Goal: Task Accomplishment & Management: Manage account settings

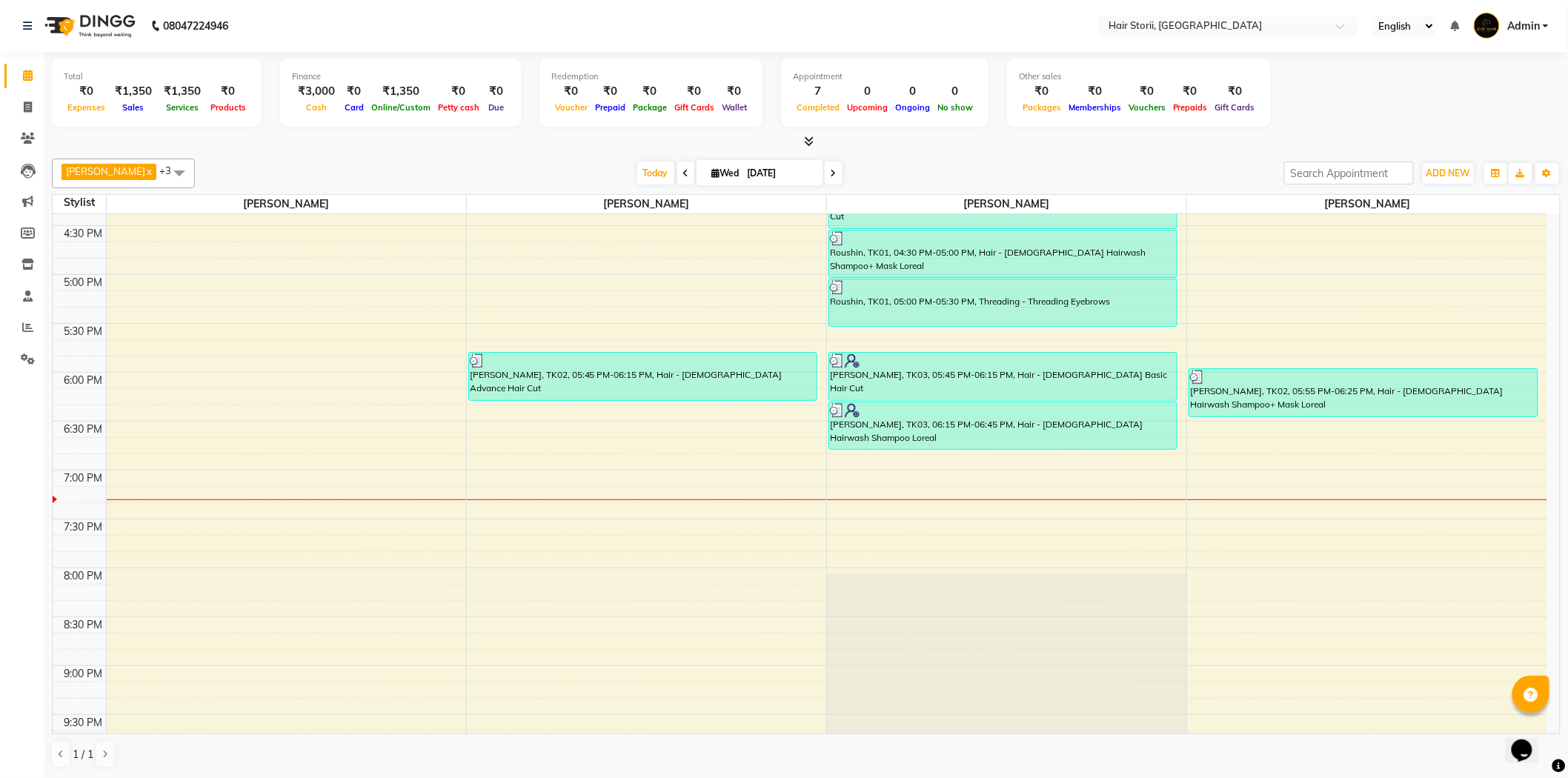
scroll to position [824, 0]
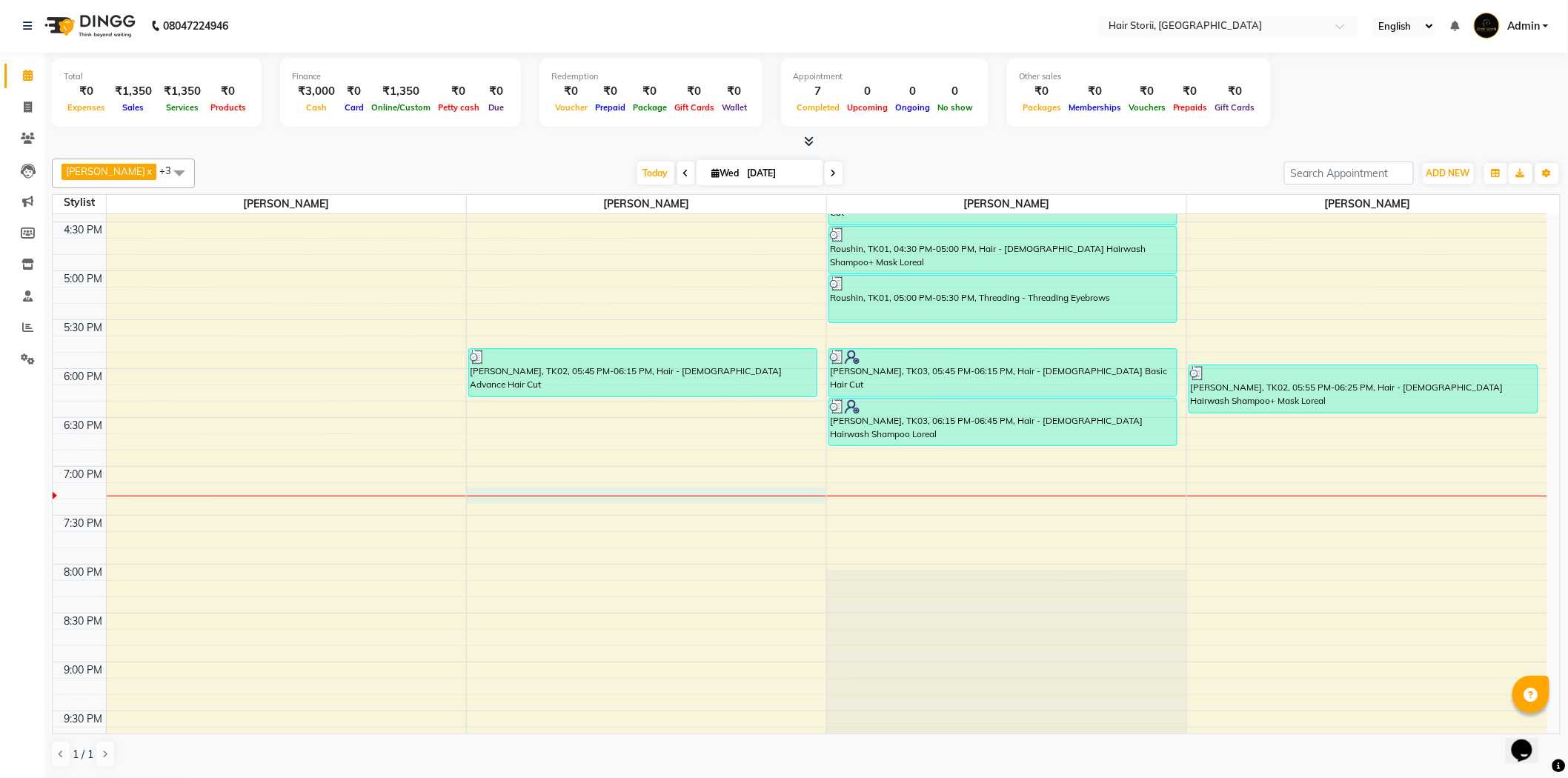
click at [649, 498] on div "8:00 AM 8:30 AM 9:00 AM 9:30 AM 10:00 AM 10:30 AM 11:00 AM 11:30 AM 12:00 PM 12…" at bounding box center [799, 173] width 1494 height 1565
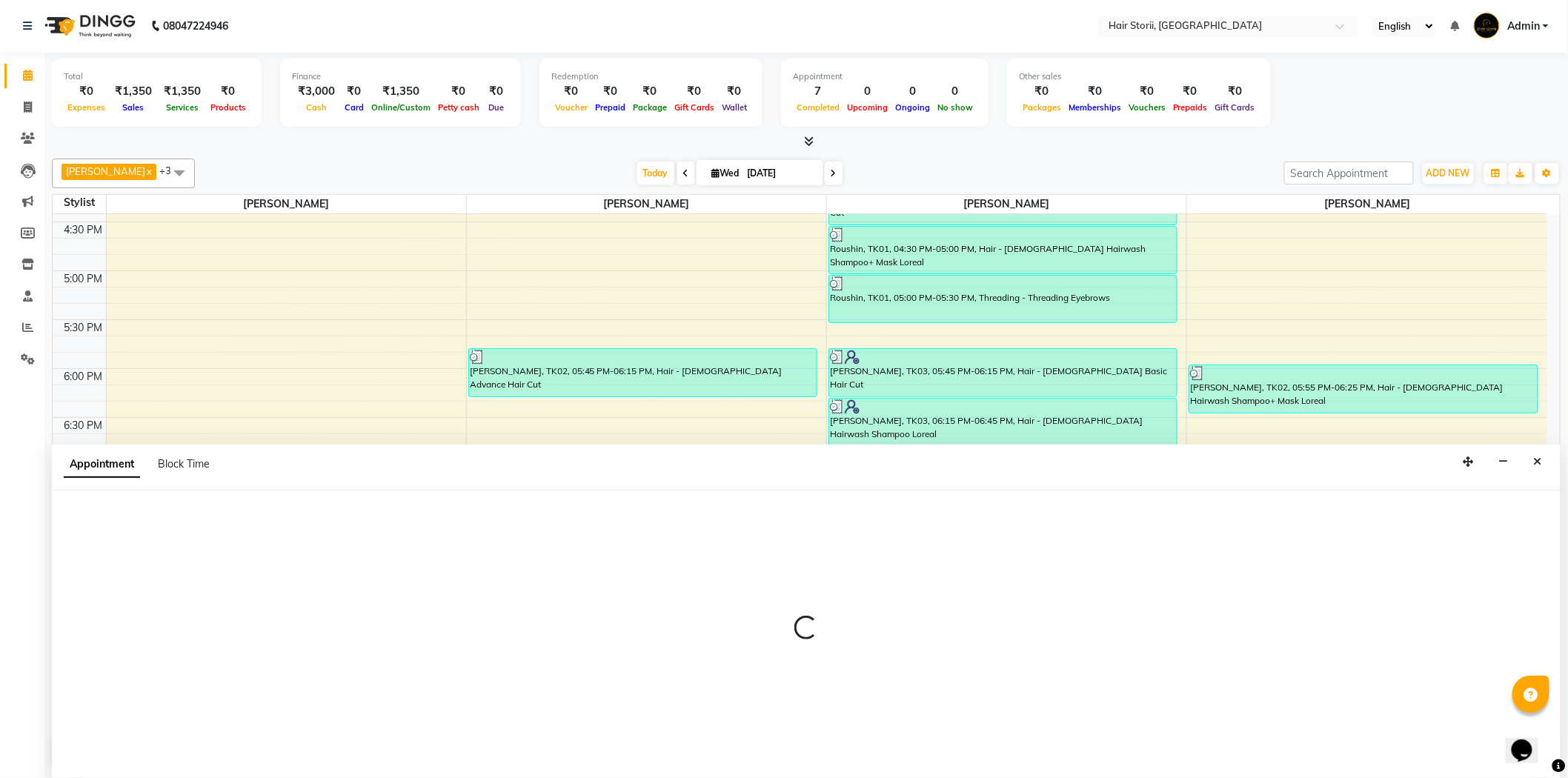
select select "51423"
select select "1155"
select select "tentative"
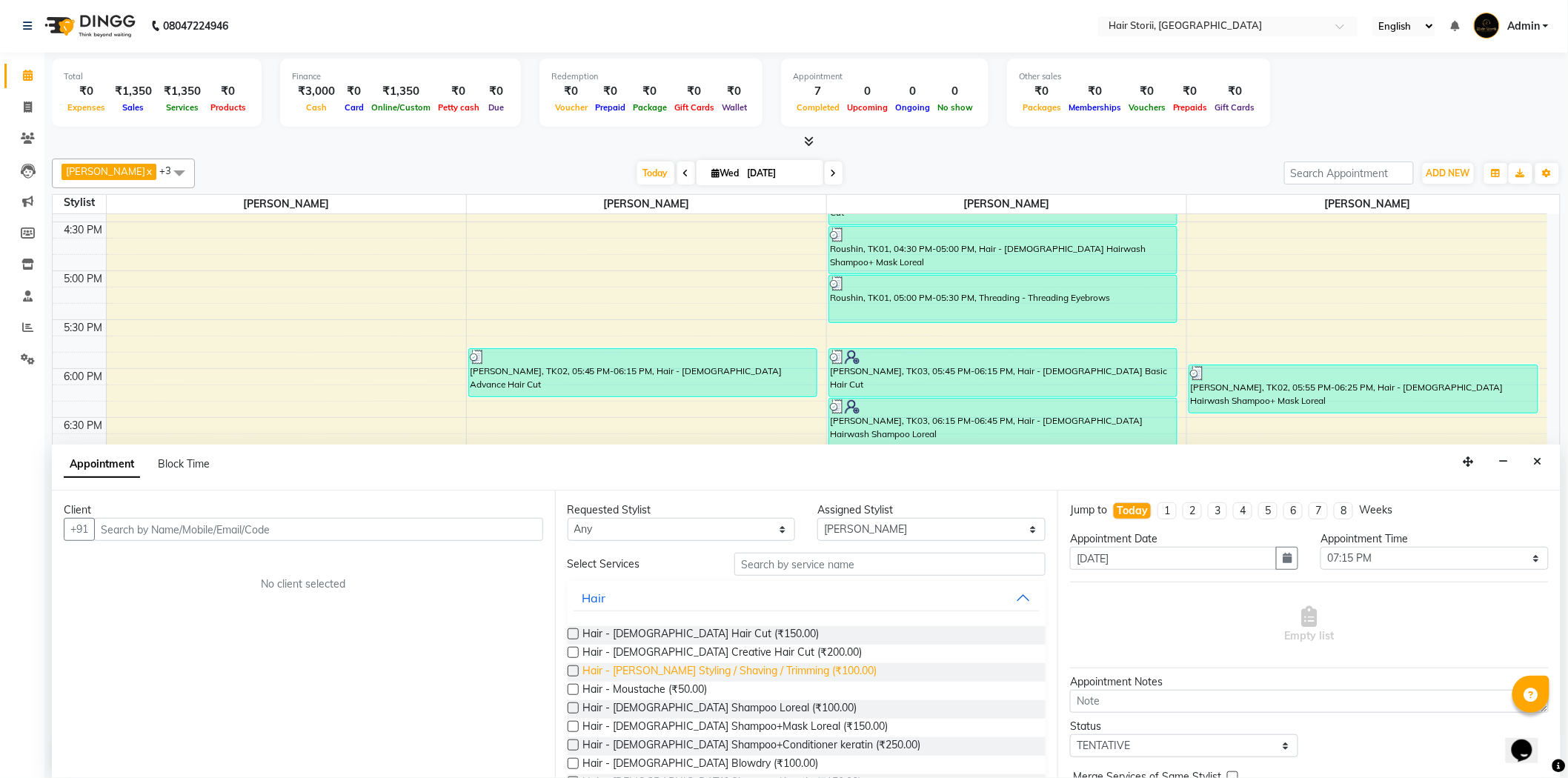
click at [660, 669] on span "Hair - [PERSON_NAME] Styling / Shaving / Trimming (₹100.00)" at bounding box center [729, 672] width 294 height 18
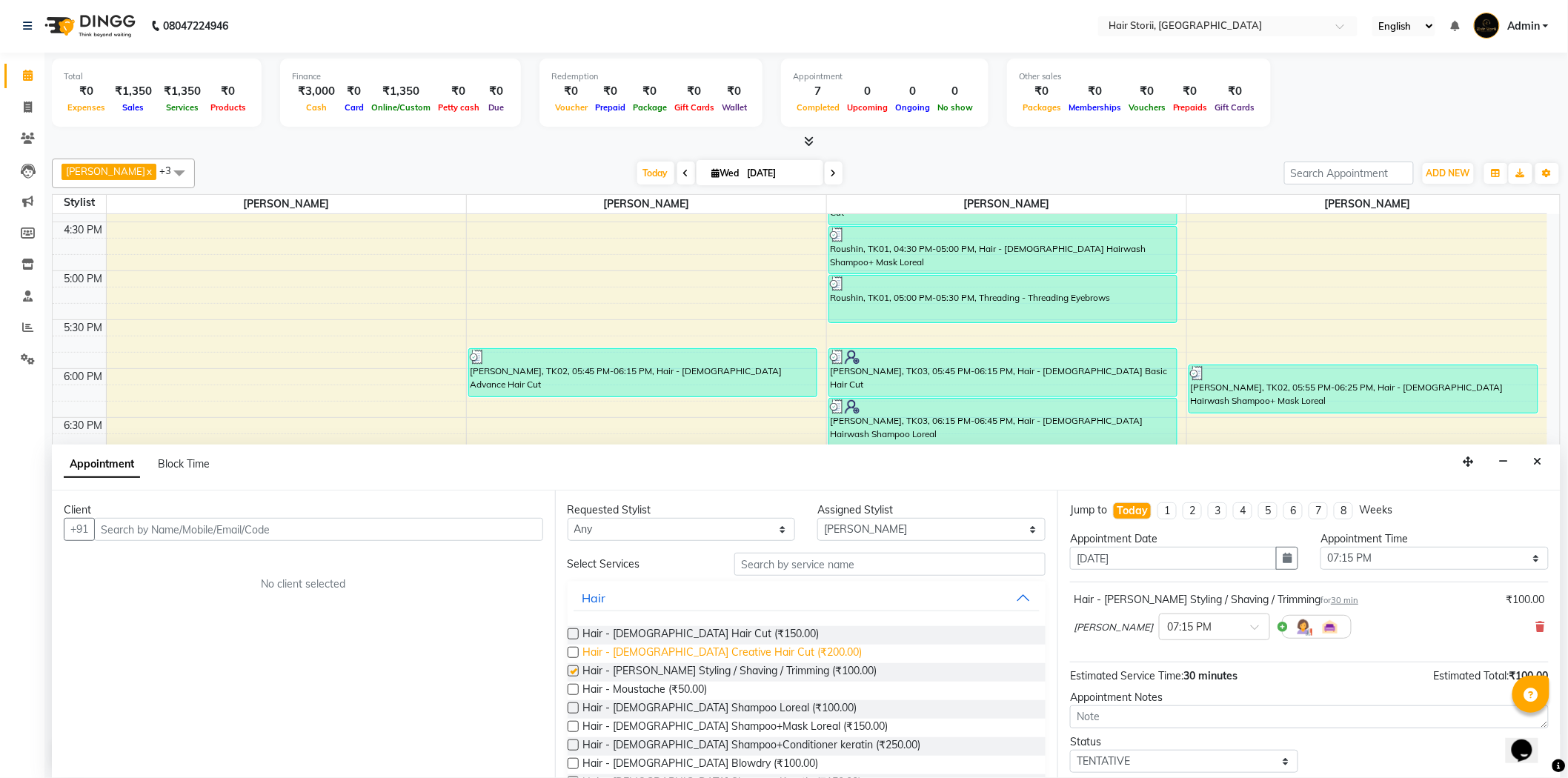
checkbox input "false"
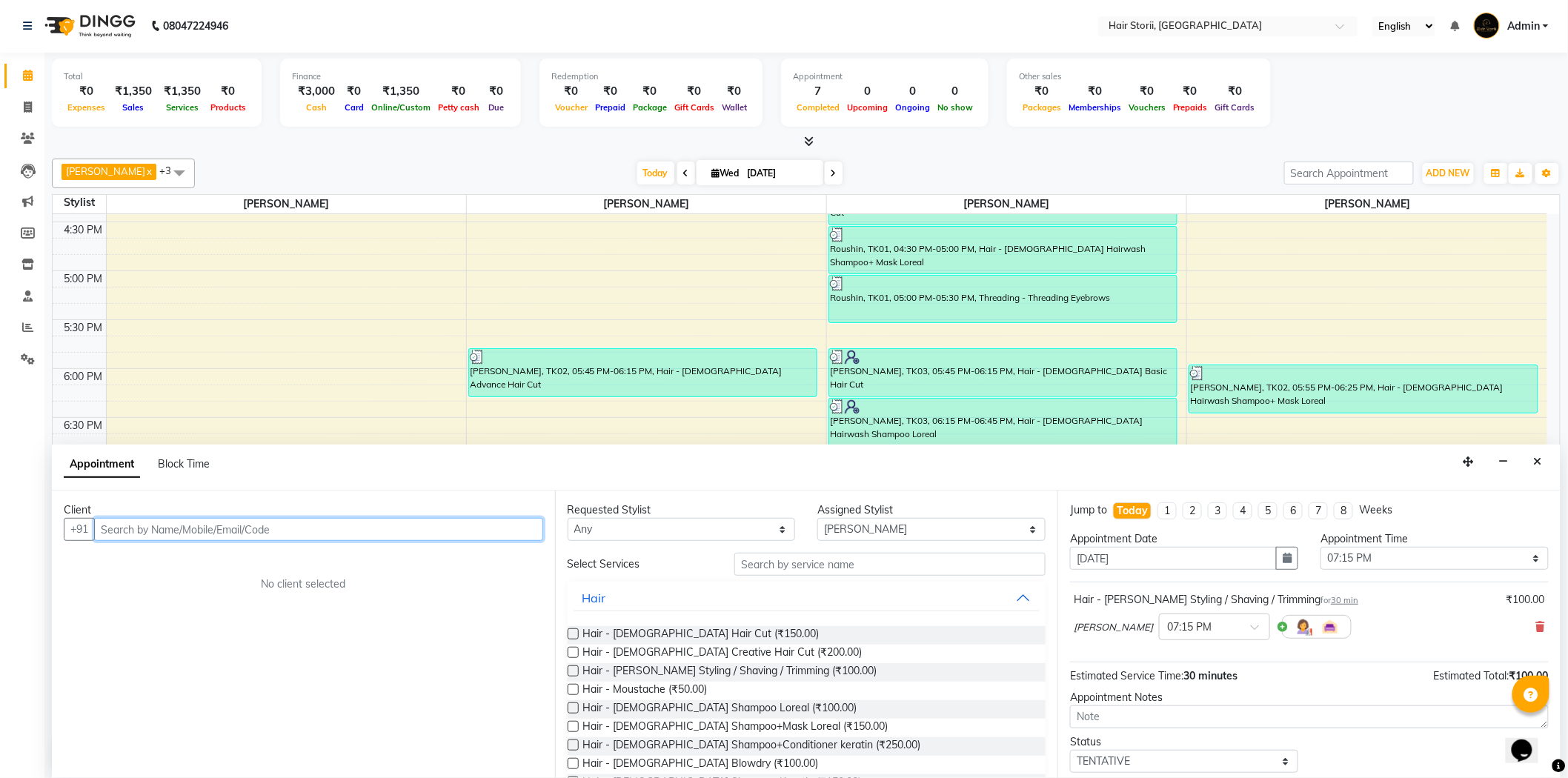
drag, startPoint x: 492, startPoint y: 535, endPoint x: 500, endPoint y: 533, distance: 8.2
click at [494, 535] on input "text" at bounding box center [318, 530] width 449 height 23
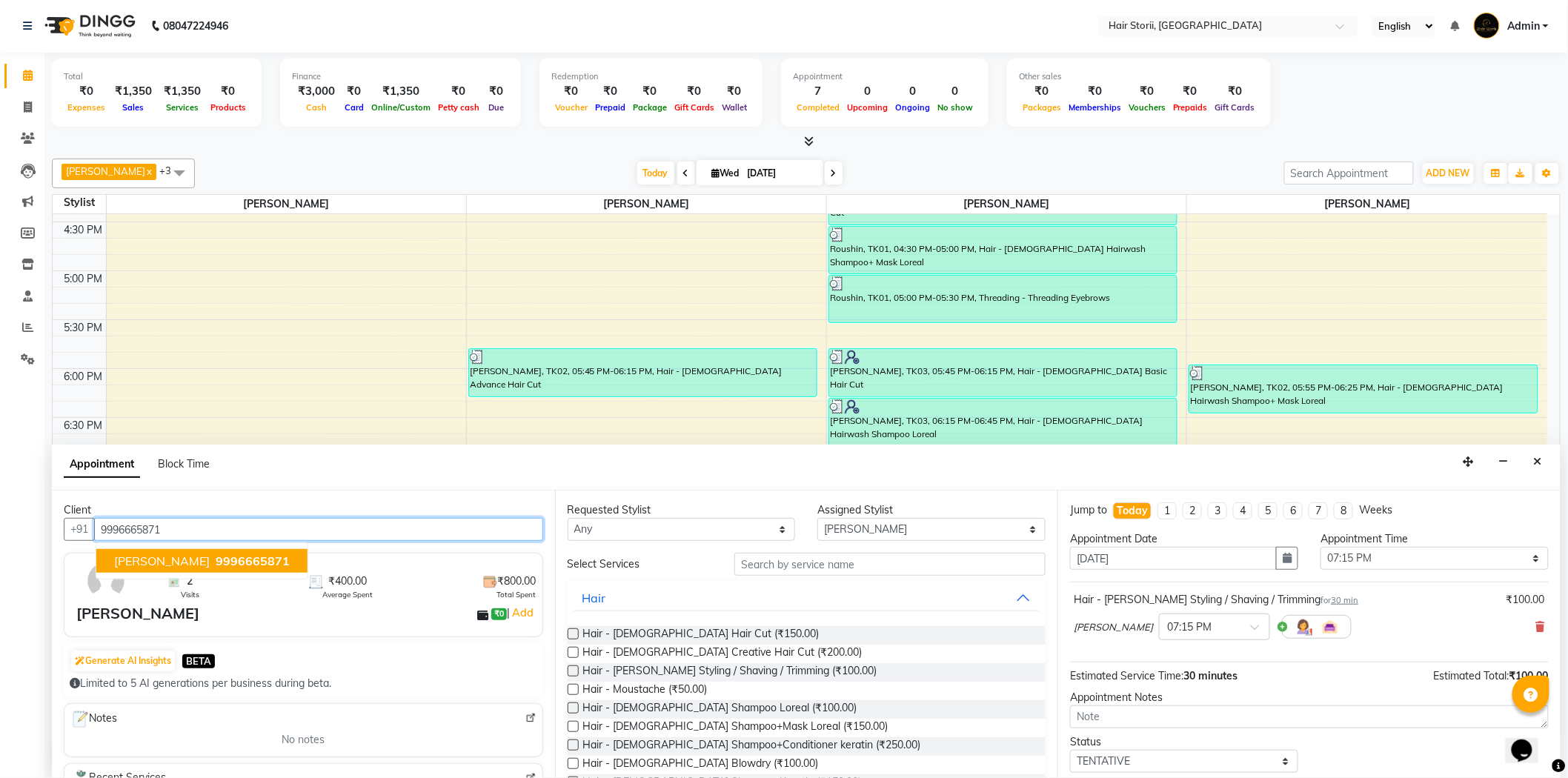
click at [215, 554] on span "9996665871" at bounding box center [252, 561] width 74 height 15
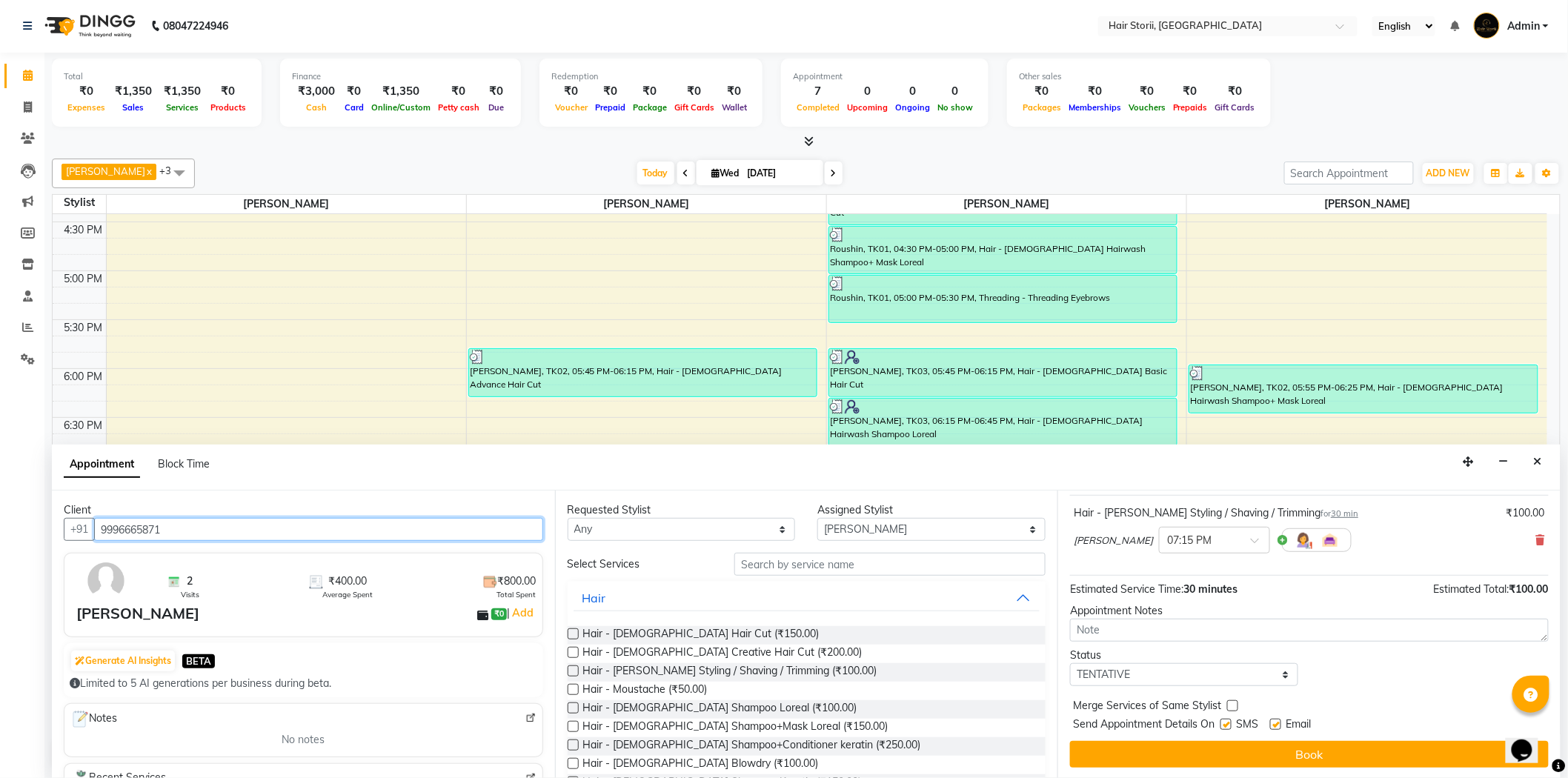
scroll to position [87, 0]
type input "9996665871"
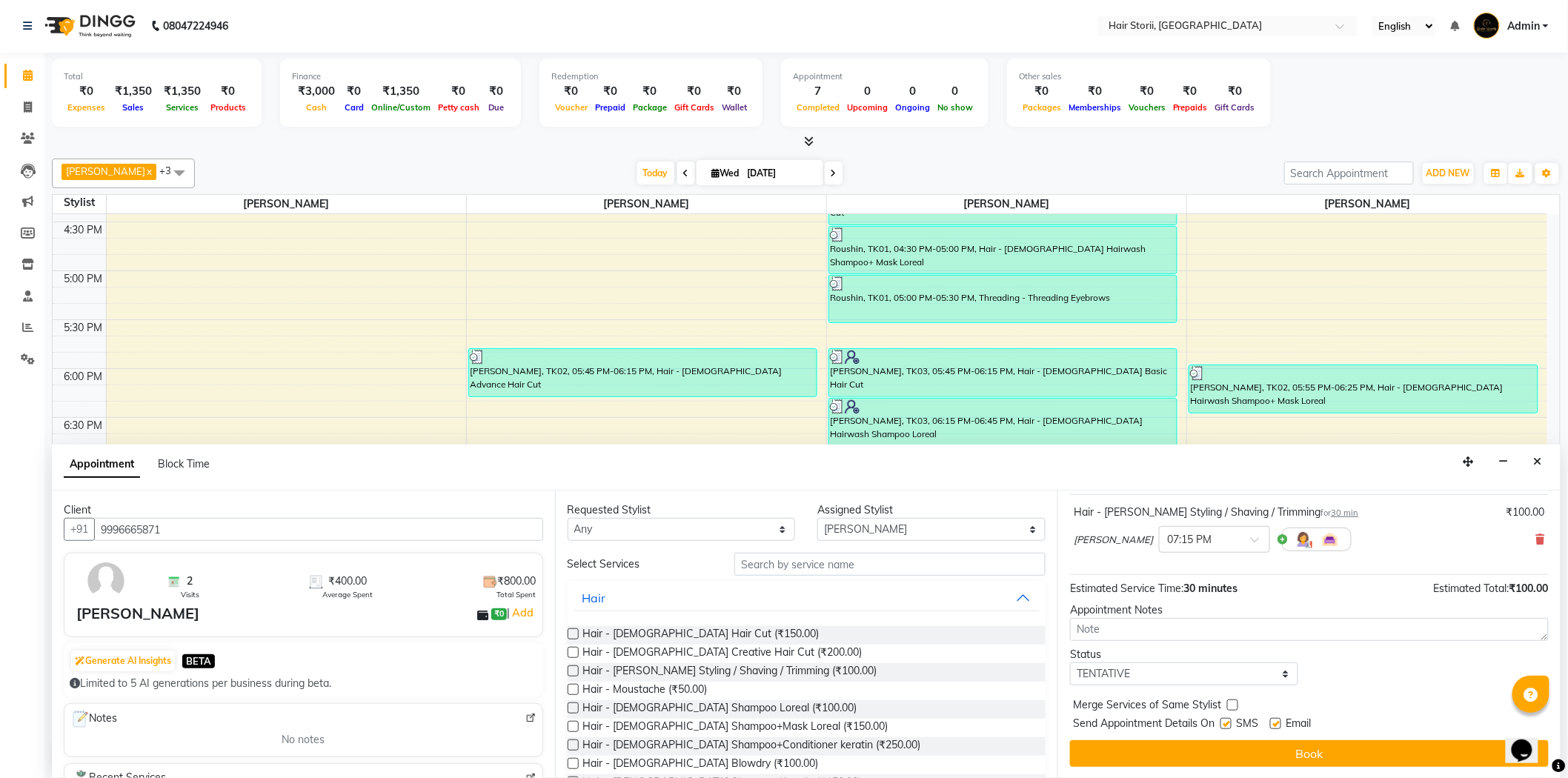
drag, startPoint x: 1279, startPoint y: 722, endPoint x: 1269, endPoint y: 734, distance: 15.6
click at [1276, 723] on label at bounding box center [1274, 723] width 11 height 11
click at [1276, 723] on input "checkbox" at bounding box center [1274, 726] width 10 height 10
checkbox input "false"
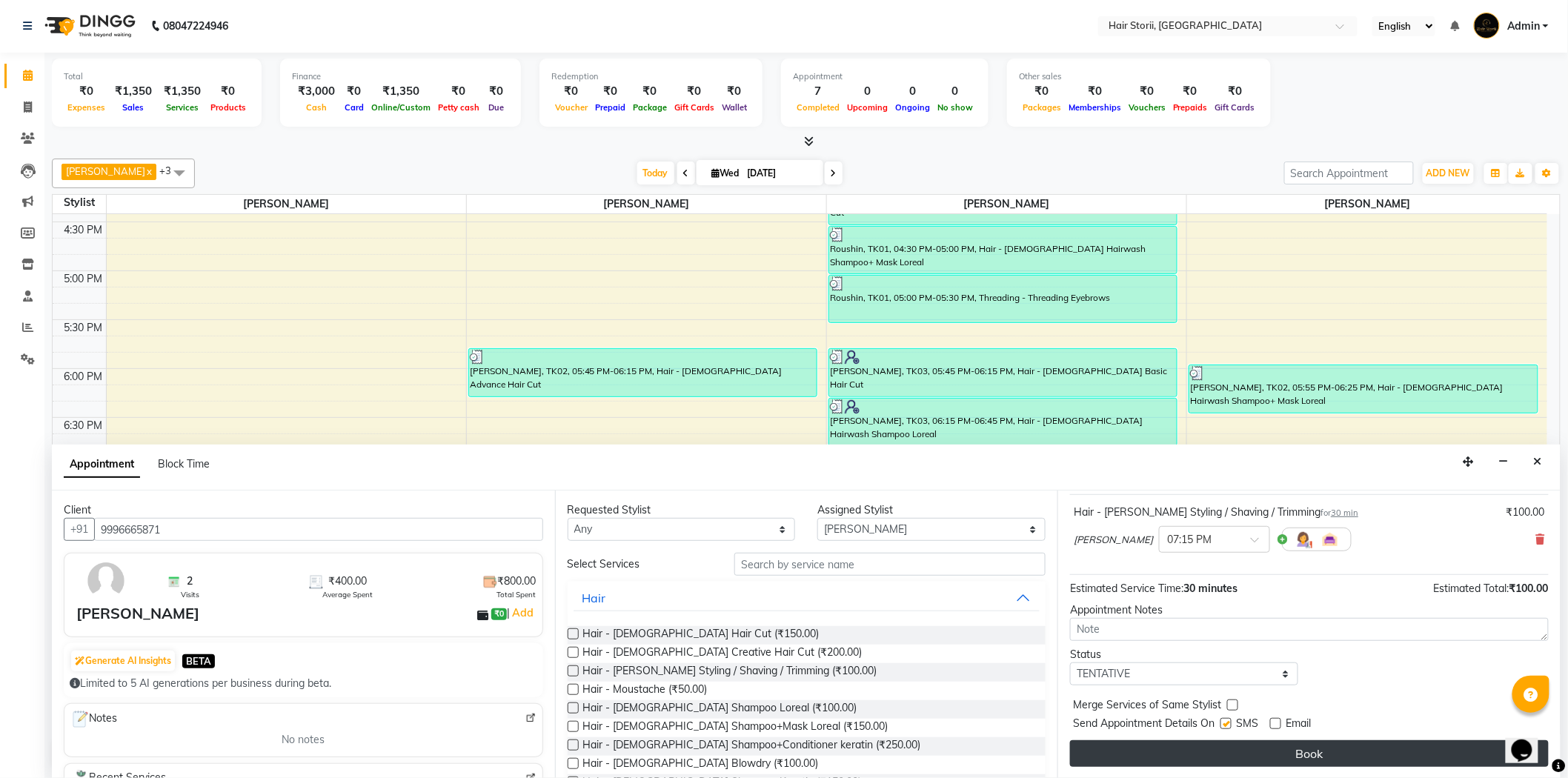
click at [1263, 749] on button "Book" at bounding box center [1309, 754] width 479 height 27
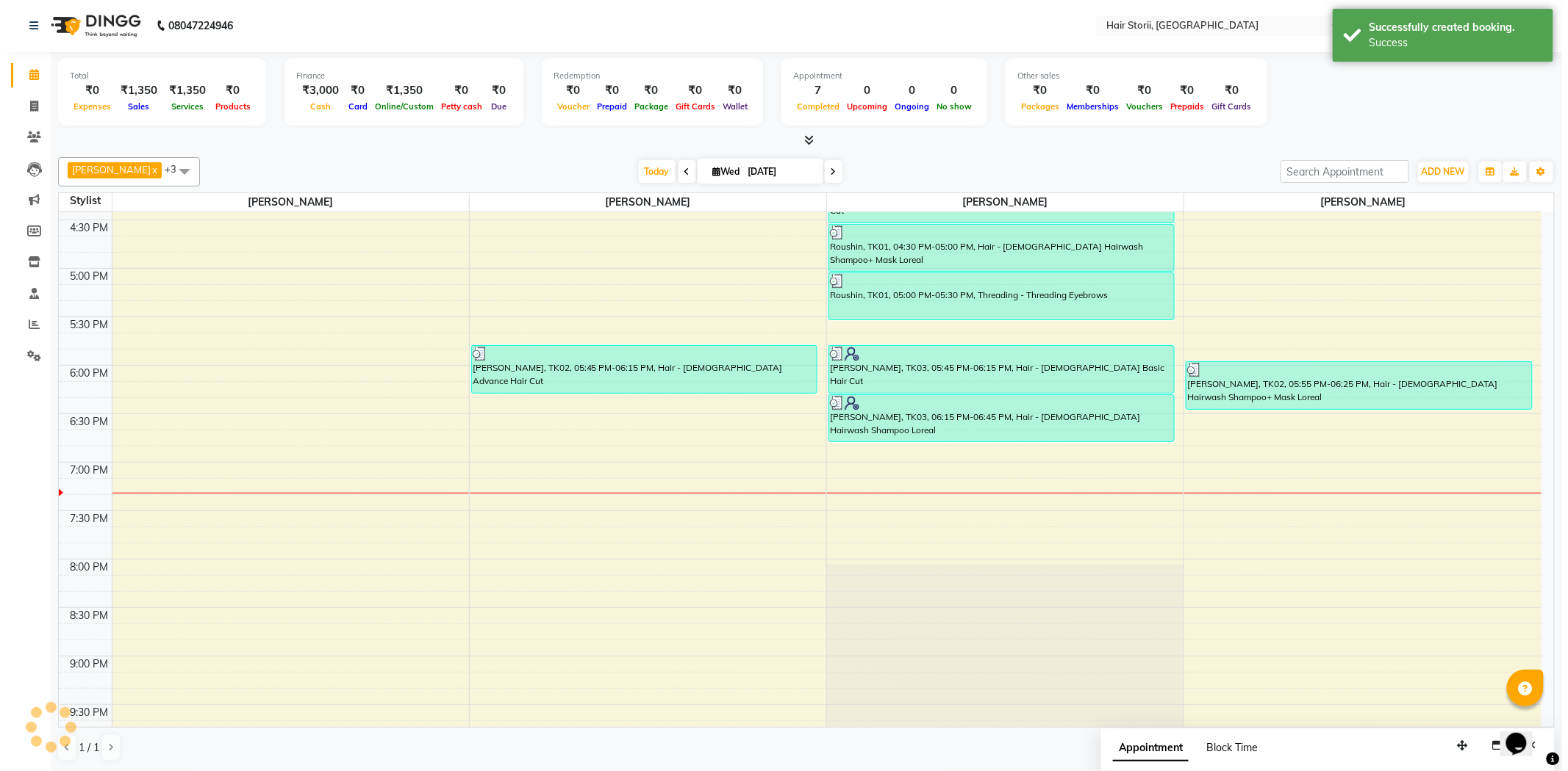
scroll to position [0, 0]
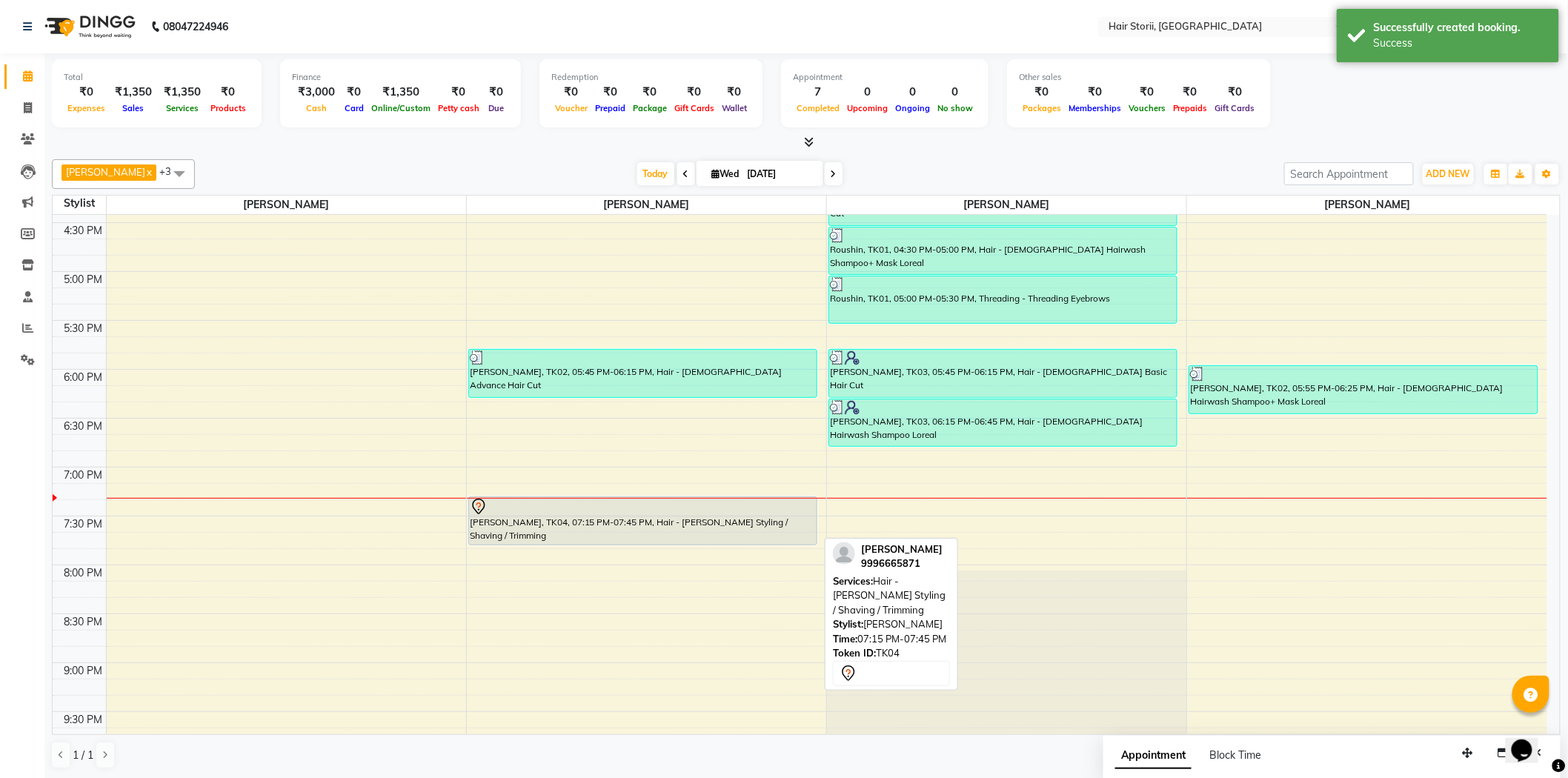
click at [718, 517] on div "[PERSON_NAME], TK04, 07:15 PM-07:45 PM, Hair - [PERSON_NAME] Styling / Shaving …" at bounding box center [643, 521] width 347 height 48
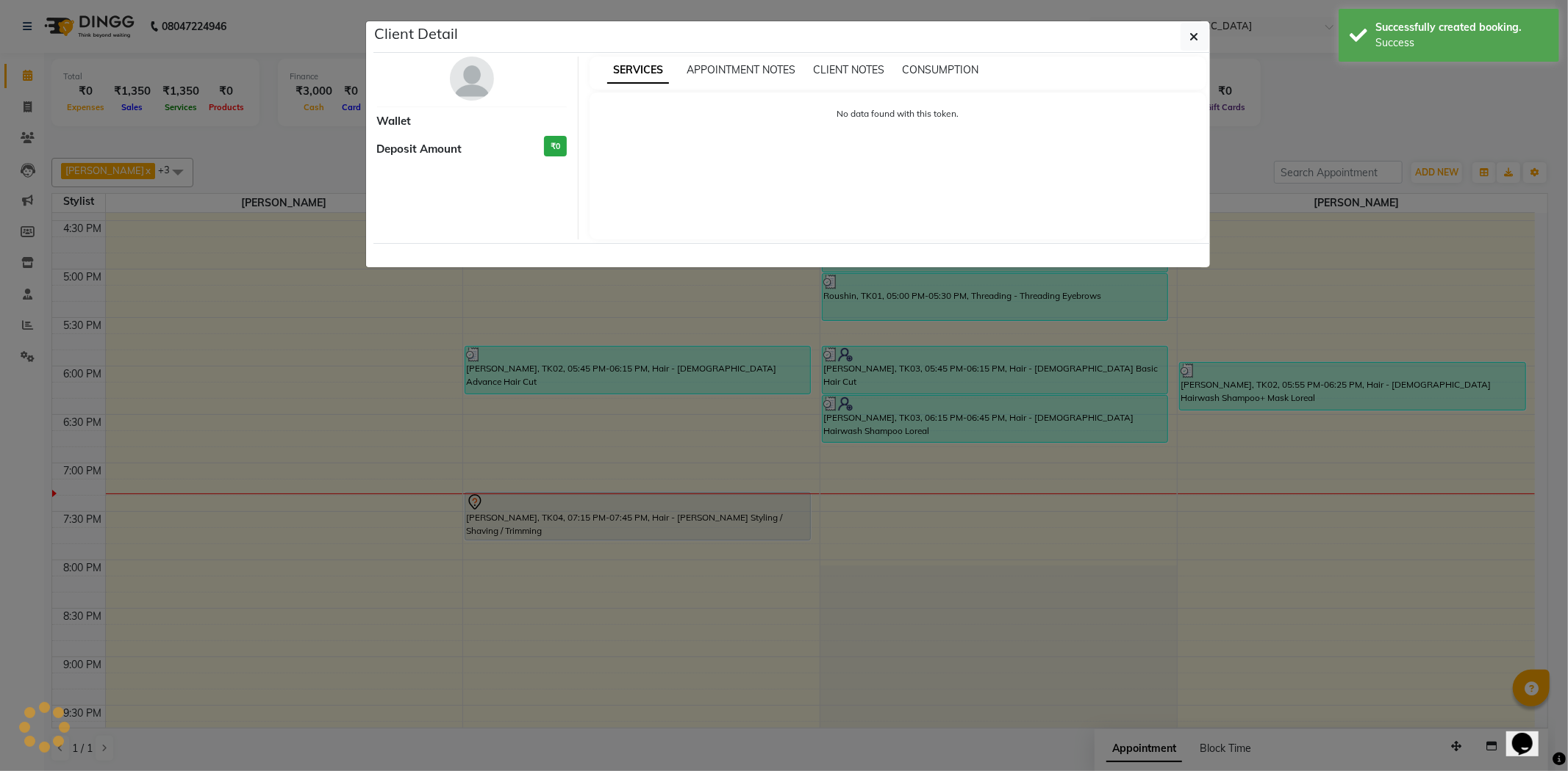
select select "7"
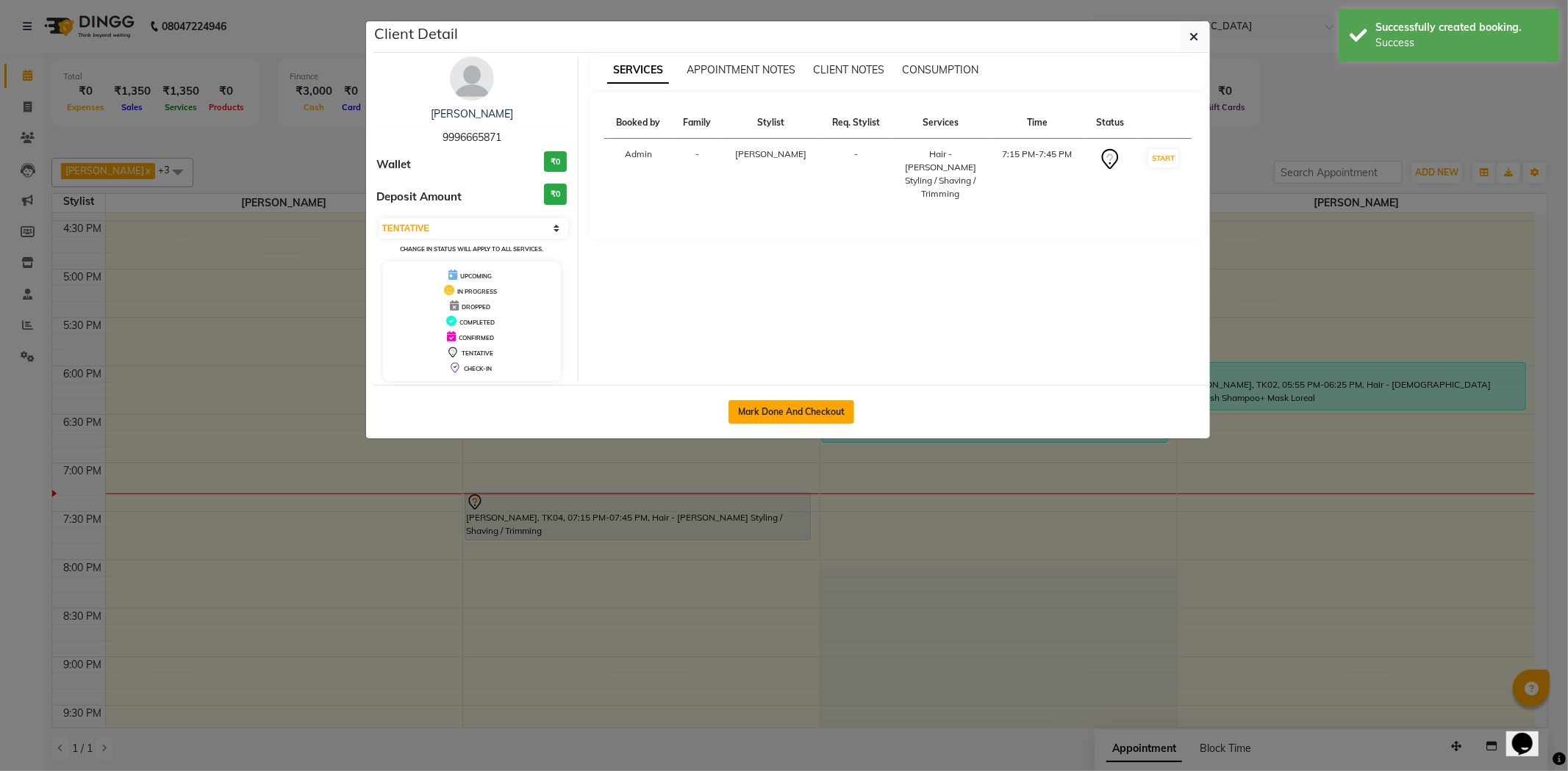
click at [808, 416] on button "Mark Done And Checkout" at bounding box center [791, 411] width 126 height 23
select select "service"
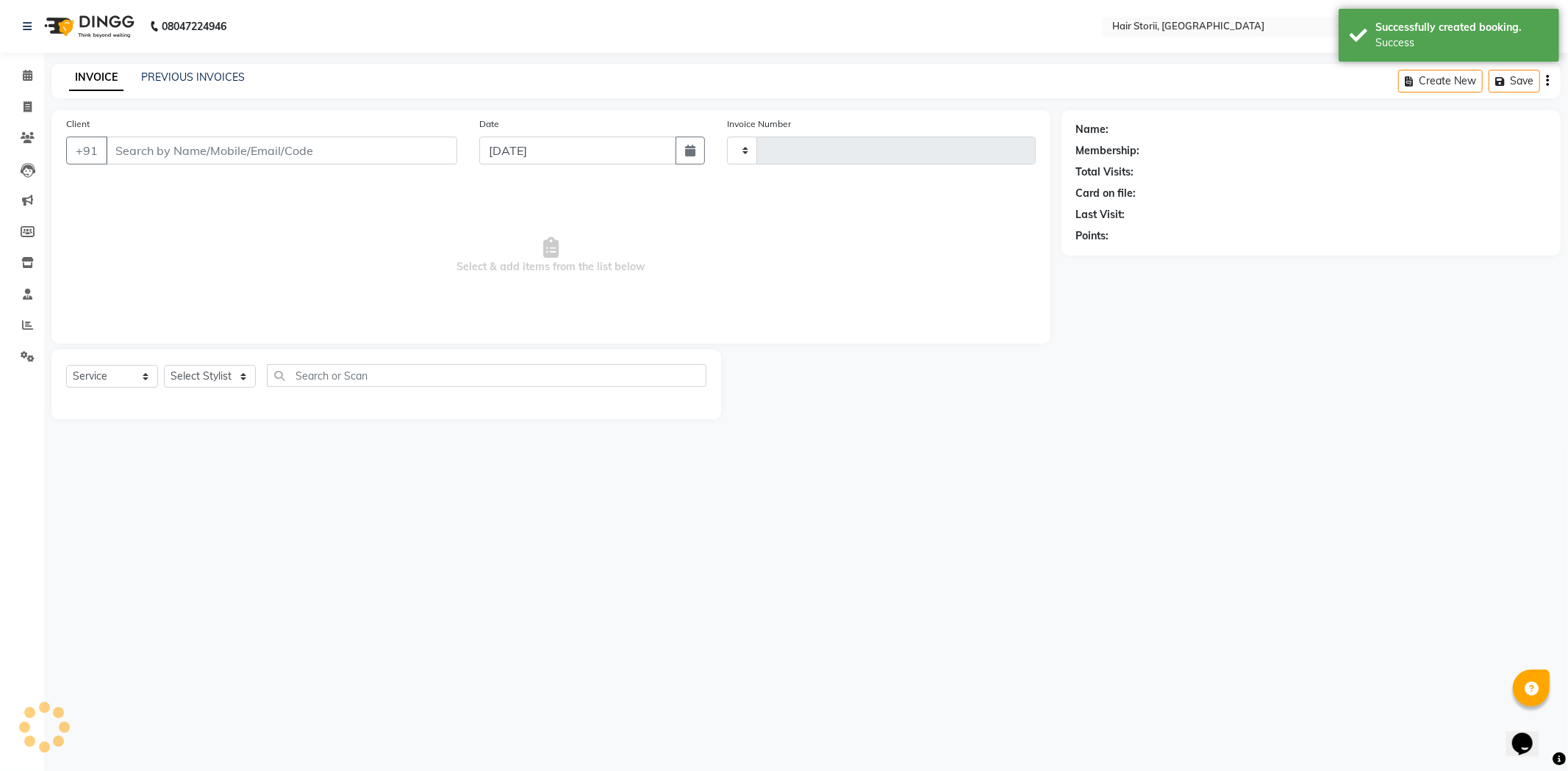
type input "1987"
select select "6638"
type input "9996665871"
select select "51423"
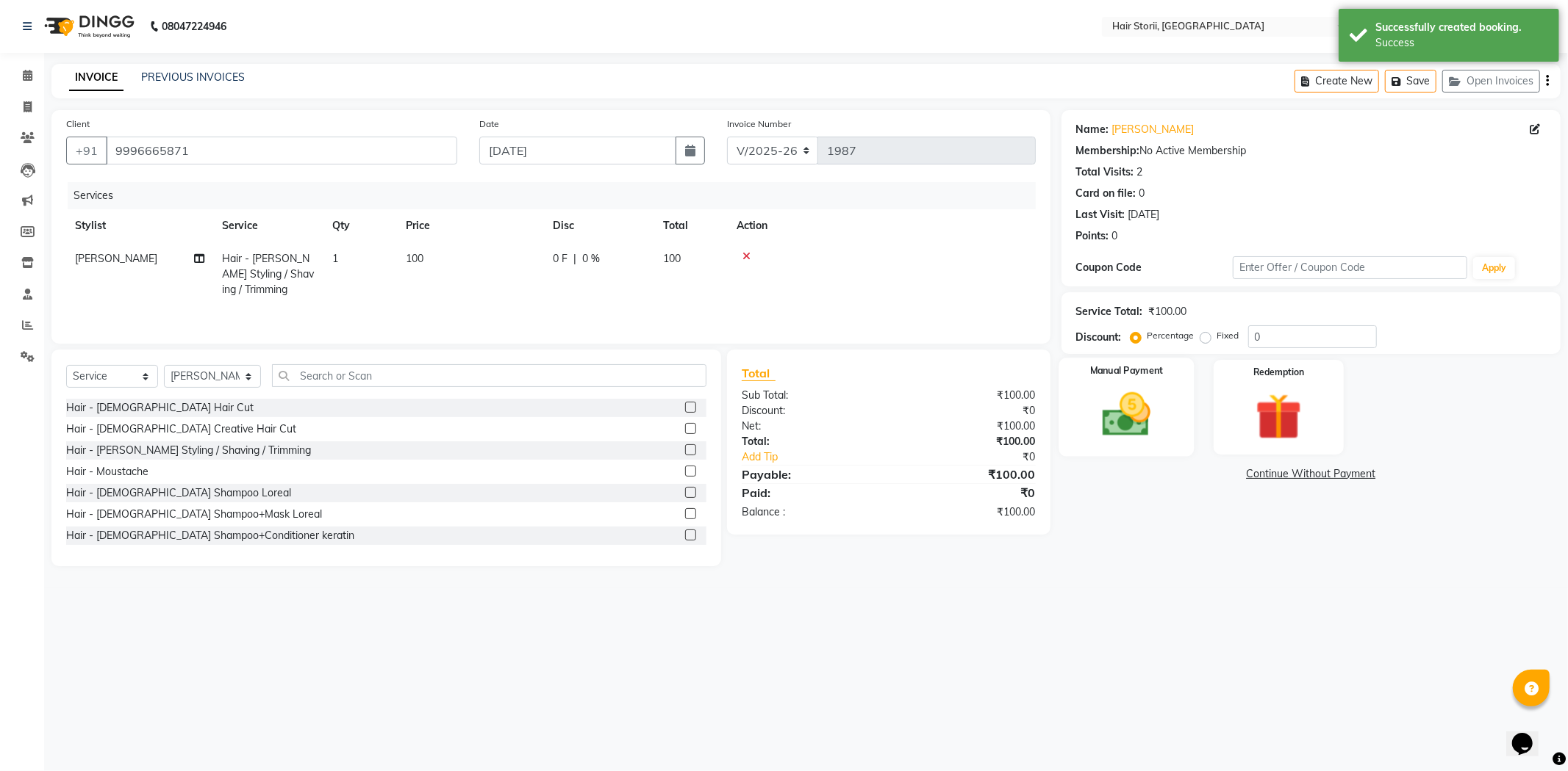
click at [1117, 417] on img at bounding box center [1126, 415] width 79 height 56
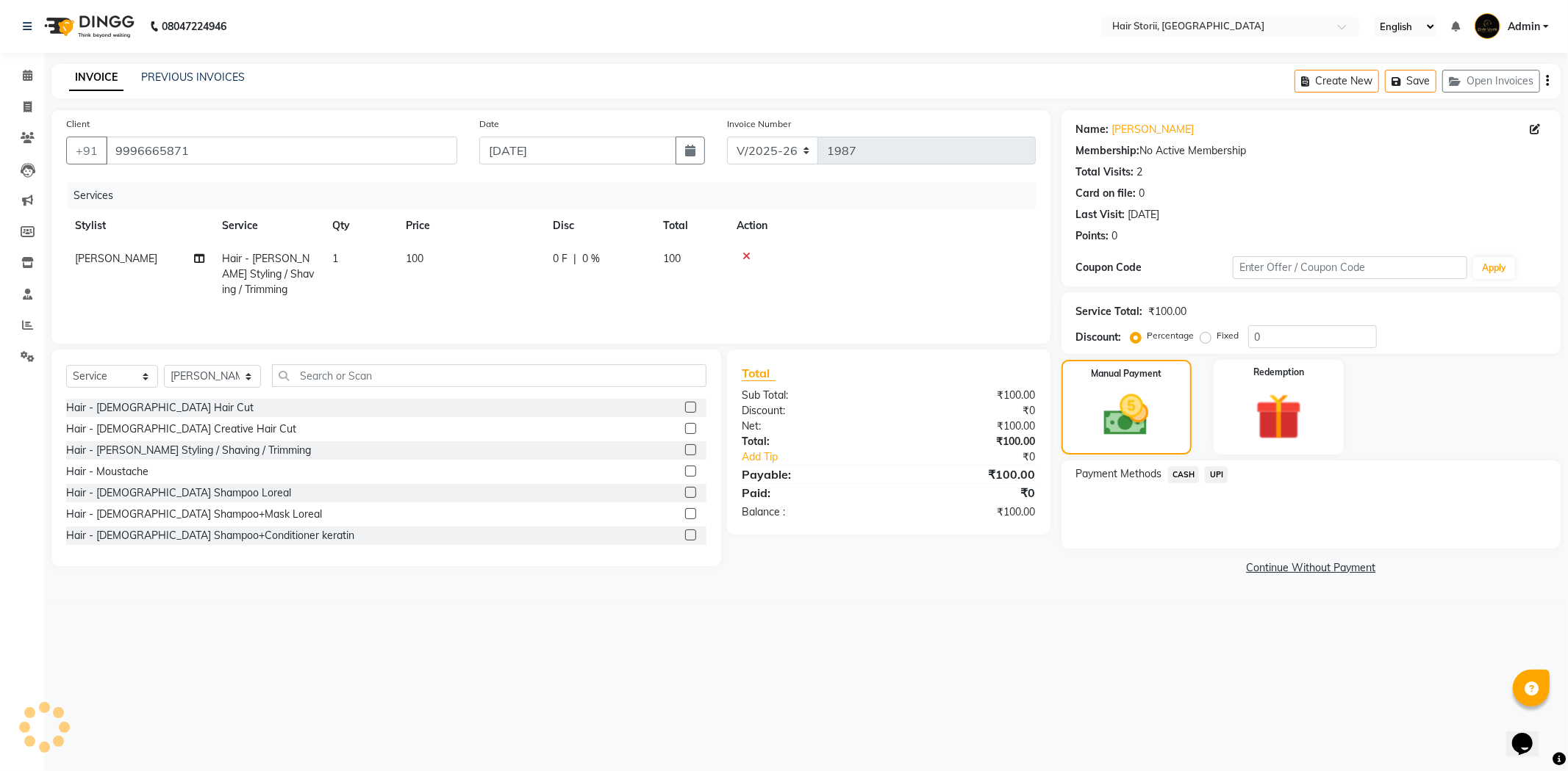
click at [1218, 475] on span "UPI" at bounding box center [1216, 475] width 23 height 17
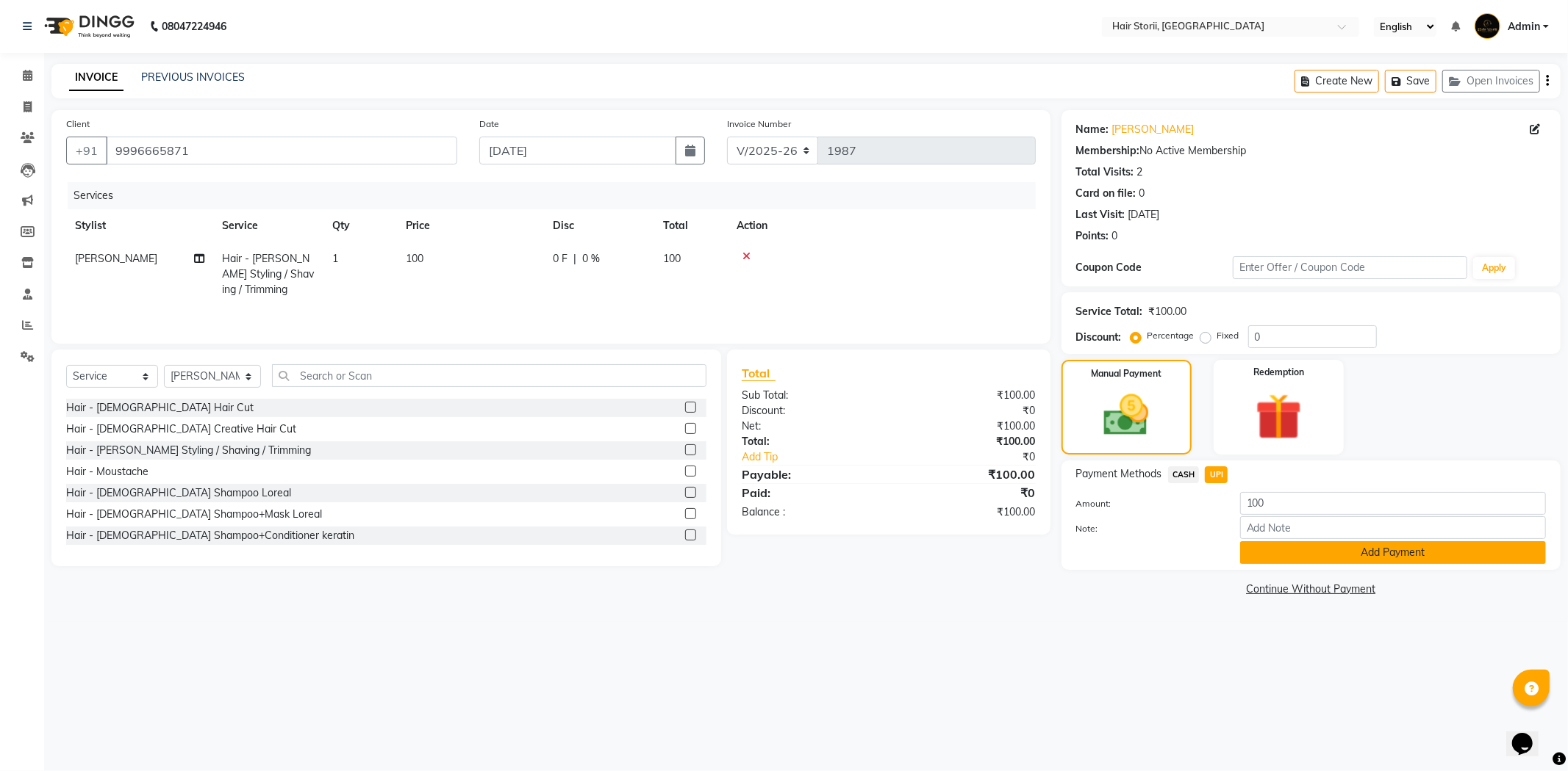
click at [1284, 549] on button "Add Payment" at bounding box center [1393, 553] width 306 height 23
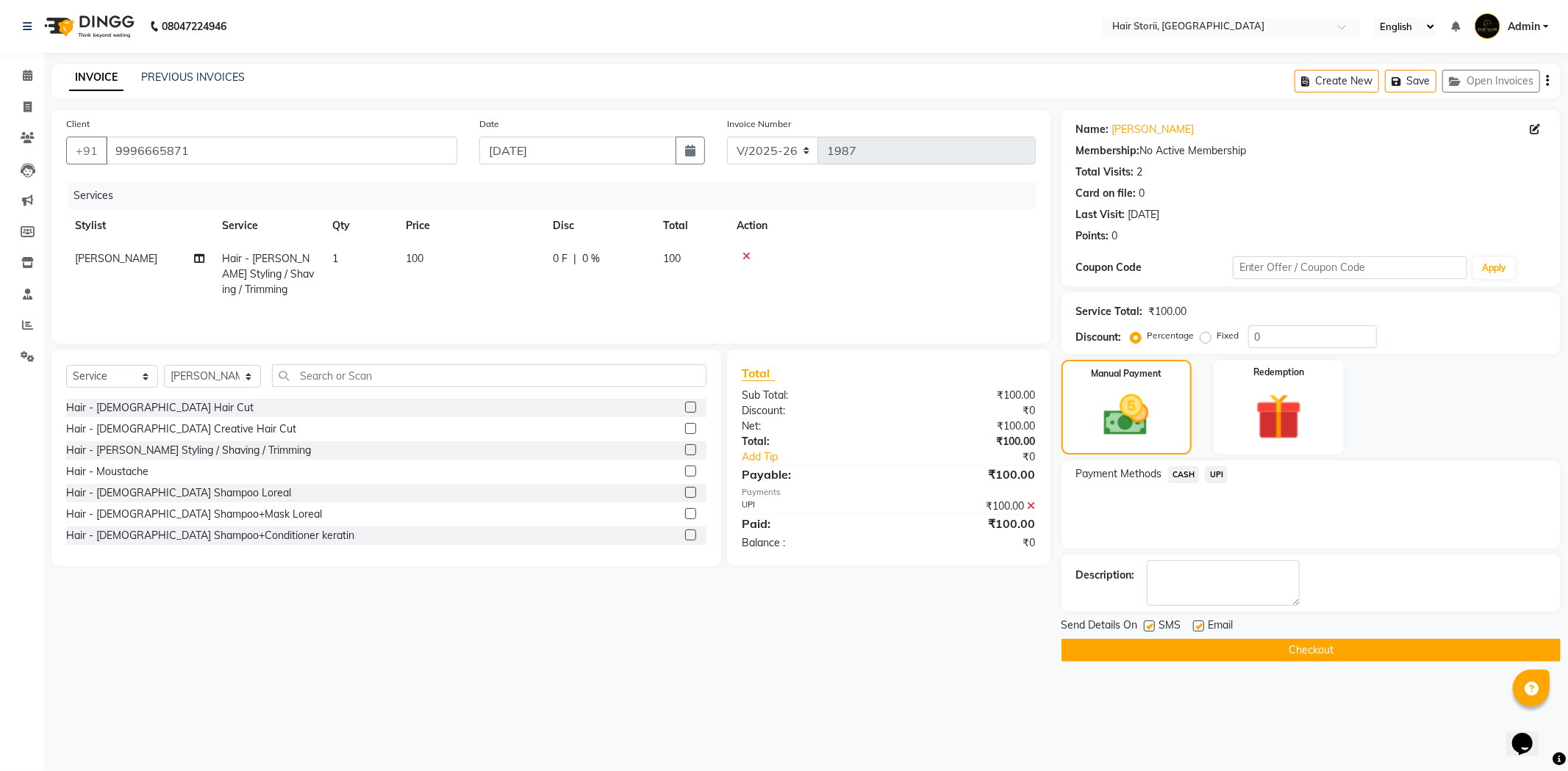
click at [1201, 626] on label at bounding box center [1198, 626] width 11 height 11
click at [1201, 626] on input "checkbox" at bounding box center [1198, 627] width 10 height 10
checkbox input "false"
click at [1206, 643] on button "Checkout" at bounding box center [1310, 651] width 499 height 23
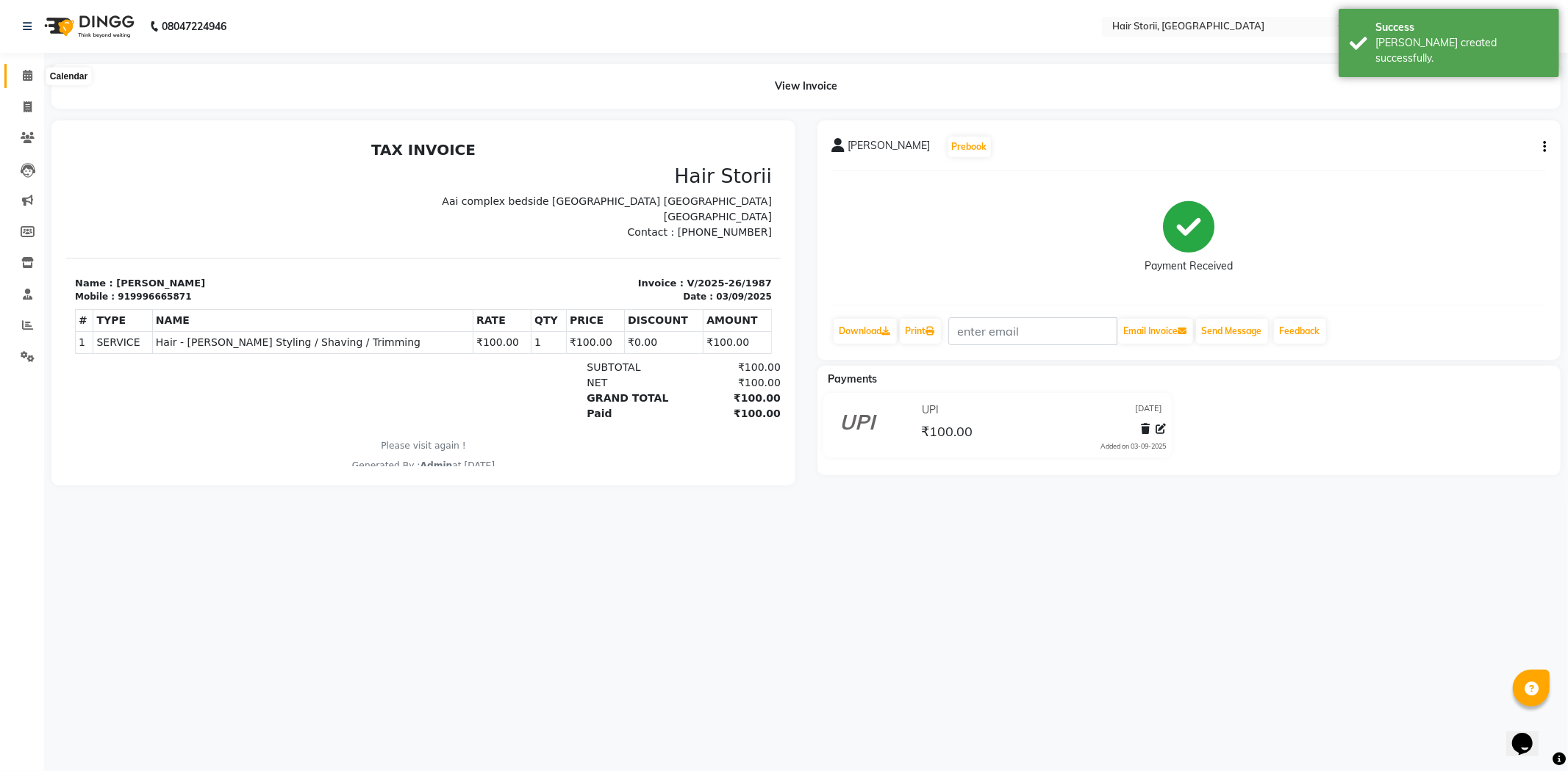
click at [30, 76] on icon at bounding box center [28, 75] width 10 height 11
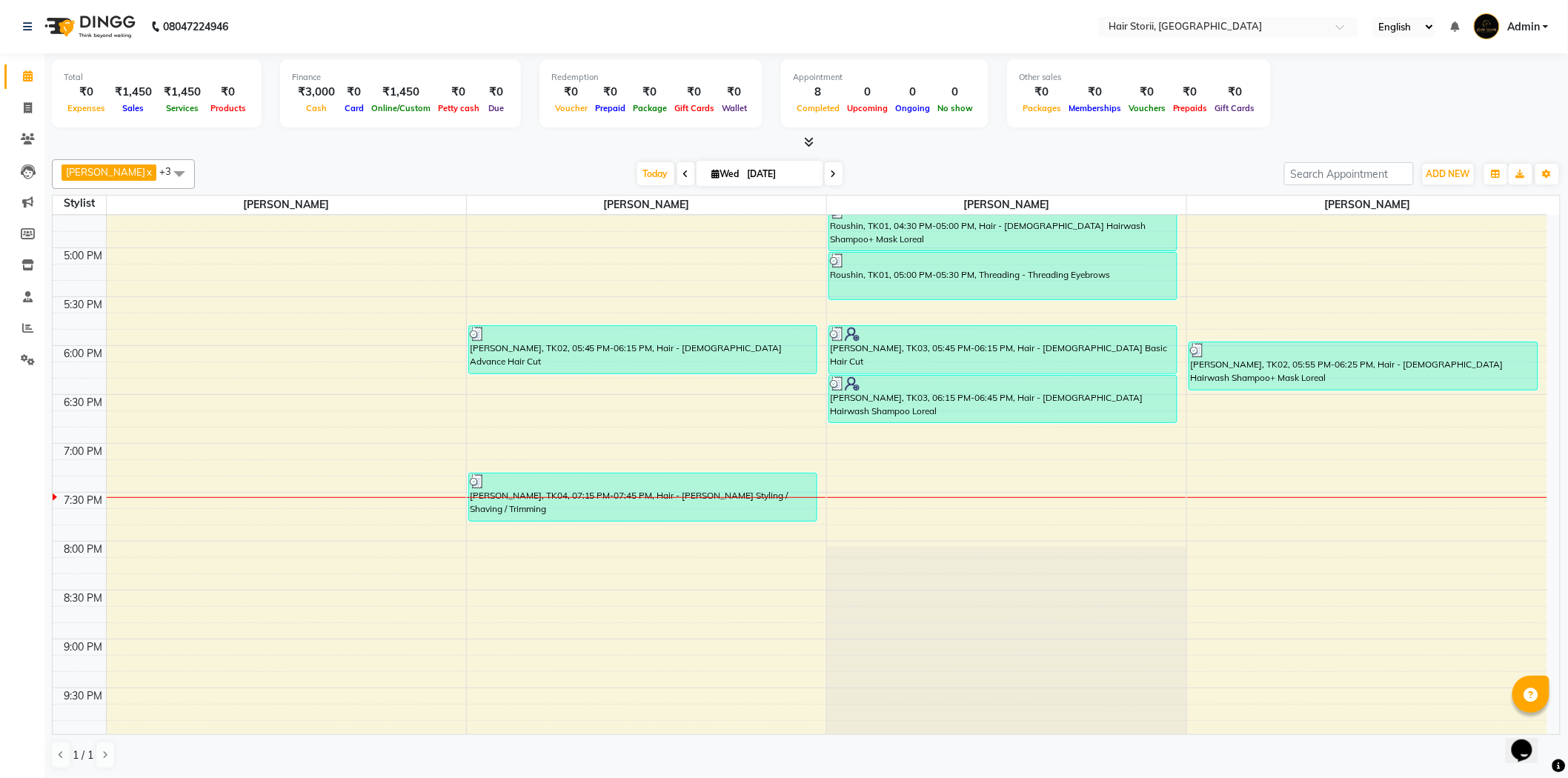
scroll to position [906, 0]
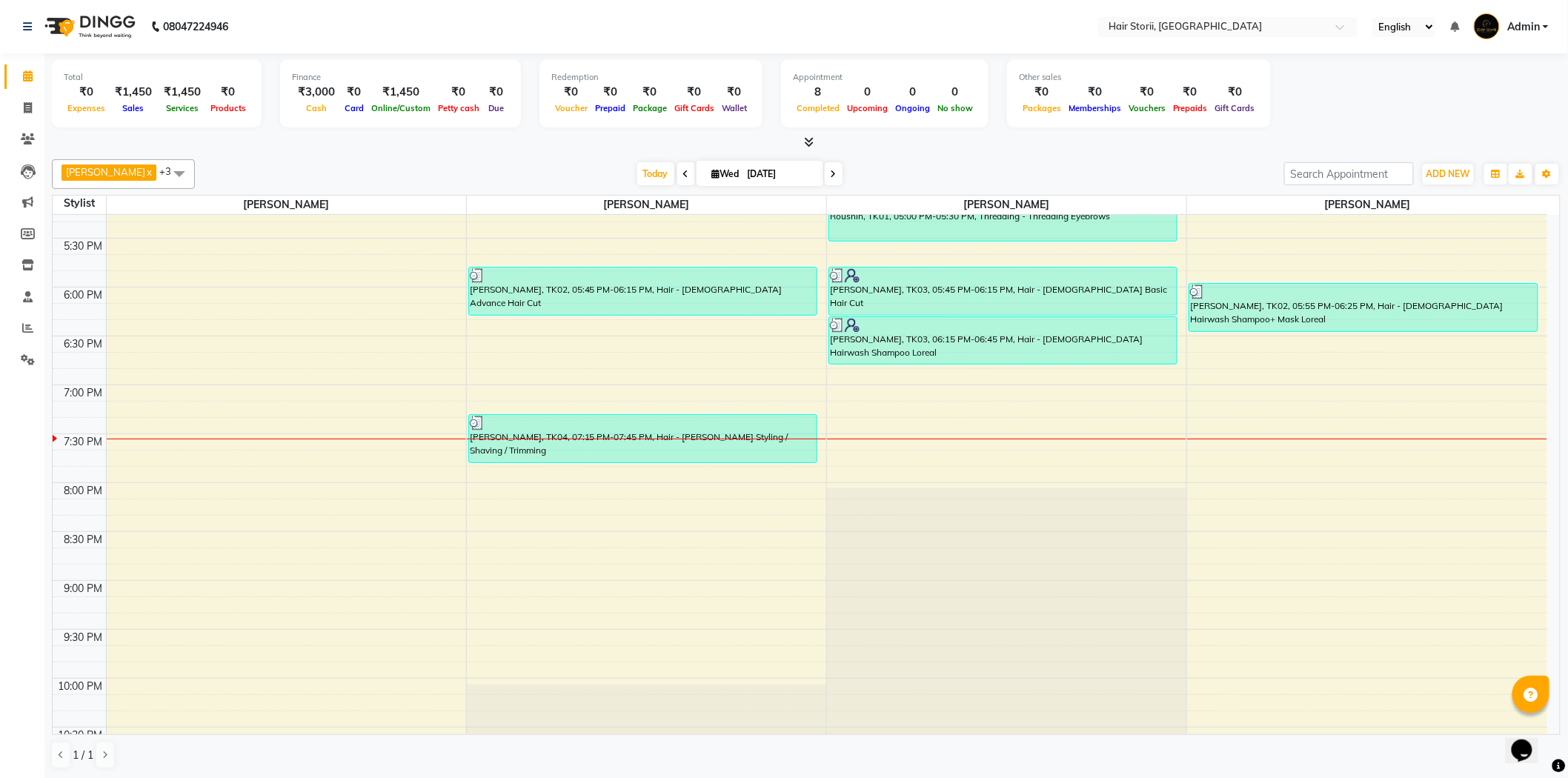
click at [956, 404] on div "8:00 AM 8:30 AM 9:00 AM 9:30 AM 10:00 AM 10:30 AM 11:00 AM 11:30 AM 12:00 PM 12…" at bounding box center [799, 91] width 1494 height 1565
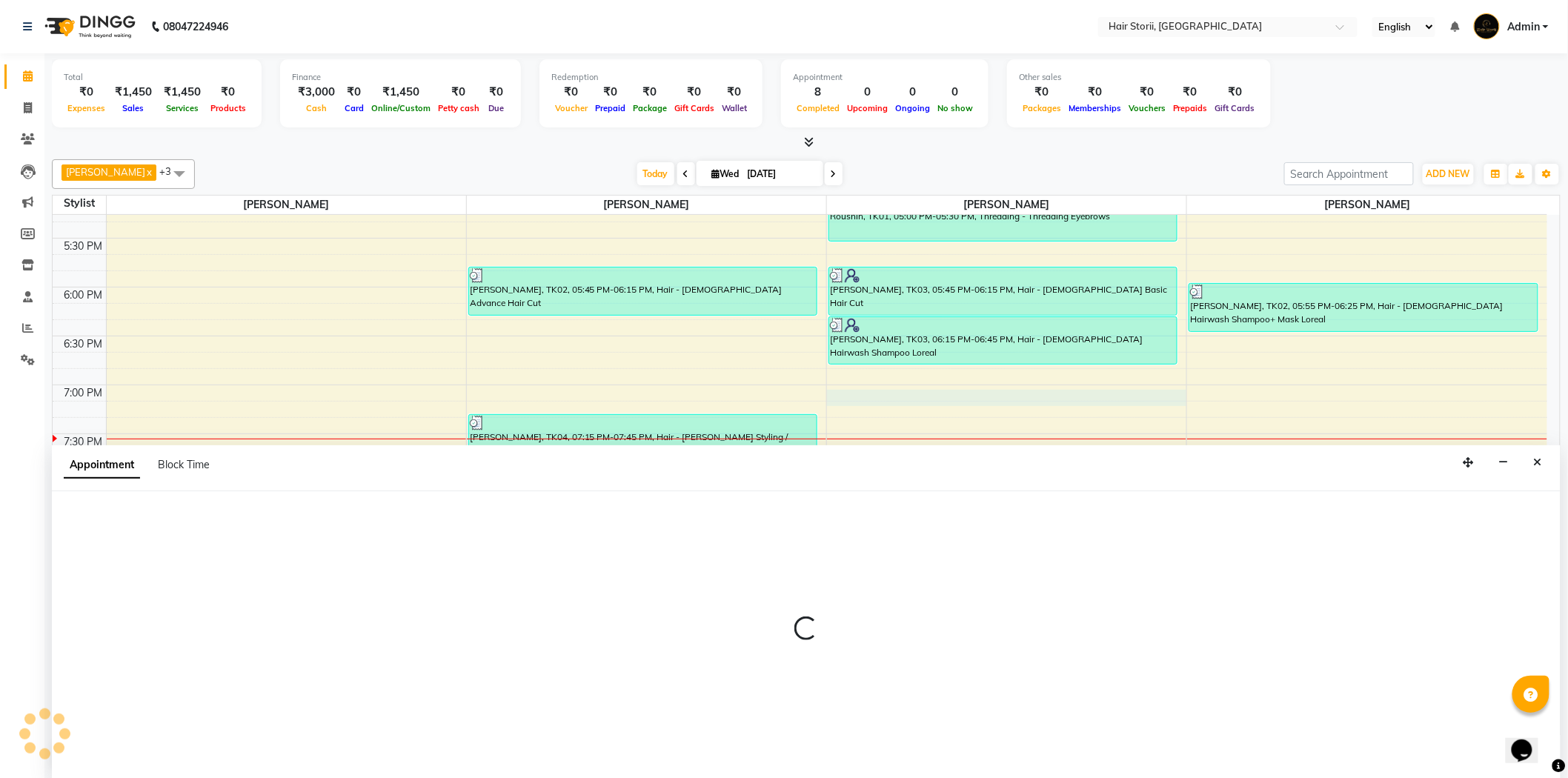
scroll to position [1, 0]
select select "51424"
select select "1140"
select select "tentative"
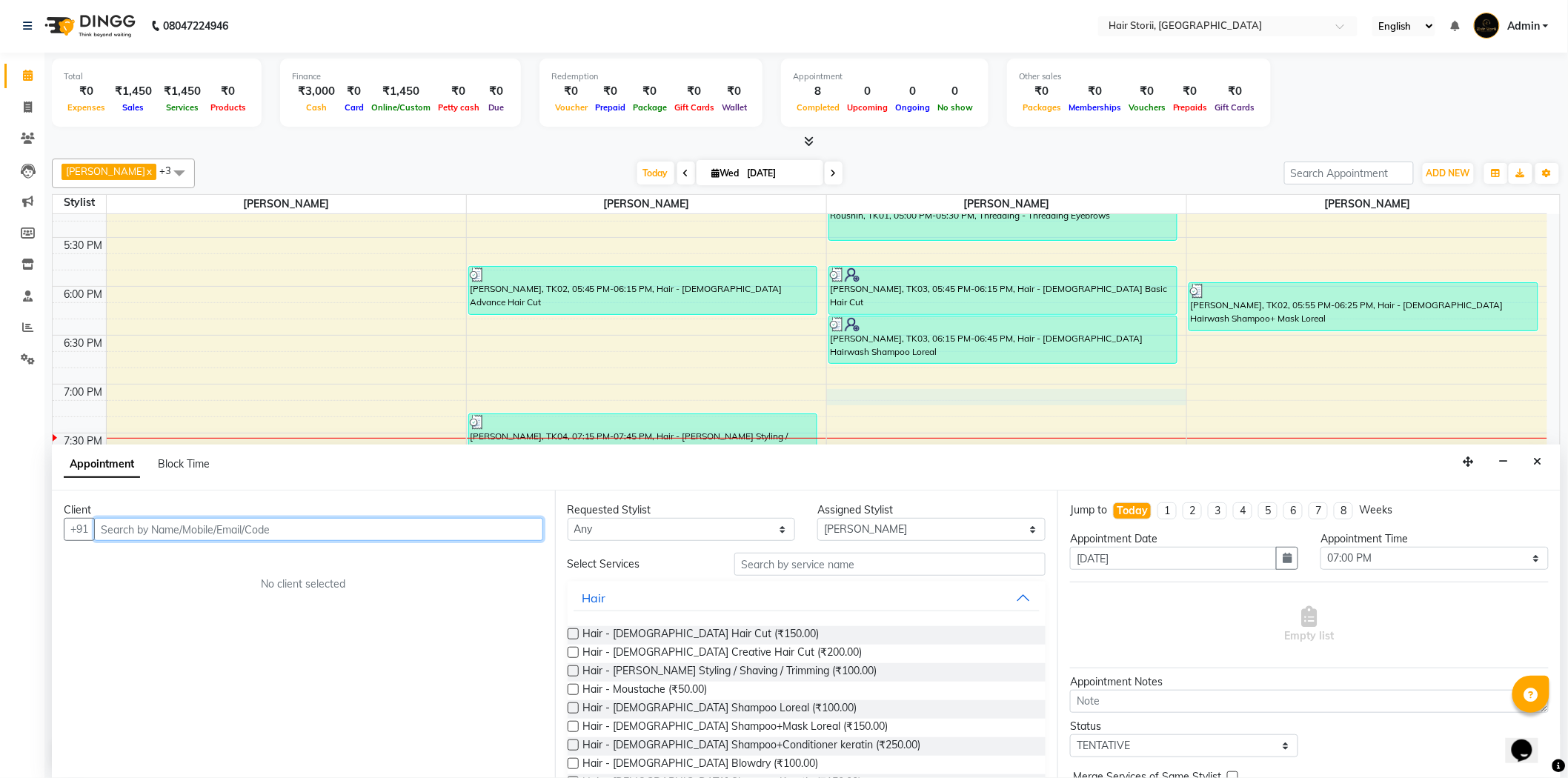
click at [469, 524] on input "text" at bounding box center [318, 530] width 449 height 23
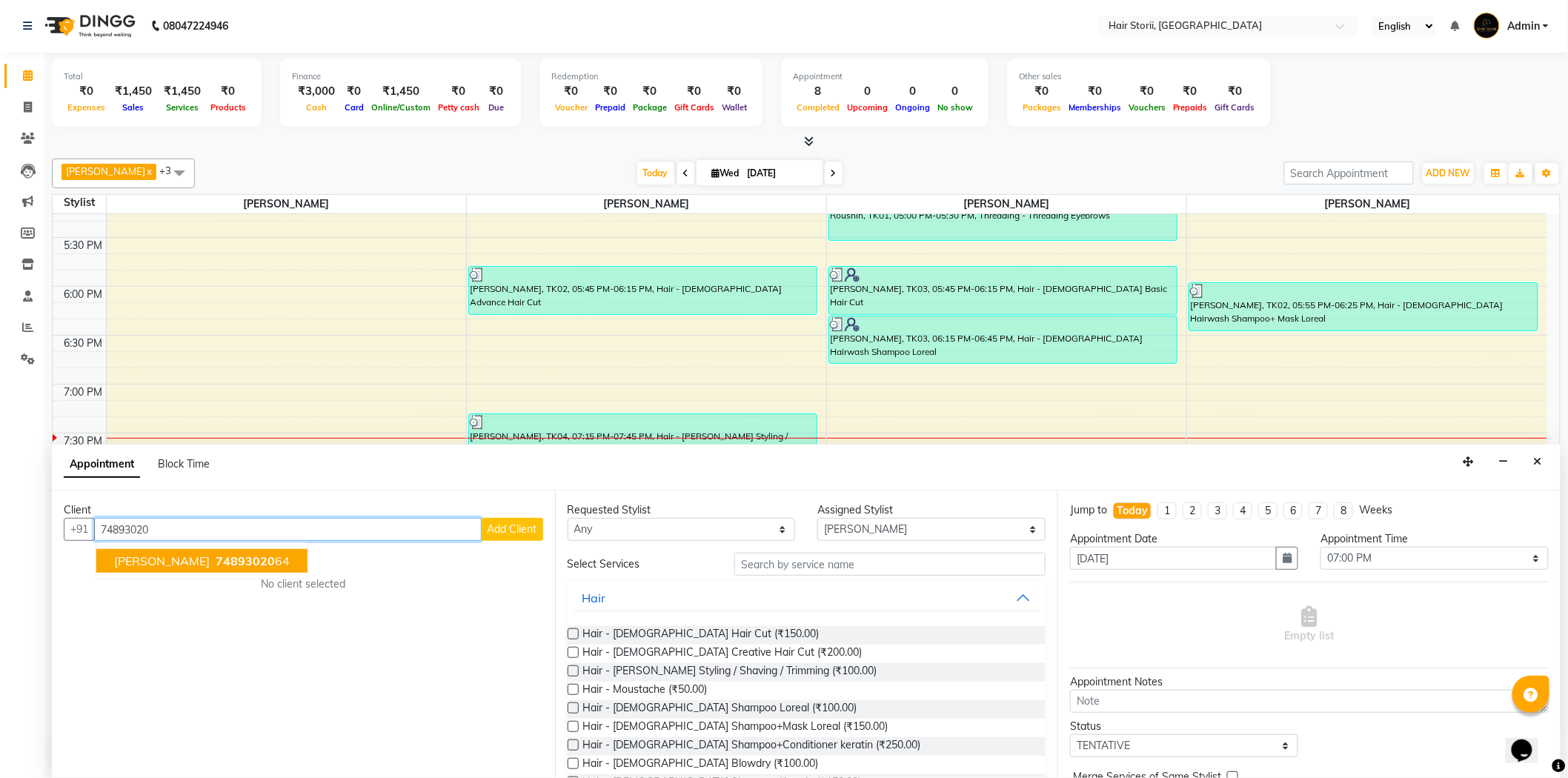
click at [215, 561] on span "74893020" at bounding box center [244, 561] width 59 height 15
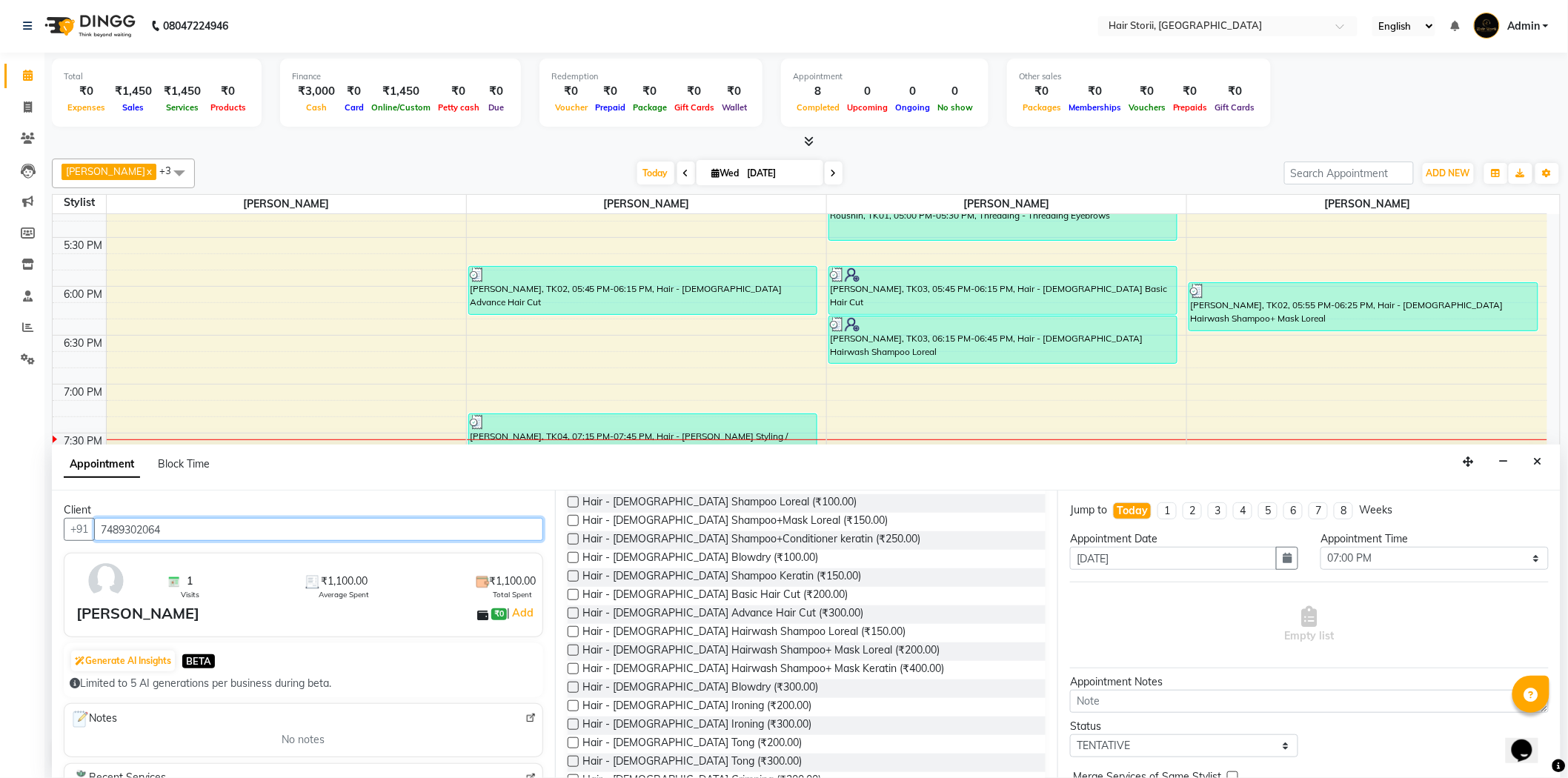
scroll to position [246, 0]
type input "7489302064"
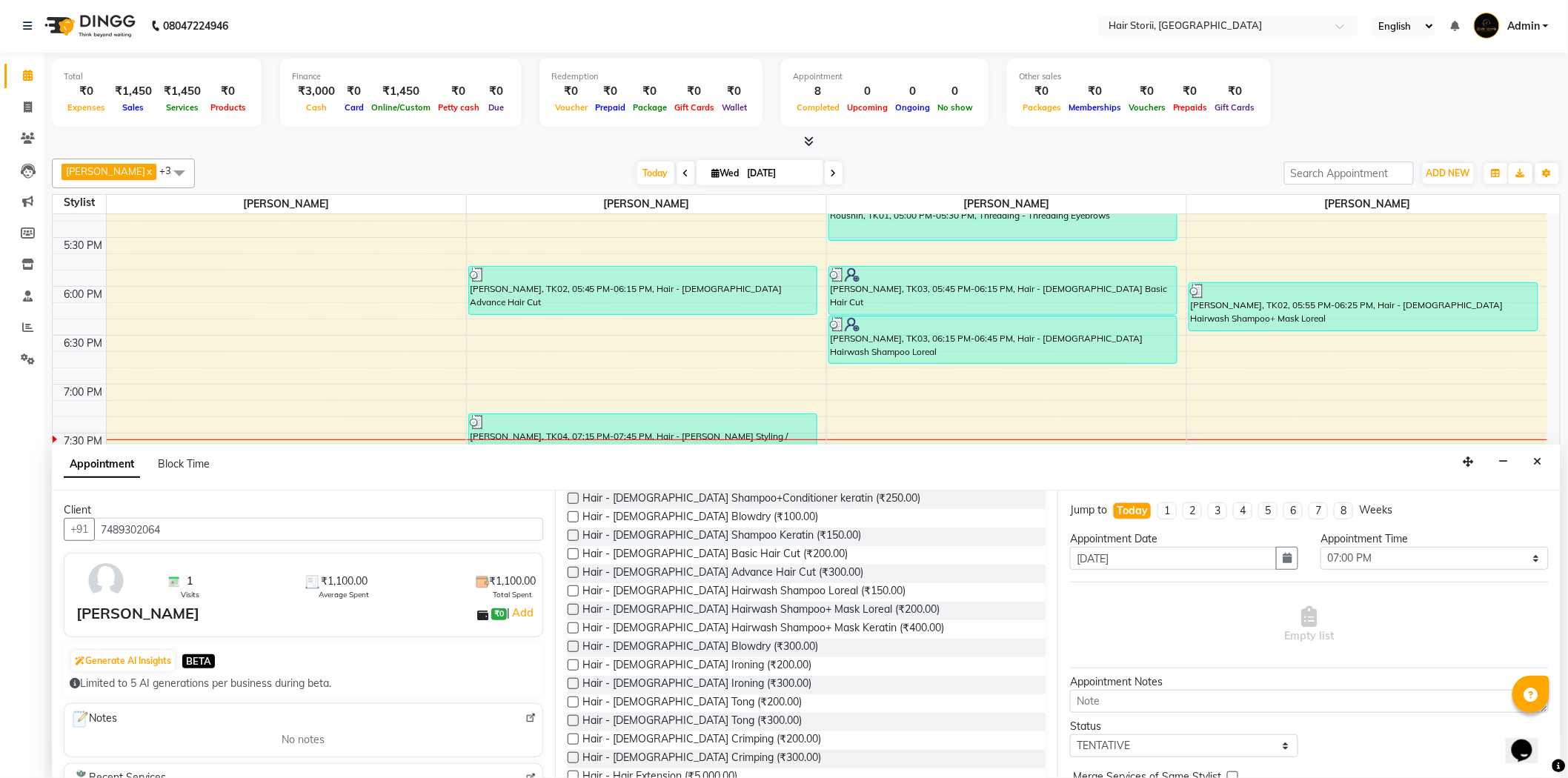
click at [569, 606] on label at bounding box center [572, 609] width 11 height 11
click at [569, 606] on input "checkbox" at bounding box center [572, 611] width 10 height 10
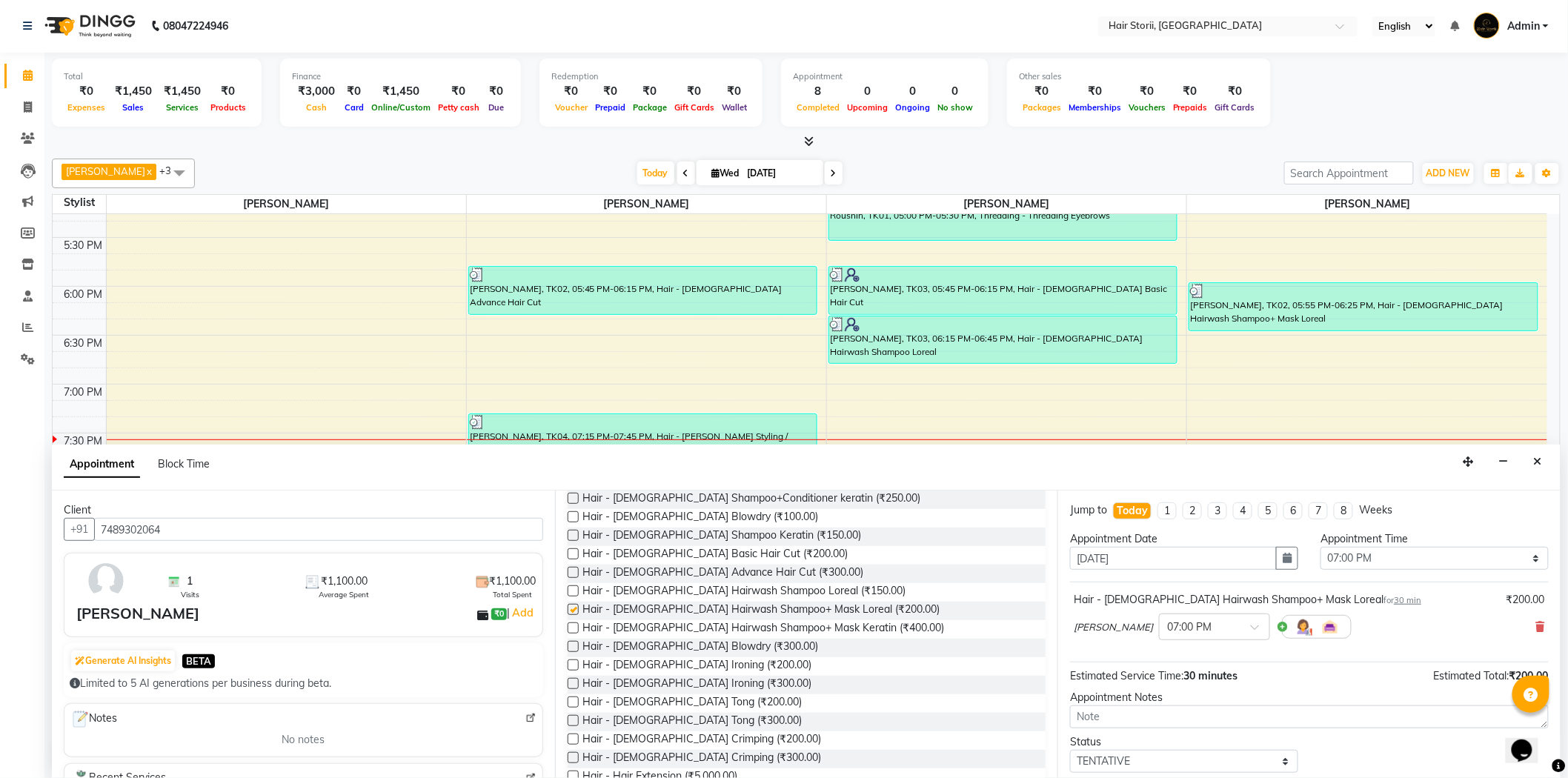
checkbox input "false"
click at [570, 642] on label at bounding box center [572, 646] width 11 height 11
click at [570, 643] on input "checkbox" at bounding box center [572, 648] width 10 height 10
checkbox input "false"
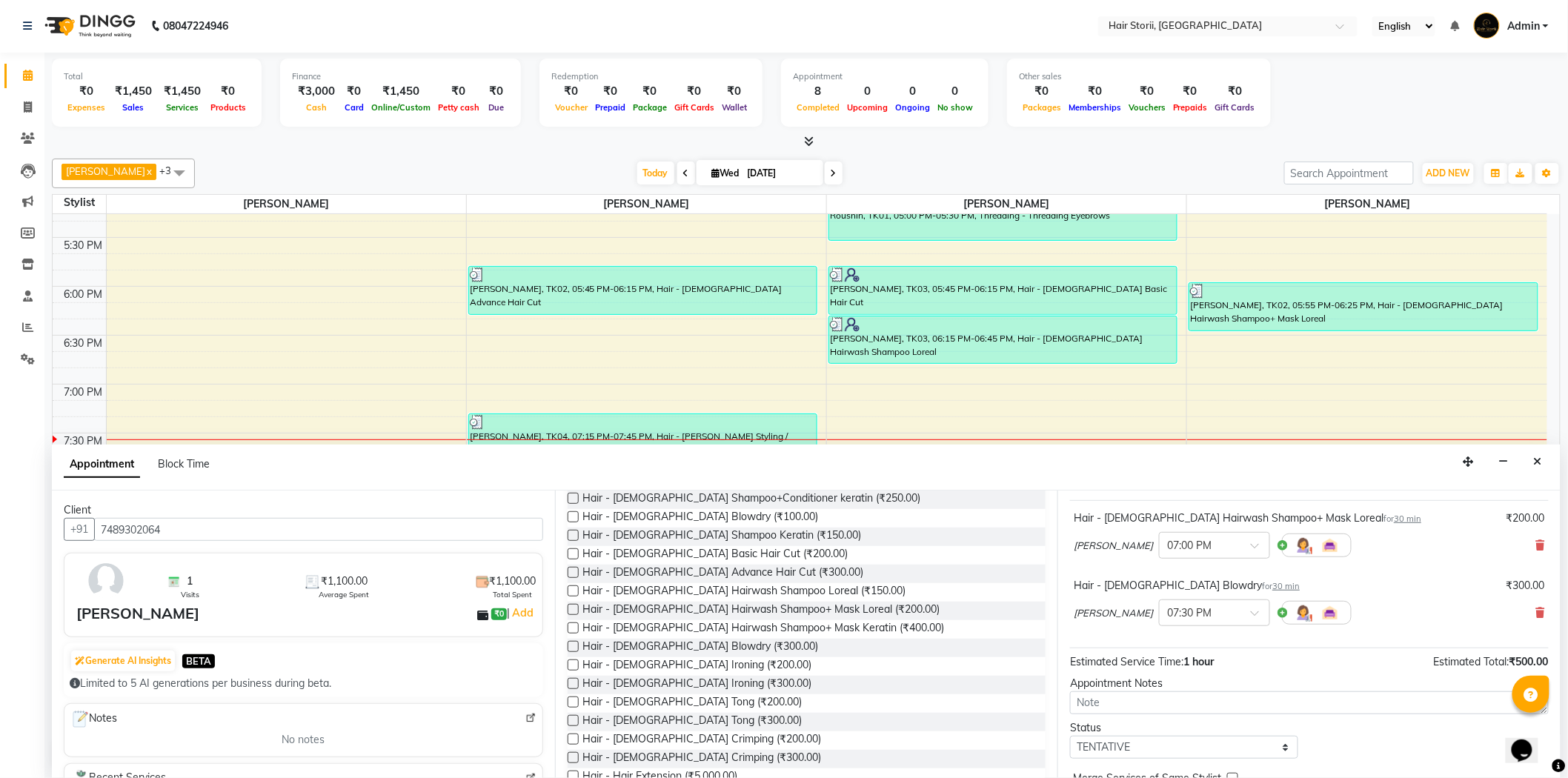
scroll to position [155, 0]
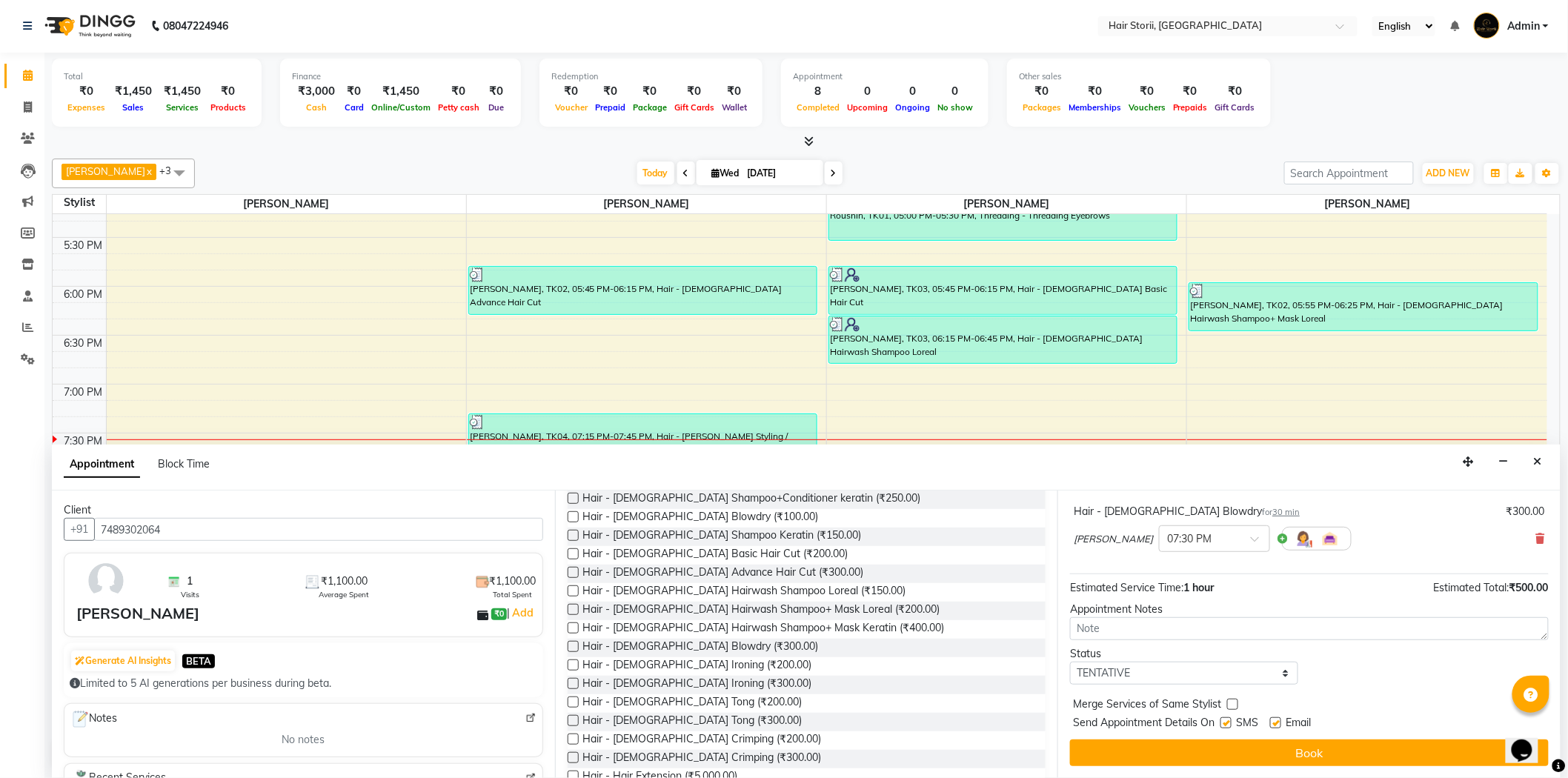
click at [1224, 727] on label at bounding box center [1225, 723] width 11 height 11
click at [1224, 727] on input "checkbox" at bounding box center [1225, 725] width 10 height 10
checkbox input "false"
drag, startPoint x: 1276, startPoint y: 723, endPoint x: 1269, endPoint y: 738, distance: 16.6
click at [1276, 724] on label at bounding box center [1274, 723] width 11 height 11
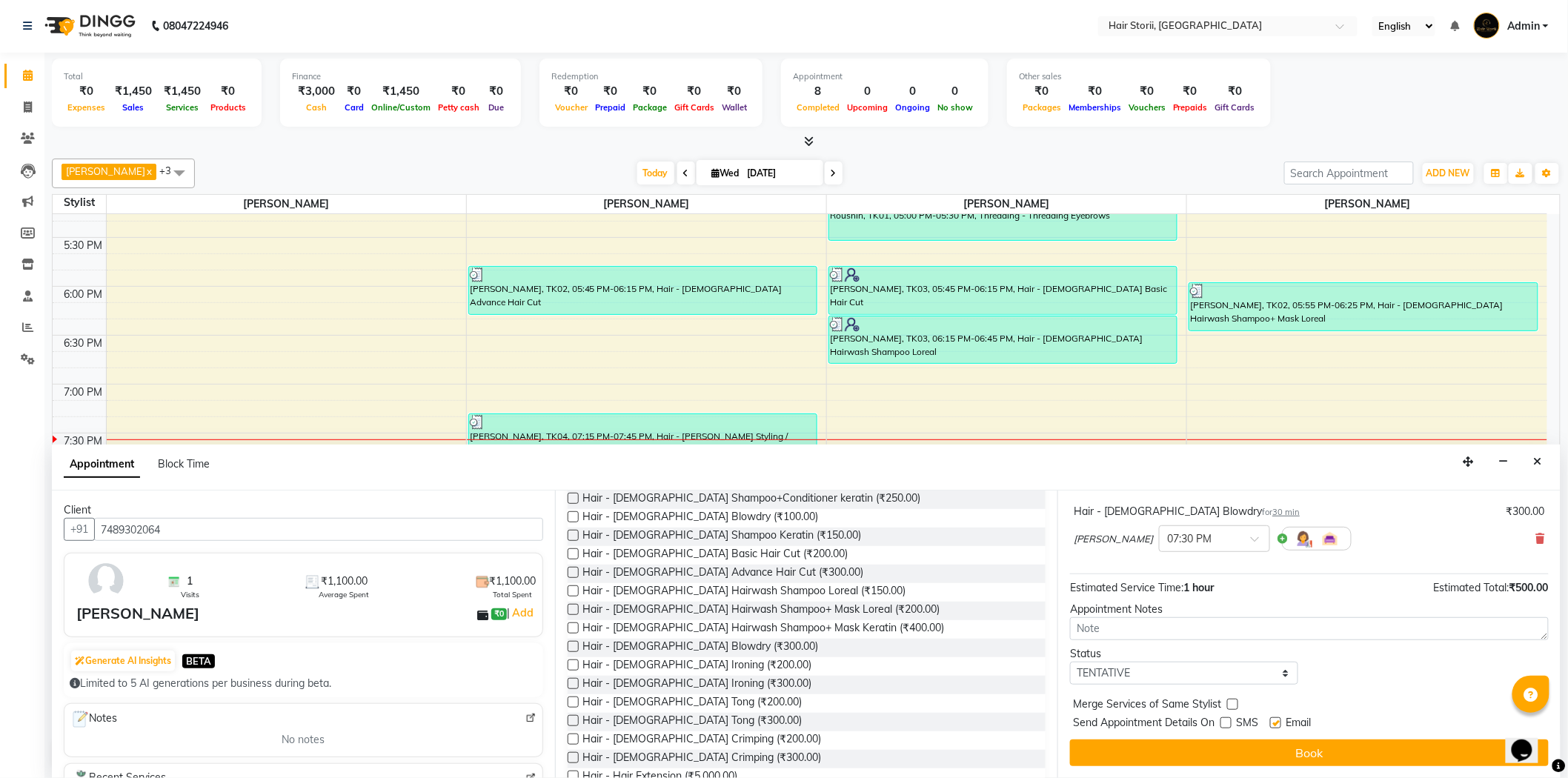
click at [1276, 724] on input "checkbox" at bounding box center [1274, 725] width 10 height 10
checkbox input "false"
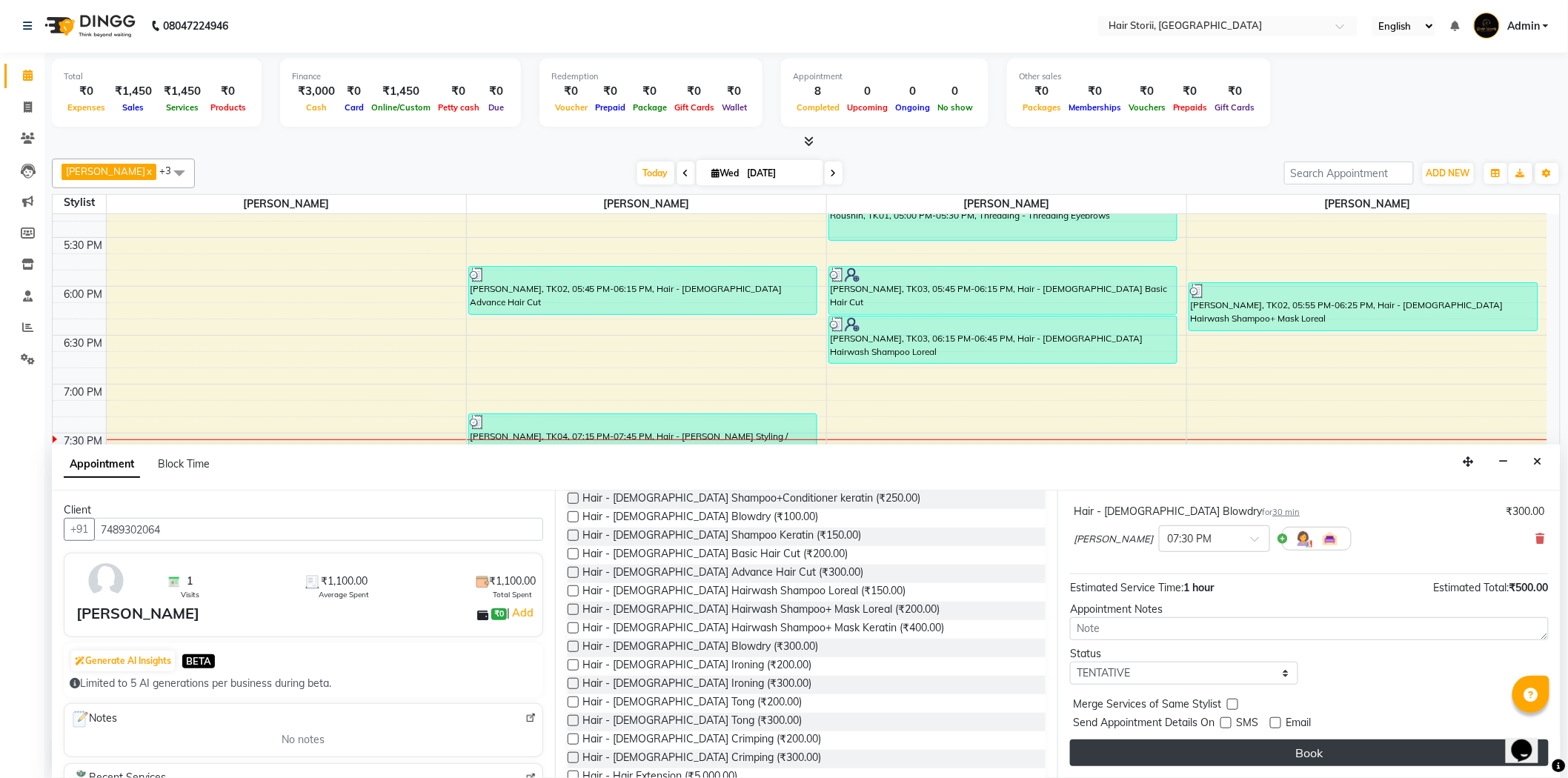
click at [1261, 749] on button "Book" at bounding box center [1309, 753] width 479 height 27
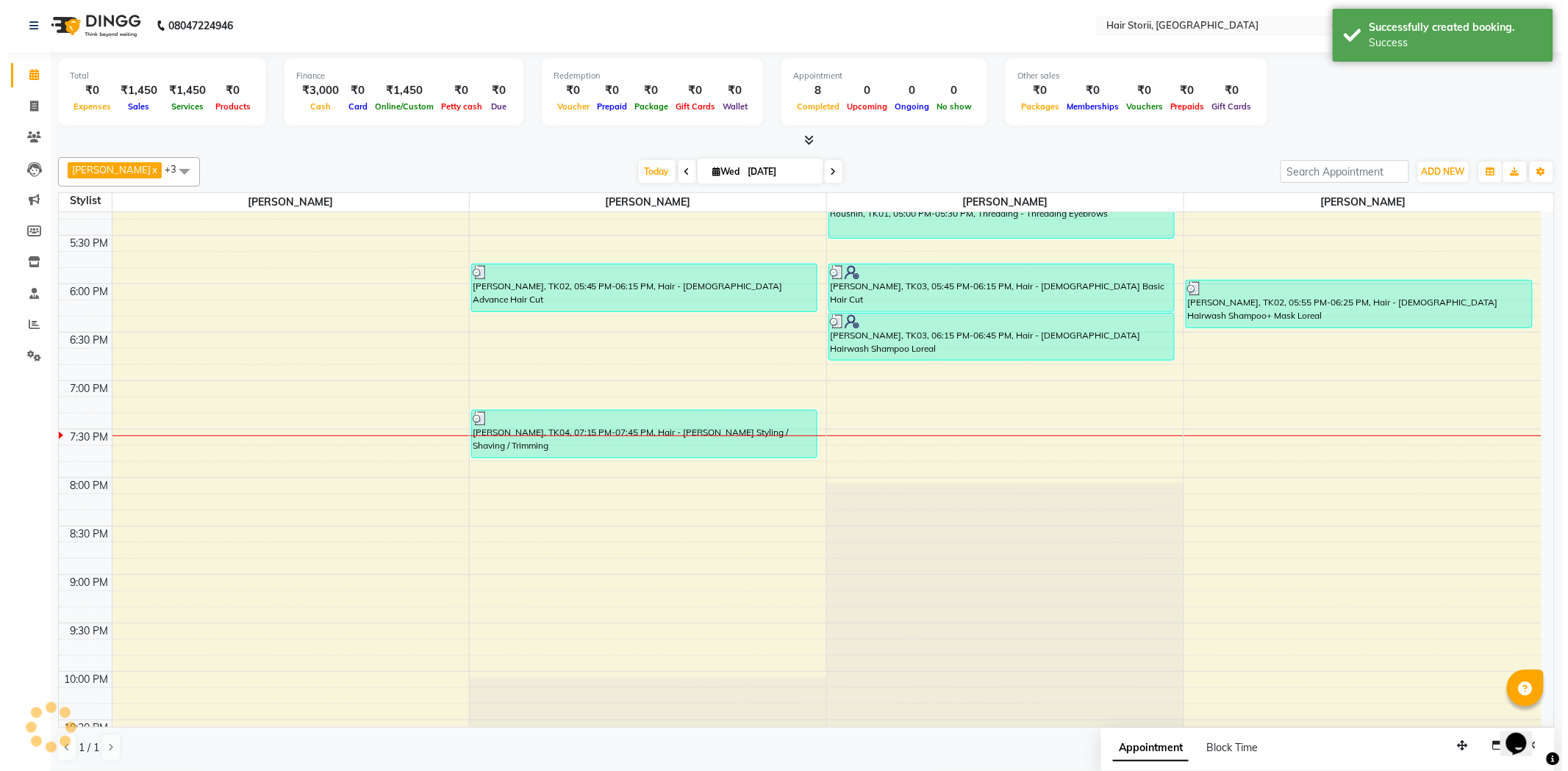
scroll to position [0, 0]
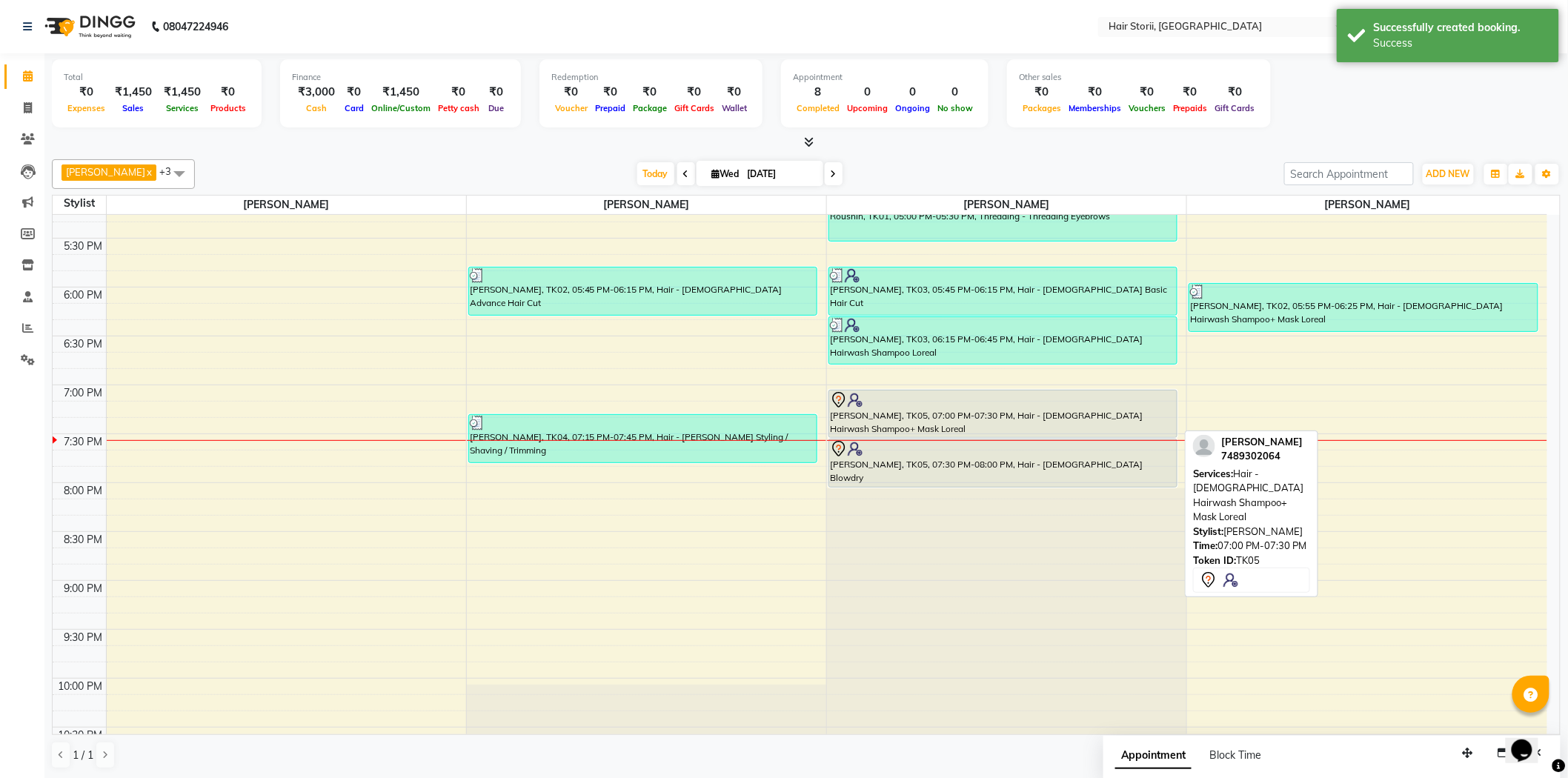
click at [1018, 416] on div "[PERSON_NAME], TK05, 07:00 PM-07:30 PM, Hair - [DEMOGRAPHIC_DATA] Hairwash Sham…" at bounding box center [1003, 414] width 347 height 47
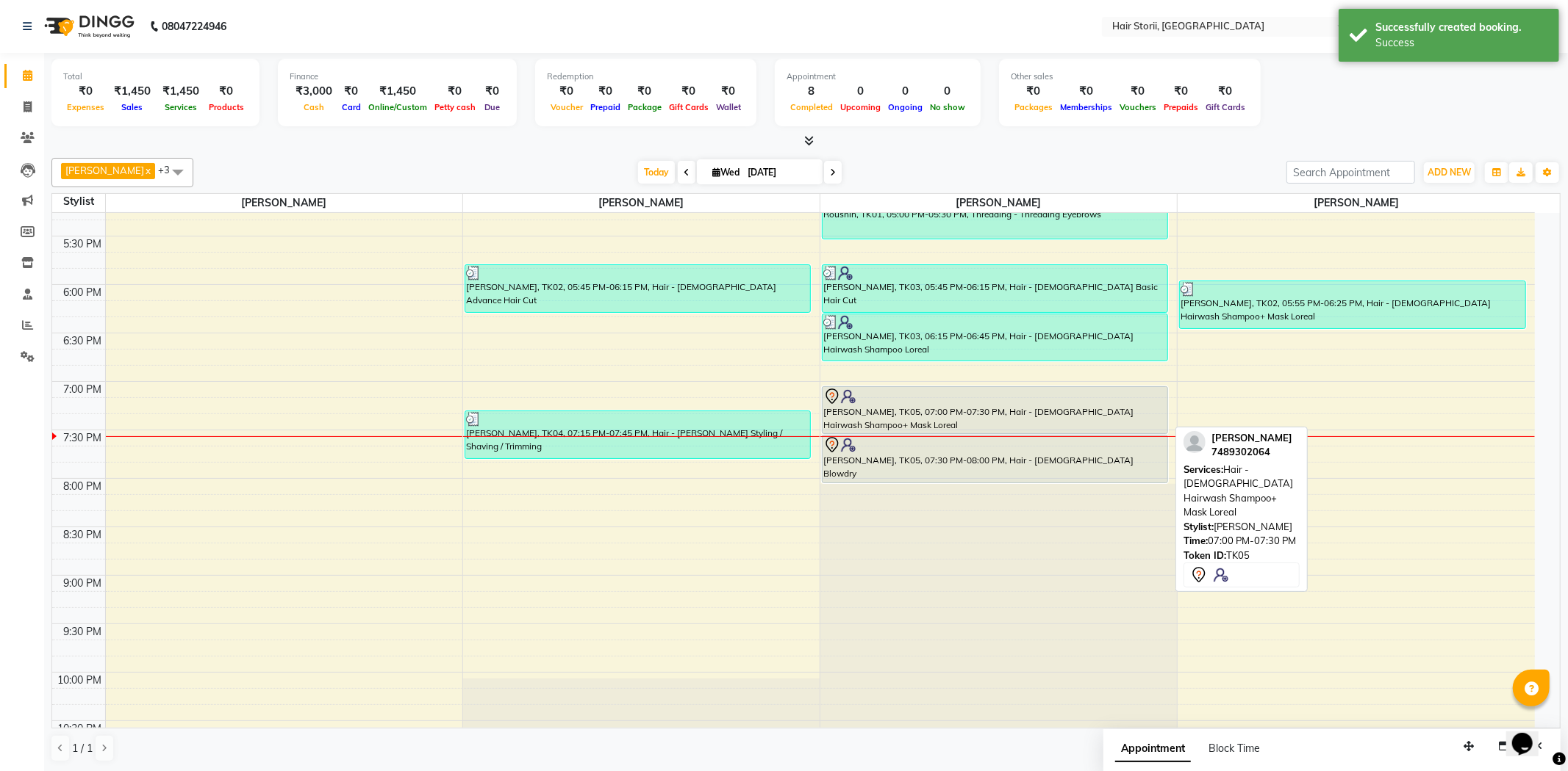
select select "7"
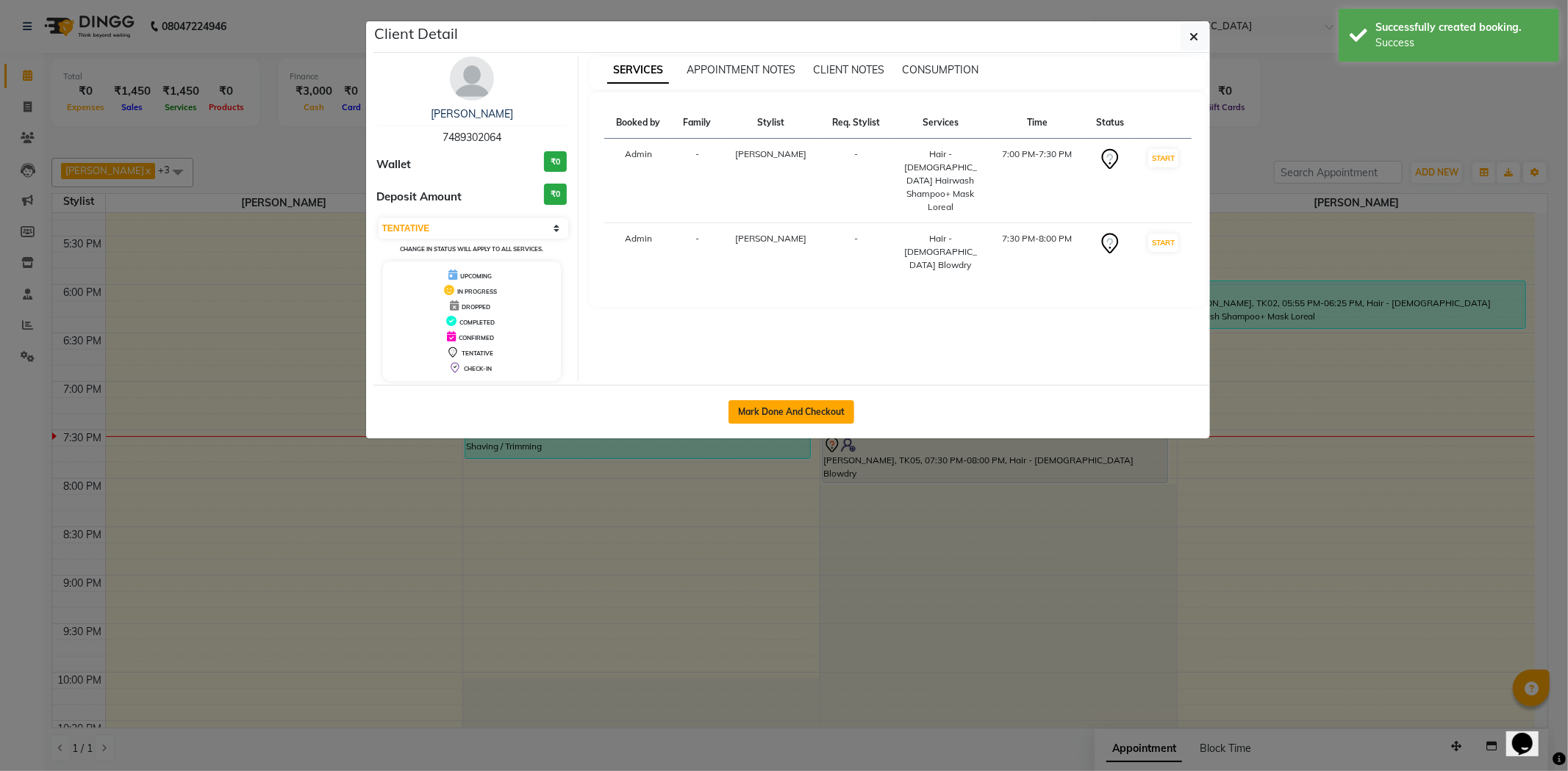
click at [820, 406] on button "Mark Done And Checkout" at bounding box center [791, 411] width 126 height 23
select select "service"
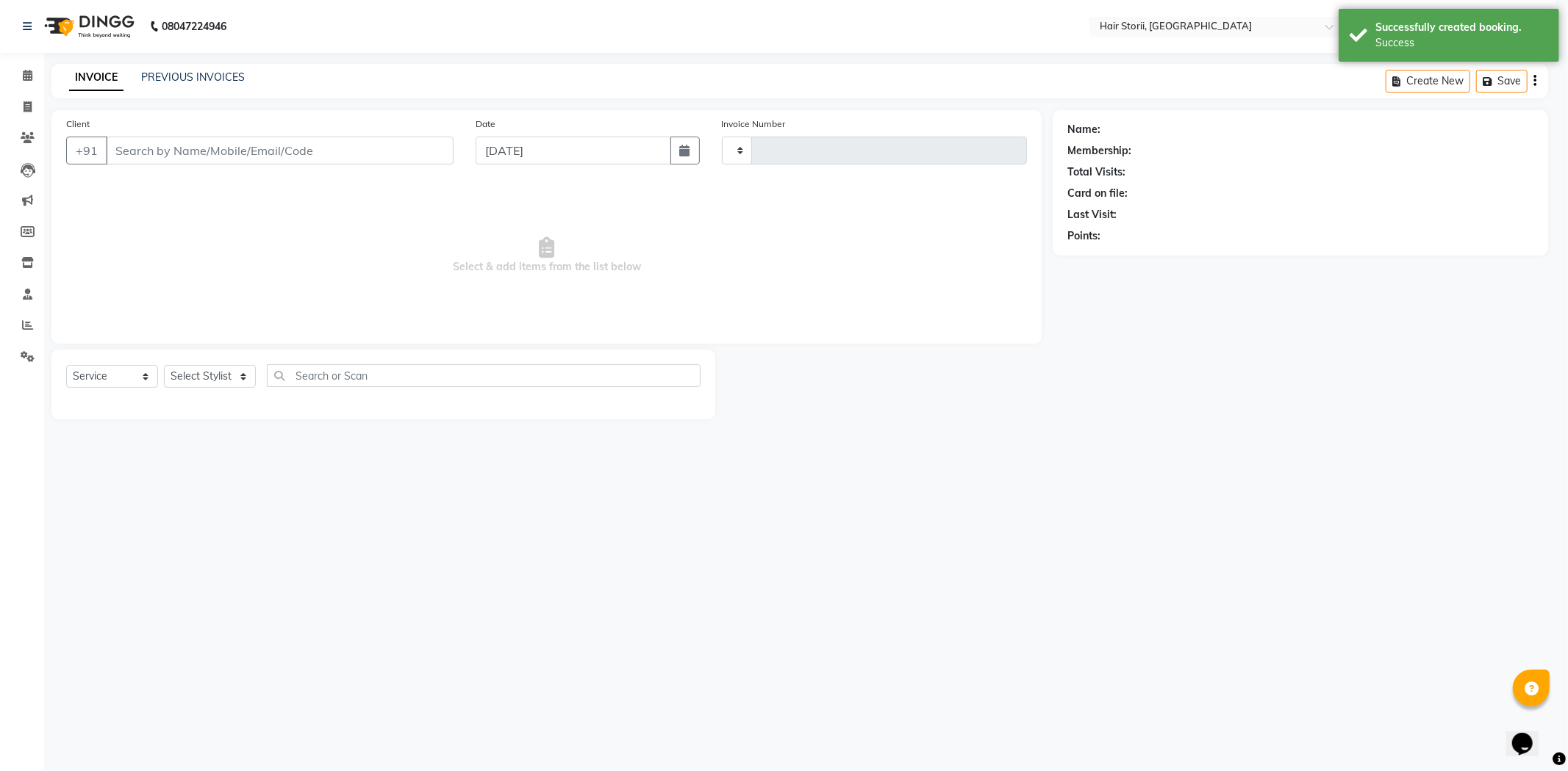
type input "1988"
select select "6638"
type input "7489302064"
select select "51424"
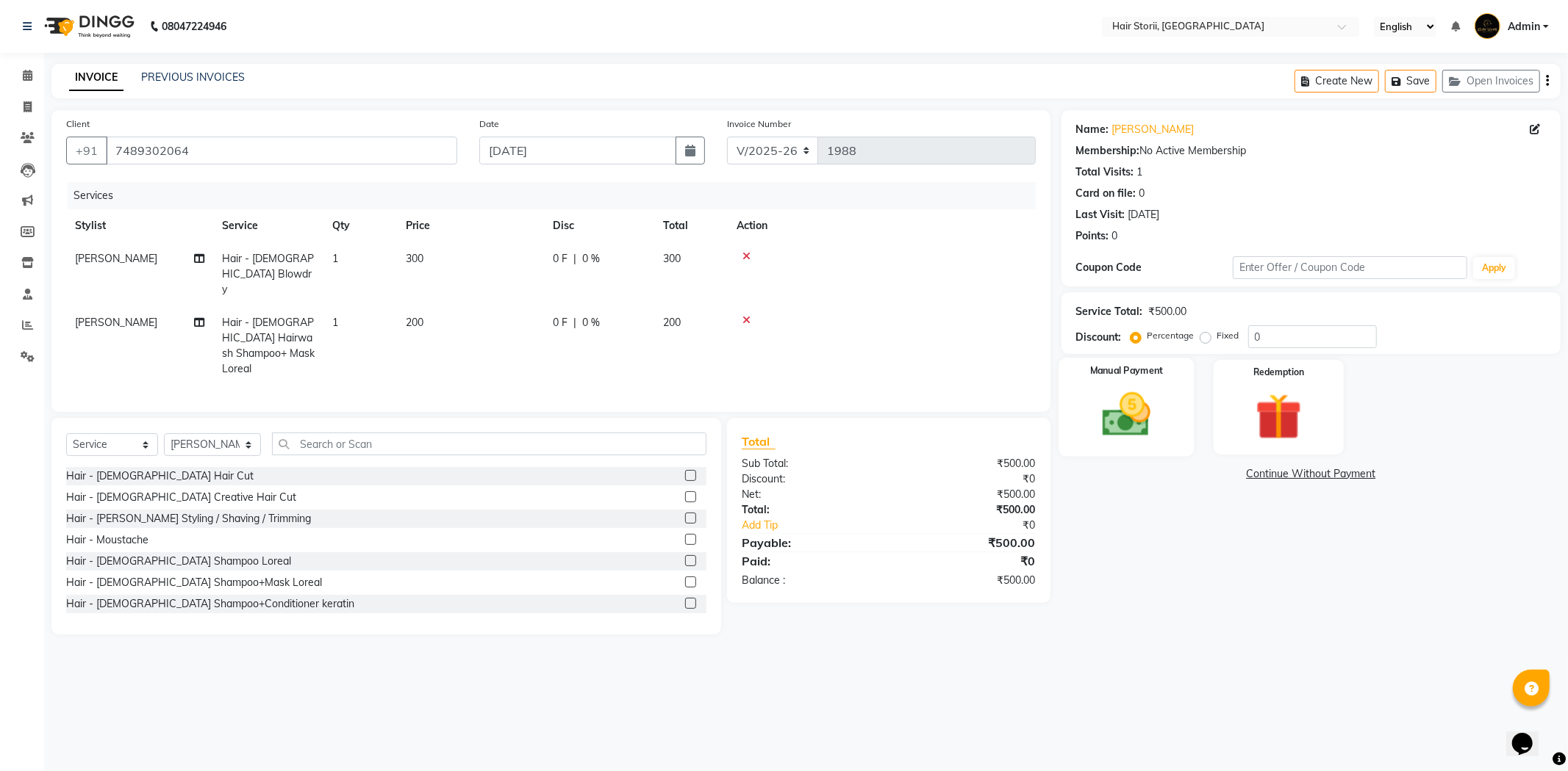
click at [1123, 443] on div "Manual Payment" at bounding box center [1125, 407] width 136 height 98
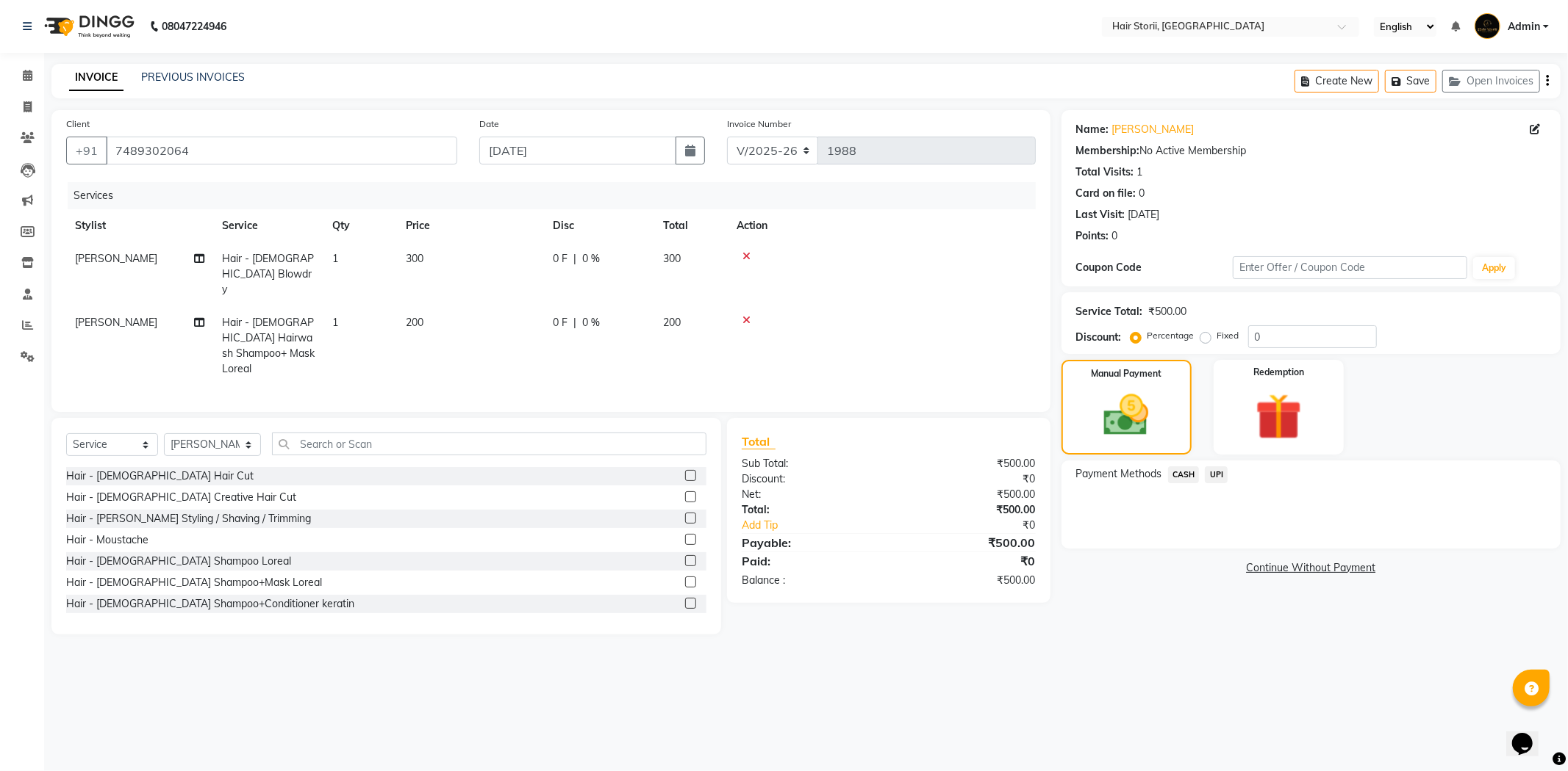
click at [1213, 478] on span "UPI" at bounding box center [1216, 475] width 23 height 17
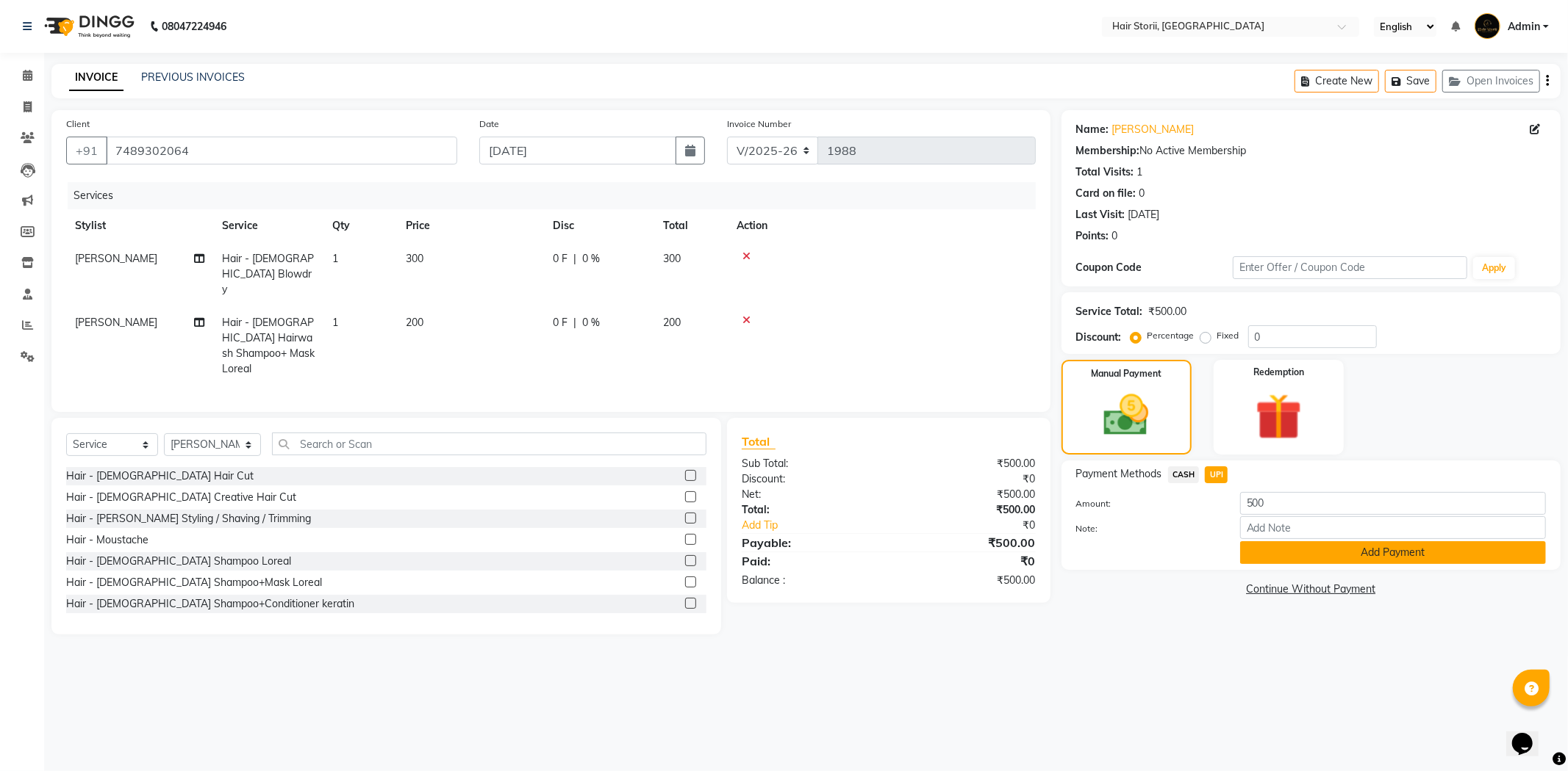
click at [1253, 559] on button "Add Payment" at bounding box center [1393, 553] width 306 height 23
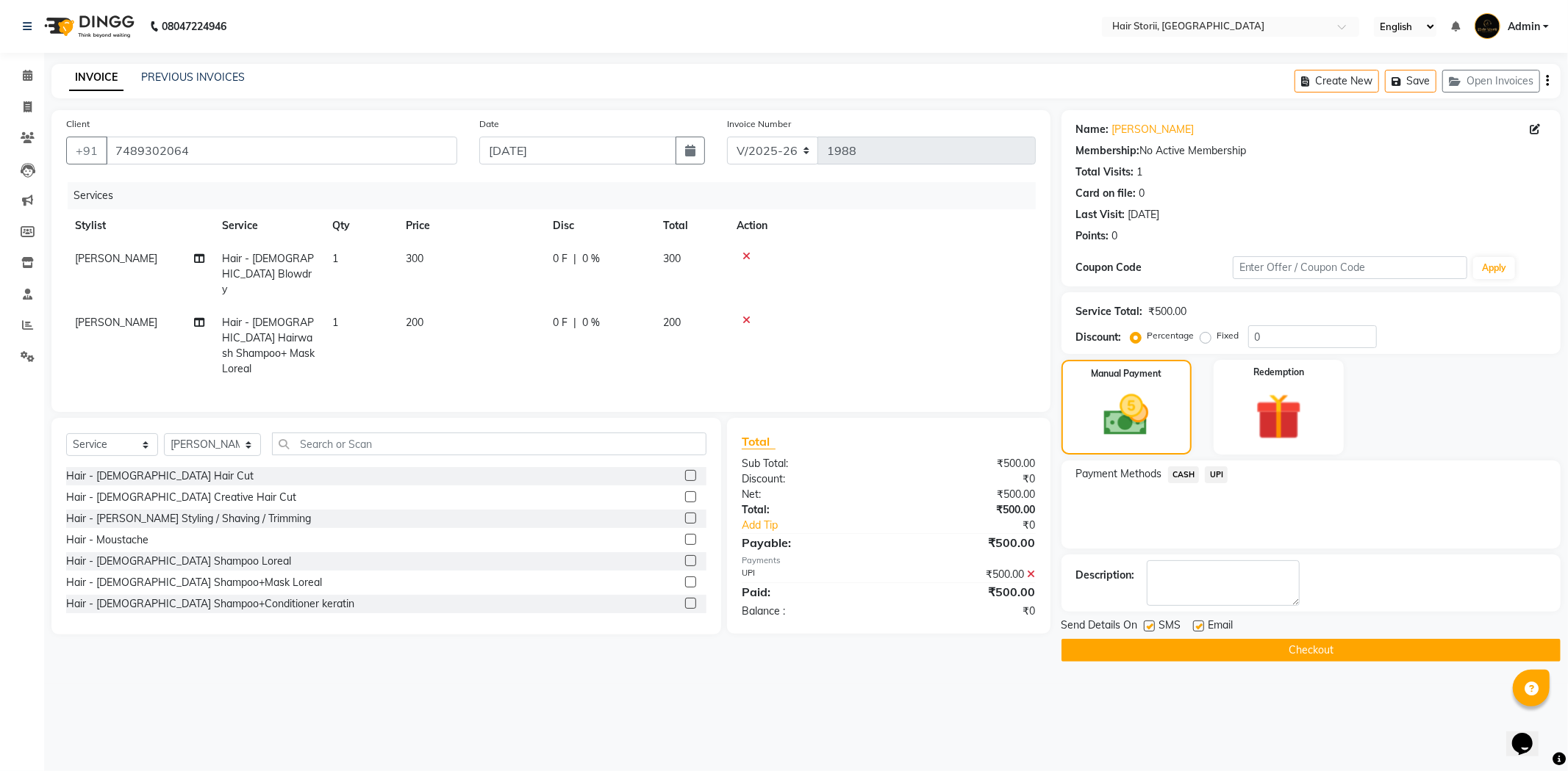
click at [1194, 626] on label at bounding box center [1198, 626] width 11 height 11
click at [1194, 626] on input "checkbox" at bounding box center [1198, 627] width 10 height 10
checkbox input "false"
click at [1148, 627] on label at bounding box center [1149, 626] width 11 height 11
click at [1148, 627] on input "checkbox" at bounding box center [1149, 627] width 10 height 10
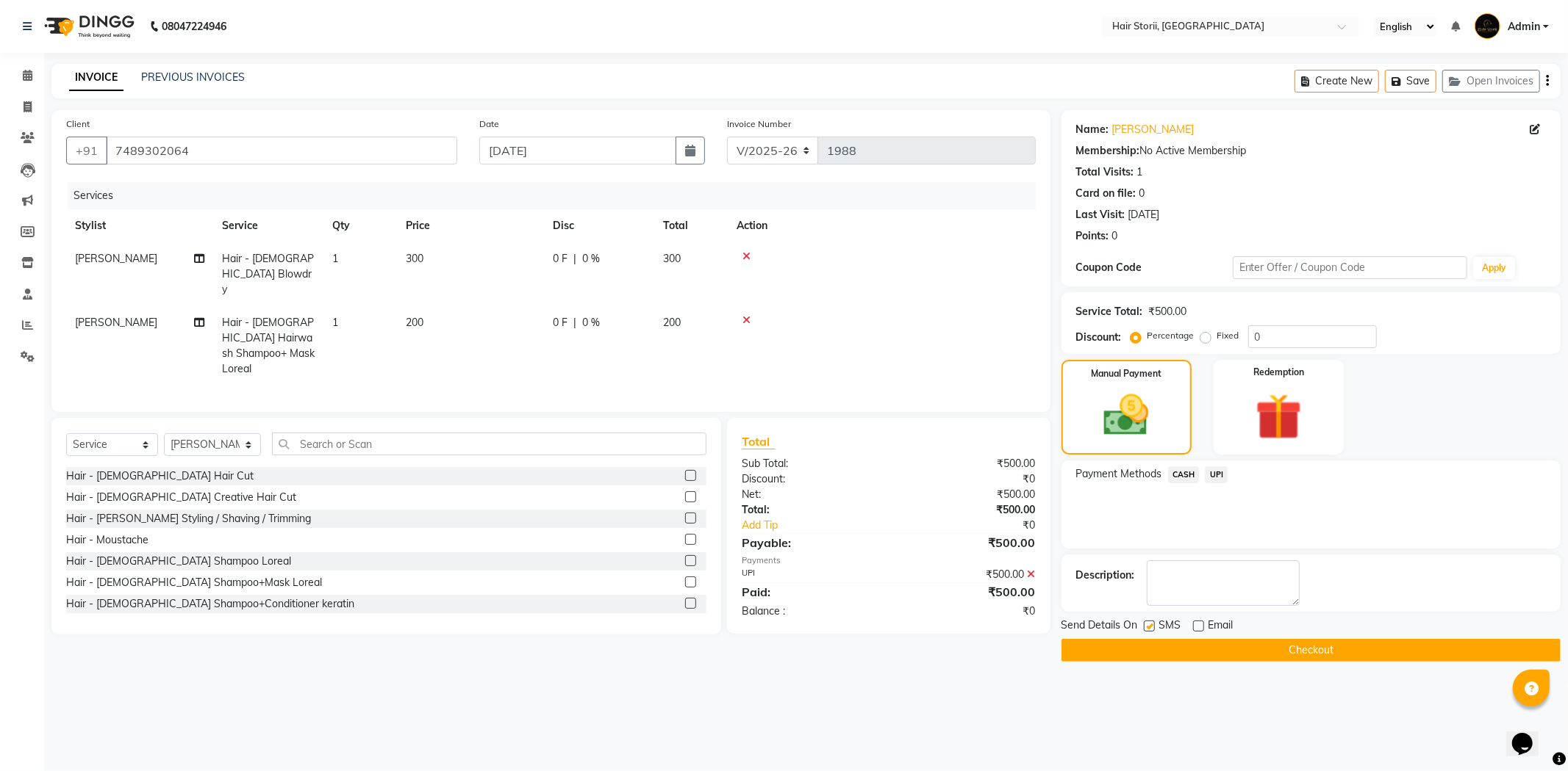
checkbox input "false"
click at [1142, 649] on button "Checkout" at bounding box center [1310, 651] width 499 height 23
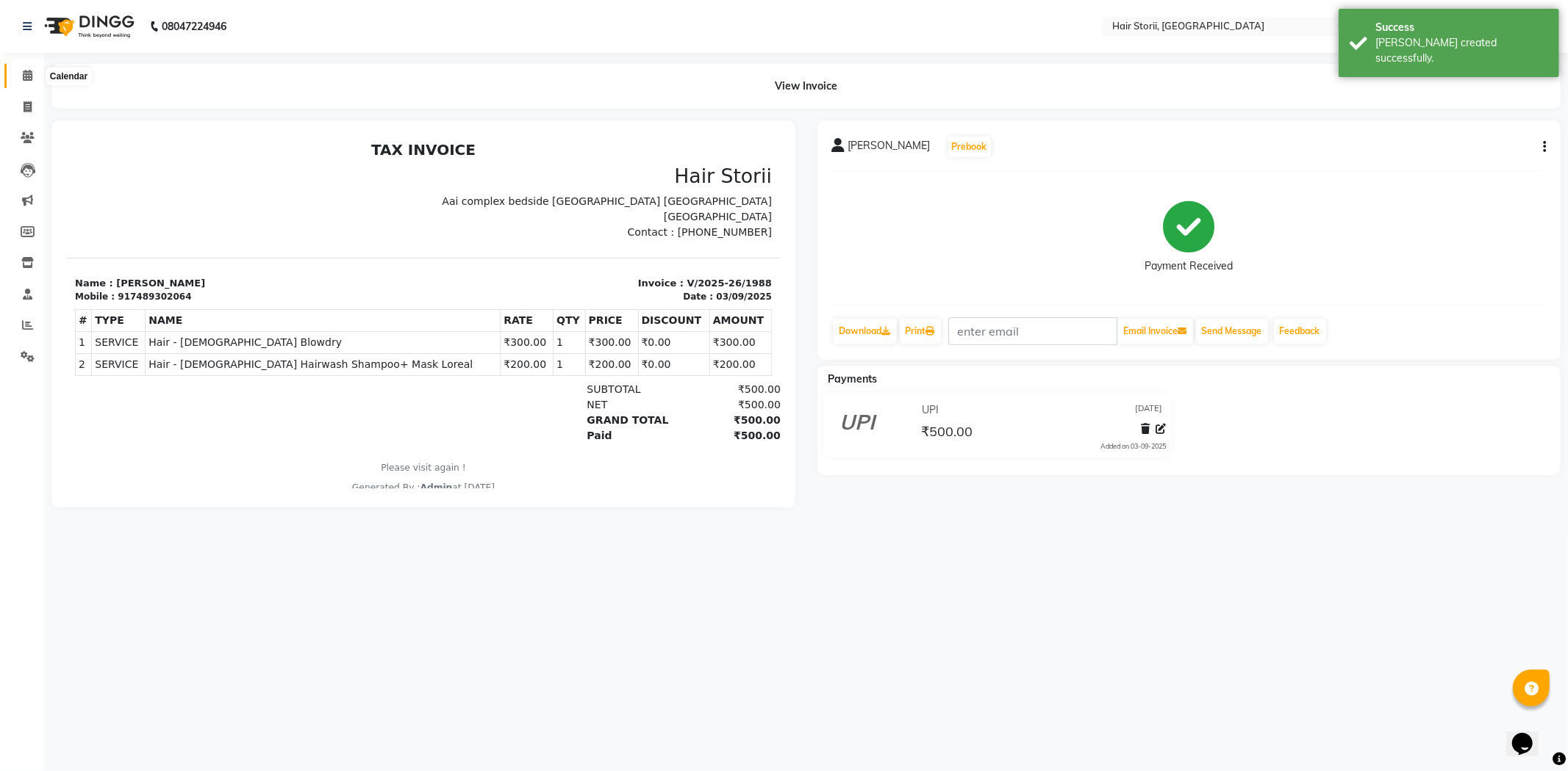
click at [33, 80] on span at bounding box center [27, 76] width 26 height 17
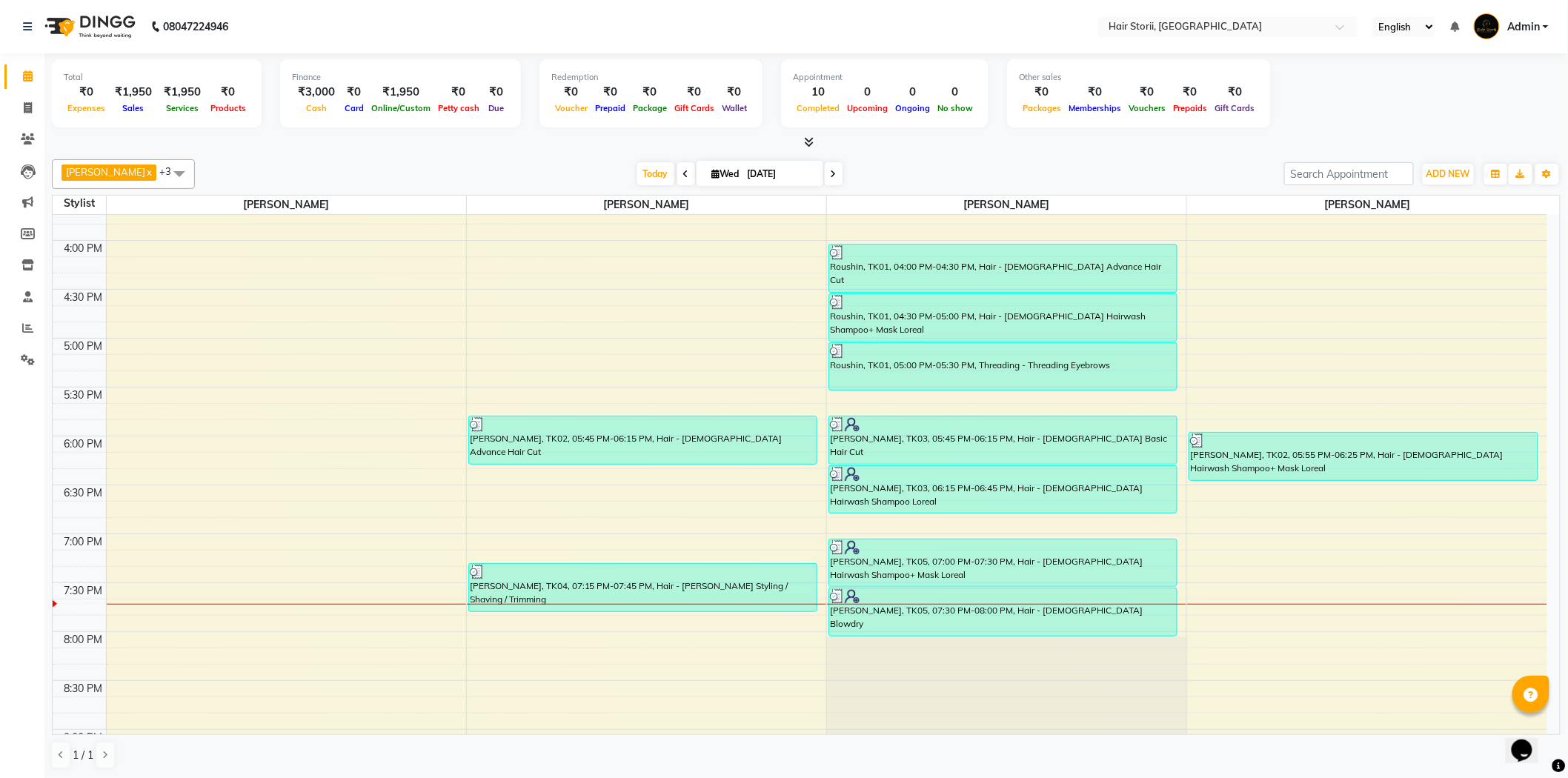
scroll to position [1053, 0]
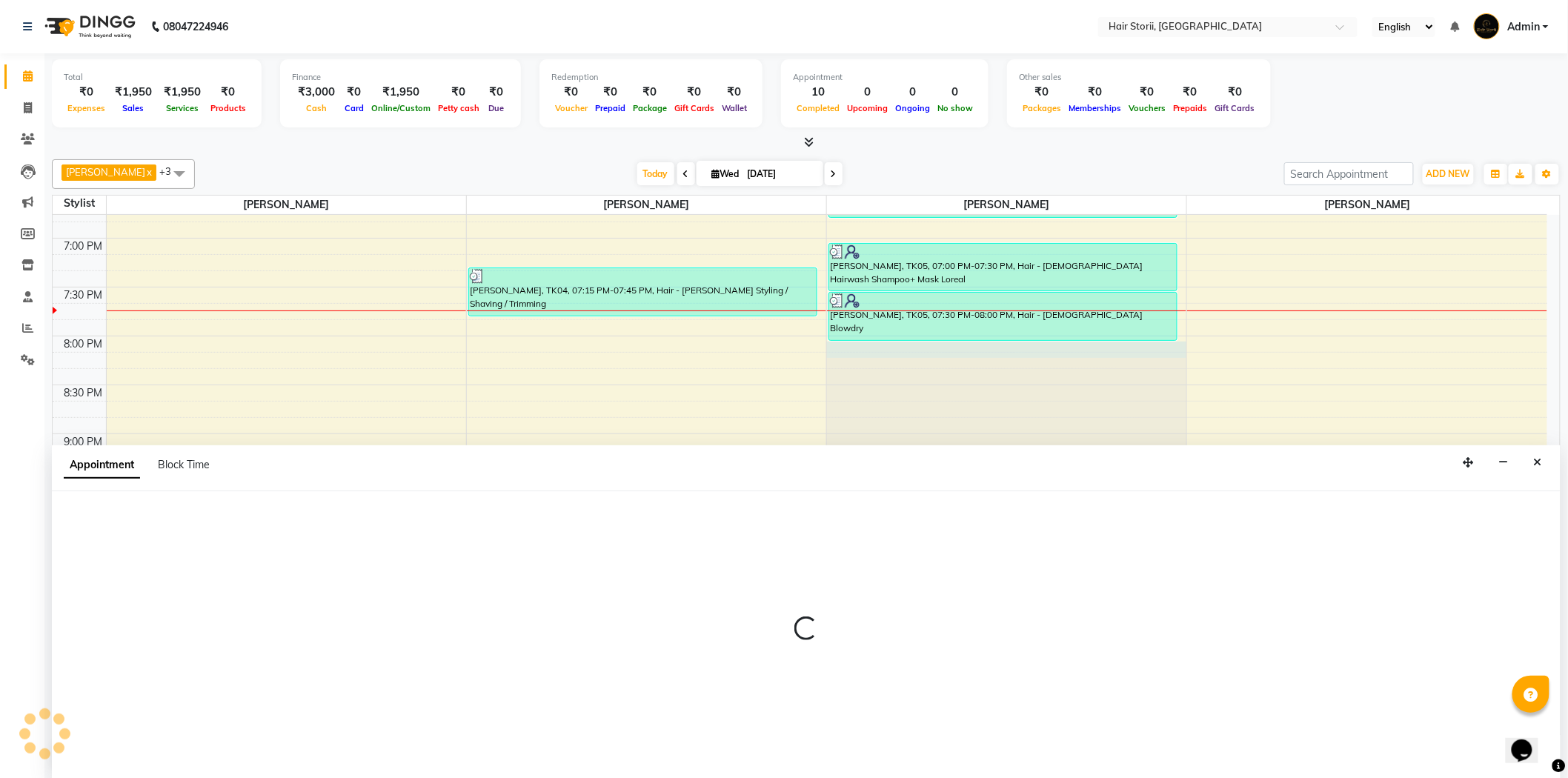
scroll to position [1, 0]
select select "51424"
select select "1200"
select select "tentative"
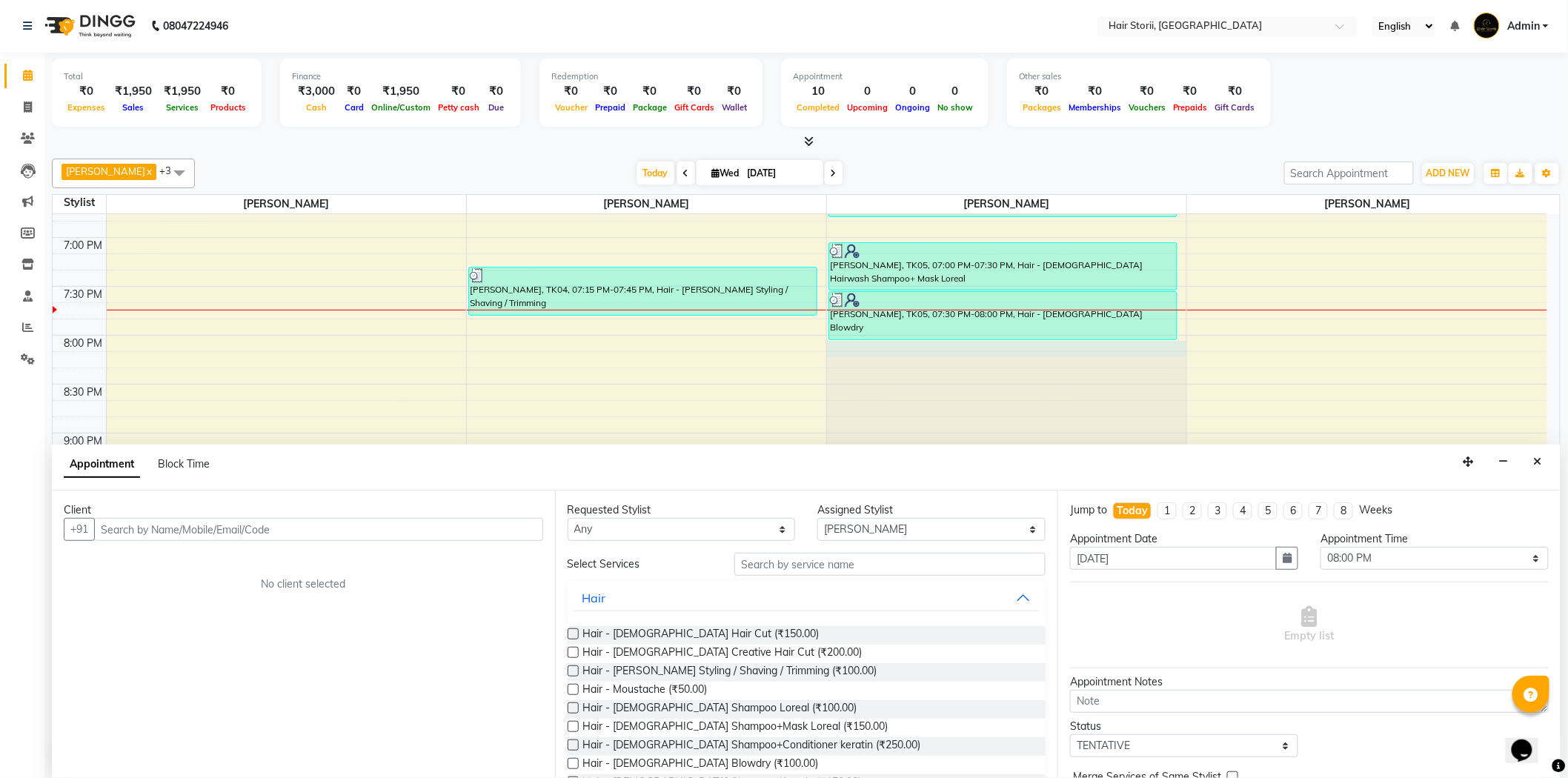
click at [498, 535] on input "text" at bounding box center [318, 530] width 449 height 23
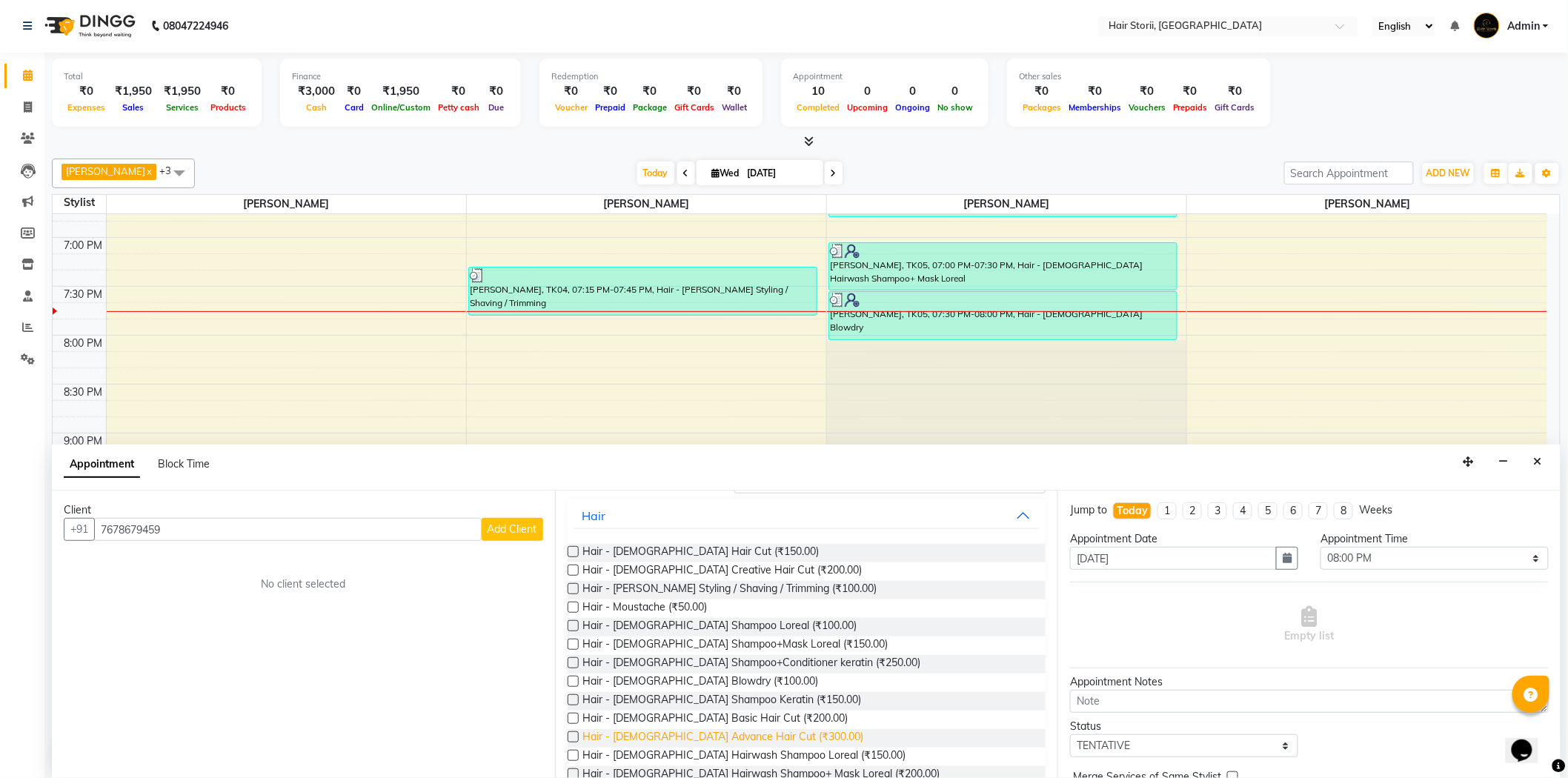
scroll to position [165, 0]
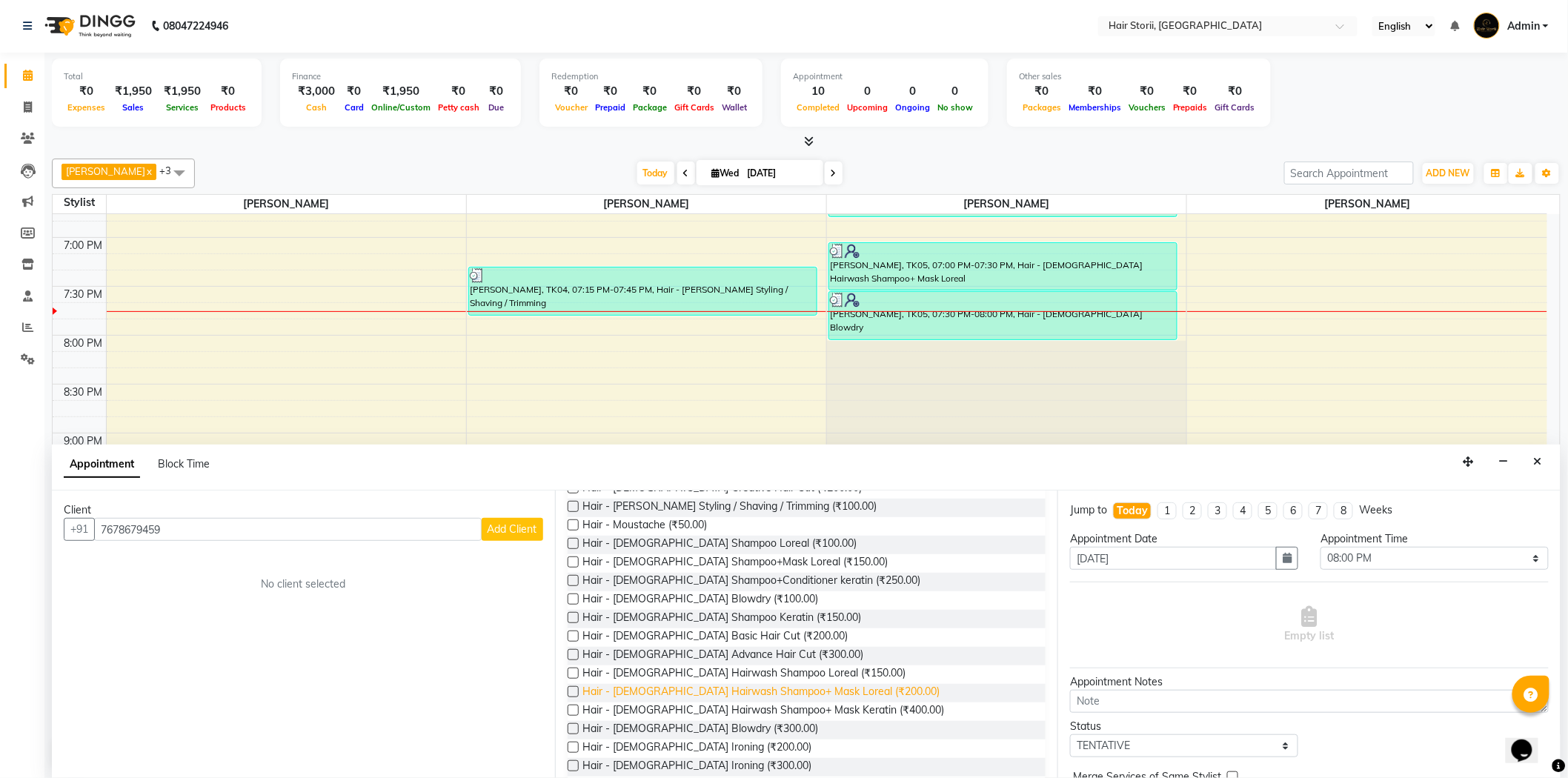
type input "7678679459"
click at [745, 694] on span "Hair - [DEMOGRAPHIC_DATA] Hairwash Shampoo+ Mask Loreal (₹200.00)" at bounding box center [761, 693] width 357 height 18
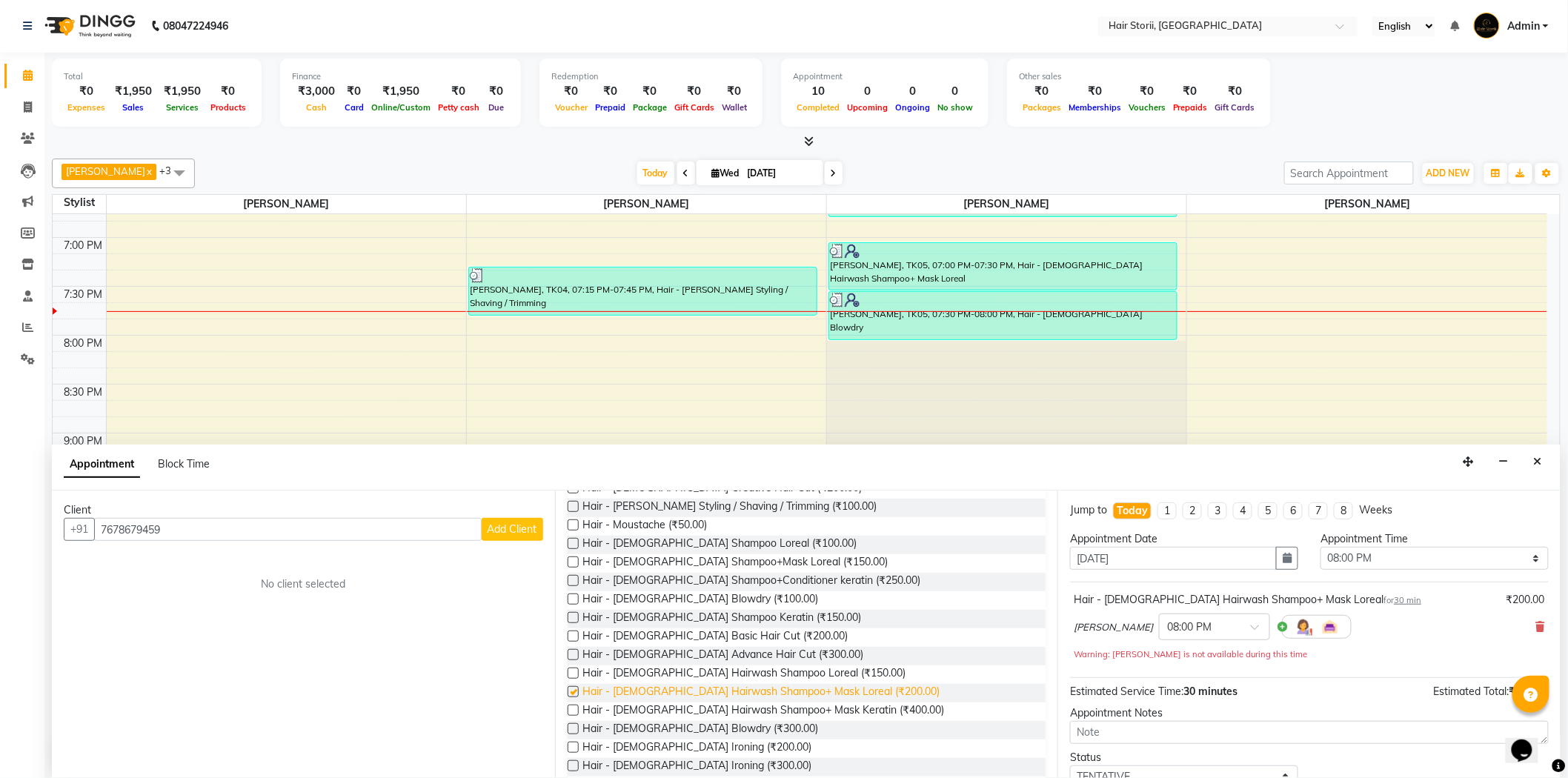
checkbox input "false"
click at [503, 535] on span "Add Client" at bounding box center [512, 530] width 49 height 14
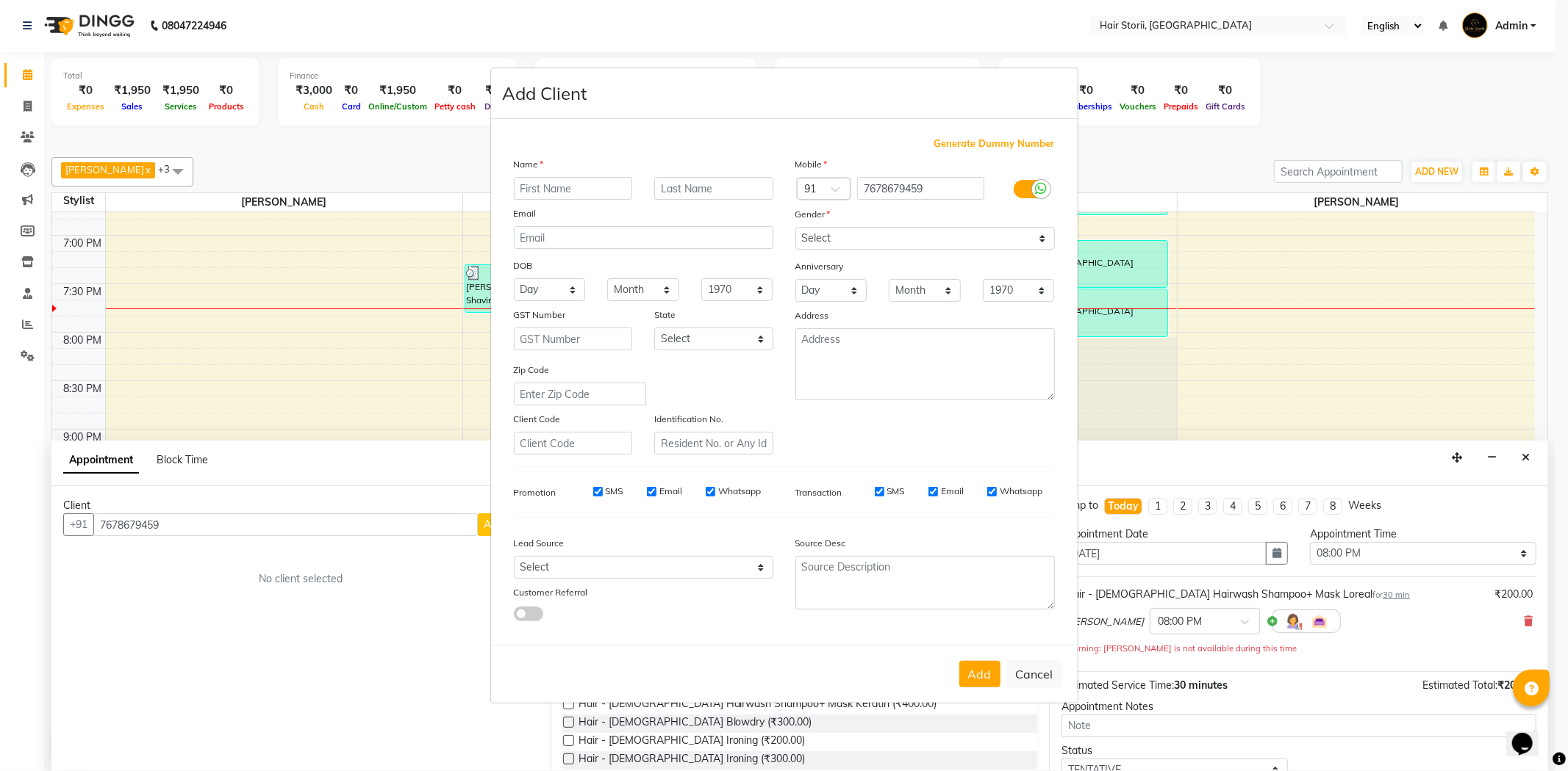
click at [619, 191] on input "text" at bounding box center [573, 188] width 119 height 23
type input "manpreet"
click at [861, 241] on select "Select [DEMOGRAPHIC_DATA] [DEMOGRAPHIC_DATA] Other Prefer Not To Say" at bounding box center [925, 238] width 260 height 23
select select "female"
click at [796, 227] on select "Select [DEMOGRAPHIC_DATA] [DEMOGRAPHIC_DATA] Other Prefer Not To Say" at bounding box center [925, 238] width 260 height 23
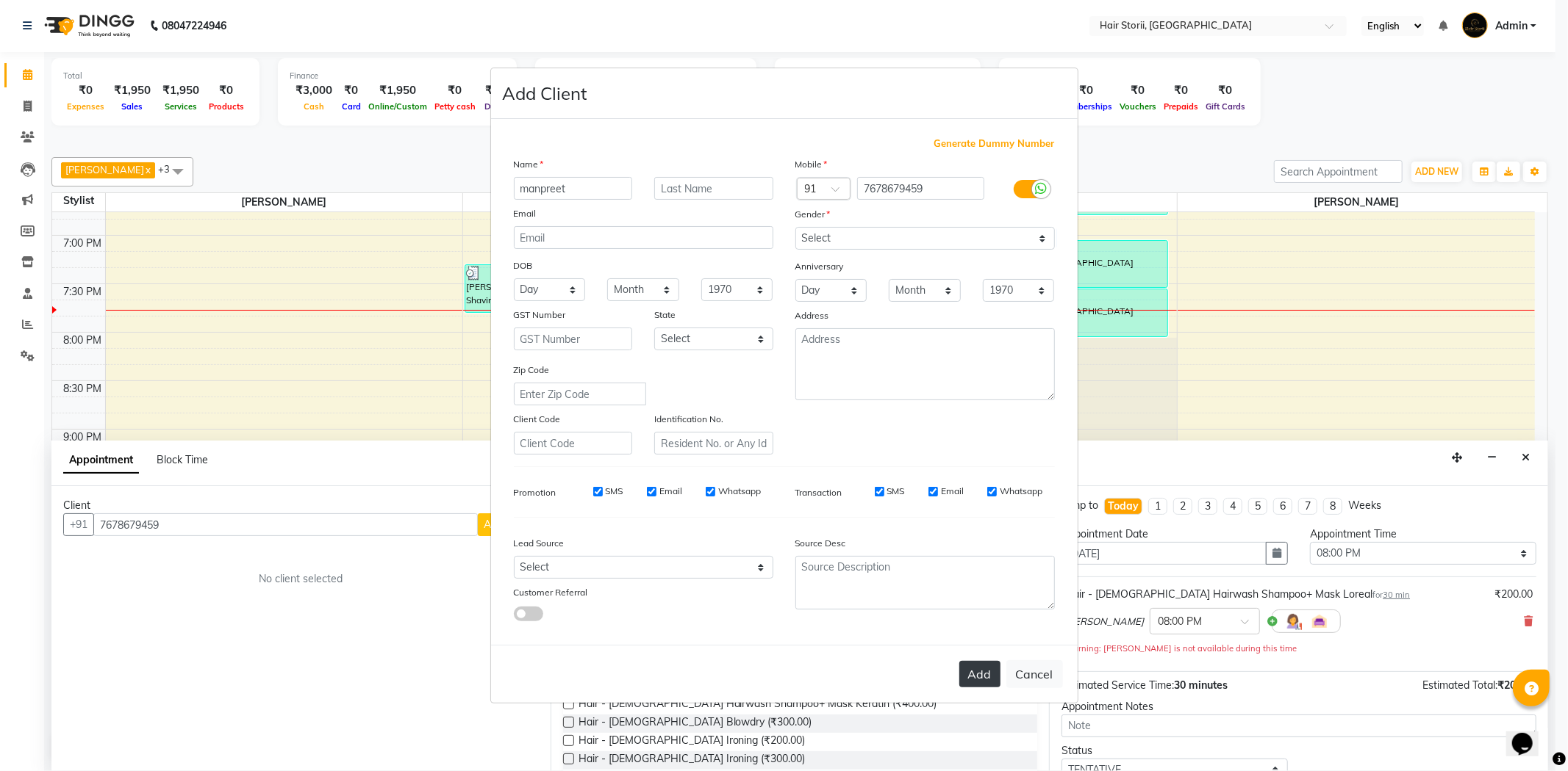
click at [985, 677] on button "Add" at bounding box center [979, 675] width 41 height 27
select select
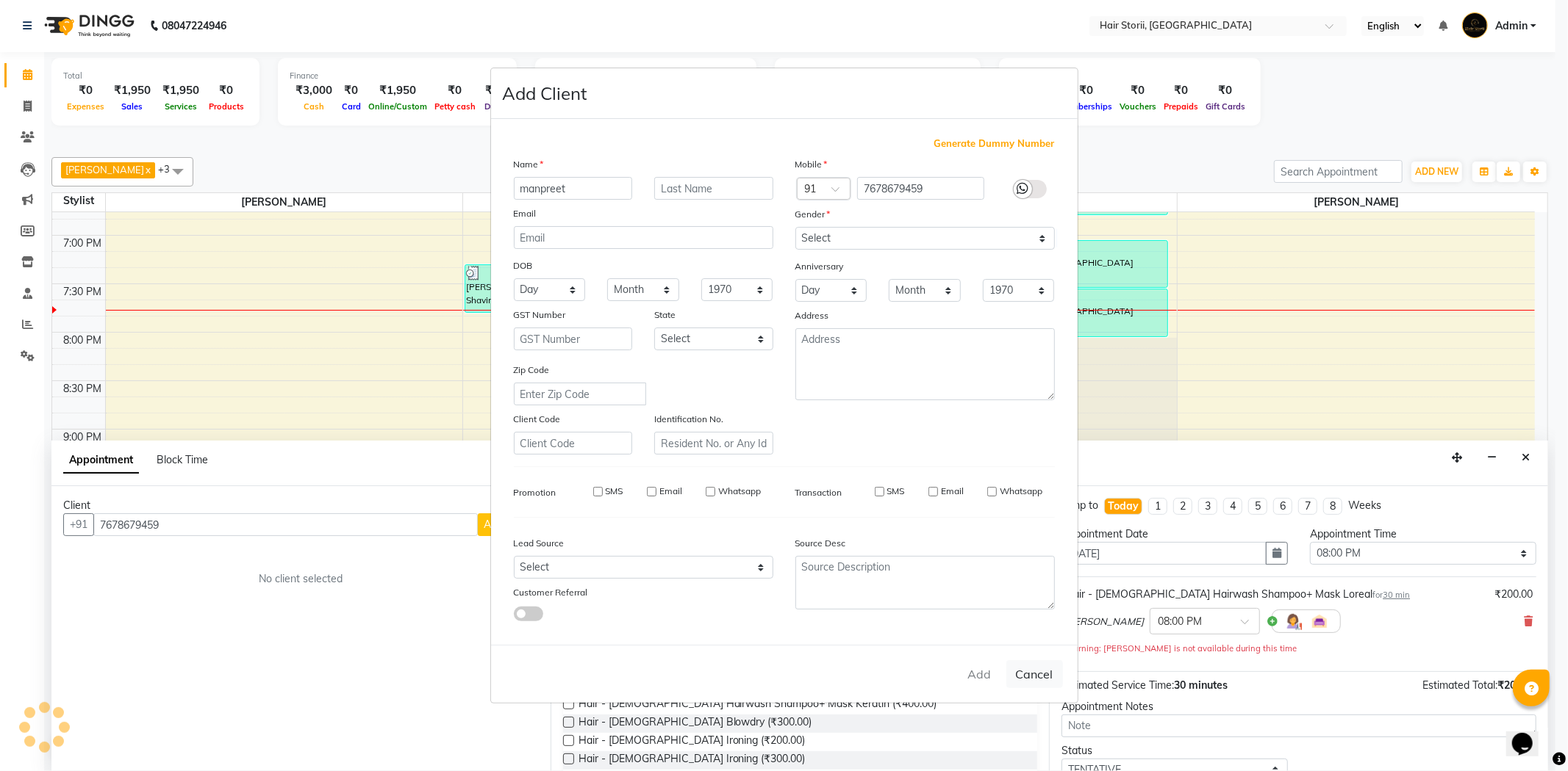
select select
checkbox input "false"
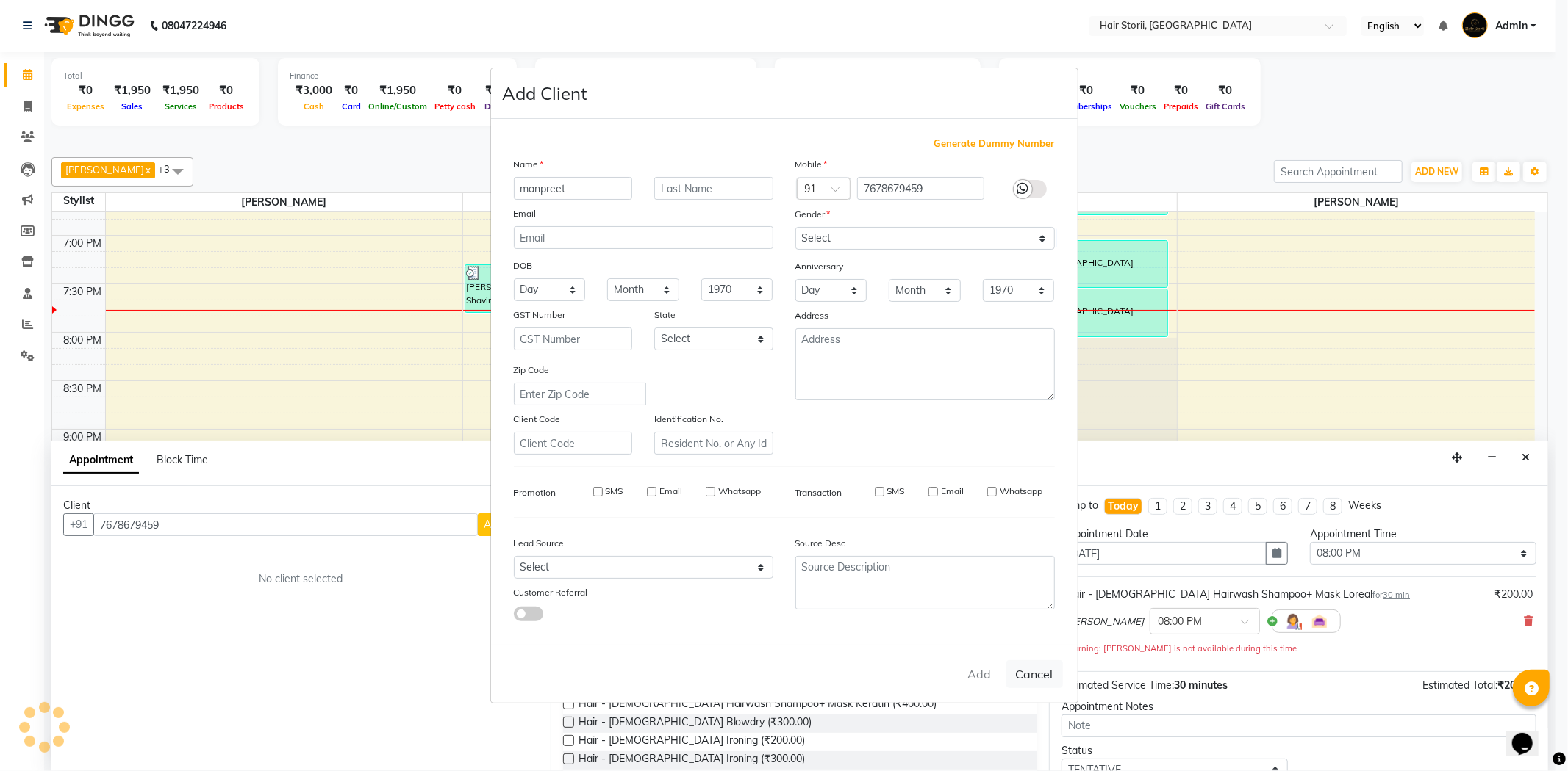
checkbox input "false"
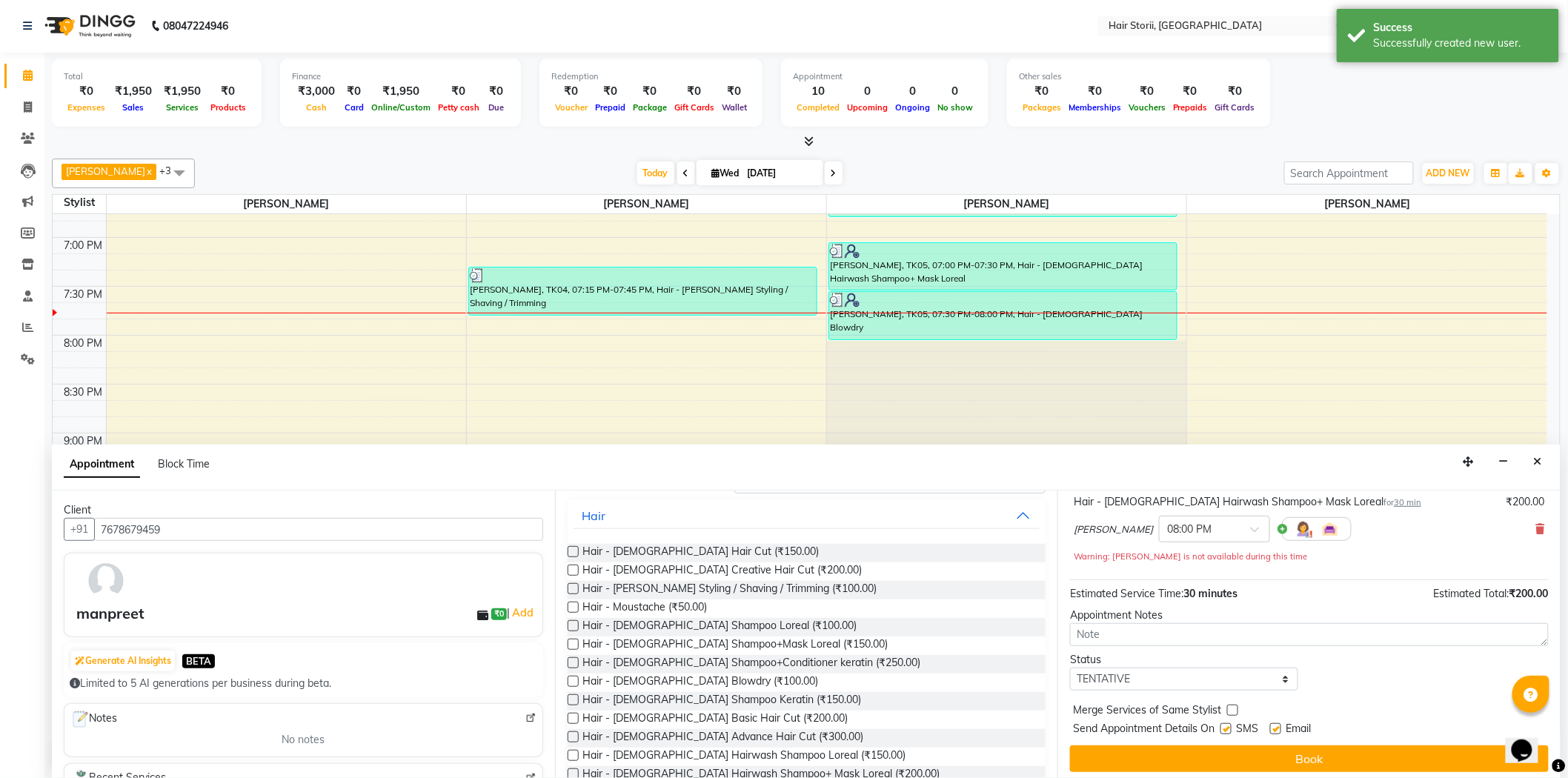
scroll to position [104, 0]
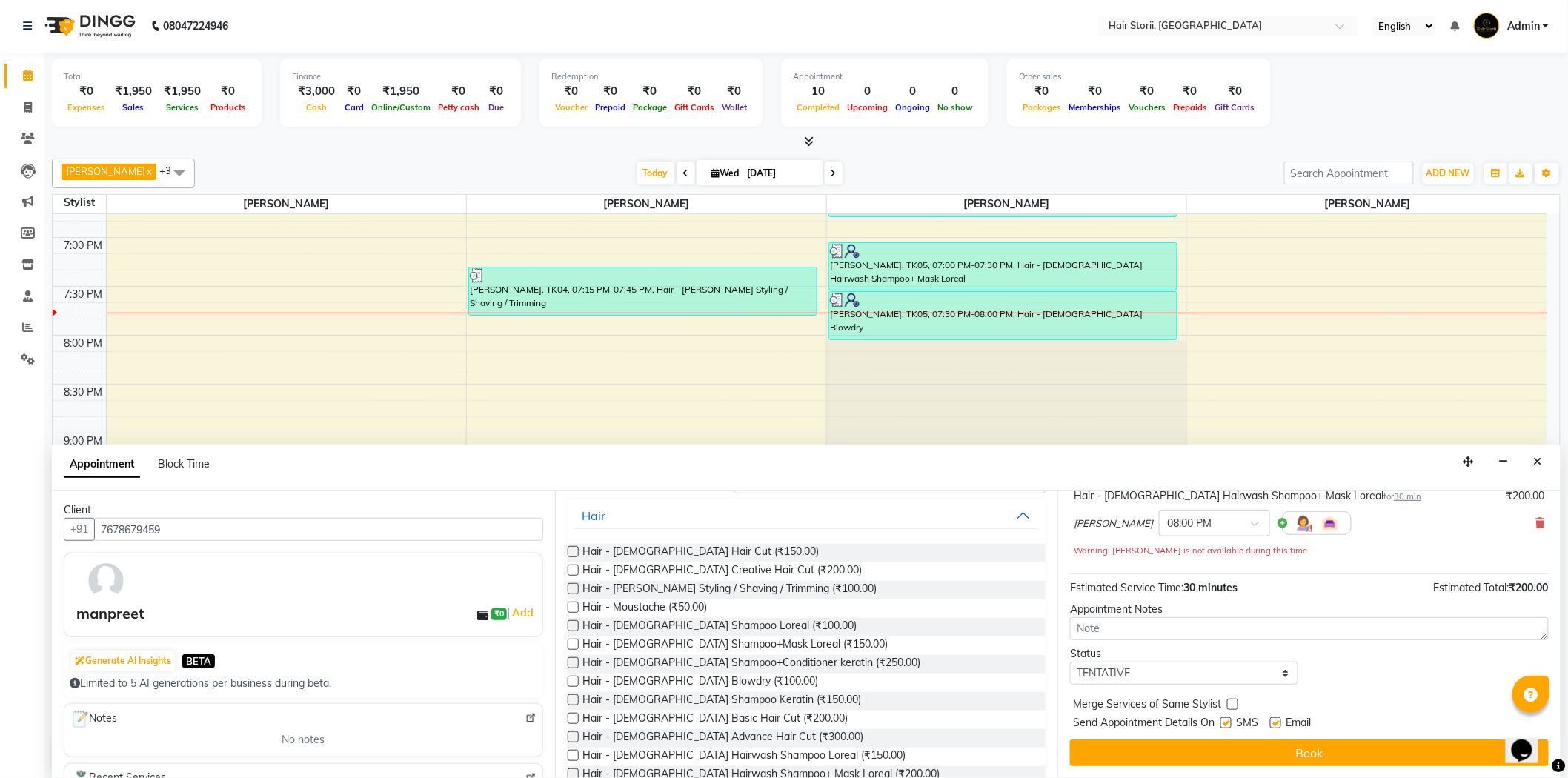
click at [1276, 721] on label at bounding box center [1274, 723] width 11 height 11
click at [1276, 721] on input "checkbox" at bounding box center [1274, 725] width 10 height 10
checkbox input "false"
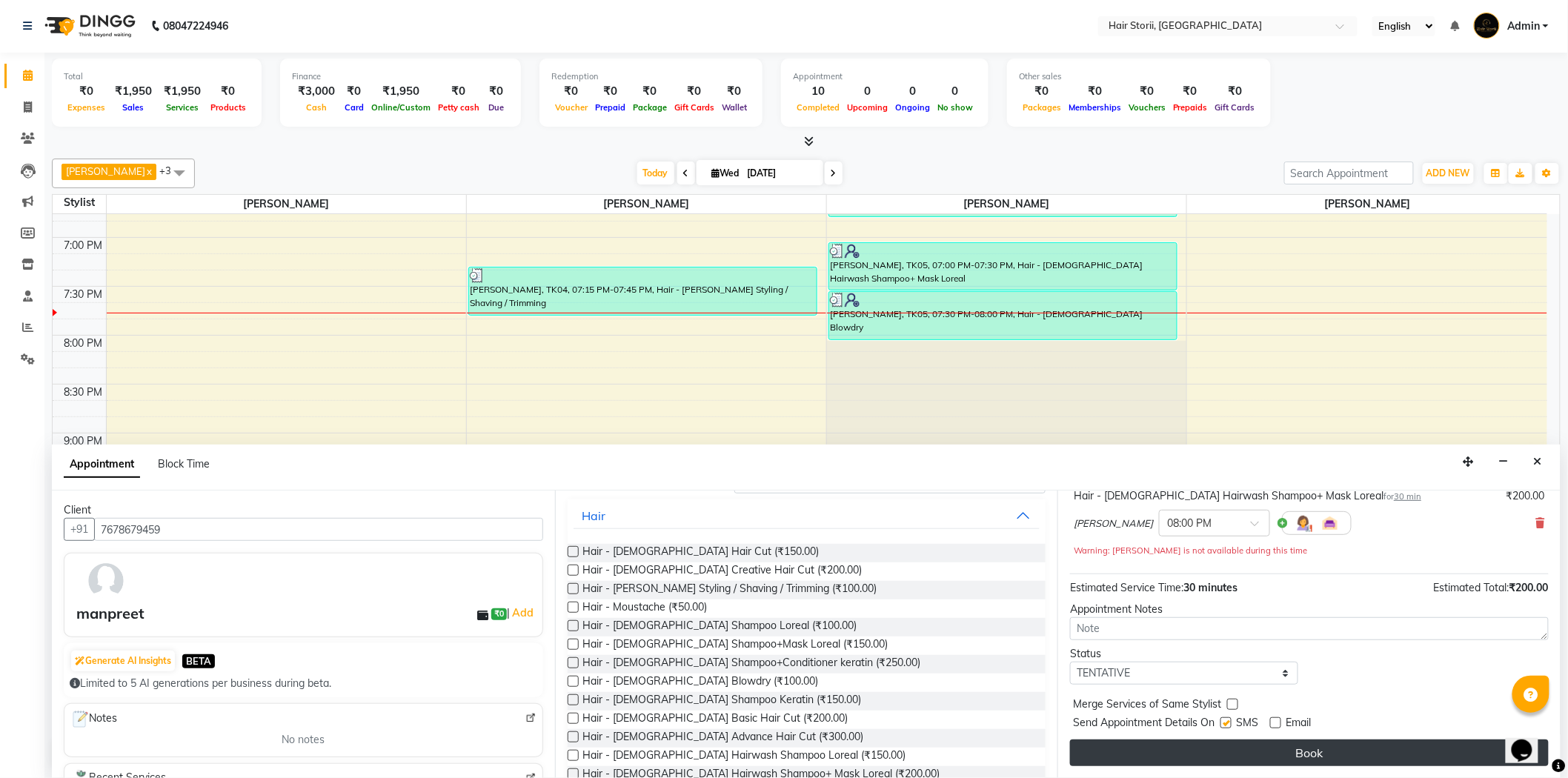
click at [1264, 758] on button "Book" at bounding box center [1309, 753] width 479 height 27
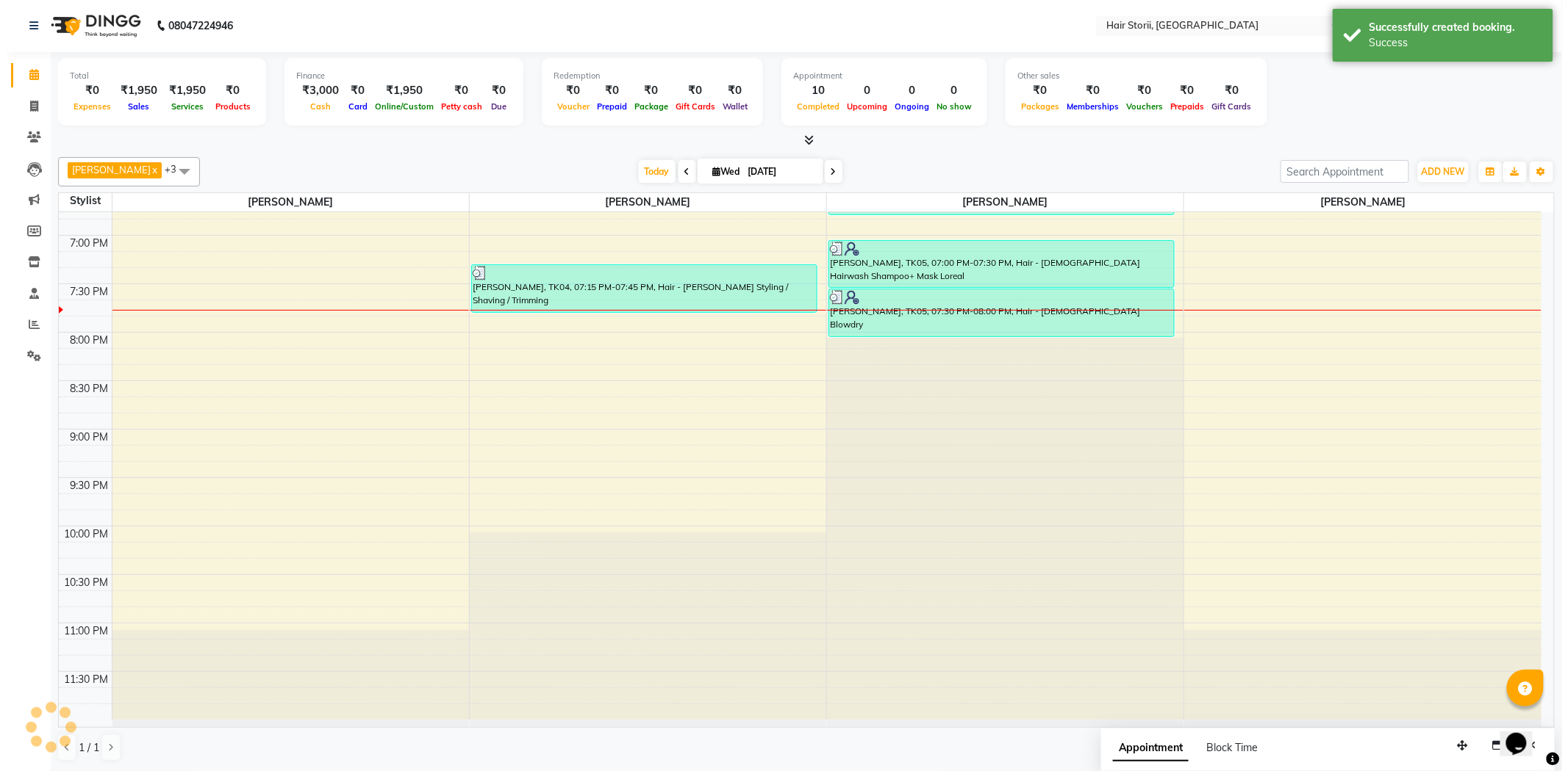
scroll to position [0, 0]
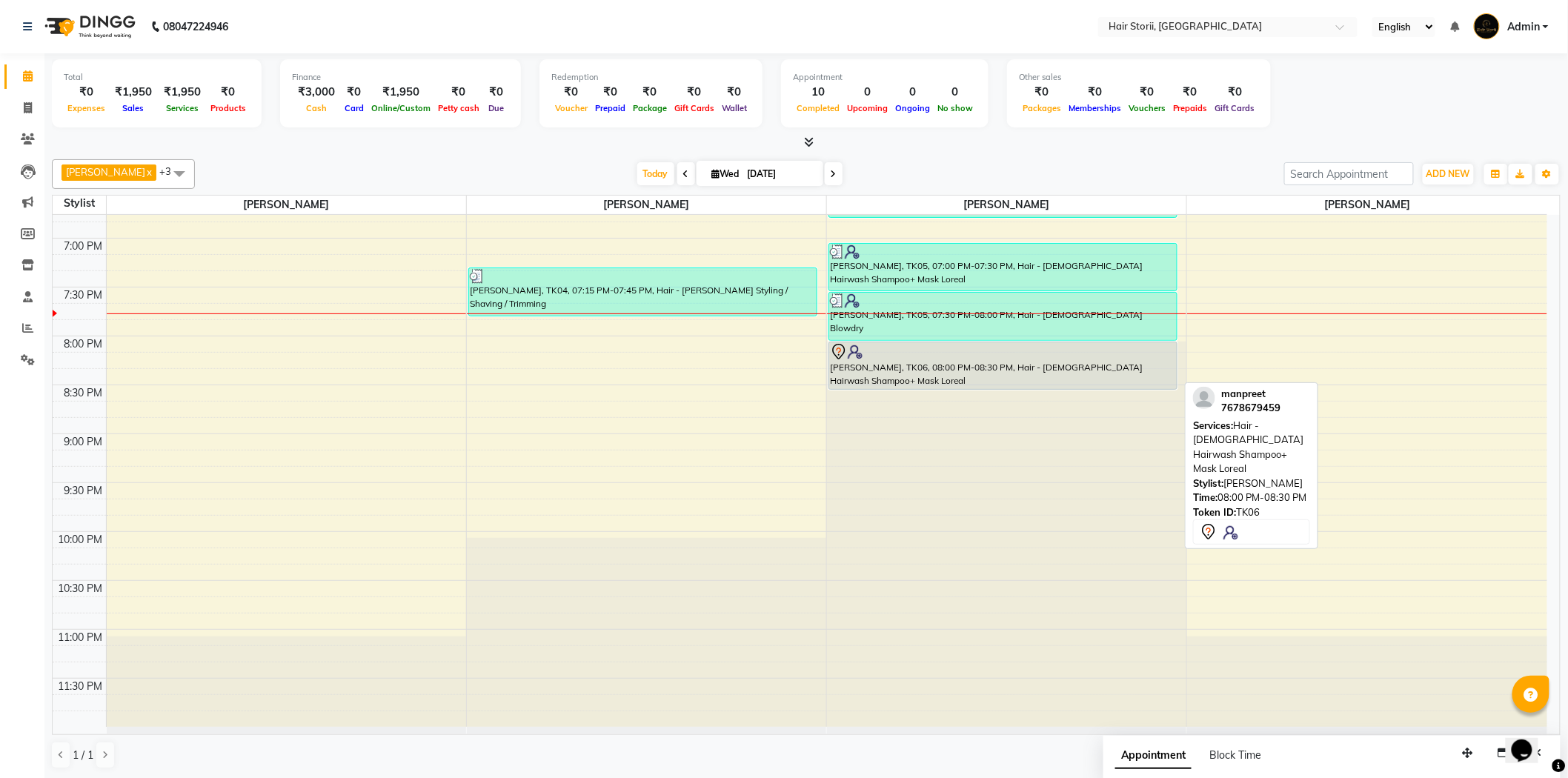
click at [1167, 369] on div "[PERSON_NAME], TK06, 08:00 PM-08:30 PM, Hair - [DEMOGRAPHIC_DATA] Hairwash Sham…" at bounding box center [1003, 366] width 347 height 47
select select "7"
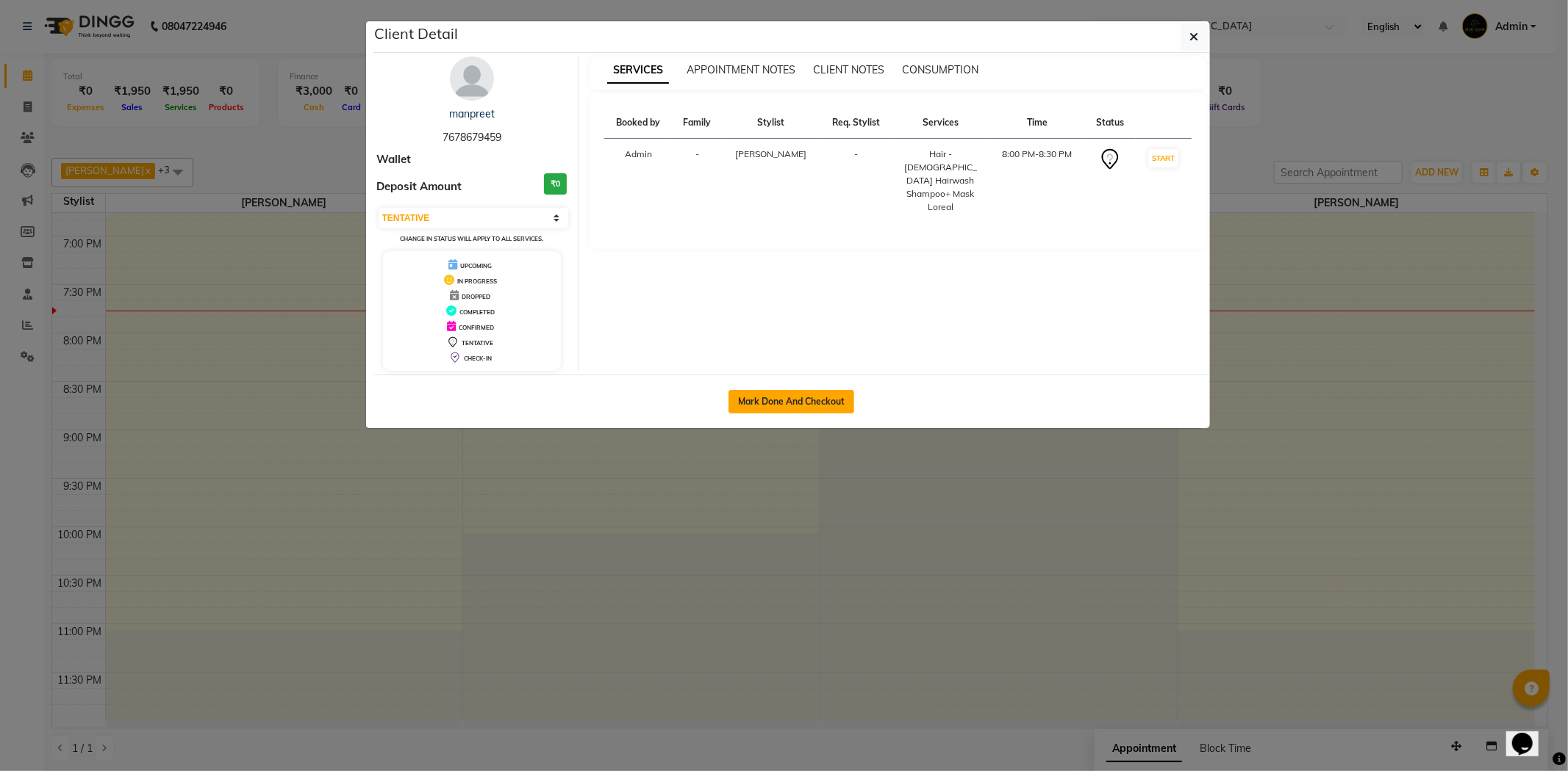
click at [839, 402] on button "Mark Done And Checkout" at bounding box center [791, 402] width 126 height 23
select select "service"
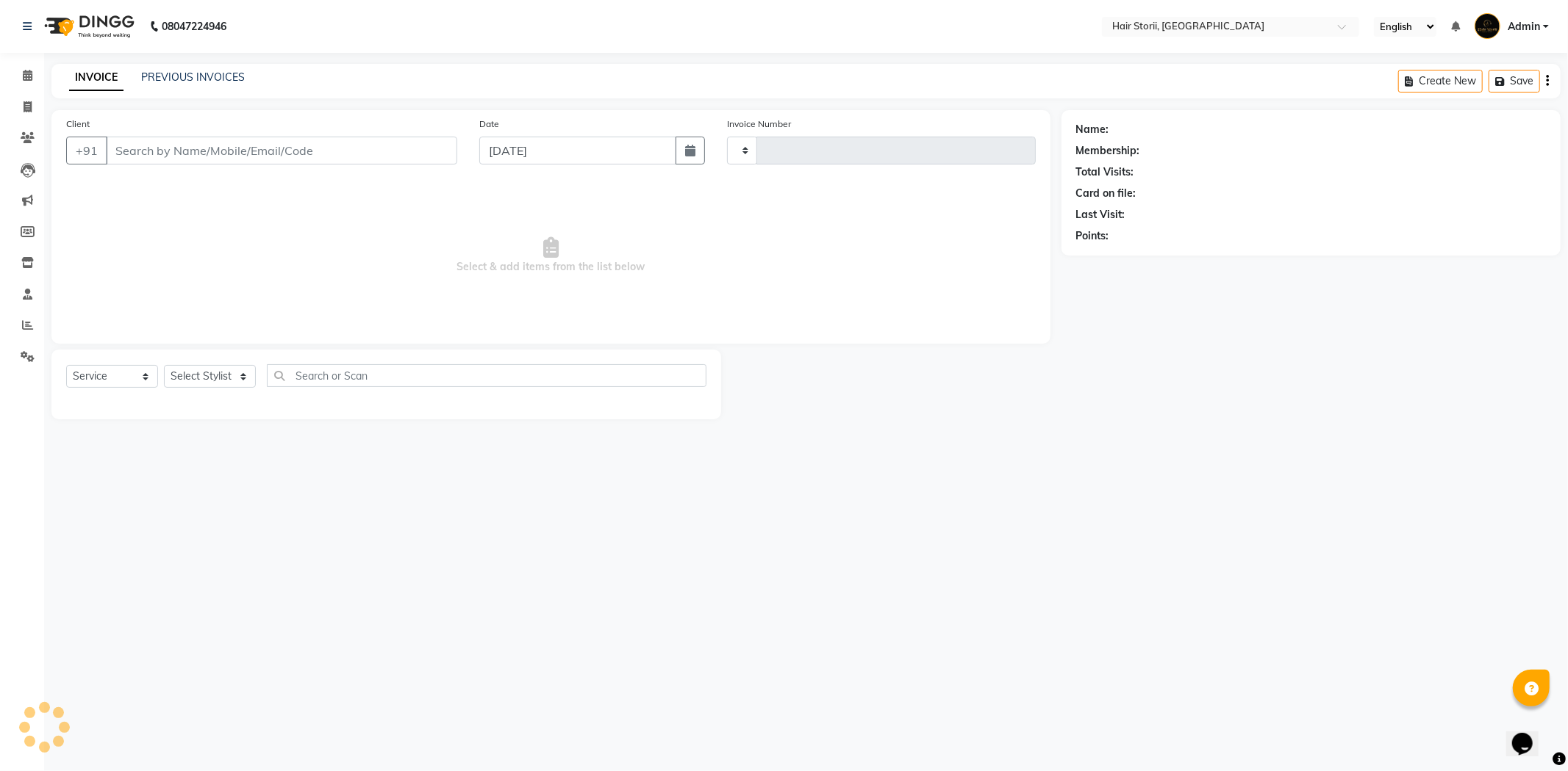
type input "1989"
select select "6638"
select select "service"
type input "7678679459"
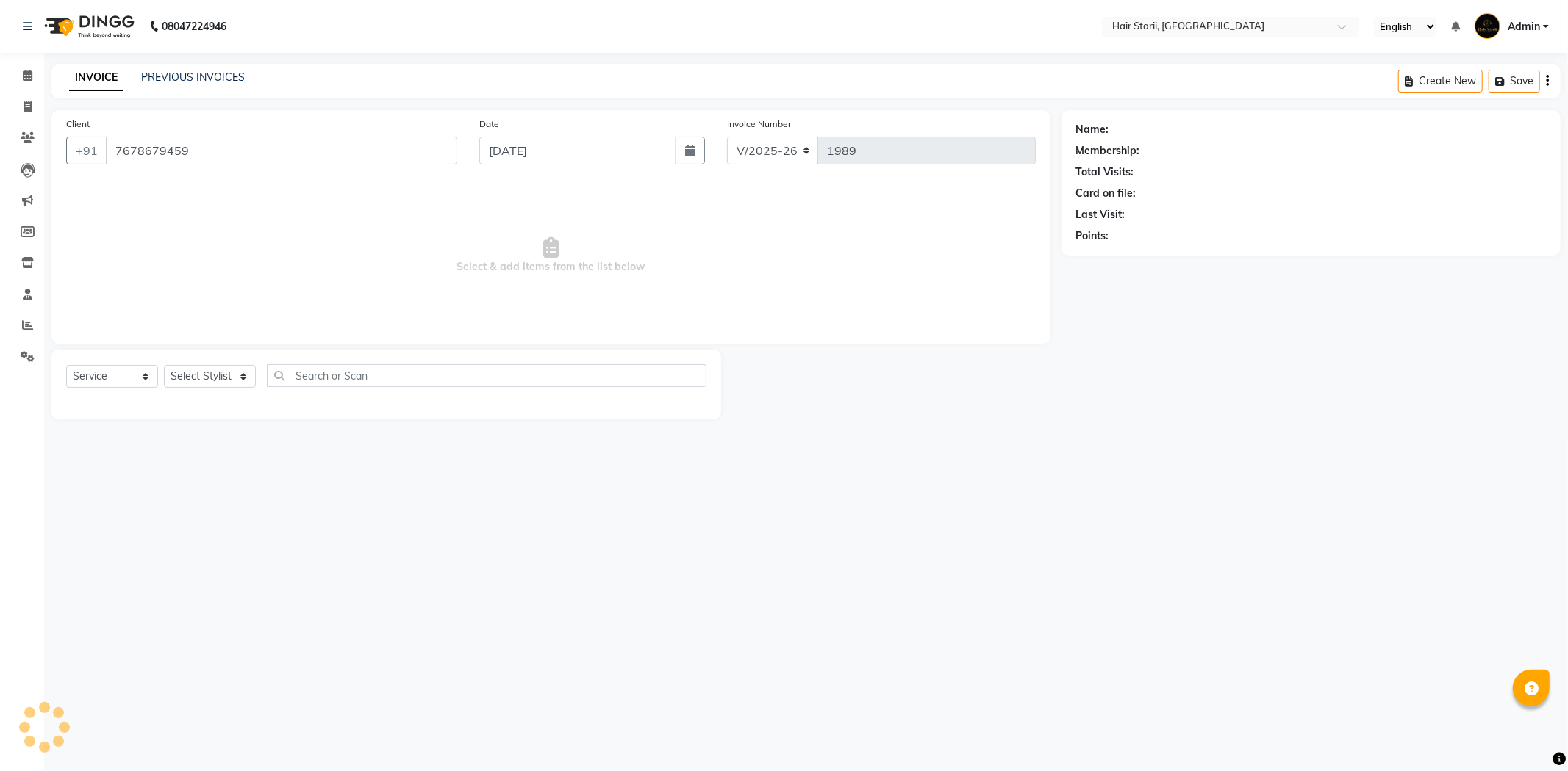
select select "51424"
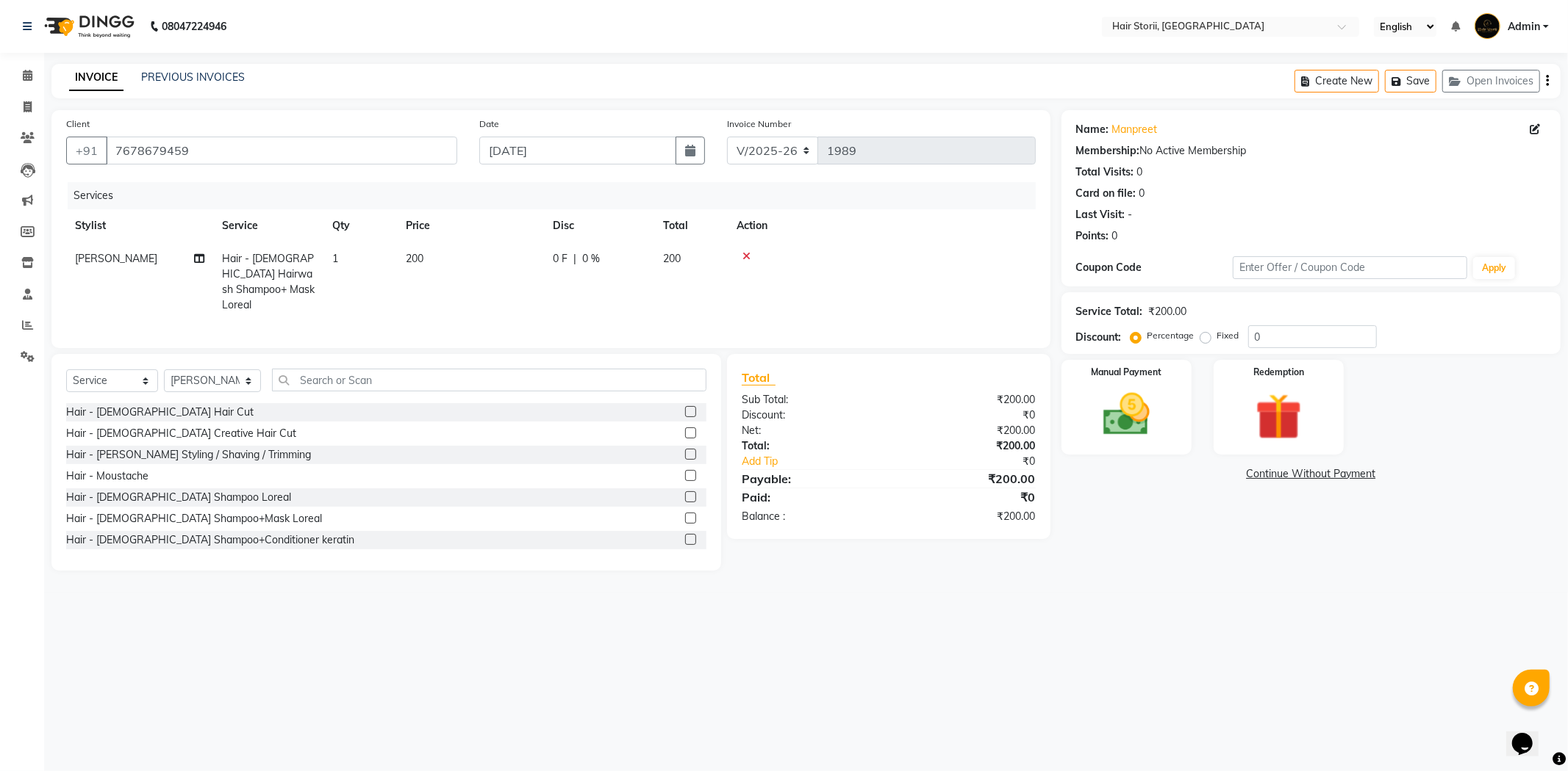
click at [122, 263] on span "[PERSON_NAME]" at bounding box center [116, 259] width 83 height 13
select select "51424"
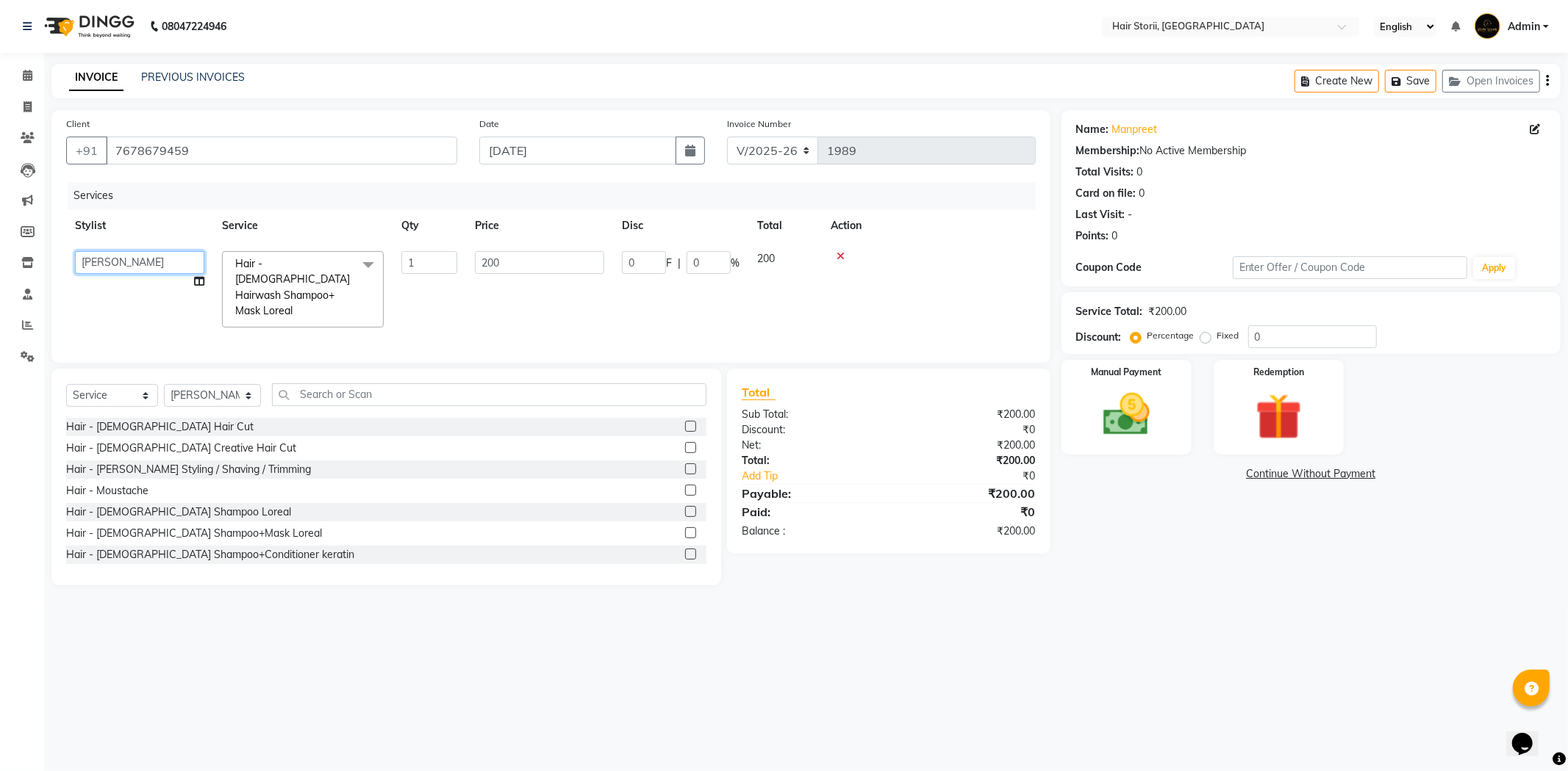
click at [140, 262] on select "Abhay bandewar Abhiraj Akansha Vishwakarma Ankit bandewar Anshul Bandewar Deepa…" at bounding box center [139, 262] width 129 height 23
select select "83706"
click at [1133, 415] on img at bounding box center [1126, 415] width 79 height 56
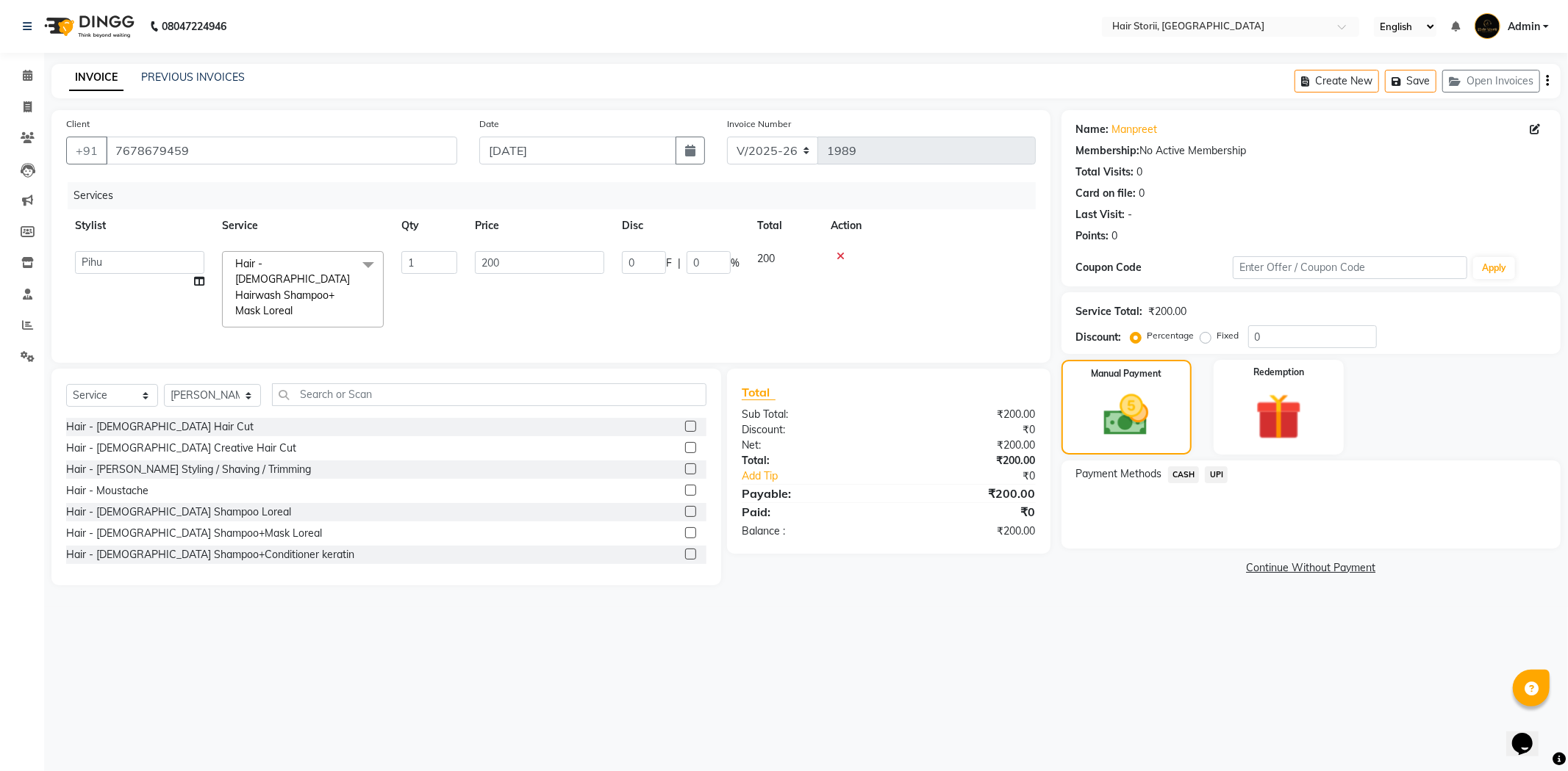
click at [1211, 476] on span "UPI" at bounding box center [1216, 475] width 23 height 17
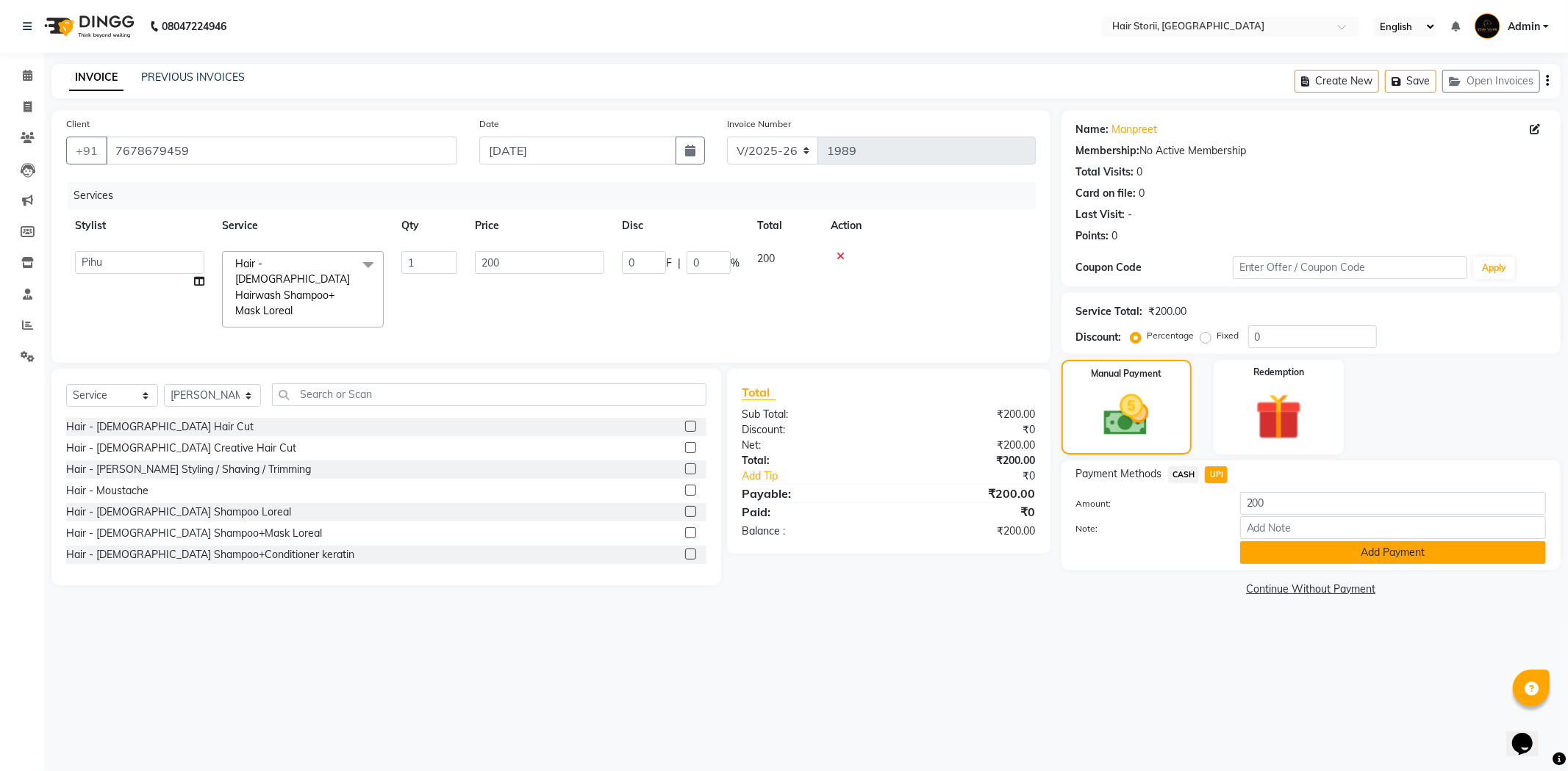
click at [1266, 552] on button "Add Payment" at bounding box center [1393, 553] width 306 height 23
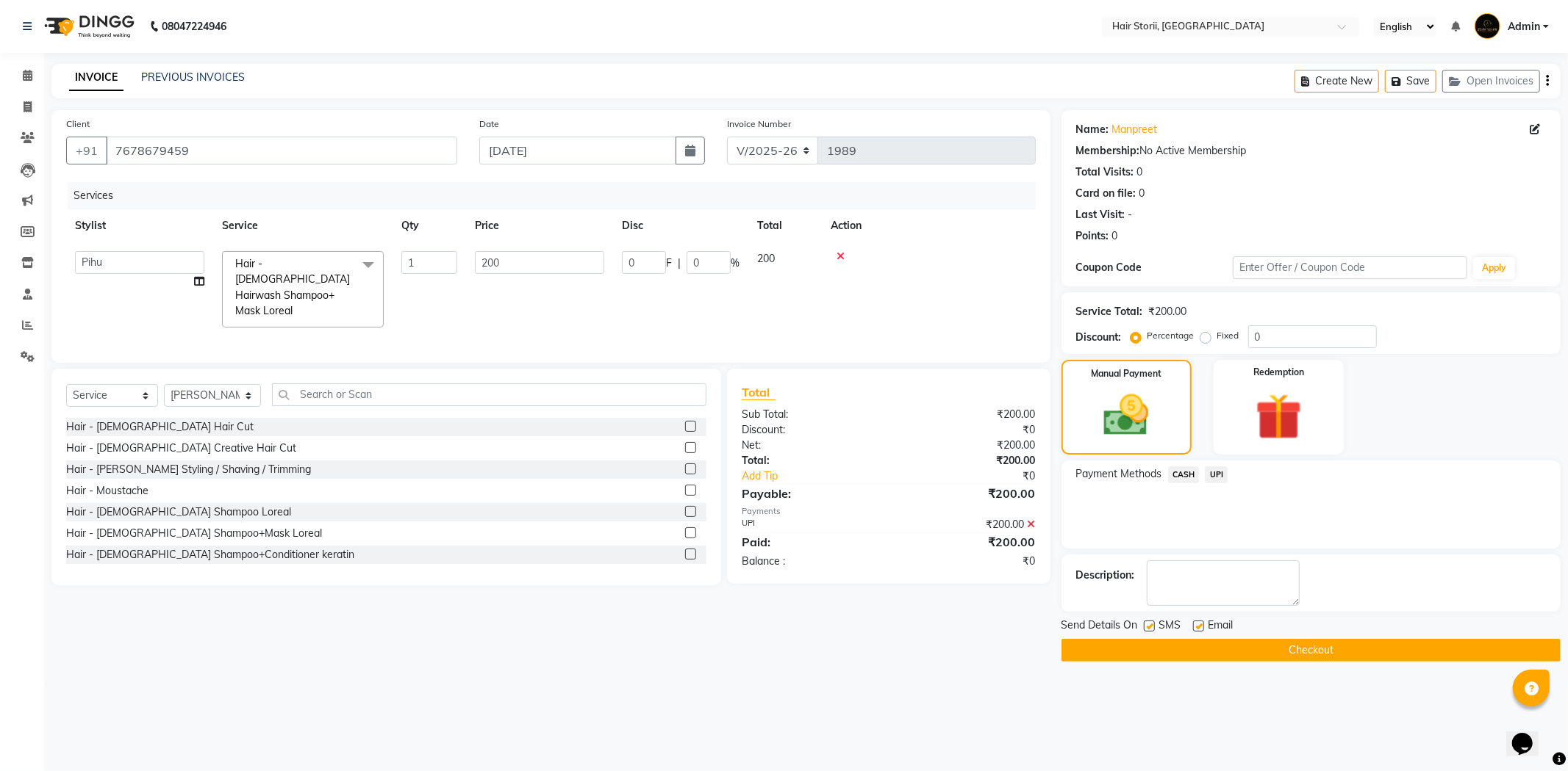
click at [1198, 625] on label at bounding box center [1198, 626] width 11 height 11
click at [1198, 625] on input "checkbox" at bounding box center [1198, 627] width 10 height 10
checkbox input "false"
click at [1150, 624] on label at bounding box center [1149, 626] width 11 height 11
click at [1150, 624] on input "checkbox" at bounding box center [1149, 627] width 10 height 10
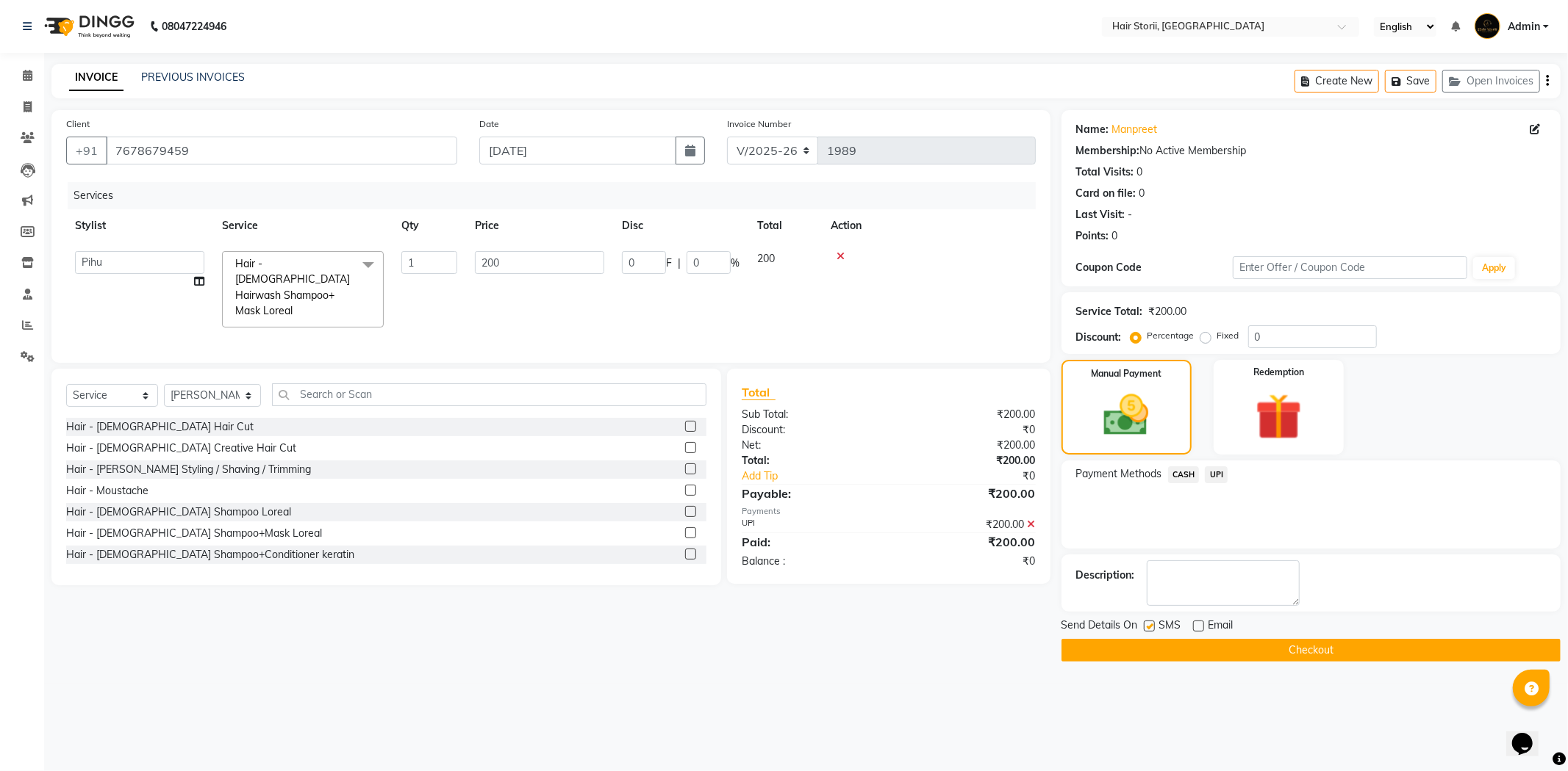
checkbox input "false"
click at [1156, 643] on button "Checkout" at bounding box center [1310, 651] width 499 height 23
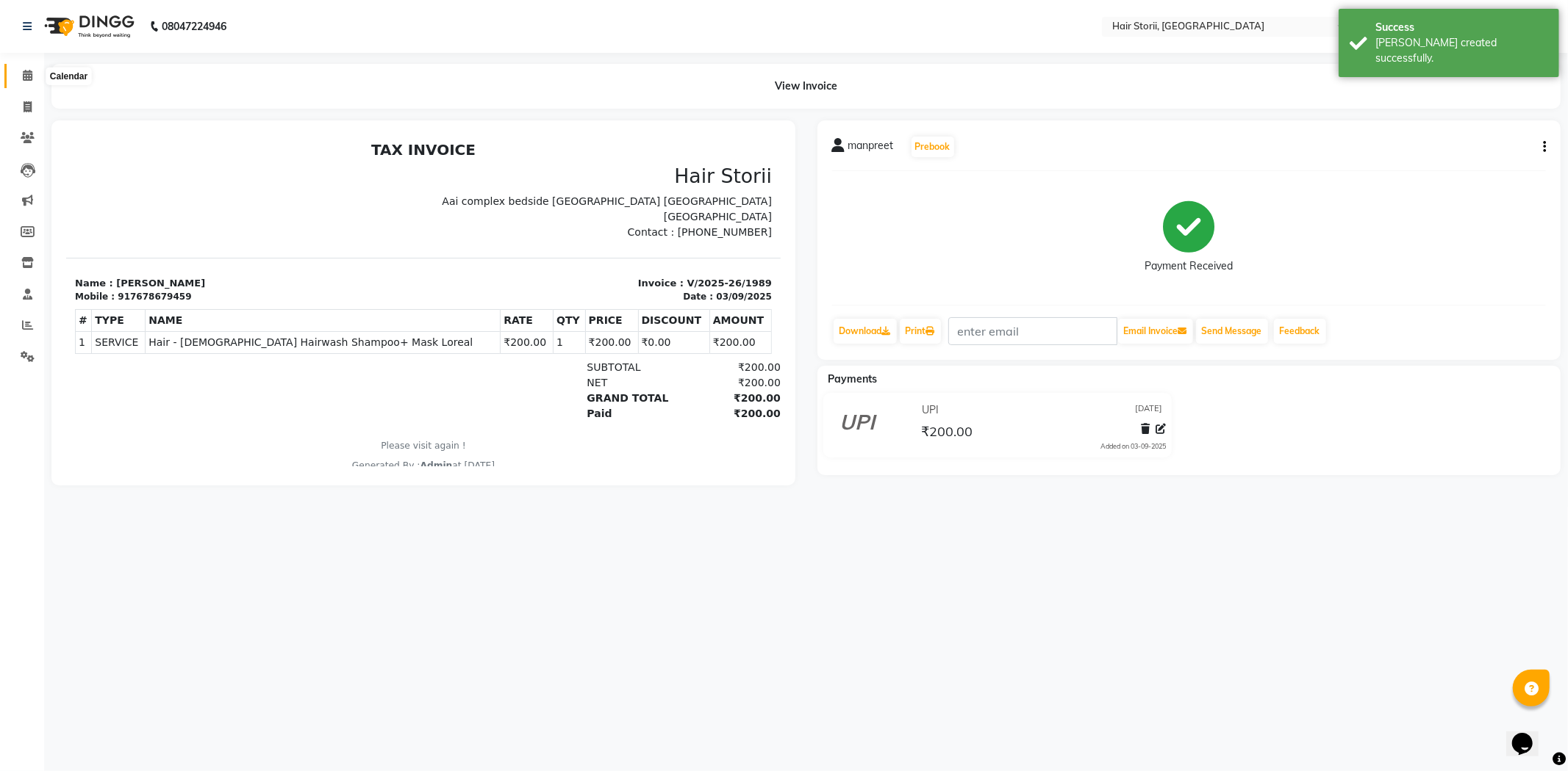
click at [27, 78] on icon at bounding box center [28, 75] width 10 height 11
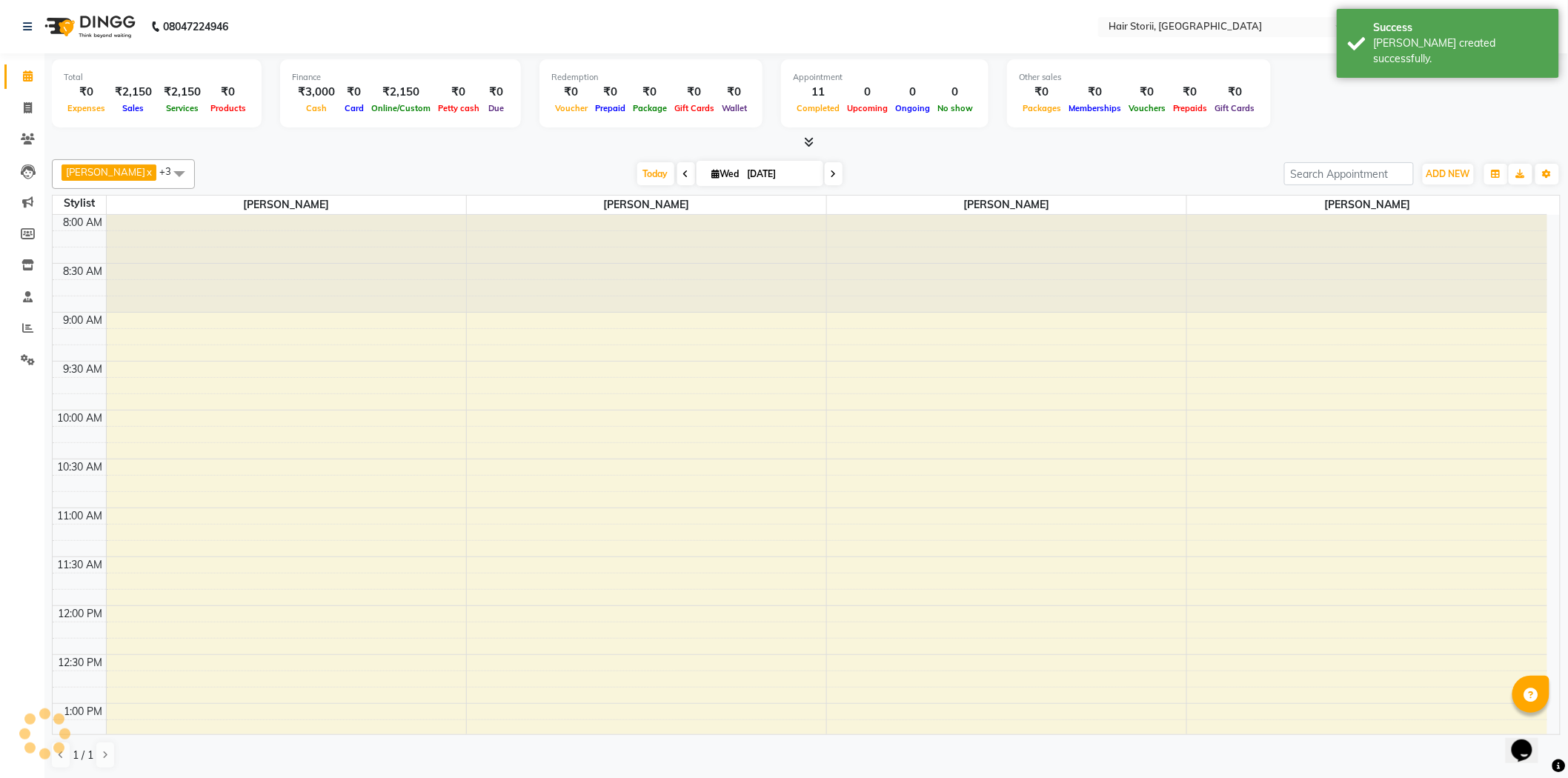
scroll to position [1024, 0]
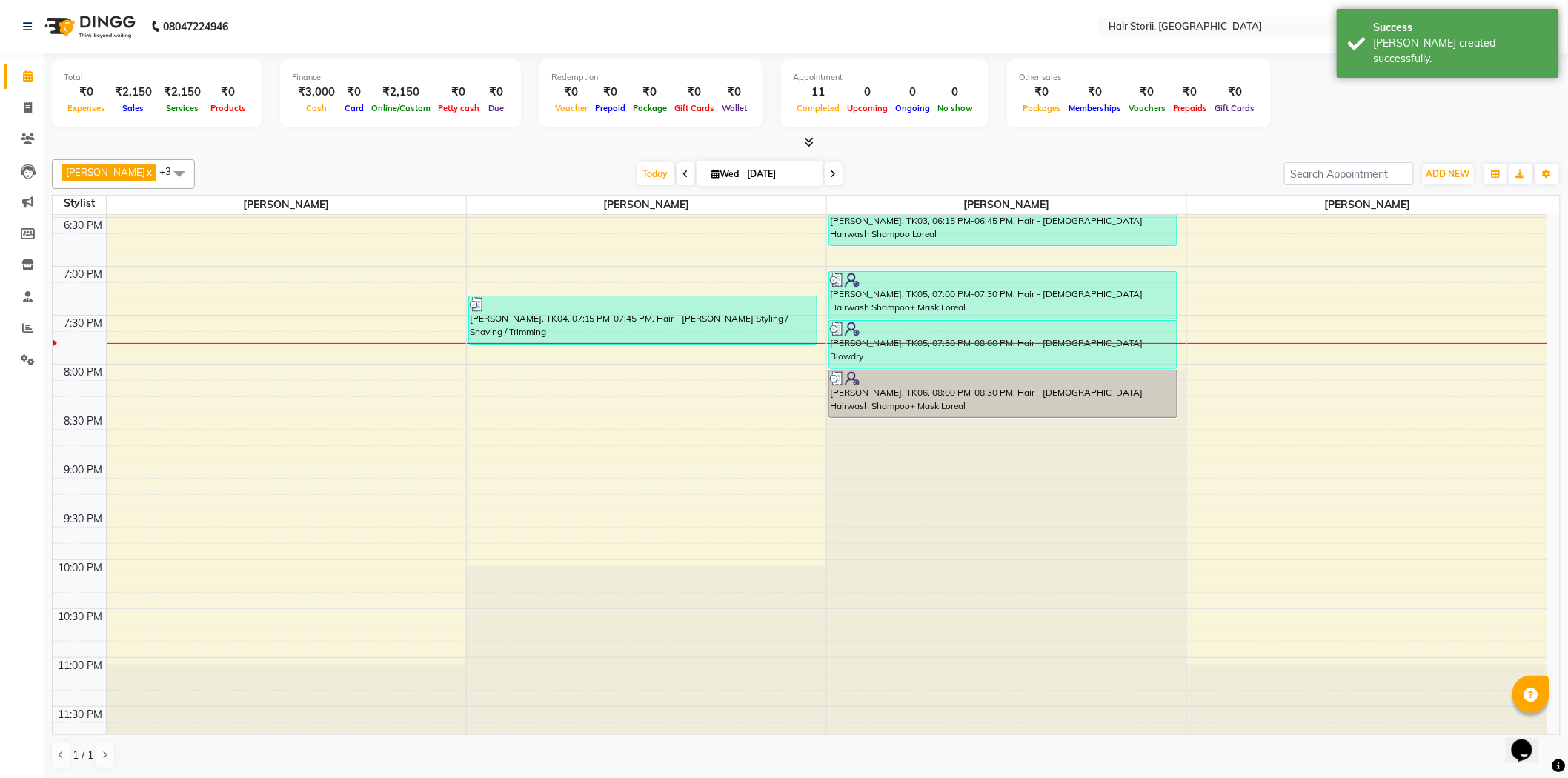
click at [165, 172] on span at bounding box center [179, 173] width 30 height 28
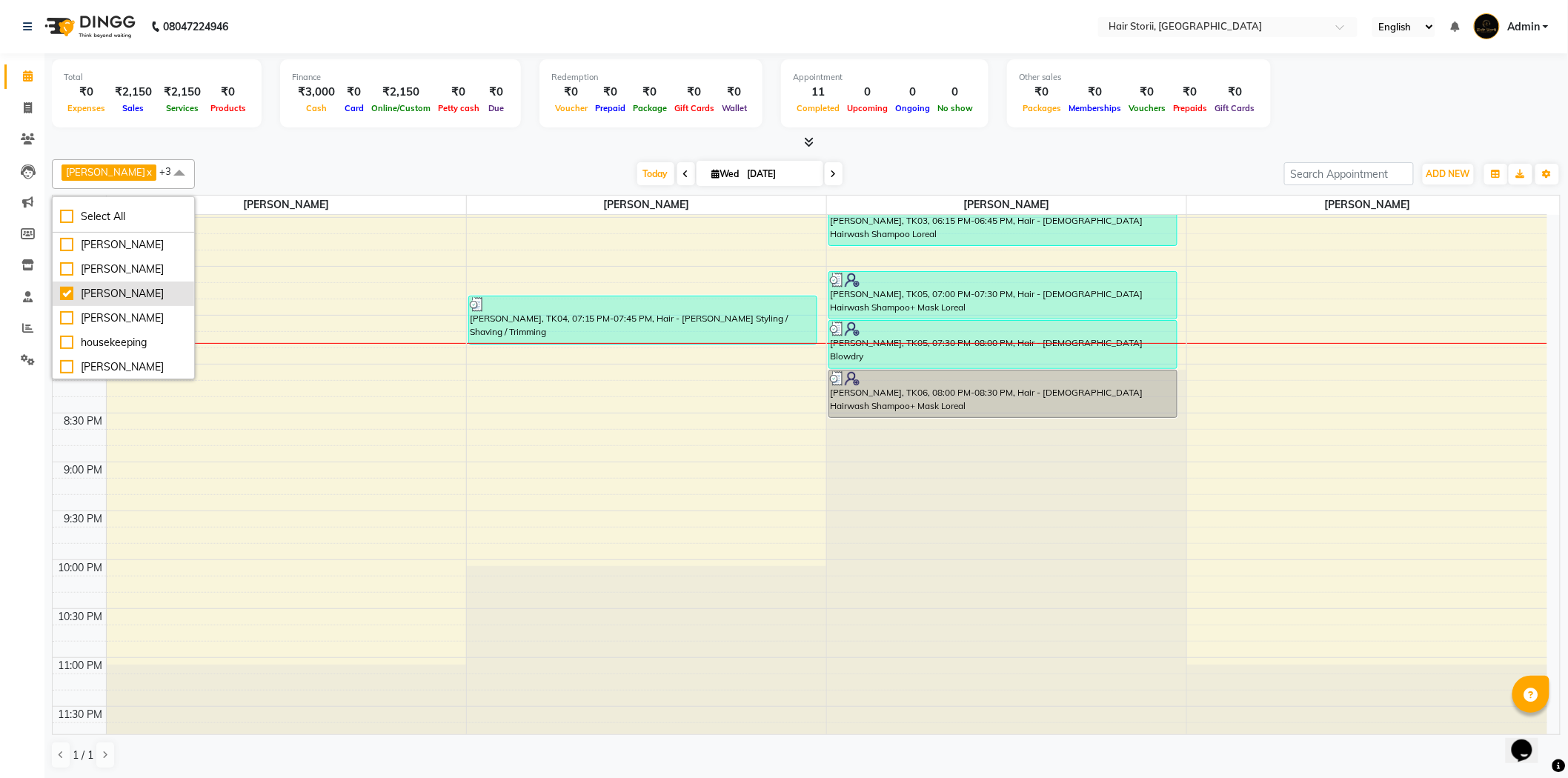
click at [64, 302] on div "[PERSON_NAME]" at bounding box center [123, 294] width 127 height 16
checkbox input "false"
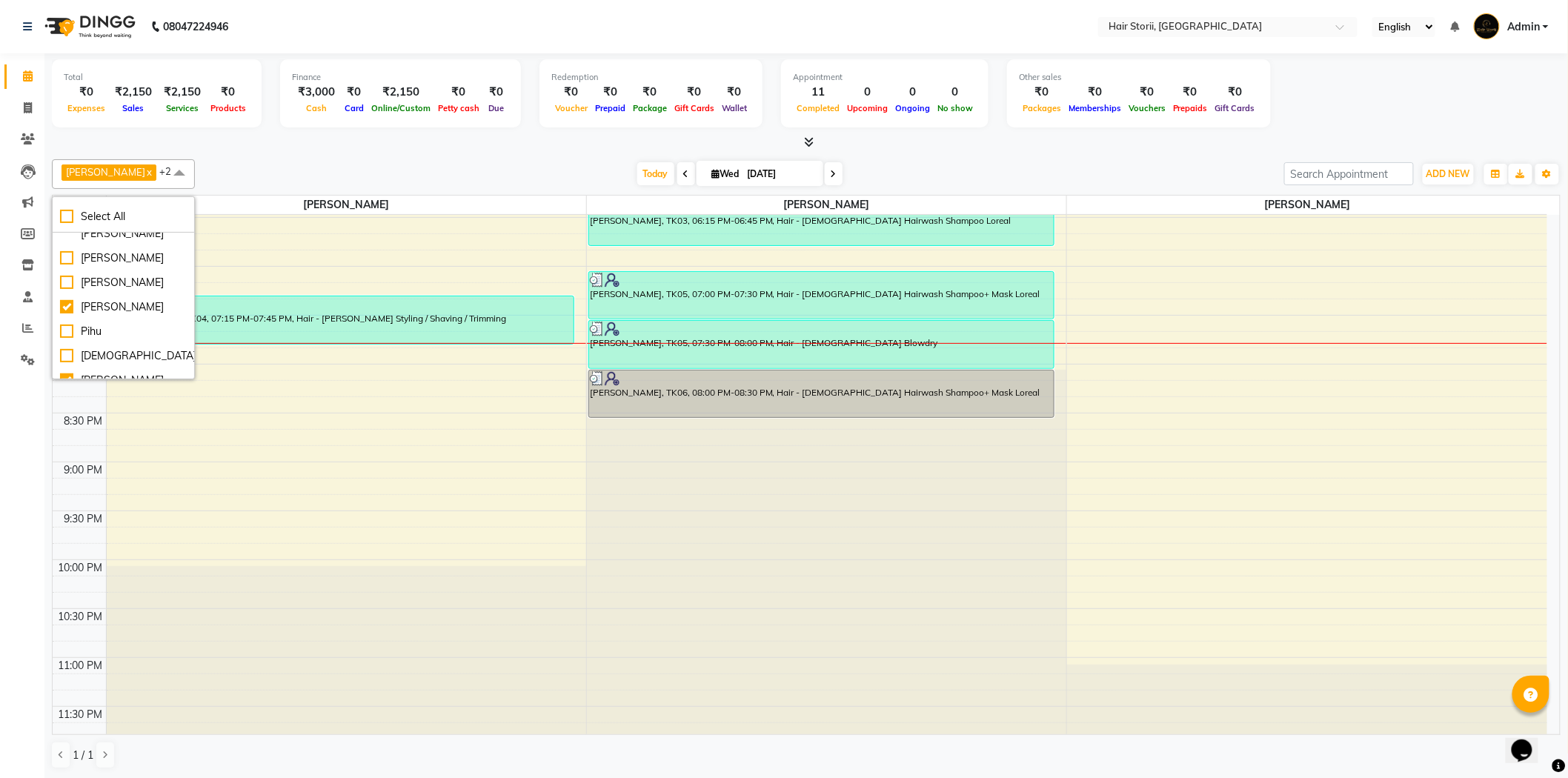
scroll to position [227, 0]
click at [94, 306] on li "Pihu" at bounding box center [123, 317] width 142 height 24
checkbox input "true"
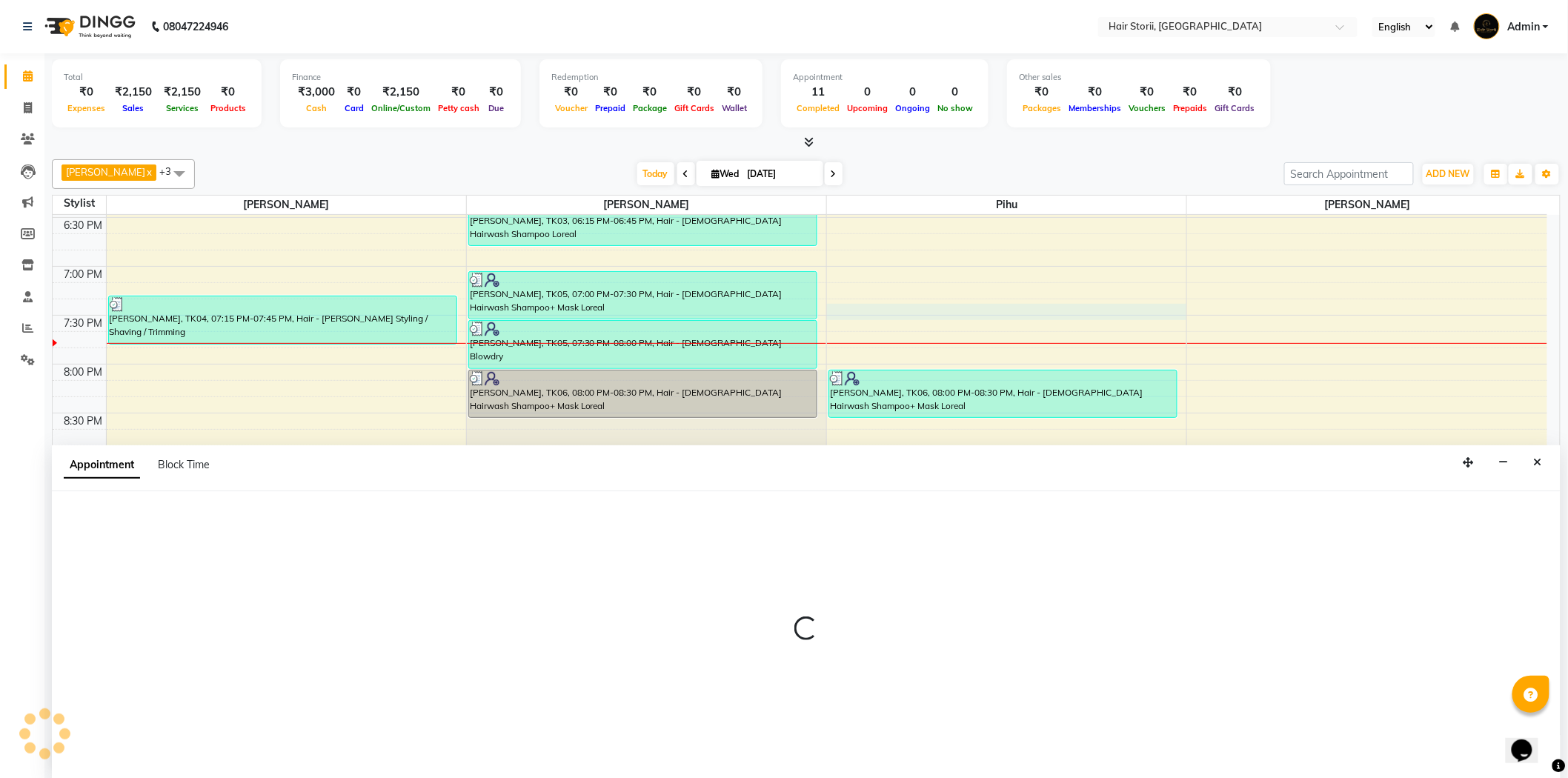
scroll to position [1, 0]
select select "83706"
select select "1155"
select select "tentative"
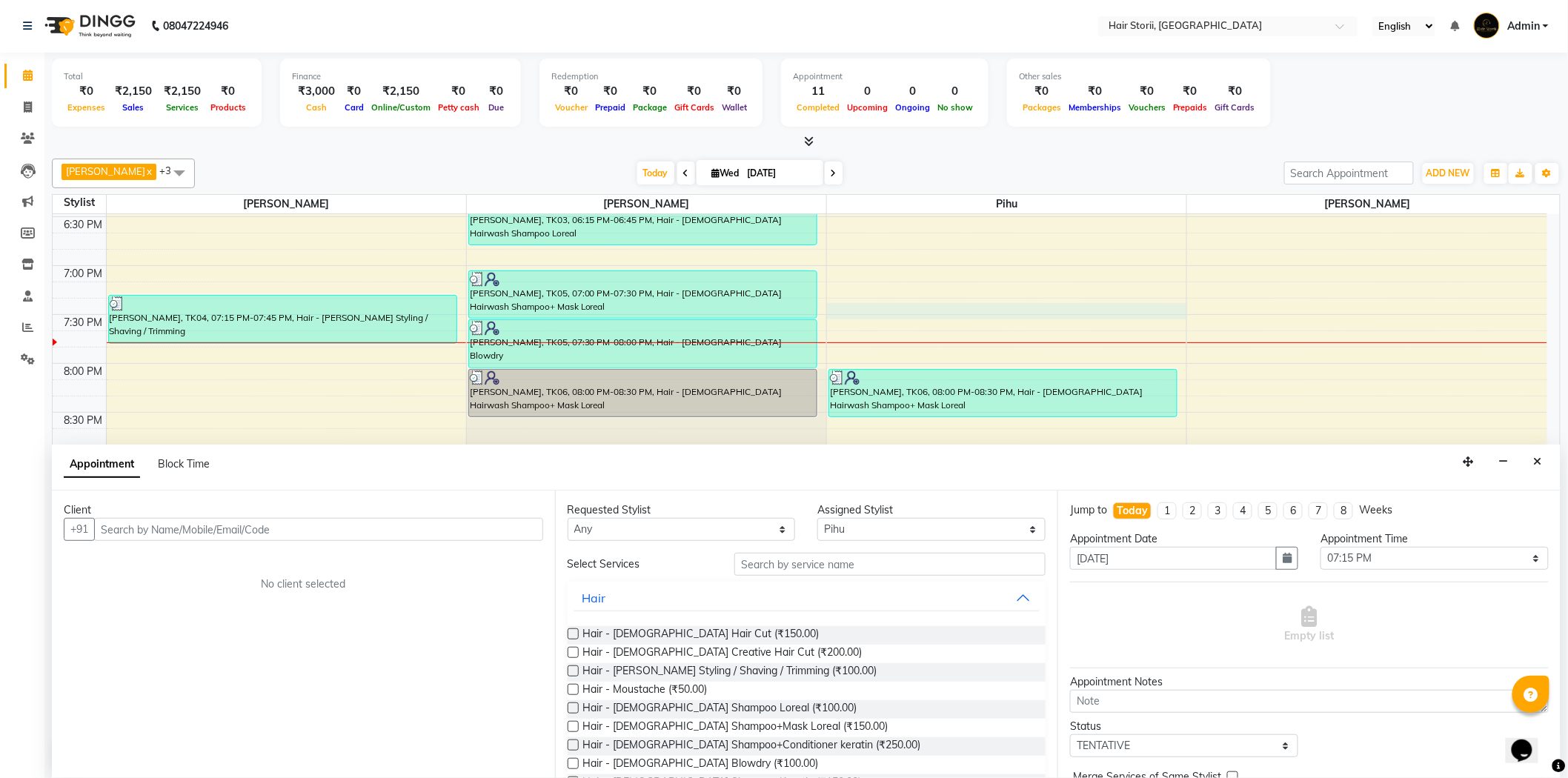
click at [512, 526] on input "text" at bounding box center [318, 530] width 449 height 23
type input "898218559"
click at [510, 523] on span "Add Client" at bounding box center [512, 530] width 49 height 14
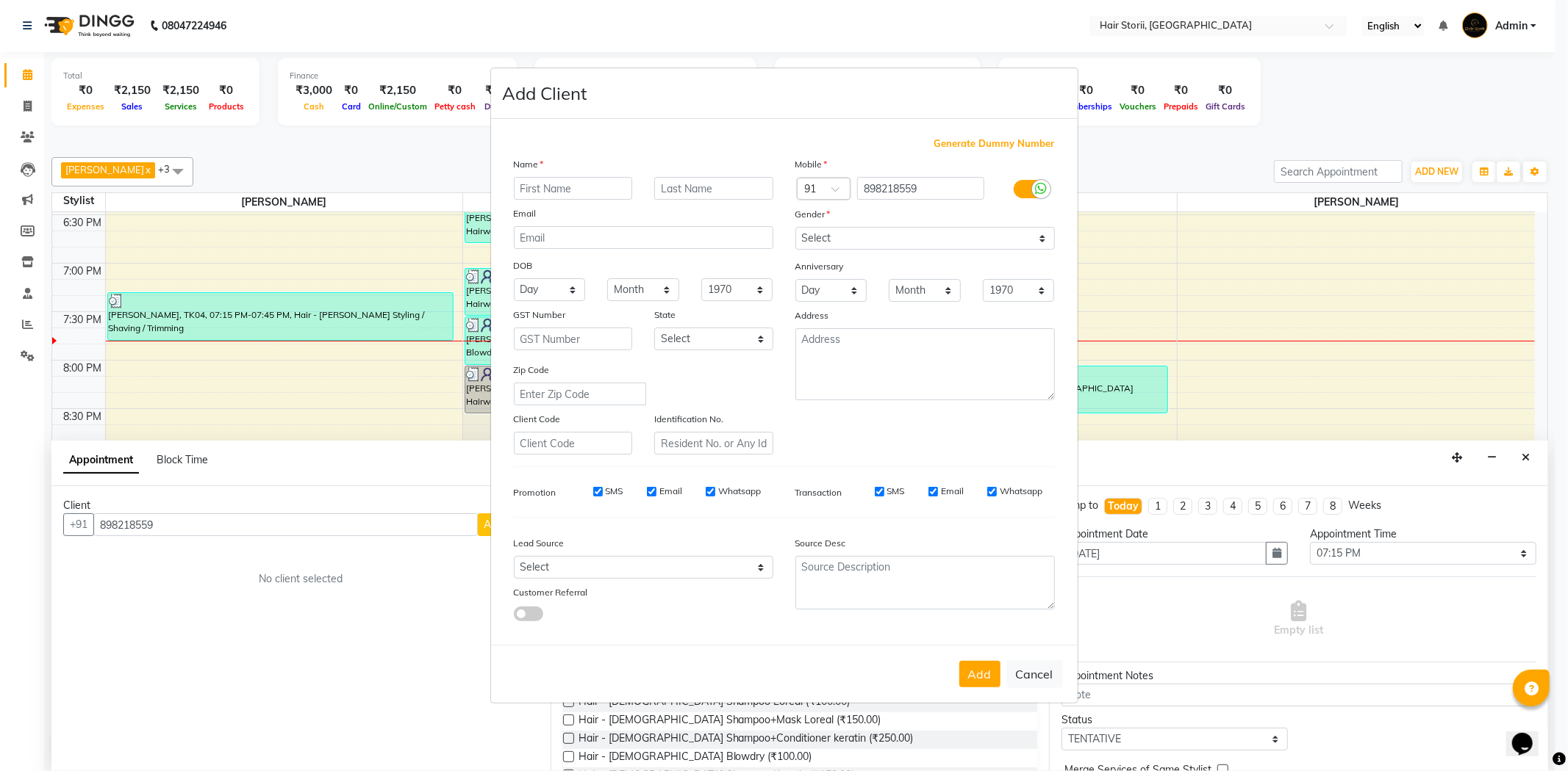
click at [579, 187] on input "text" at bounding box center [573, 188] width 119 height 23
type input "[PERSON_NAME]"
click at [1022, 232] on select "Select Male Female Other Prefer Not To Say" at bounding box center [925, 238] width 260 height 23
select select "[DEMOGRAPHIC_DATA]"
click at [796, 227] on select "Select Male Female Other Prefer Not To Say" at bounding box center [925, 238] width 260 height 23
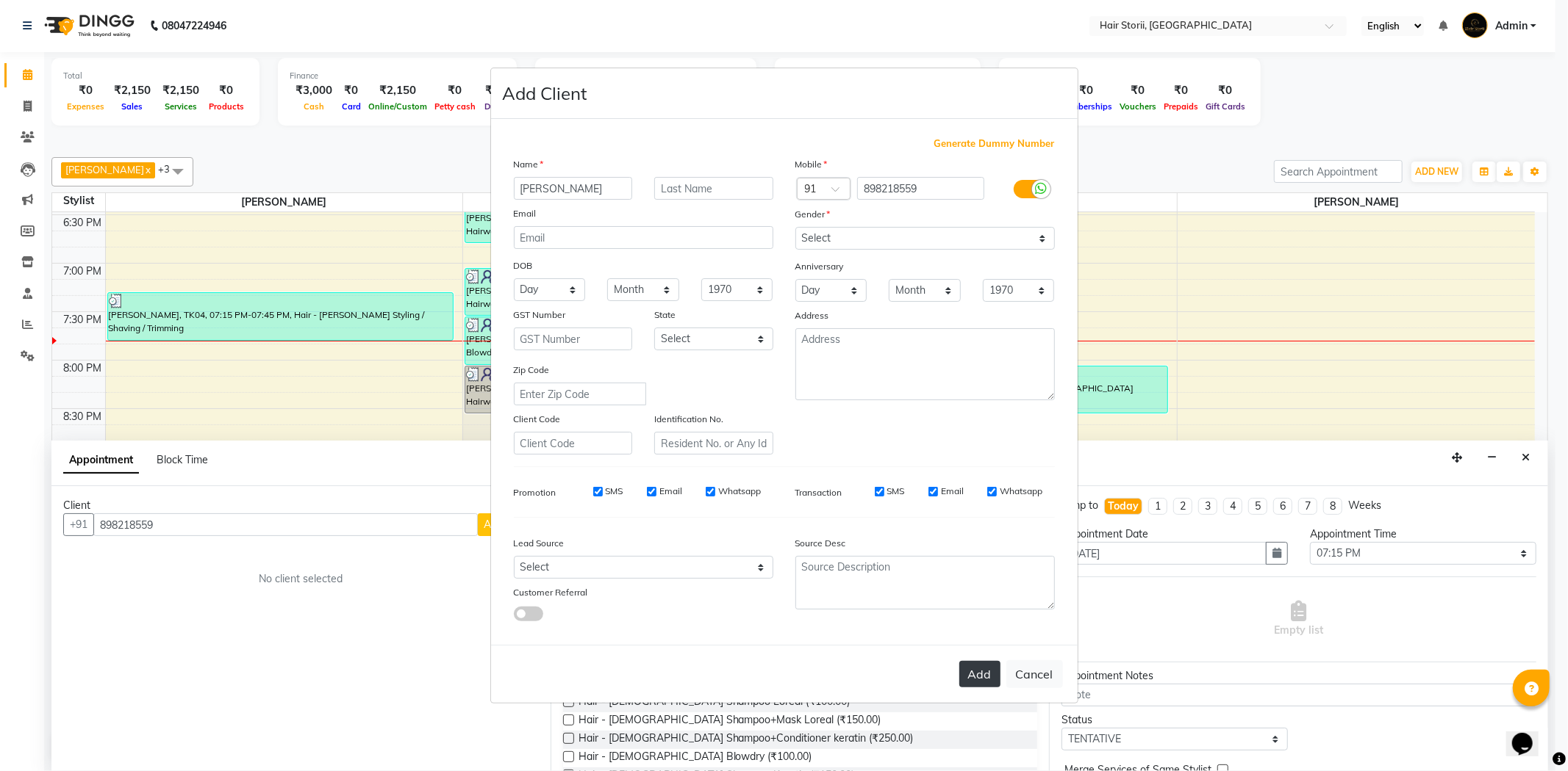
click at [981, 679] on button "Add" at bounding box center [979, 675] width 41 height 27
select select
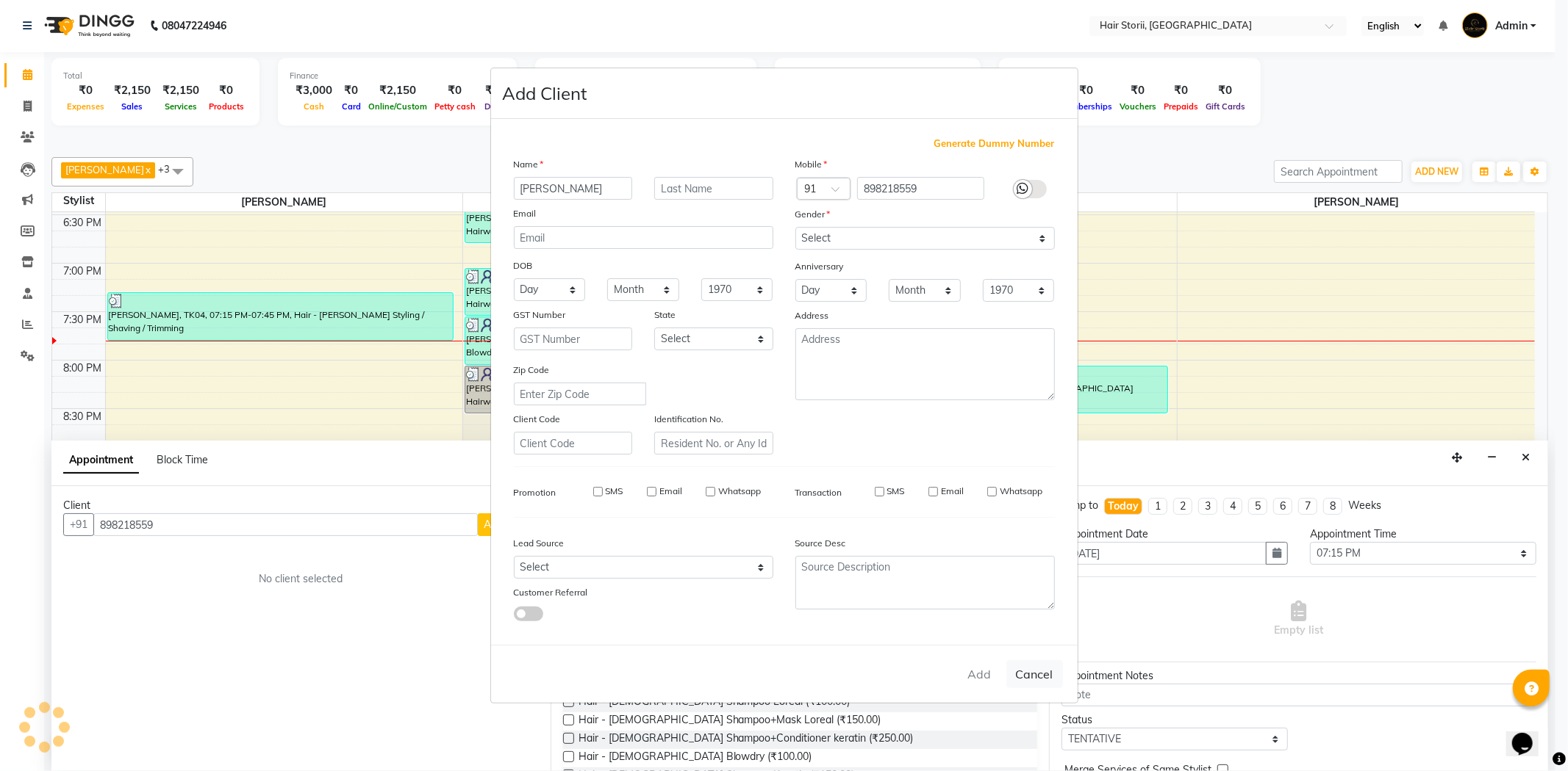
select select
checkbox input "false"
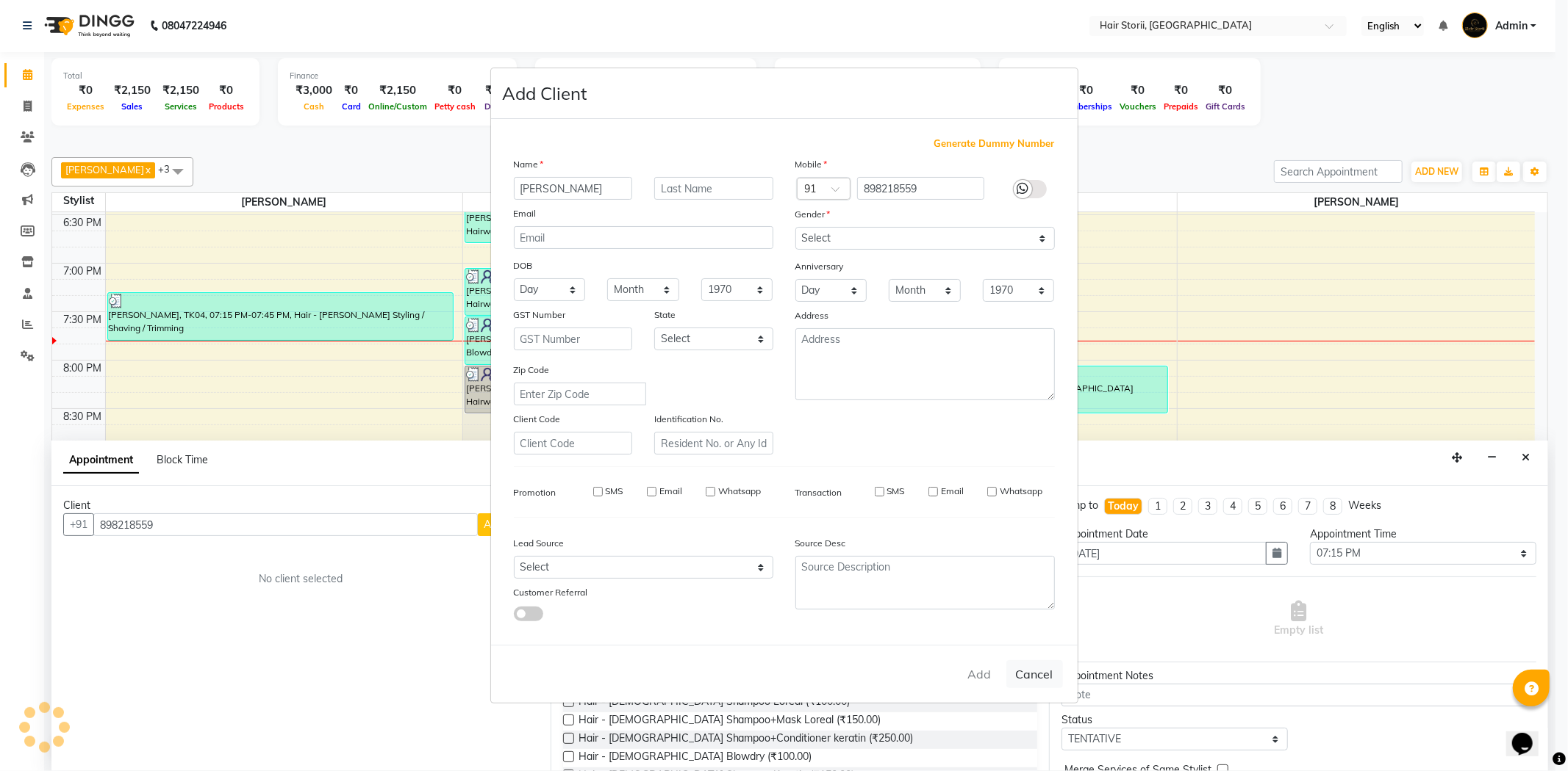
checkbox input "false"
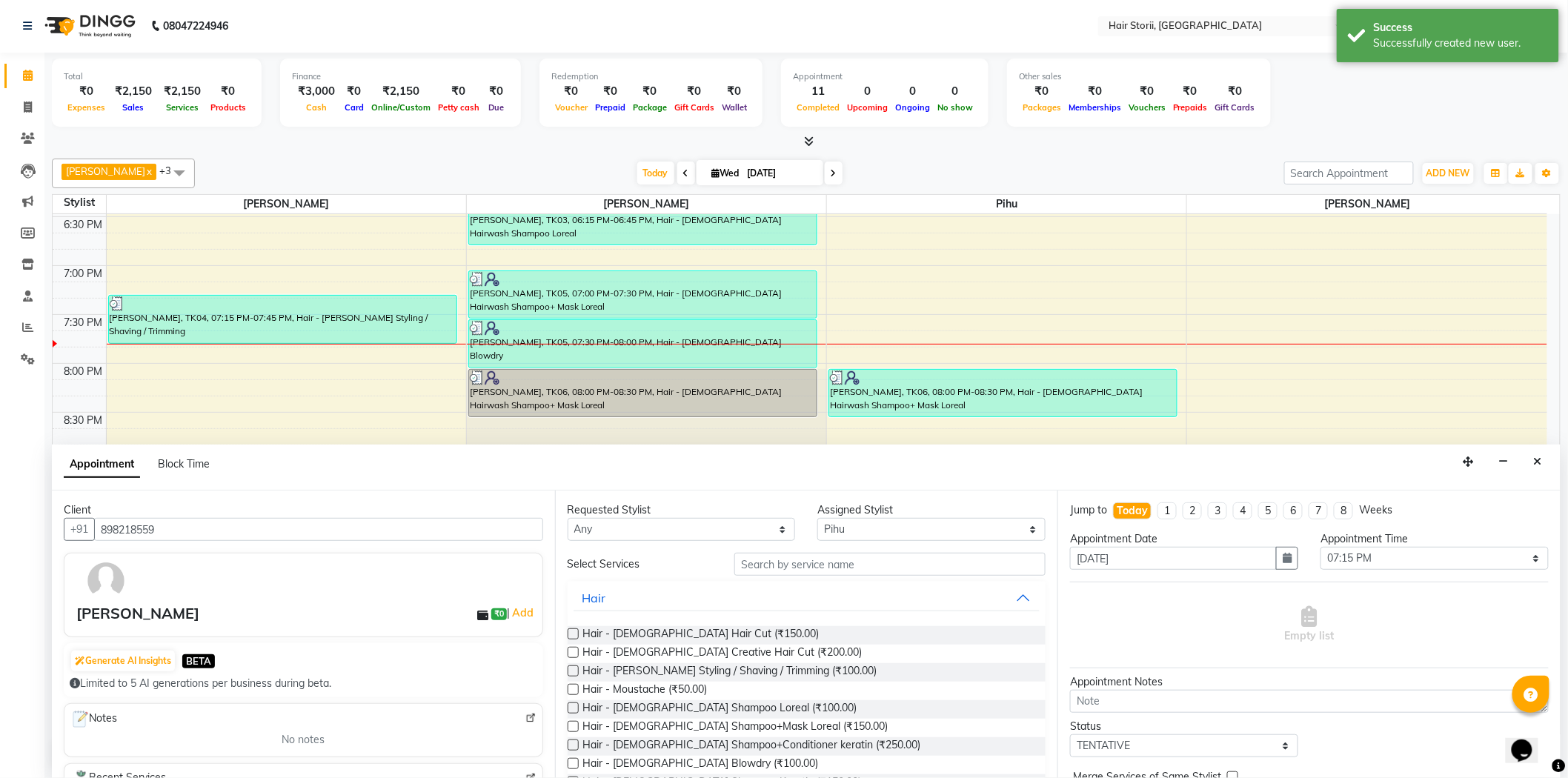
click at [765, 633] on div "Hair - [DEMOGRAPHIC_DATA] Hair Cut (₹150.00)" at bounding box center [807, 635] width 479 height 18
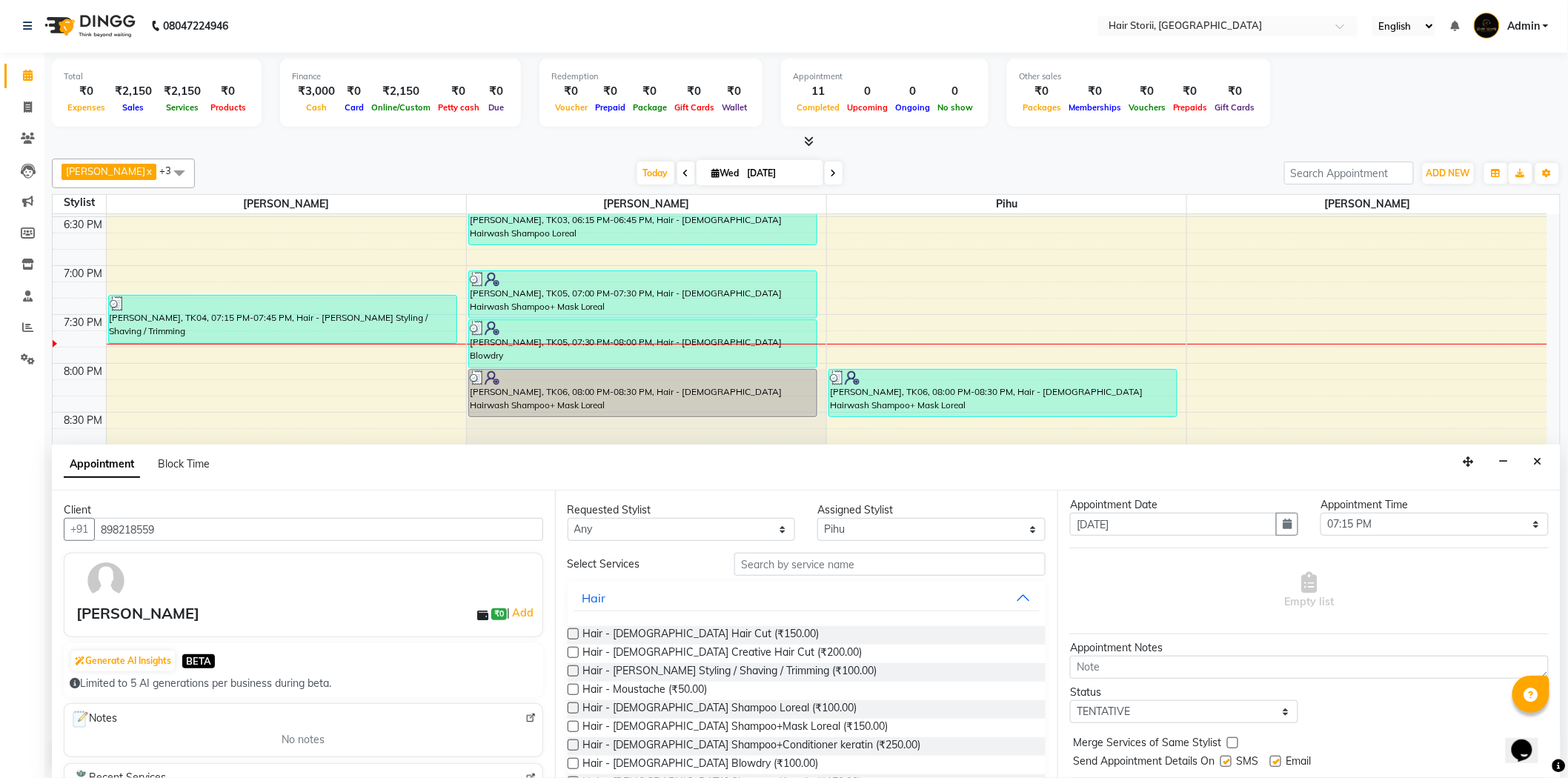
scroll to position [0, 0]
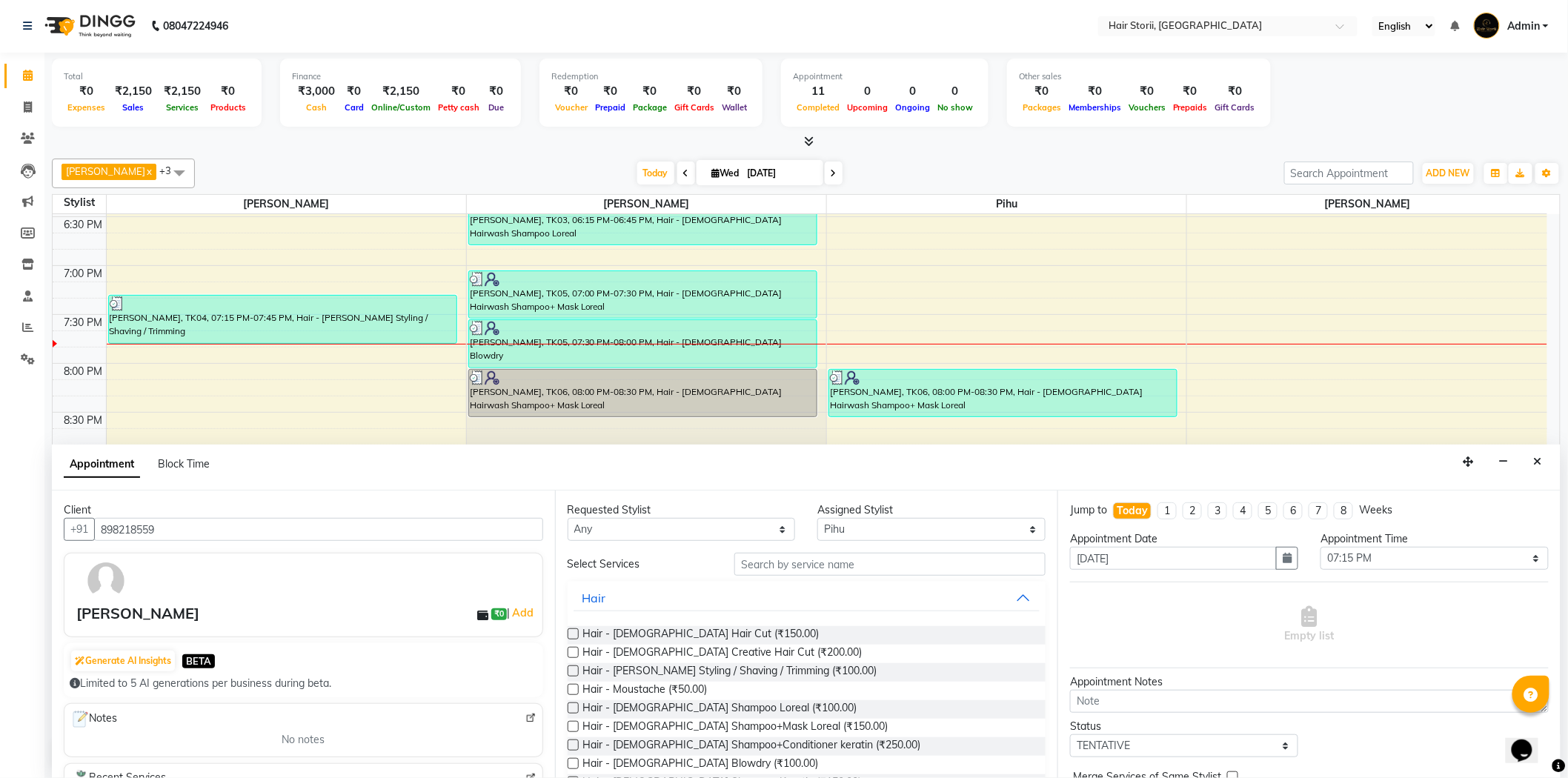
click at [574, 632] on label at bounding box center [572, 633] width 11 height 11
click at [574, 632] on input "checkbox" at bounding box center [572, 635] width 10 height 10
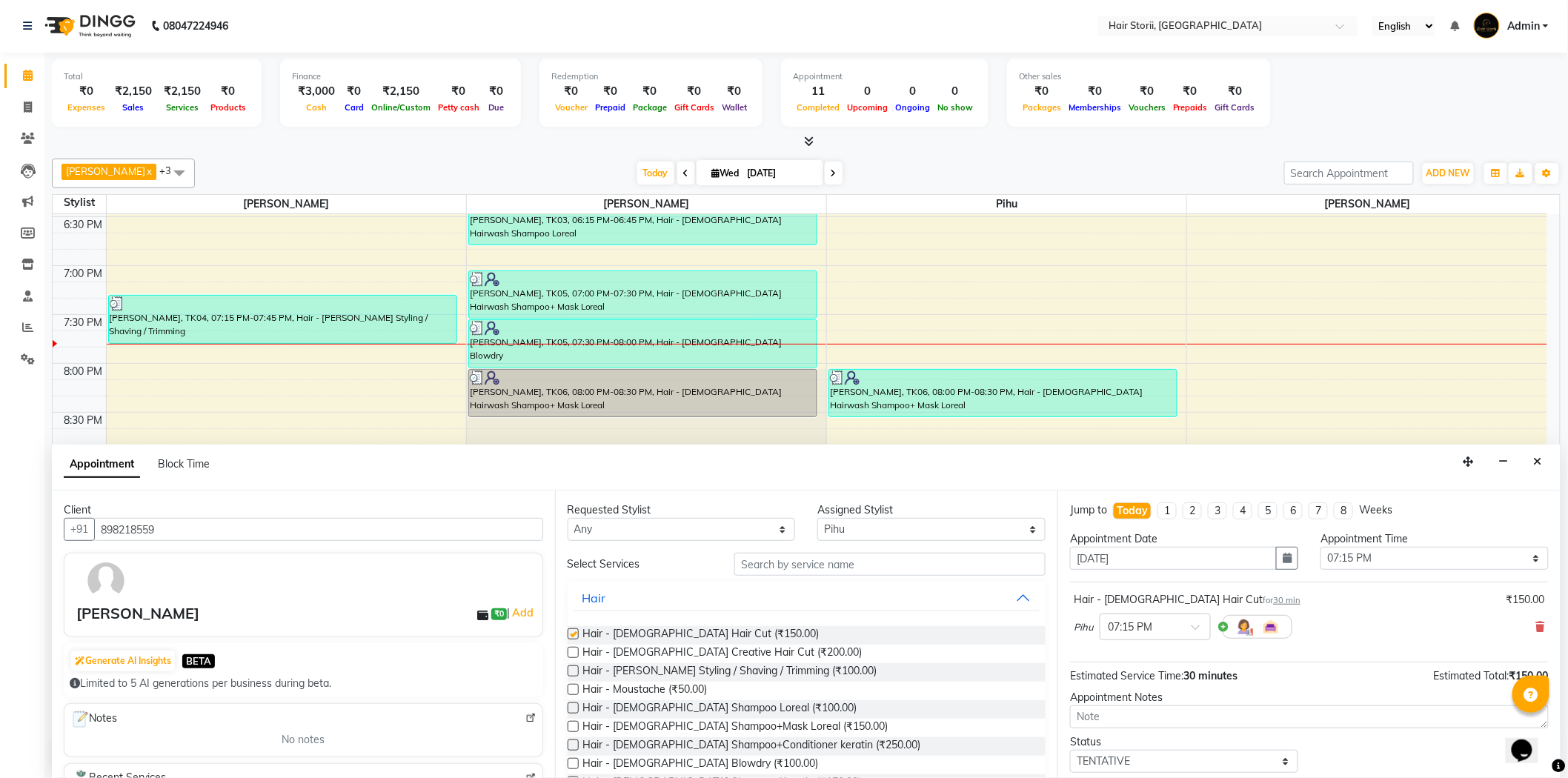
checkbox input "false"
click at [650, 670] on span "Hair - [PERSON_NAME] Styling / Shaving / Trimming (₹100.00)" at bounding box center [729, 672] width 294 height 18
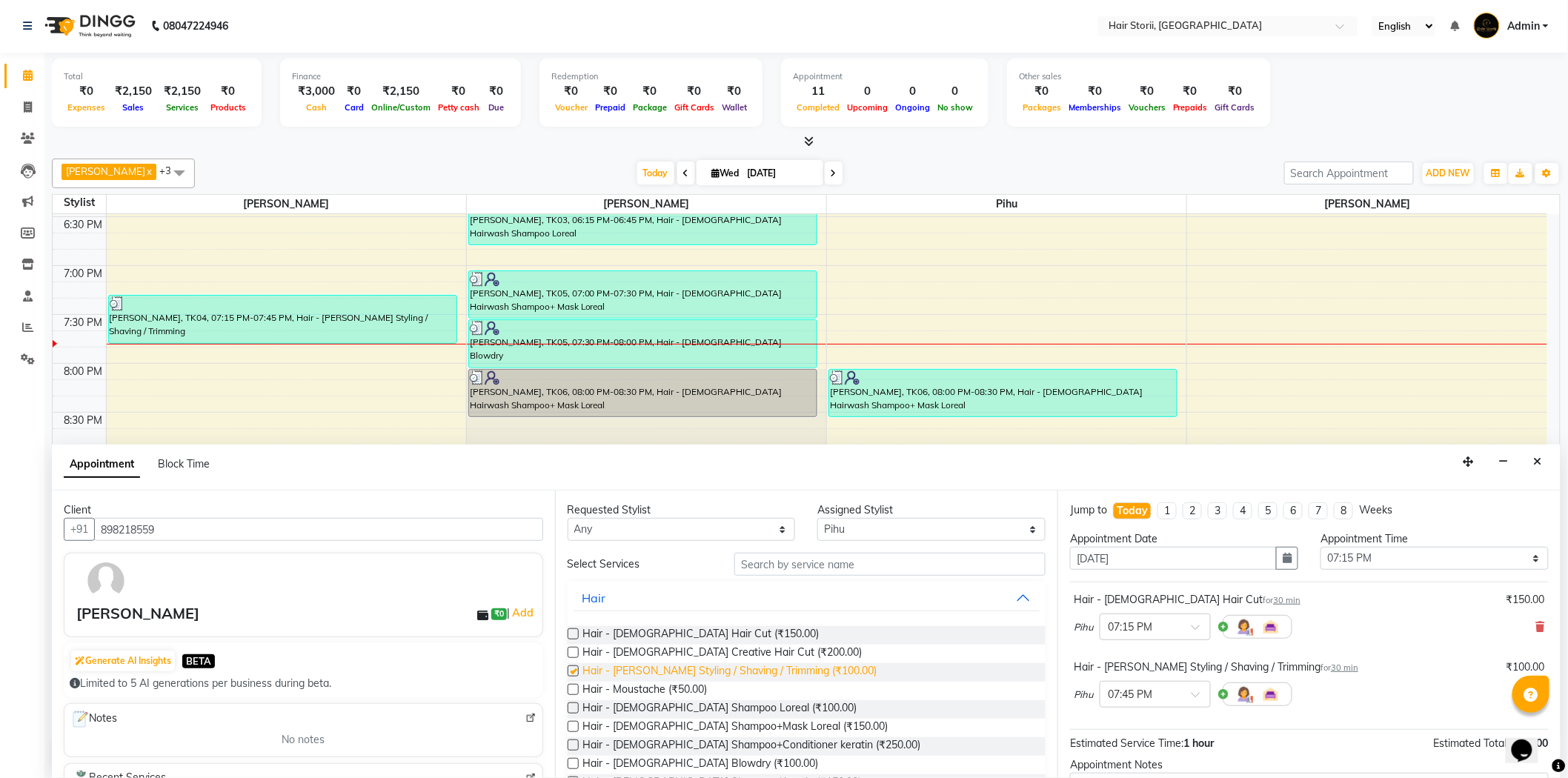
checkbox input "false"
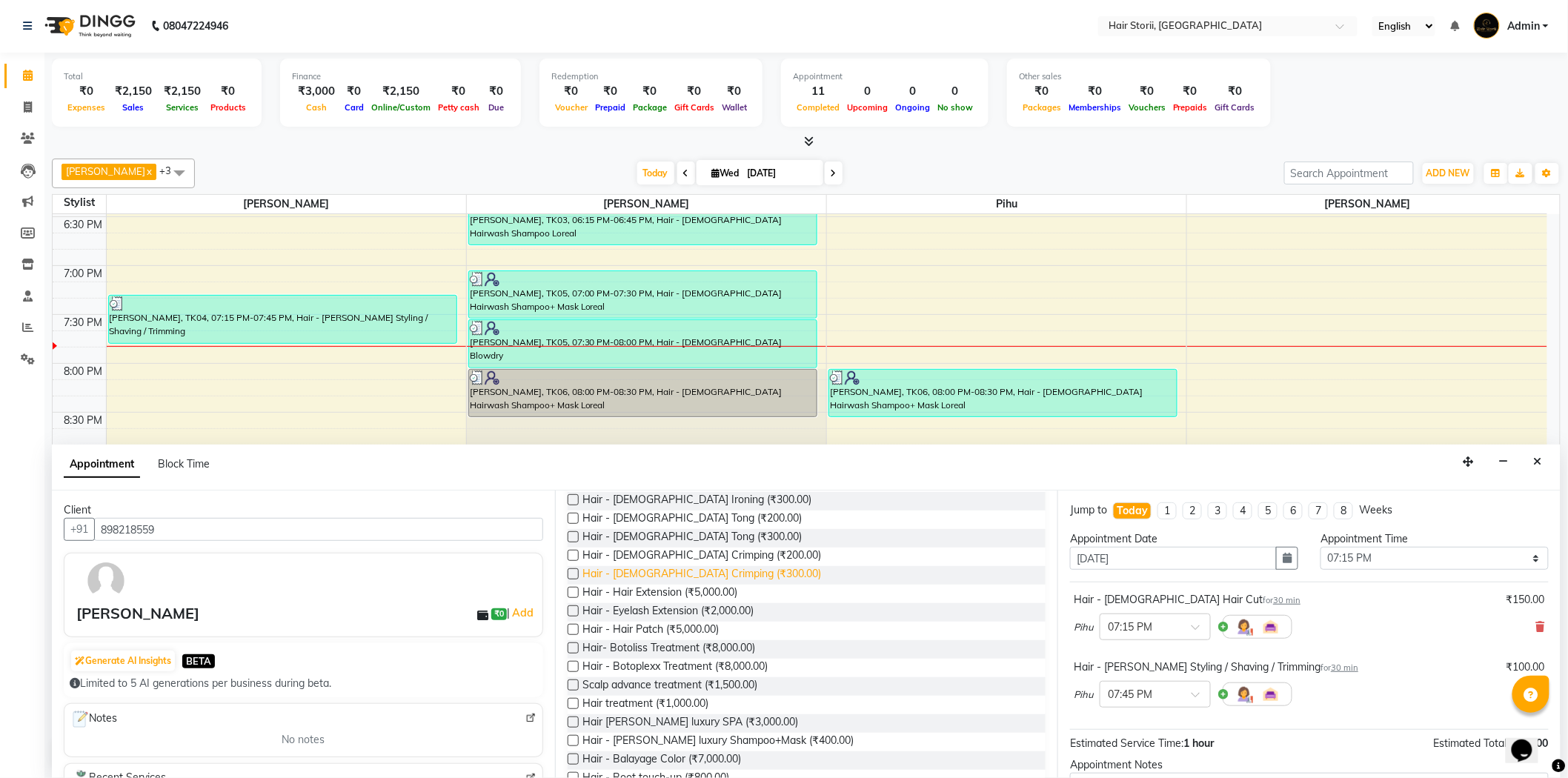
scroll to position [212, 0]
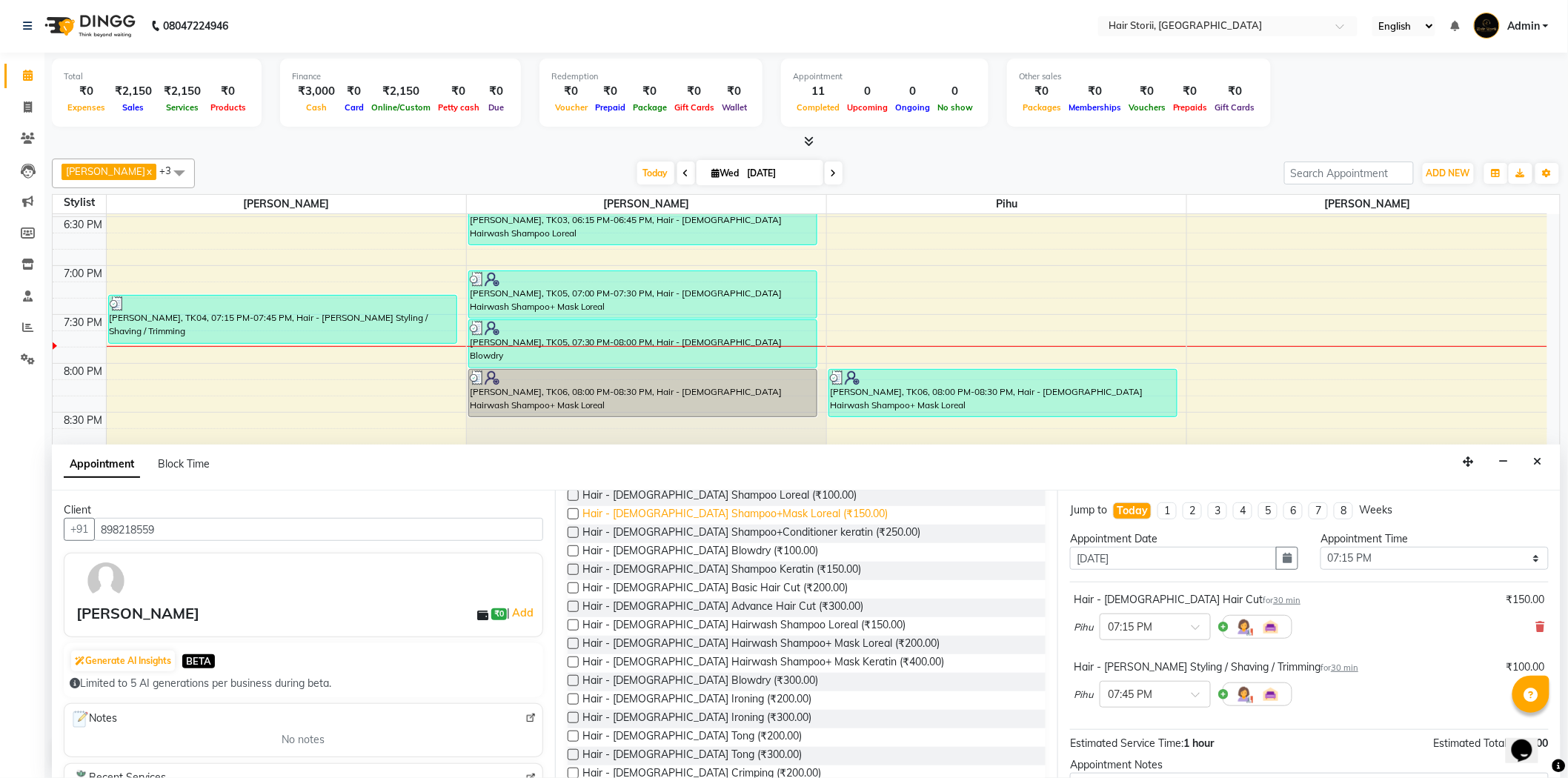
click at [685, 510] on span "Hair - [DEMOGRAPHIC_DATA] Shampoo+Mask Loreal (₹150.00)" at bounding box center [735, 515] width 305 height 18
checkbox input "false"
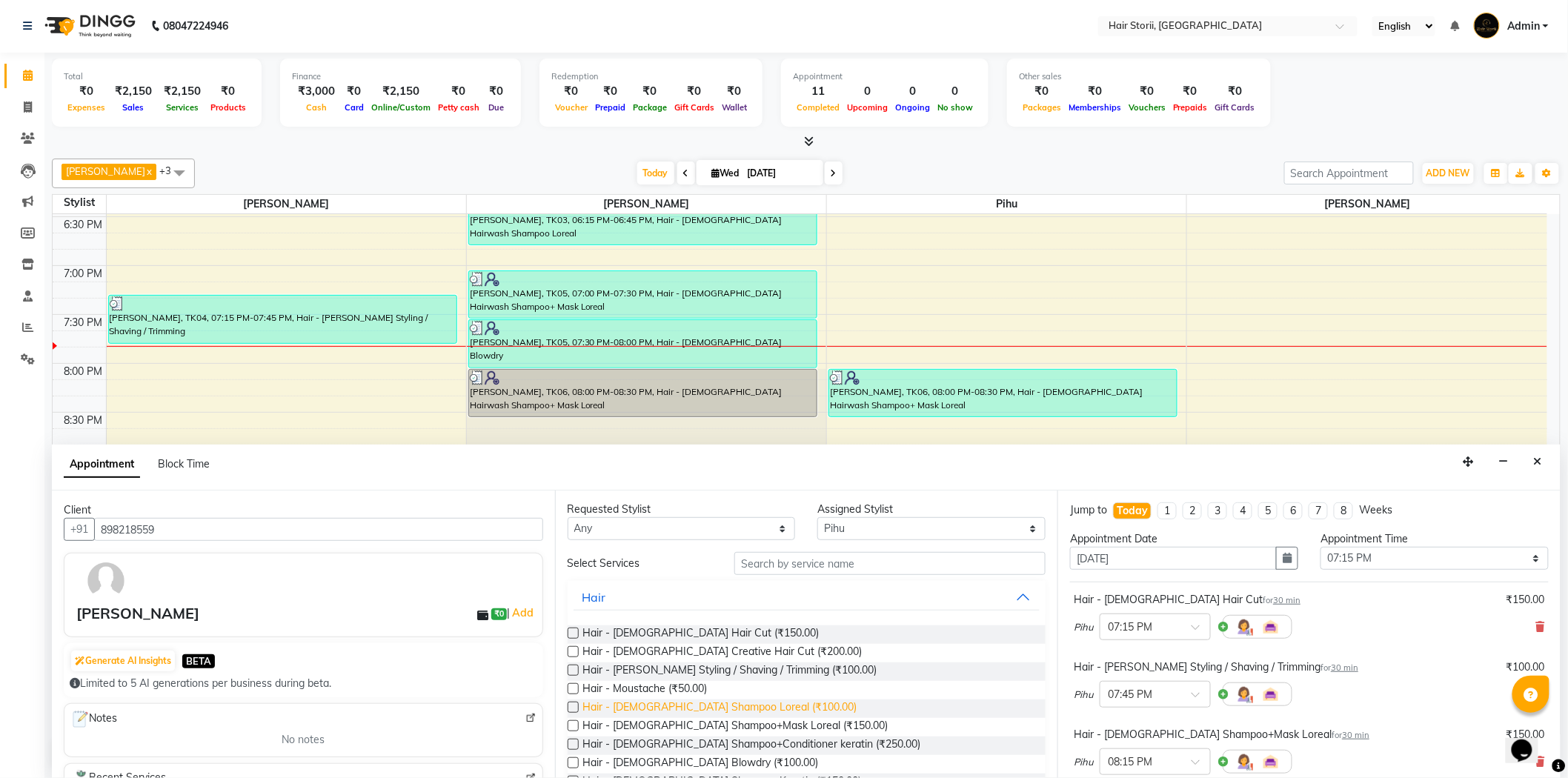
scroll to position [0, 0]
click at [768, 559] on input "text" at bounding box center [889, 565] width 311 height 23
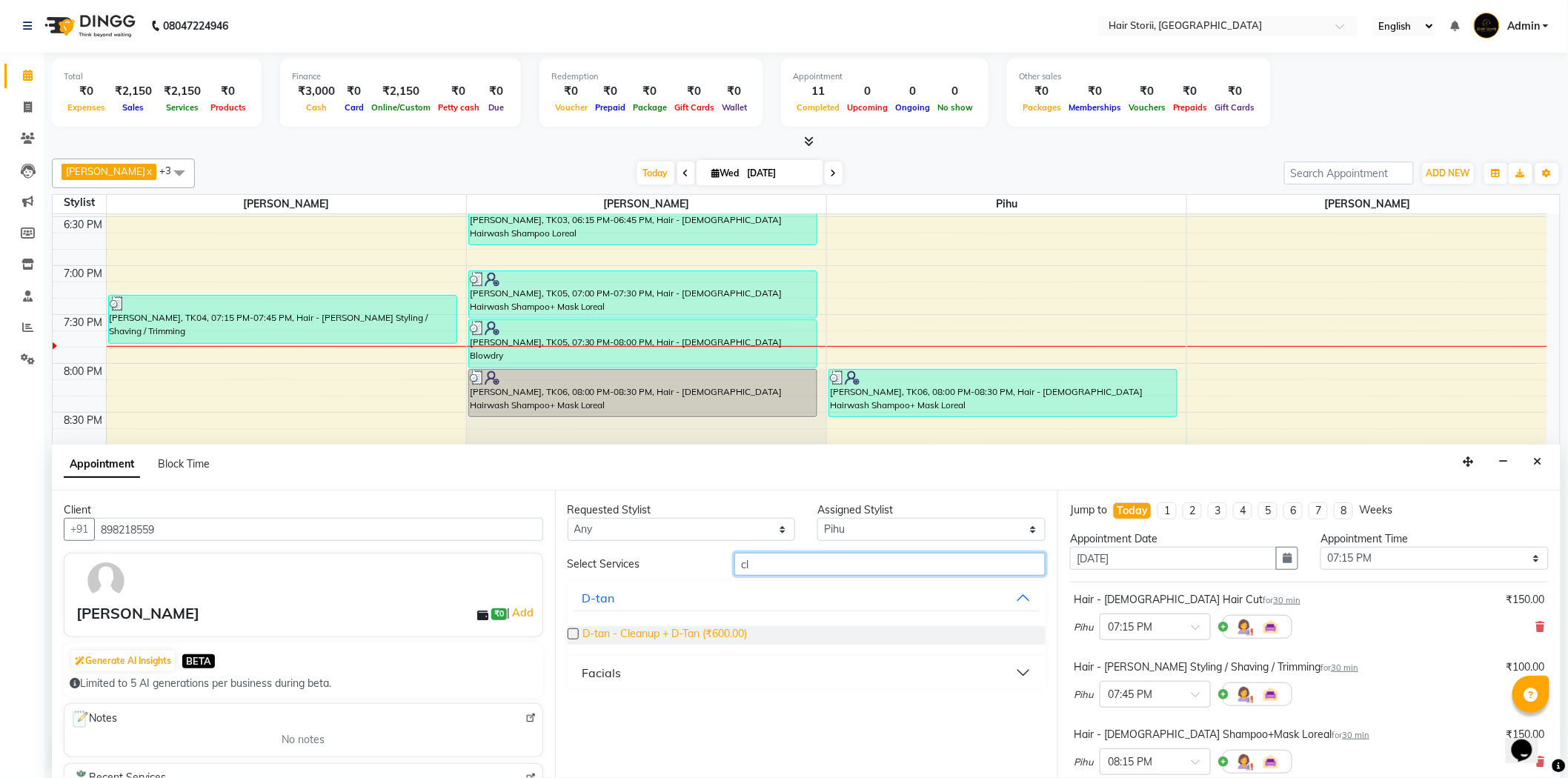
type input "cl"
click at [692, 635] on span "D-tan - Cleanup + D-Tan (₹600.00)" at bounding box center [665, 635] width 165 height 18
checkbox input "false"
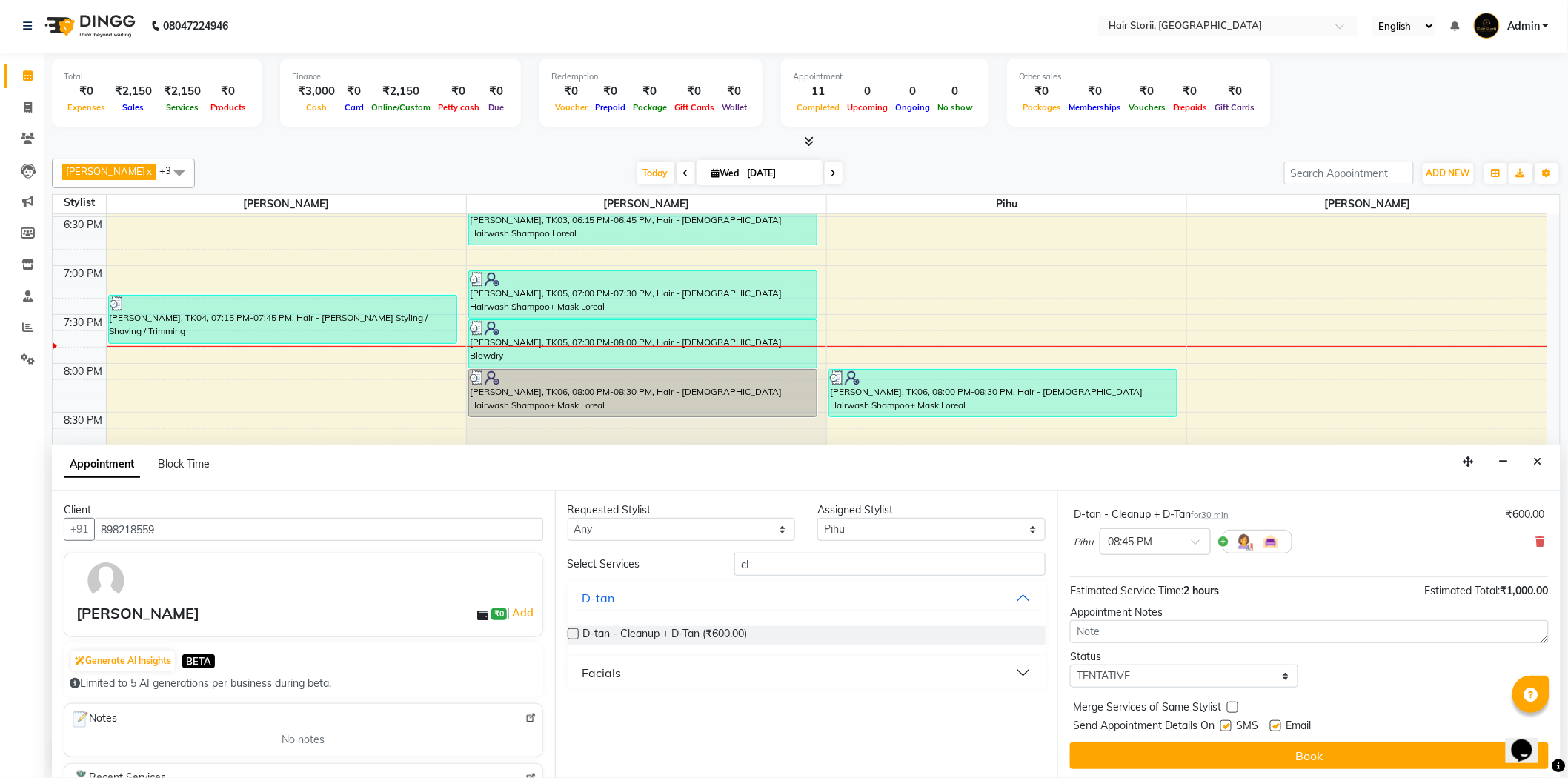
scroll to position [290, 0]
click at [1274, 723] on label at bounding box center [1274, 723] width 11 height 11
click at [1274, 723] on input "checkbox" at bounding box center [1274, 725] width 10 height 10
checkbox input "false"
click at [1223, 724] on label at bounding box center [1225, 723] width 11 height 11
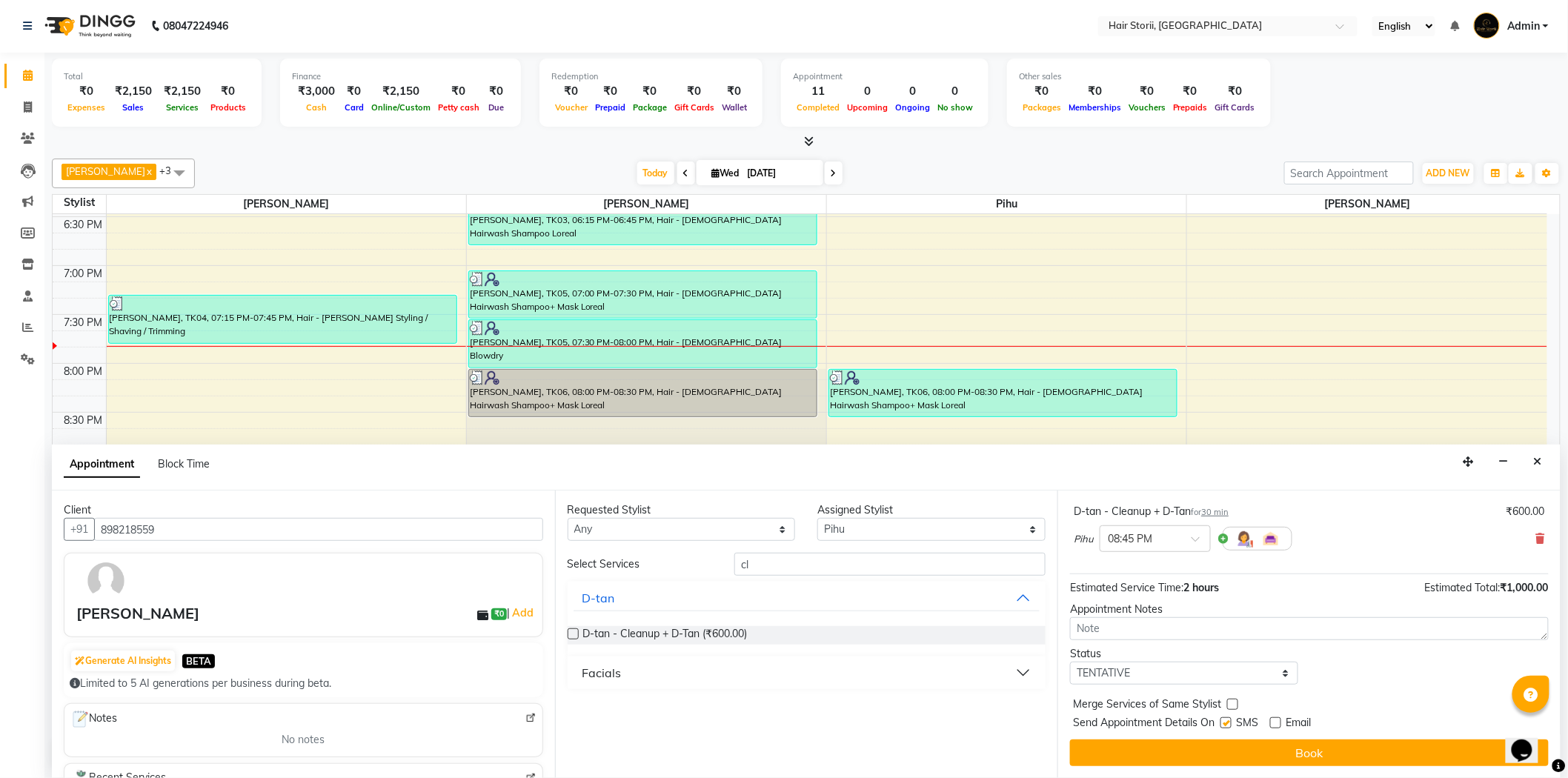
click at [1223, 724] on input "checkbox" at bounding box center [1225, 725] width 10 height 10
checkbox input "false"
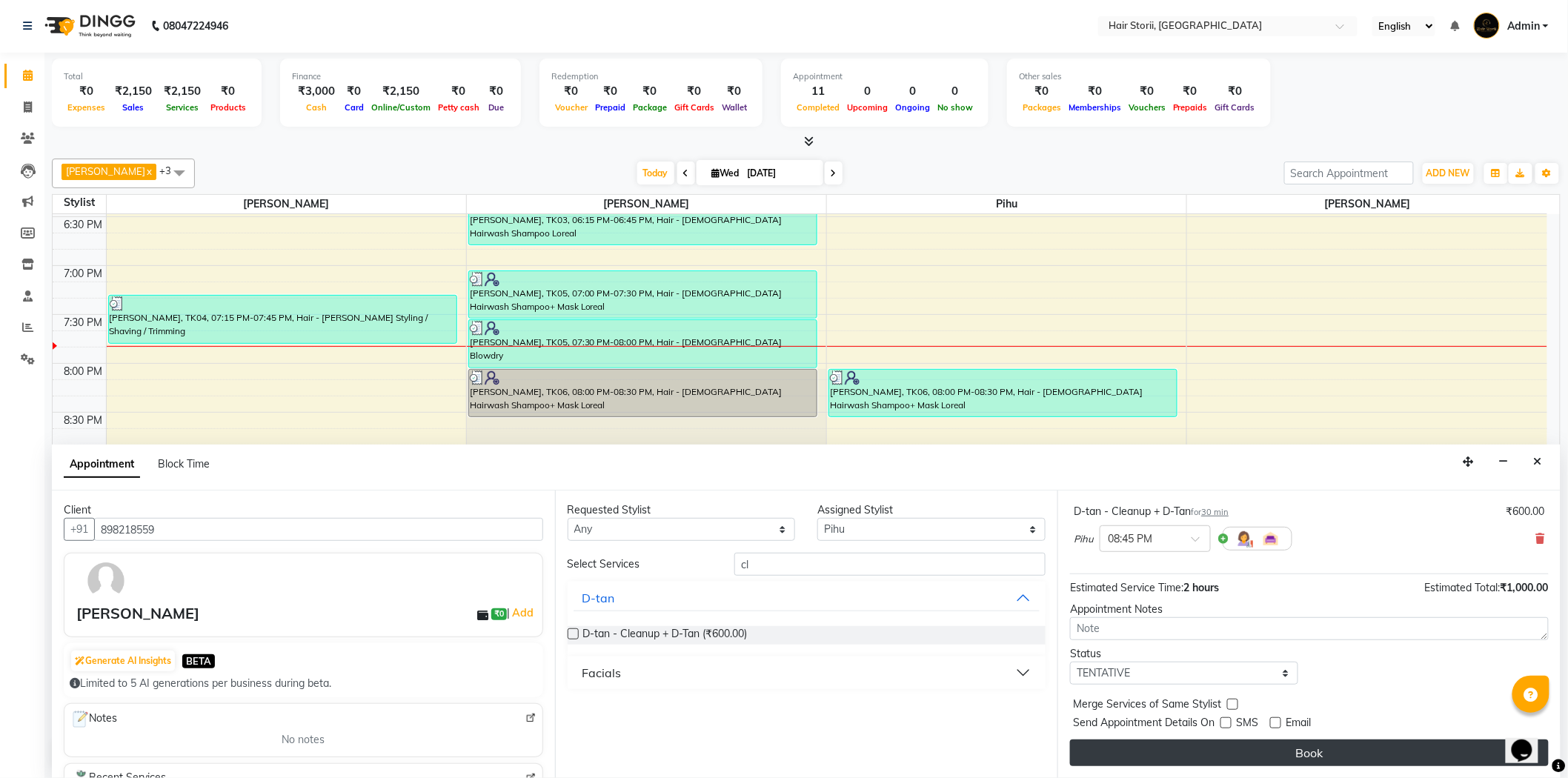
click at [1241, 746] on button "Book" at bounding box center [1309, 753] width 479 height 27
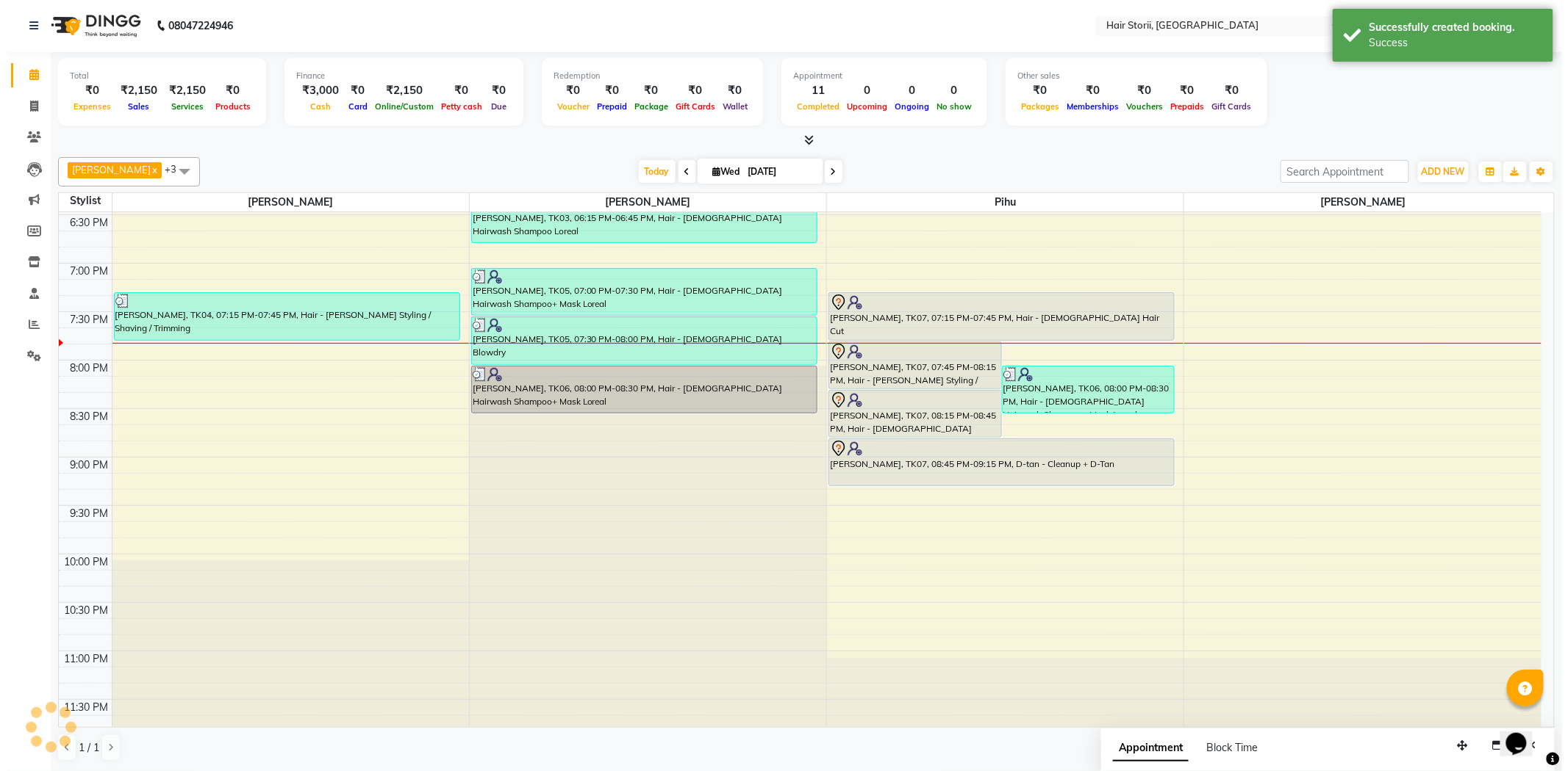
scroll to position [0, 0]
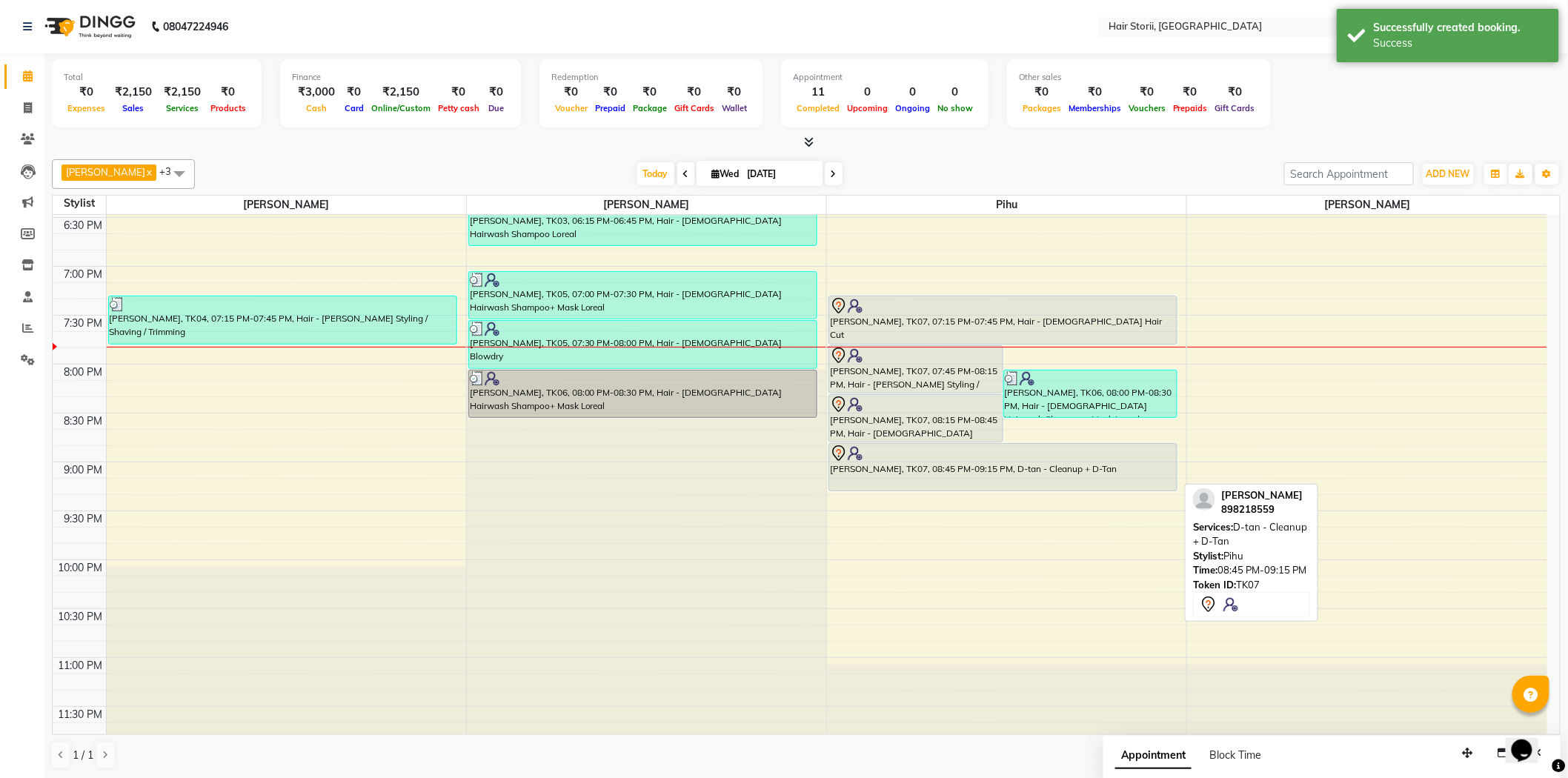
click at [990, 470] on div "[PERSON_NAME], TK07, 08:45 PM-09:15 PM, D-tan - Cleanup + D-Tan" at bounding box center [1003, 468] width 347 height 47
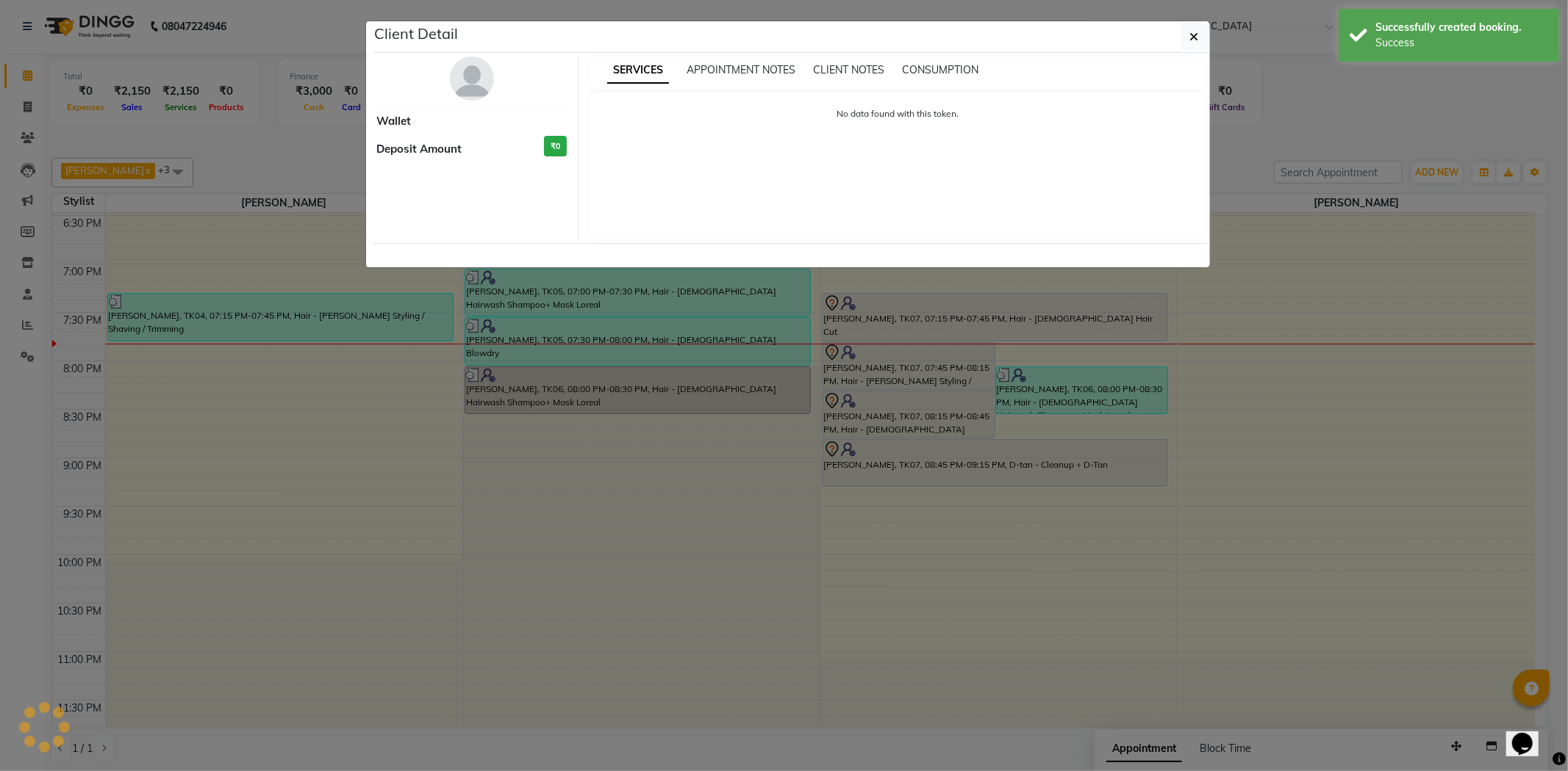
select select "7"
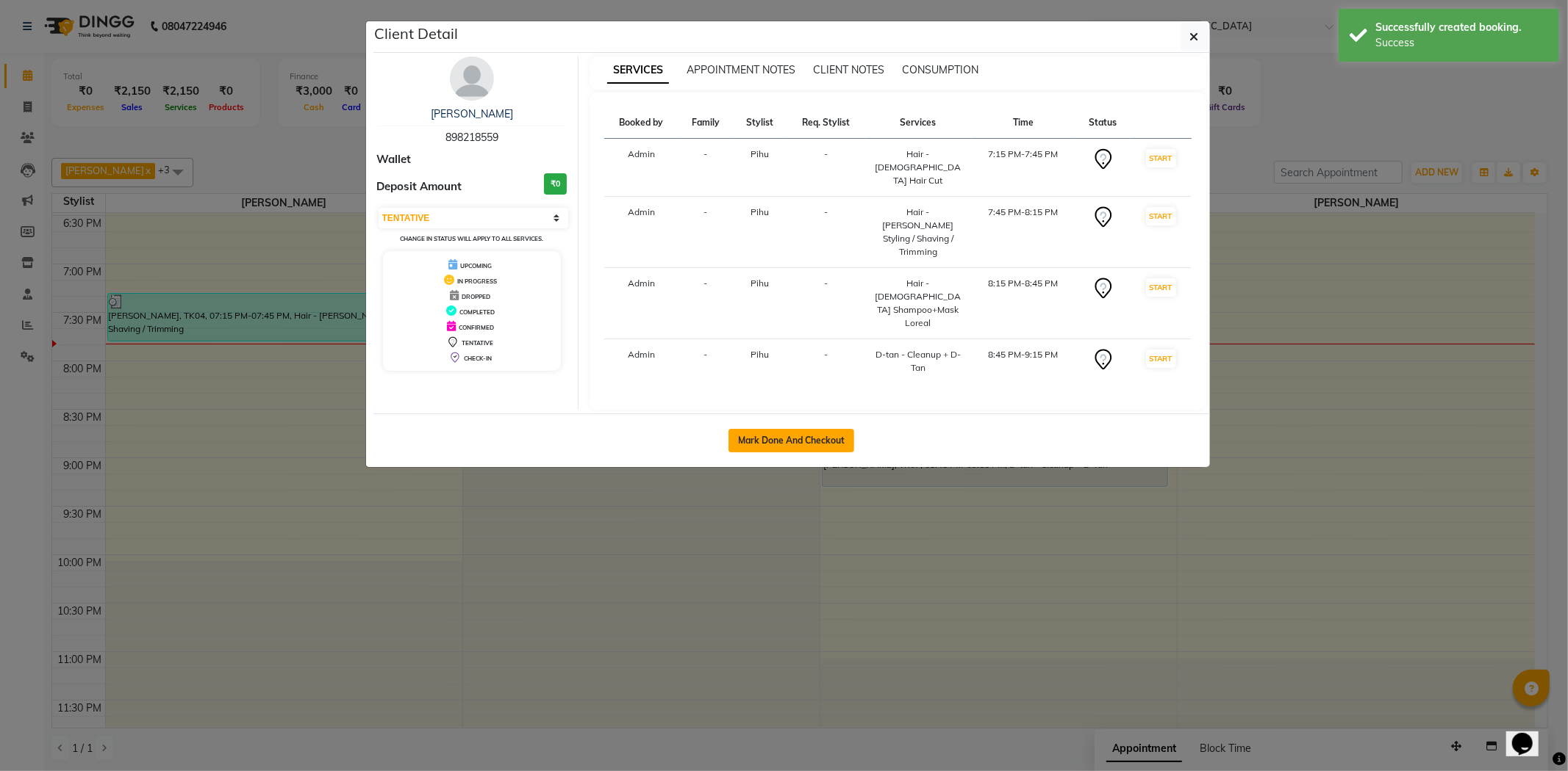
click at [818, 429] on button "Mark Done And Checkout" at bounding box center [791, 440] width 126 height 23
select select "service"
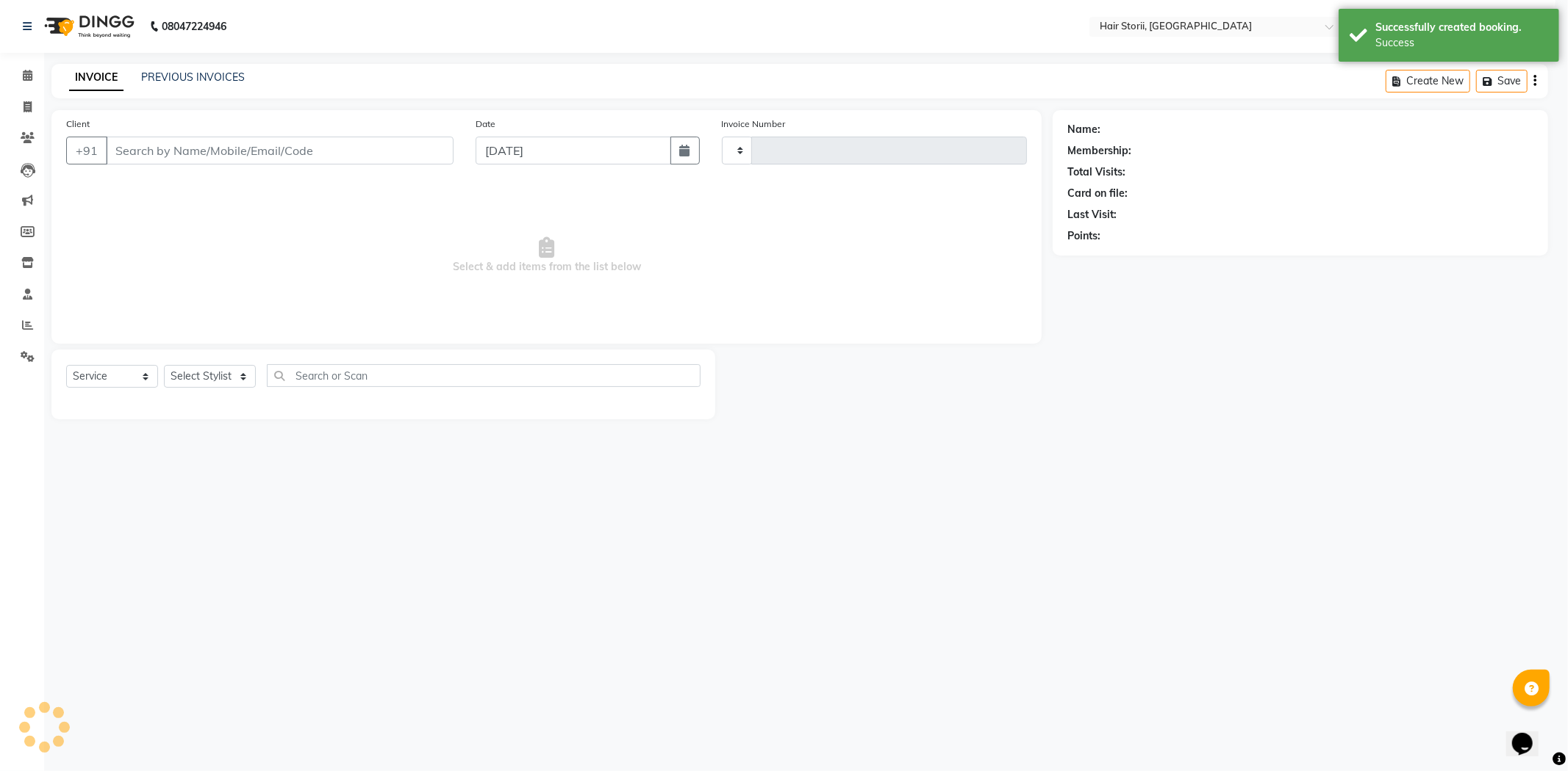
type input "1990"
select select "6638"
type input "898218559"
select select "83706"
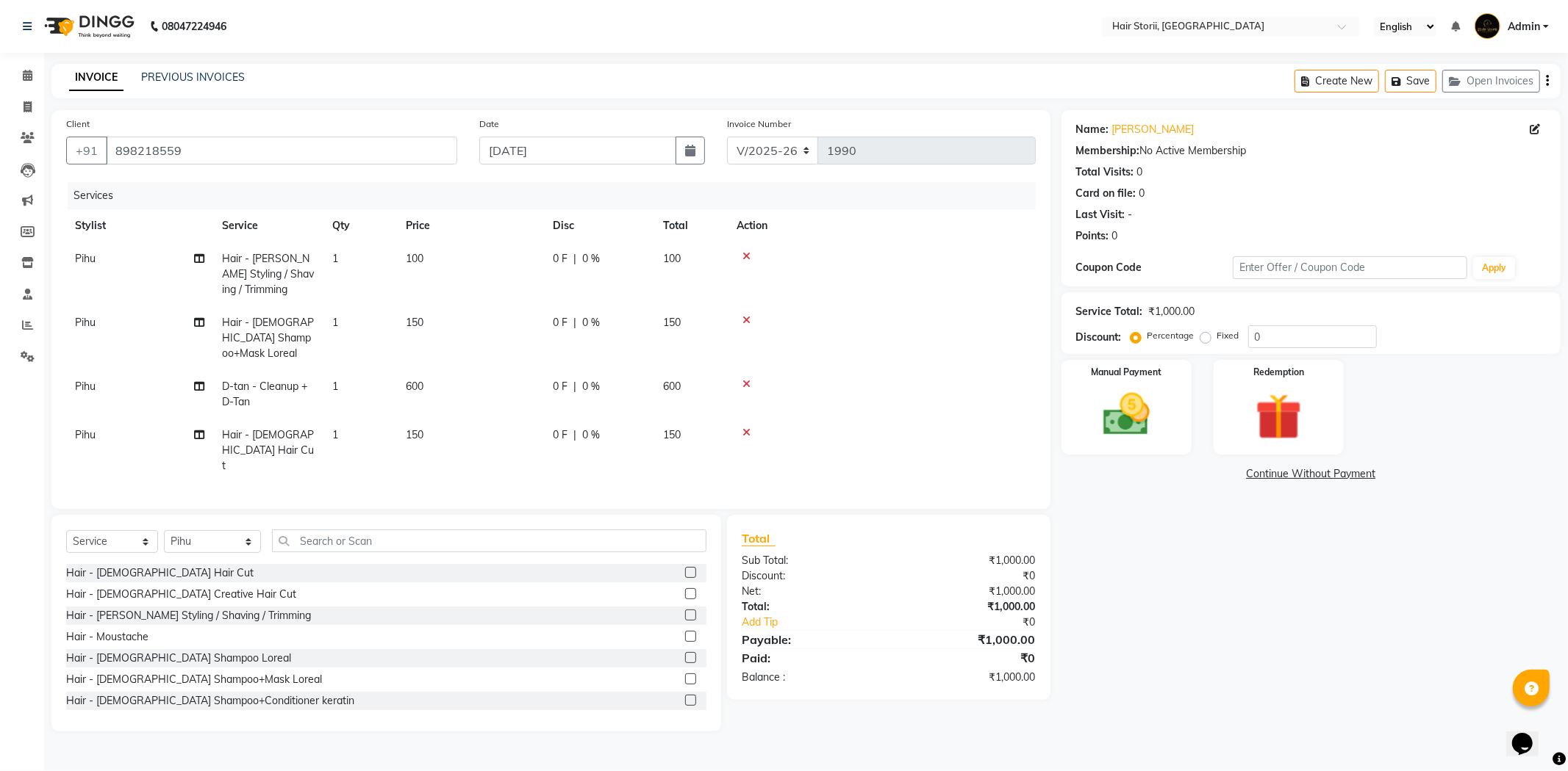
click at [94, 260] on span "Pihu" at bounding box center [85, 259] width 20 height 13
select select "83706"
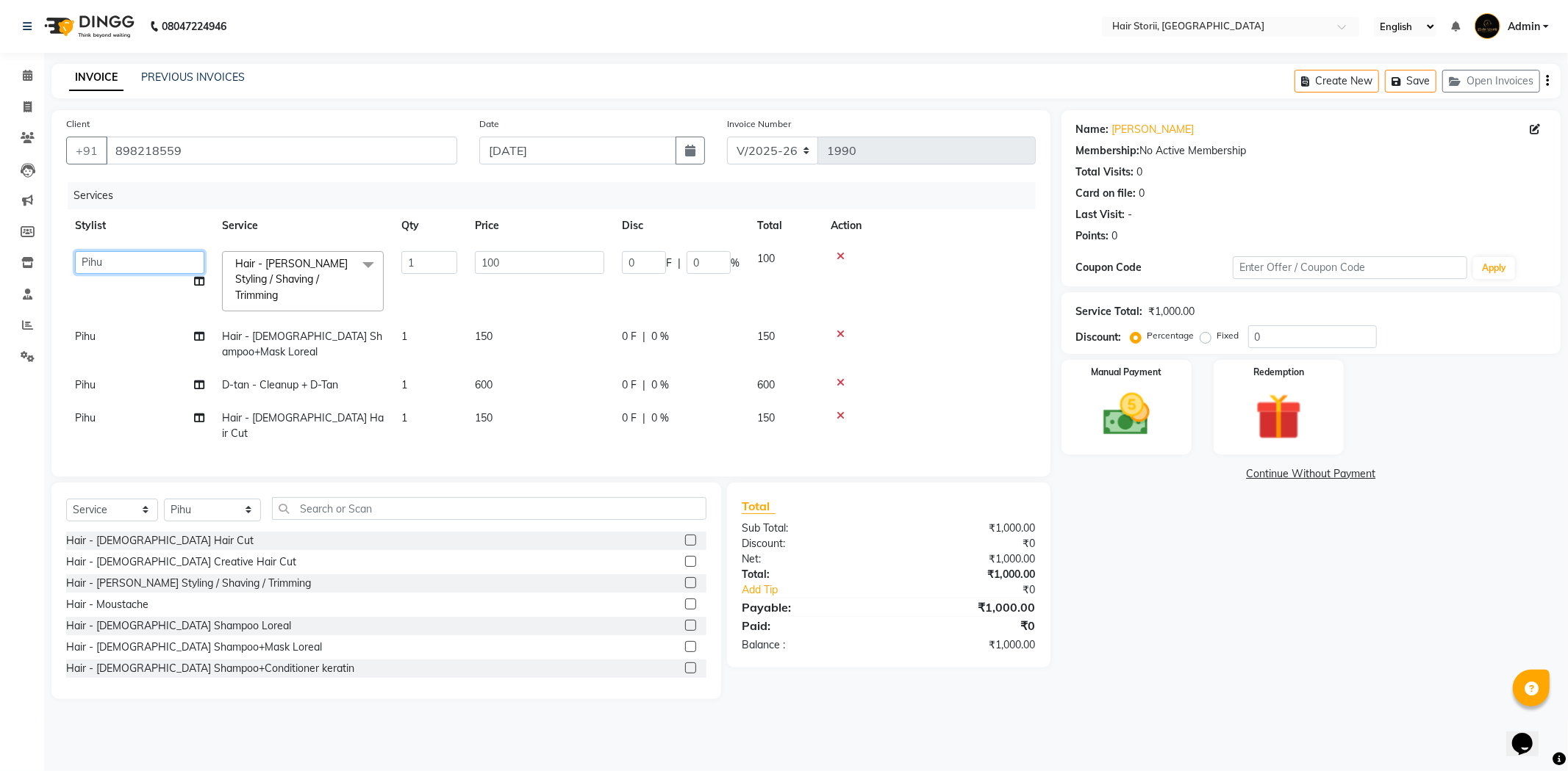
click at [99, 260] on select "Abhay bandewar Abhiraj Akansha Vishwakarma Ankit bandewar Anshul Bandewar Deepa…" at bounding box center [139, 262] width 129 height 23
select select "51423"
click at [90, 410] on td "Pihu" at bounding box center [139, 426] width 147 height 48
select select "83706"
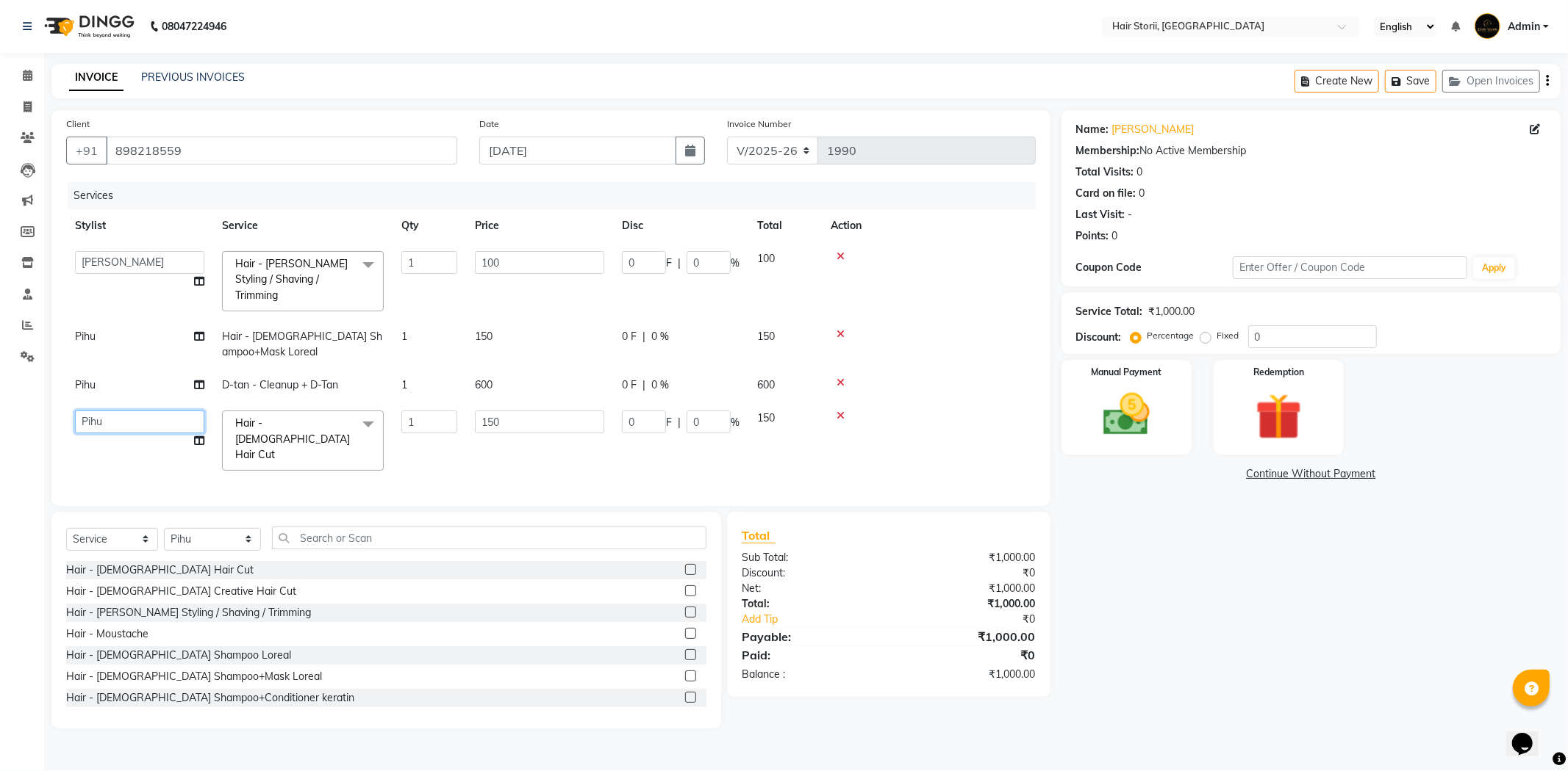
click at [101, 410] on select "Abhay bandewar Abhiraj Akansha Vishwakarma Ankit bandewar Anshul Bandewar Deepa…" at bounding box center [139, 422] width 129 height 23
select select "51423"
click at [1108, 382] on div "Manual Payment" at bounding box center [1125, 407] width 136 height 98
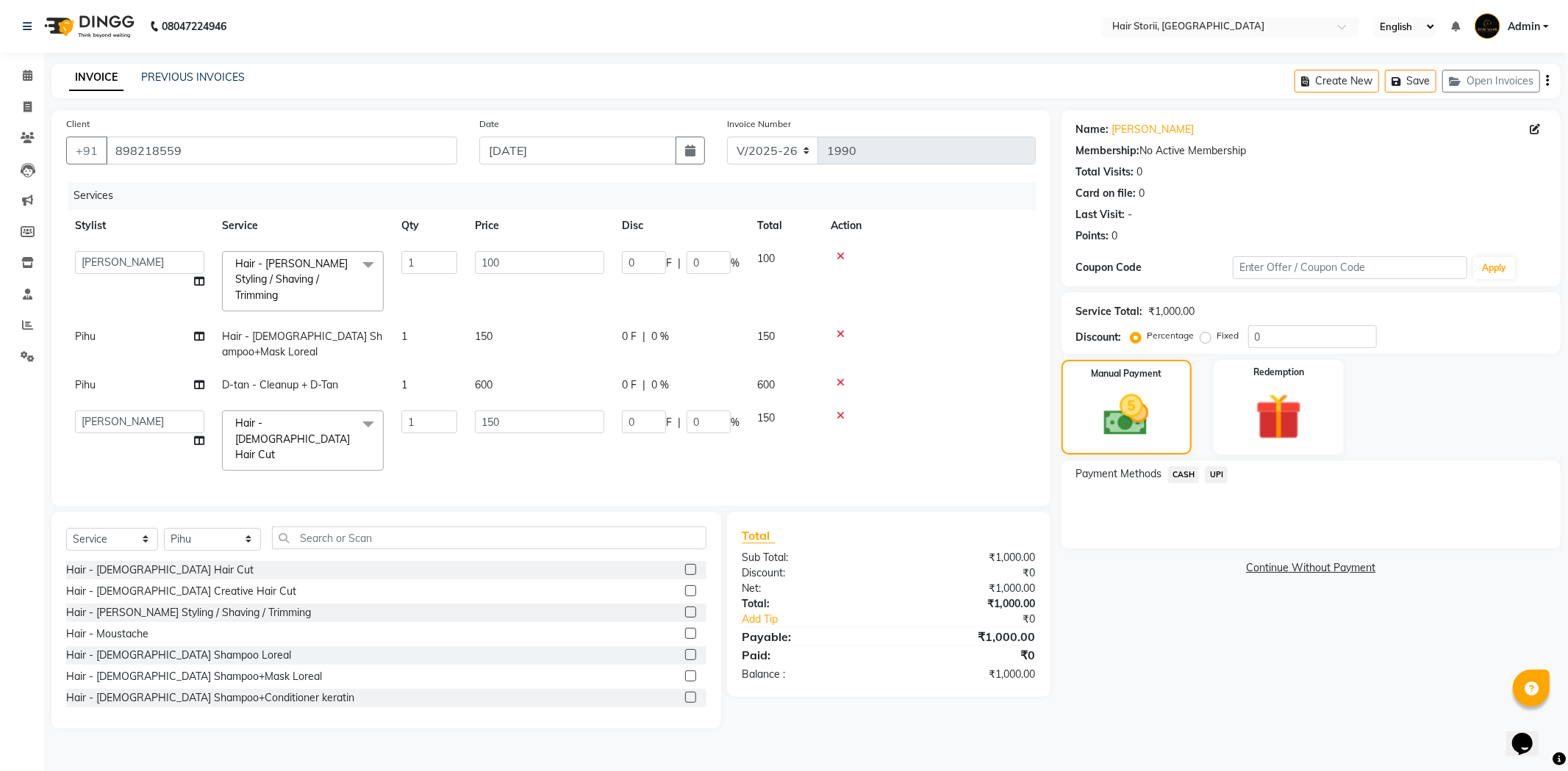
click at [1185, 474] on span "CASH" at bounding box center [1183, 475] width 32 height 17
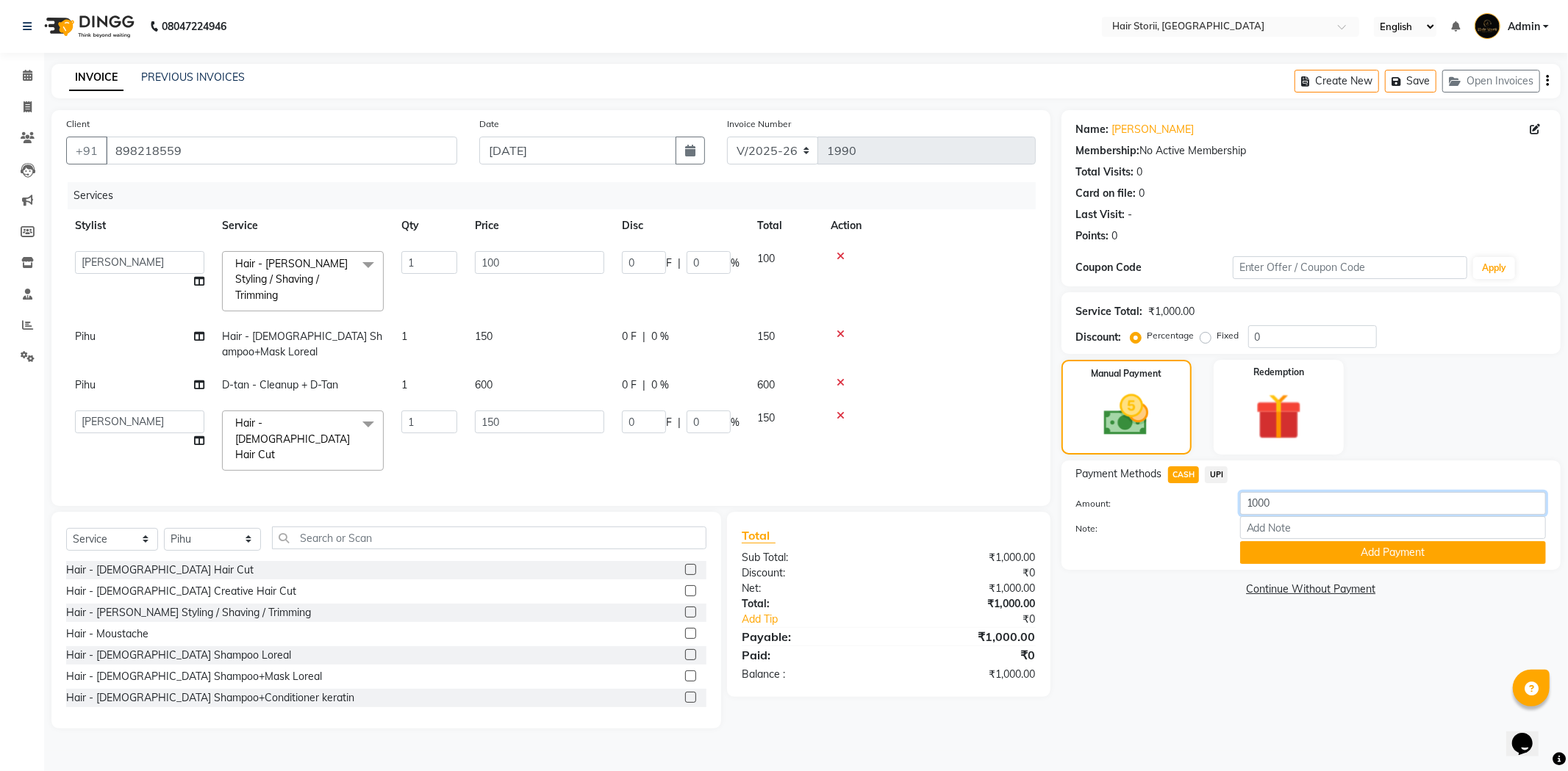
click at [1284, 503] on input "1000" at bounding box center [1393, 504] width 306 height 23
type input "1"
type input "900"
click at [1297, 551] on button "Add Payment" at bounding box center [1393, 553] width 306 height 23
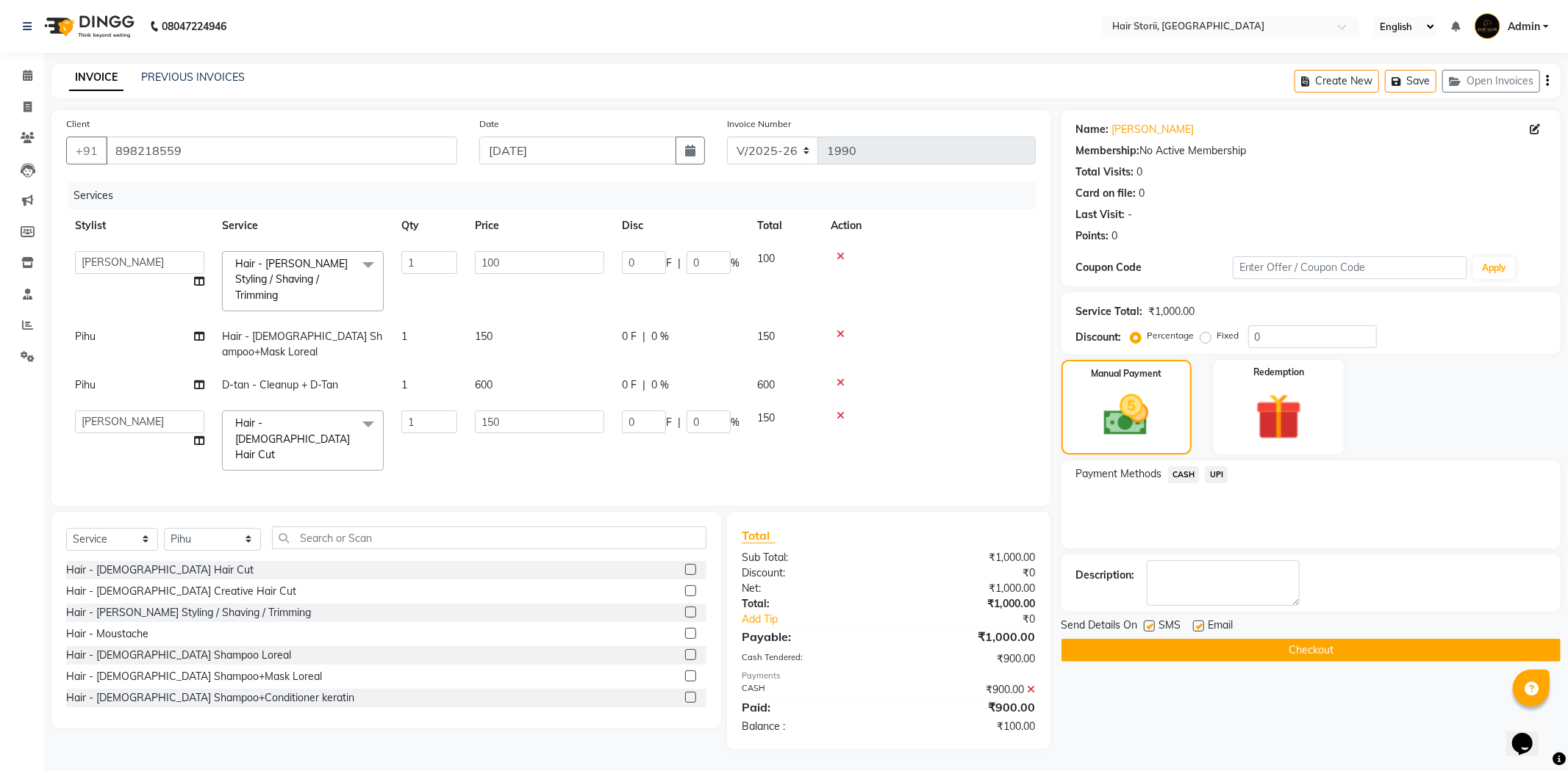
click at [1222, 472] on span "UPI" at bounding box center [1216, 475] width 23 height 17
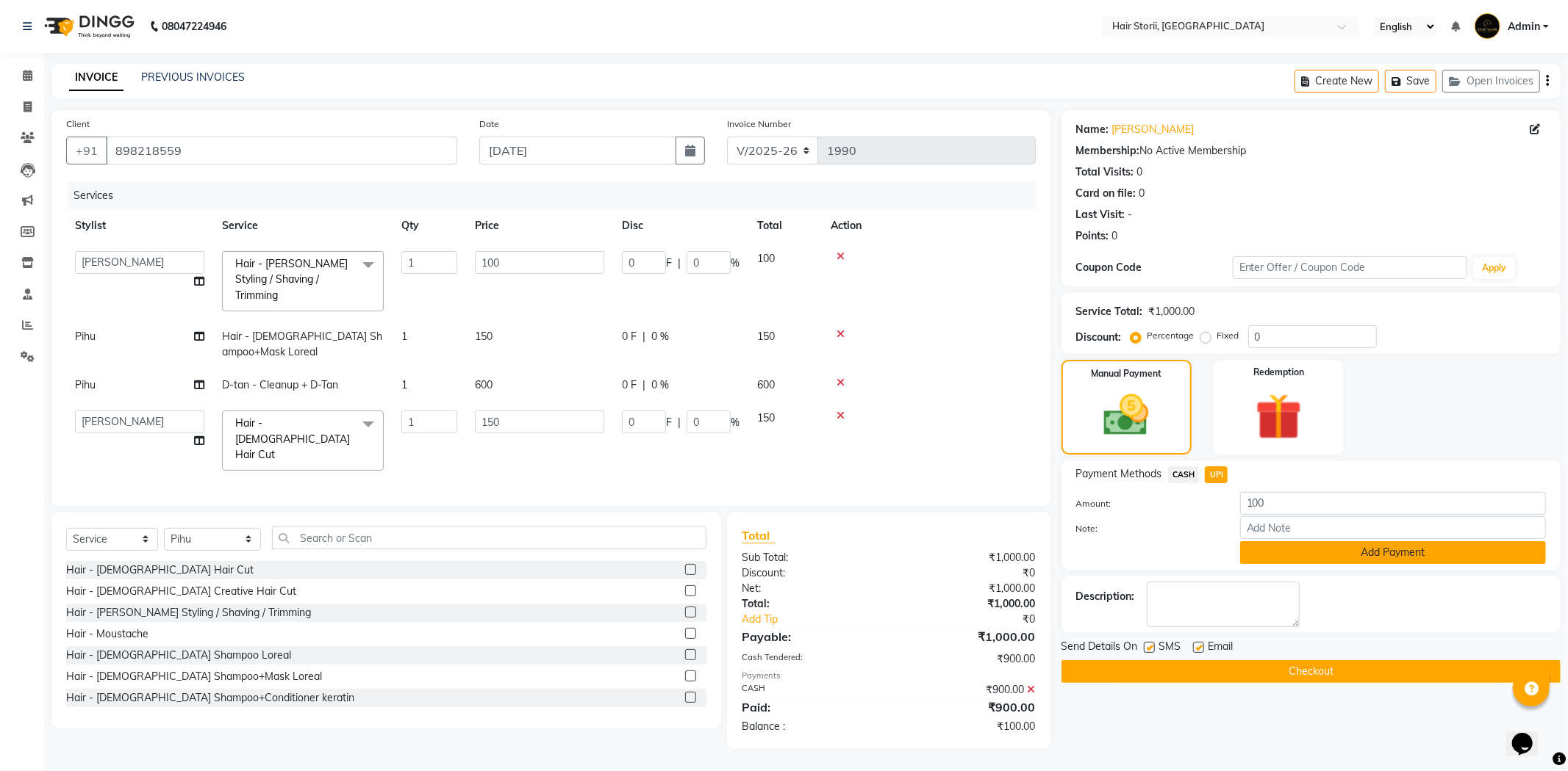
click at [1289, 556] on button "Add Payment" at bounding box center [1393, 553] width 306 height 23
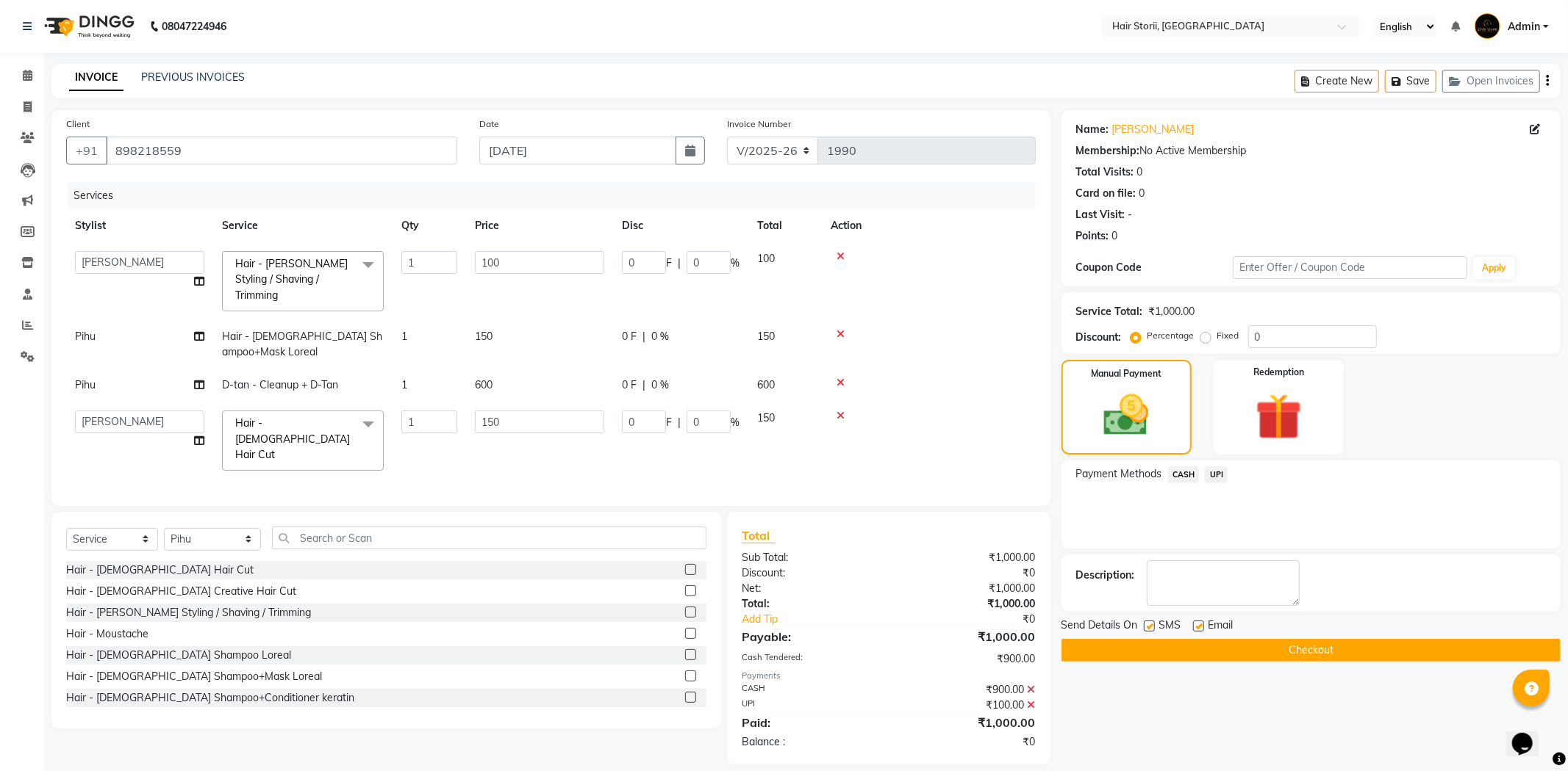
click at [1195, 628] on label at bounding box center [1198, 626] width 11 height 11
click at [1195, 628] on input "checkbox" at bounding box center [1198, 627] width 10 height 10
checkbox input "false"
click at [1155, 625] on div "SMS" at bounding box center [1168, 626] width 49 height 18
click at [1153, 623] on label at bounding box center [1149, 626] width 11 height 11
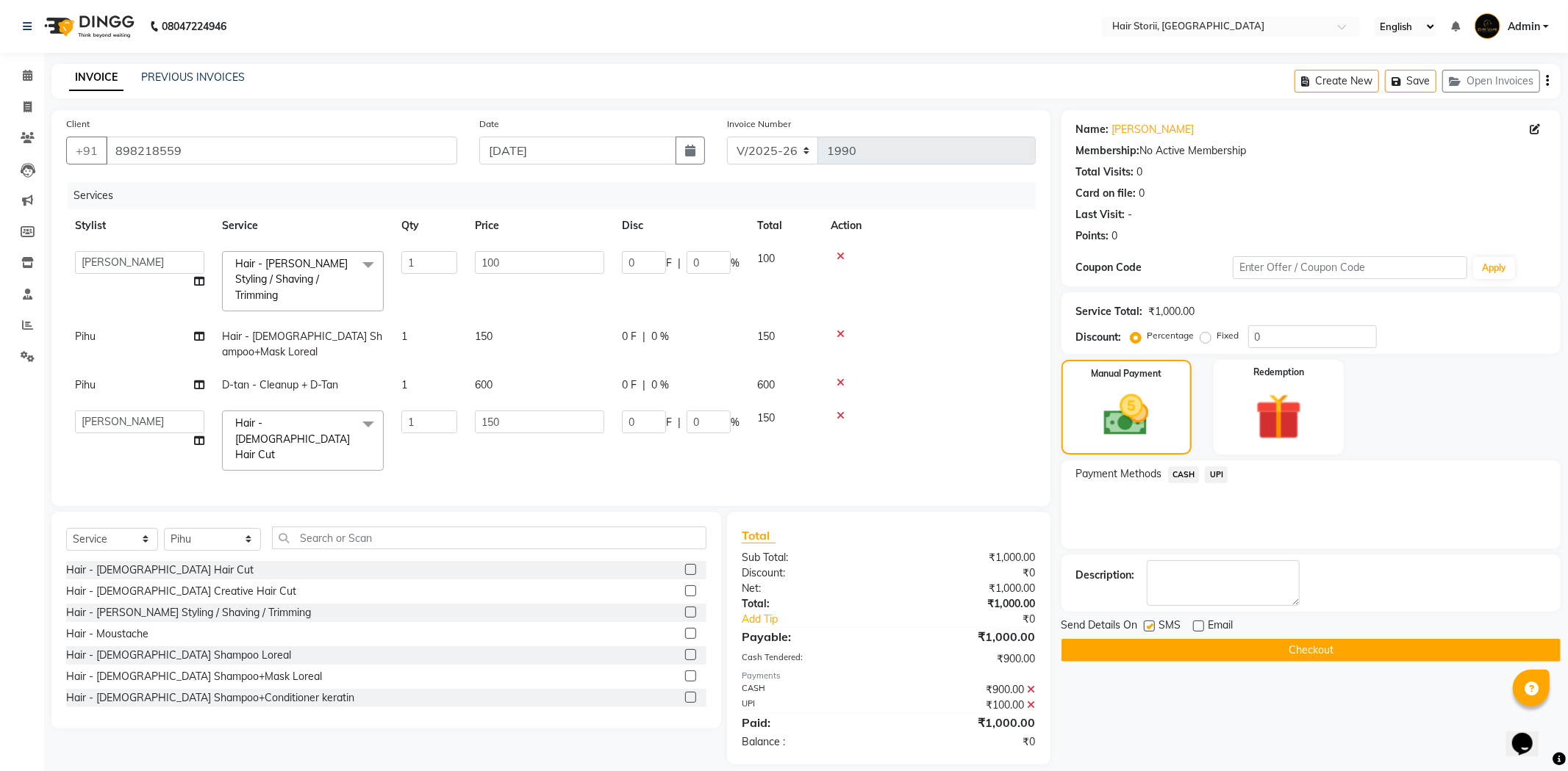
click at [1153, 623] on input "checkbox" at bounding box center [1149, 627] width 10 height 10
checkbox input "false"
click at [1197, 645] on button "Checkout" at bounding box center [1310, 651] width 499 height 23
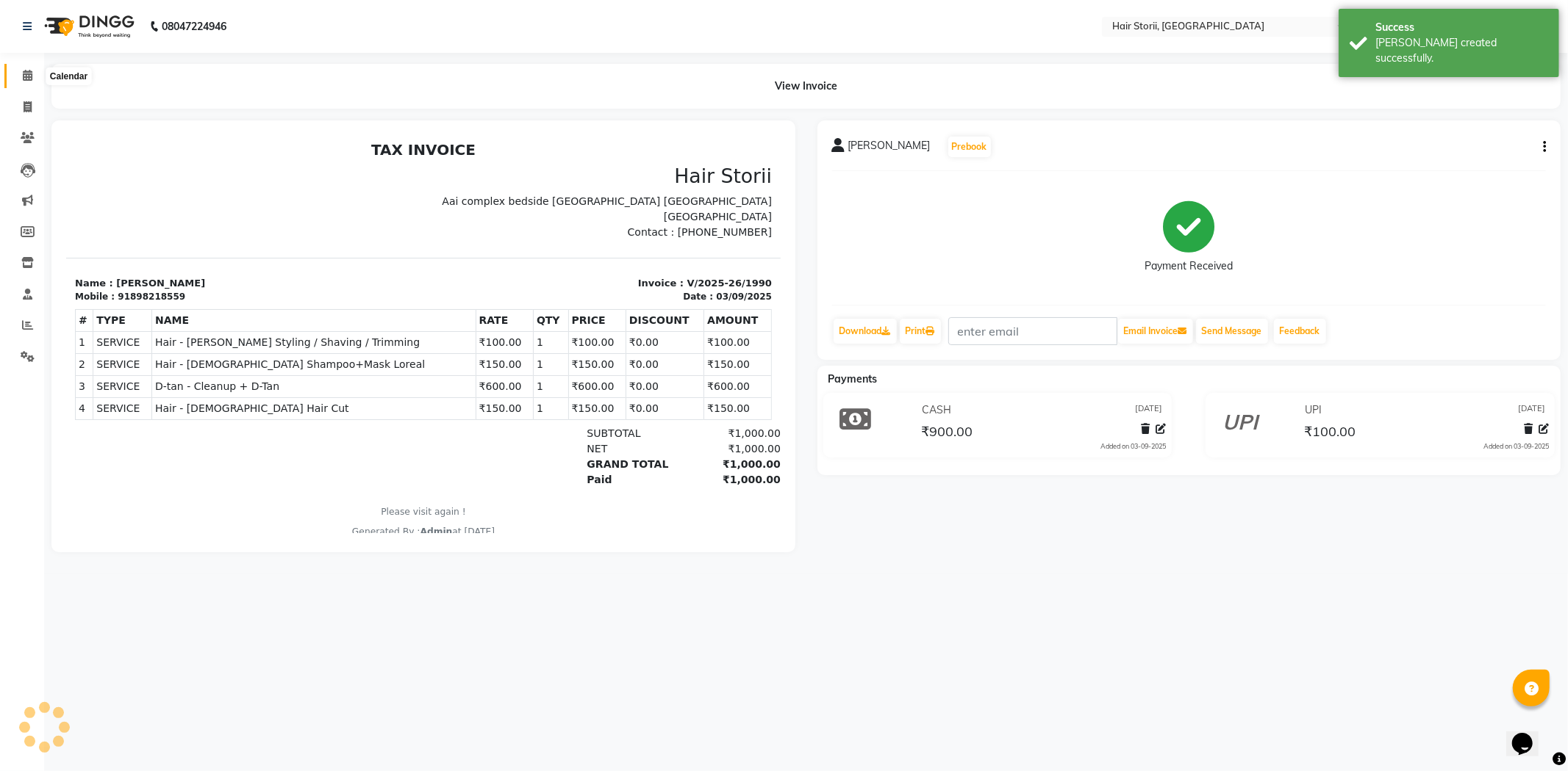
click at [31, 71] on icon at bounding box center [28, 75] width 10 height 11
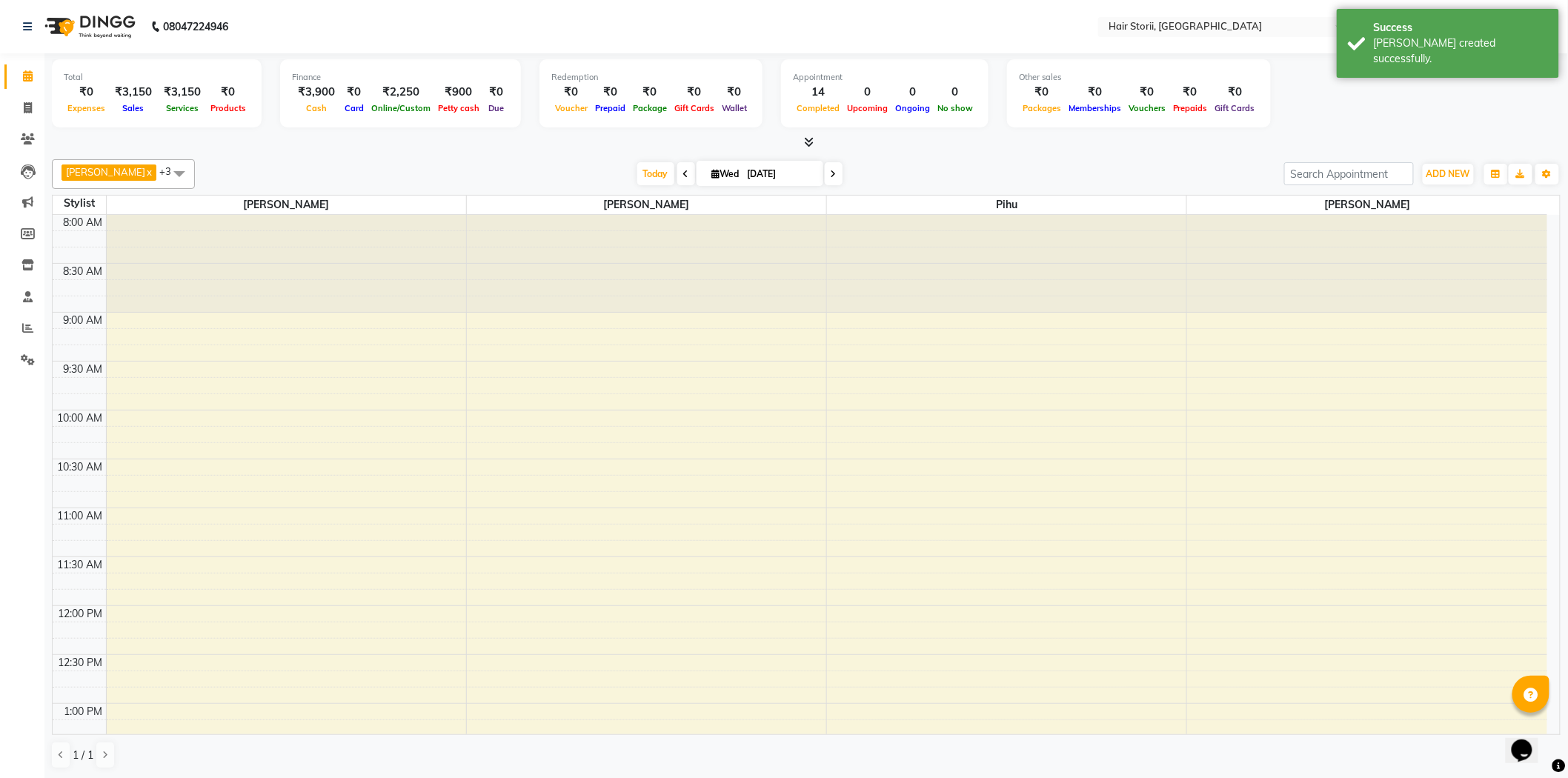
scroll to position [1024, 0]
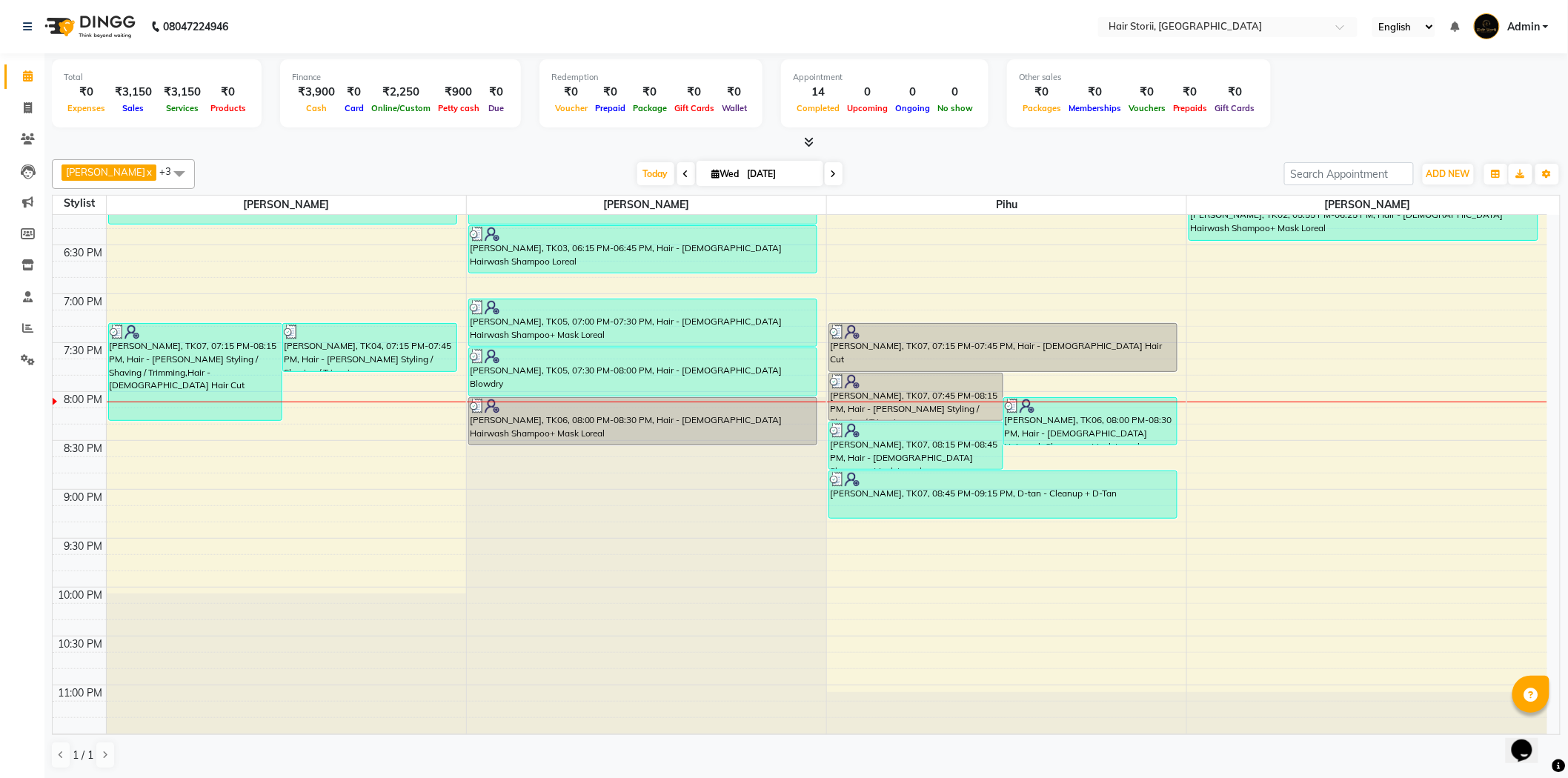
scroll to position [1034, 0]
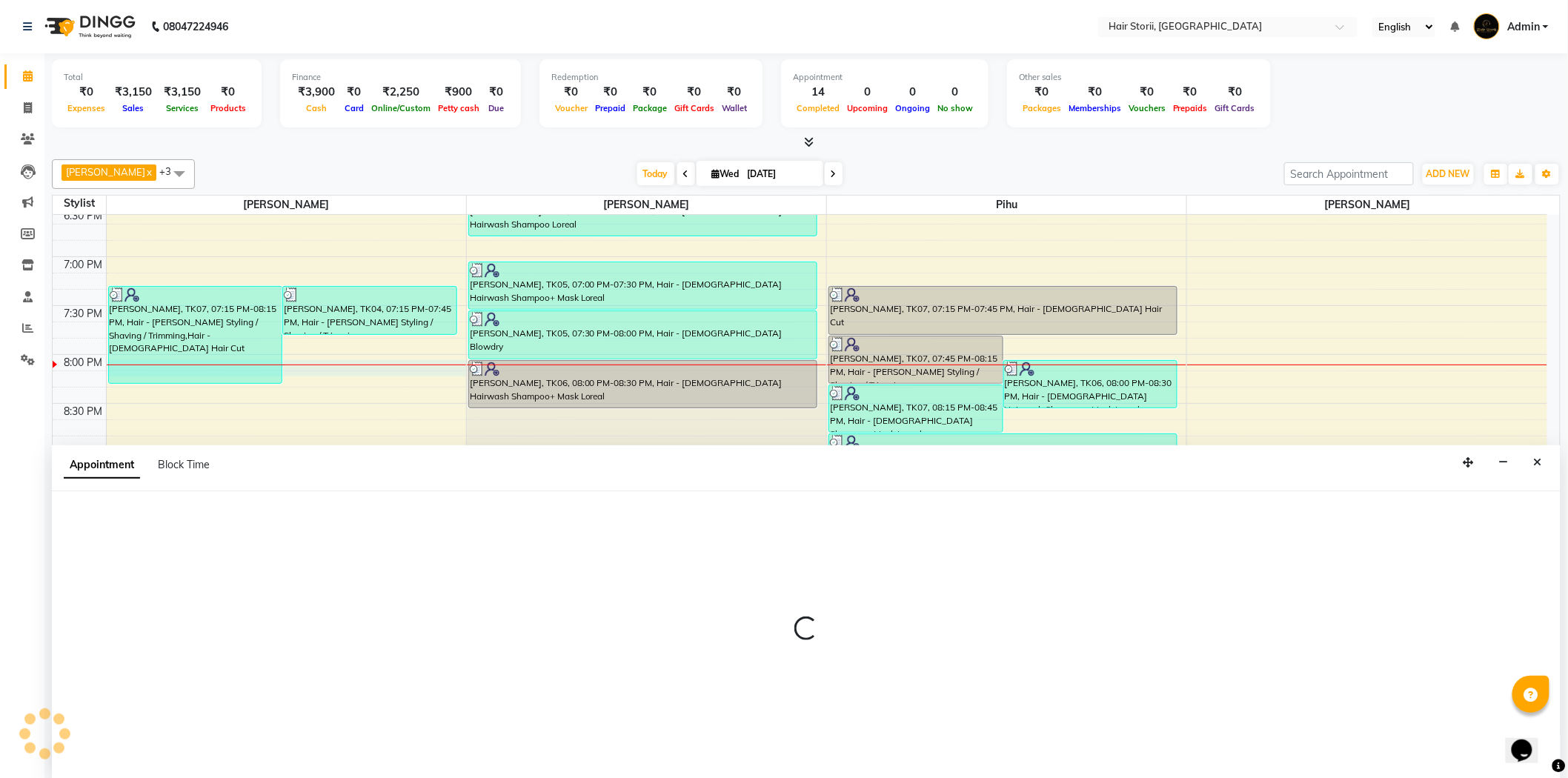
scroll to position [1, 0]
select select "51423"
select select "tentative"
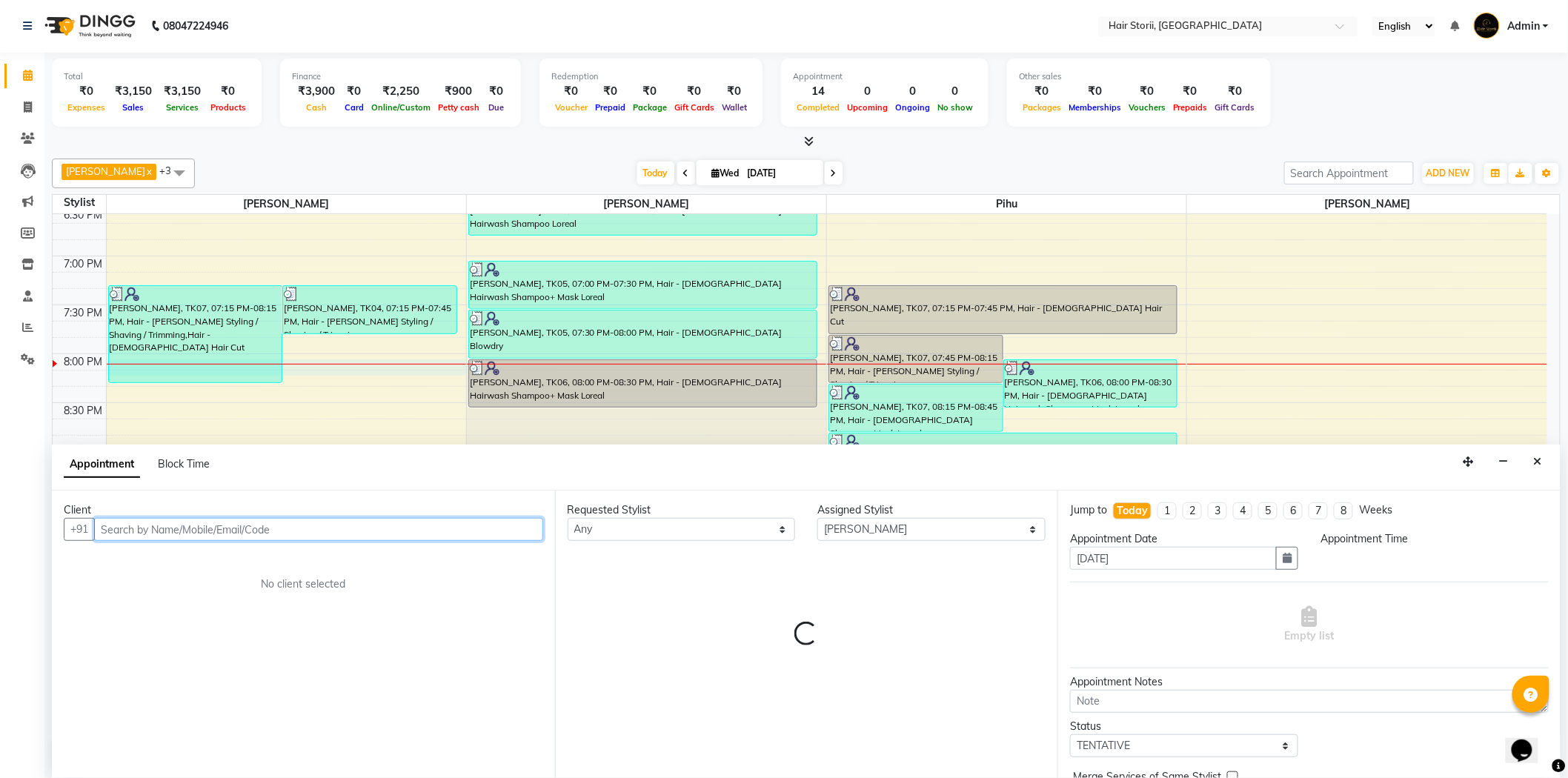
select select "1200"
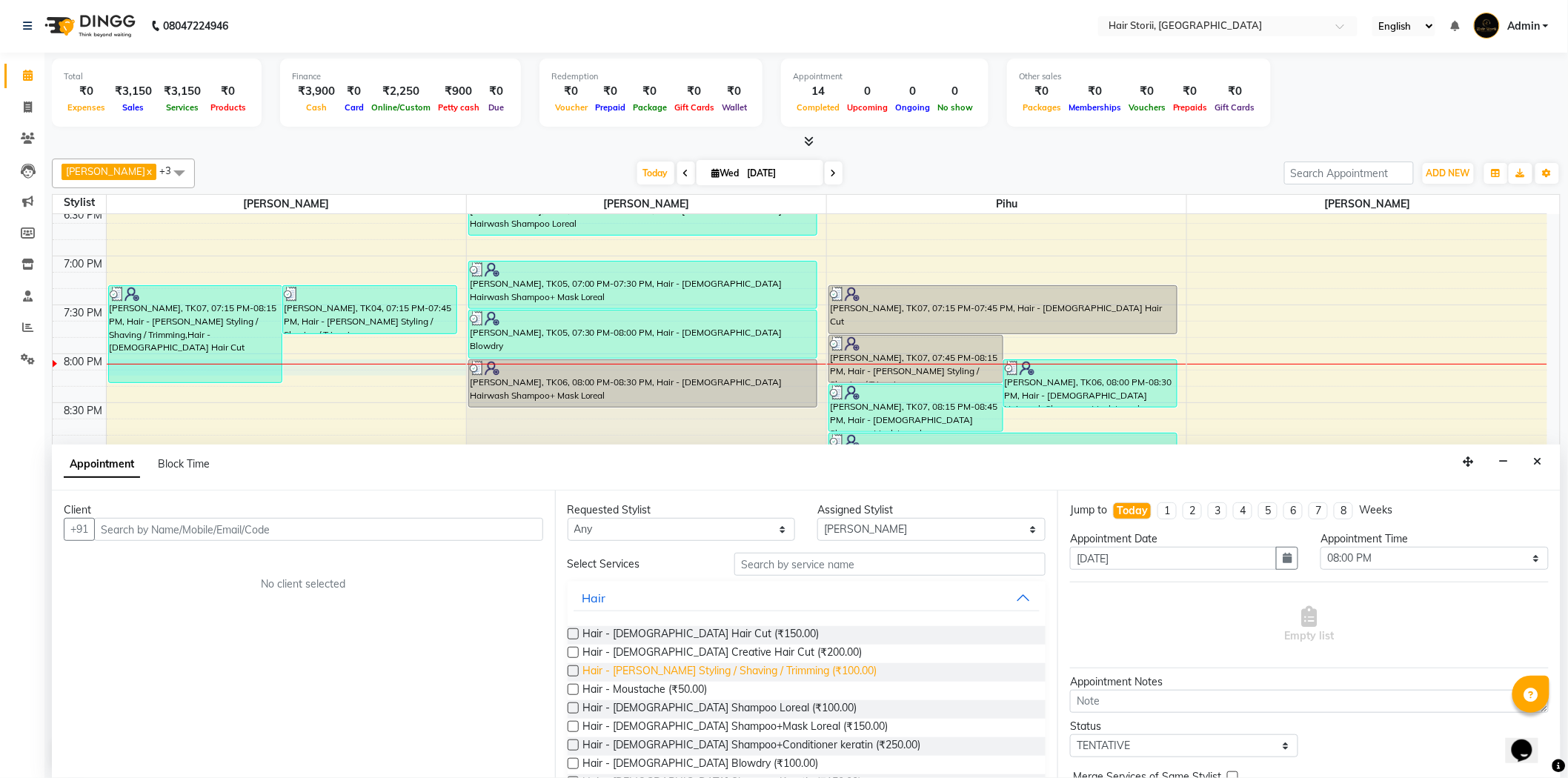
click at [686, 671] on span "Hair - [PERSON_NAME] Styling / Shaving / Trimming (₹100.00)" at bounding box center [729, 672] width 294 height 18
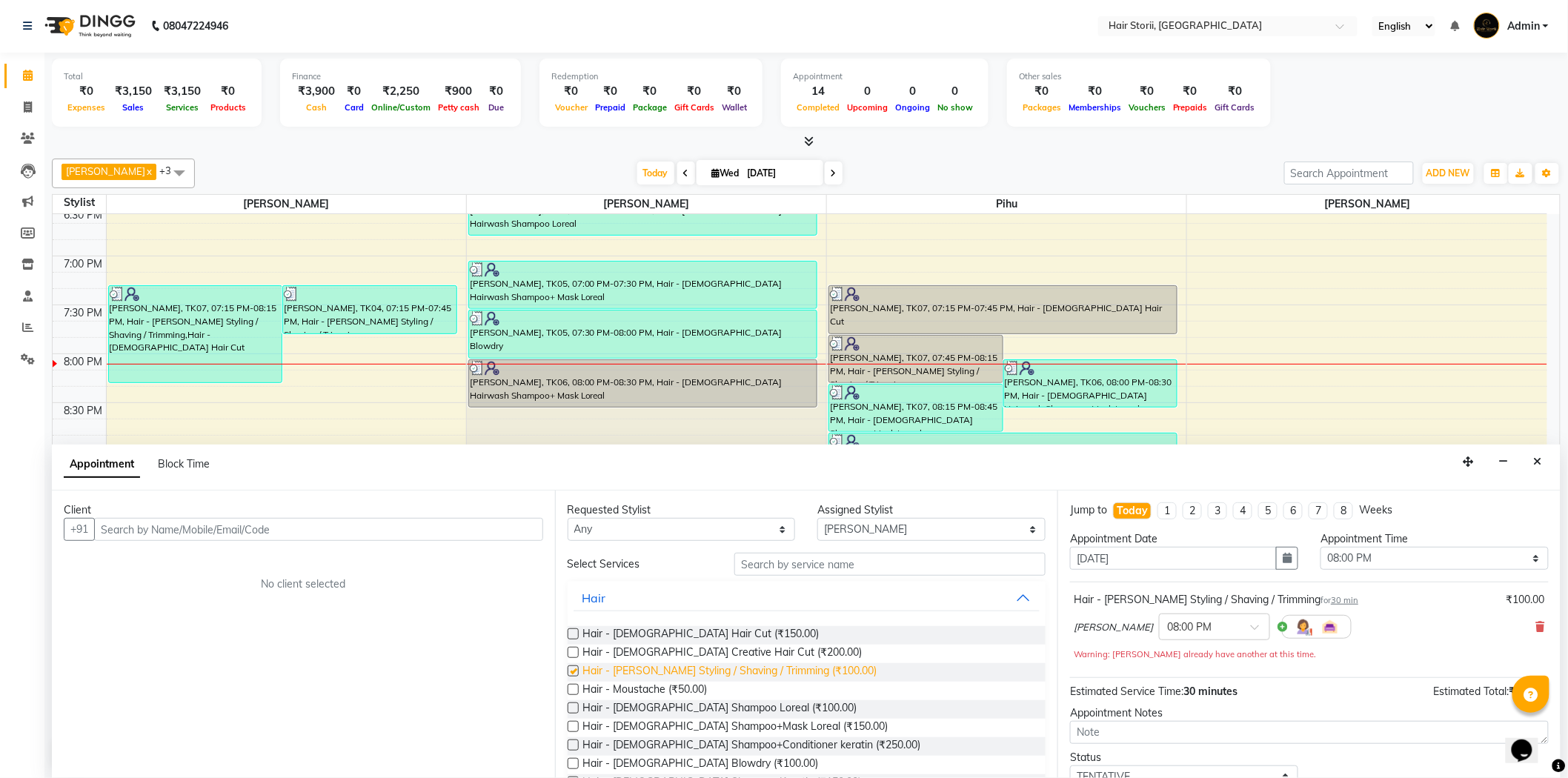
checkbox input "false"
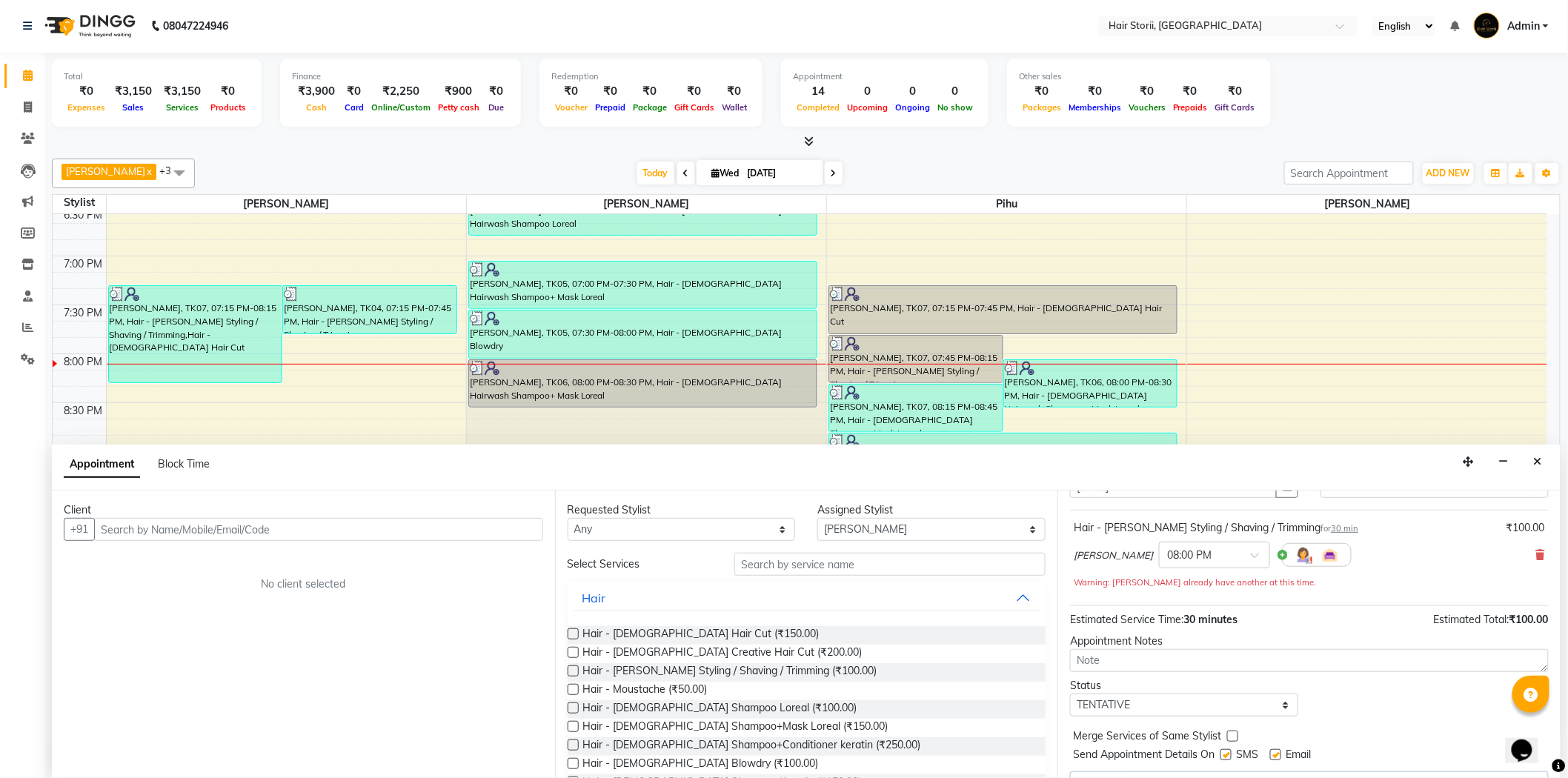
scroll to position [82, 0]
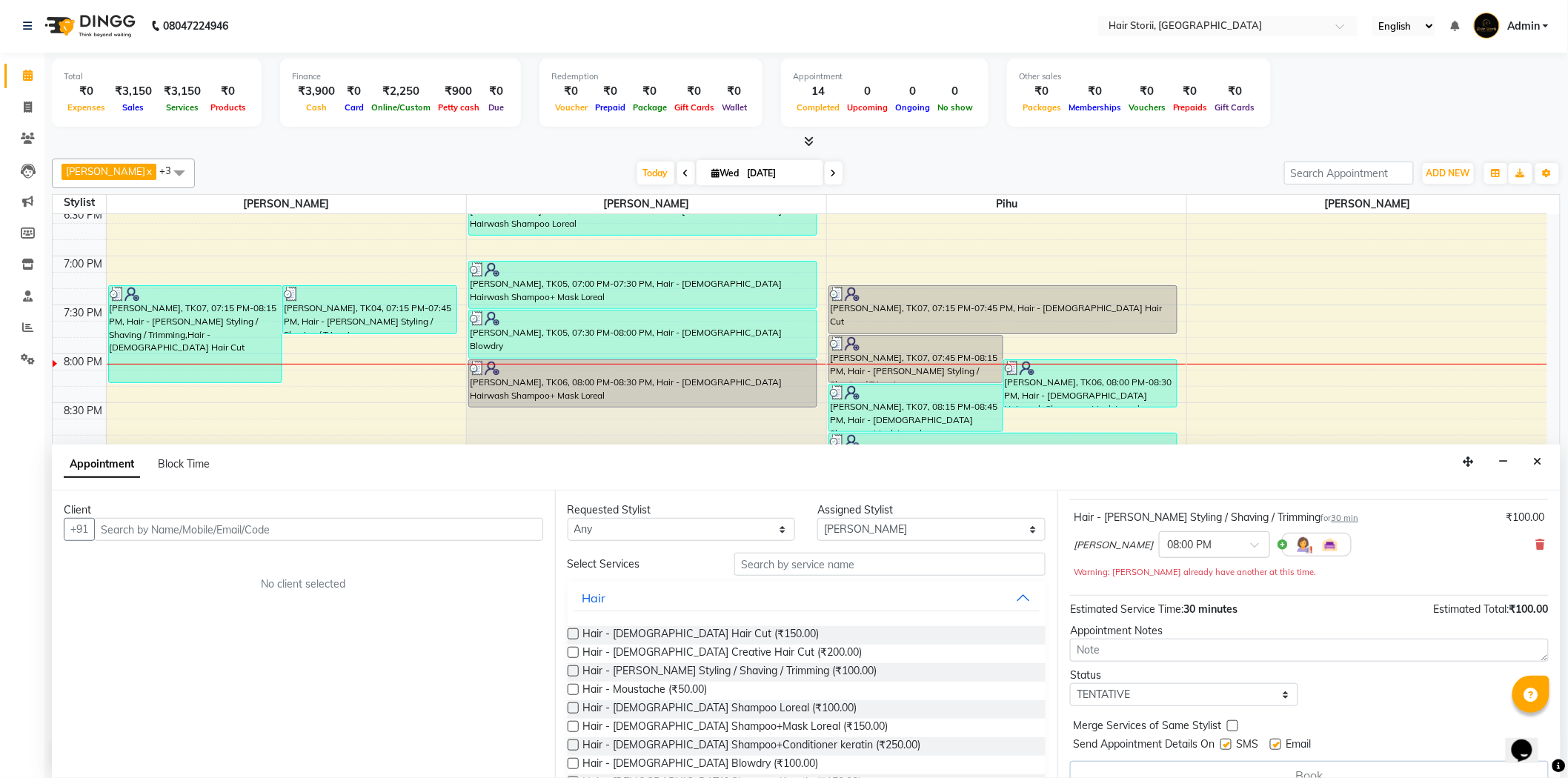
click at [1279, 744] on label at bounding box center [1274, 744] width 11 height 11
click at [1279, 744] on input "checkbox" at bounding box center [1274, 746] width 10 height 10
checkbox input "false"
click at [1228, 742] on label at bounding box center [1225, 744] width 11 height 11
click at [1228, 742] on input "checkbox" at bounding box center [1225, 746] width 10 height 10
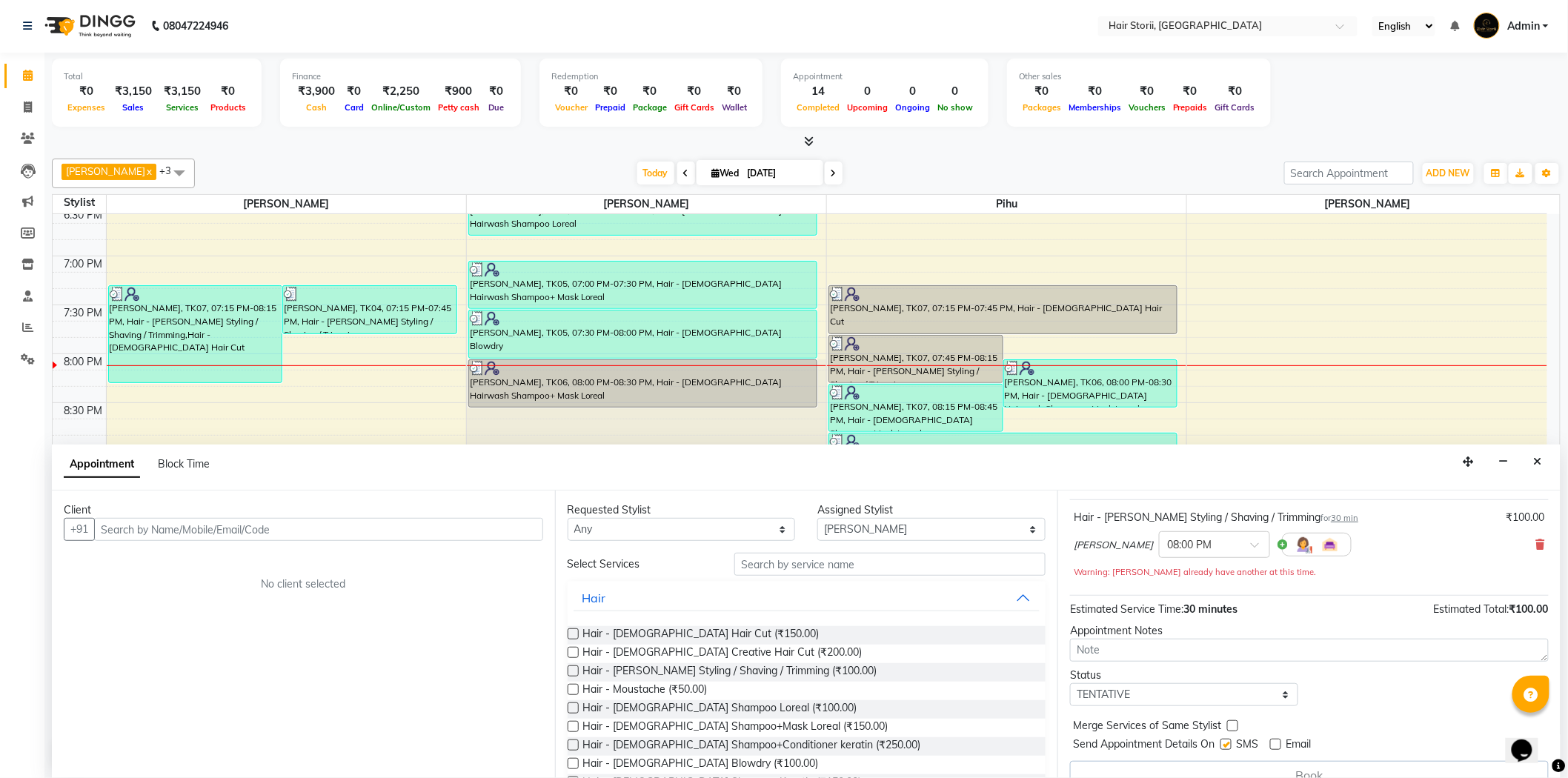
checkbox input "false"
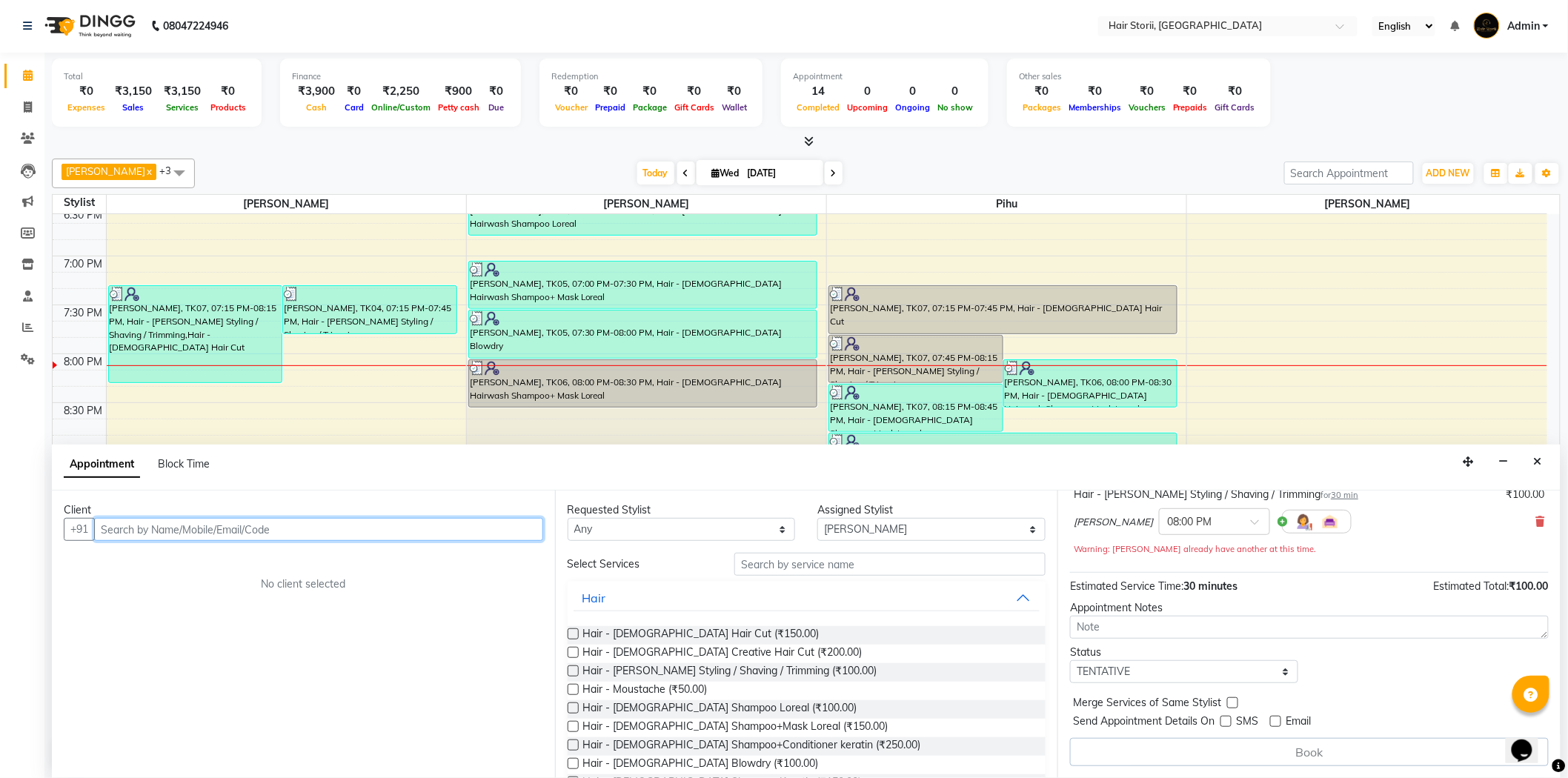
click at [353, 526] on input "text" at bounding box center [318, 530] width 449 height 23
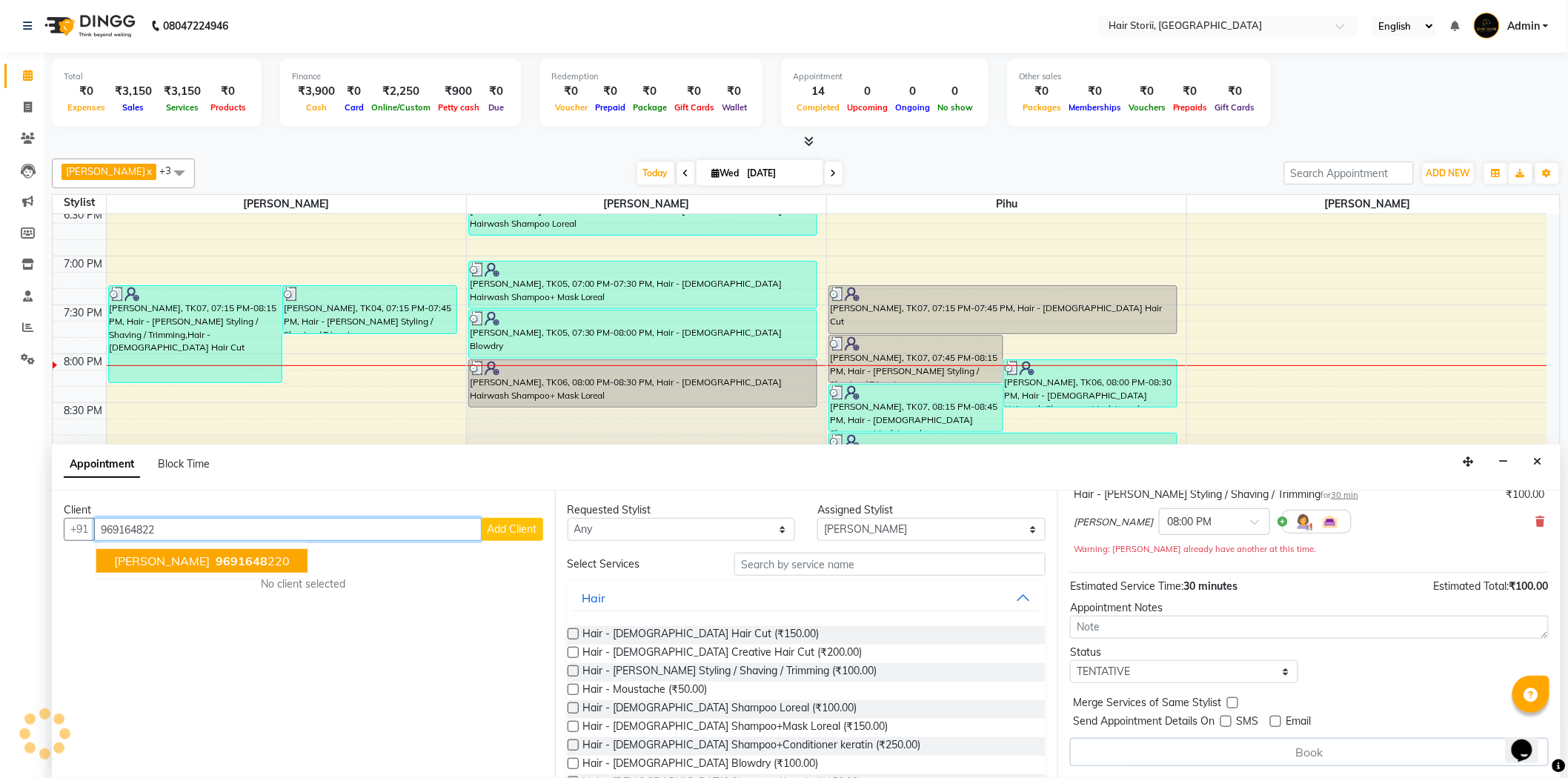
click at [187, 564] on span "[PERSON_NAME]" at bounding box center [162, 561] width 96 height 15
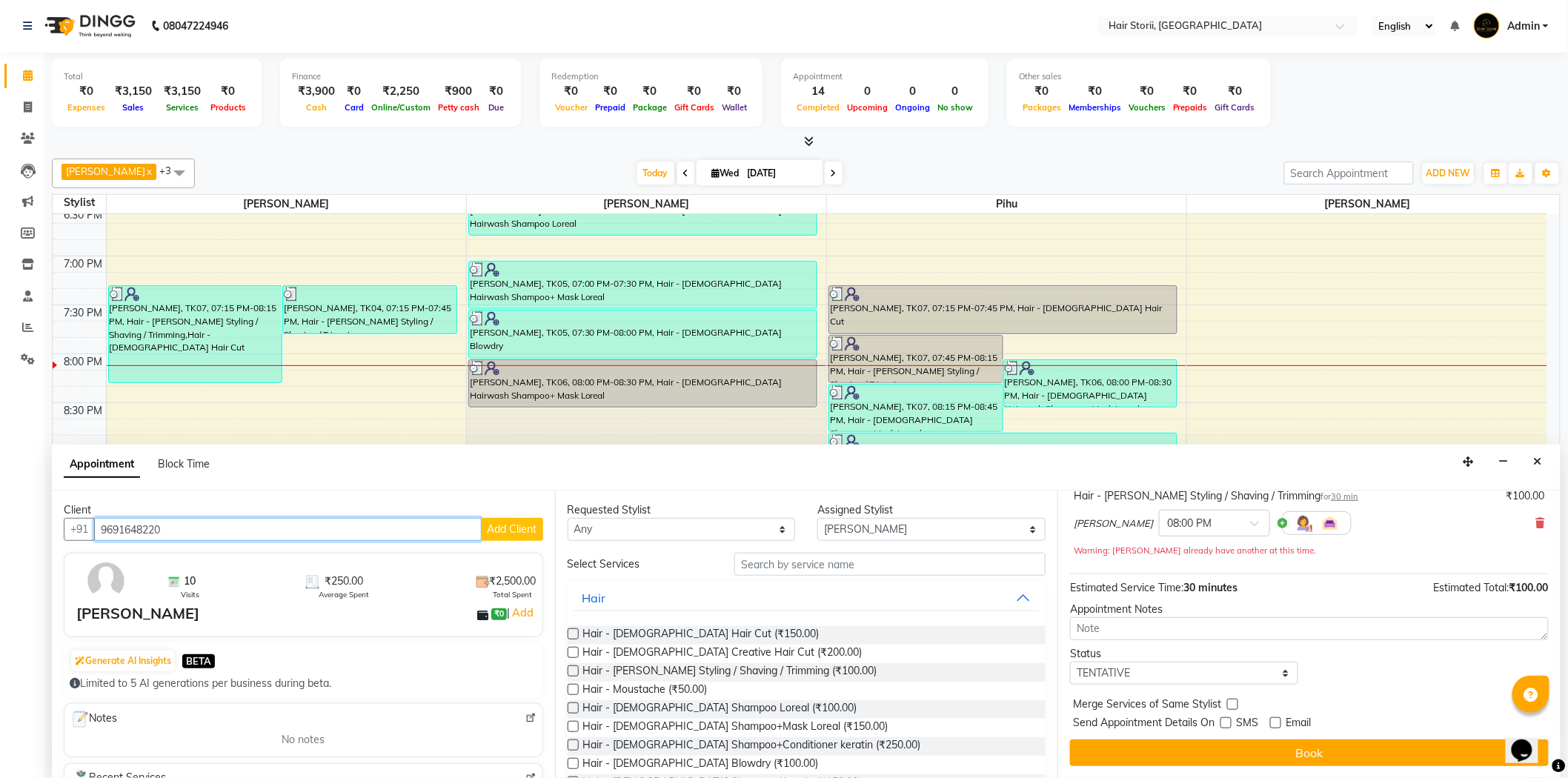
drag, startPoint x: 171, startPoint y: 533, endPoint x: 96, endPoint y: 533, distance: 75.0
click at [96, 533] on input "9691648220" at bounding box center [288, 530] width 388 height 23
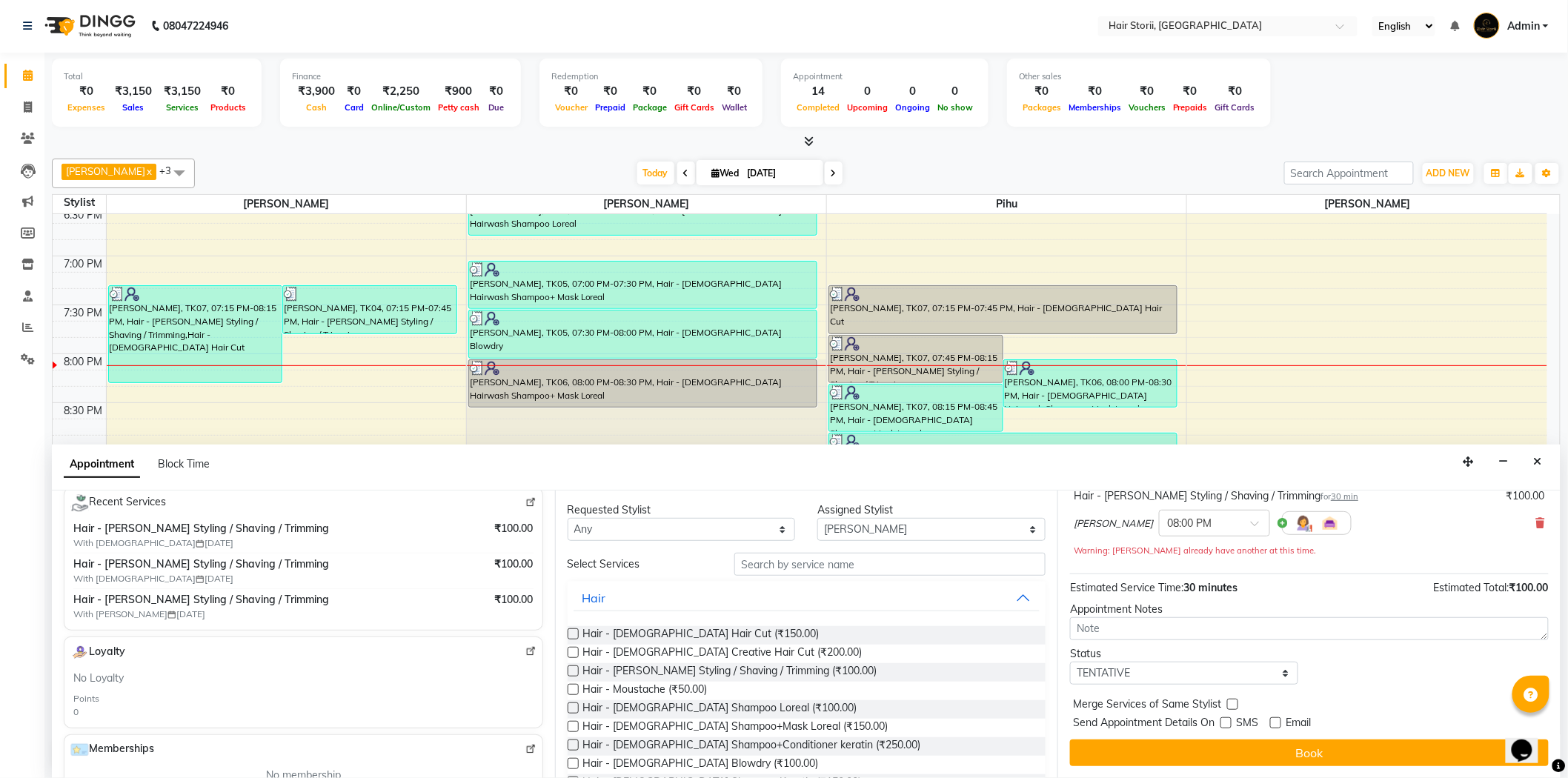
scroll to position [246, 0]
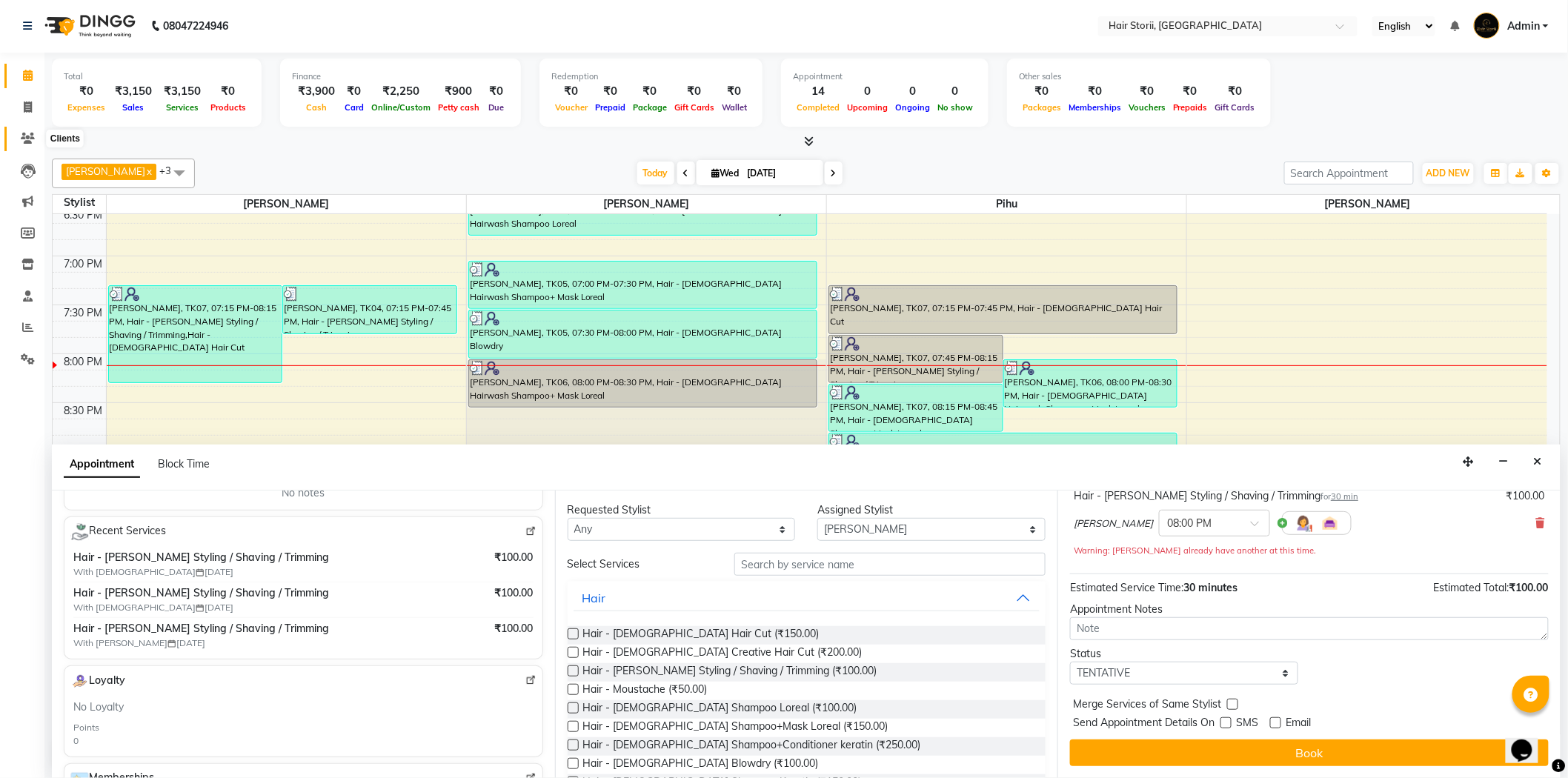
type input "9691648220"
click at [25, 137] on icon at bounding box center [27, 138] width 15 height 11
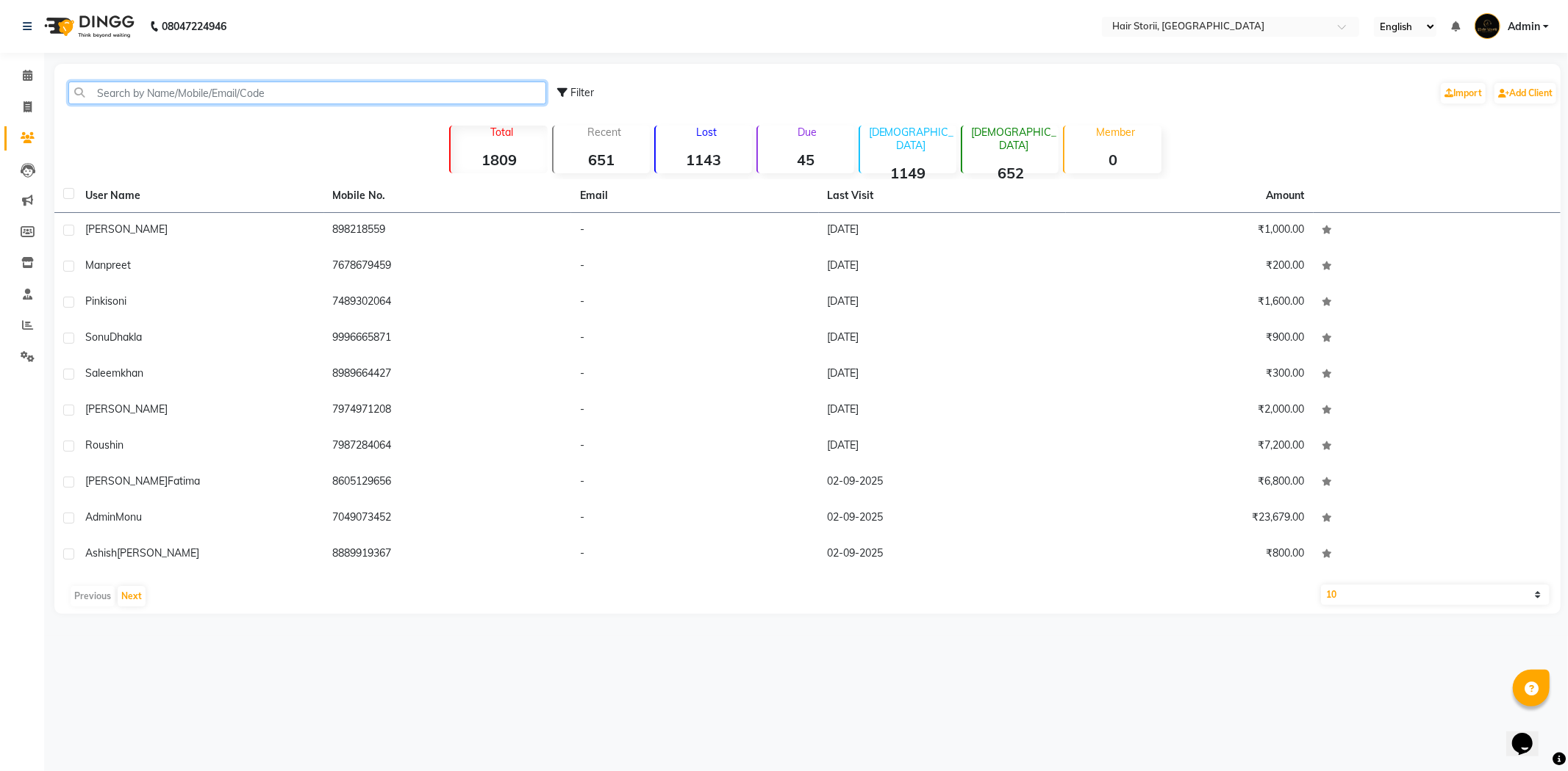
click at [226, 91] on input "text" at bounding box center [307, 93] width 478 height 23
paste input "9691648220"
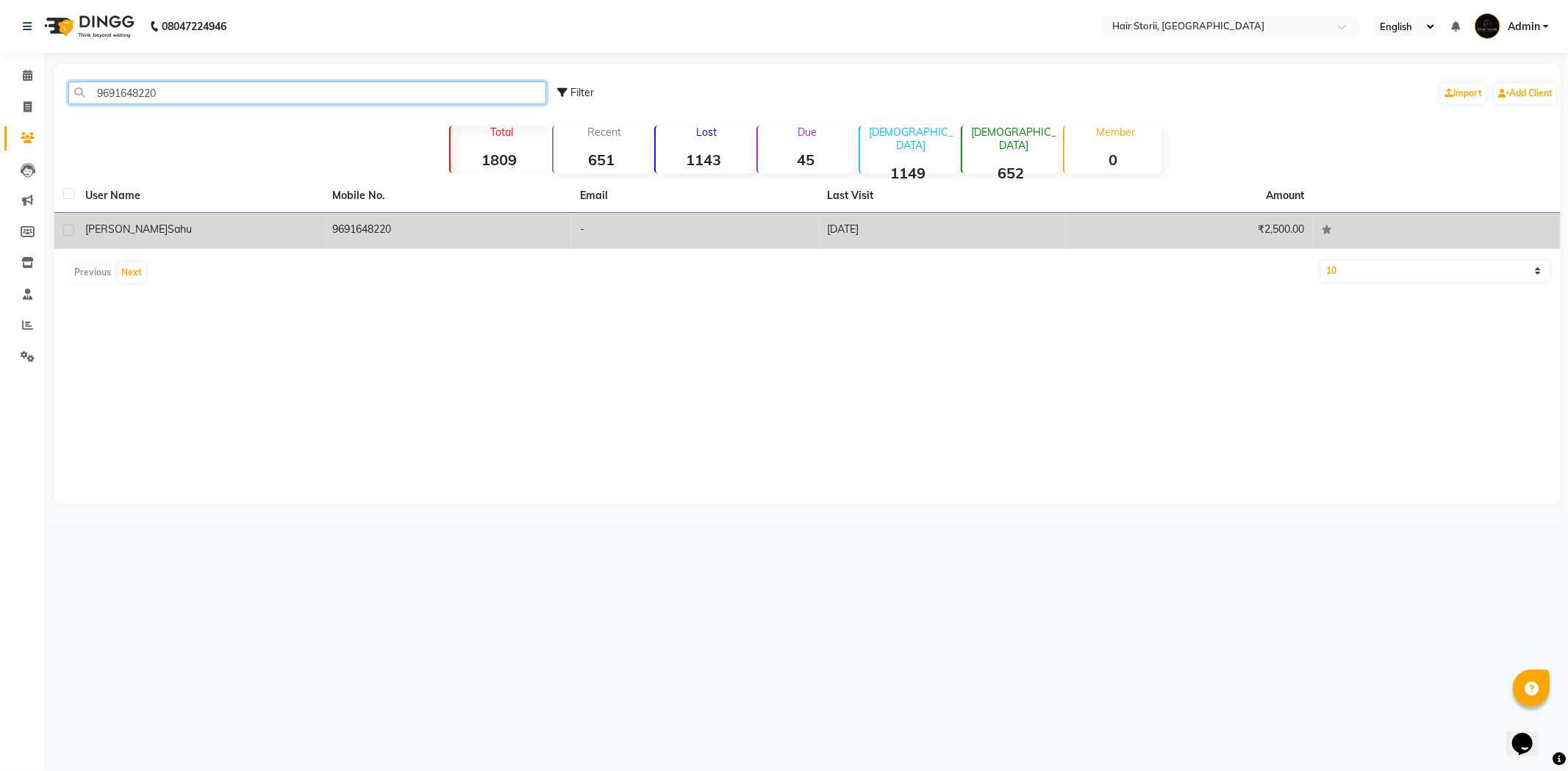
type input "9691648220"
click at [332, 235] on td "9691648220" at bounding box center [447, 231] width 247 height 36
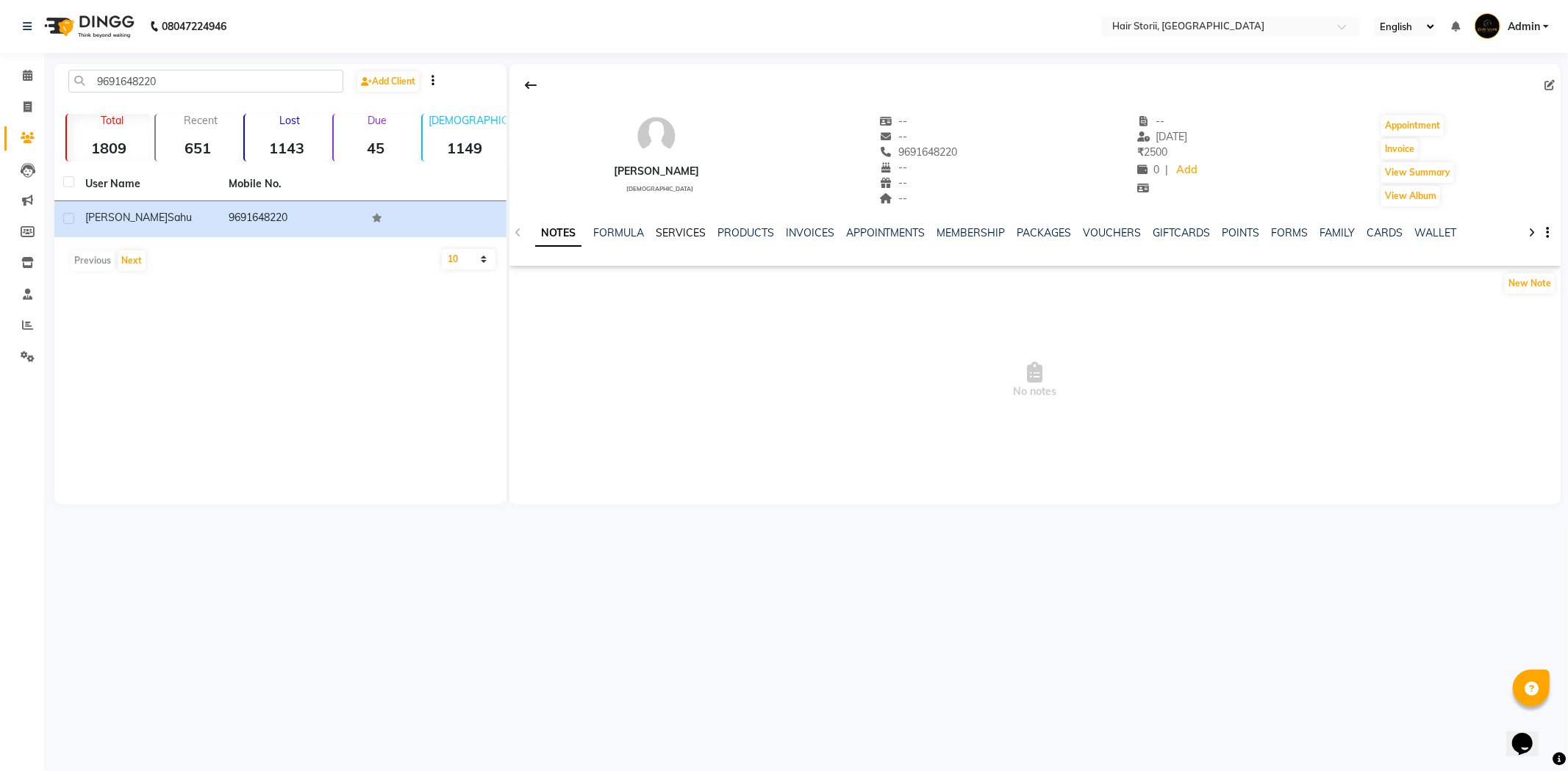
click at [677, 236] on link "SERVICES" at bounding box center [680, 233] width 50 height 13
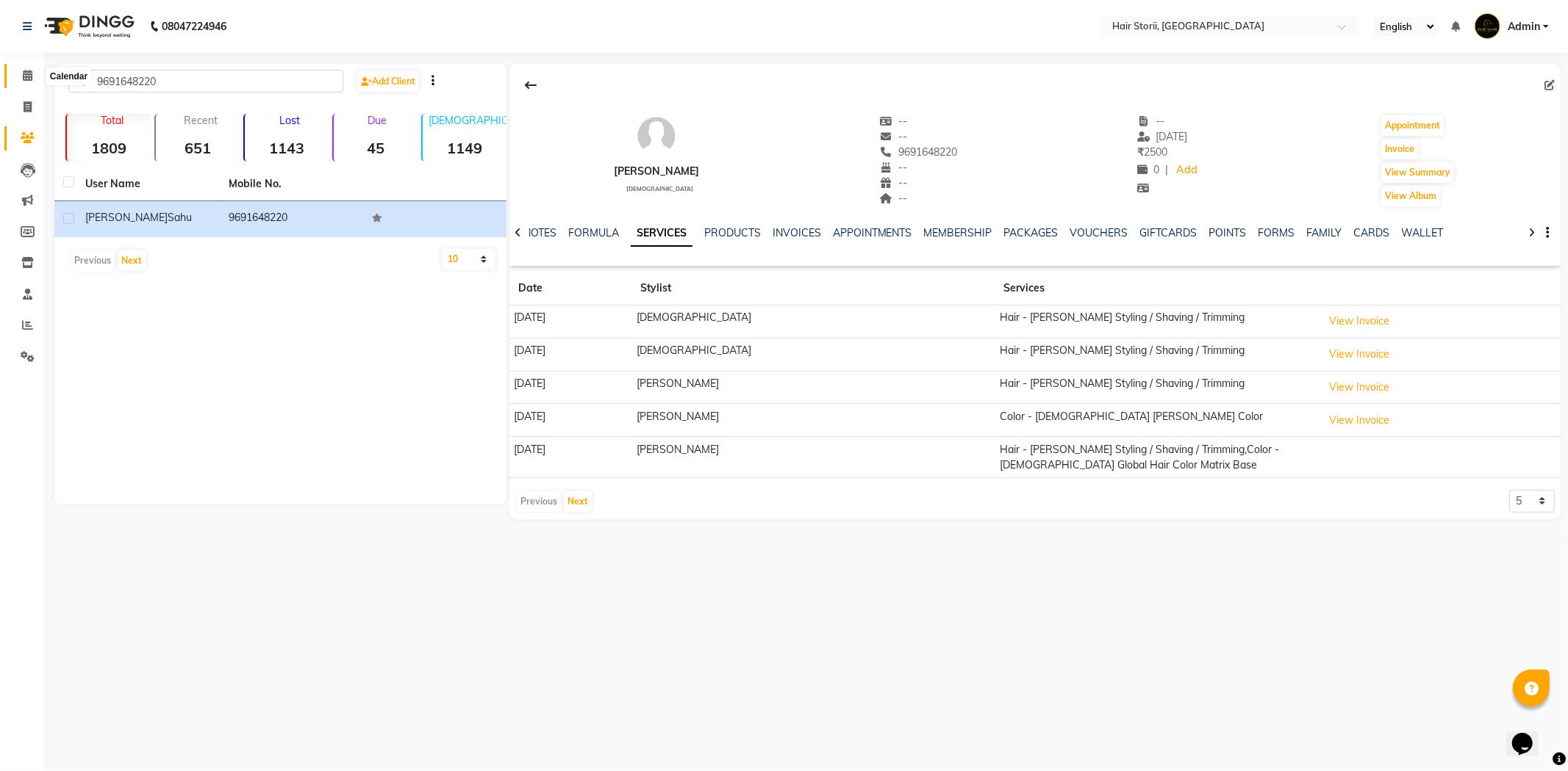
click at [25, 80] on icon at bounding box center [28, 75] width 10 height 11
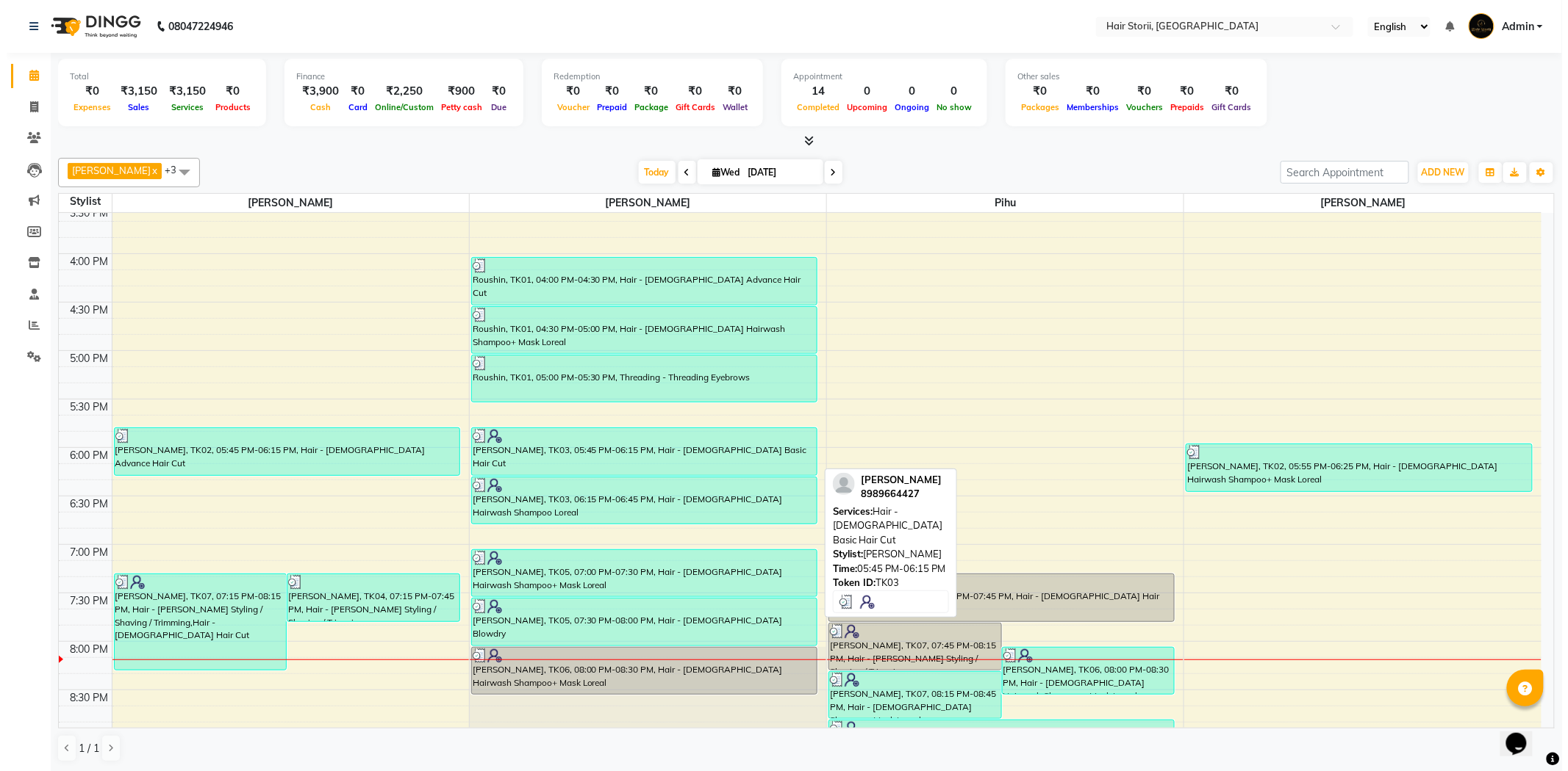
scroll to position [898, 0]
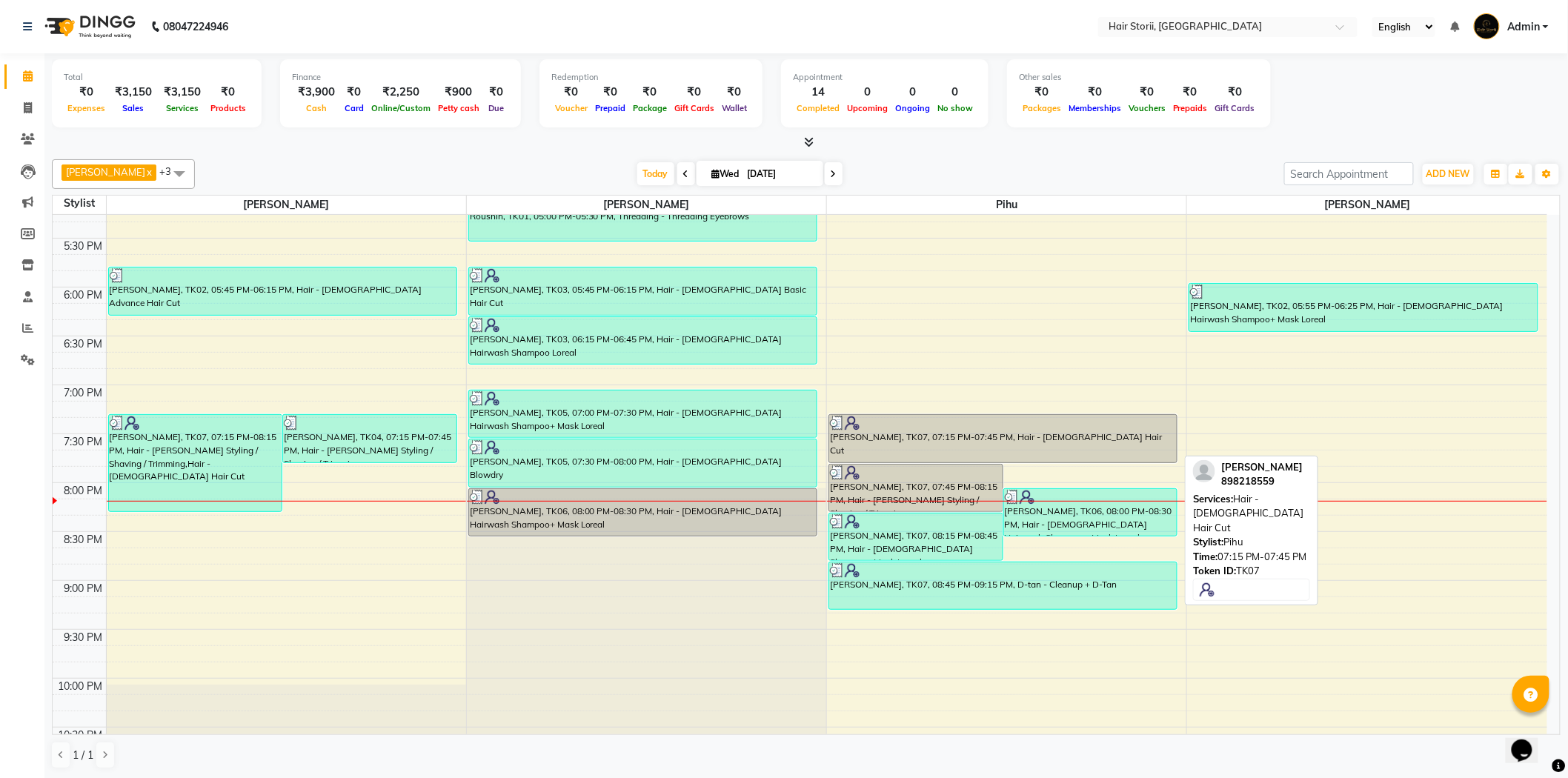
click at [938, 445] on div "[PERSON_NAME], TK07, 07:15 PM-07:45 PM, Hair - [DEMOGRAPHIC_DATA] Hair Cut" at bounding box center [1003, 438] width 347 height 48
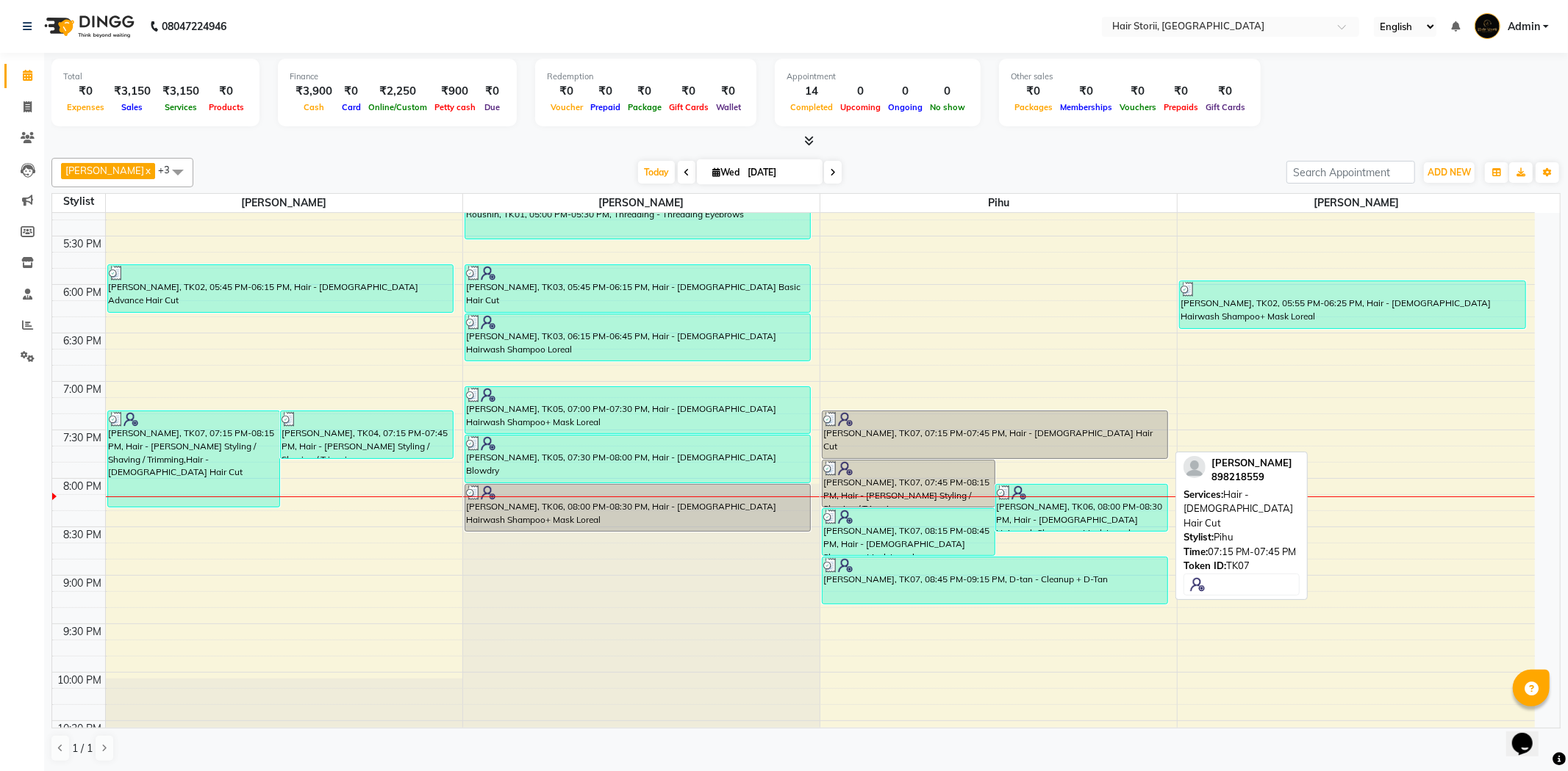
select select "3"
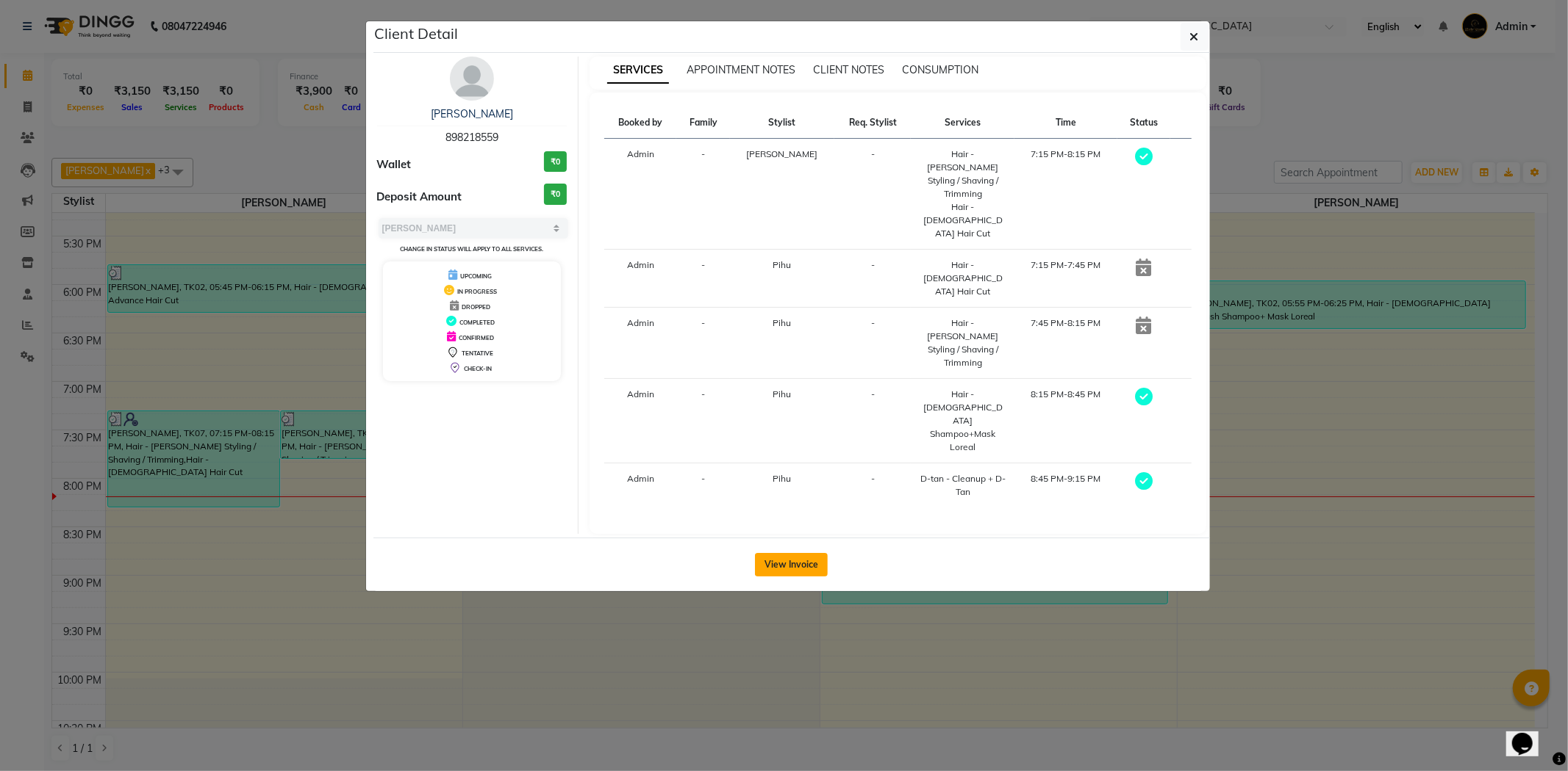
click at [809, 553] on button "View Invoice" at bounding box center [792, 564] width 73 height 23
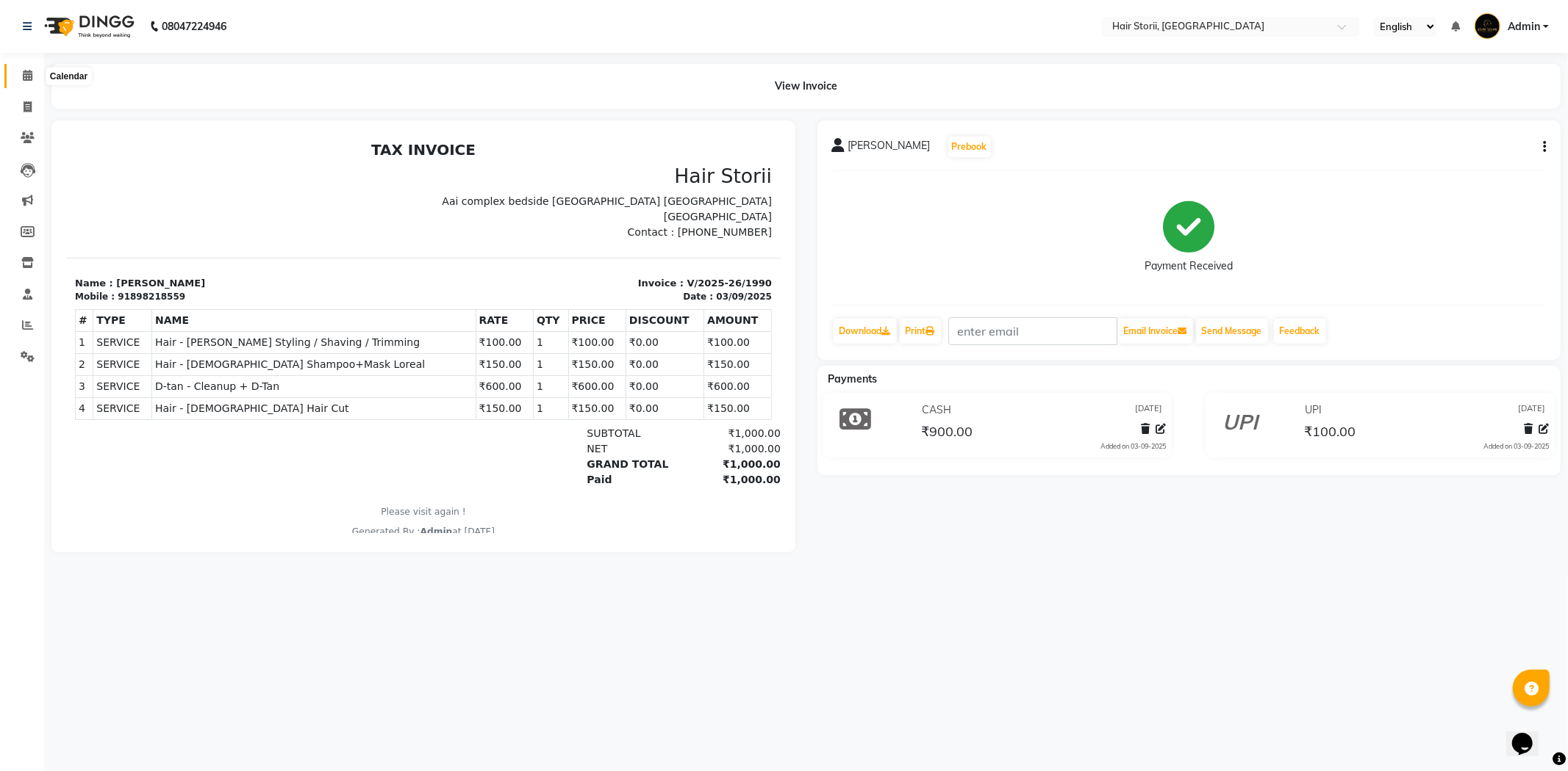
click at [23, 72] on icon at bounding box center [28, 75] width 10 height 11
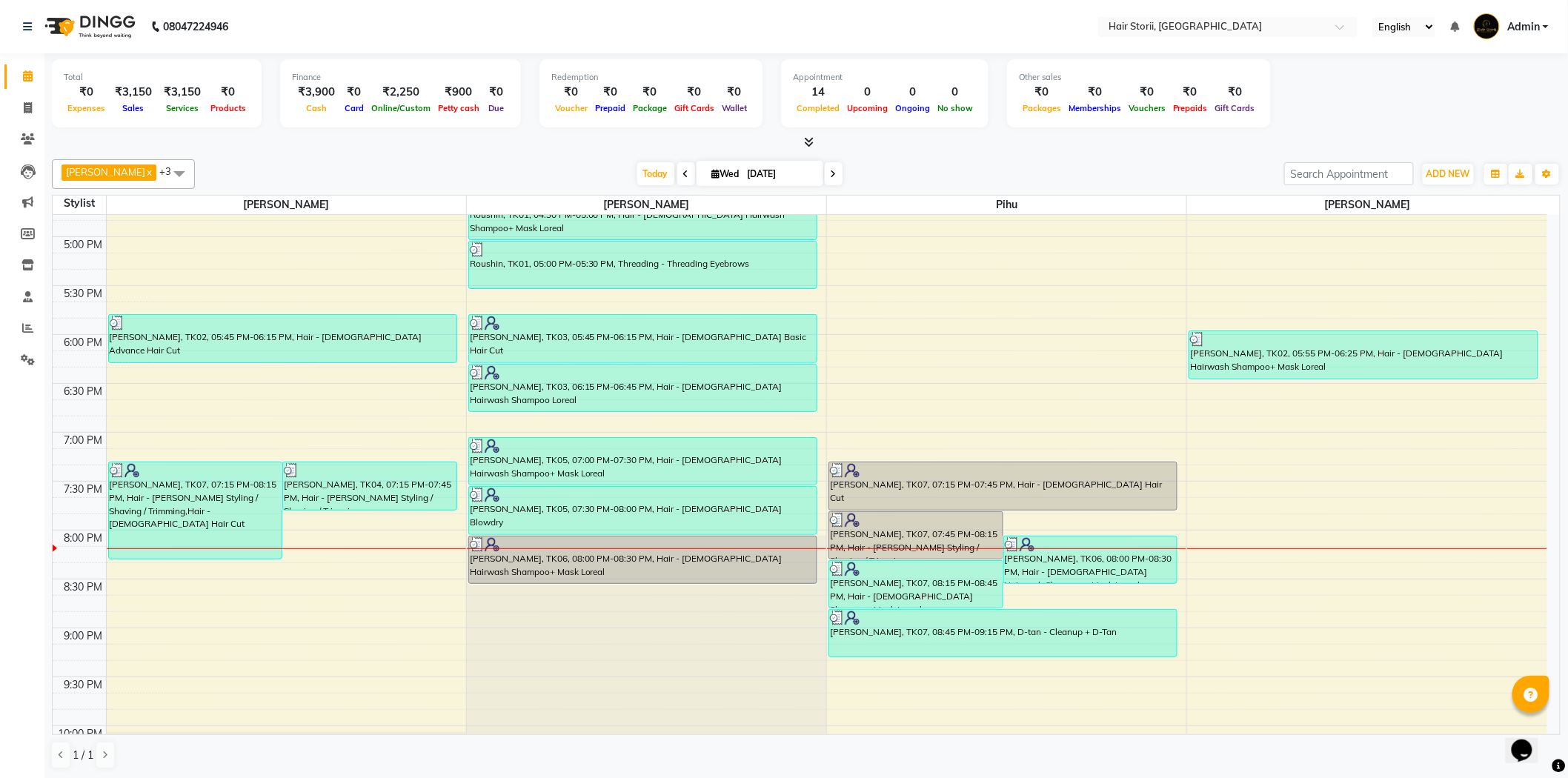
scroll to position [988, 0]
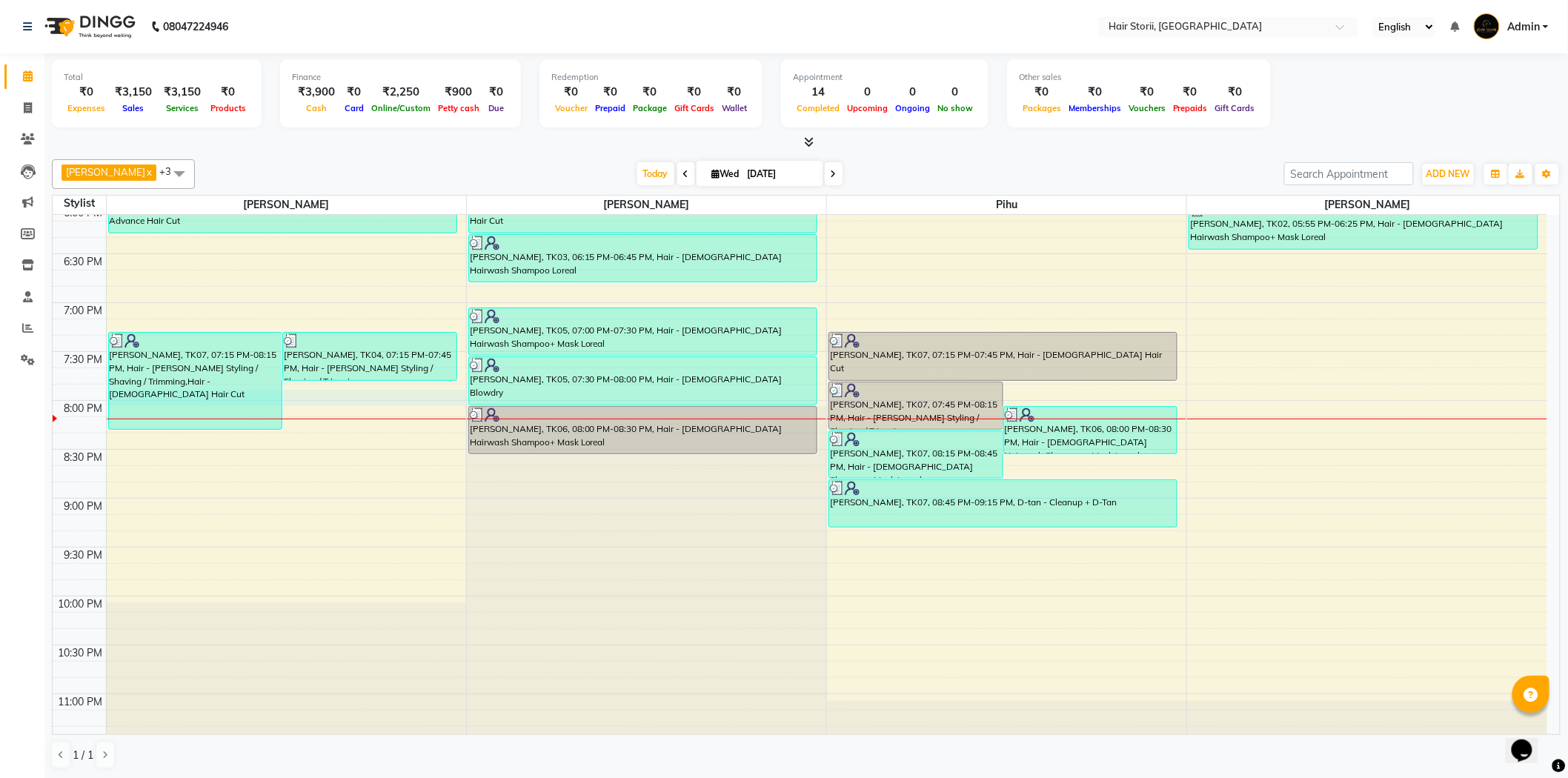
click at [423, 405] on div "8:00 AM 8:30 AM 9:00 AM 9:30 AM 10:00 AM 10:30 AM 11:00 AM 11:30 AM 12:00 PM 12…" at bounding box center [799, 9] width 1494 height 1565
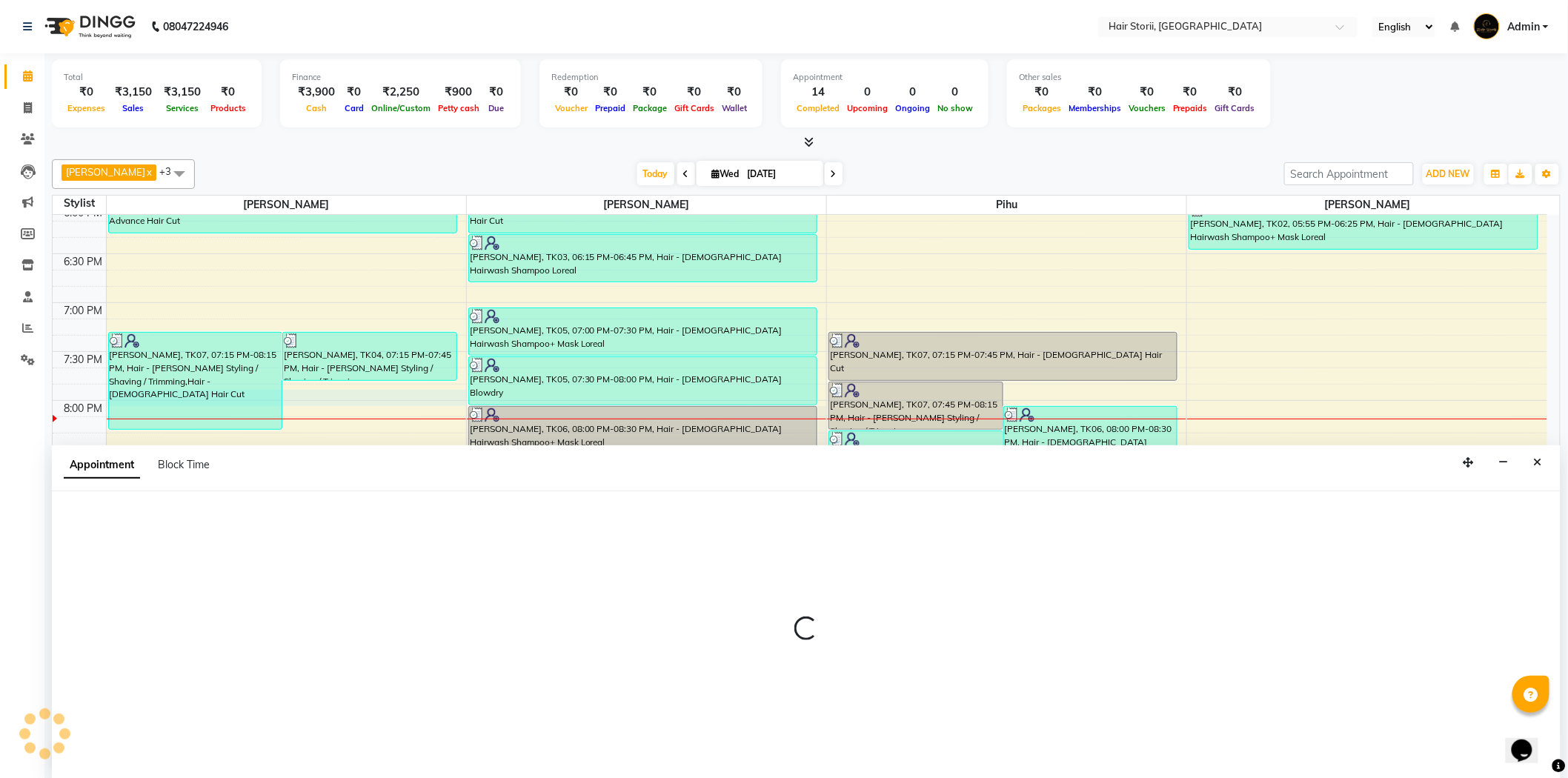
scroll to position [1, 0]
select select "51423"
select select "1185"
select select "tentative"
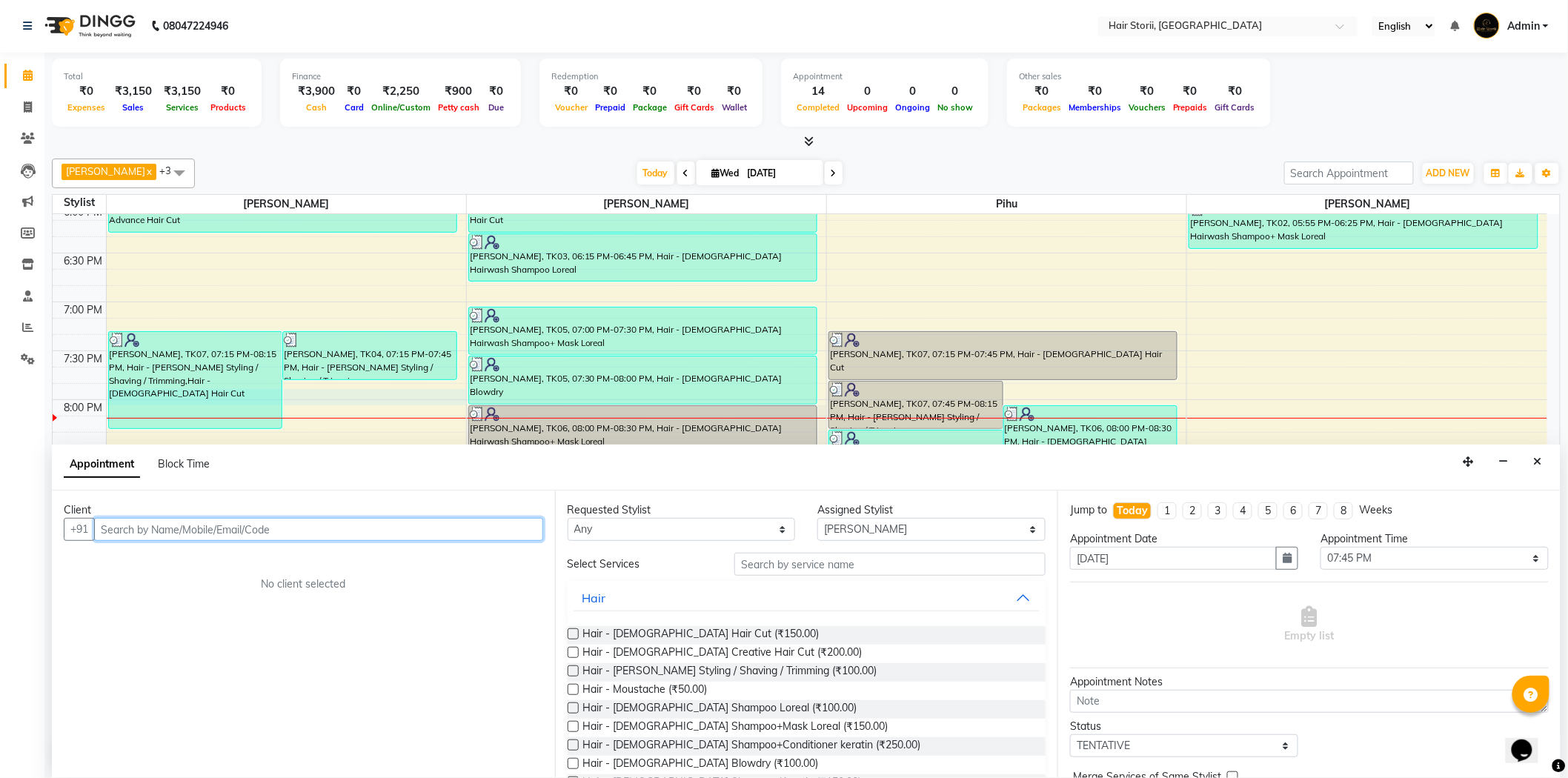
click at [469, 529] on input "text" at bounding box center [318, 530] width 449 height 23
paste input "9691648220"
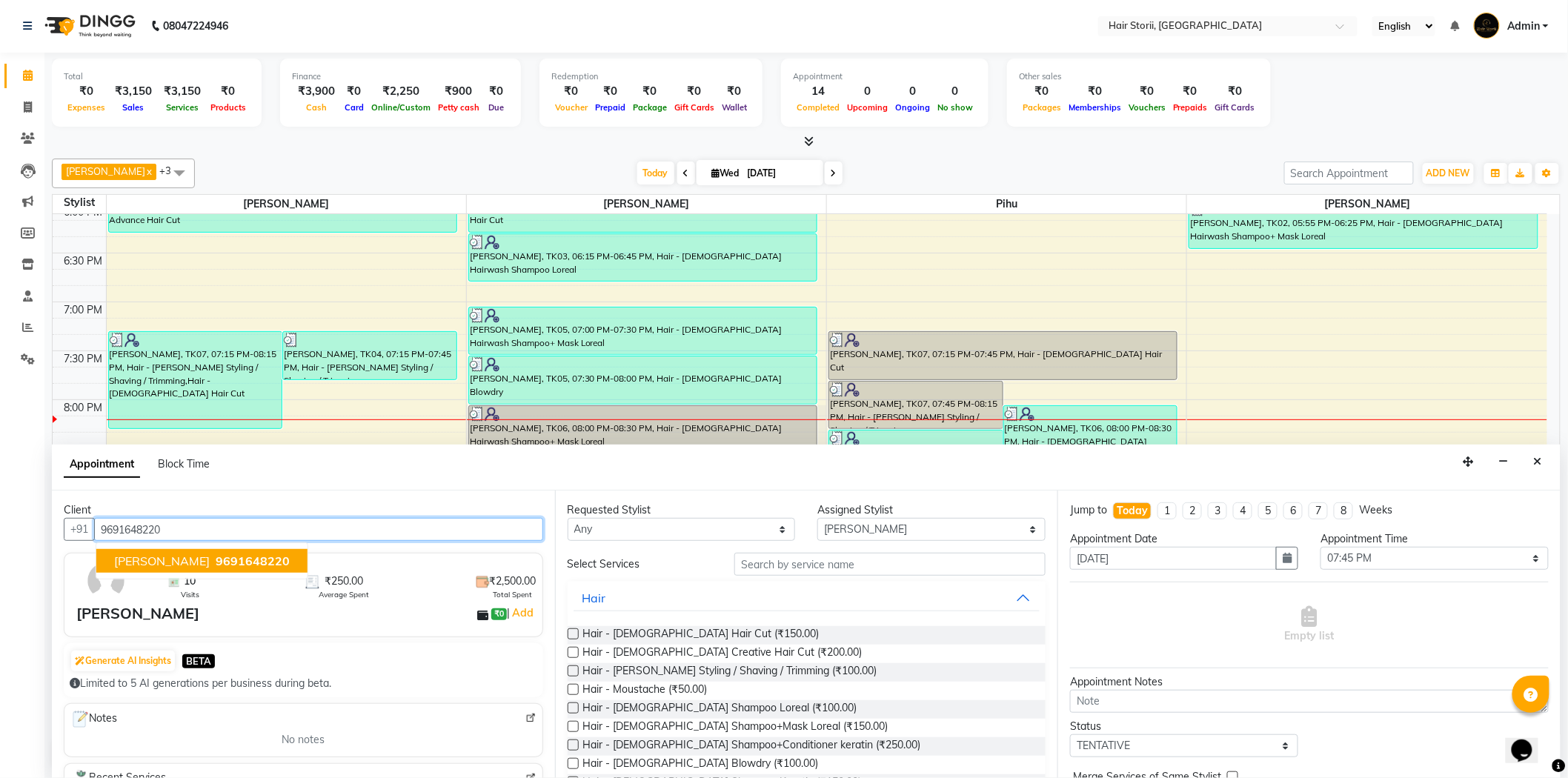
click at [262, 562] on span "9691648220" at bounding box center [252, 561] width 74 height 15
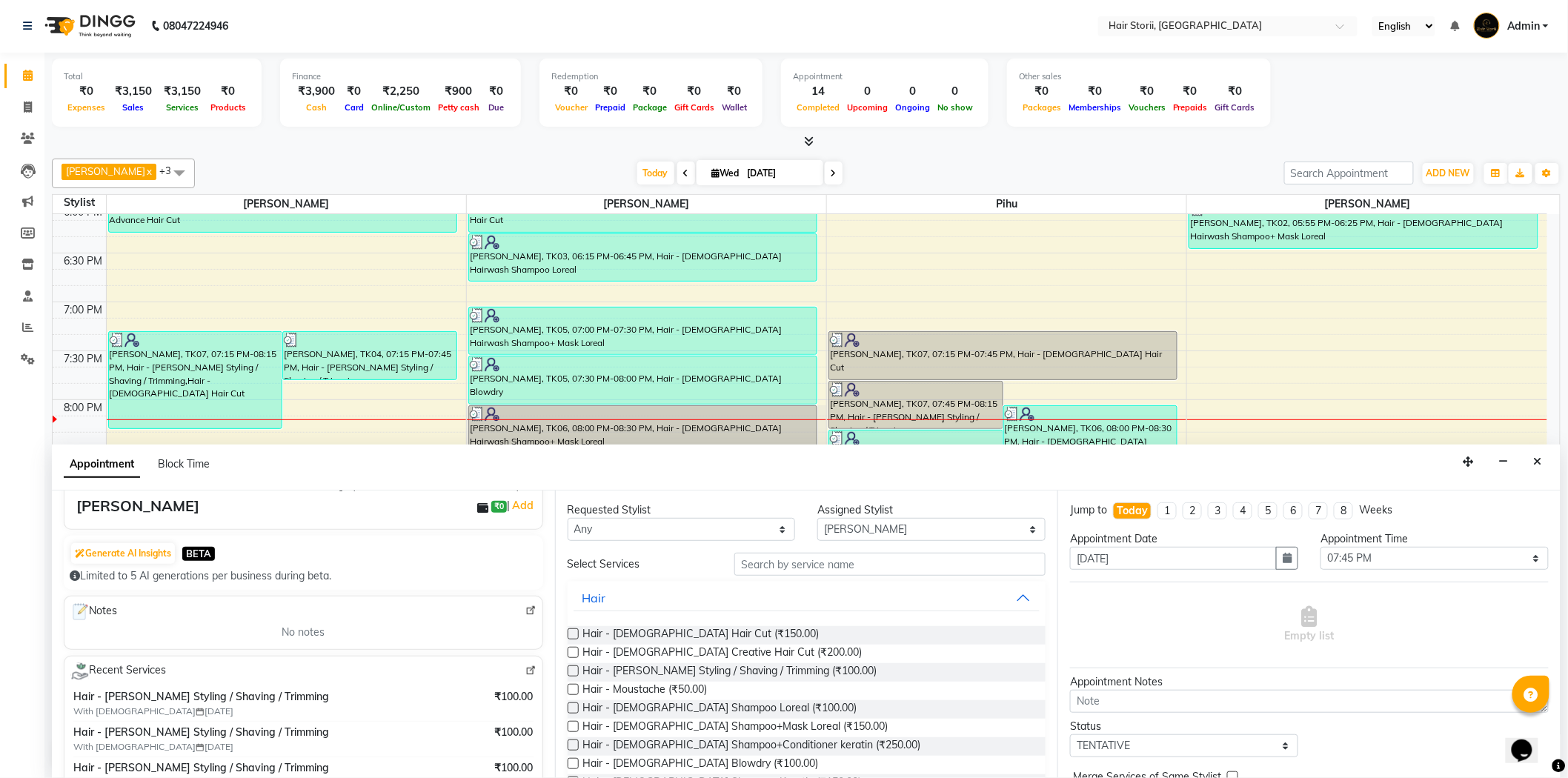
scroll to position [329, 0]
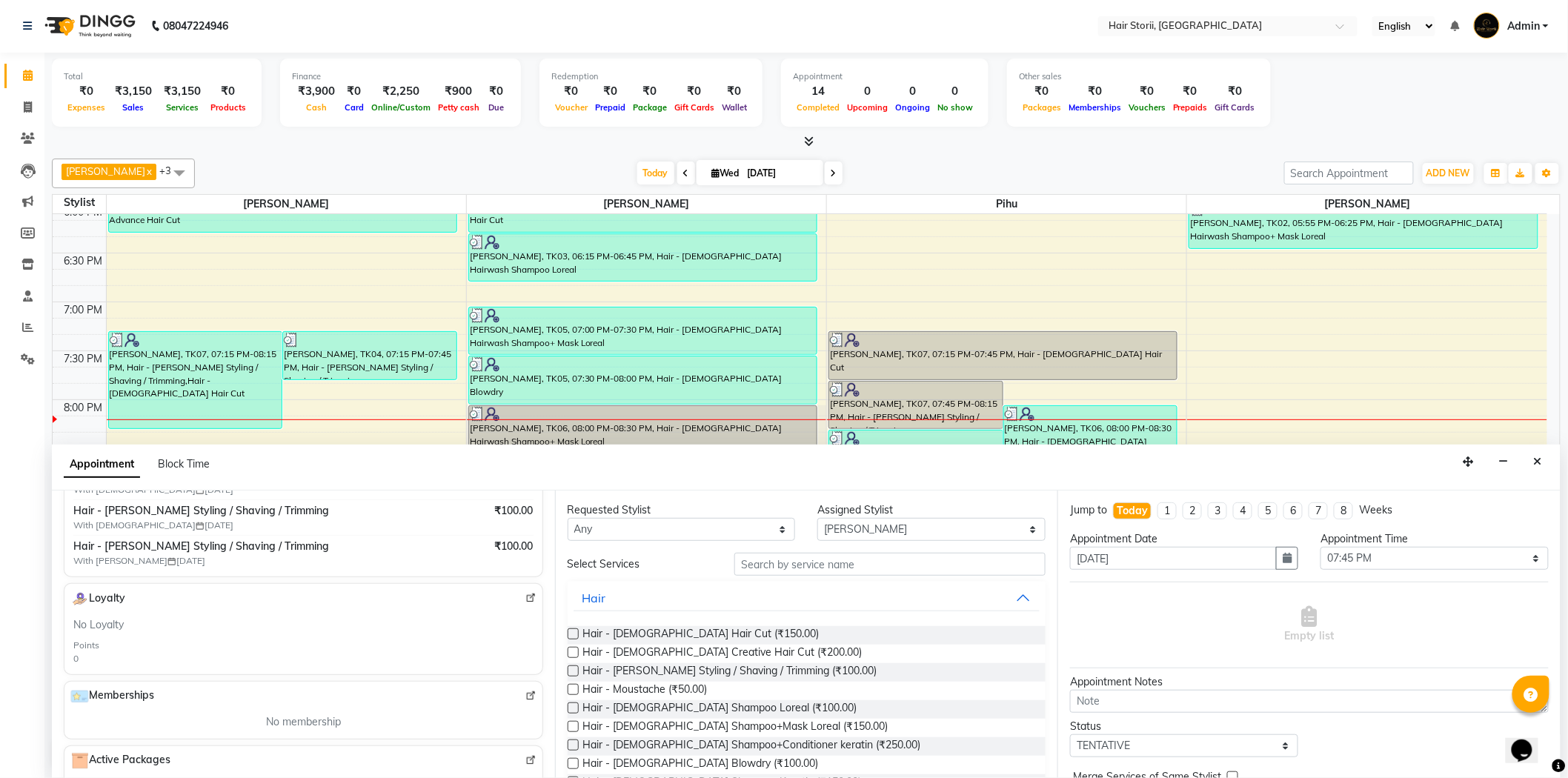
type input "9691648220"
click at [568, 672] on label at bounding box center [572, 670] width 11 height 11
click at [568, 672] on input "checkbox" at bounding box center [572, 672] width 10 height 10
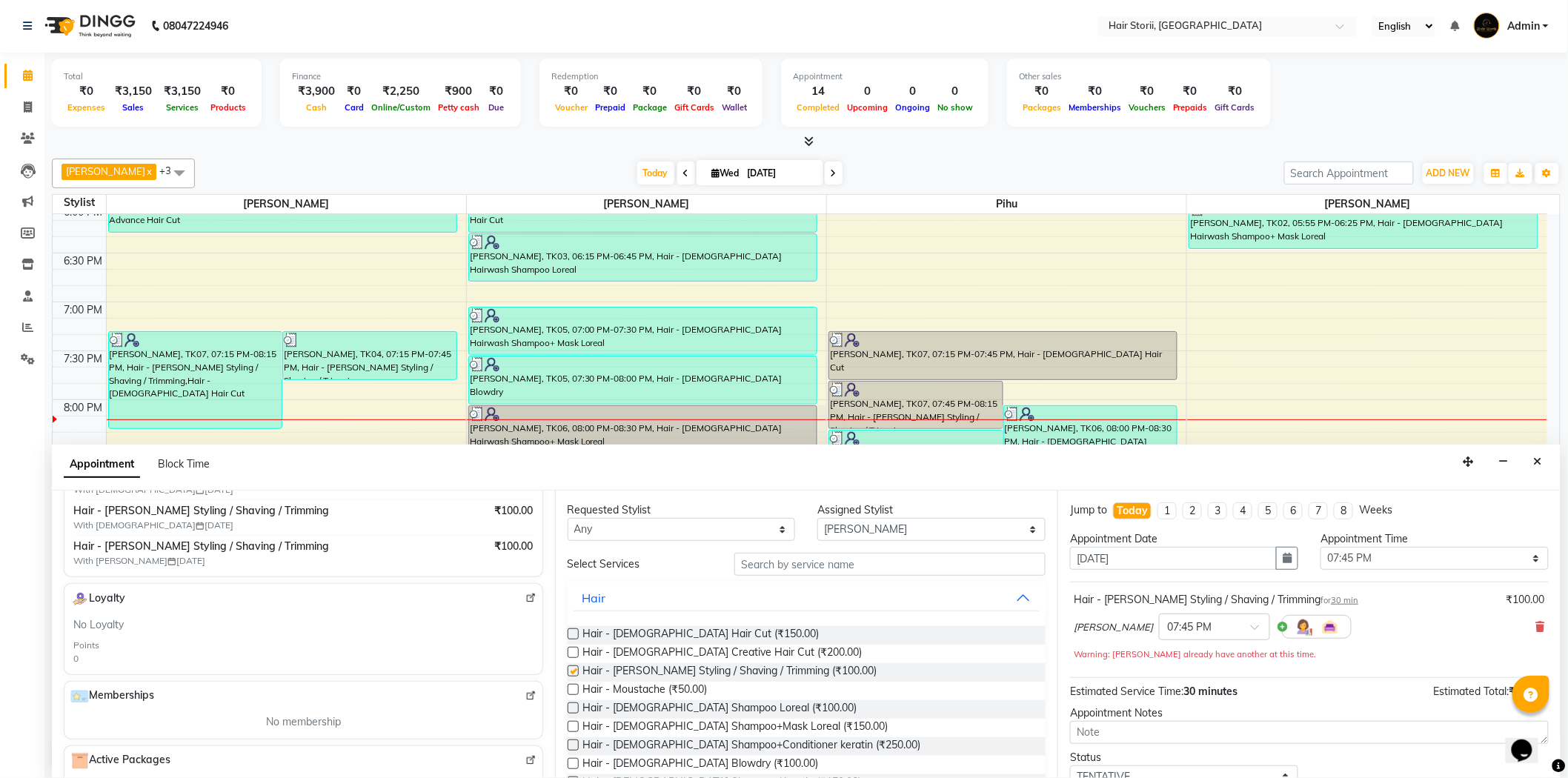
checkbox input "false"
click at [774, 573] on input "text" at bounding box center [889, 565] width 311 height 23
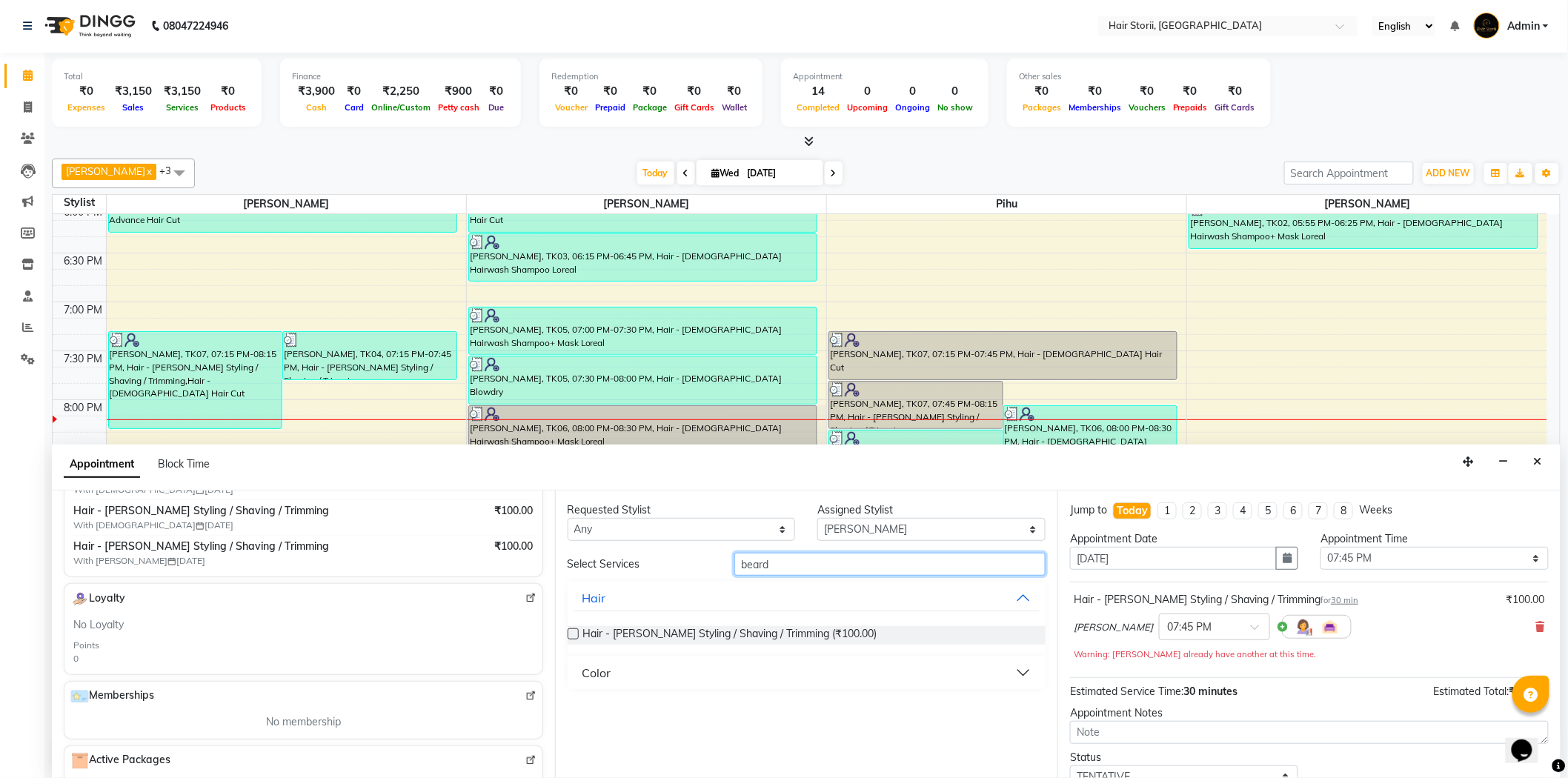
type input "beard"
click at [602, 667] on div "Color" at bounding box center [596, 673] width 29 height 17
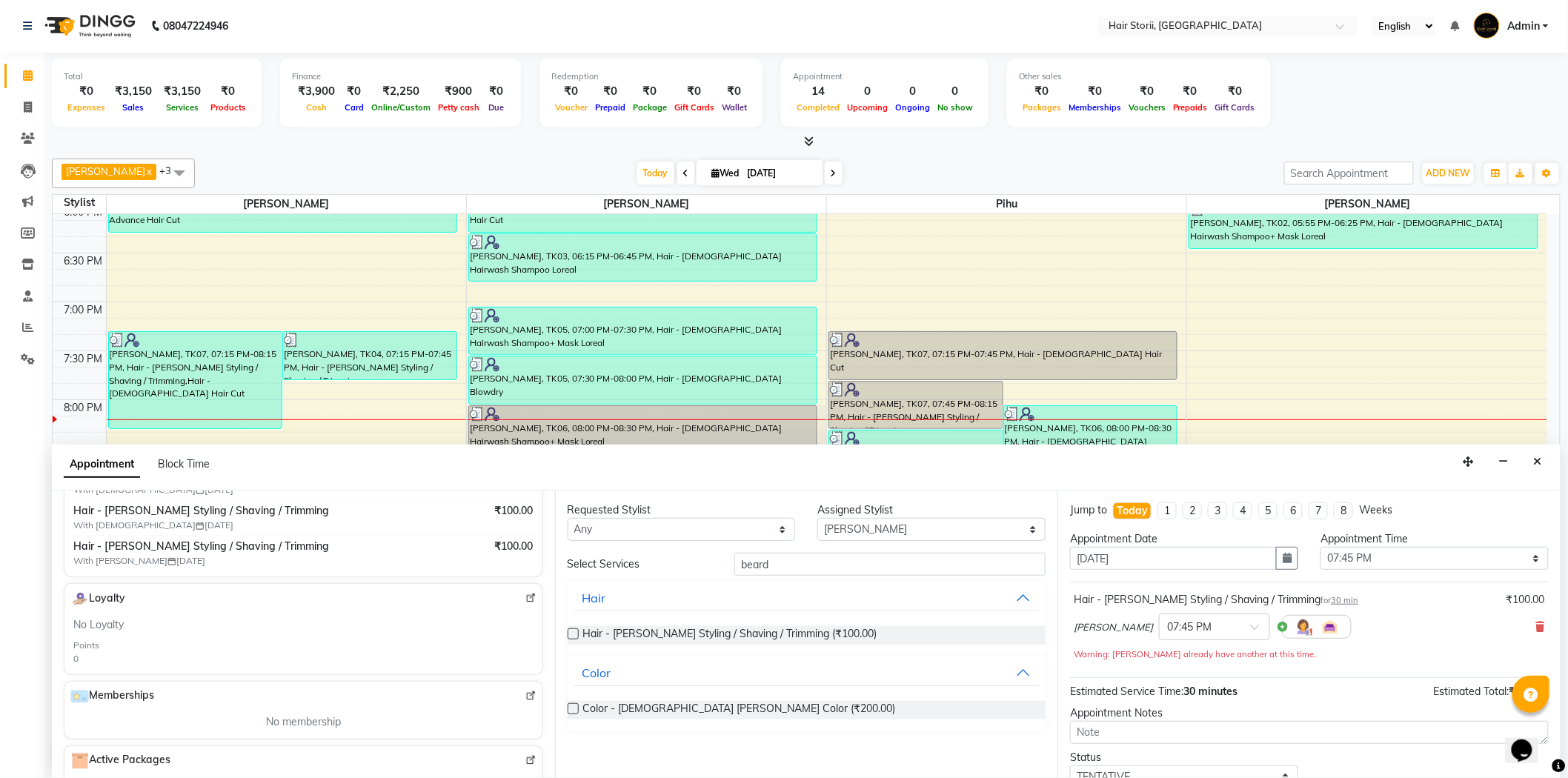
click at [574, 708] on label at bounding box center [572, 708] width 11 height 11
click at [574, 708] on input "checkbox" at bounding box center [572, 710] width 10 height 10
checkbox input "false"
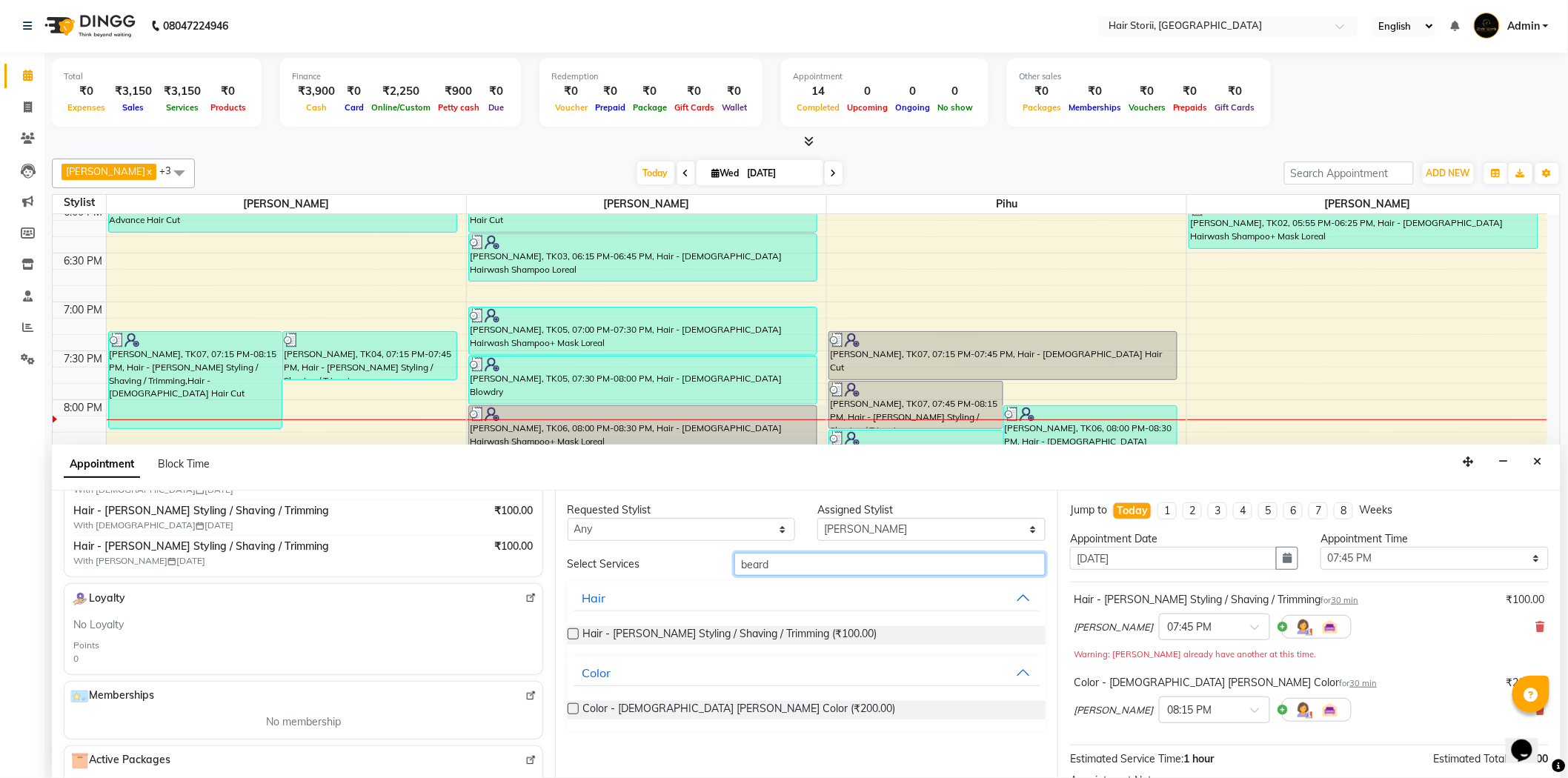
click at [861, 570] on input "beard" at bounding box center [889, 565] width 311 height 23
type input "b"
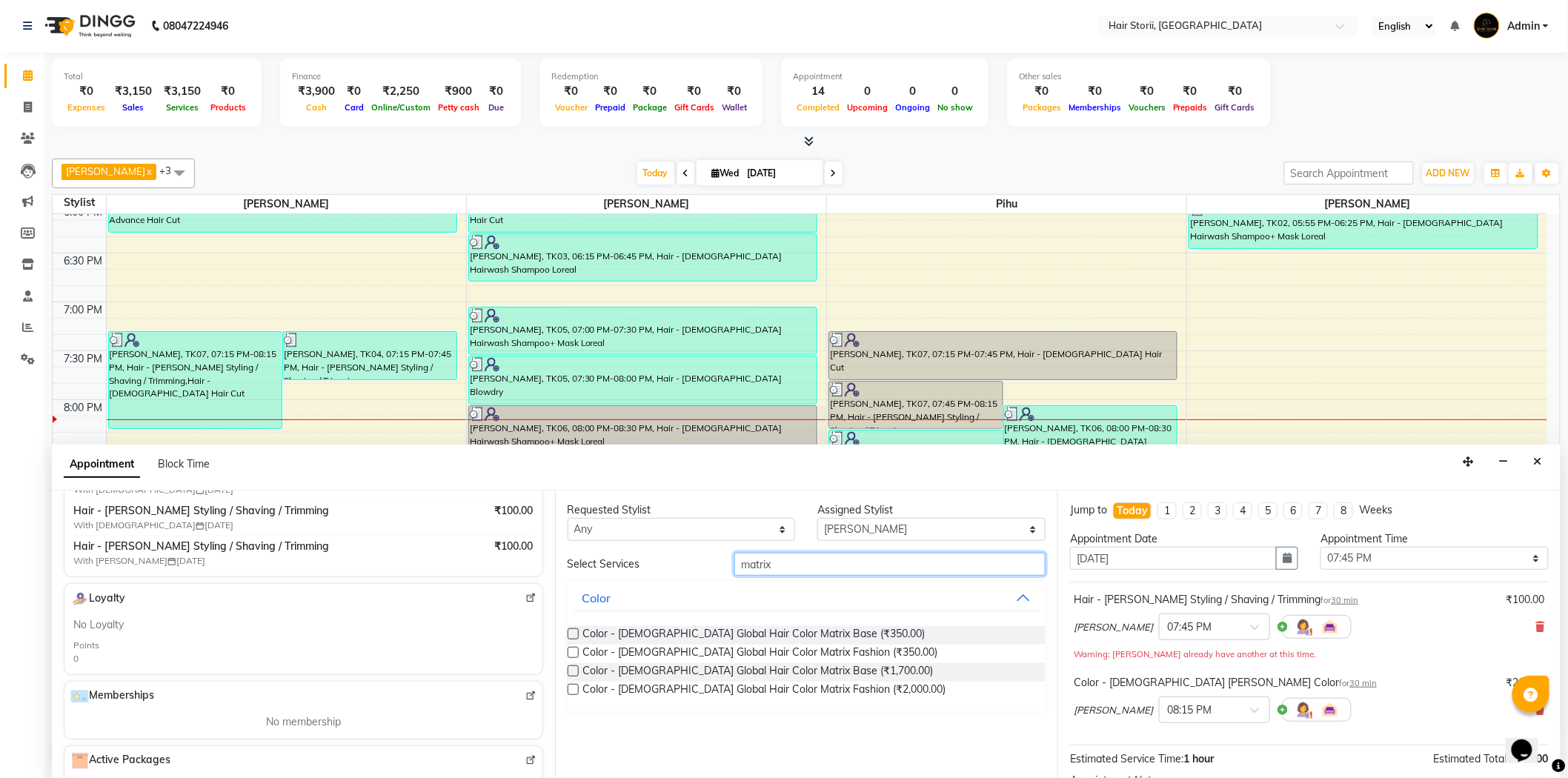
type input "matrix"
click at [572, 635] on label at bounding box center [572, 633] width 11 height 11
click at [572, 635] on input "checkbox" at bounding box center [572, 635] width 10 height 10
checkbox input "false"
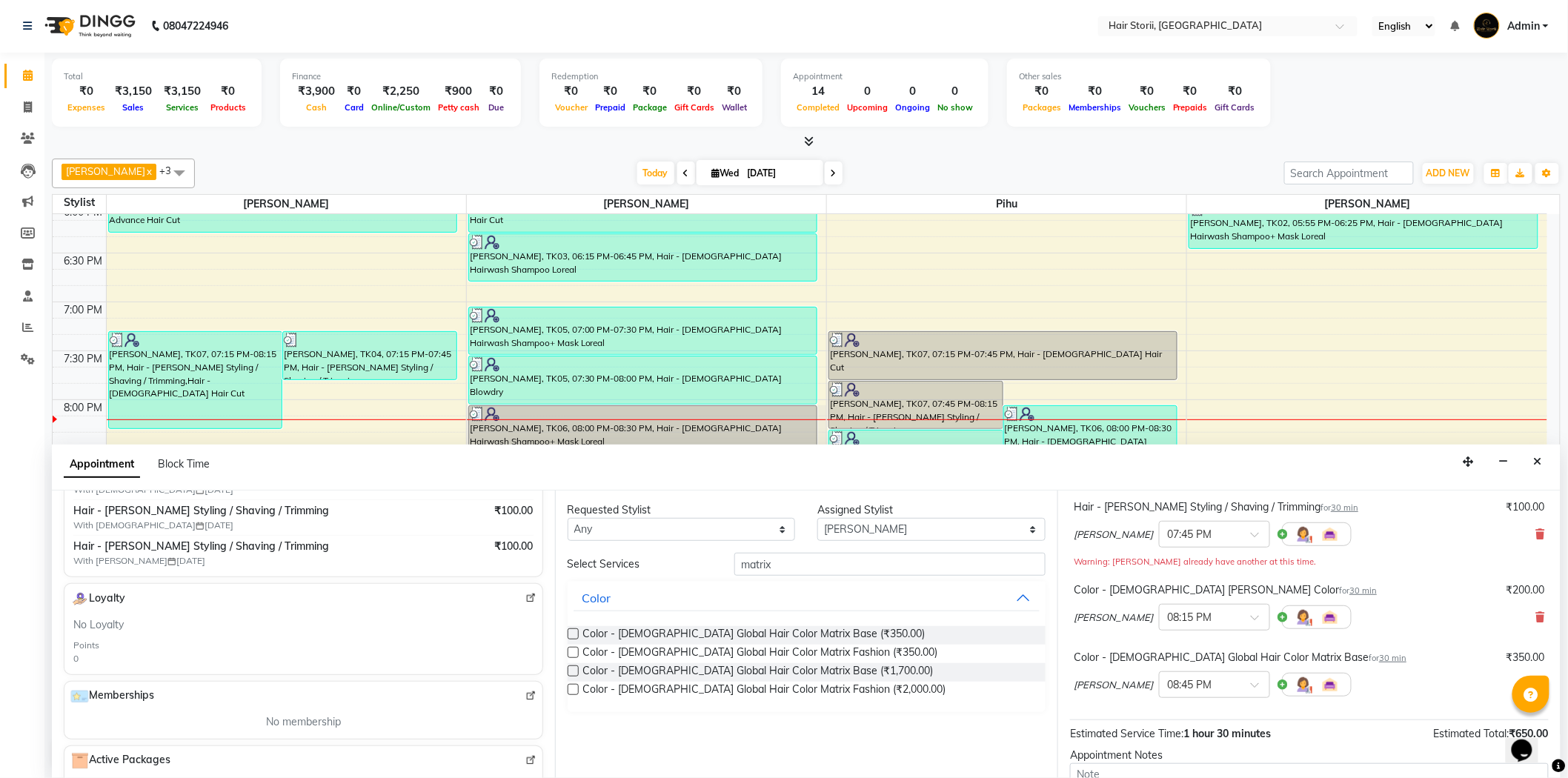
scroll to position [239, 0]
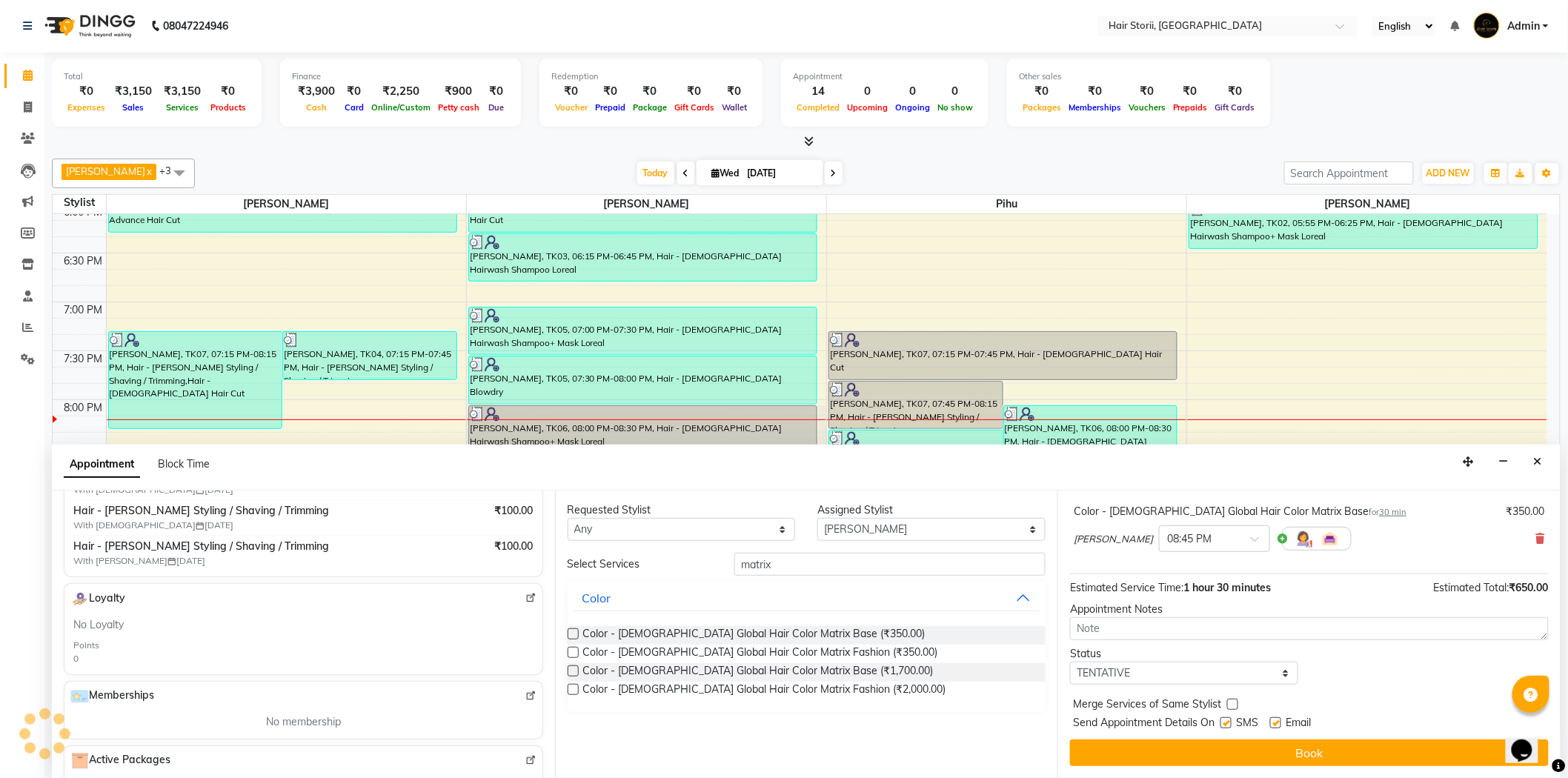
drag, startPoint x: 1276, startPoint y: 725, endPoint x: 1253, endPoint y: 734, distance: 24.7
click at [1276, 727] on label at bounding box center [1274, 723] width 11 height 11
click at [1276, 727] on input "checkbox" at bounding box center [1274, 725] width 10 height 10
checkbox input "false"
click at [1225, 721] on label at bounding box center [1225, 723] width 11 height 11
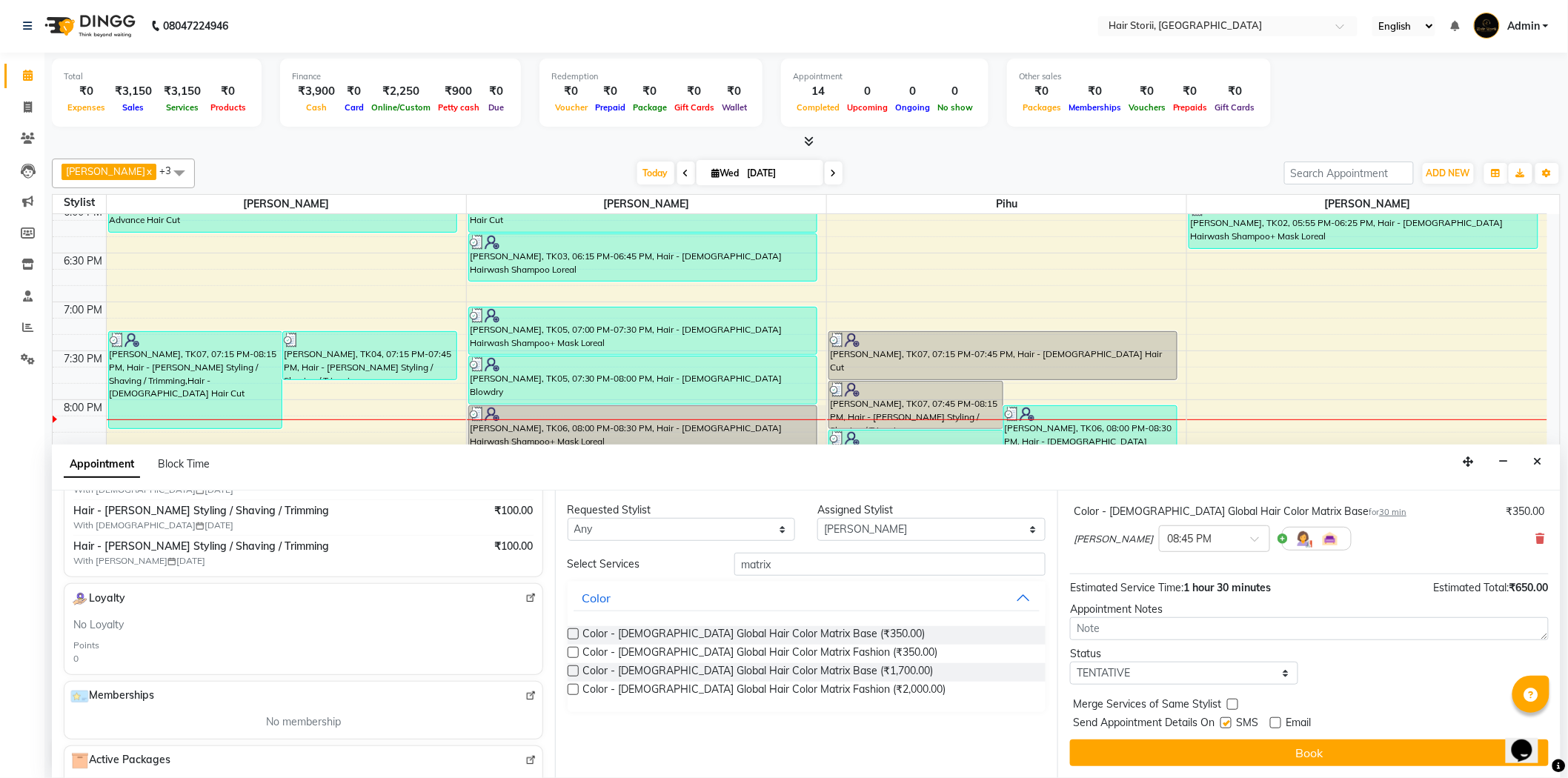
click at [1225, 721] on input "checkbox" at bounding box center [1225, 725] width 10 height 10
checkbox input "false"
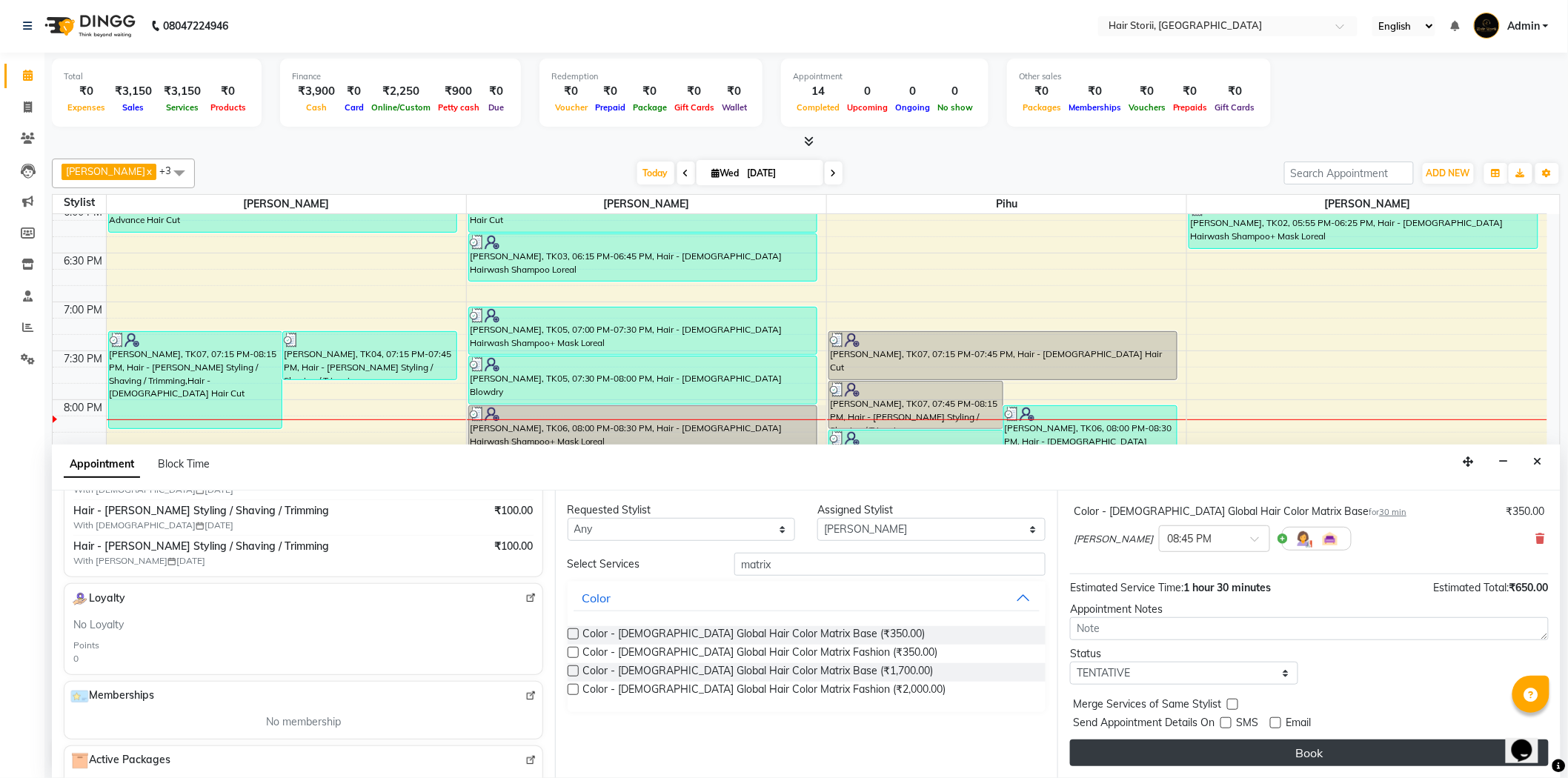
click at [1219, 757] on button "Book" at bounding box center [1309, 753] width 479 height 27
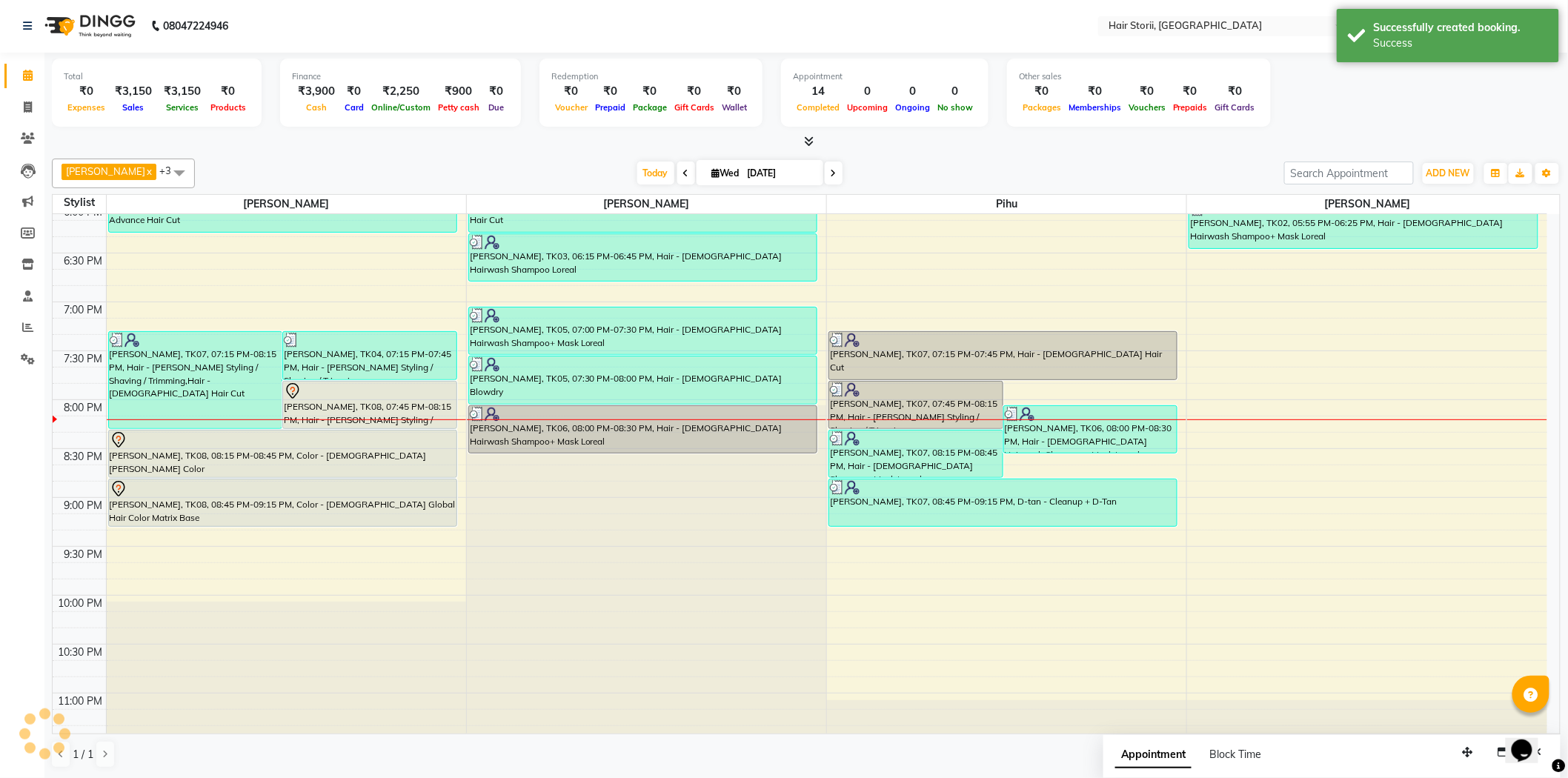
scroll to position [0, 0]
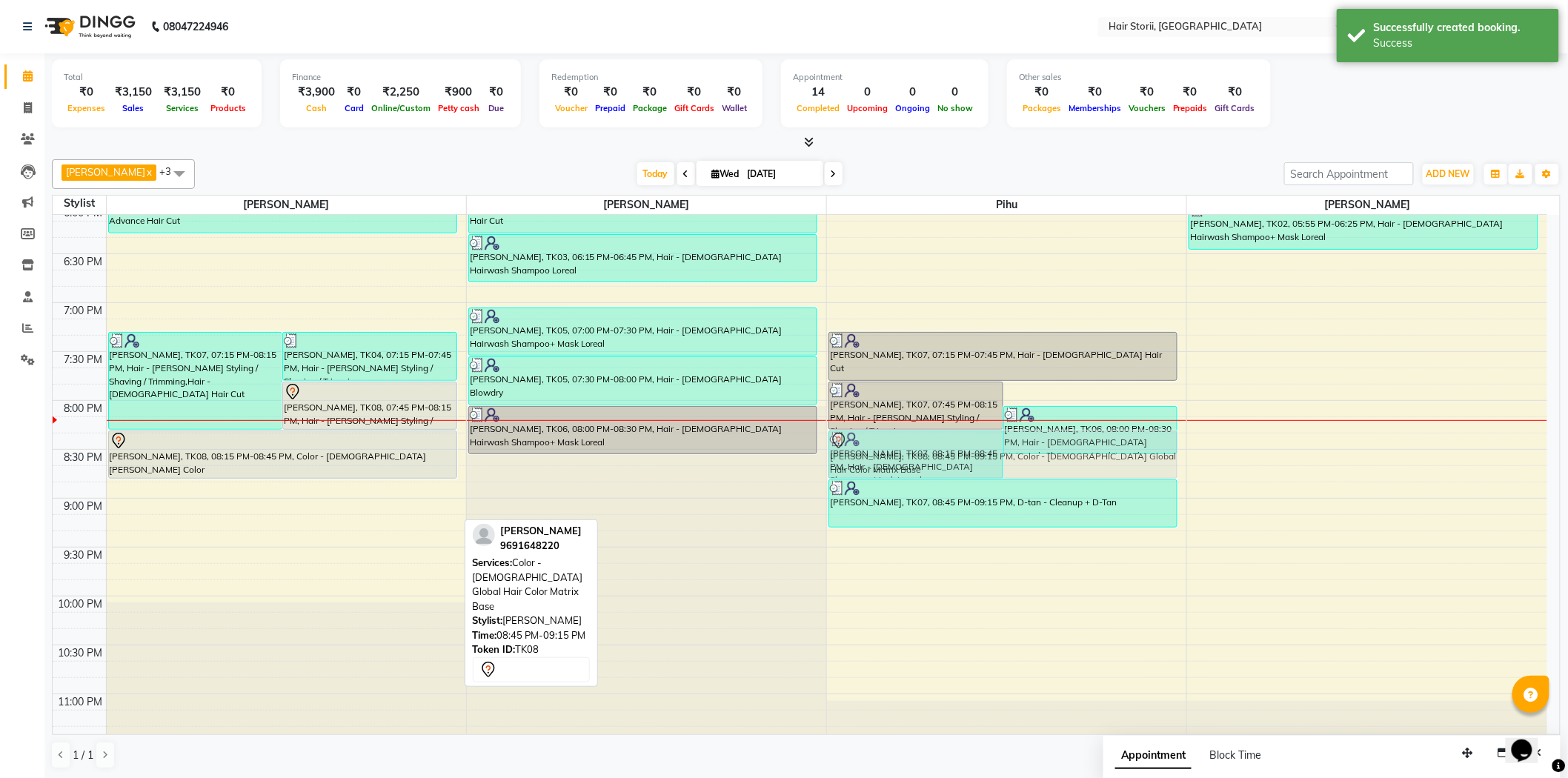
drag, startPoint x: 415, startPoint y: 510, endPoint x: 1150, endPoint y: 465, distance: 736.4
click at [1150, 465] on tr "uvesh khan, TK07, 07:15 PM-08:15 PM, Hair - Beard Styling / Shaving / Trimming,…" at bounding box center [799, 9] width 1494 height 1565
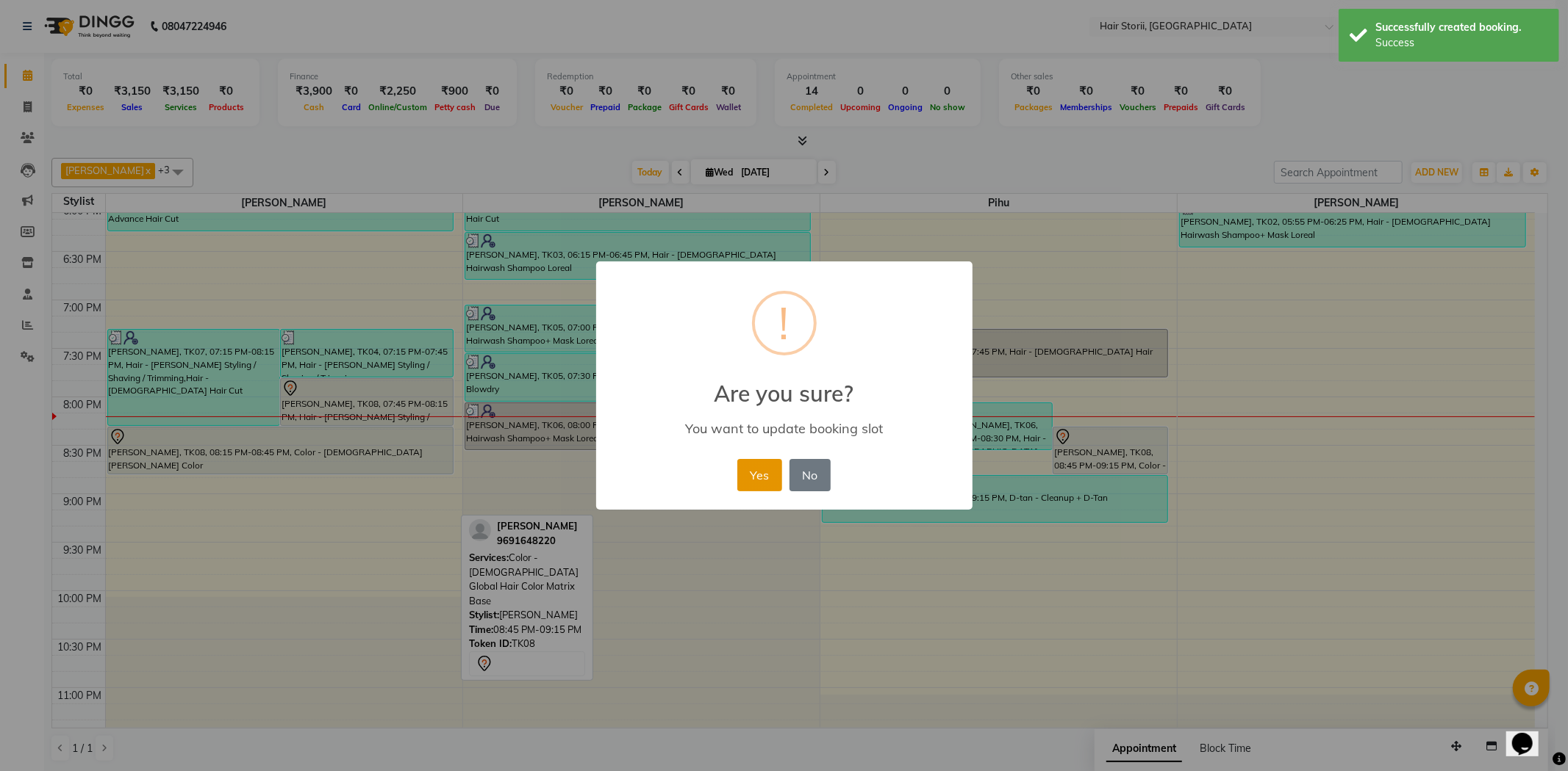
click at [763, 471] on button "Yes" at bounding box center [759, 475] width 45 height 33
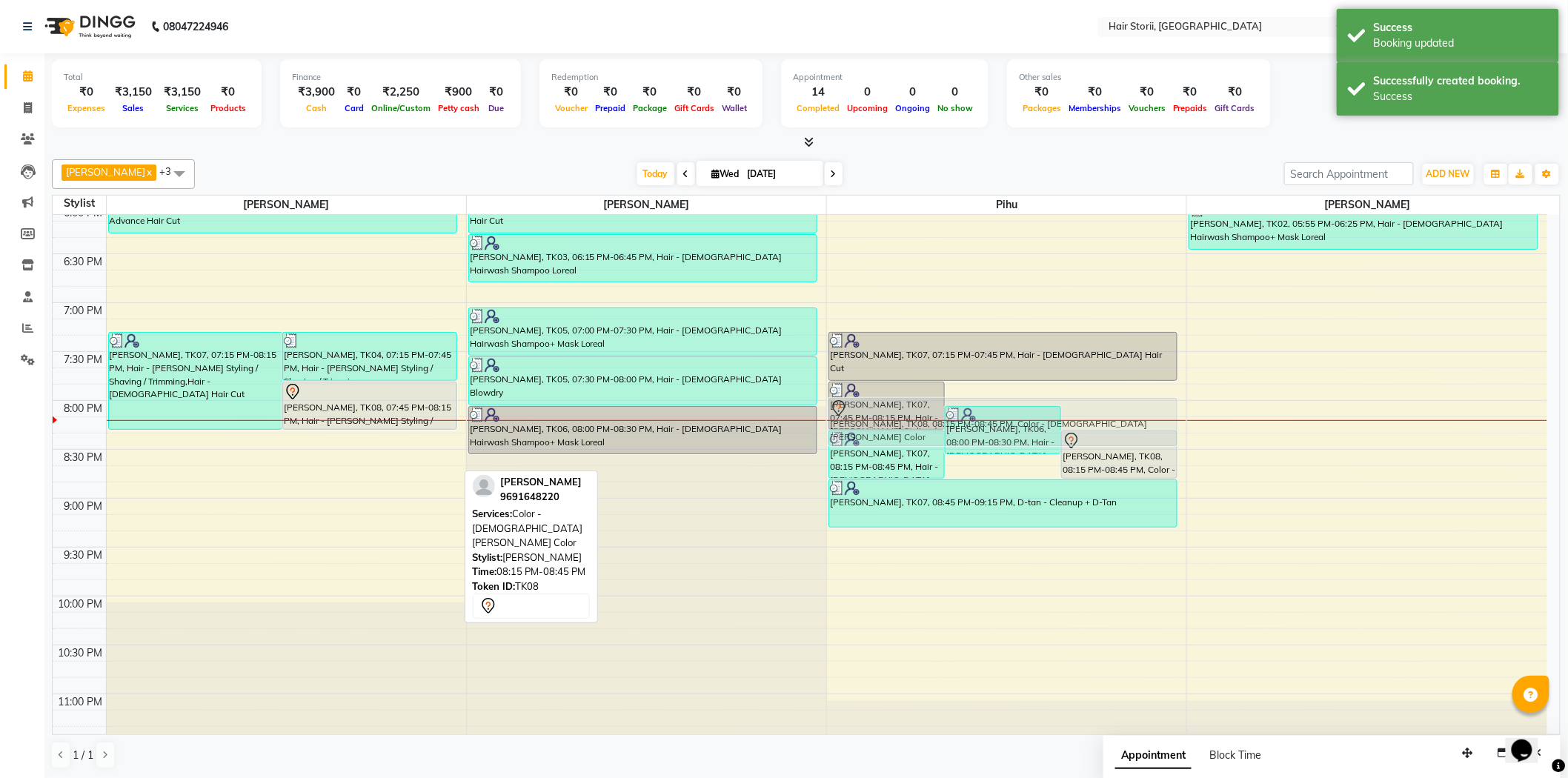
drag, startPoint x: 362, startPoint y: 460, endPoint x: 1180, endPoint y: 425, distance: 818.7
click at [1186, 423] on div "8:00 AM 8:30 AM 9:00 AM 9:30 AM 10:00 AM 10:30 AM 11:00 AM 11:30 AM 12:00 PM 12…" at bounding box center [799, 9] width 1494 height 1565
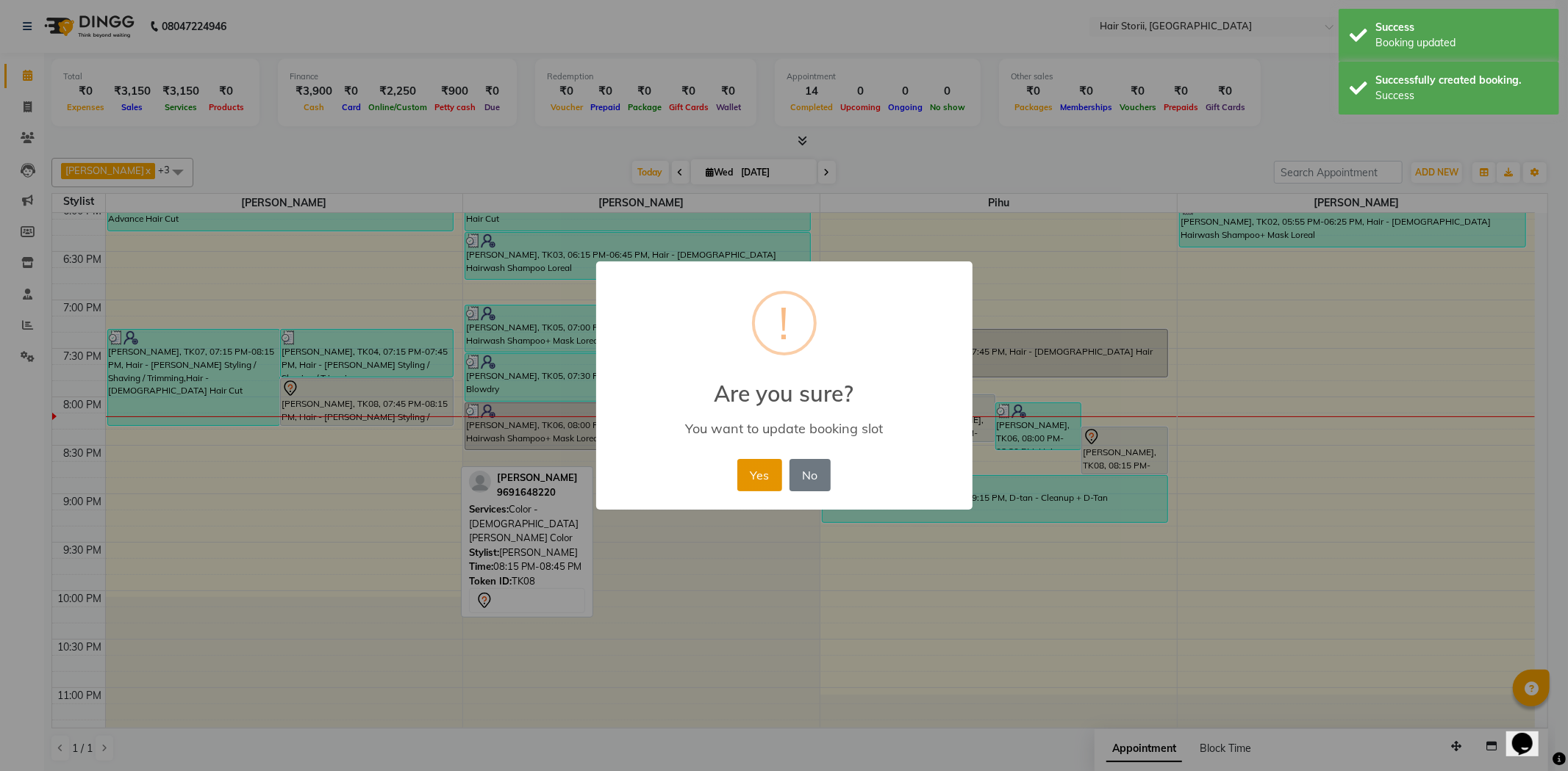
click at [762, 480] on button "Yes" at bounding box center [759, 475] width 45 height 33
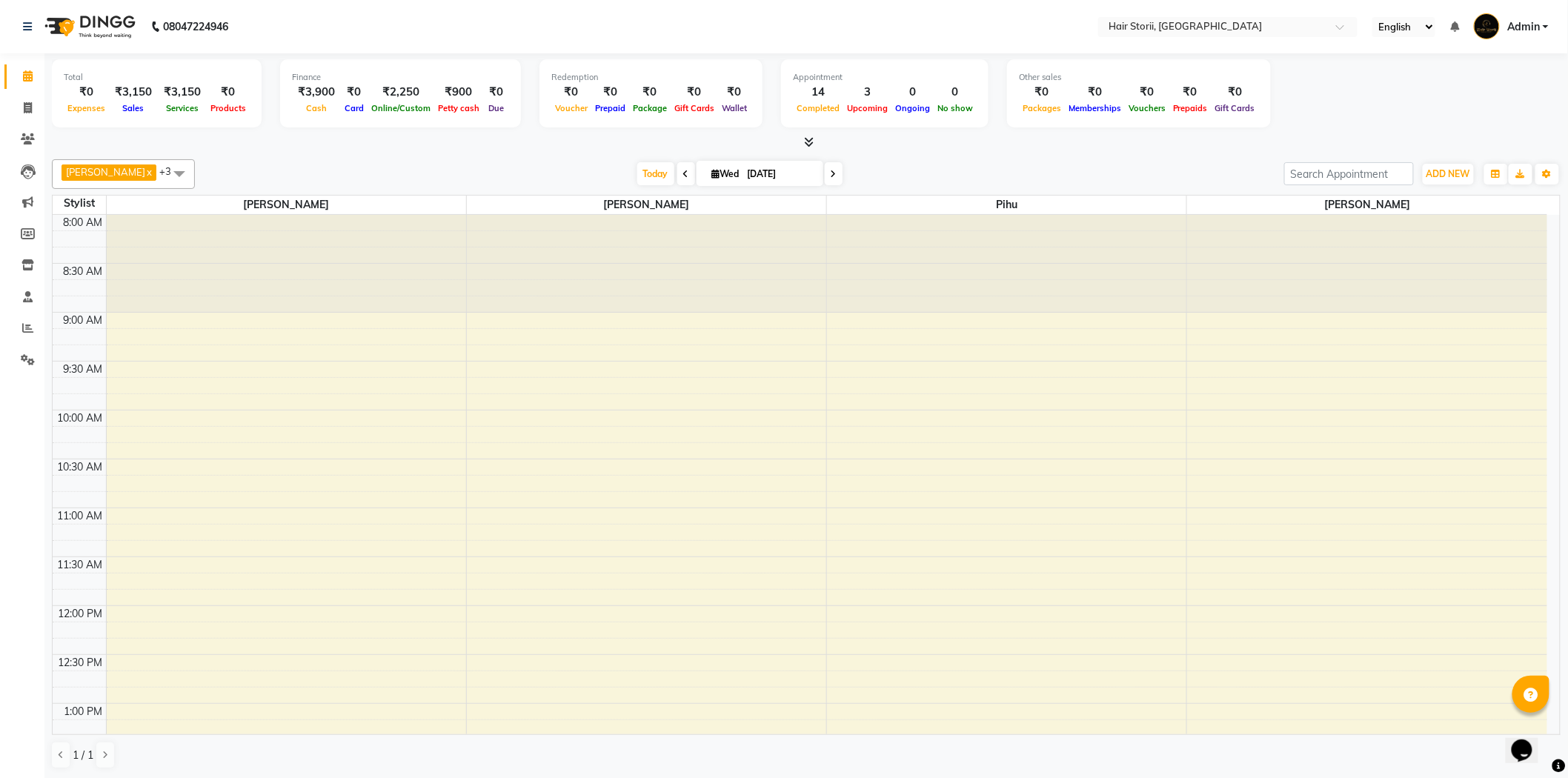
click at [0, 212] on li "Marketing" at bounding box center [22, 203] width 45 height 32
click at [33, 271] on icon at bounding box center [27, 264] width 13 height 11
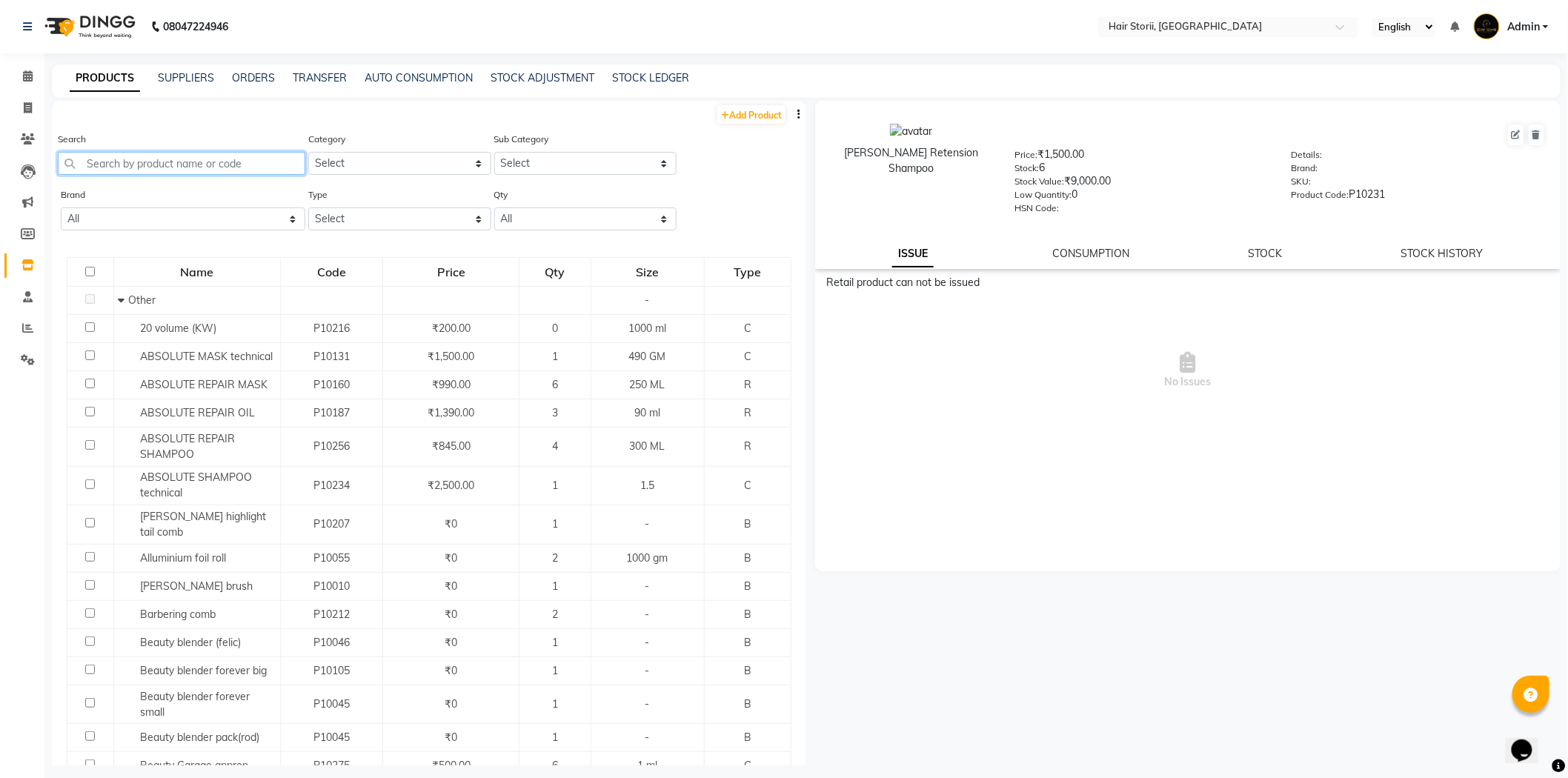
click at [158, 168] on input "text" at bounding box center [181, 164] width 247 height 23
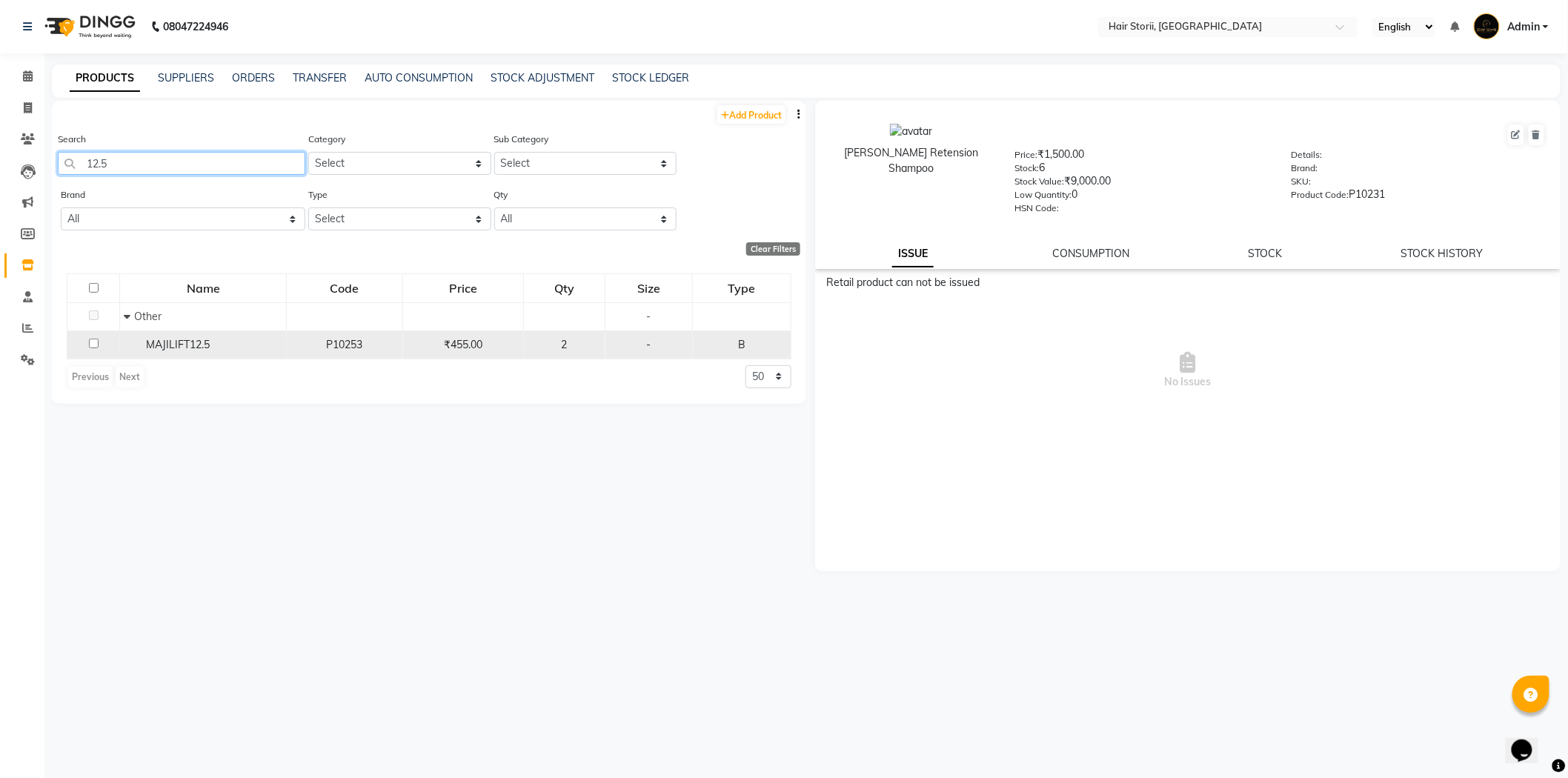
type input "12.5"
click at [89, 343] on input "checkbox" at bounding box center [94, 343] width 10 height 10
checkbox input "true"
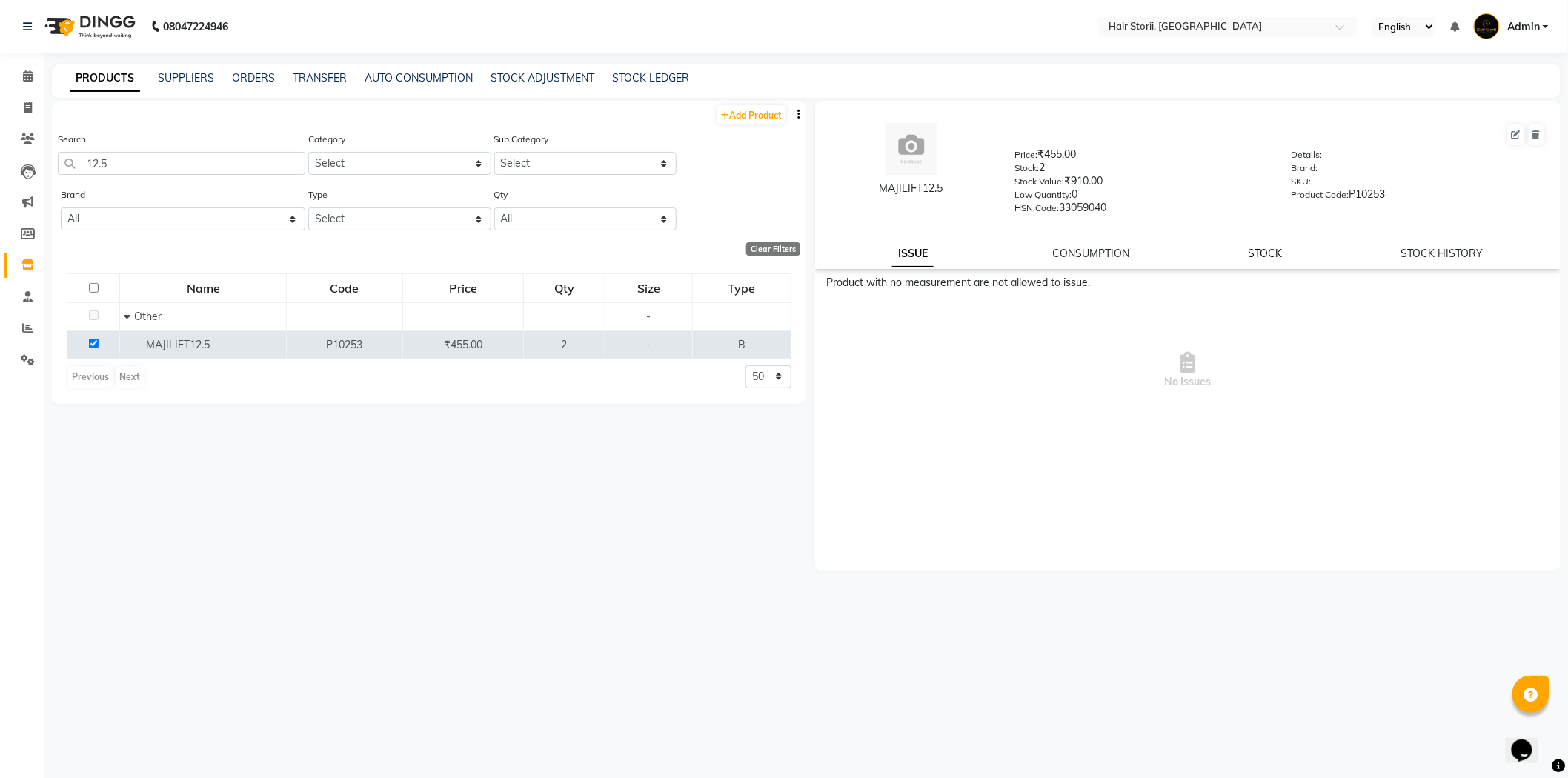
click at [1272, 260] on link "STOCK" at bounding box center [1264, 253] width 34 height 14
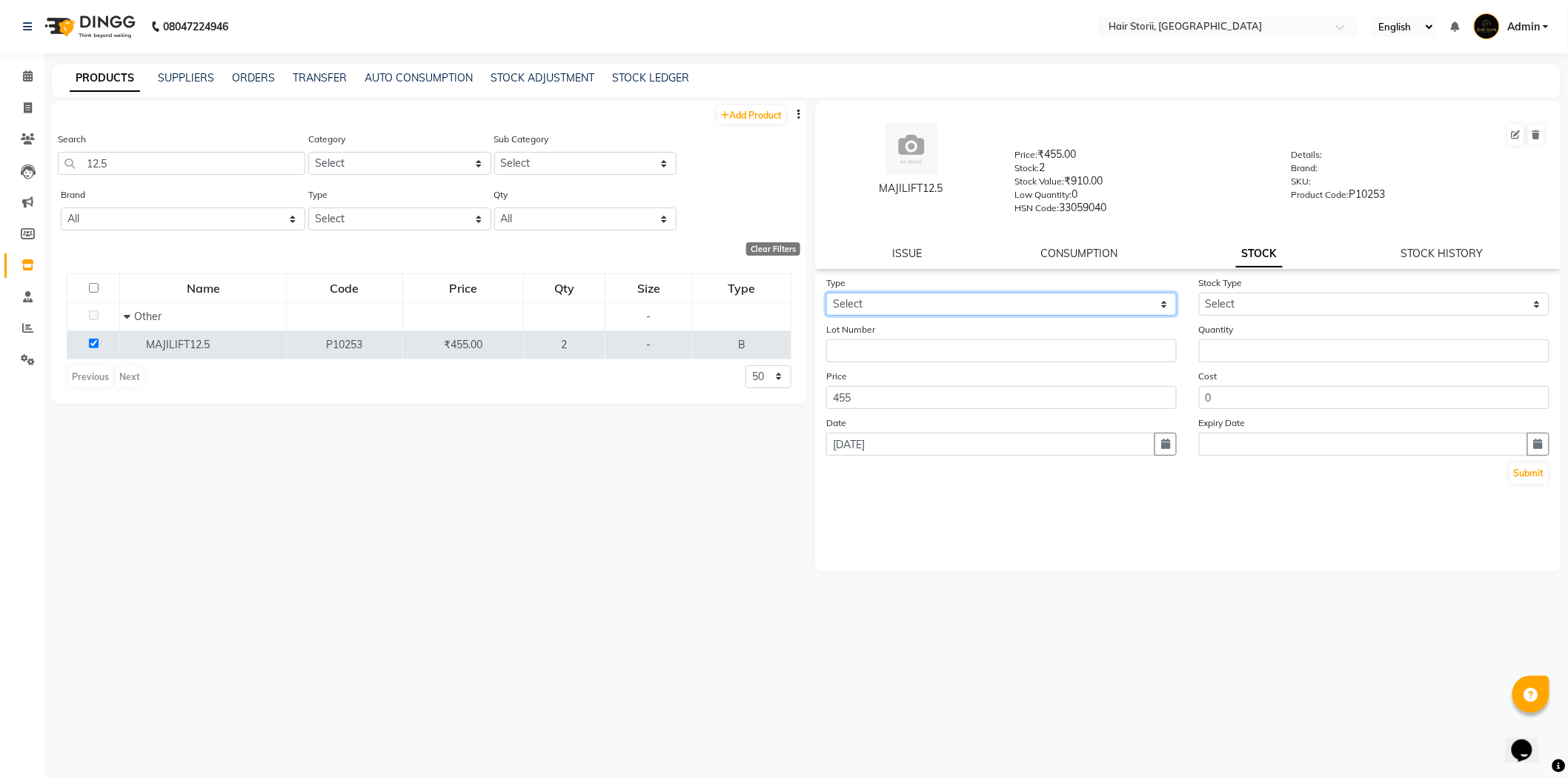
click at [1039, 313] on select "Select In Out" at bounding box center [1001, 305] width 350 height 23
select select "out"
click at [826, 294] on select "Select In Out" at bounding box center [1001, 305] width 350 height 23
select select
click at [1216, 297] on select "Select Internal Use Damaged Expired Adjustment Return Other" at bounding box center [1373, 305] width 350 height 23
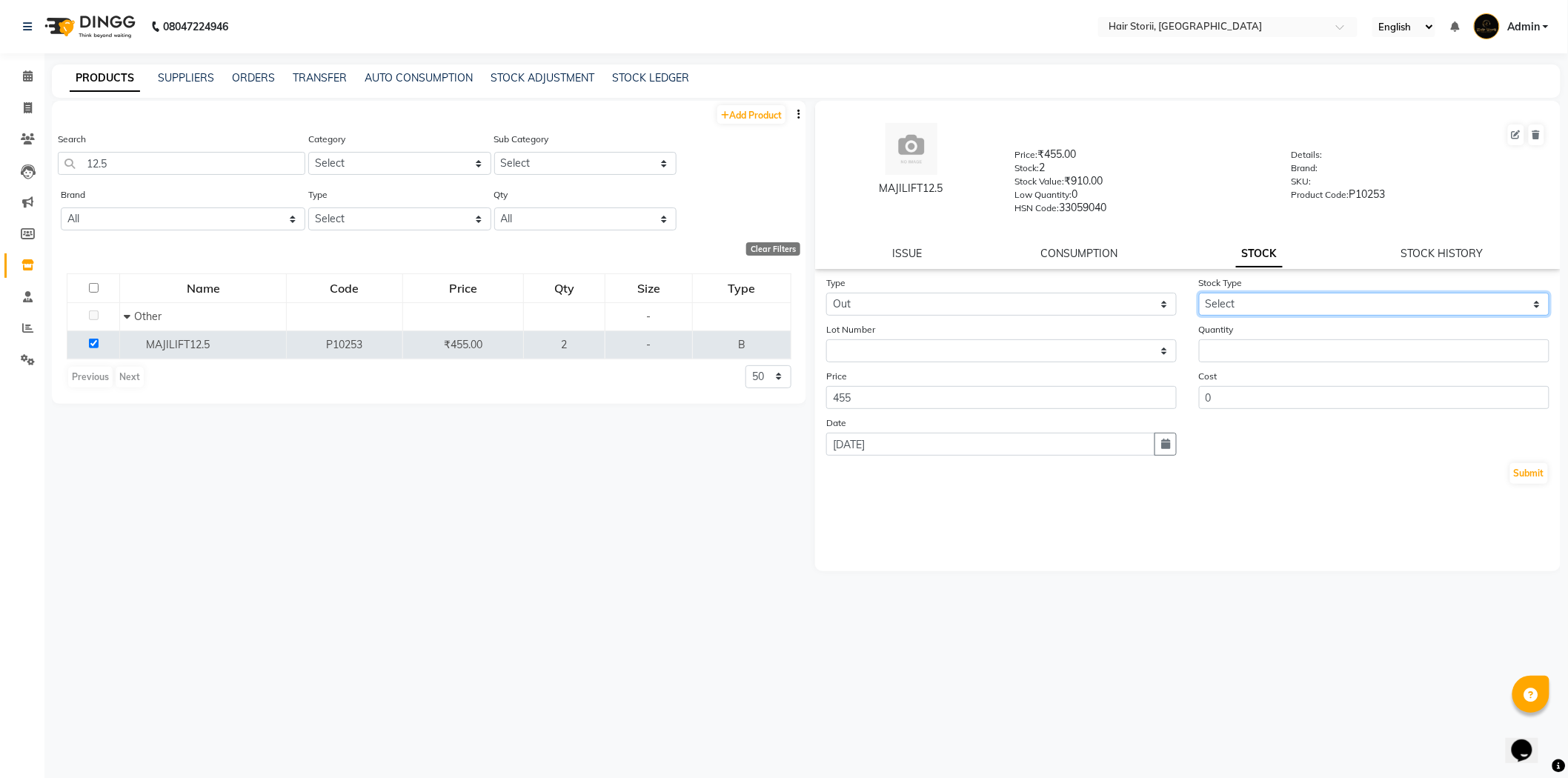
select select "internal use"
click at [1199, 294] on select "Select Internal Use Damaged Expired Adjustment Return Other" at bounding box center [1373, 305] width 350 height 23
click at [1208, 353] on input "number" at bounding box center [1373, 351] width 350 height 23
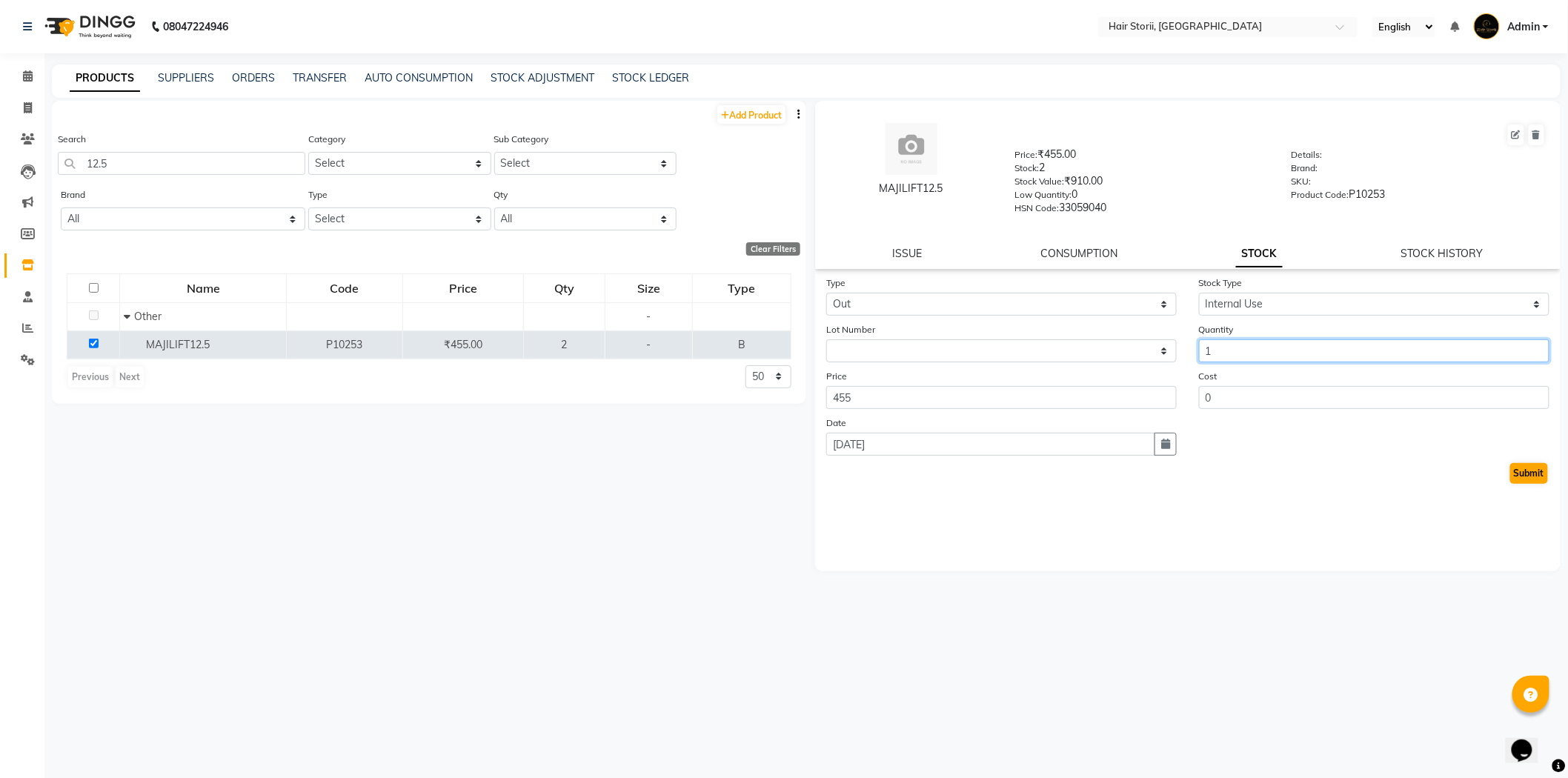
type input "1"
click at [1533, 475] on button "Submit" at bounding box center [1528, 472] width 38 height 20
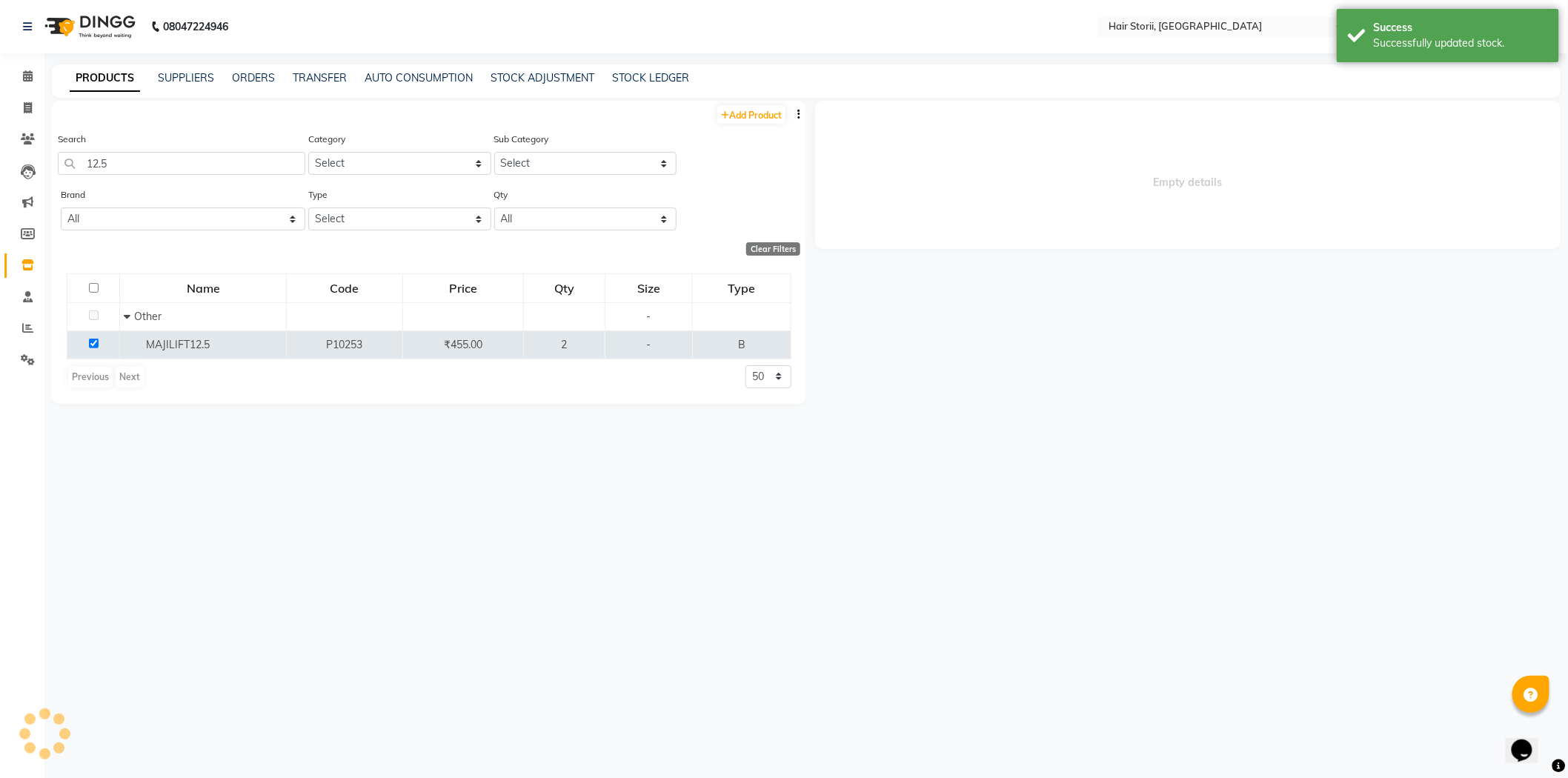
select select
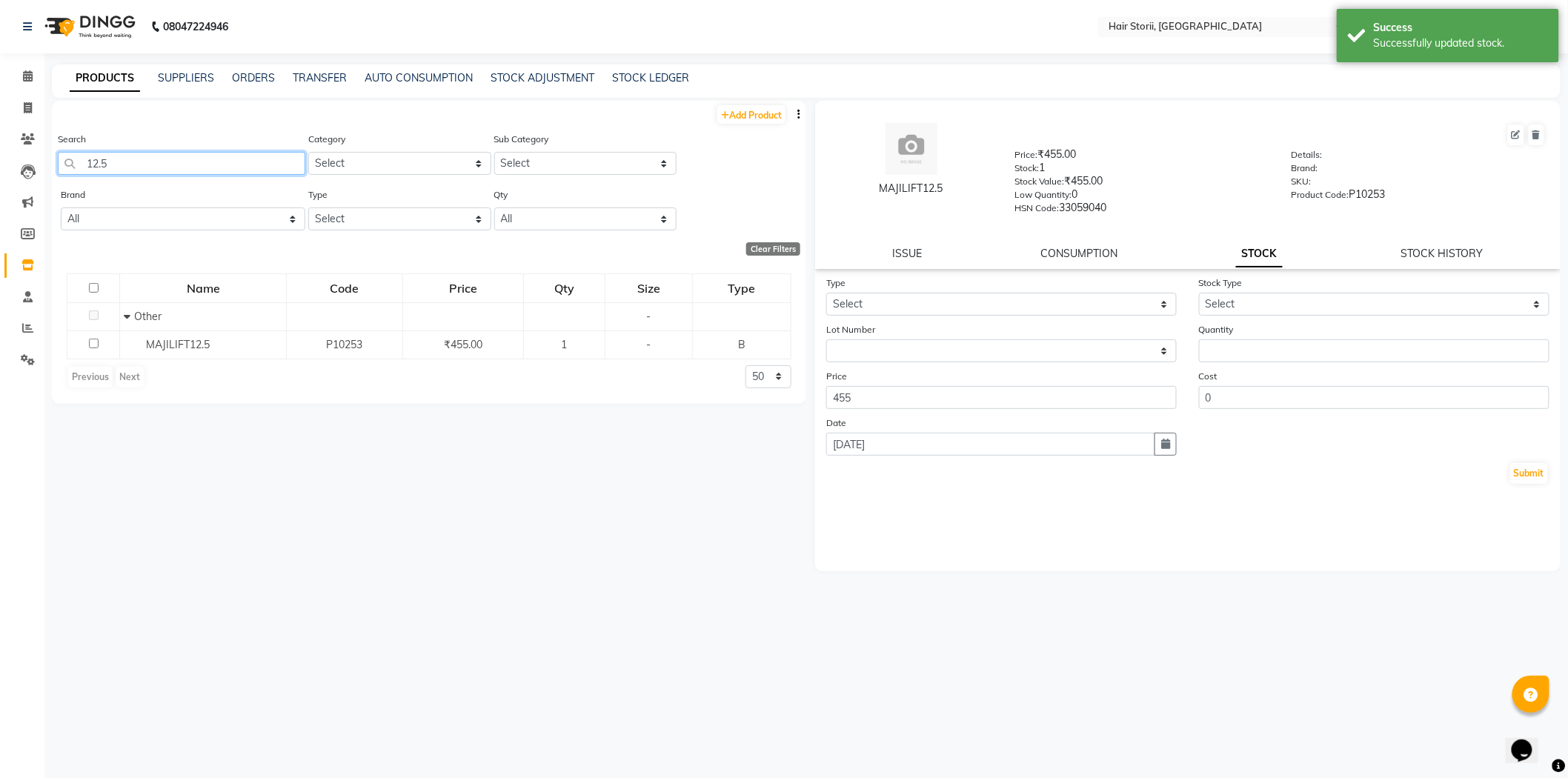
click at [139, 163] on input "12.5" at bounding box center [181, 164] width 247 height 23
type input "1"
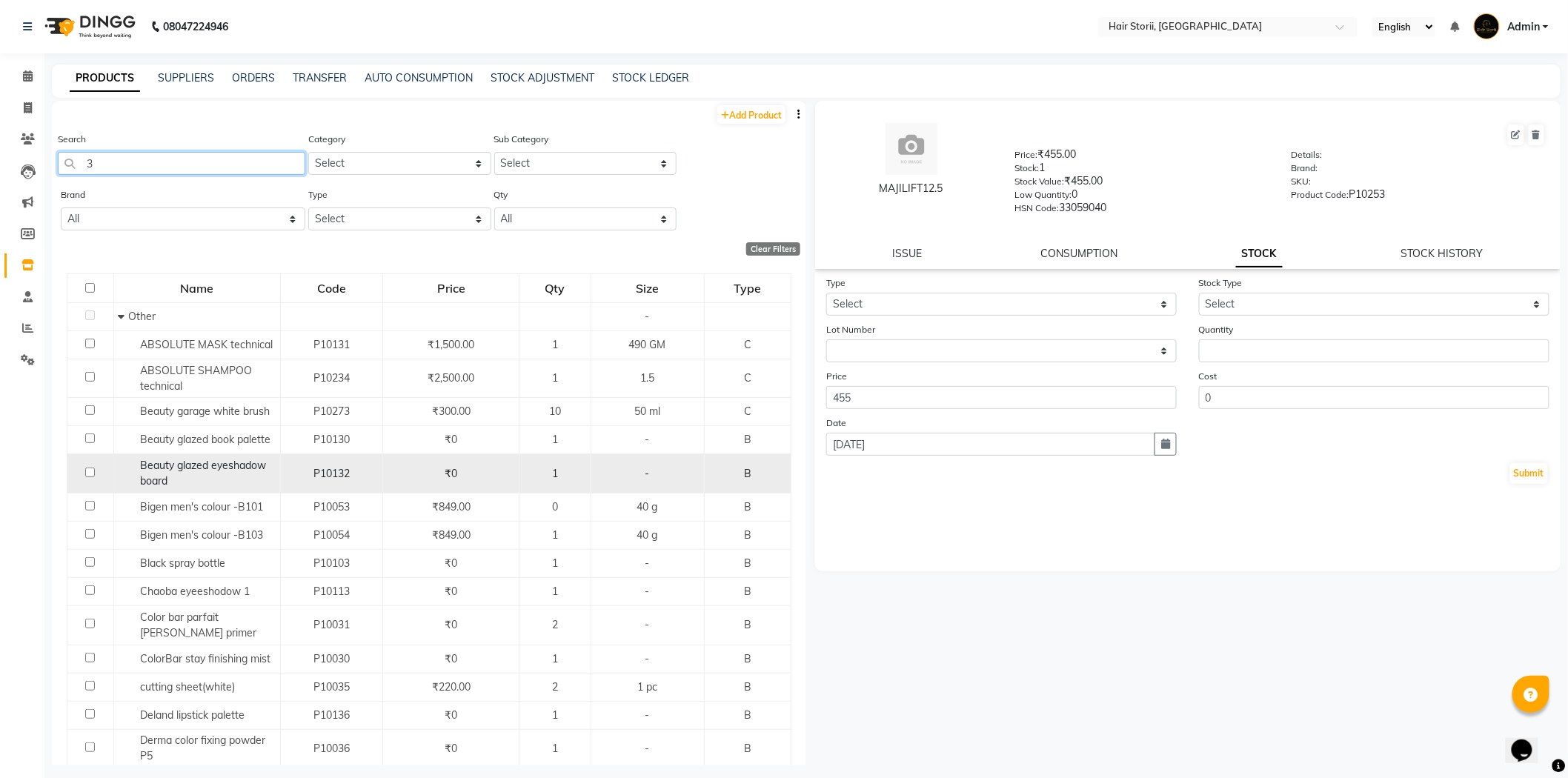
type input "3"
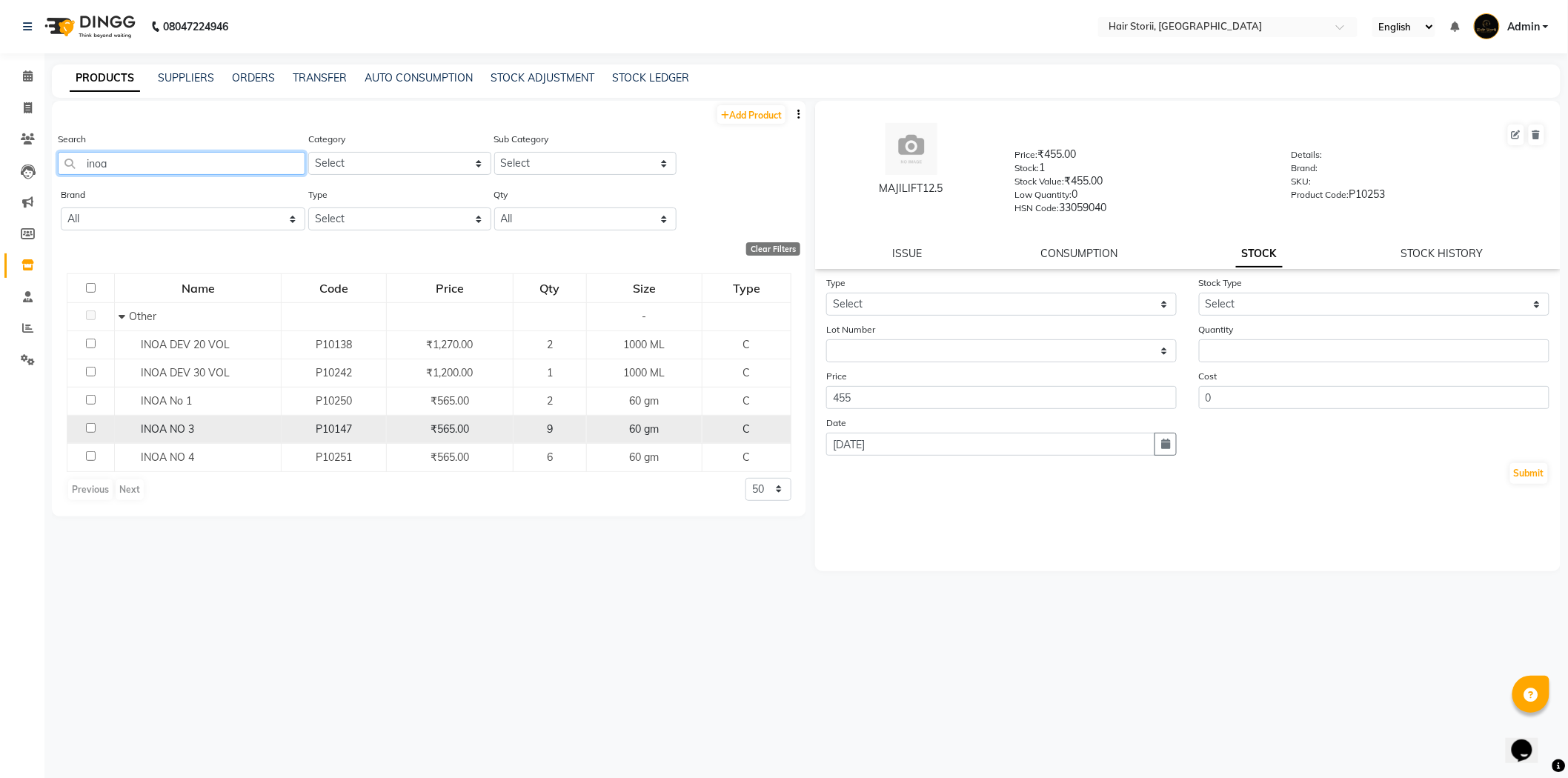
type input "inoa"
click at [92, 430] on input "checkbox" at bounding box center [91, 428] width 10 height 10
checkbox input "true"
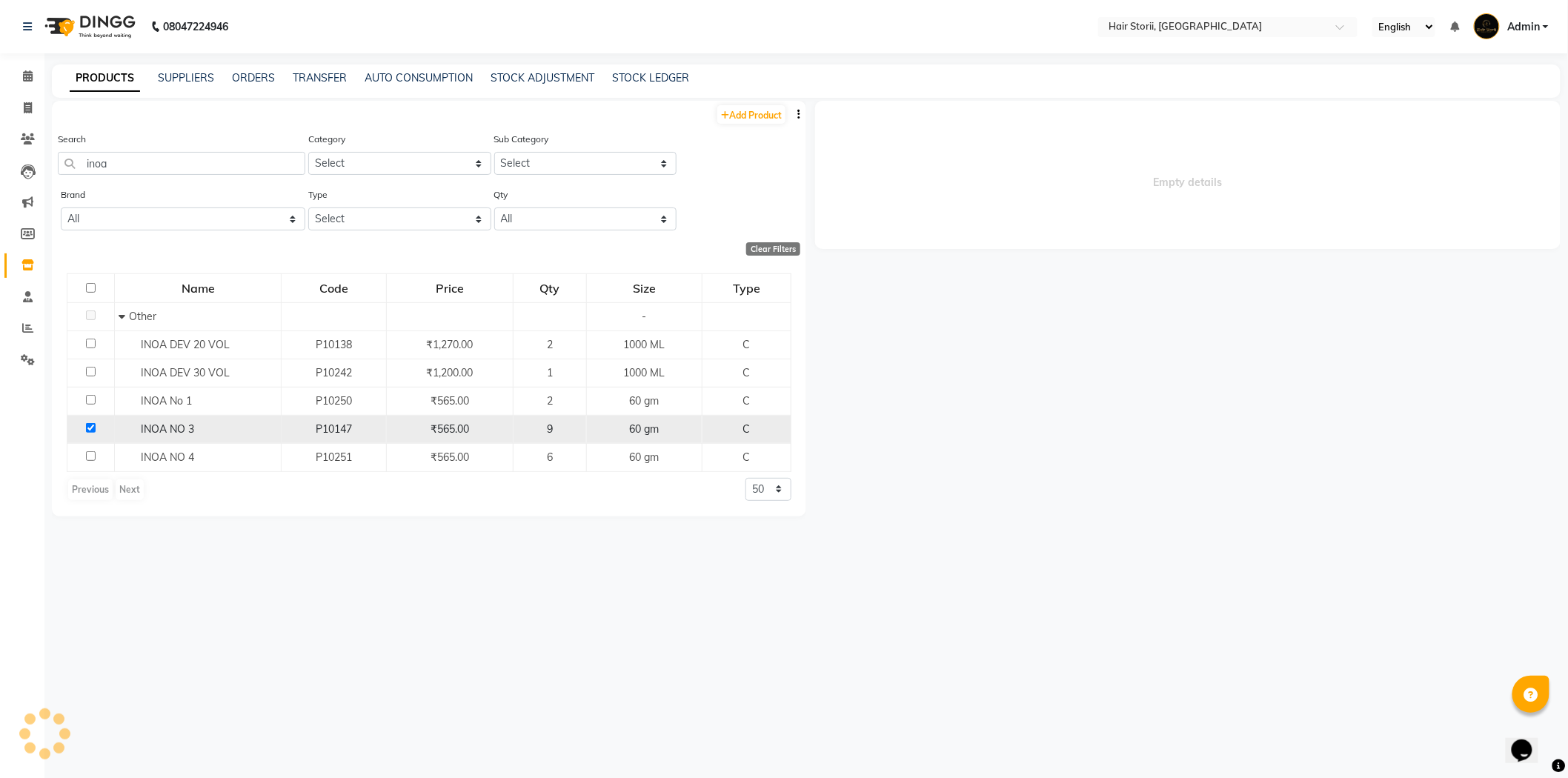
select select
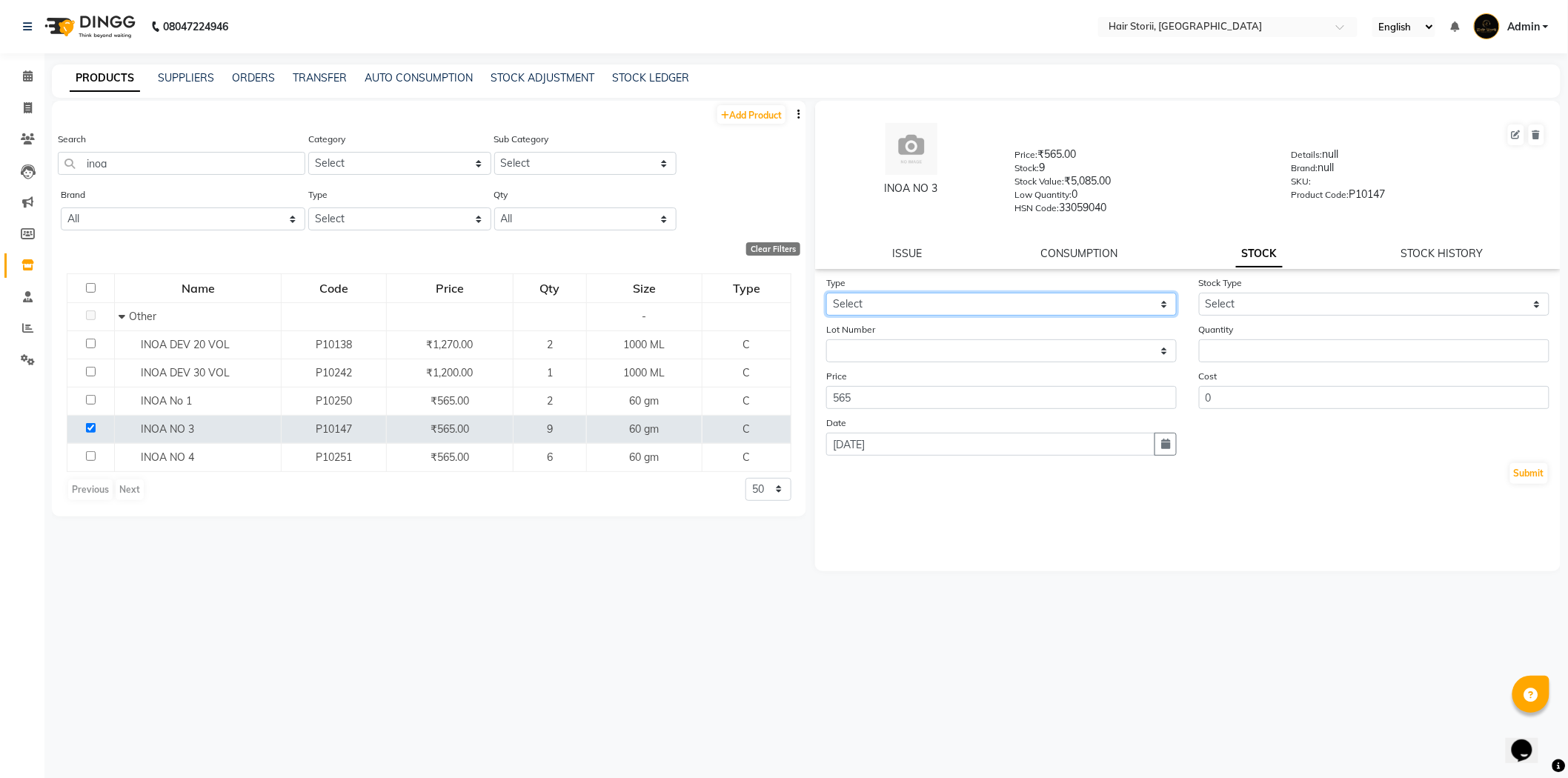
click at [959, 302] on select "Select In Out" at bounding box center [1001, 305] width 350 height 23
select select "out"
click at [826, 294] on select "Select In Out" at bounding box center [1001, 305] width 350 height 23
click at [1252, 305] on select "Select Internal Use Damaged Expired Adjustment Return Other" at bounding box center [1373, 305] width 350 height 23
select select "internal use"
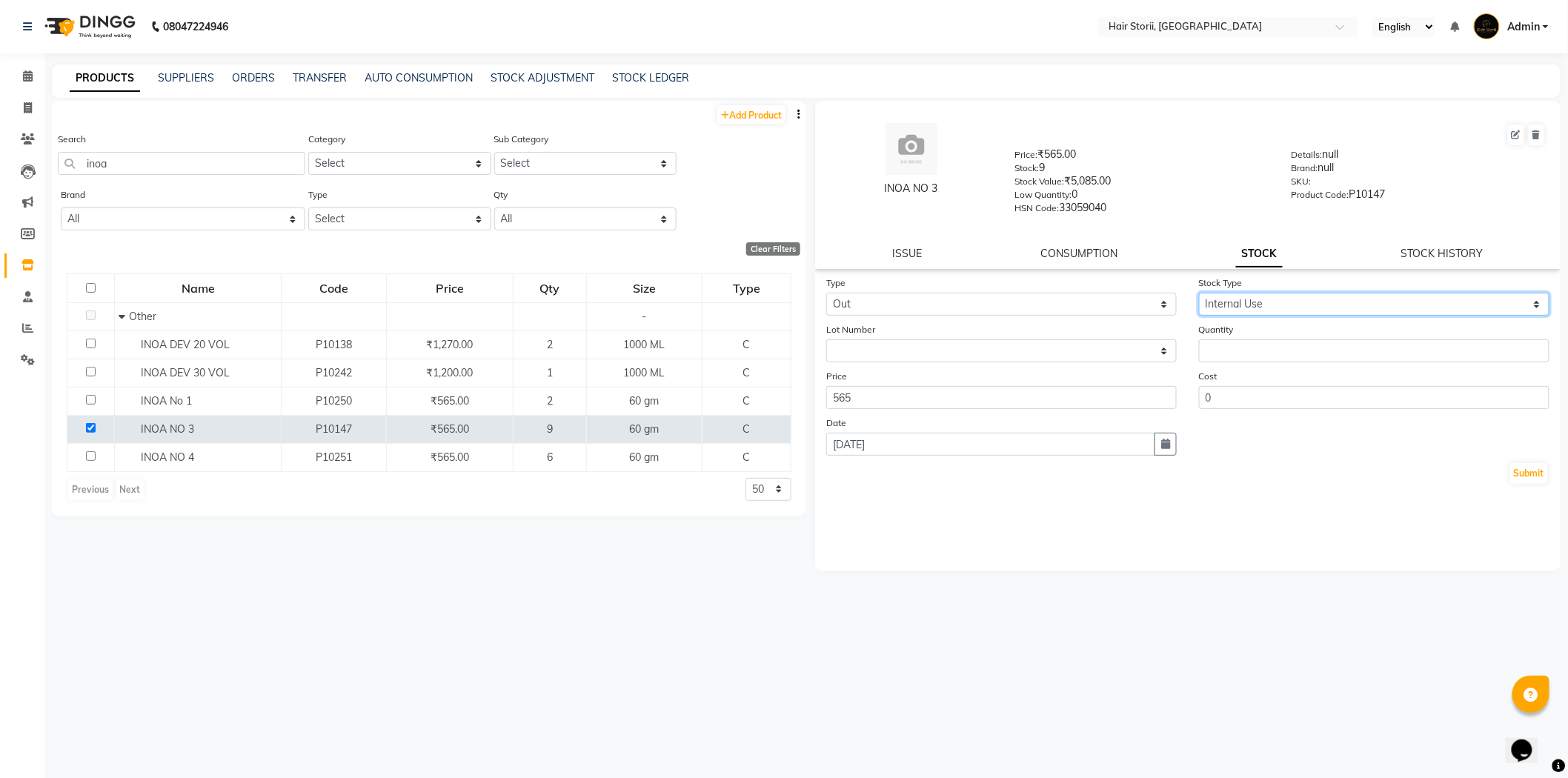
click at [1199, 294] on select "Select Internal Use Damaged Expired Adjustment Return Other" at bounding box center [1373, 305] width 350 height 23
click at [1232, 354] on input "number" at bounding box center [1373, 351] width 350 height 23
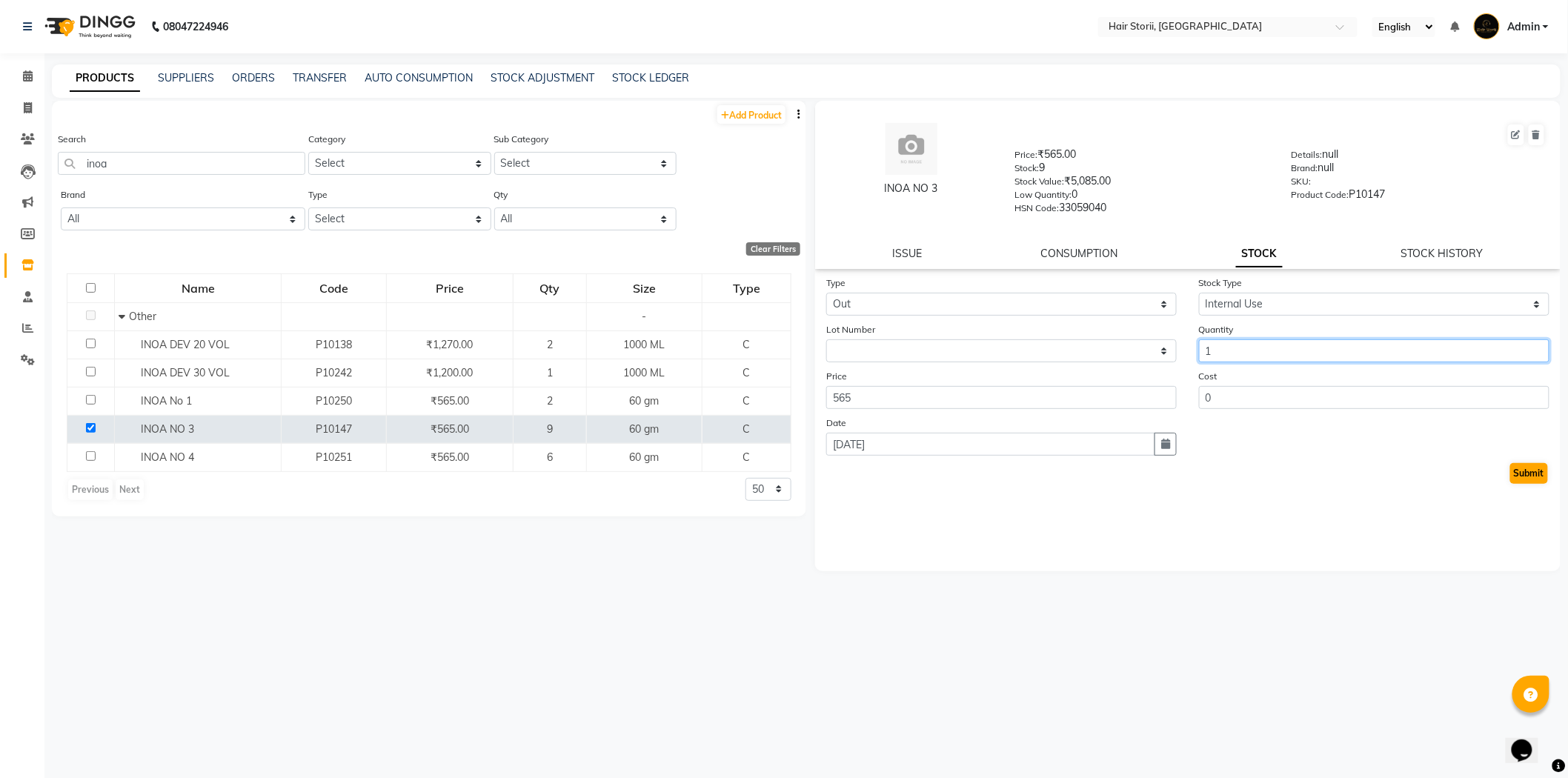
type input "1"
click at [1538, 475] on button "Submit" at bounding box center [1528, 472] width 38 height 20
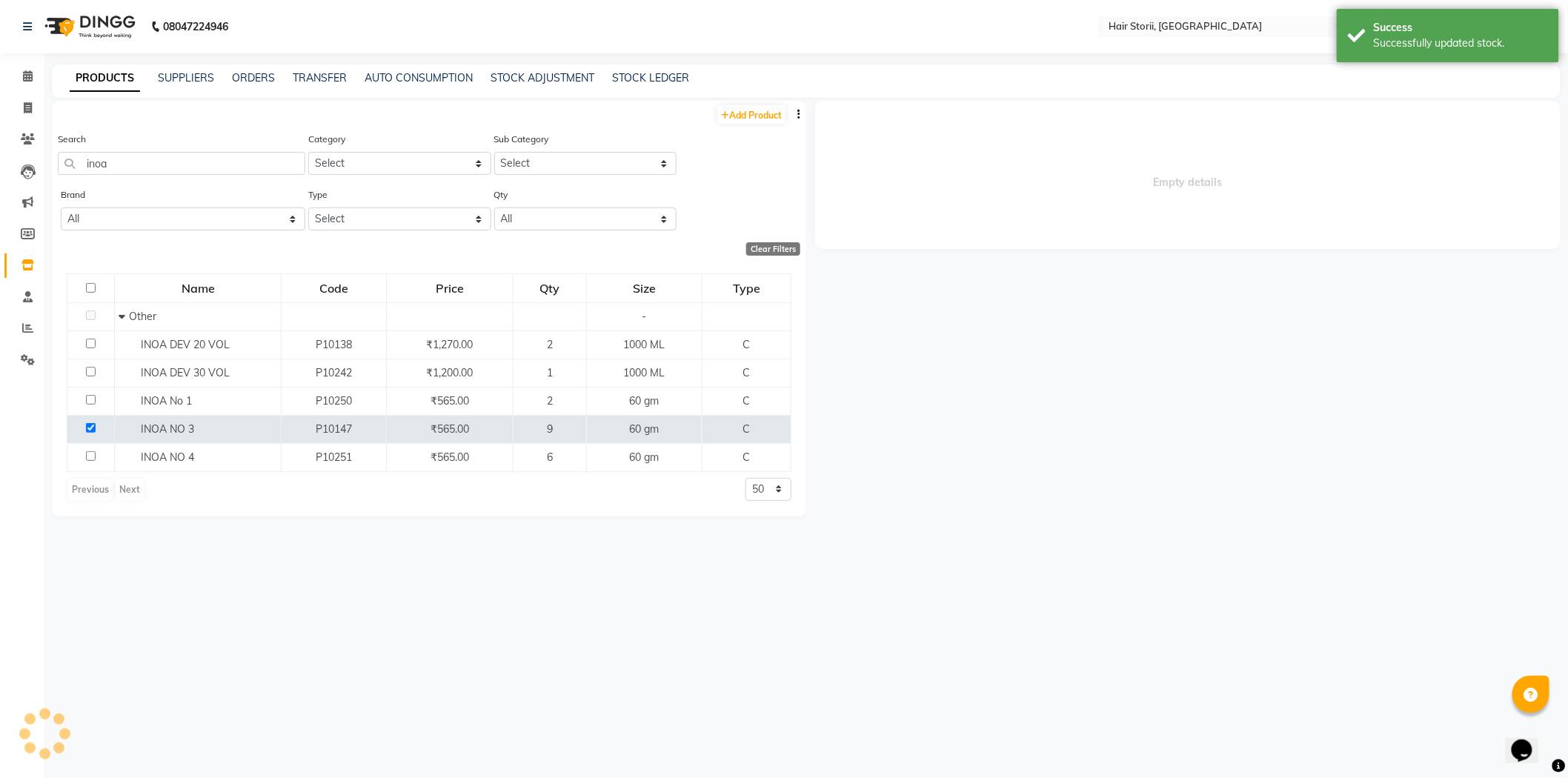
select select
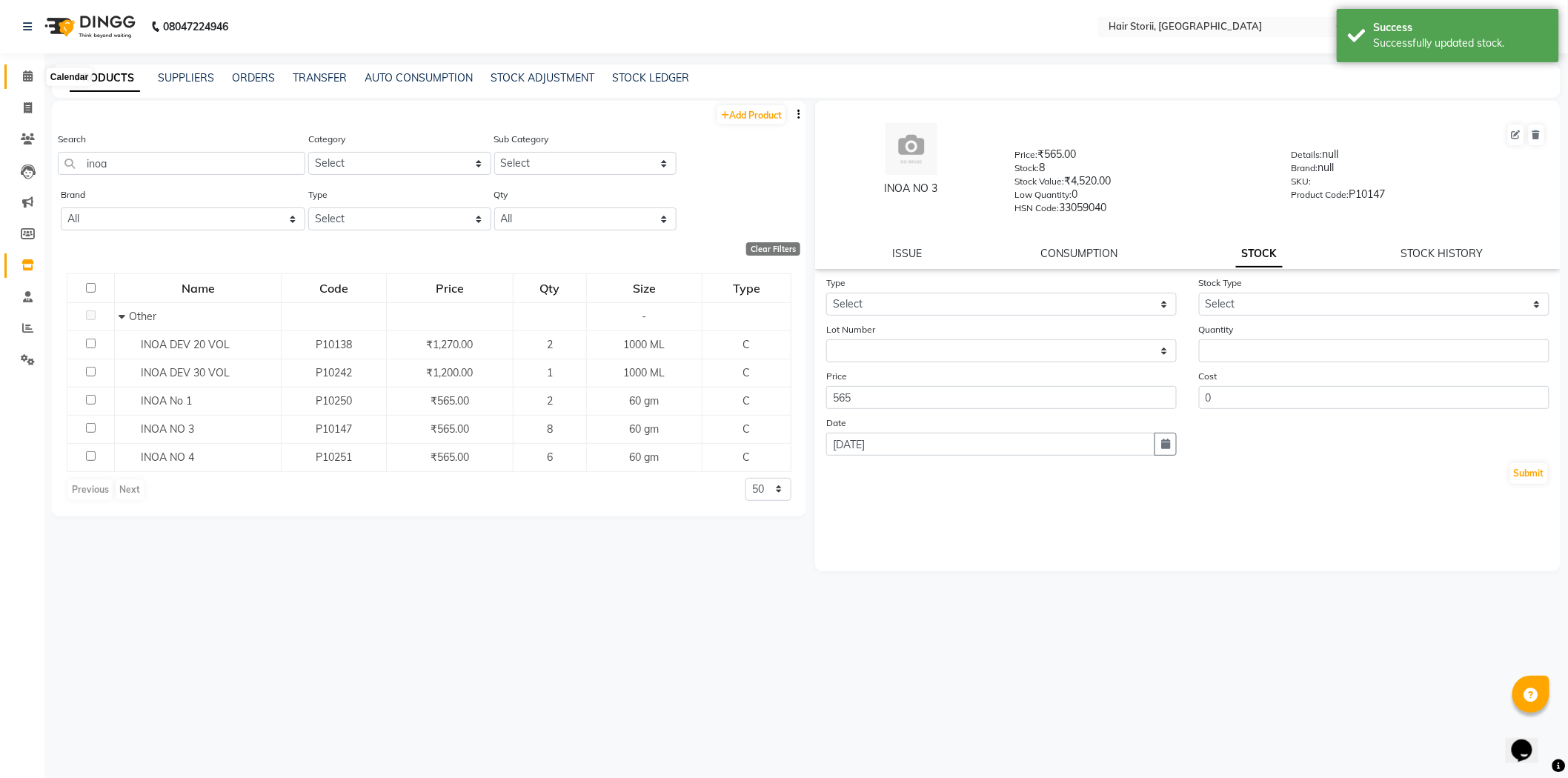
click at [30, 77] on icon at bounding box center [28, 76] width 10 height 11
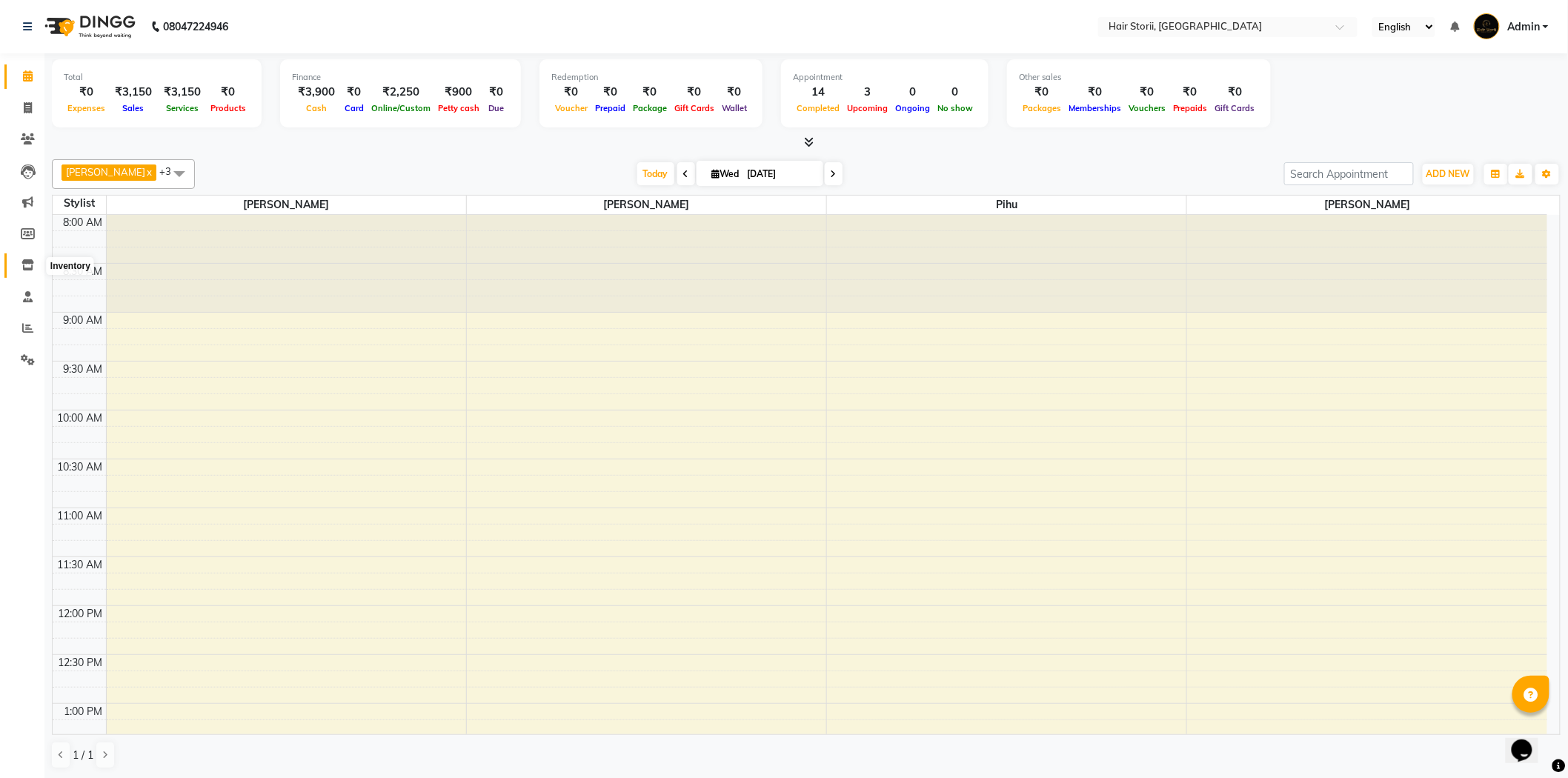
click at [25, 266] on icon at bounding box center [27, 264] width 13 height 11
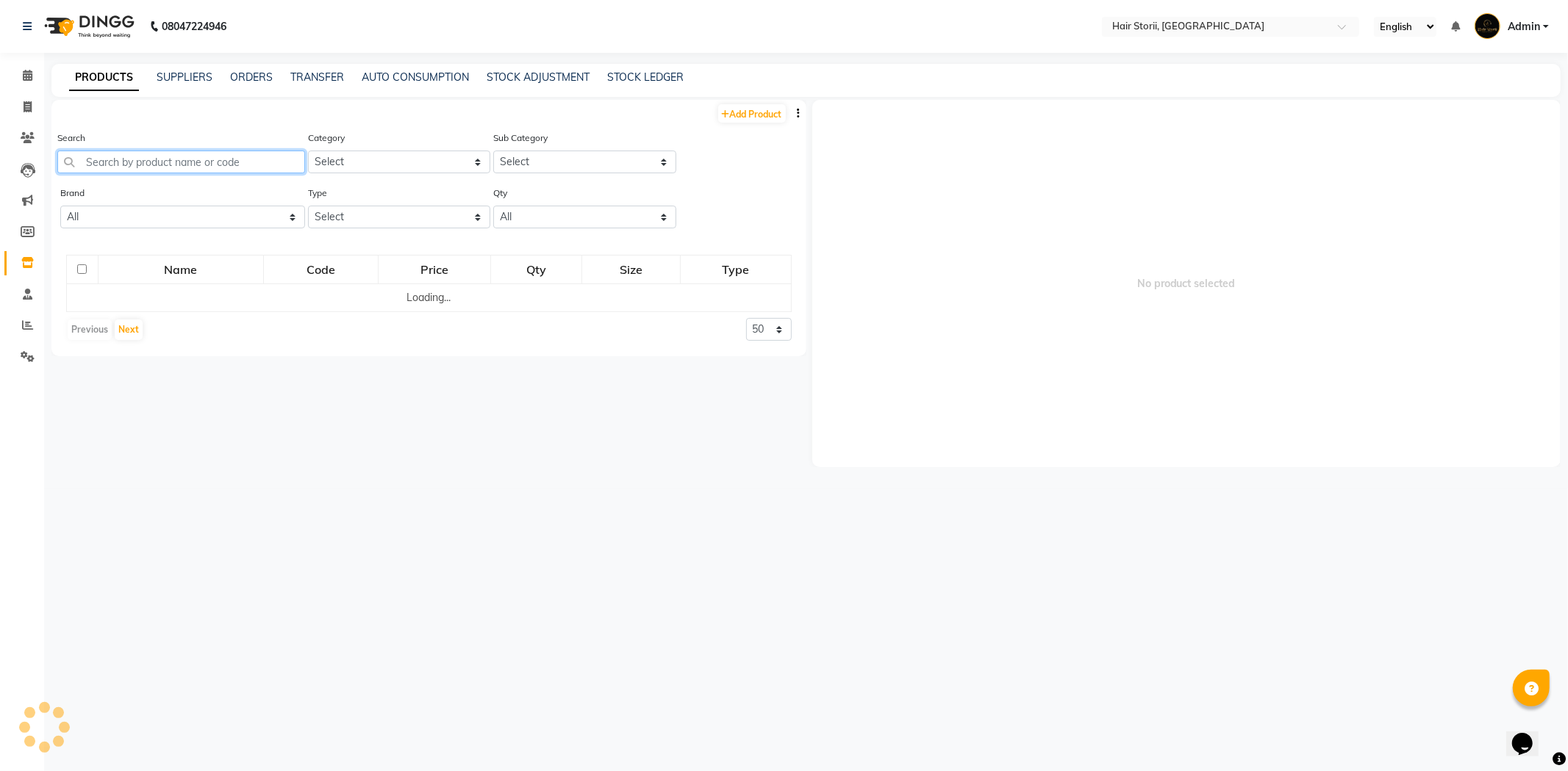
click at [148, 163] on input "text" at bounding box center [181, 162] width 247 height 23
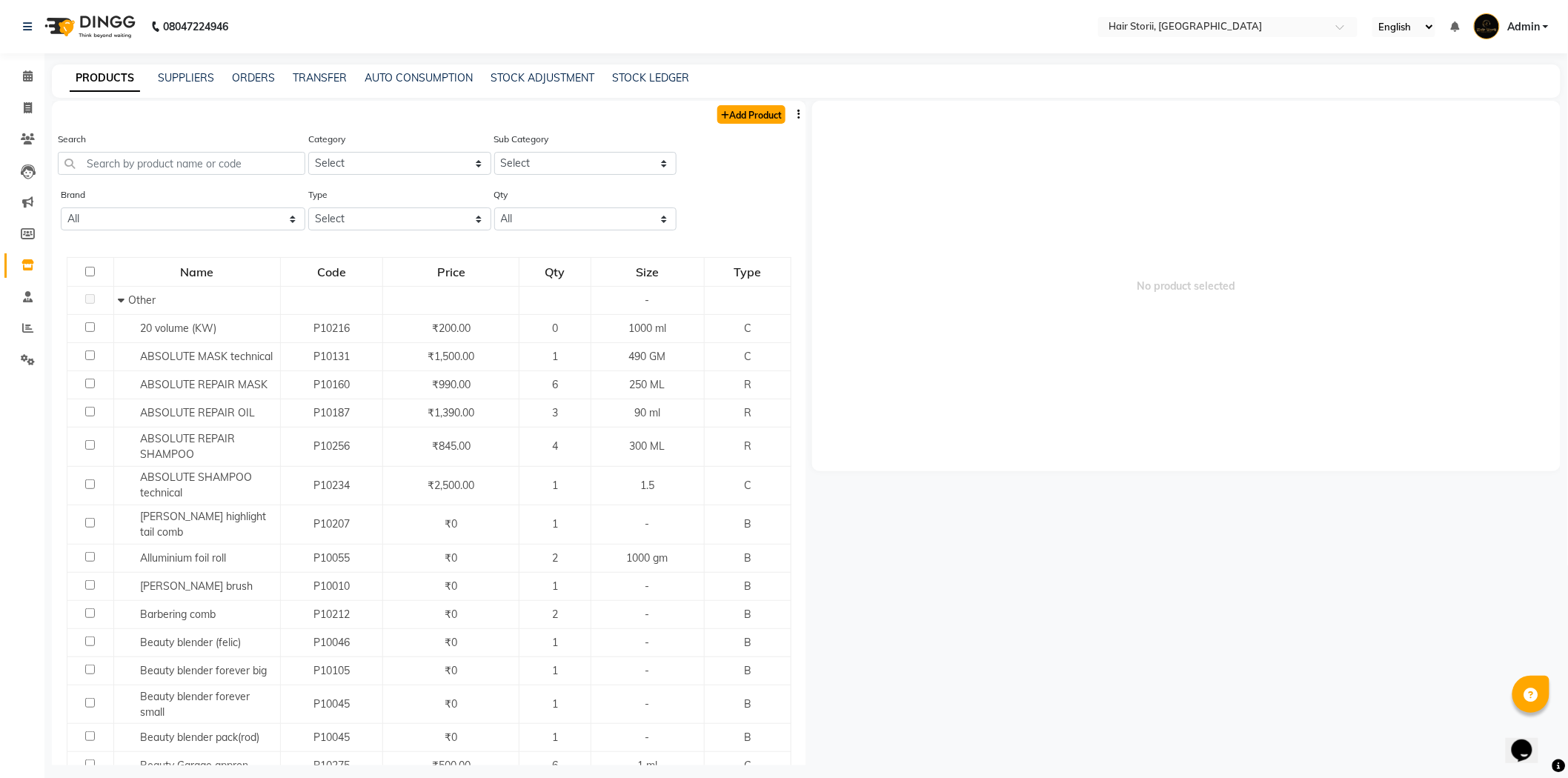
click at [738, 113] on link "Add Product" at bounding box center [752, 113] width 68 height 18
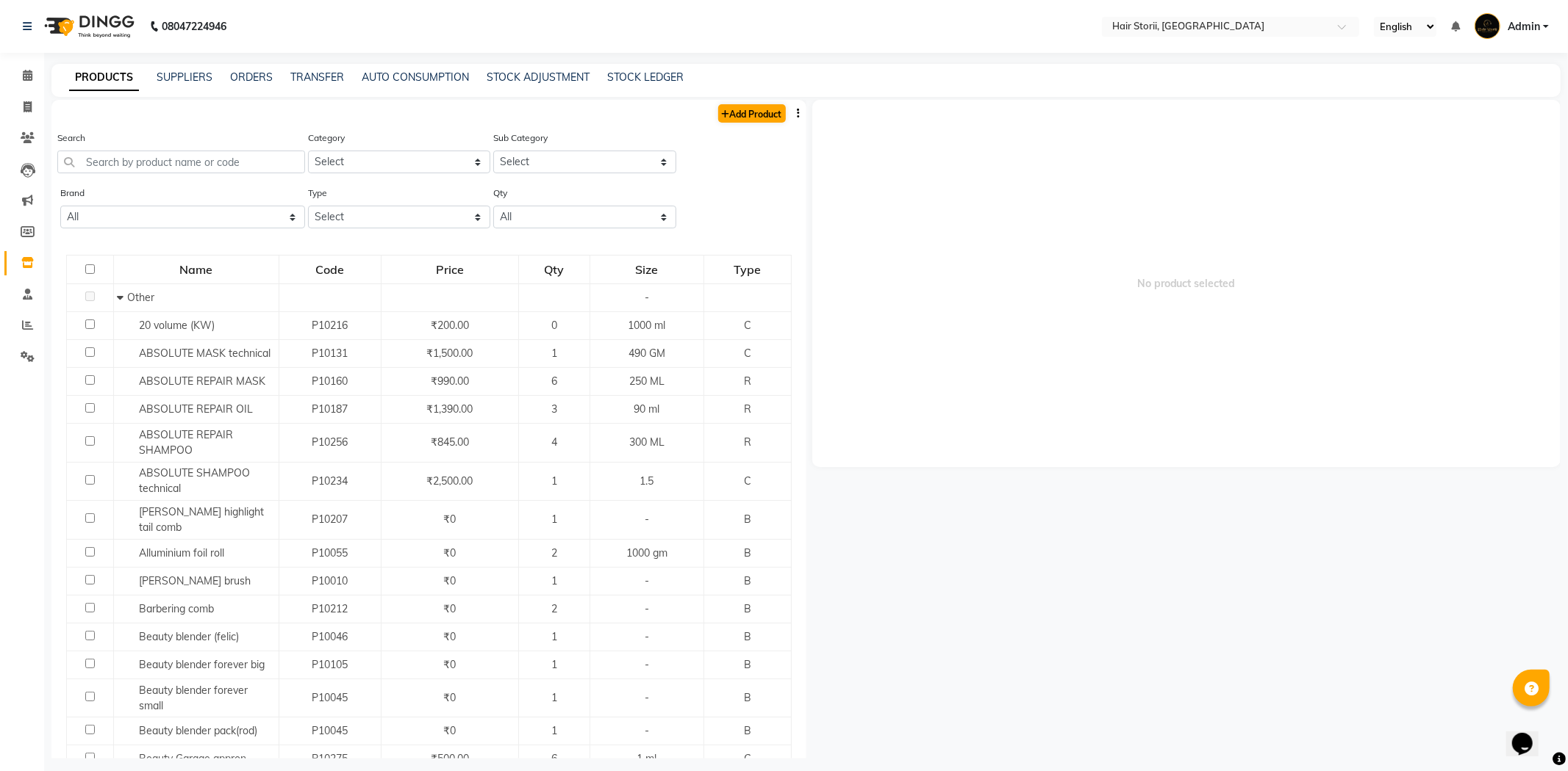
select select "true"
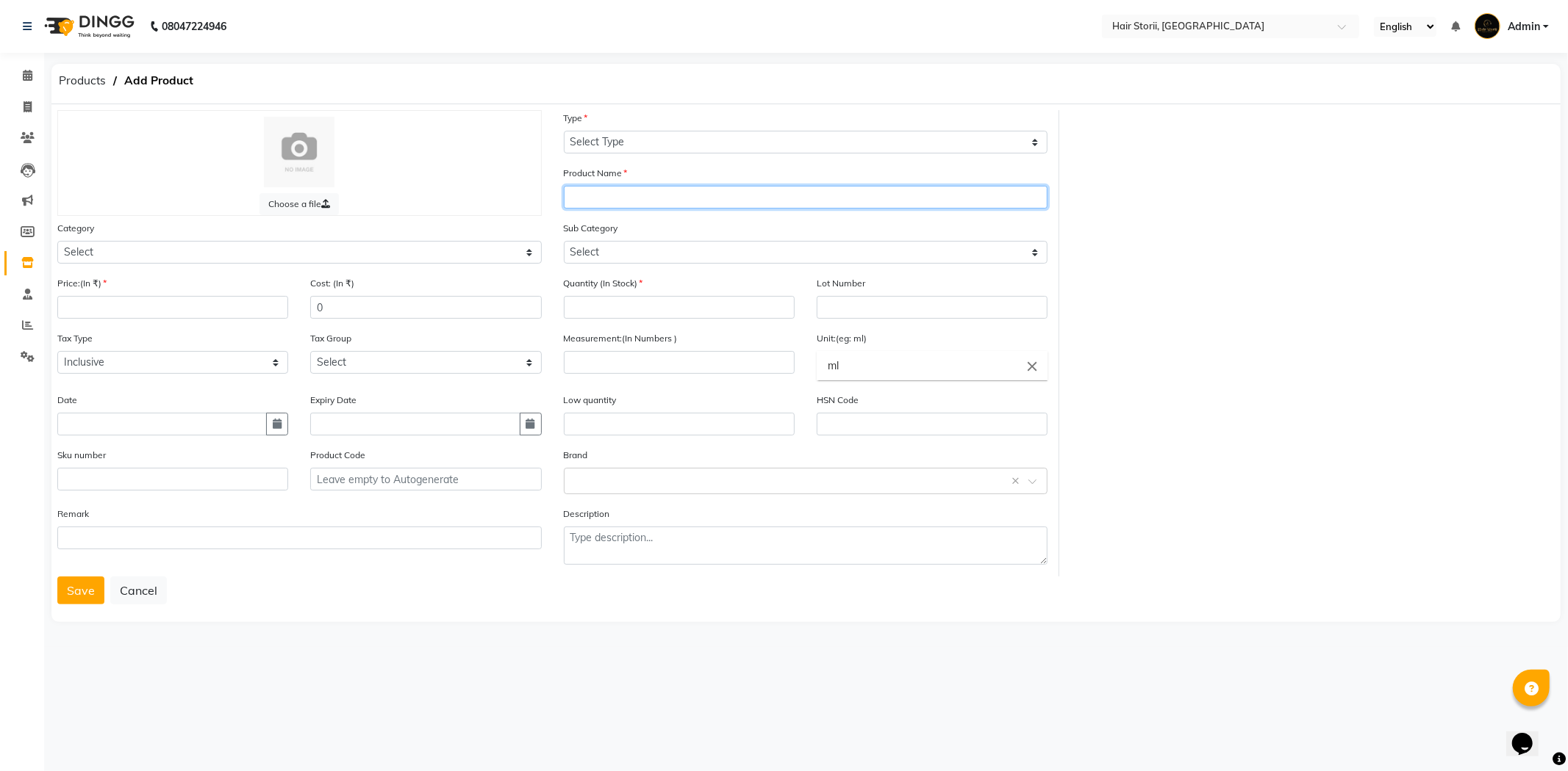
click at [592, 194] on input "text" at bounding box center [805, 197] width 484 height 23
type input "Botoplexx trial Pack (Shampoo+Conditiner)"
drag, startPoint x: 710, startPoint y: 204, endPoint x: 1172, endPoint y: 244, distance: 463.7
click at [1176, 242] on div "Choose a file Type Select Type Both Retail Consumable Product Name Botoplexx tr…" at bounding box center [805, 343] width 1519 height 466
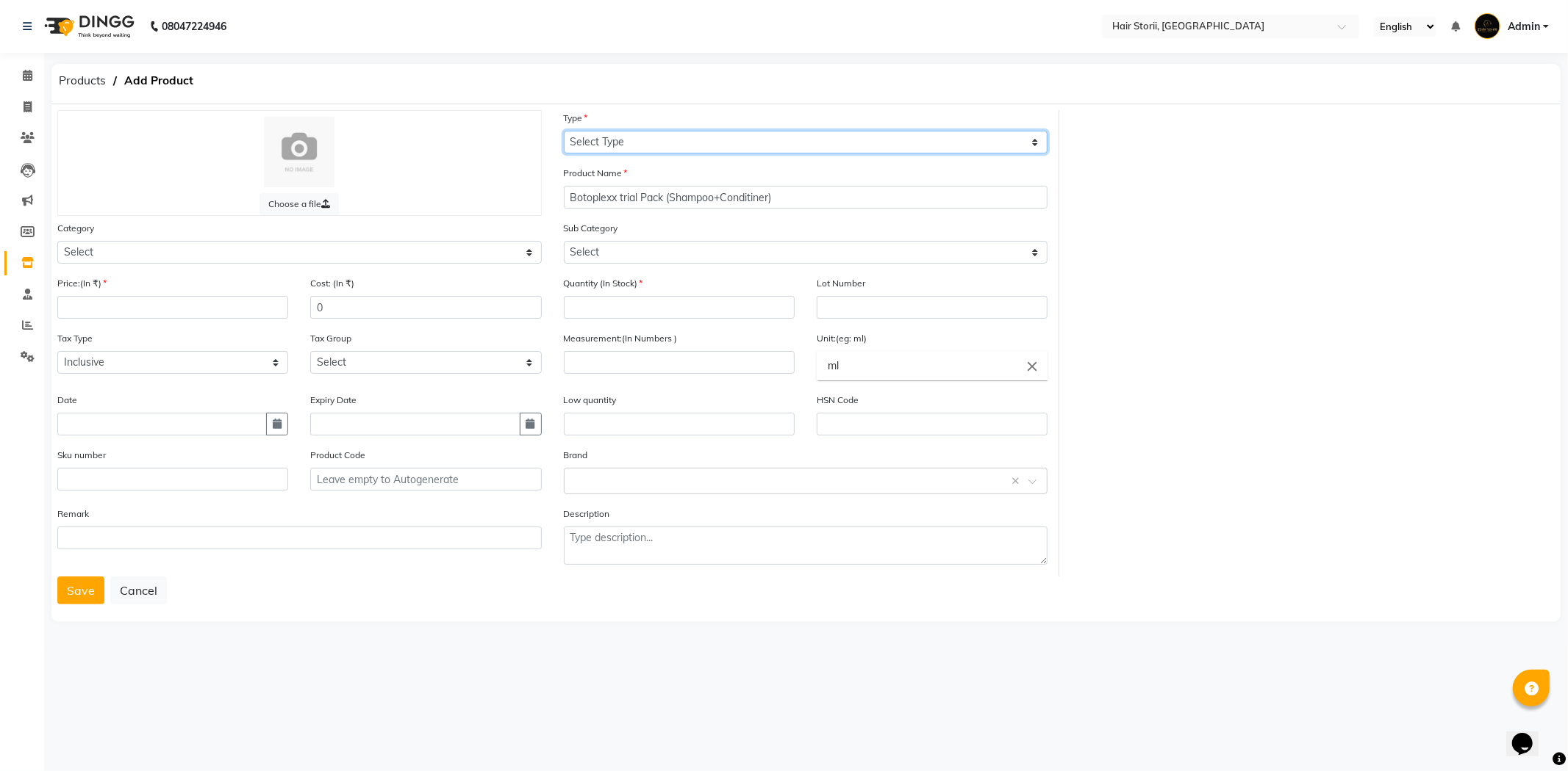
click at [643, 145] on select "Select Type Both Retail Consumable" at bounding box center [805, 142] width 484 height 23
select select "R"
click at [564, 131] on select "Select Type Both Retail Consumable" at bounding box center [805, 142] width 484 height 23
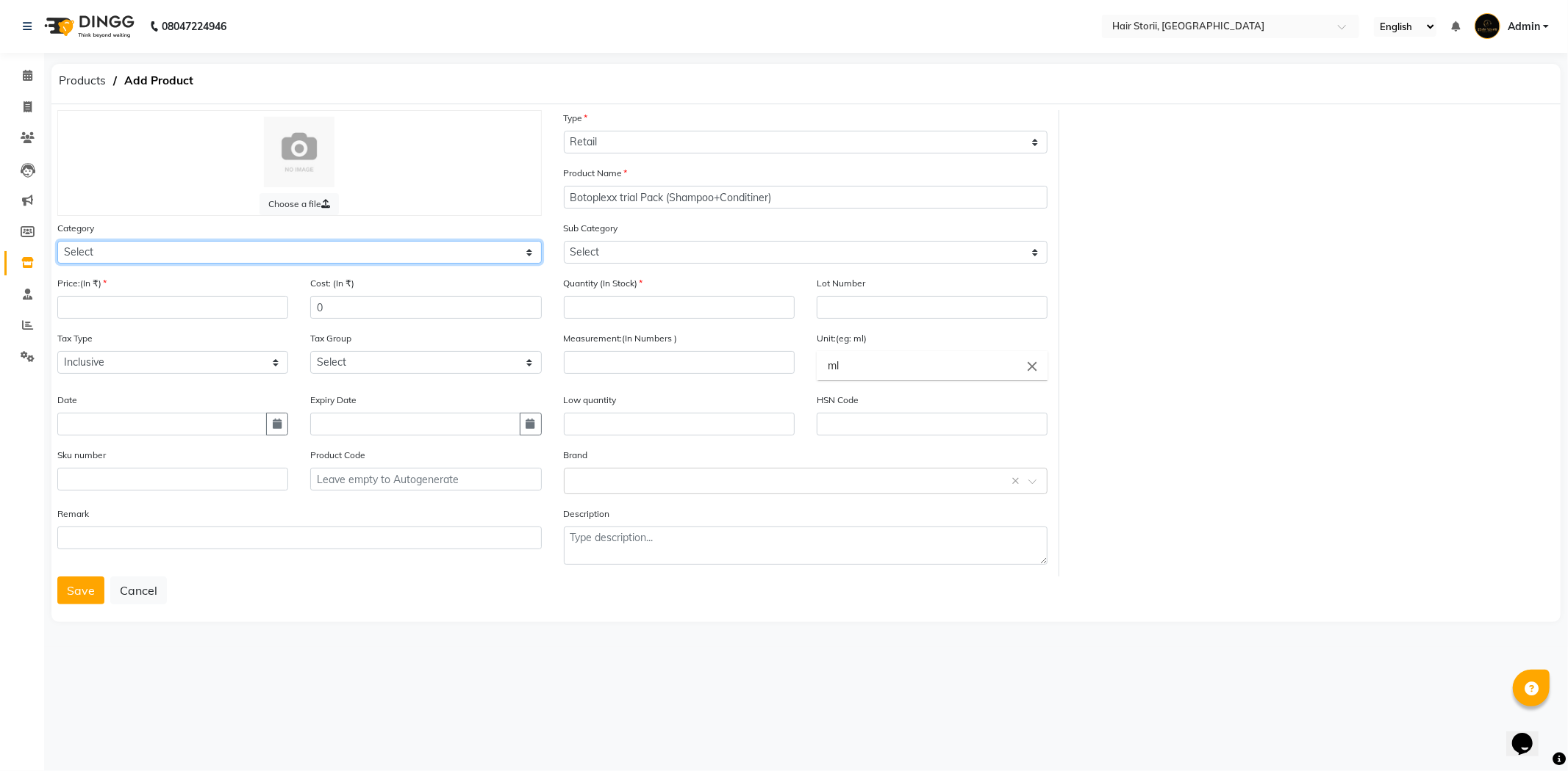
click at [495, 251] on select "Select Hair Skin Makeup Personal Care Appliances Beard Waxing Disposable Thread…" at bounding box center [299, 253] width 484 height 23
select select "1100"
click at [58, 241] on select "Select Hair Skin Makeup Personal Care Appliances Beard Waxing Disposable Thread…" at bounding box center [299, 253] width 484 height 23
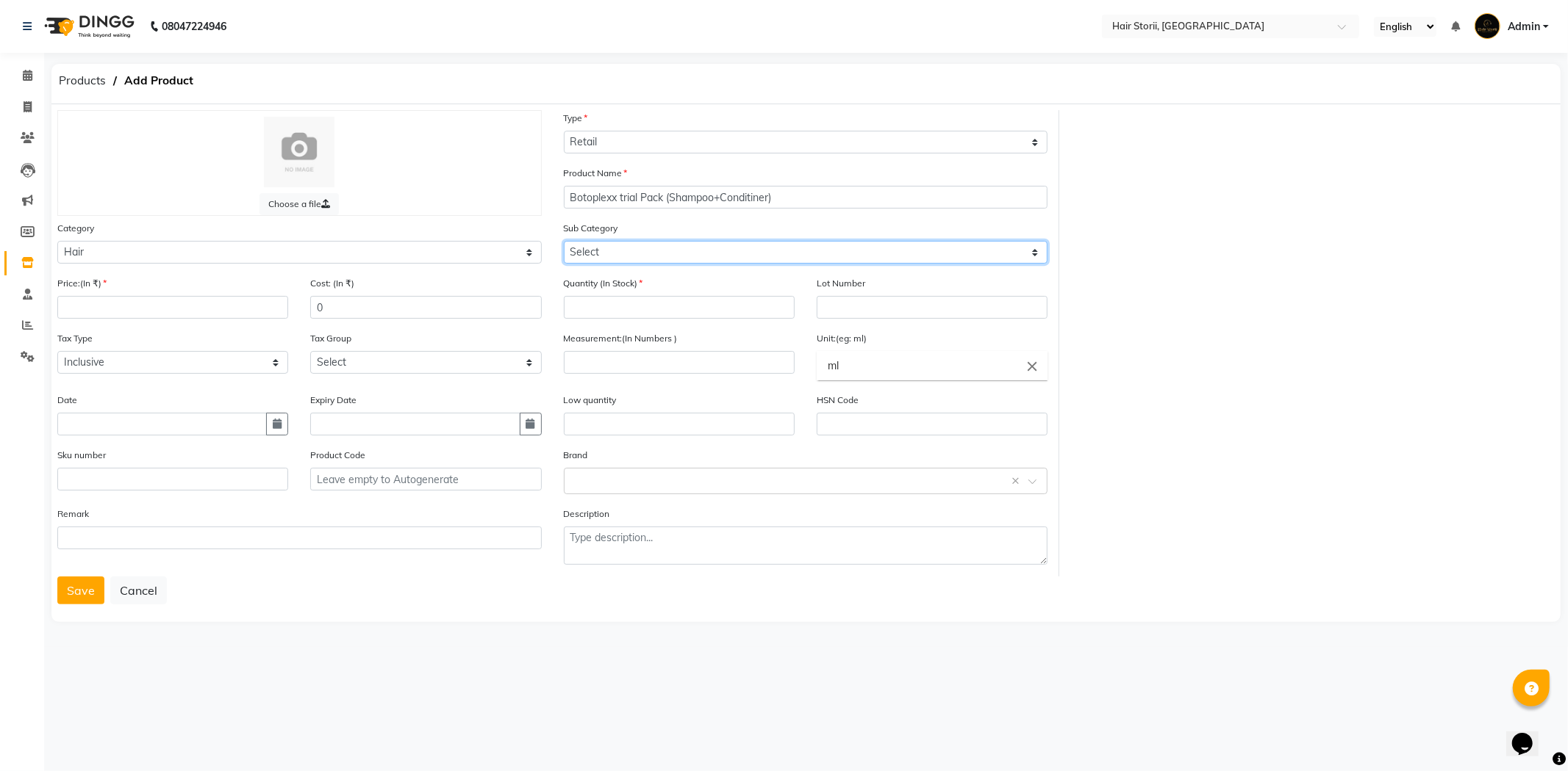
click at [628, 252] on select "Select Shampoo Conditioner Cream Mask Oil Serum Color Appliances Treatment Styl…" at bounding box center [805, 253] width 484 height 23
drag, startPoint x: 1241, startPoint y: 340, endPoint x: 1230, endPoint y: 351, distance: 15.6
click at [1241, 341] on div "Choose a file Type Select Type Both Retail Consumable Product Name Botoplexx tr…" at bounding box center [805, 343] width 1519 height 466
click at [269, 312] on input "number" at bounding box center [173, 308] width 231 height 23
type input "500"
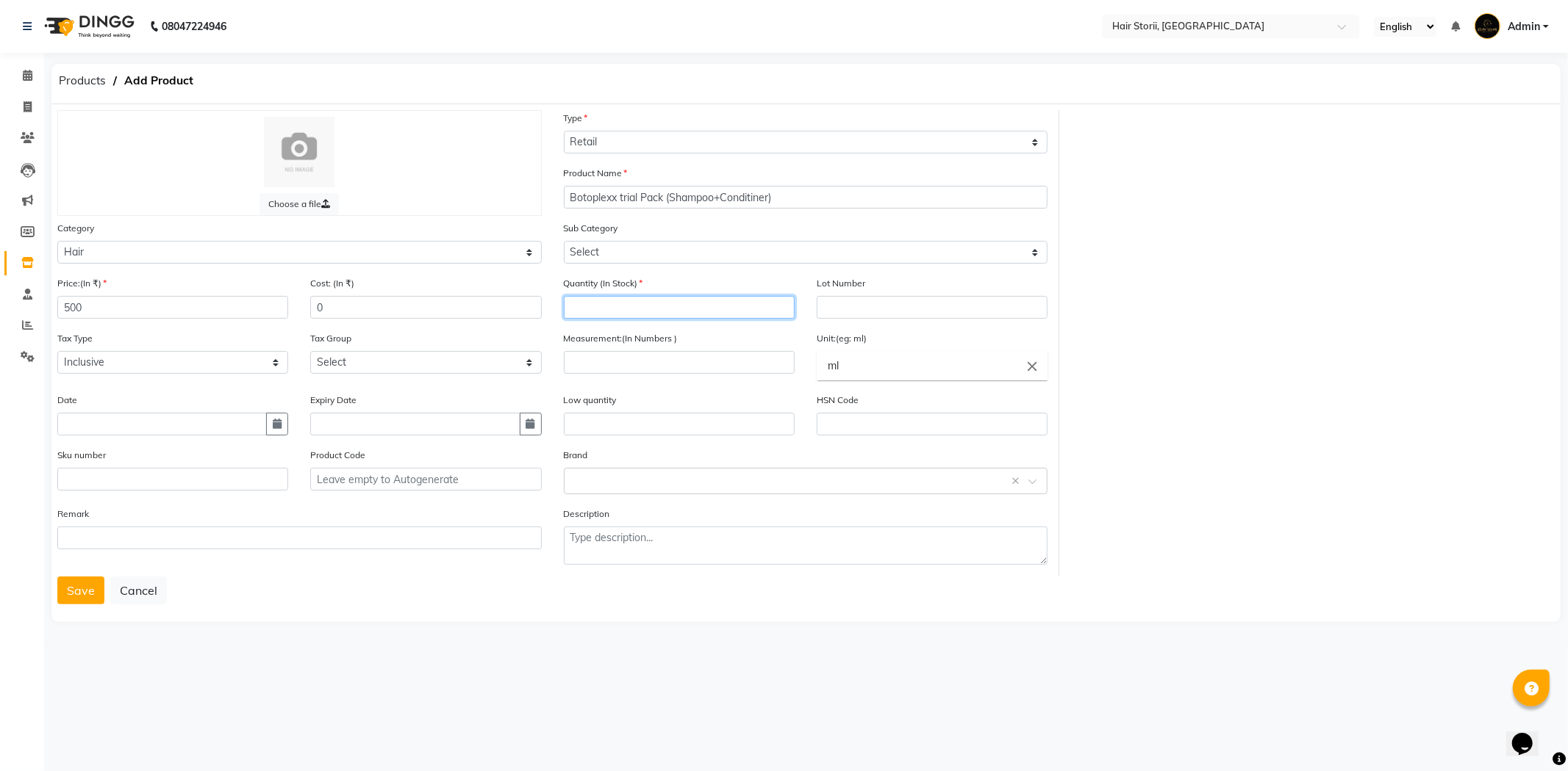
click at [581, 307] on input "number" at bounding box center [679, 308] width 231 height 23
type input "7"
click at [630, 357] on input "number" at bounding box center [679, 362] width 231 height 23
type input "9"
click at [76, 599] on button "Save" at bounding box center [81, 590] width 47 height 28
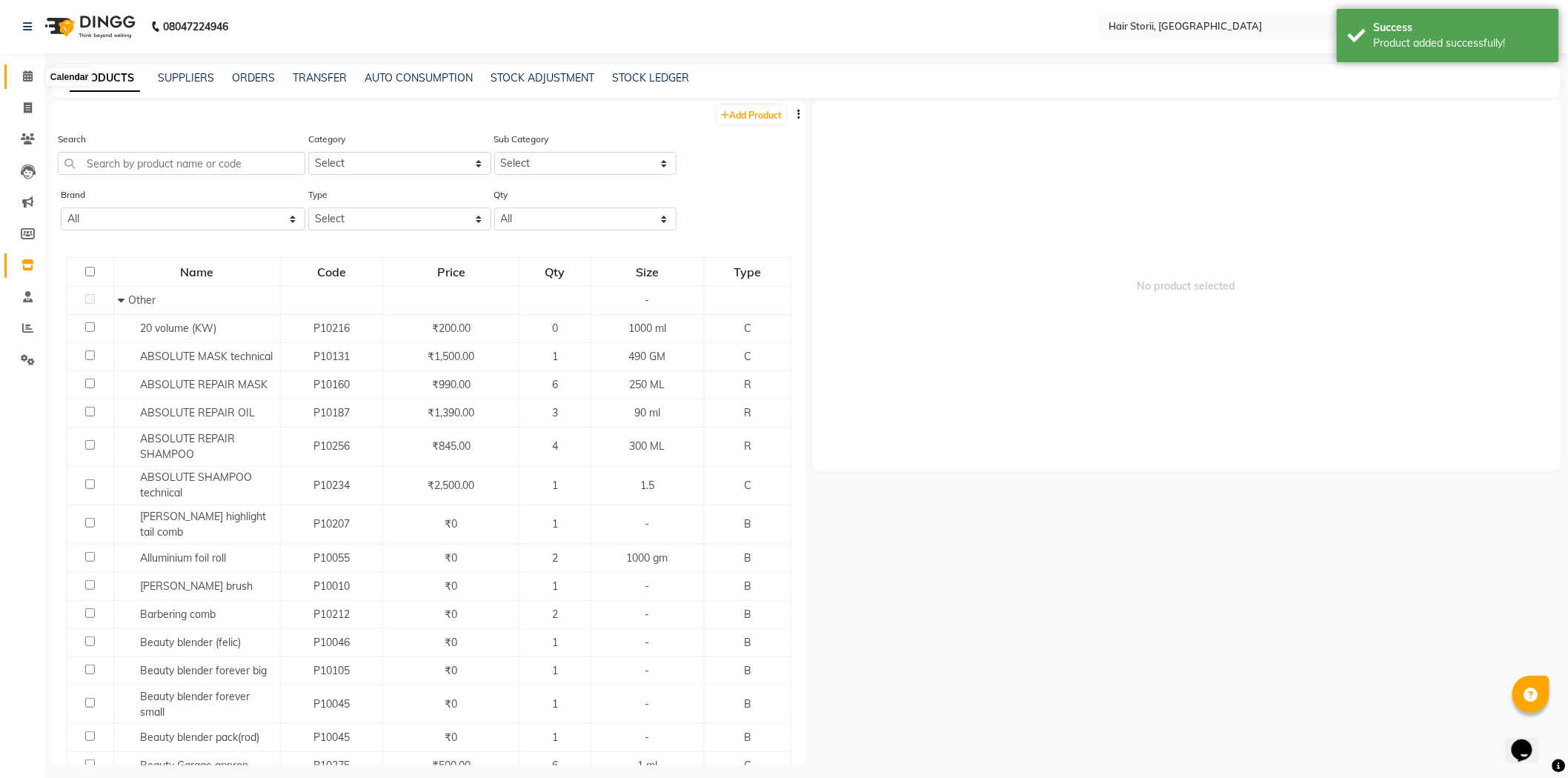
click at [33, 77] on span at bounding box center [27, 77] width 26 height 17
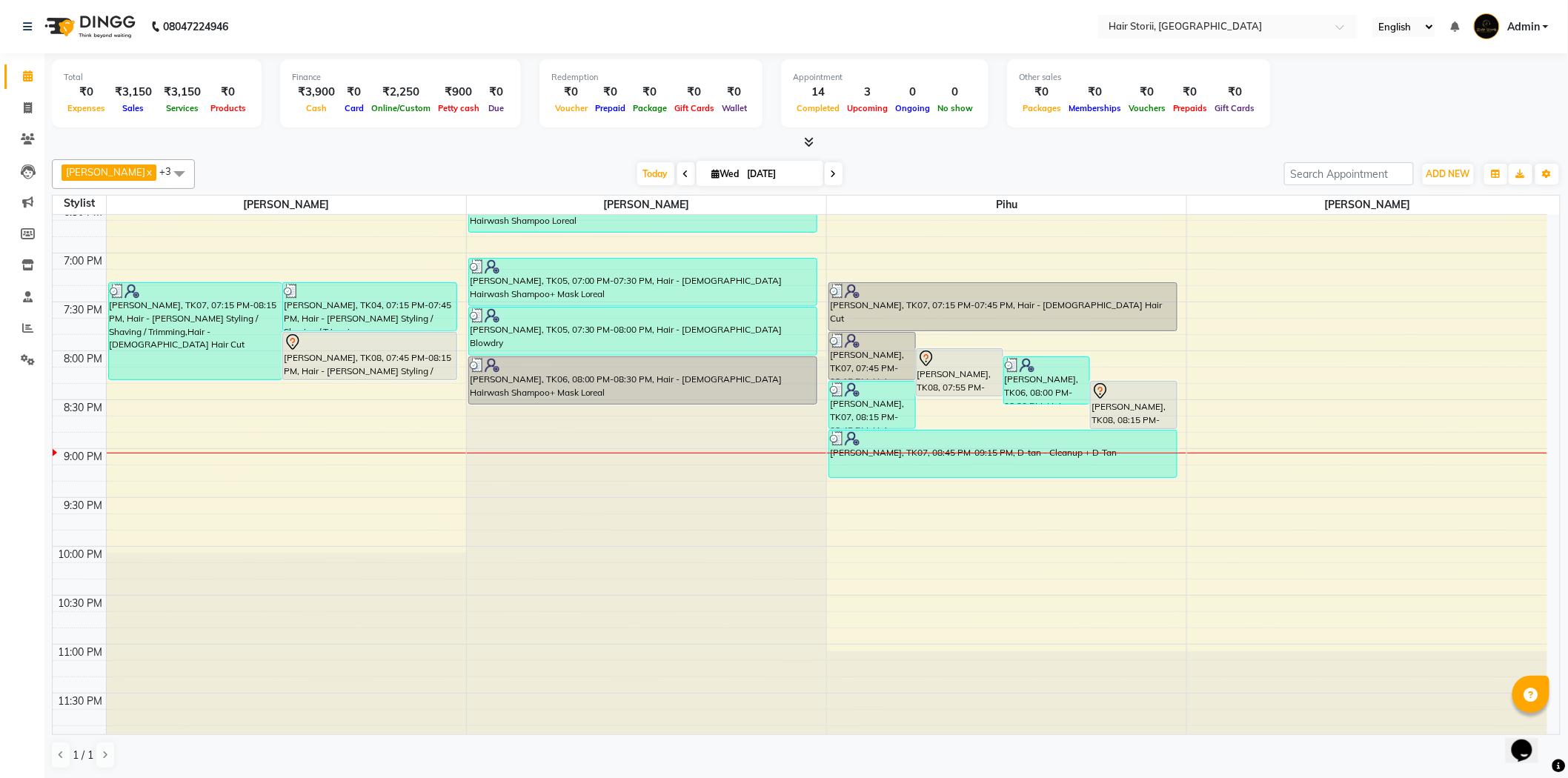
scroll to position [1053, 0]
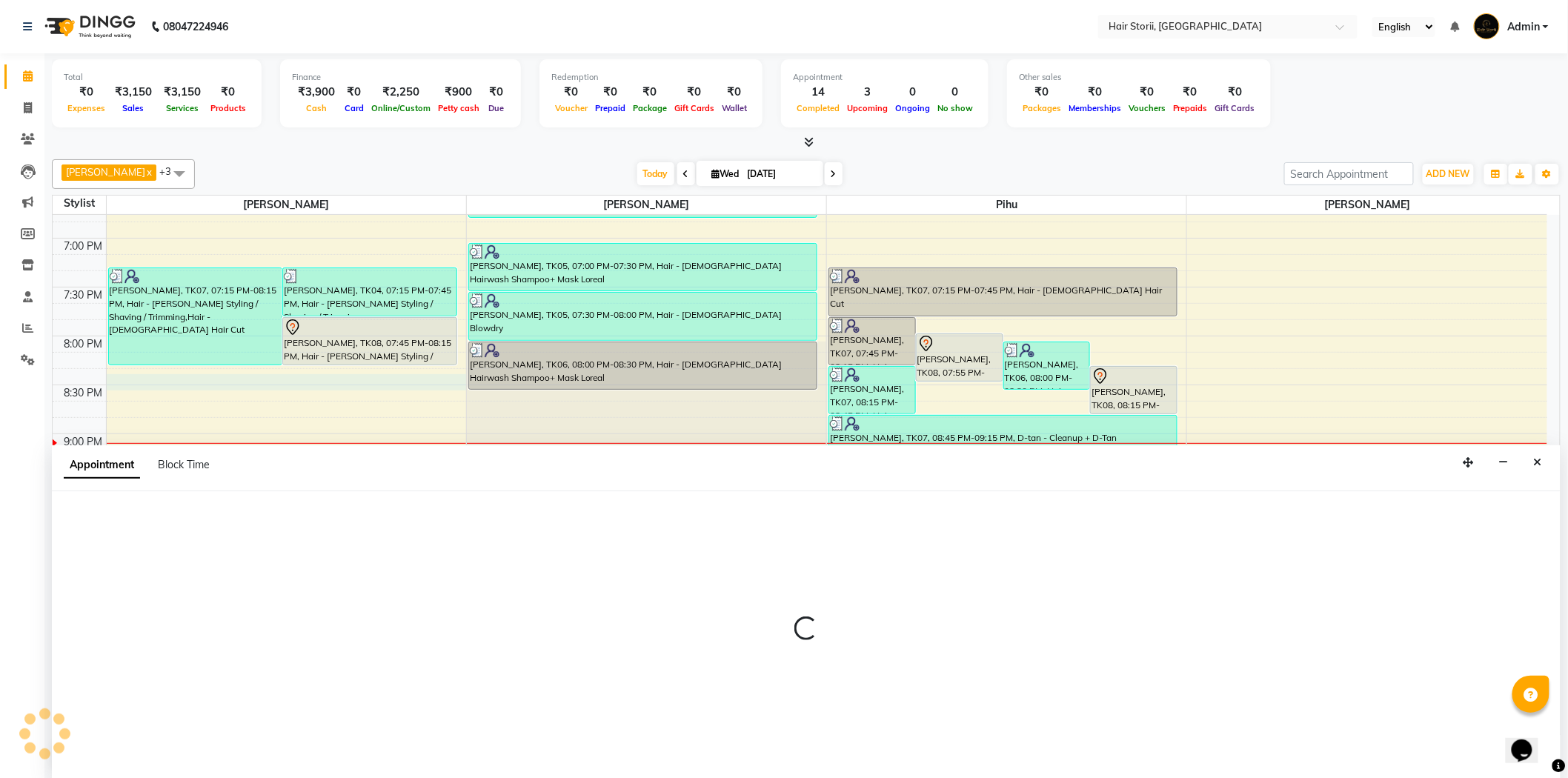
scroll to position [1, 0]
select select "51423"
select select "tentative"
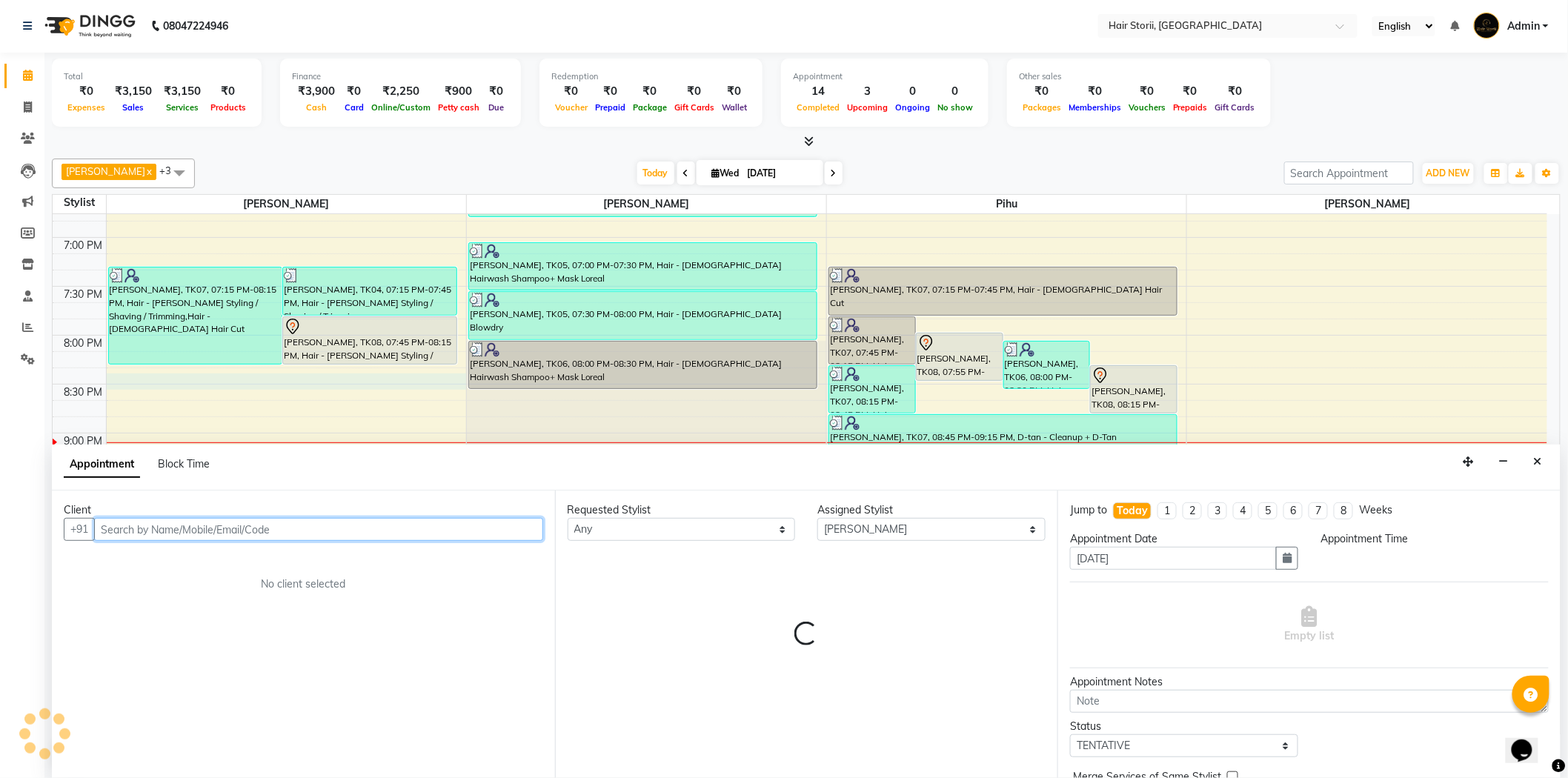
select select "1215"
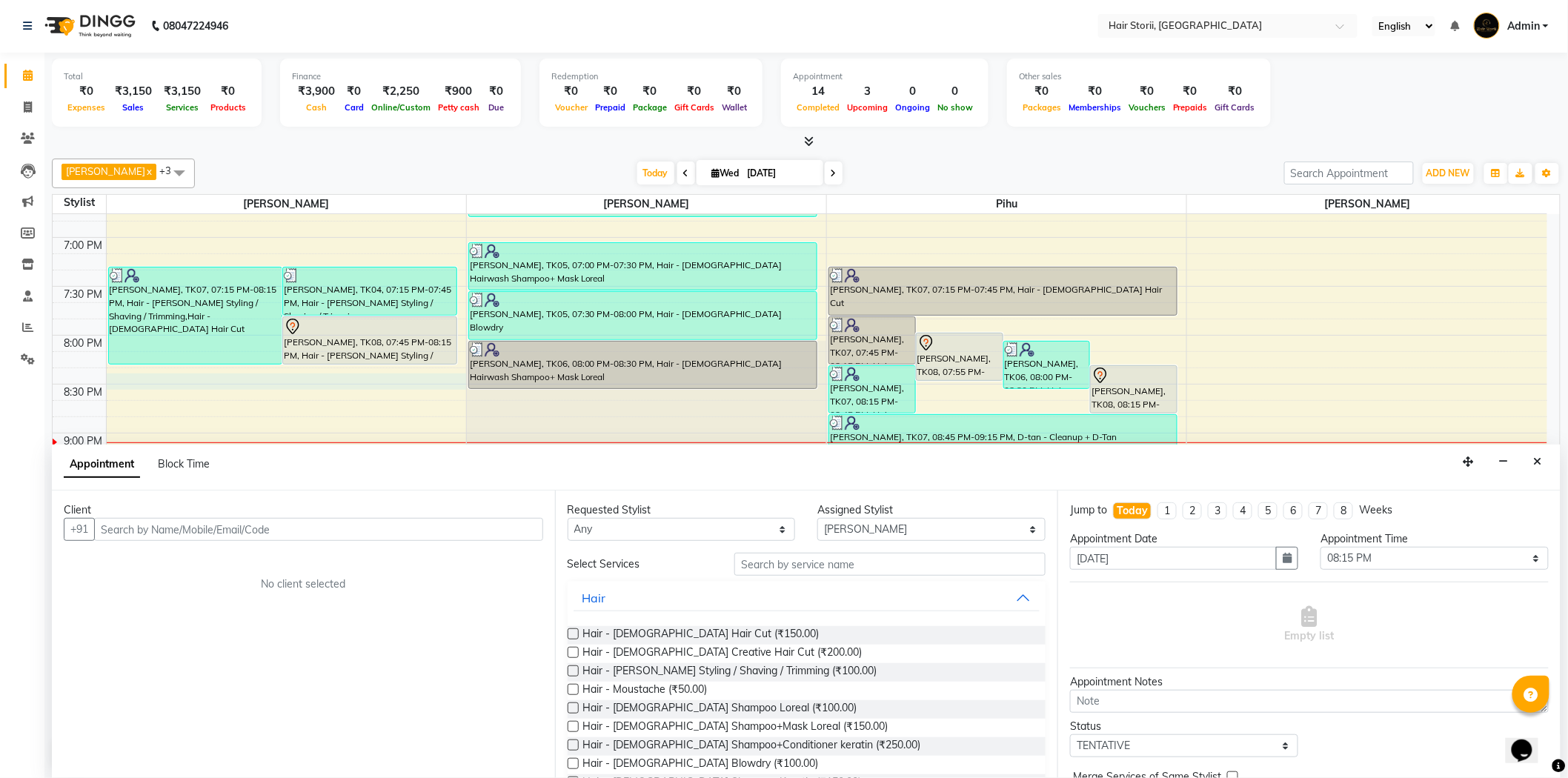
drag, startPoint x: 573, startPoint y: 635, endPoint x: 511, endPoint y: 640, distance: 62.2
click at [572, 637] on label at bounding box center [572, 633] width 11 height 11
click at [572, 637] on input "checkbox" at bounding box center [572, 635] width 10 height 10
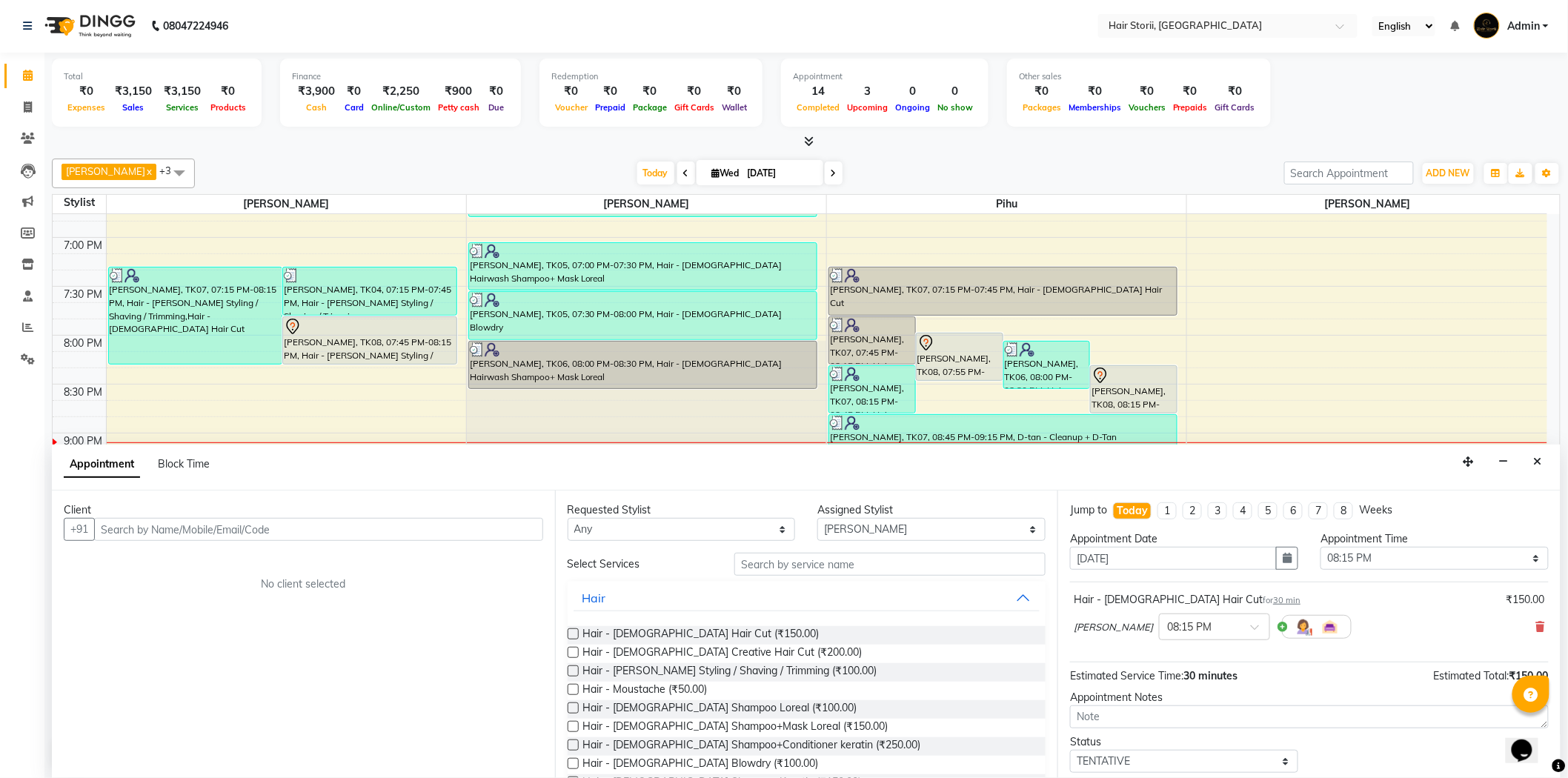
click at [575, 634] on label at bounding box center [572, 633] width 11 height 11
click at [575, 634] on input "checkbox" at bounding box center [572, 635] width 10 height 10
checkbox input "false"
click at [570, 670] on label at bounding box center [572, 670] width 11 height 11
click at [570, 670] on input "checkbox" at bounding box center [572, 672] width 10 height 10
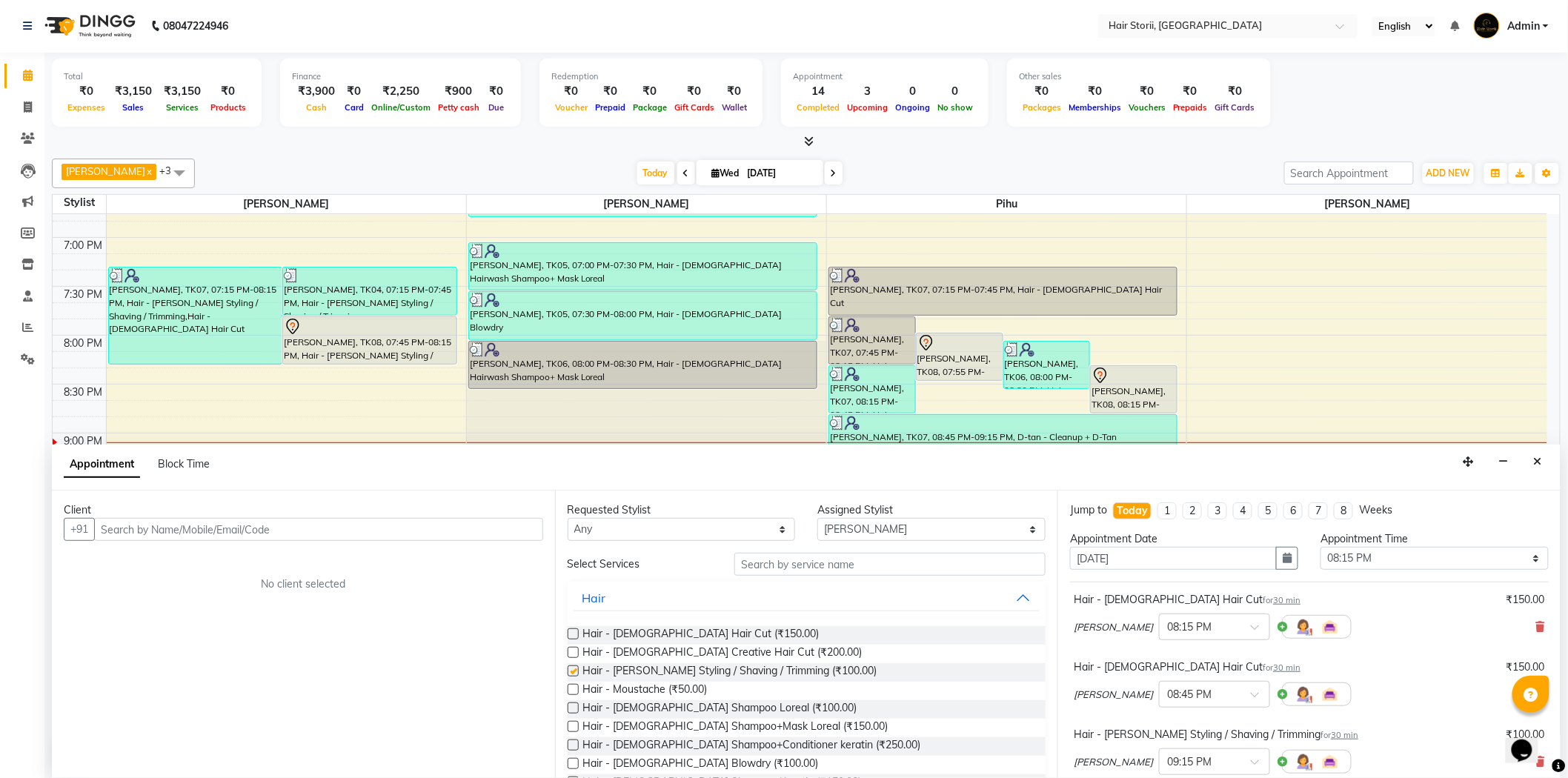
checkbox input "false"
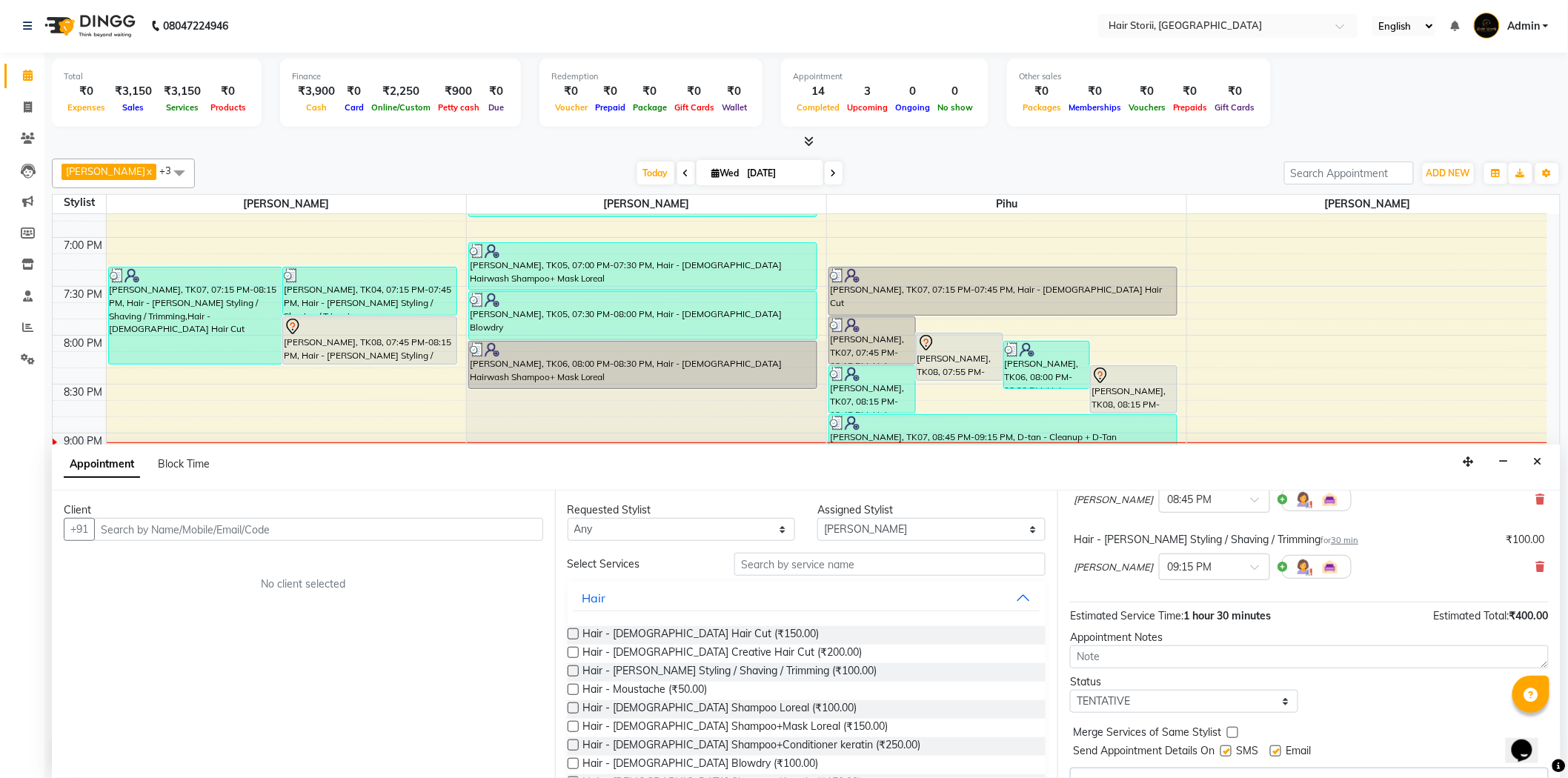
scroll to position [224, 0]
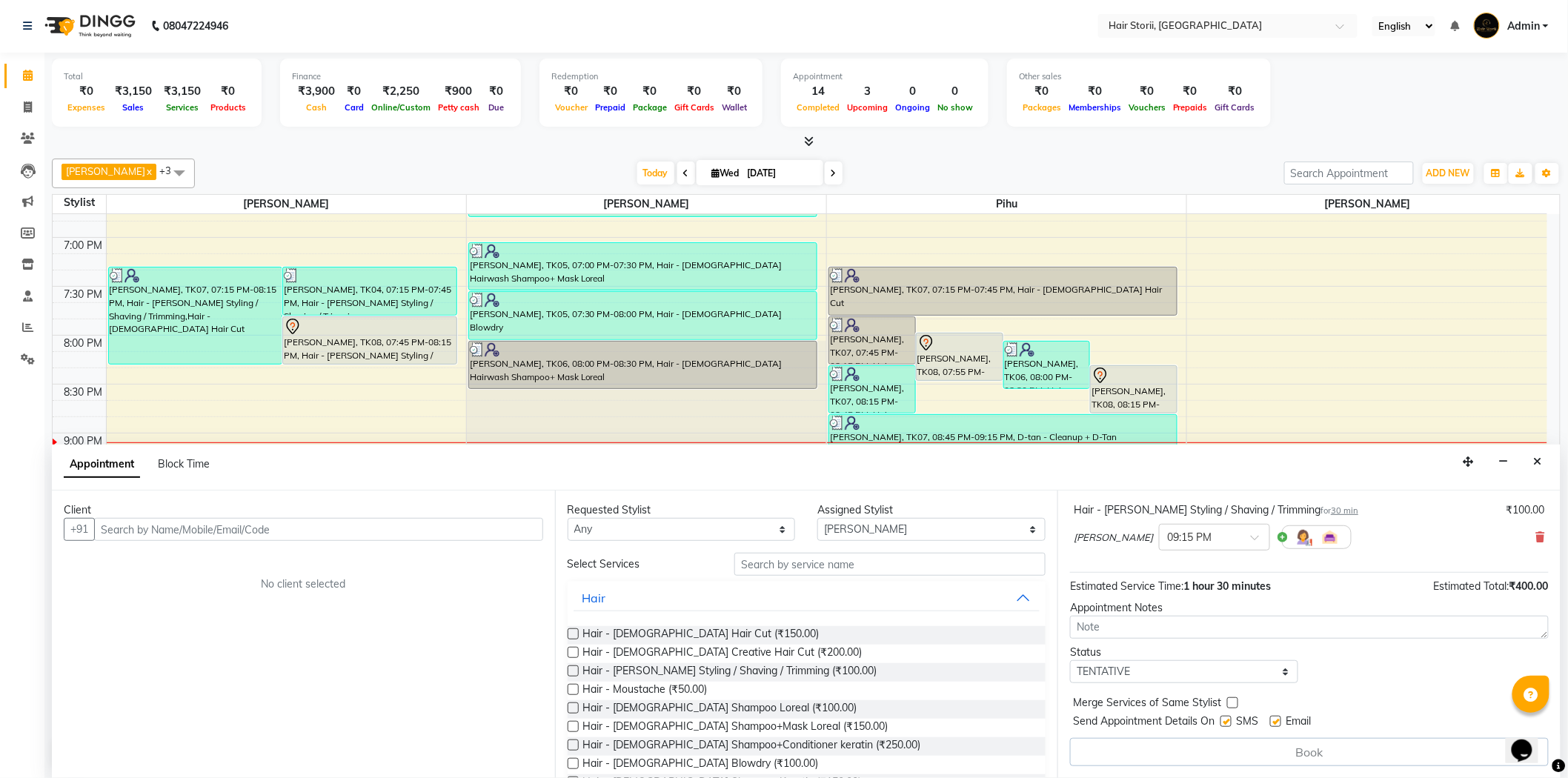
drag, startPoint x: 1277, startPoint y: 722, endPoint x: 1263, endPoint y: 723, distance: 14.0
click at [1276, 722] on label at bounding box center [1274, 721] width 11 height 11
click at [1276, 722] on input "checkbox" at bounding box center [1274, 723] width 10 height 10
checkbox input "false"
click at [1230, 723] on label at bounding box center [1225, 721] width 11 height 11
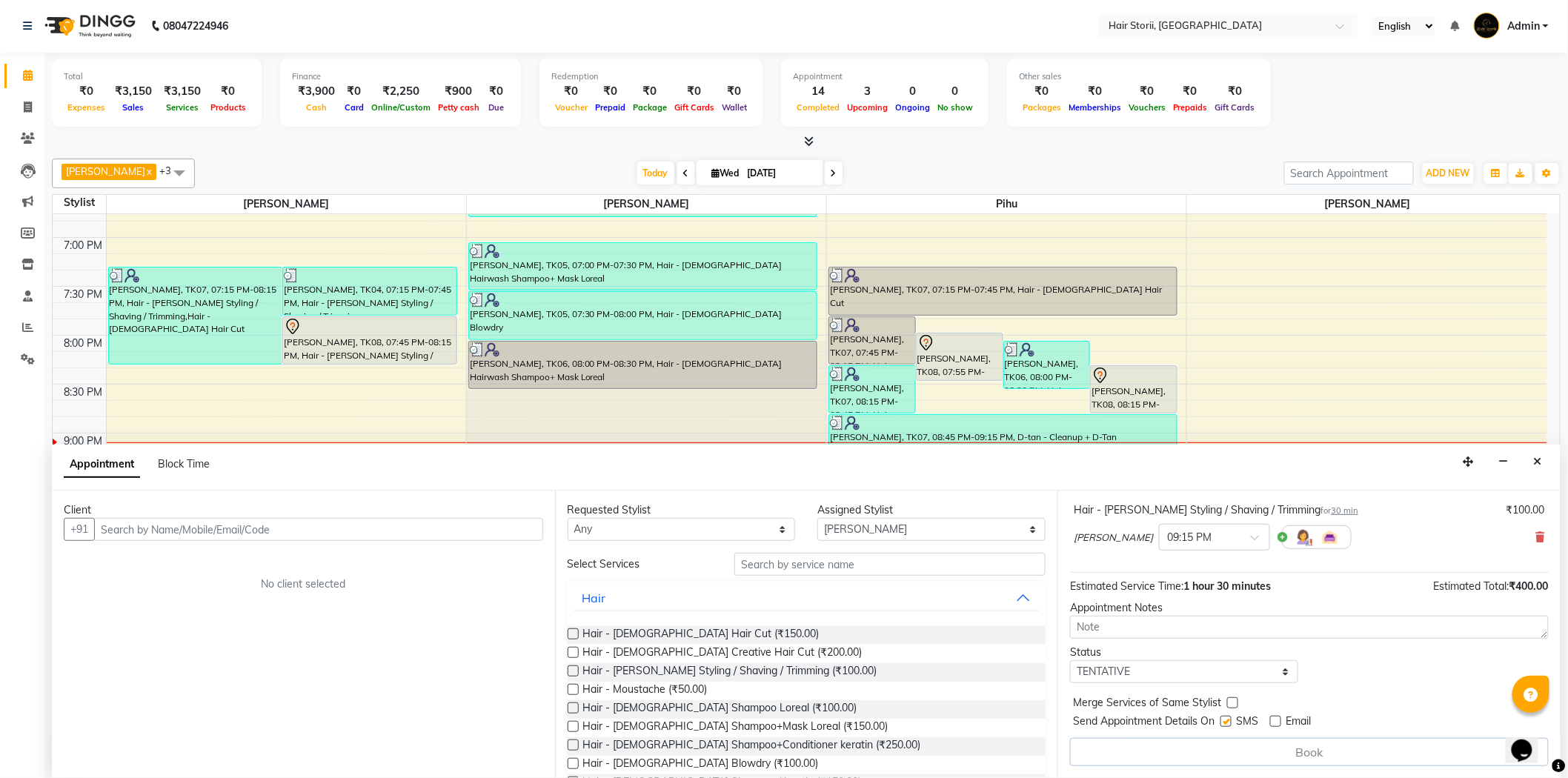
click at [1230, 723] on input "checkbox" at bounding box center [1225, 723] width 10 height 10
checkbox input "false"
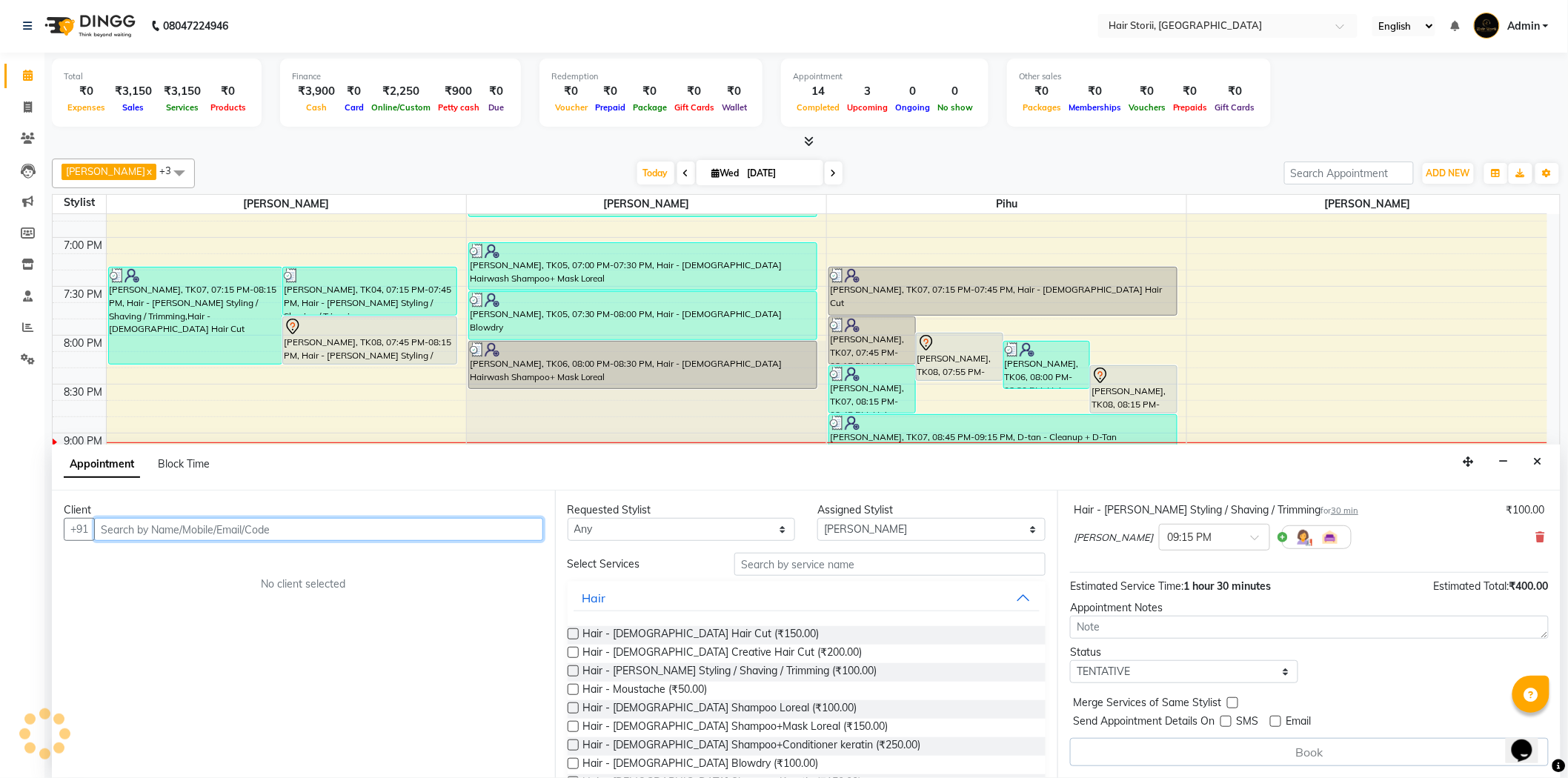
click at [416, 536] on input "text" at bounding box center [318, 530] width 449 height 23
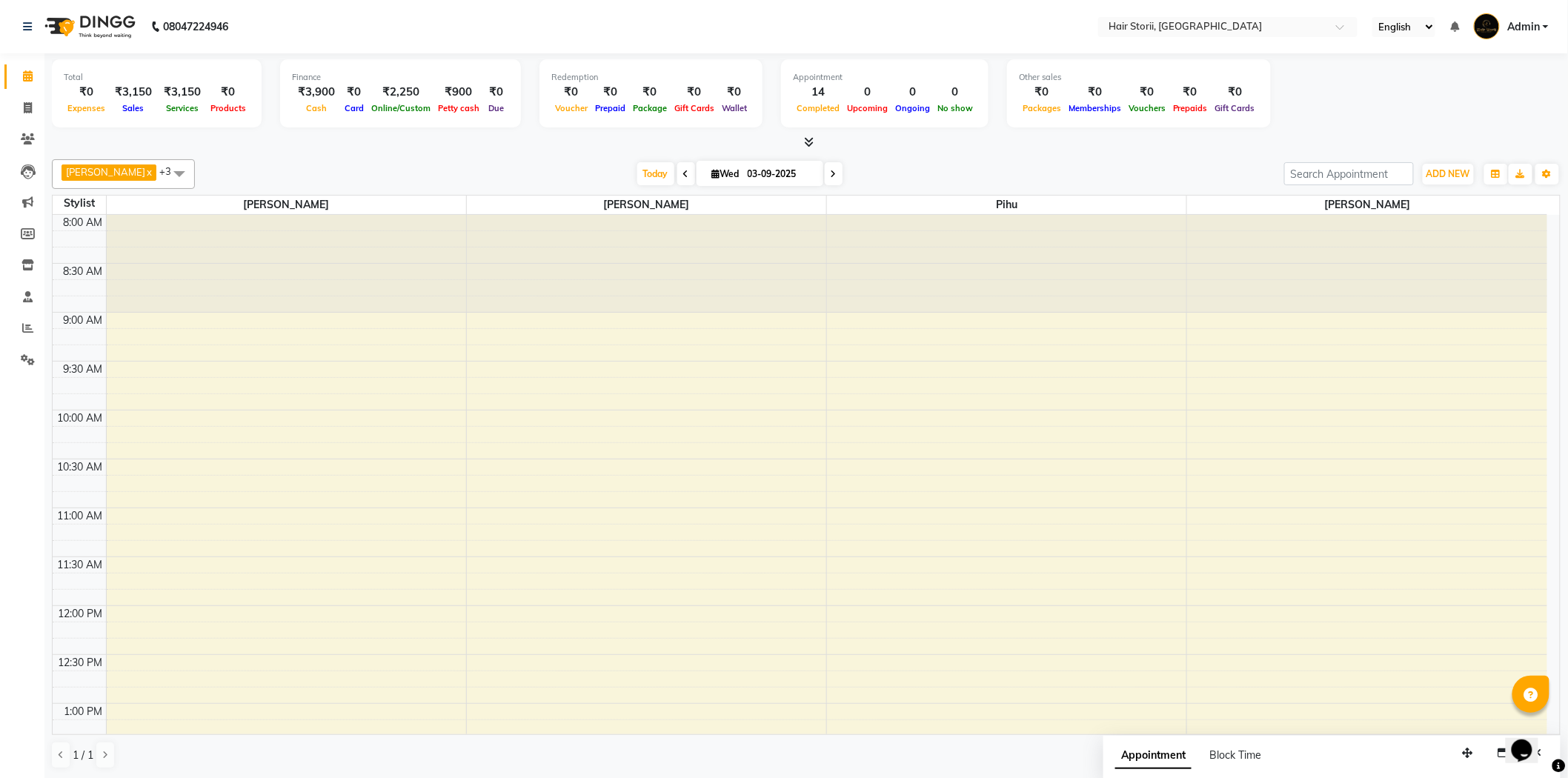
scroll to position [988, 0]
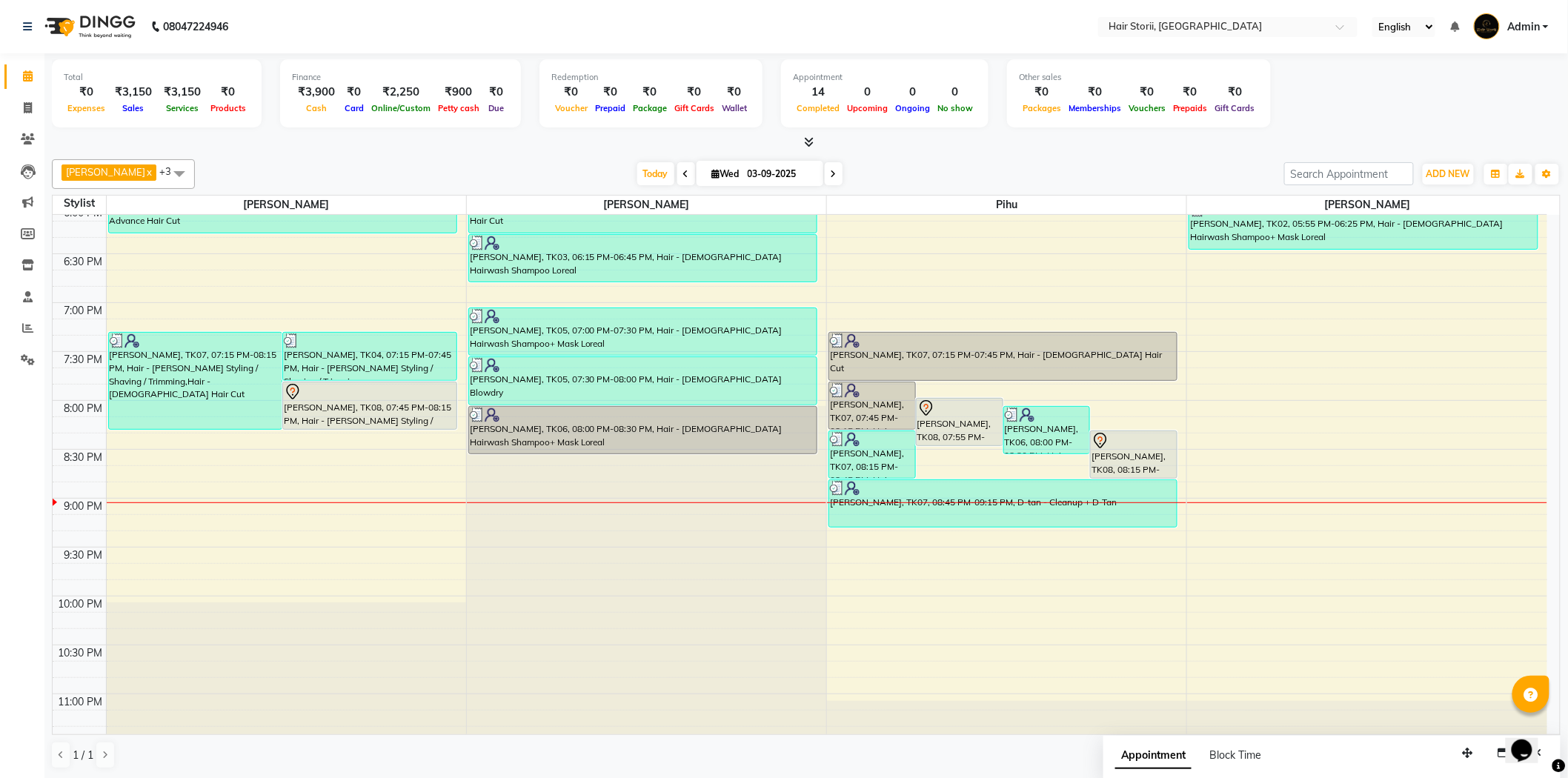
click at [348, 465] on div "8:00 AM 8:30 AM 9:00 AM 9:30 AM 10:00 AM 10:30 AM 11:00 AM 11:30 AM 12:00 PM 12…" at bounding box center [799, 9] width 1494 height 1565
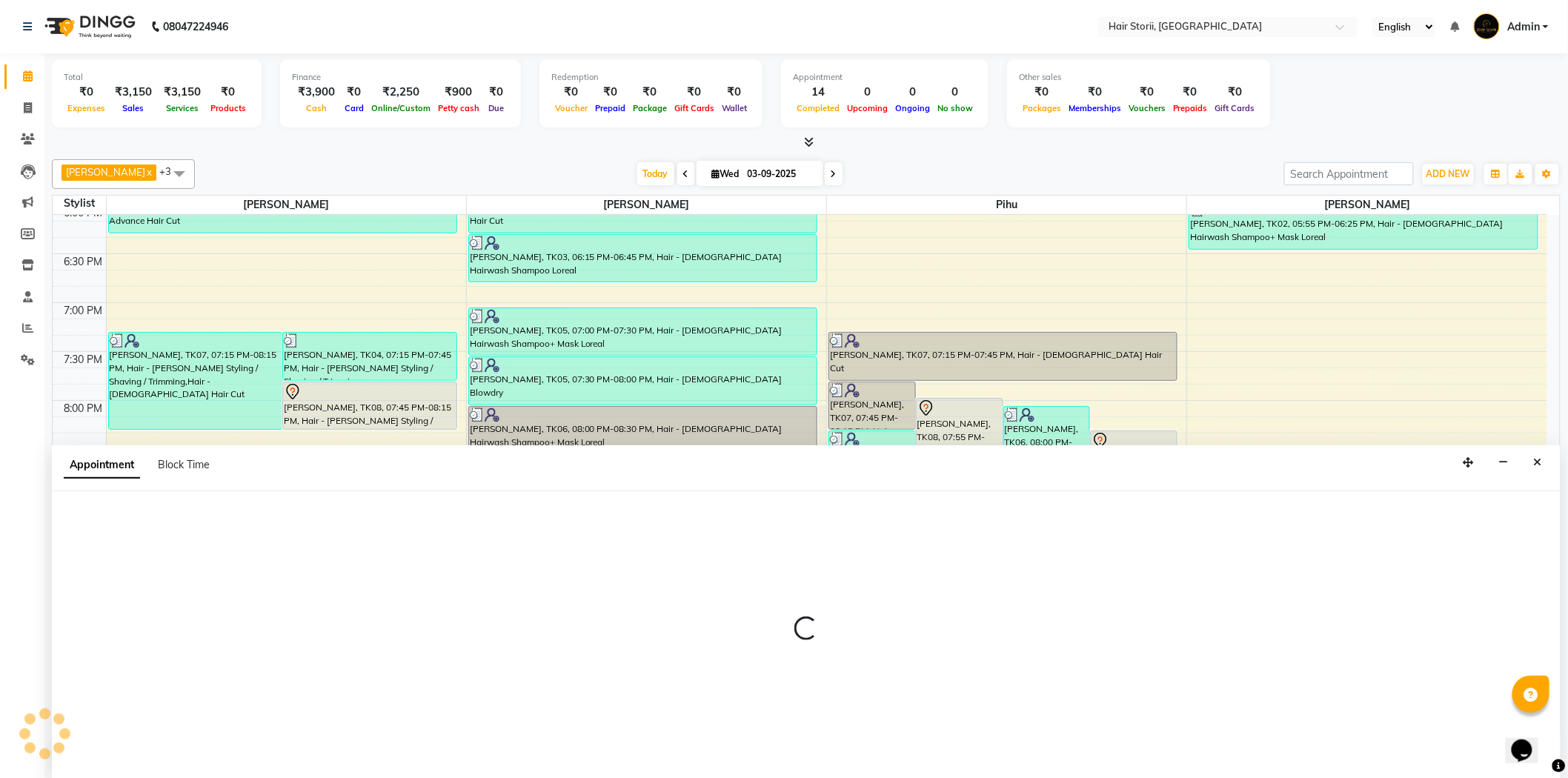
scroll to position [1, 0]
select select "51423"
select select "1230"
select select "tentative"
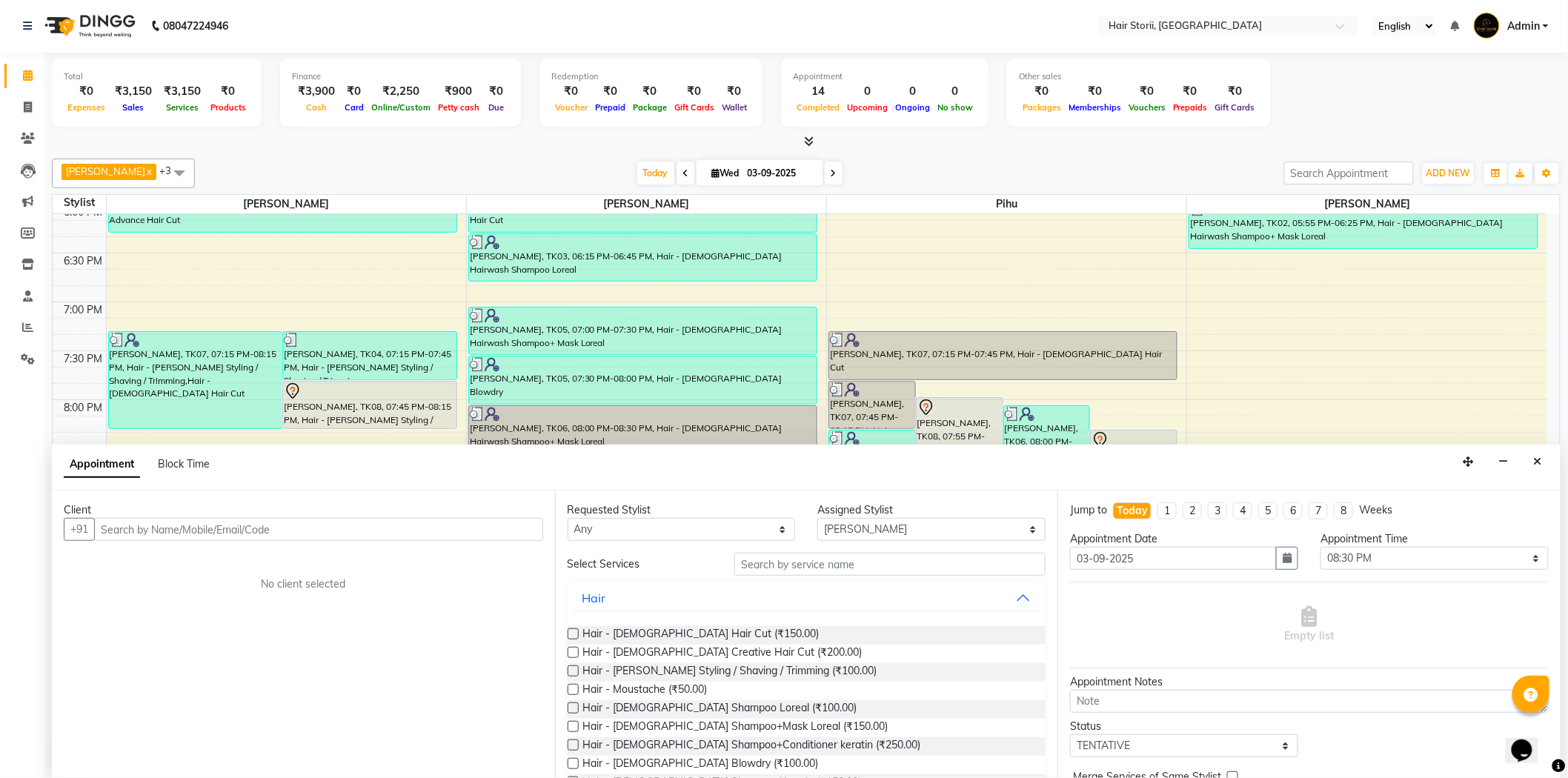
click at [571, 633] on label at bounding box center [572, 633] width 11 height 11
click at [571, 633] on input "checkbox" at bounding box center [572, 635] width 10 height 10
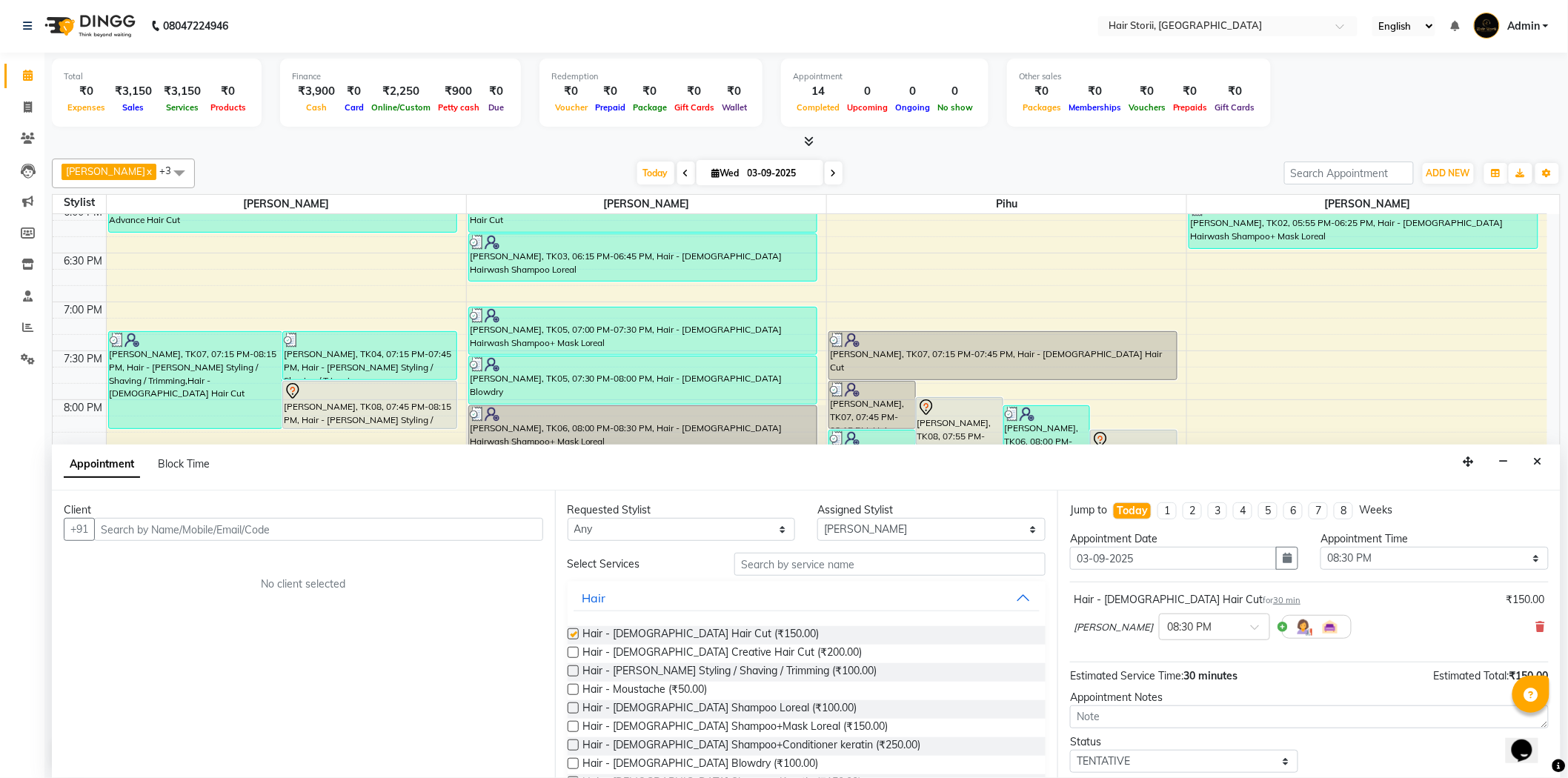
checkbox input "false"
click at [571, 670] on label at bounding box center [572, 670] width 11 height 11
click at [571, 670] on input "checkbox" at bounding box center [572, 672] width 10 height 10
checkbox input "false"
click at [576, 728] on label at bounding box center [572, 726] width 11 height 11
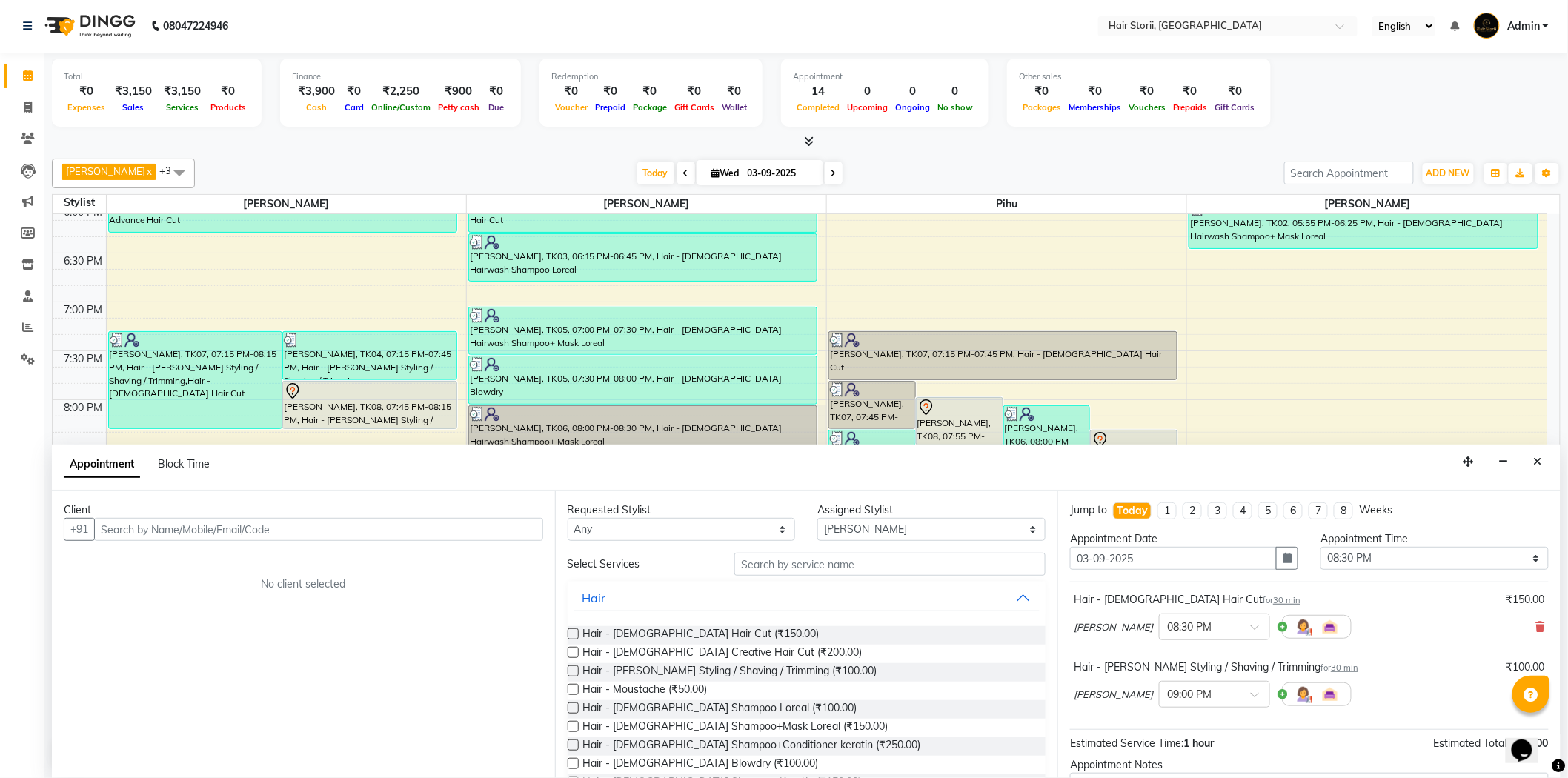
click at [576, 728] on input "checkbox" at bounding box center [572, 729] width 10 height 10
checkbox input "false"
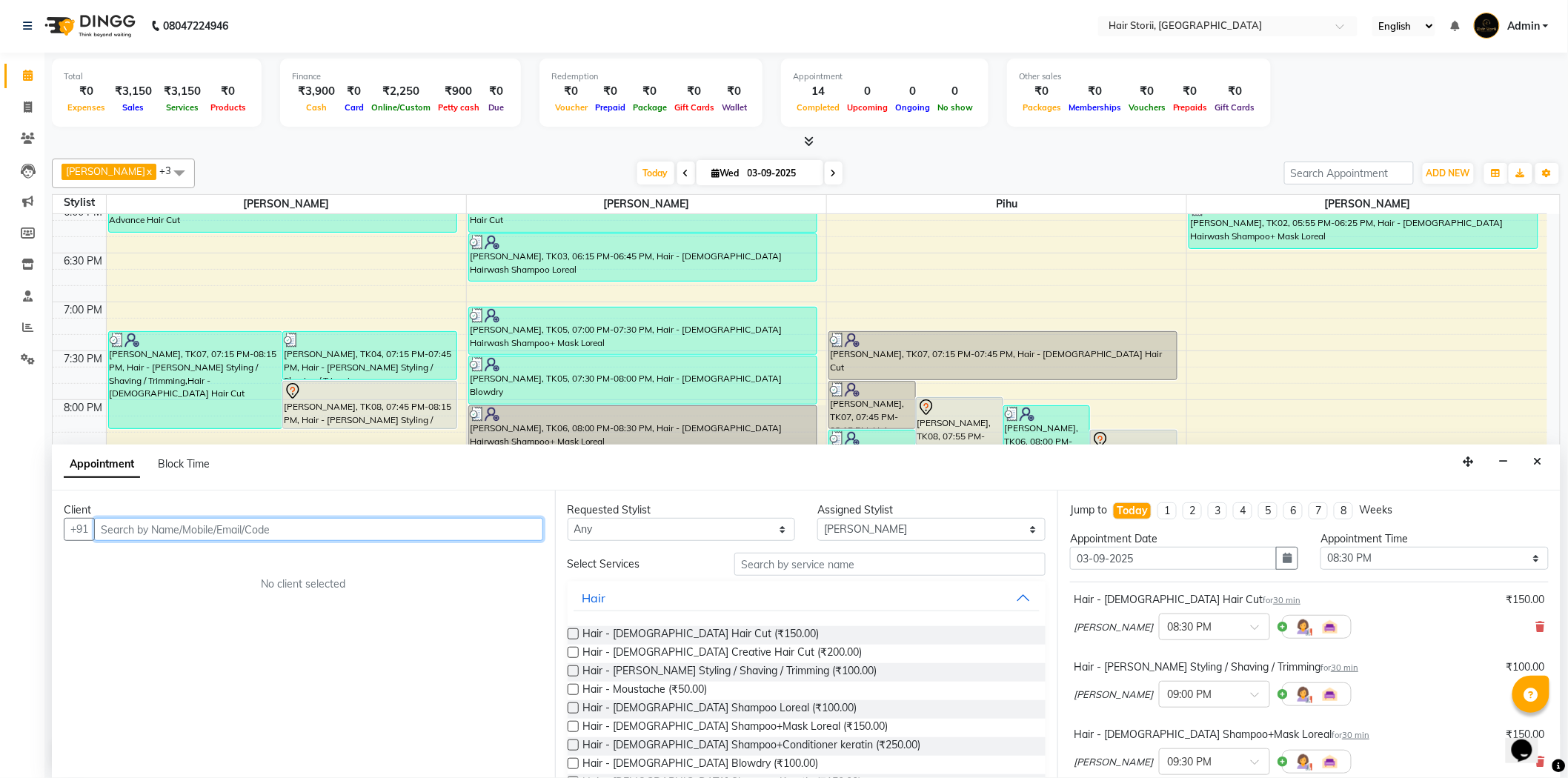
click at [482, 535] on input "text" at bounding box center [318, 530] width 449 height 23
click at [497, 522] on input "text" at bounding box center [318, 530] width 449 height 23
click at [533, 520] on input "text" at bounding box center [318, 530] width 449 height 23
drag, startPoint x: 231, startPoint y: 562, endPoint x: 233, endPoint y: 543, distance: 19.1
click at [232, 561] on button "Rishab 898927755 6" at bounding box center [173, 561] width 154 height 23
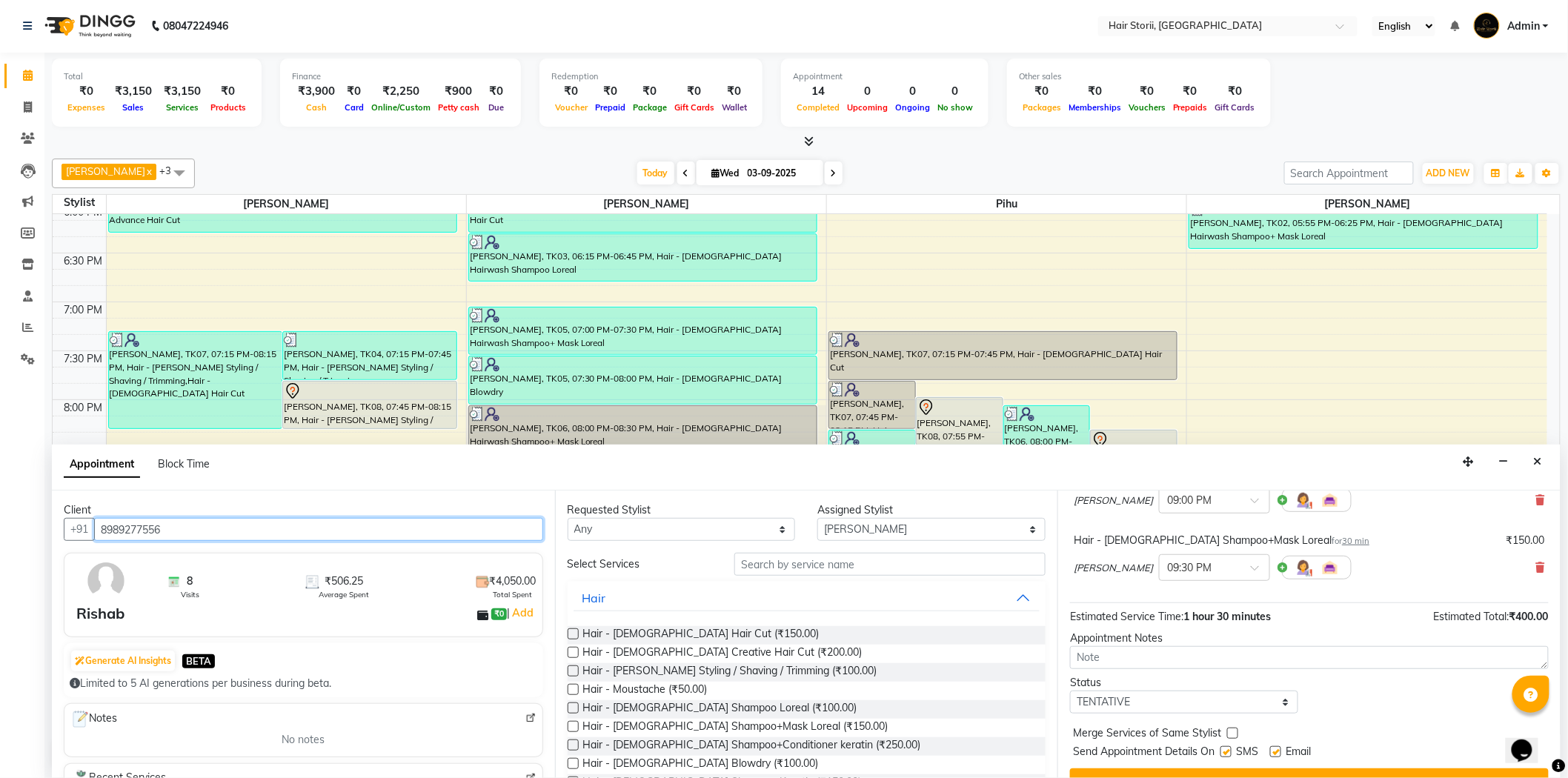
scroll to position [223, 0]
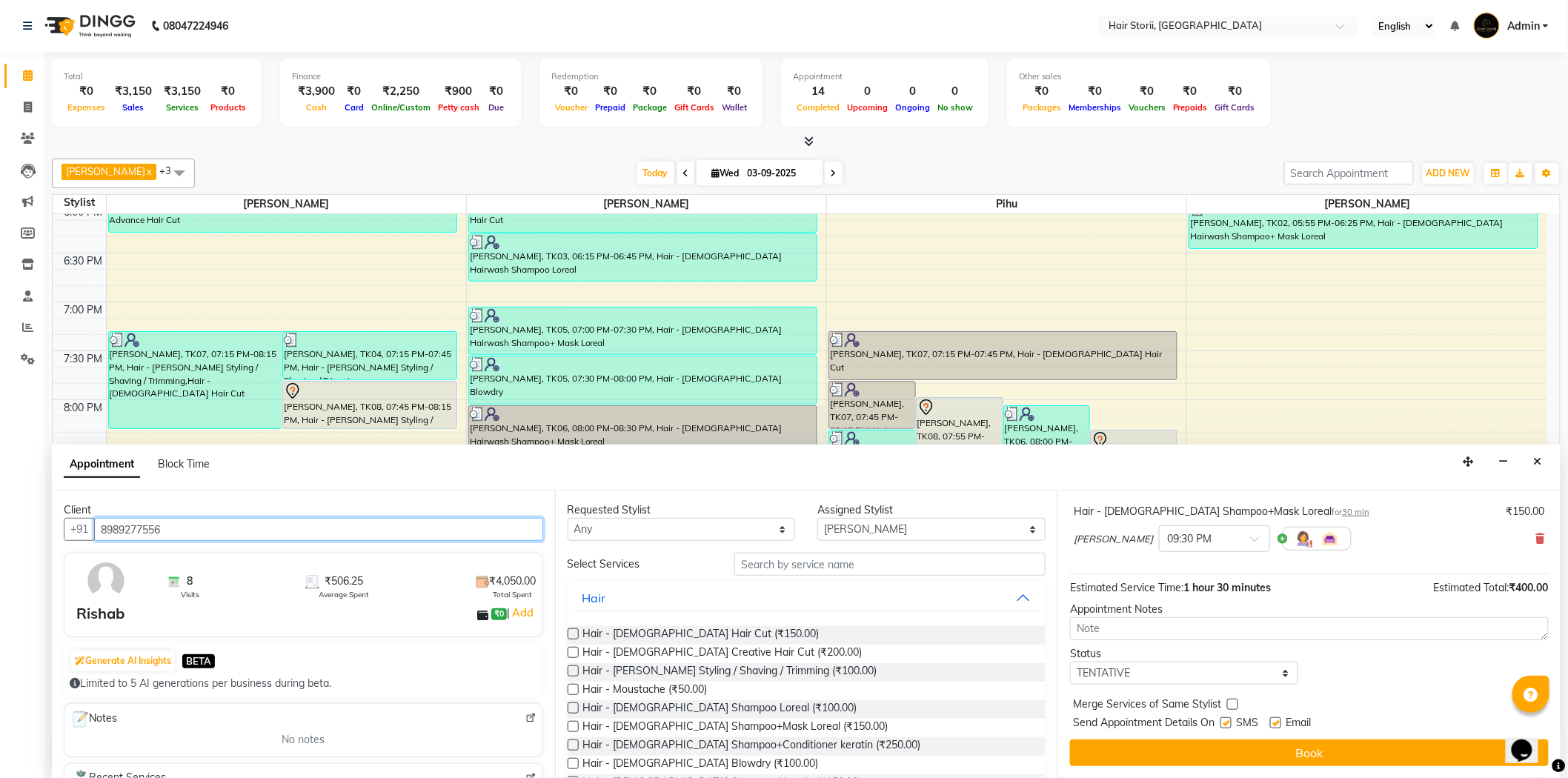
type input "8989277556"
drag, startPoint x: 1279, startPoint y: 720, endPoint x: 1247, endPoint y: 732, distance: 34.2
click at [1271, 727] on label at bounding box center [1274, 723] width 11 height 11
click at [1271, 727] on input "checkbox" at bounding box center [1274, 725] width 10 height 10
checkbox input "false"
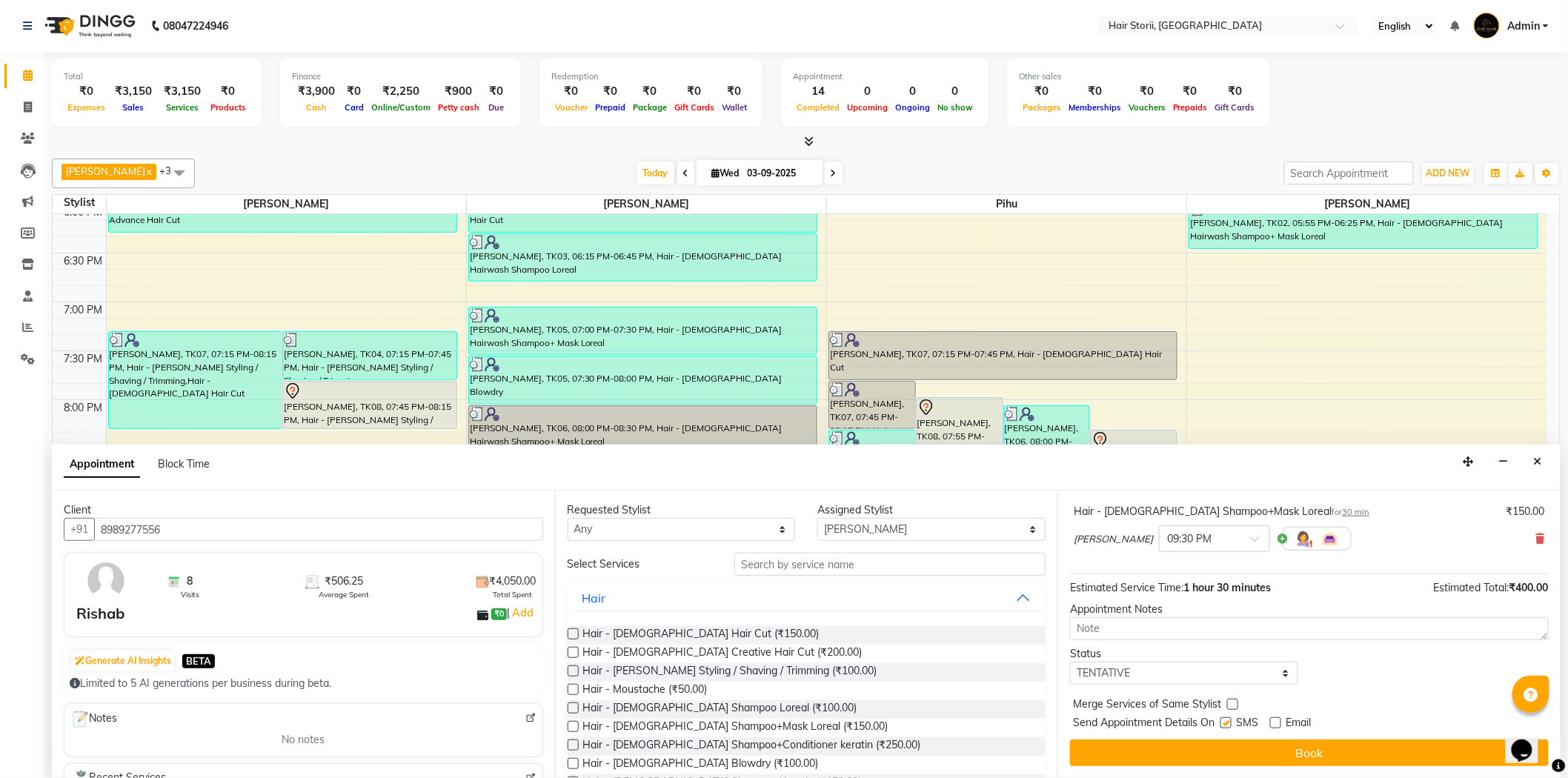
click at [1229, 722] on label at bounding box center [1225, 723] width 11 height 11
click at [1229, 722] on input "checkbox" at bounding box center [1225, 725] width 10 height 10
checkbox input "false"
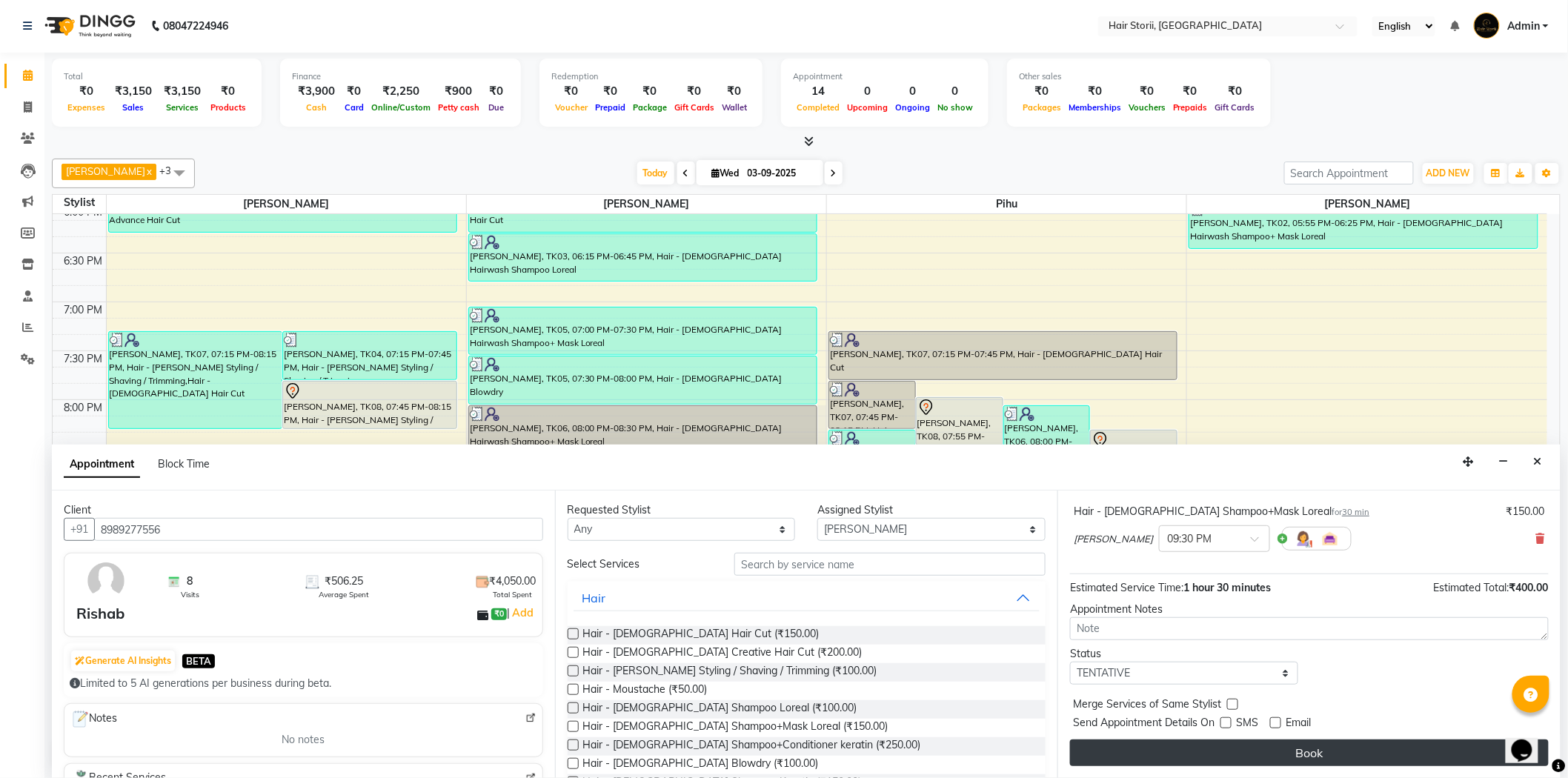
click at [1212, 758] on button "Book" at bounding box center [1309, 753] width 479 height 27
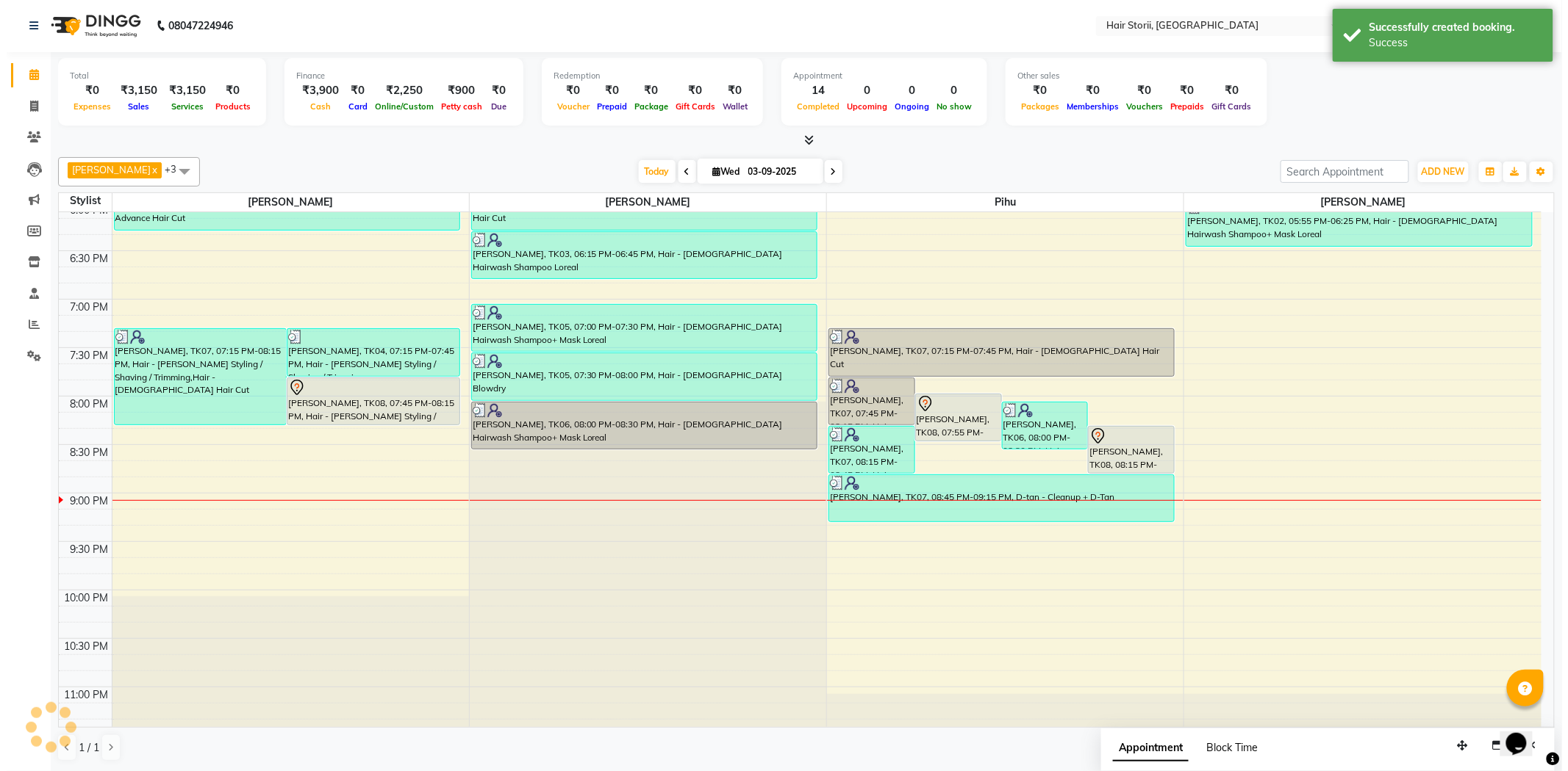
scroll to position [0, 0]
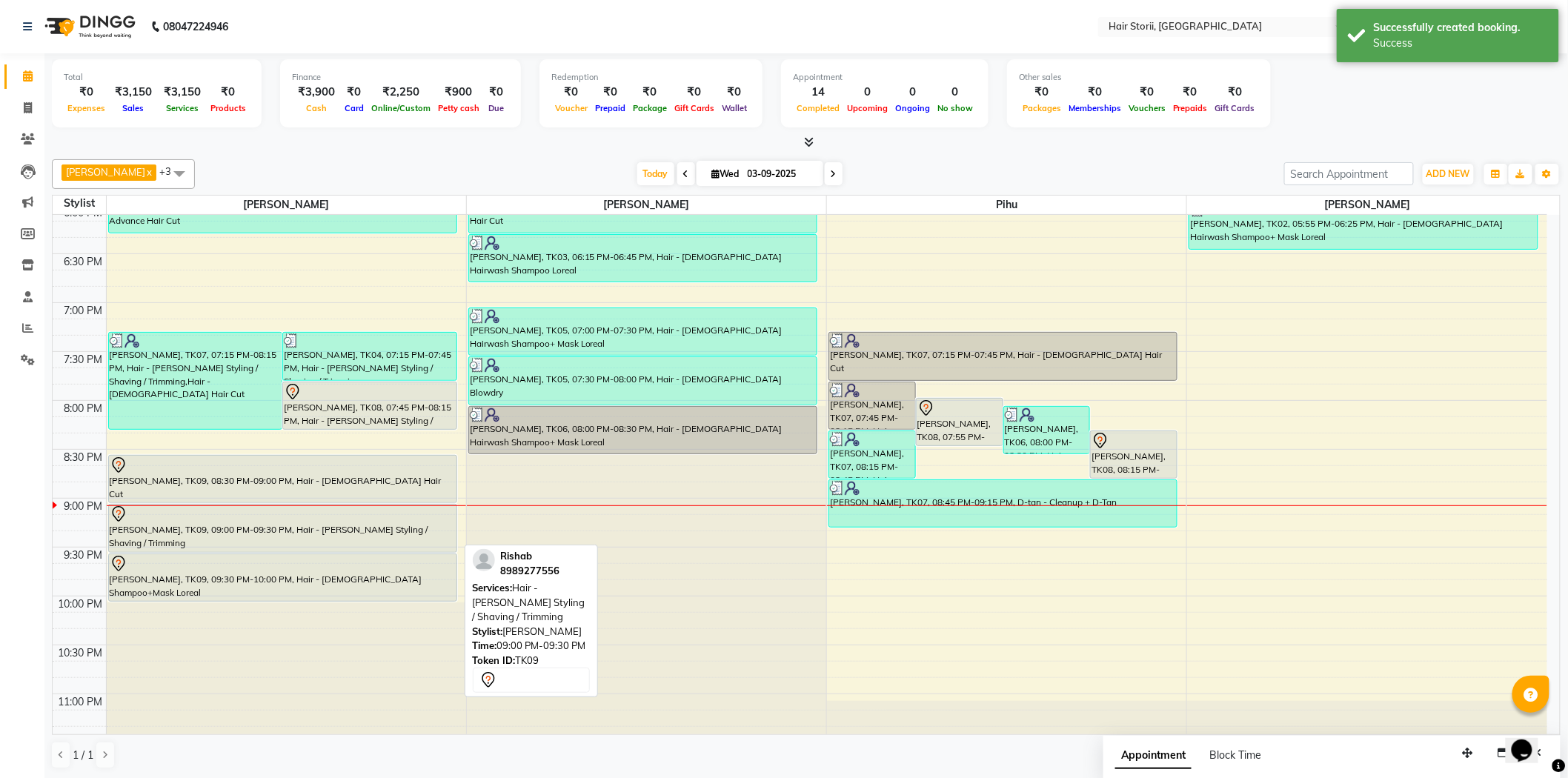
click at [371, 535] on div "Rishab, TK09, 09:00 PM-09:30 PM, Hair - Beard Styling / Shaving / Trimming" at bounding box center [282, 528] width 347 height 48
click at [409, 534] on div "Rishab, TK09, 09:00 PM-09:30 PM, Hair - Beard Styling / Shaving / Trimming" at bounding box center [282, 528] width 347 height 48
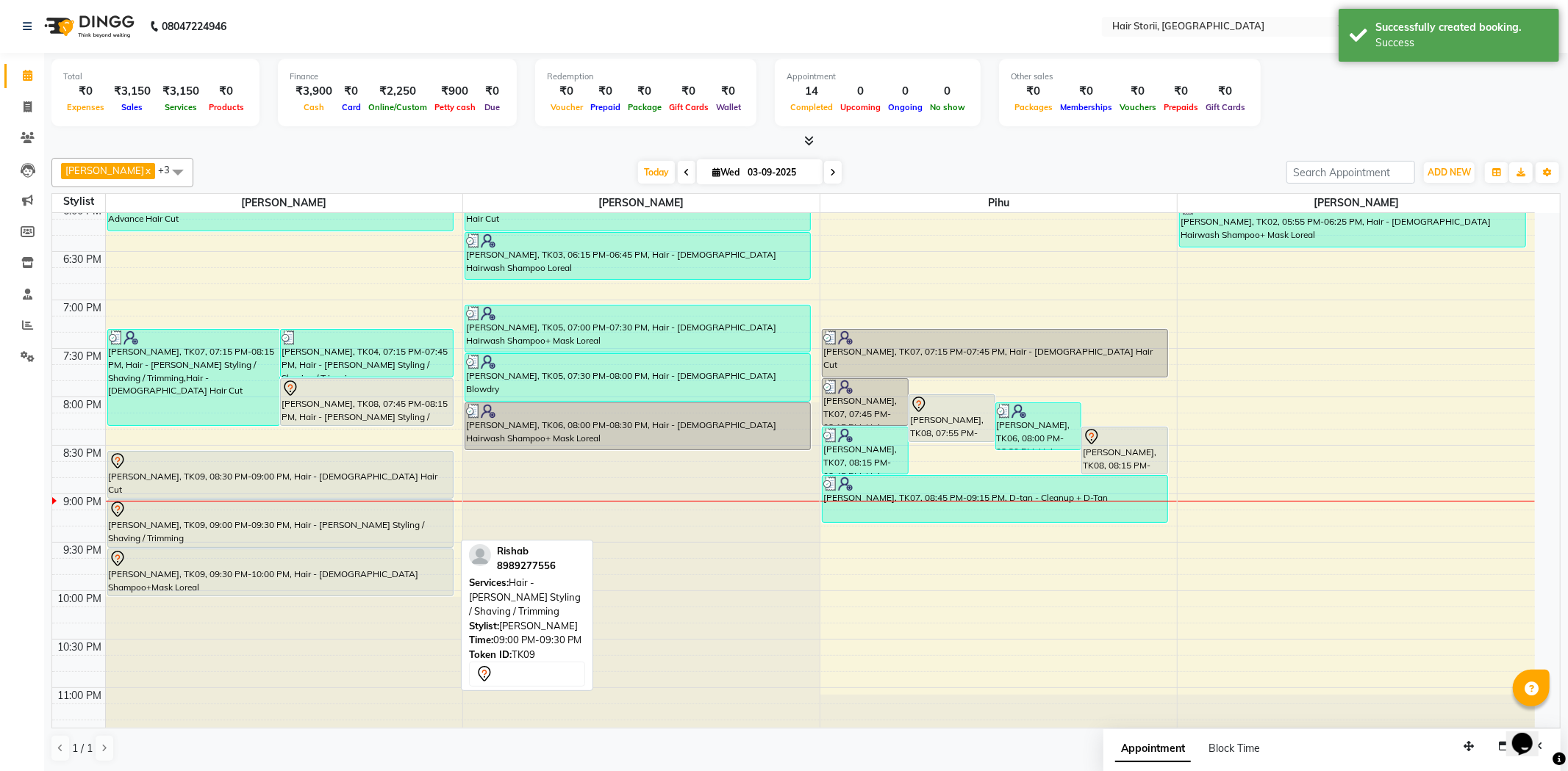
select select "7"
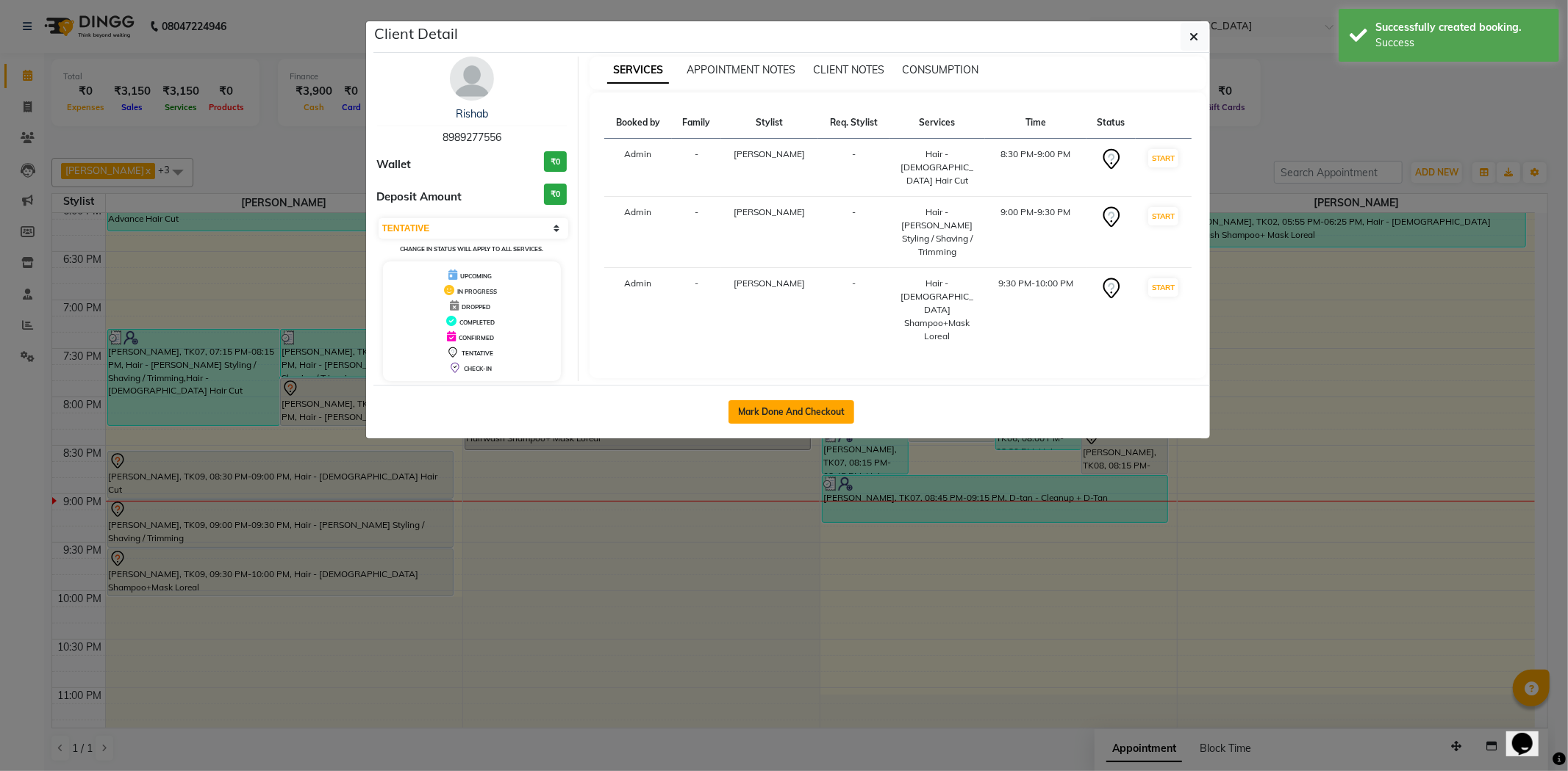
click at [803, 412] on button "Mark Done And Checkout" at bounding box center [791, 411] width 126 height 23
select select "6638"
select select "service"
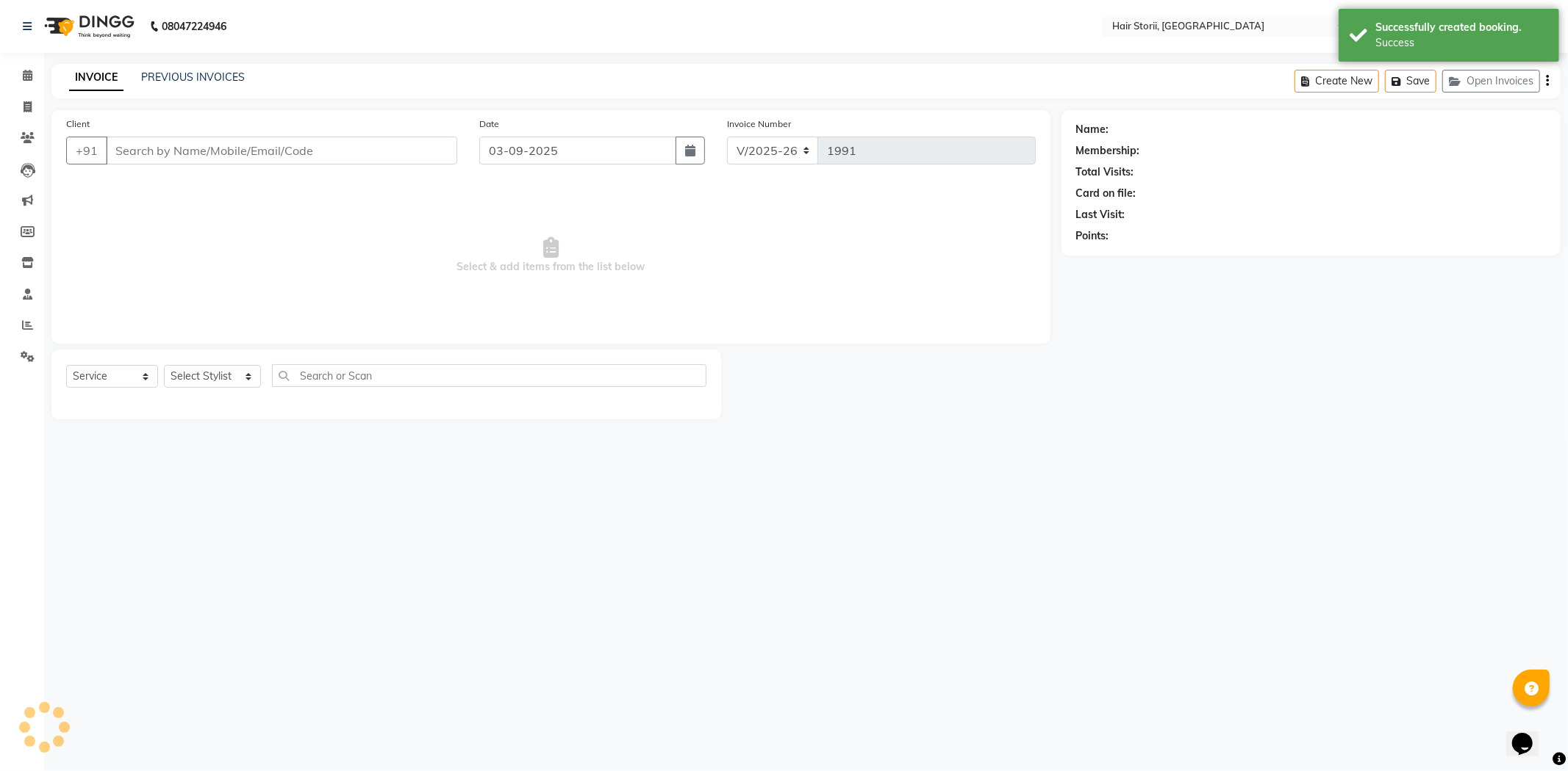
type input "8989277556"
select select "51423"
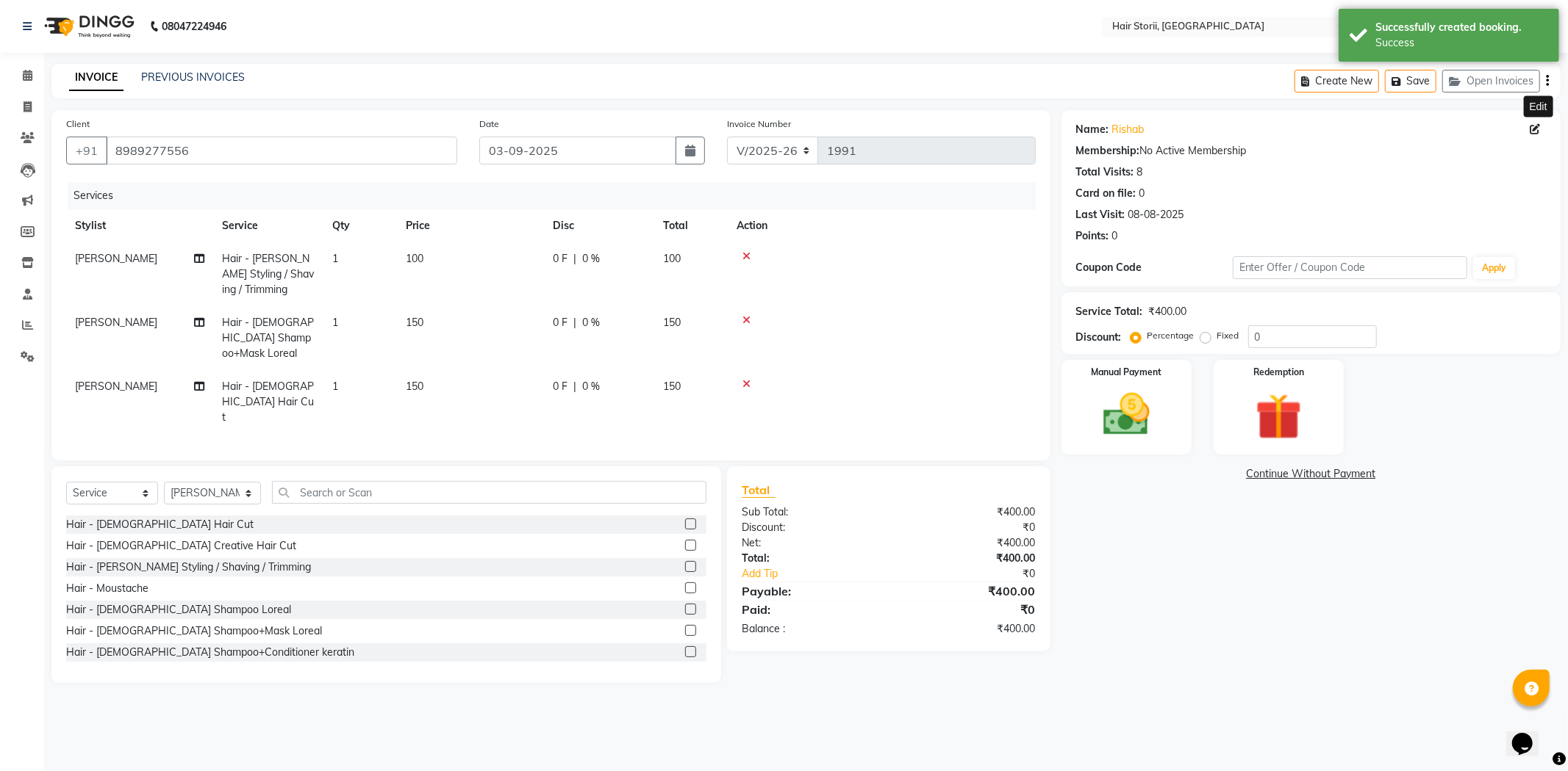
click at [1534, 133] on icon at bounding box center [1534, 129] width 11 height 11
select select "male"
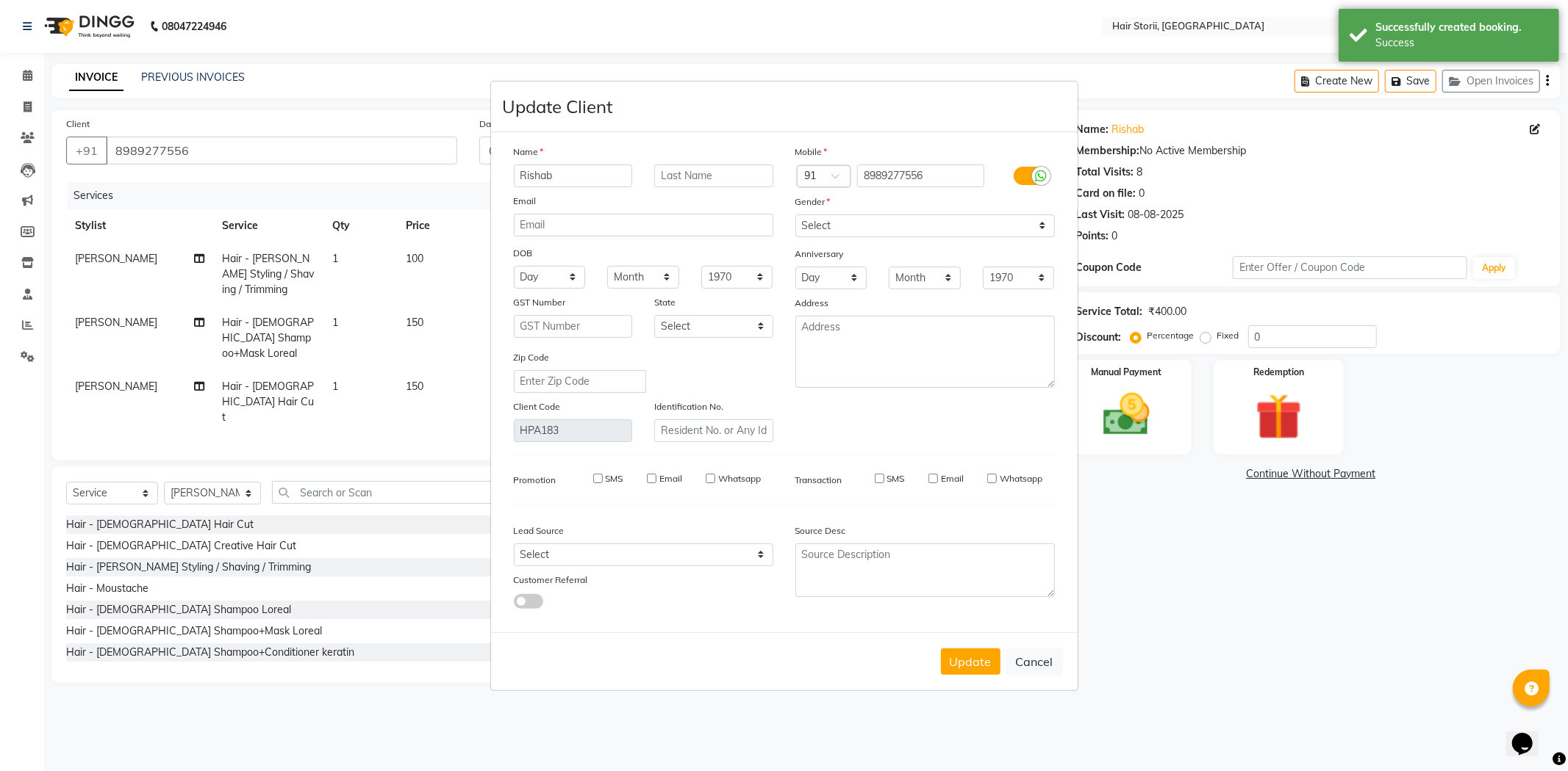
click at [564, 180] on input "Rishab" at bounding box center [573, 176] width 119 height 23
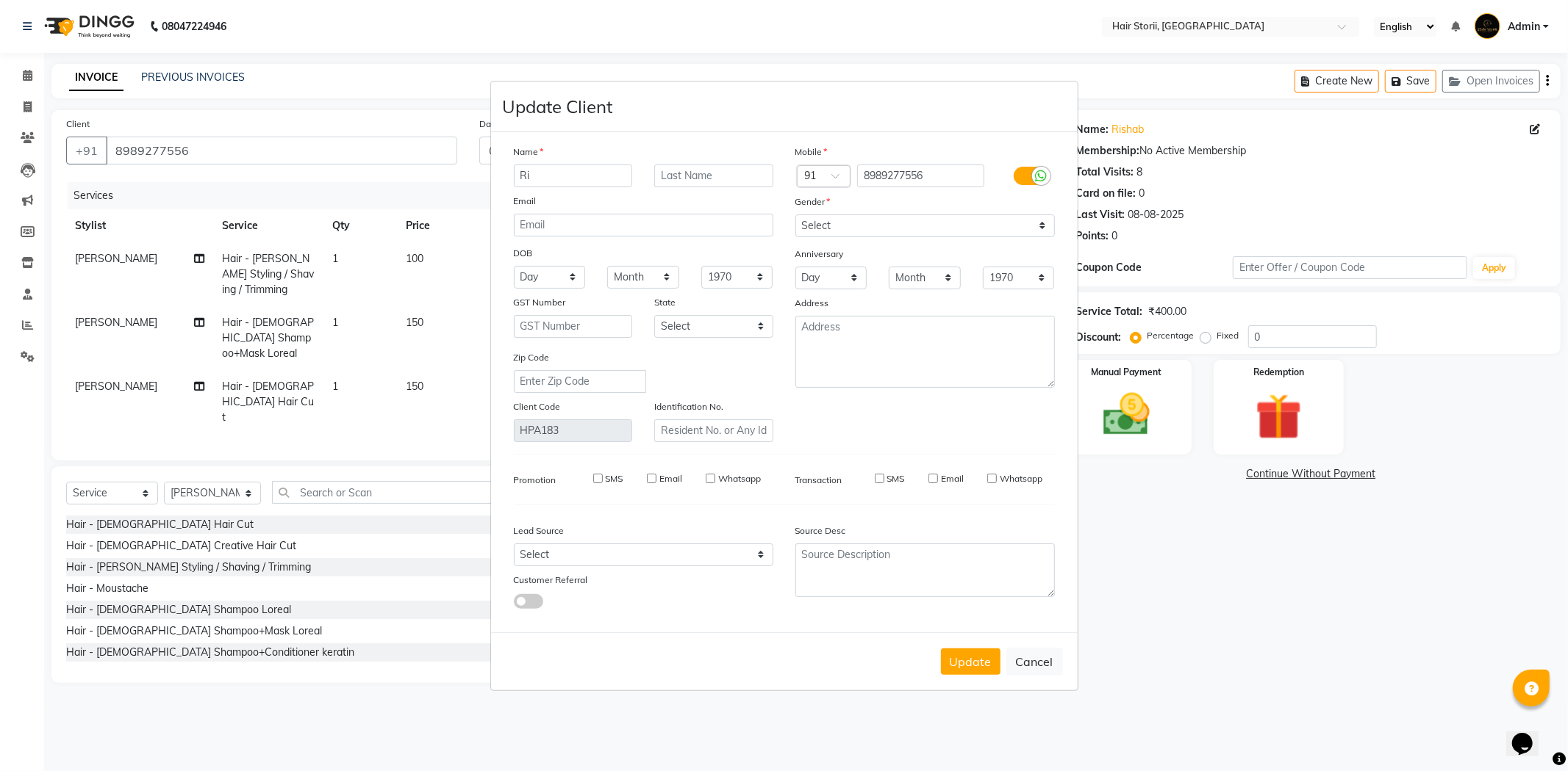
type input "R"
click at [546, 179] on input "Hrishabh" at bounding box center [573, 176] width 119 height 23
type input "Hrisabh"
click at [744, 177] on input "text" at bounding box center [714, 176] width 119 height 23
click at [963, 664] on button "Update" at bounding box center [971, 662] width 60 height 27
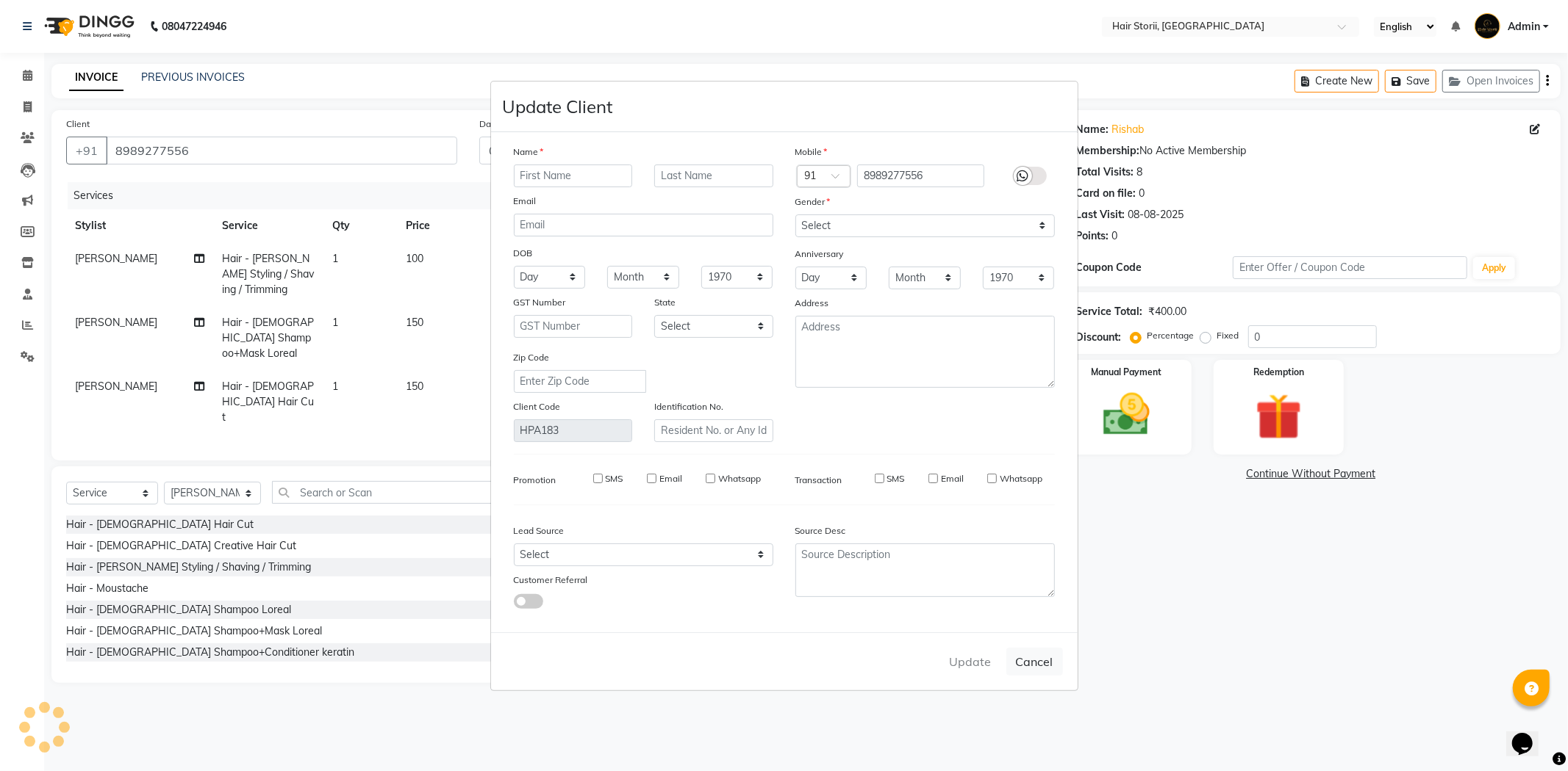
select select
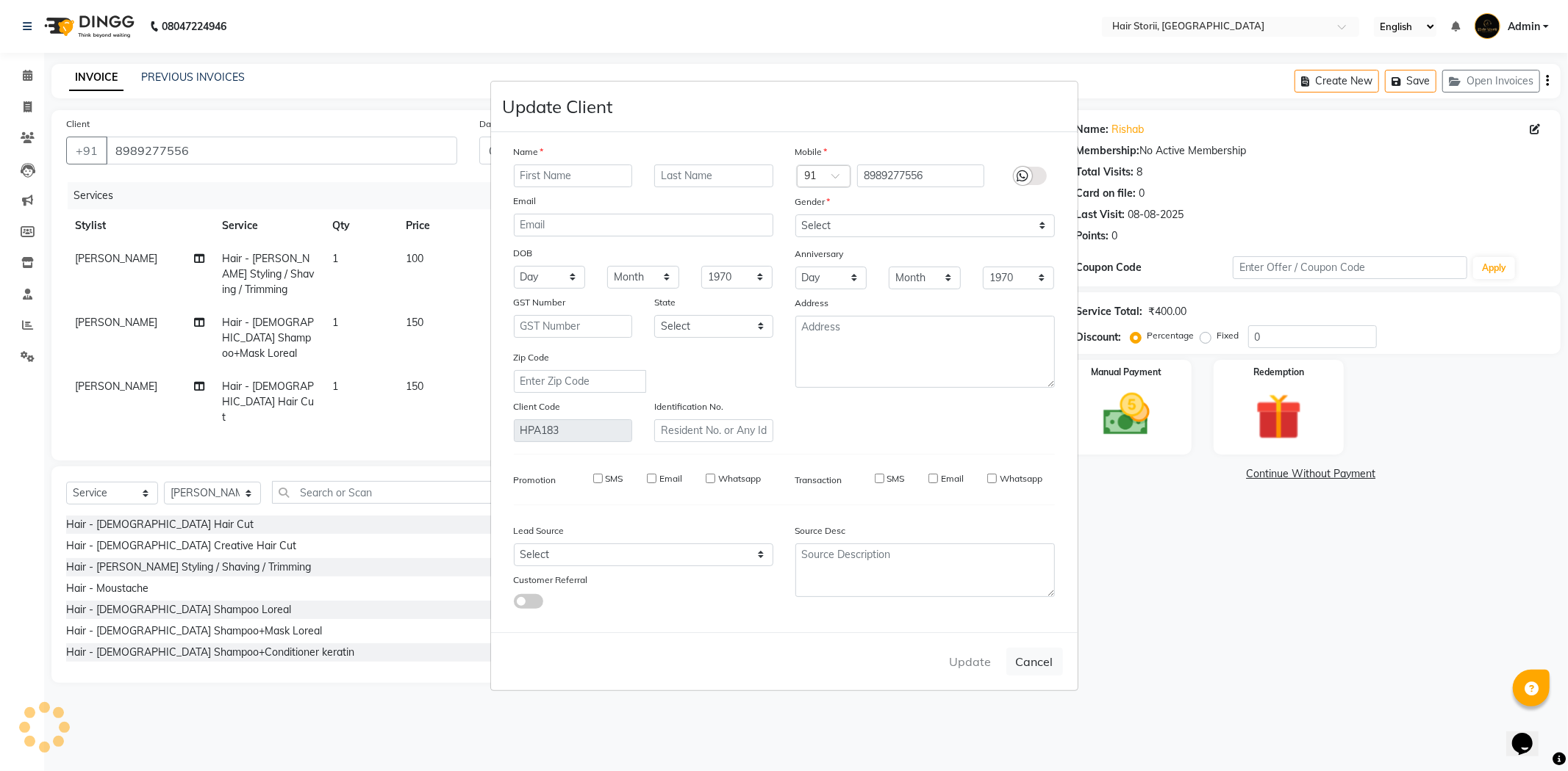
select select
checkbox input "false"
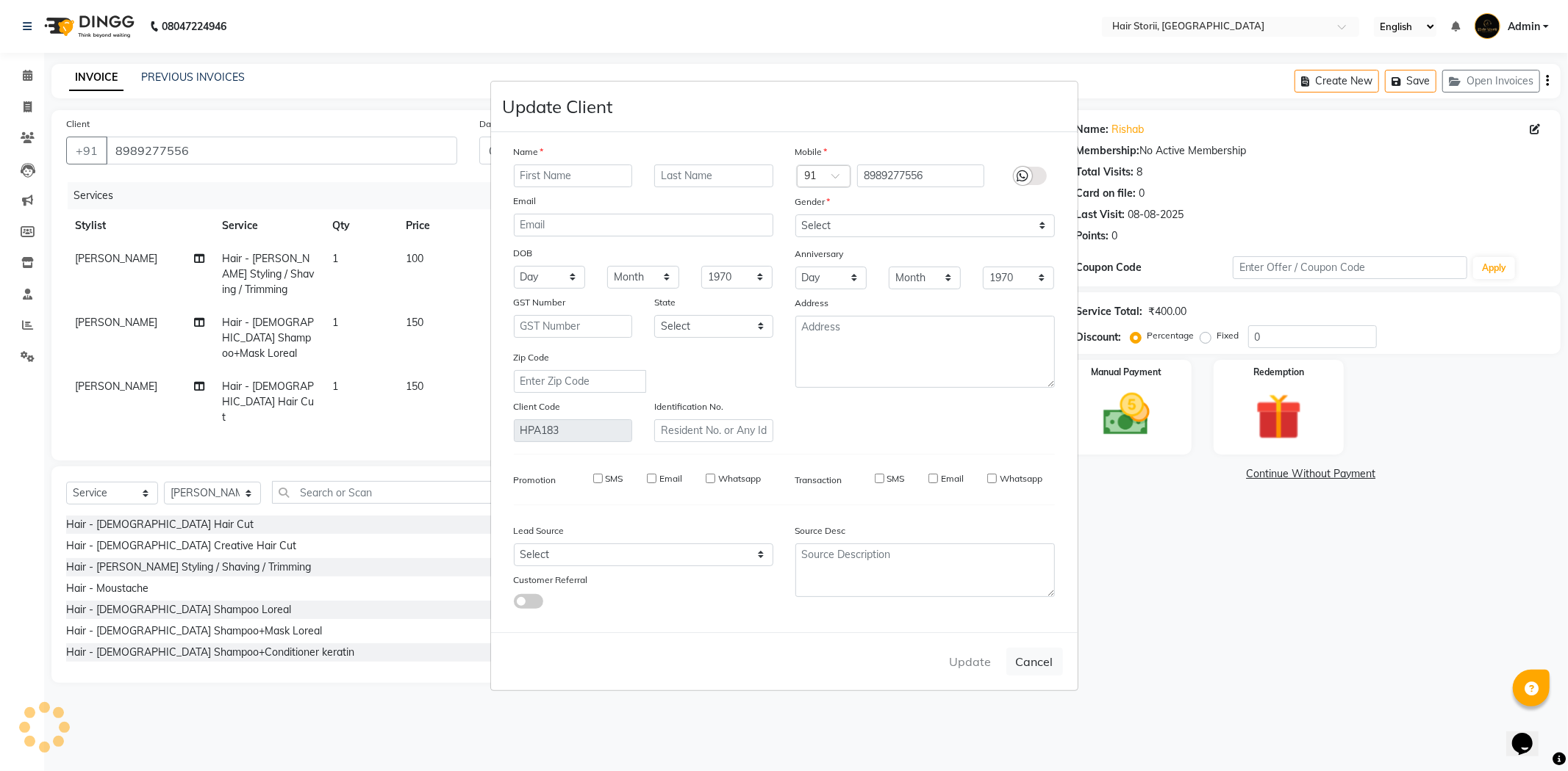
checkbox input "false"
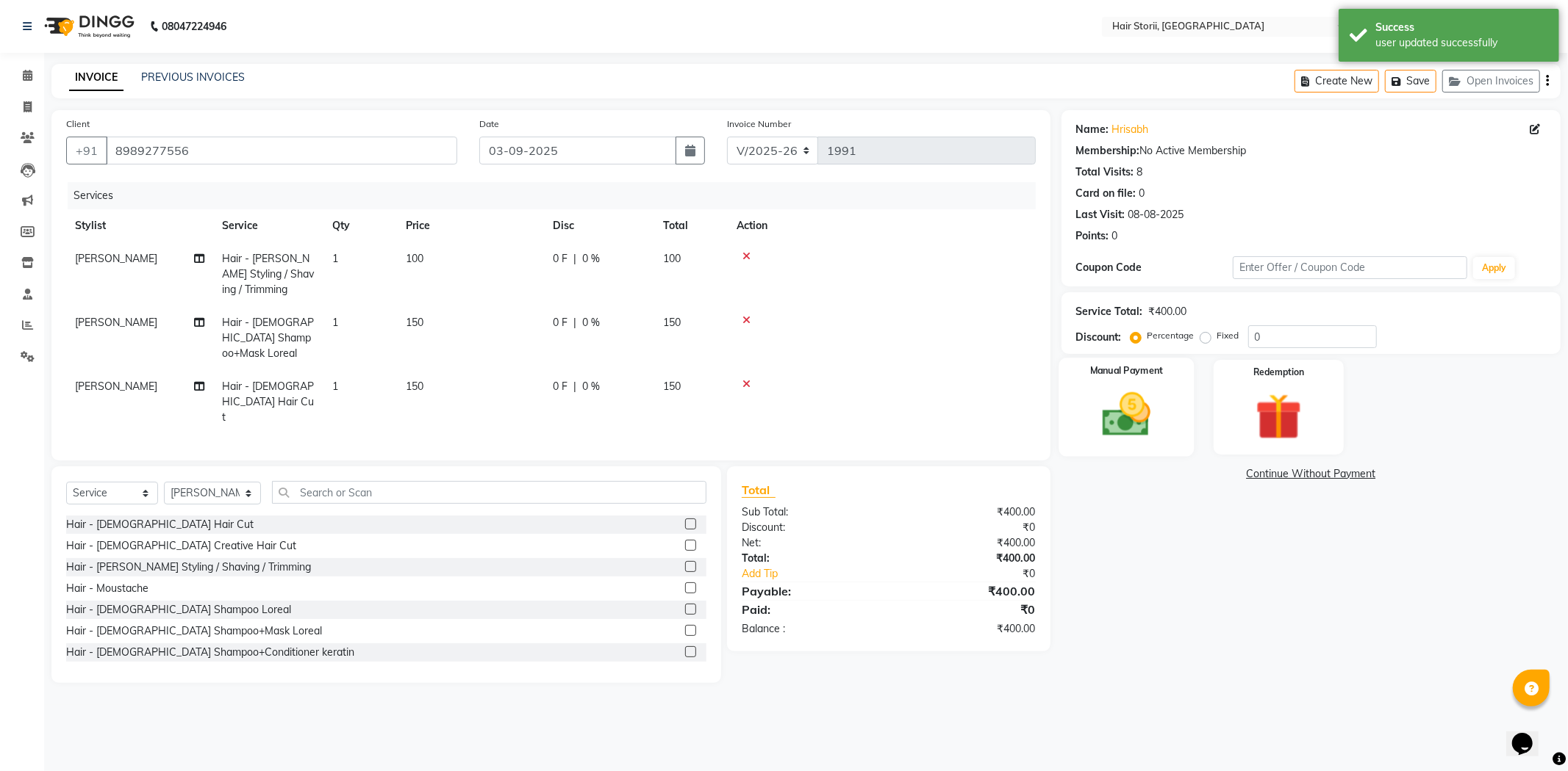
click at [1139, 427] on img at bounding box center [1126, 415] width 79 height 56
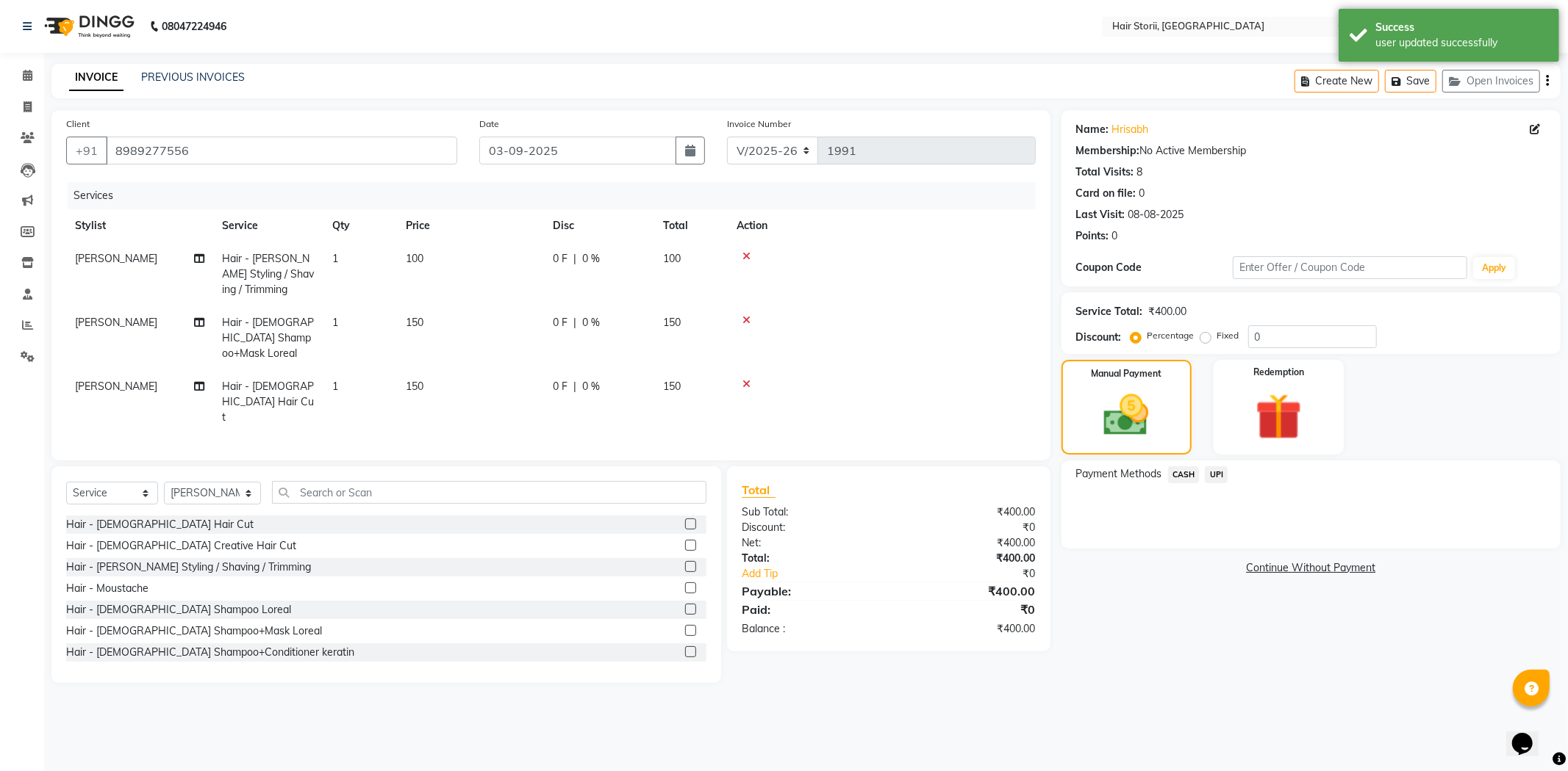
click at [1213, 475] on span "UPI" at bounding box center [1216, 475] width 23 height 17
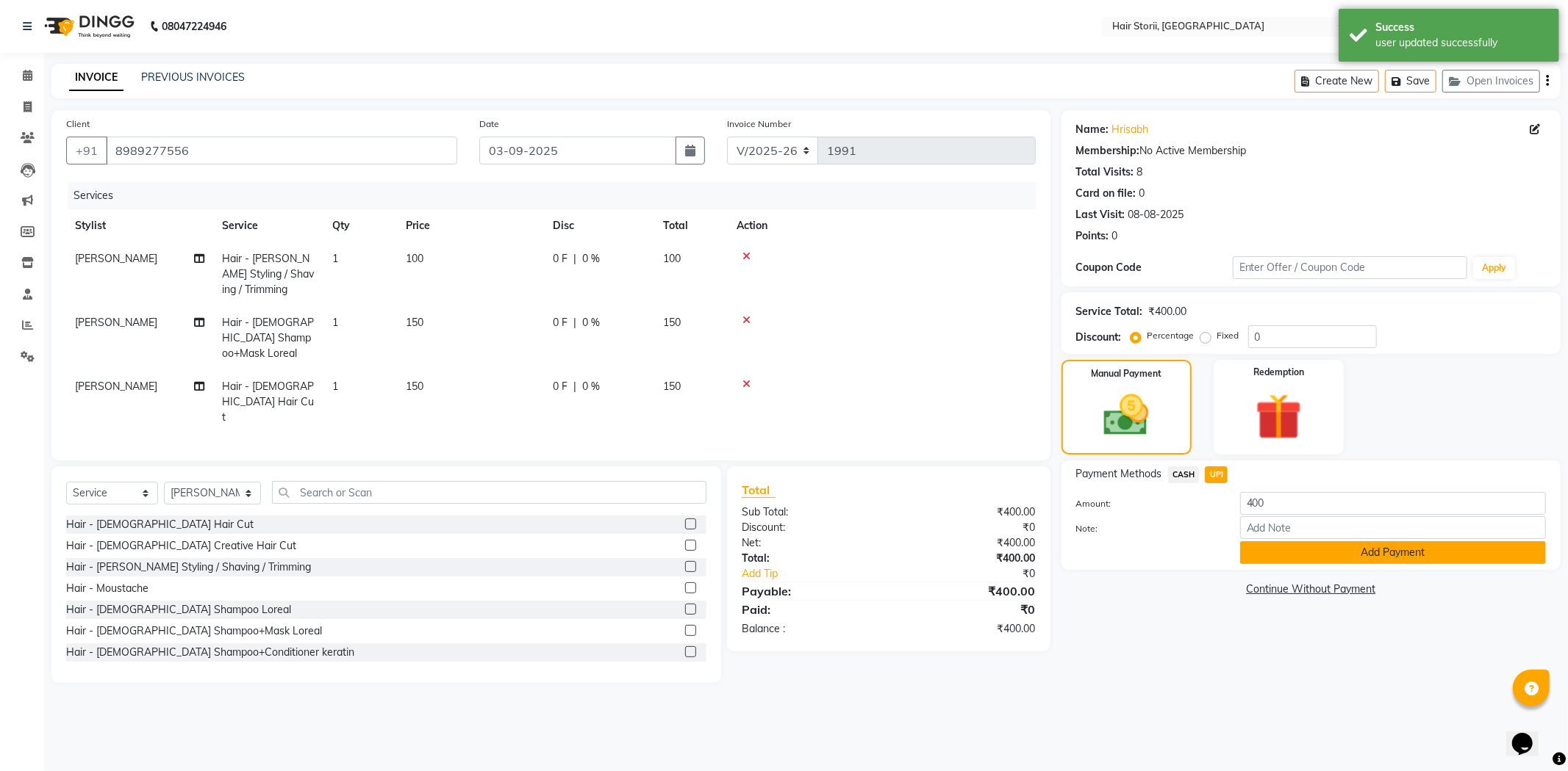
click at [1261, 553] on button "Add Payment" at bounding box center [1393, 553] width 306 height 23
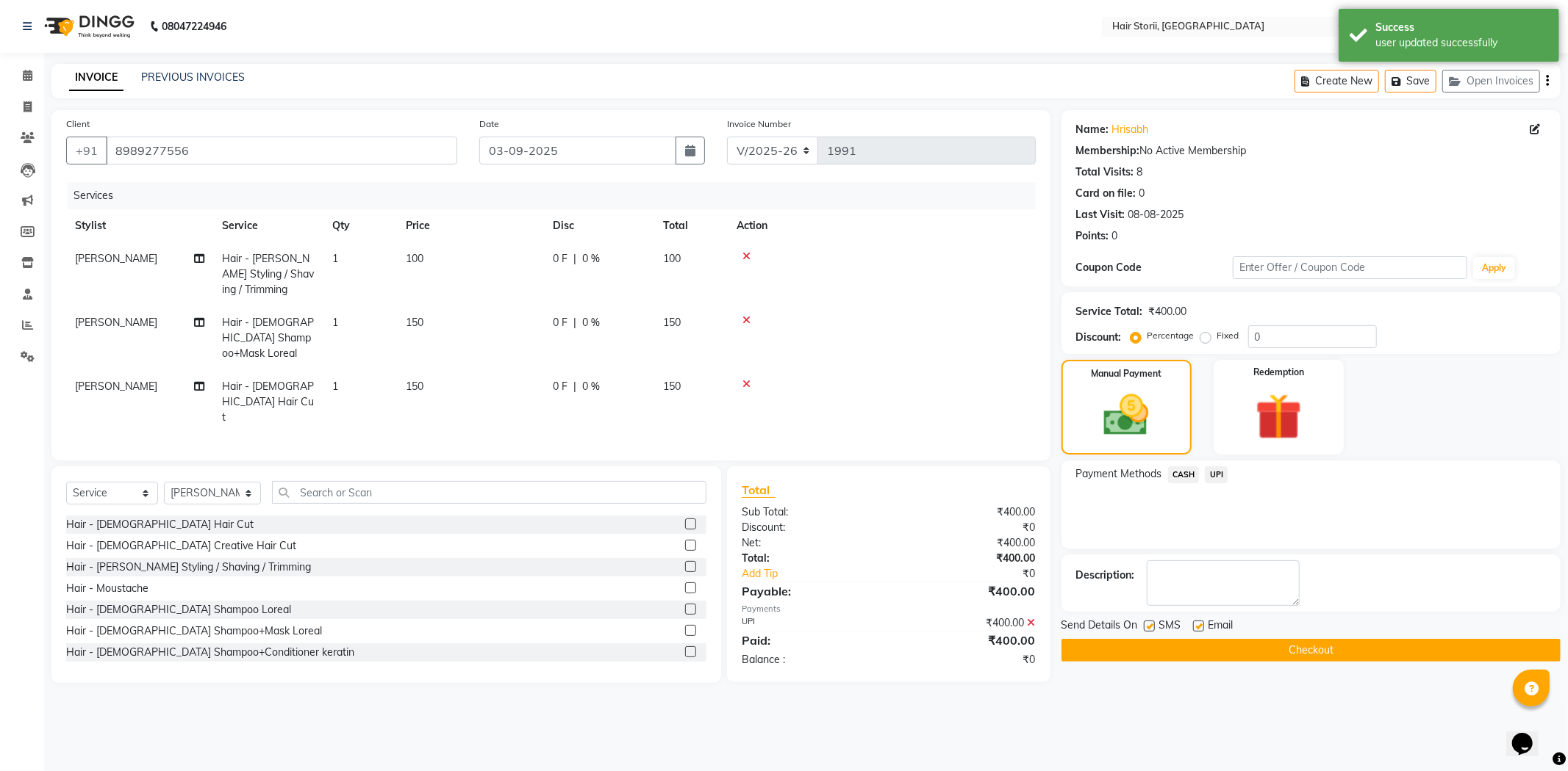
drag, startPoint x: 1195, startPoint y: 624, endPoint x: 1141, endPoint y: 632, distance: 54.6
click at [1194, 624] on label at bounding box center [1198, 626] width 11 height 11
click at [1194, 624] on input "checkbox" at bounding box center [1198, 627] width 10 height 10
checkbox input "false"
click at [1154, 624] on div "SMS" at bounding box center [1168, 626] width 49 height 18
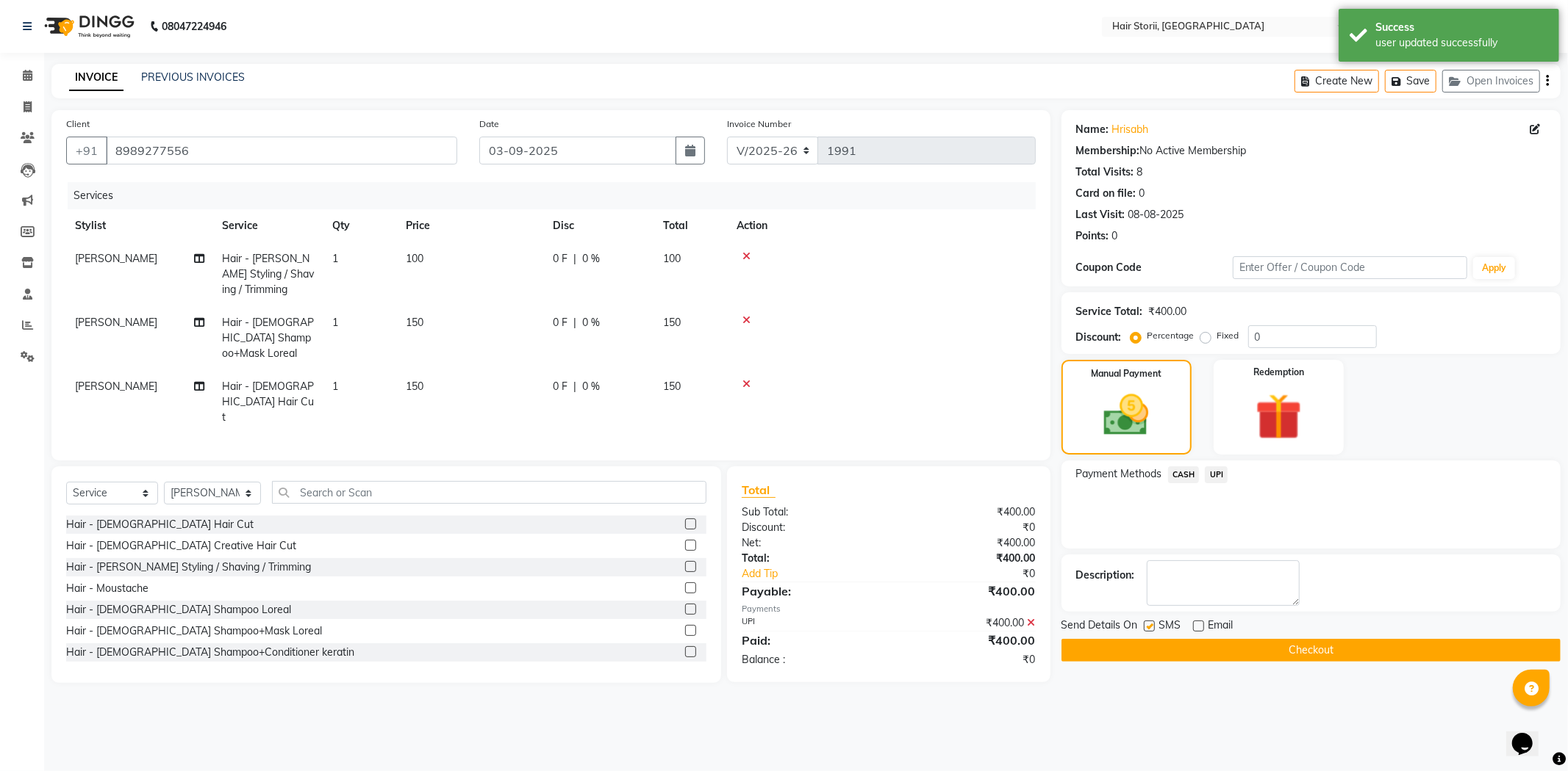
click at [1150, 627] on label at bounding box center [1149, 626] width 11 height 11
click at [1150, 627] on input "checkbox" at bounding box center [1149, 627] width 10 height 10
checkbox input "false"
click at [1141, 655] on button "Checkout" at bounding box center [1310, 651] width 499 height 23
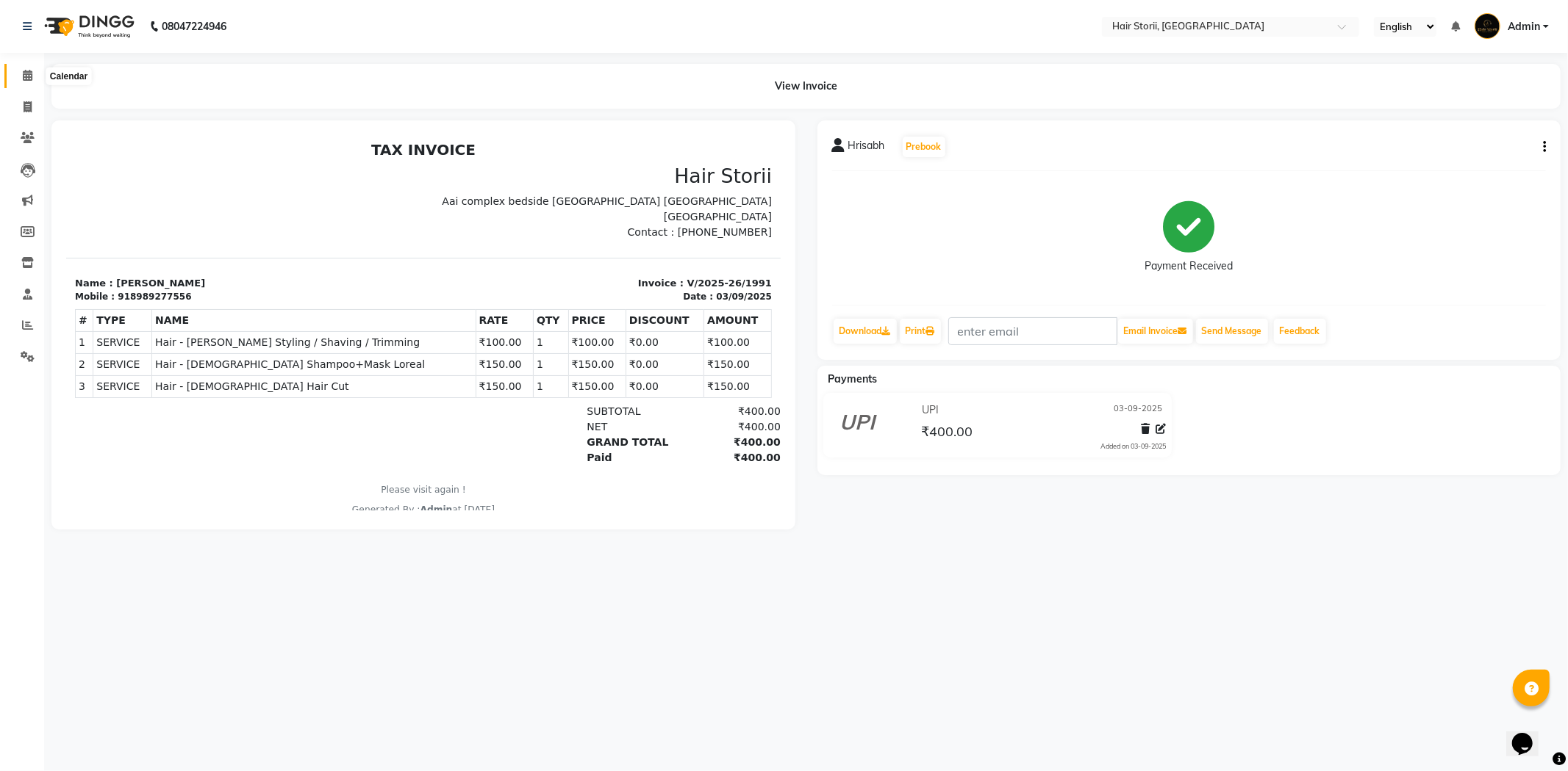
click at [30, 76] on icon at bounding box center [28, 75] width 10 height 11
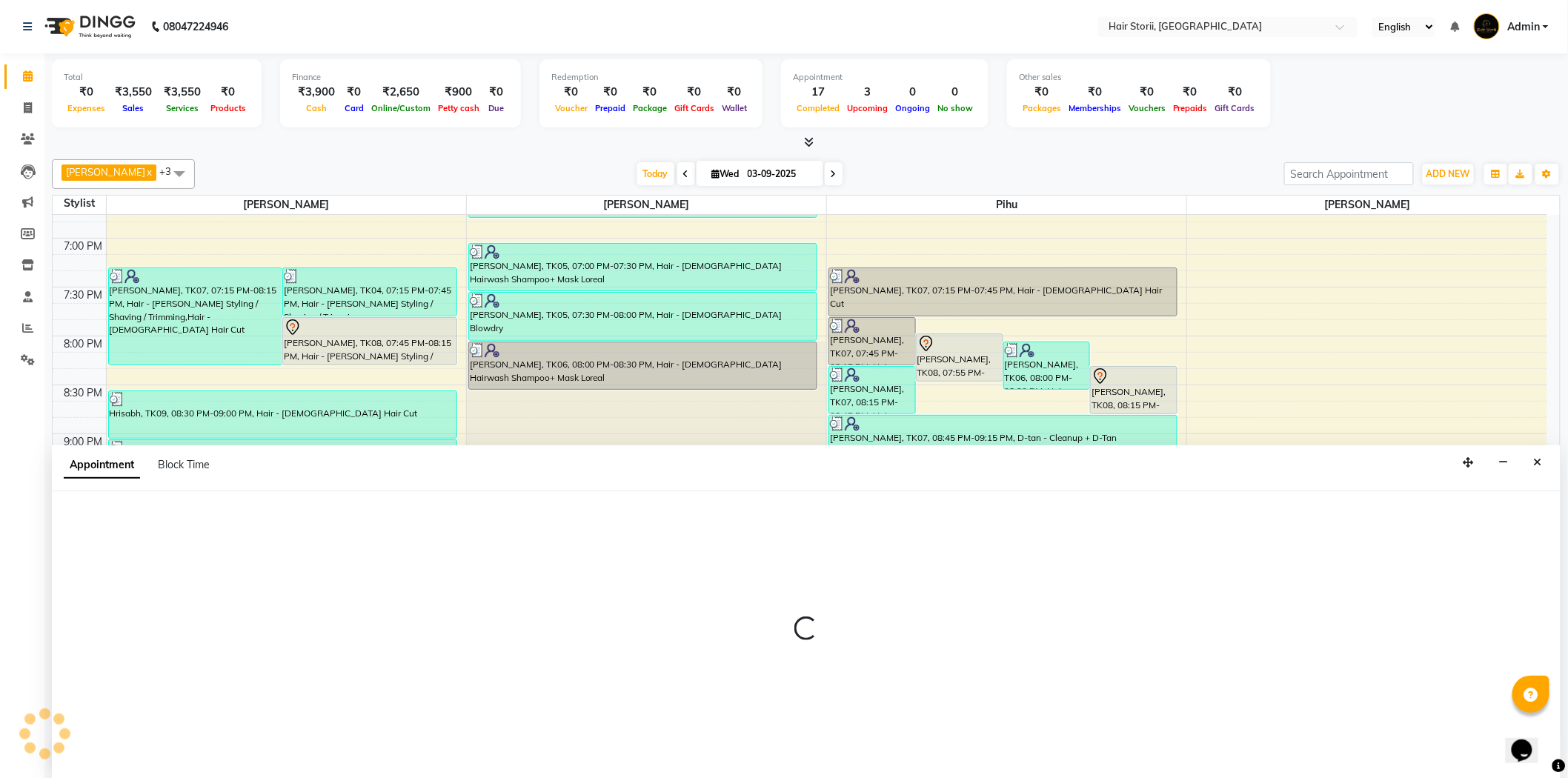
scroll to position [1, 0]
select select "51423"
select select "1275"
select select "tentative"
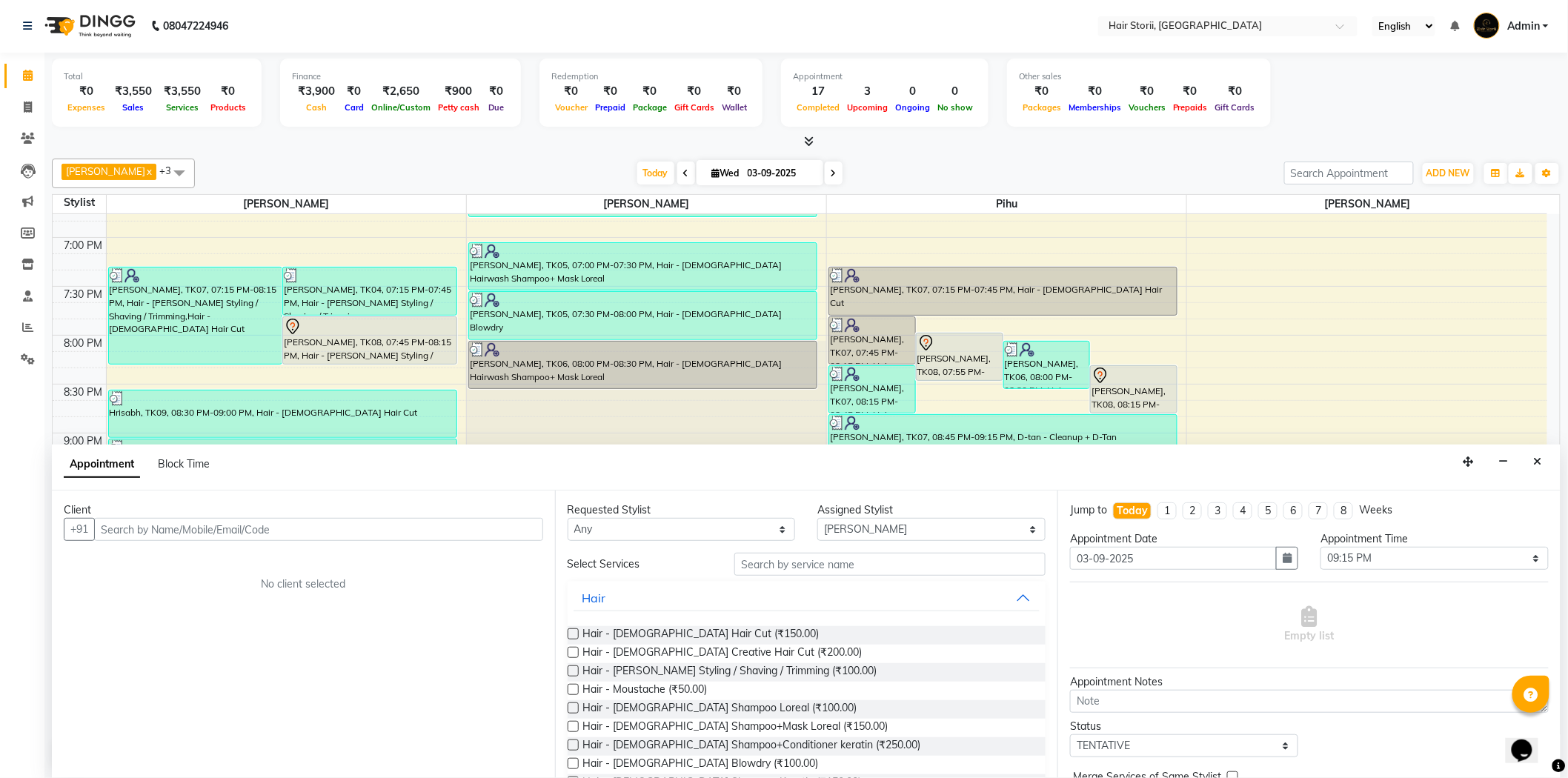
drag, startPoint x: 576, startPoint y: 635, endPoint x: 580, endPoint y: 658, distance: 23.3
click at [573, 635] on label at bounding box center [572, 633] width 11 height 11
click at [573, 635] on input "checkbox" at bounding box center [572, 635] width 10 height 10
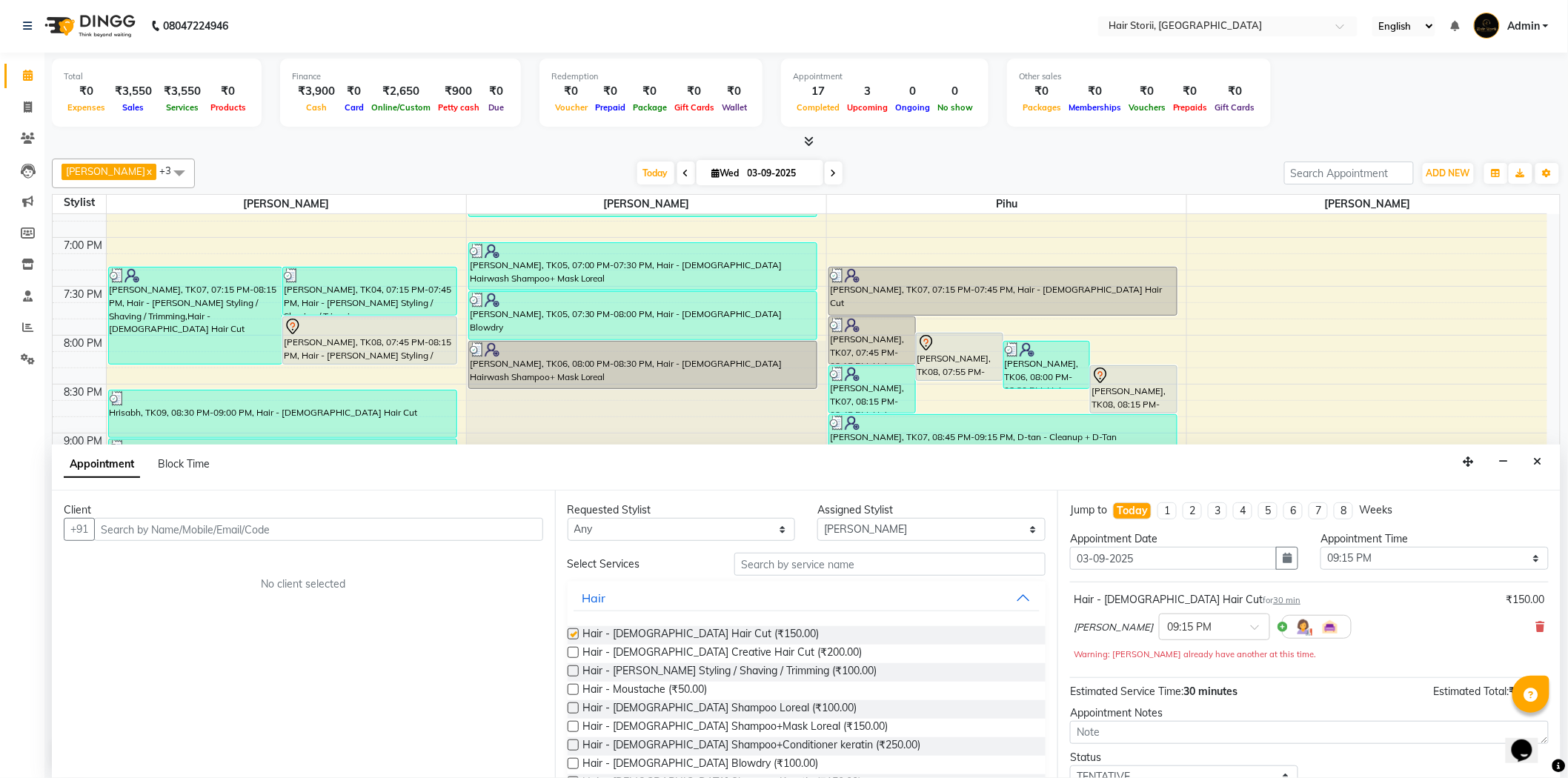
checkbox input "false"
drag, startPoint x: 576, startPoint y: 667, endPoint x: 568, endPoint y: 664, distance: 8.5
click at [575, 667] on label at bounding box center [572, 670] width 11 height 11
click at [575, 667] on input "checkbox" at bounding box center [572, 672] width 10 height 10
checkbox input "false"
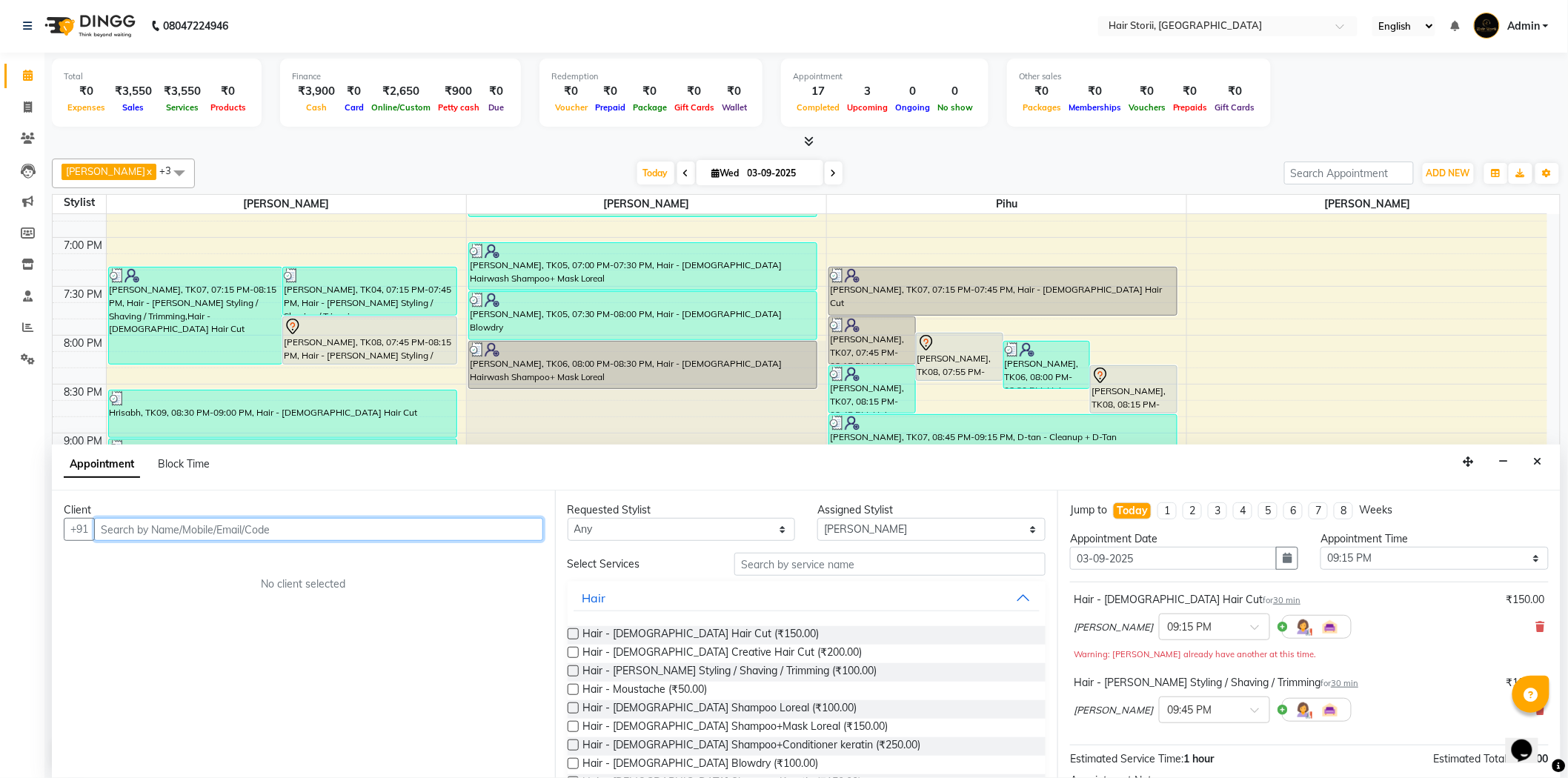
click at [498, 527] on input "text" at bounding box center [318, 530] width 449 height 23
click at [130, 532] on input "708903200" at bounding box center [288, 530] width 388 height 23
click at [174, 533] on input "708903200" at bounding box center [288, 530] width 388 height 23
click at [187, 531] on input "708903200" at bounding box center [288, 530] width 388 height 23
type input "7089032008"
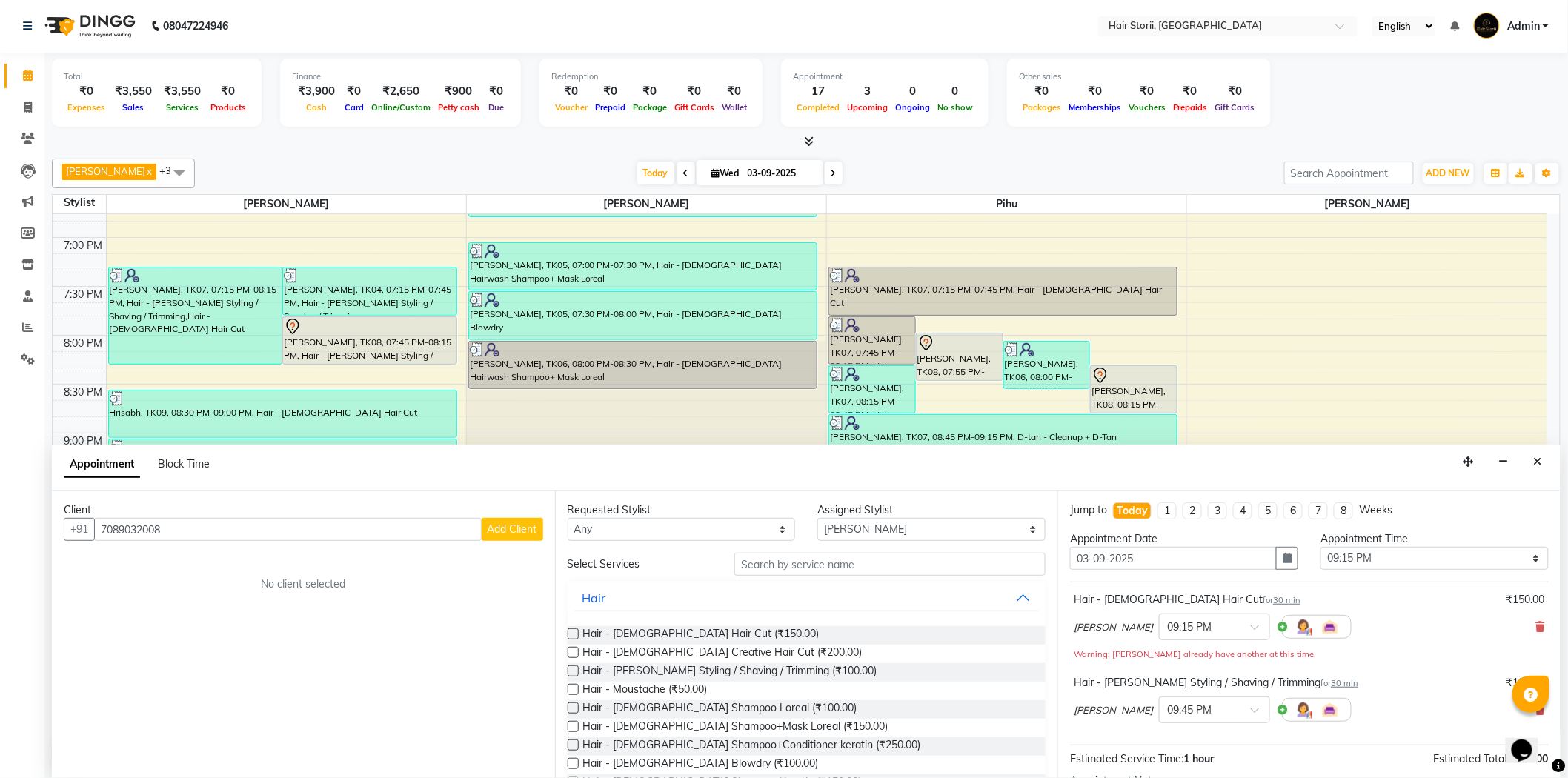
click at [495, 528] on span "Add Client" at bounding box center [512, 530] width 49 height 14
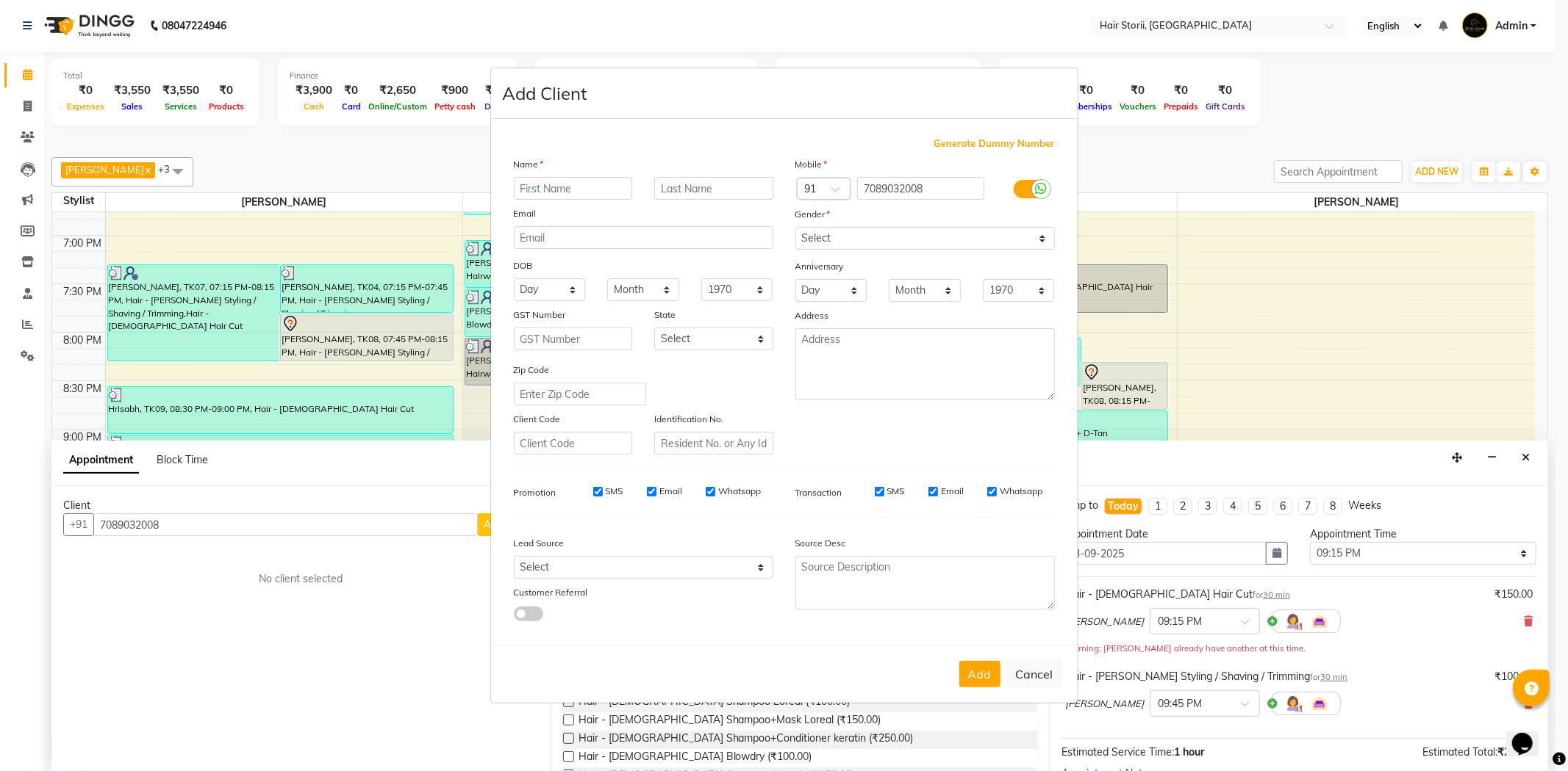
click at [567, 194] on input "text" at bounding box center [573, 188] width 119 height 23
type input "Ashutosh"
type input "deshpande"
click at [933, 488] on input "Email" at bounding box center [933, 492] width 10 height 10
checkbox input "false"
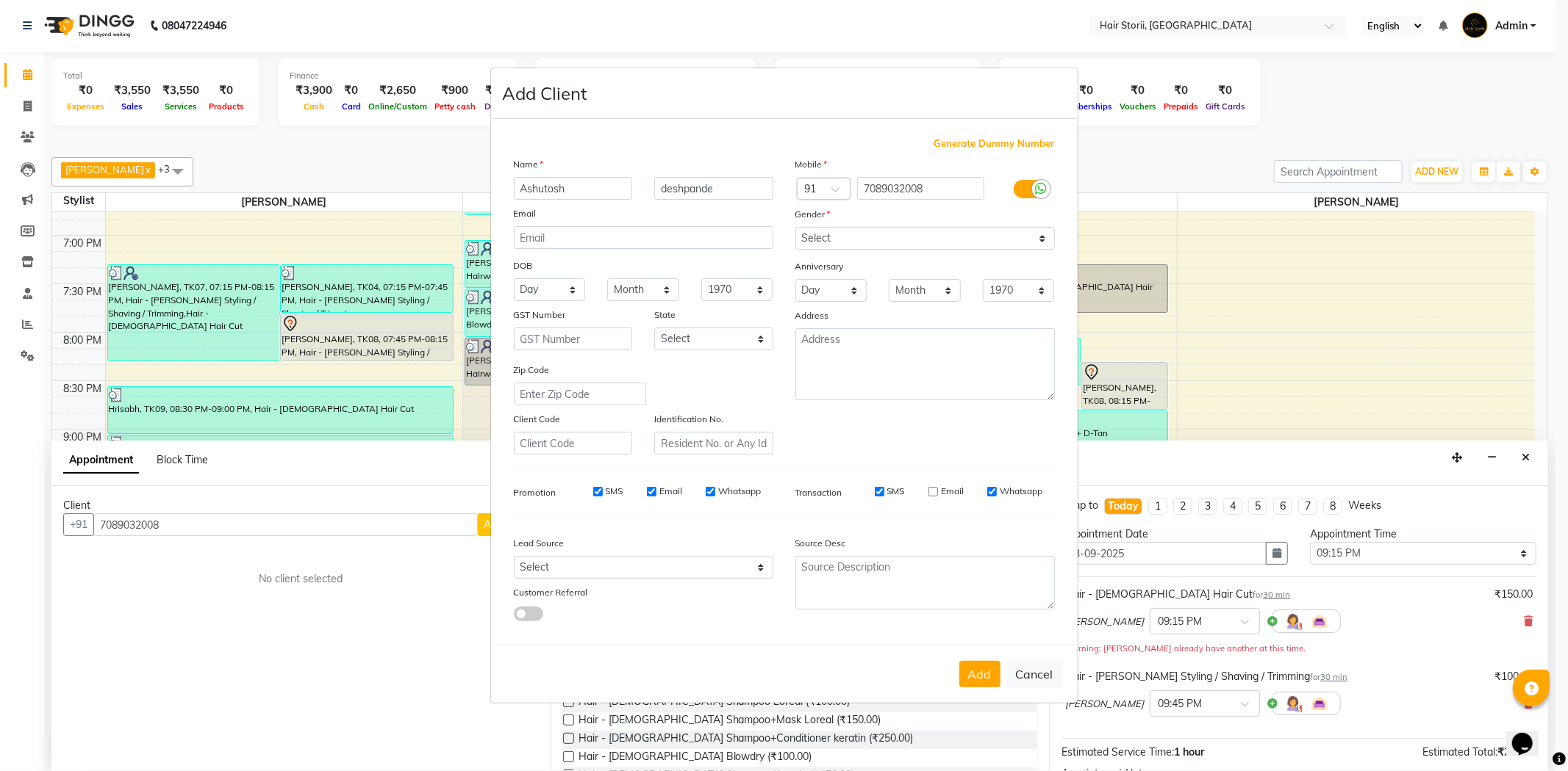
click at [991, 490] on input "Whatsapp" at bounding box center [992, 492] width 10 height 10
checkbox input "false"
drag, startPoint x: 709, startPoint y: 490, endPoint x: 693, endPoint y: 496, distance: 17.1
click at [708, 490] on input "Whatsapp" at bounding box center [710, 492] width 10 height 10
checkbox input "false"
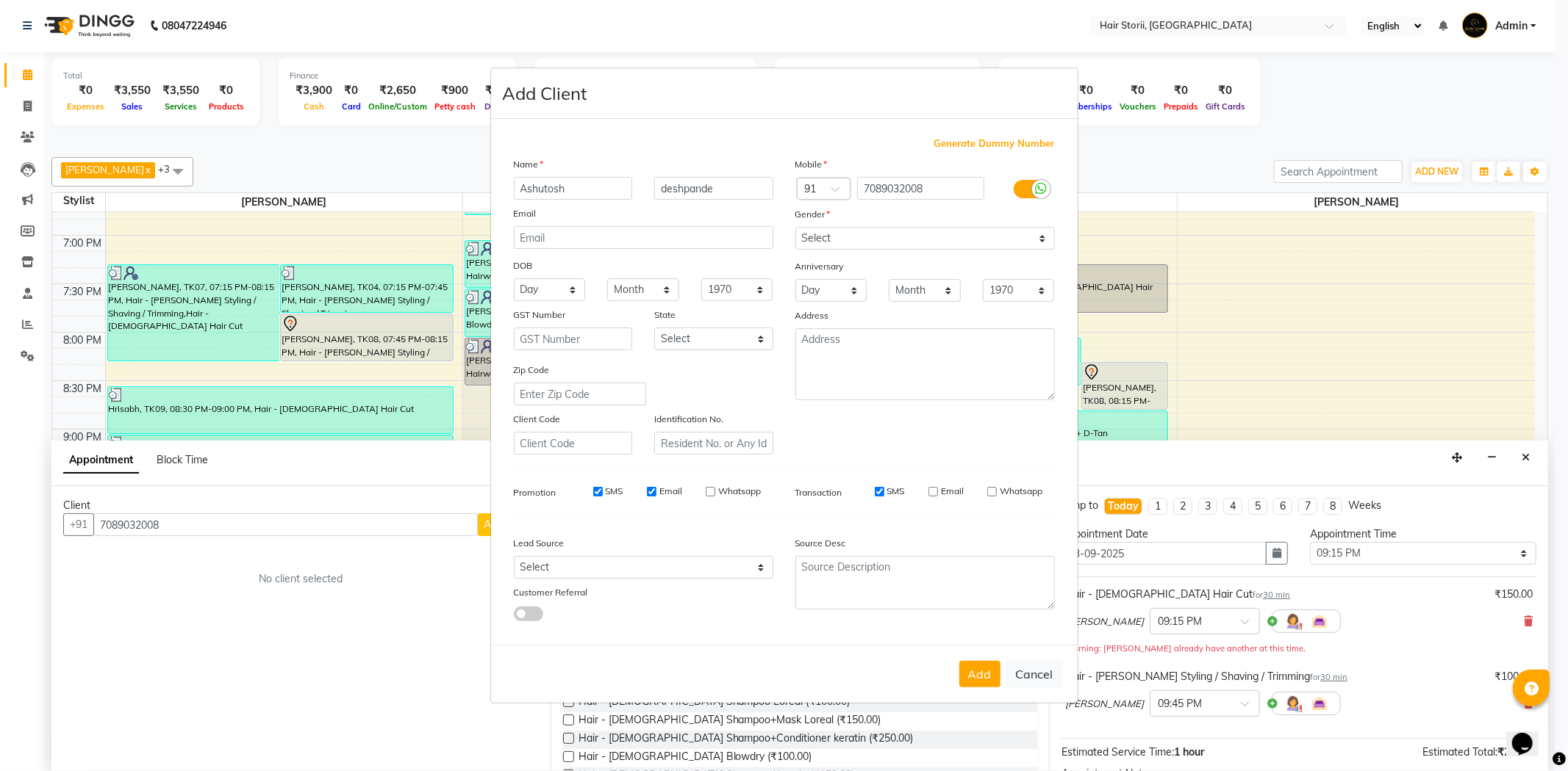
click at [651, 493] on input "Email" at bounding box center [651, 492] width 10 height 10
checkbox input "false"
click at [604, 493] on div "SMS" at bounding box center [597, 491] width 51 height 13
click at [612, 489] on label "SMS" at bounding box center [615, 491] width 17 height 13
click at [602, 489] on input "SMS" at bounding box center [598, 492] width 10 height 10
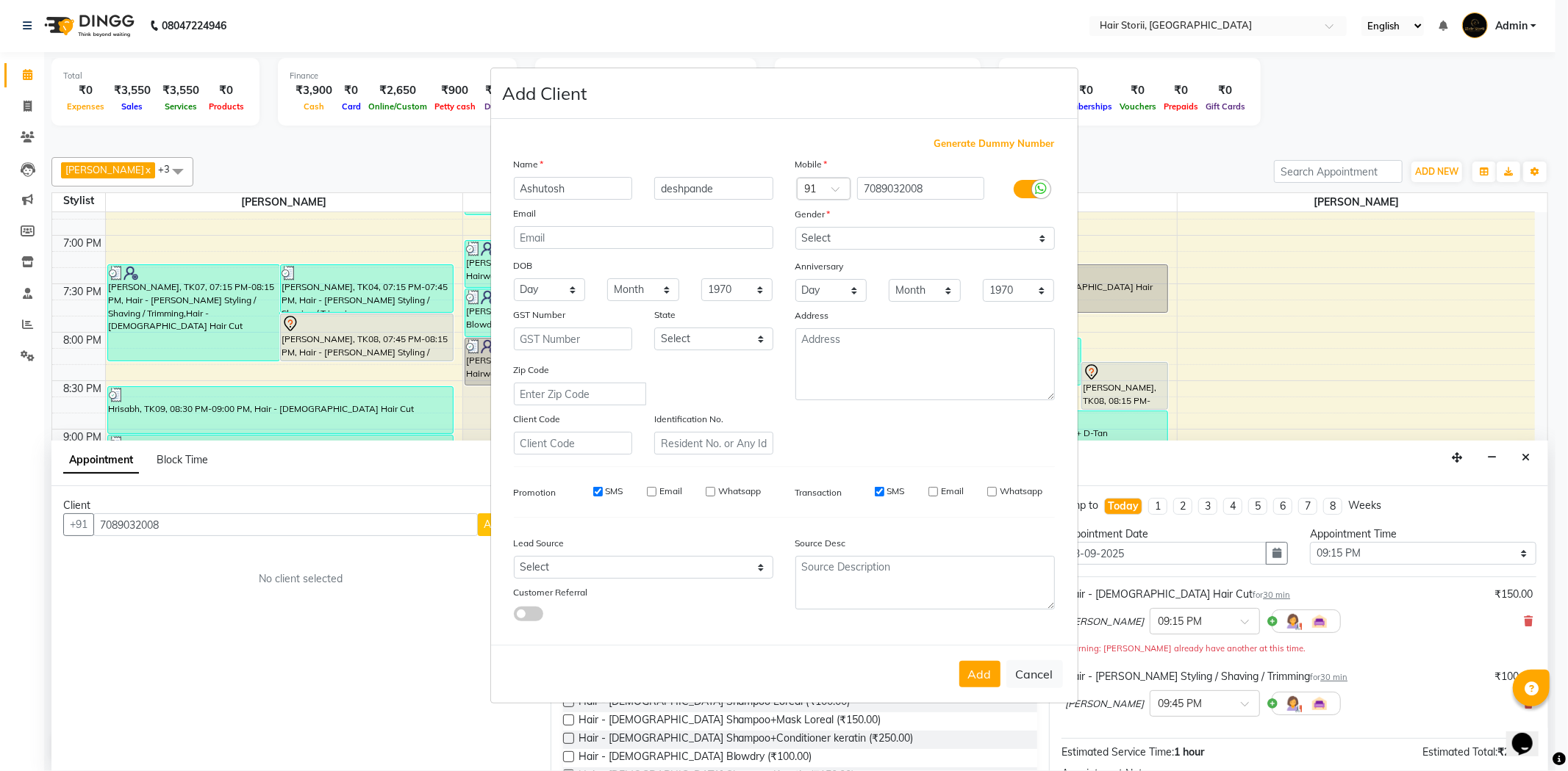
checkbox input "false"
click at [889, 245] on select "Select Male Female Other Prefer Not To Say" at bounding box center [925, 238] width 260 height 23
select select "male"
click at [796, 227] on select "Select Male Female Other Prefer Not To Say" at bounding box center [925, 238] width 260 height 23
click at [982, 684] on button "Add" at bounding box center [979, 675] width 41 height 27
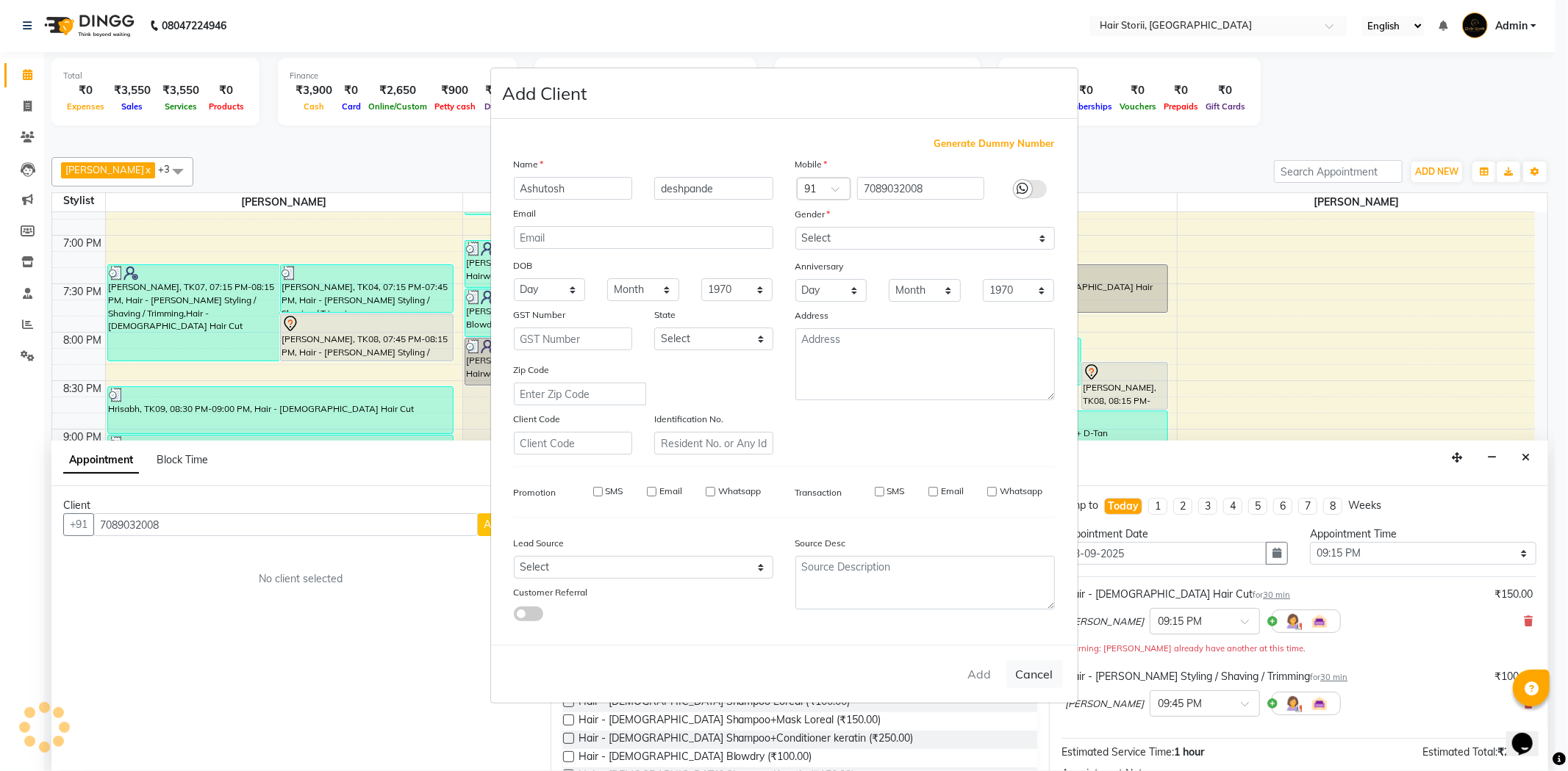
select select
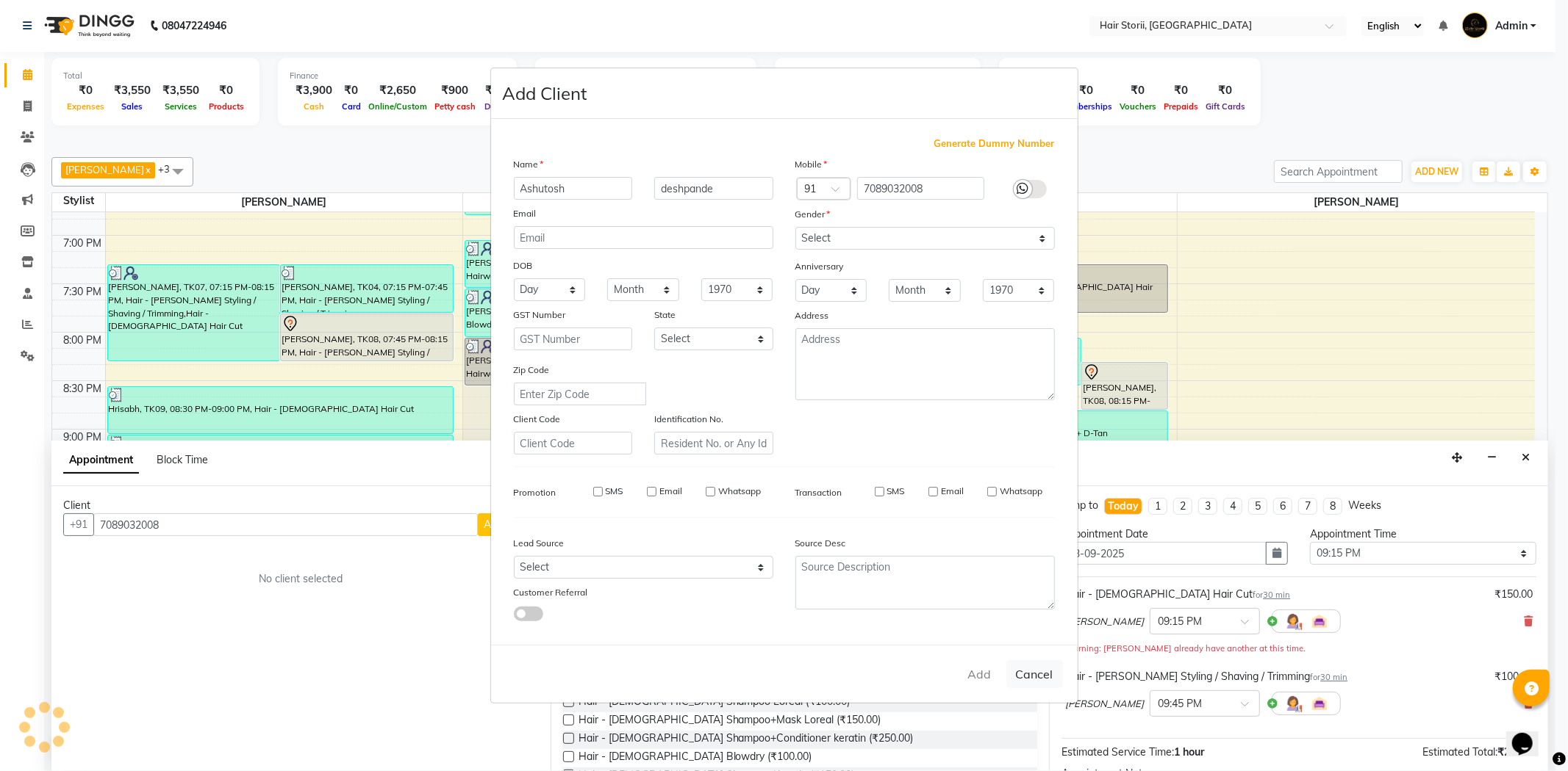
select select
checkbox input "false"
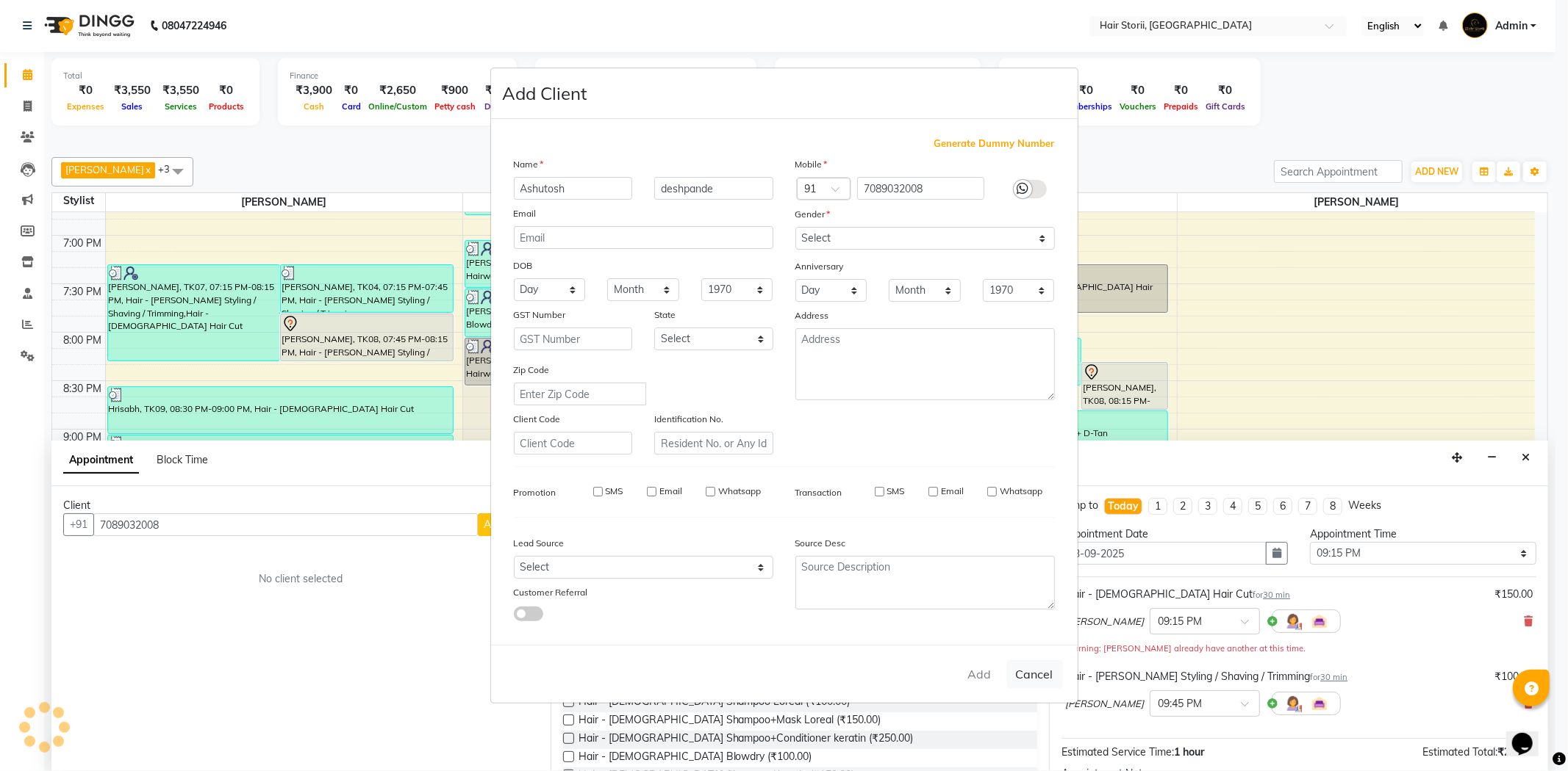
checkbox input "false"
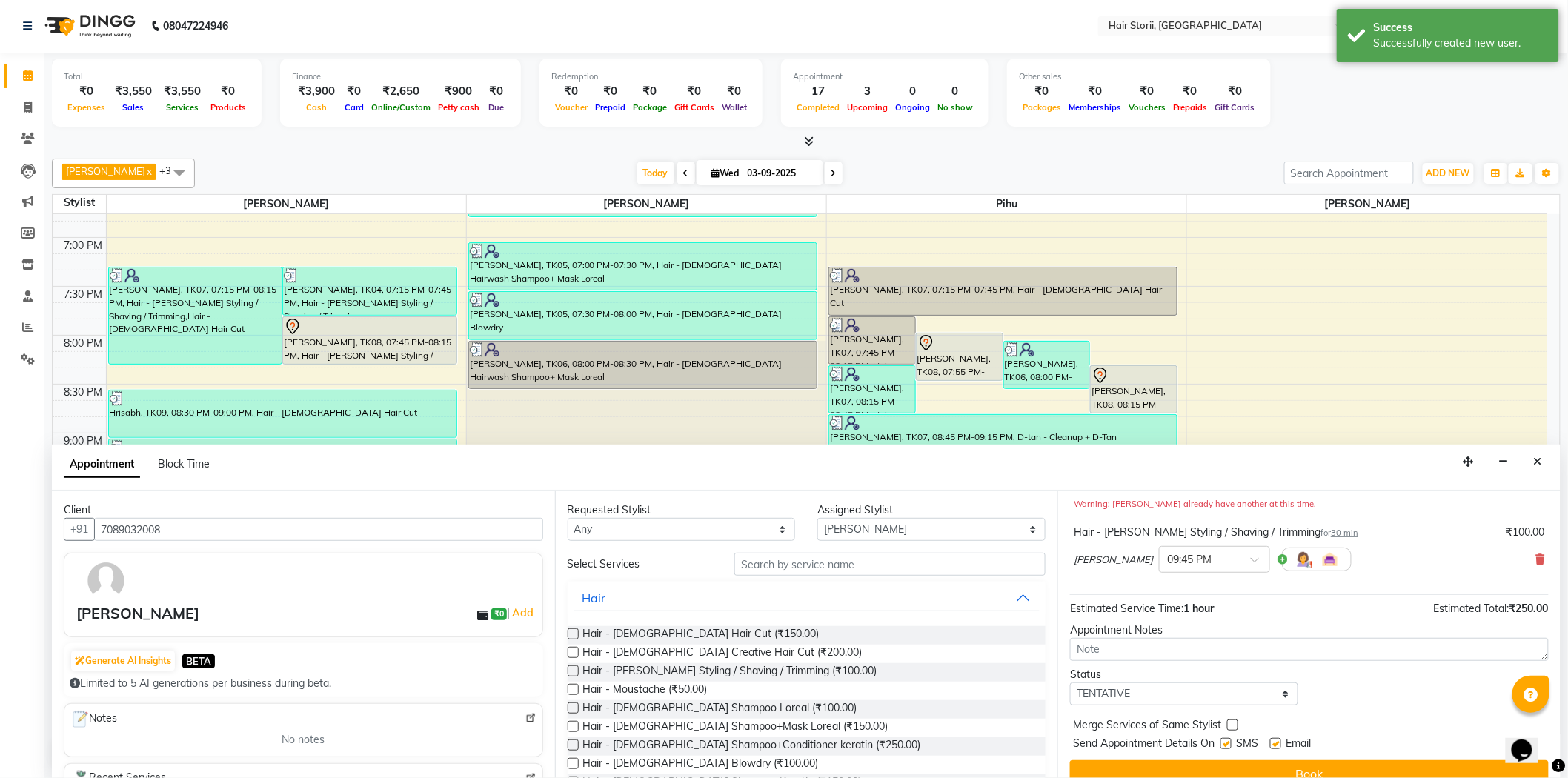
scroll to position [171, 0]
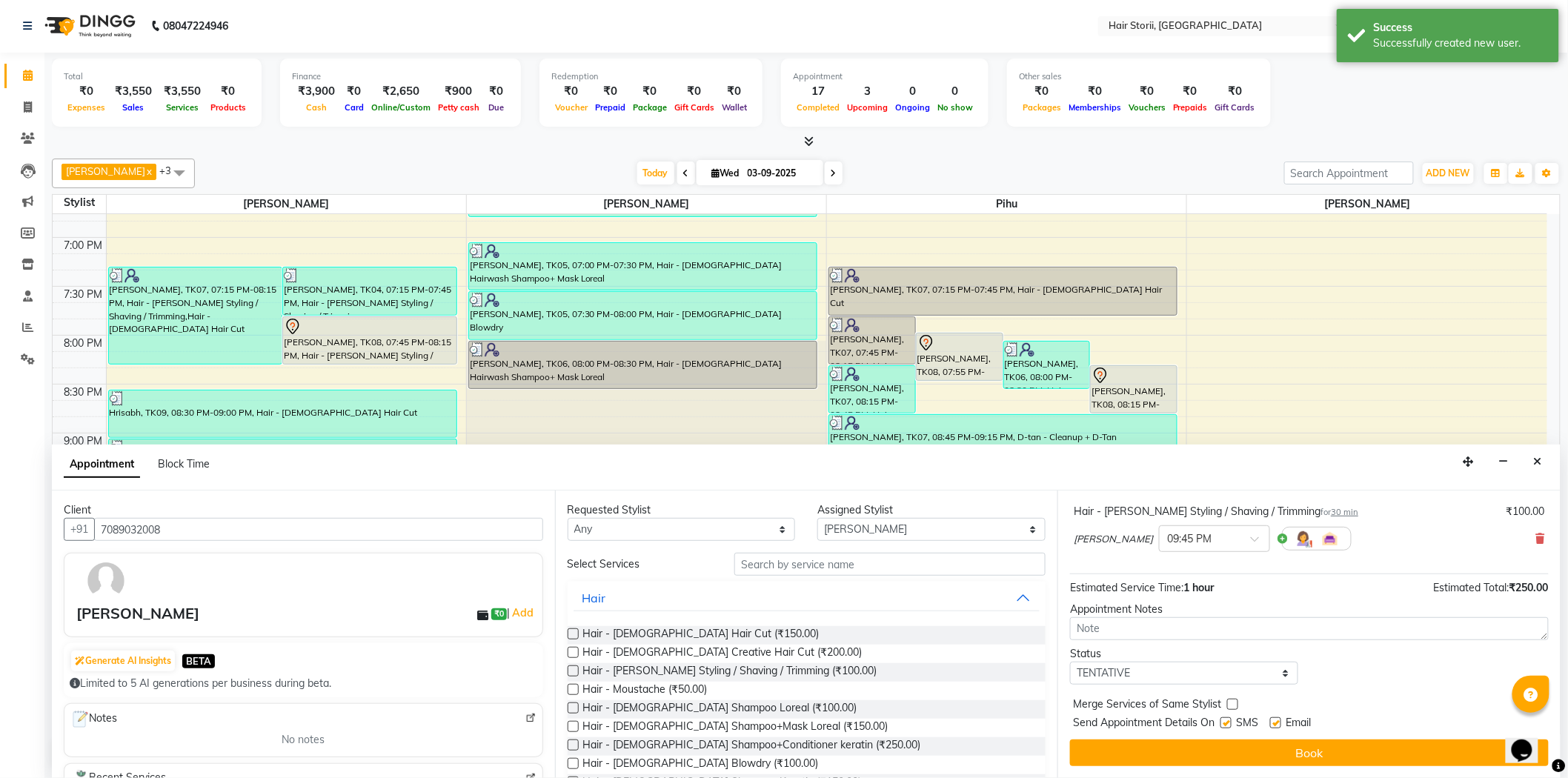
click at [1226, 724] on label at bounding box center [1225, 723] width 11 height 11
click at [1226, 724] on input "checkbox" at bounding box center [1225, 725] width 10 height 10
checkbox input "false"
click at [1269, 719] on label at bounding box center [1274, 723] width 11 height 11
click at [1269, 720] on input "checkbox" at bounding box center [1274, 725] width 10 height 10
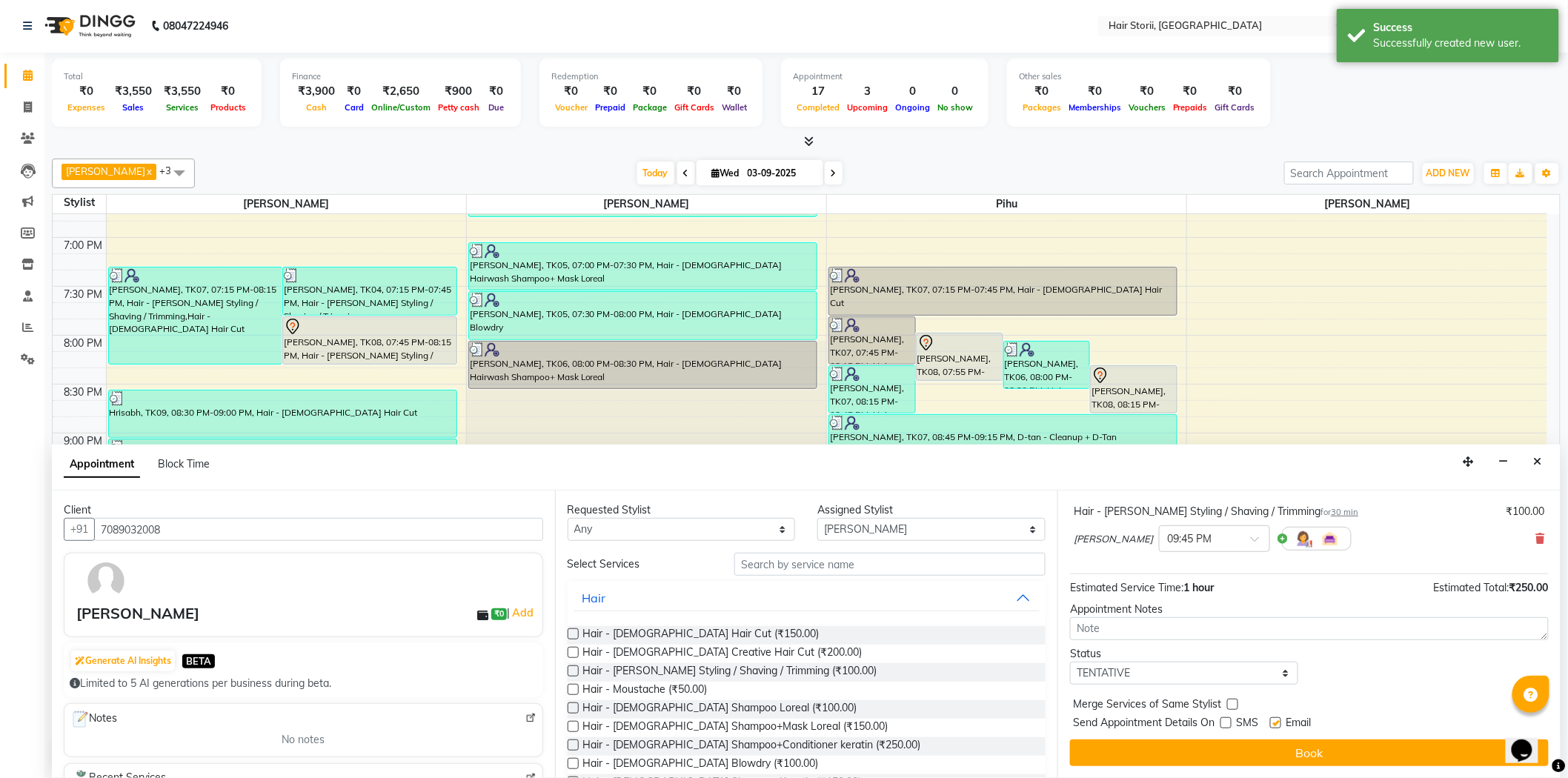
checkbox input "false"
click at [1261, 751] on button "Book" at bounding box center [1309, 753] width 479 height 27
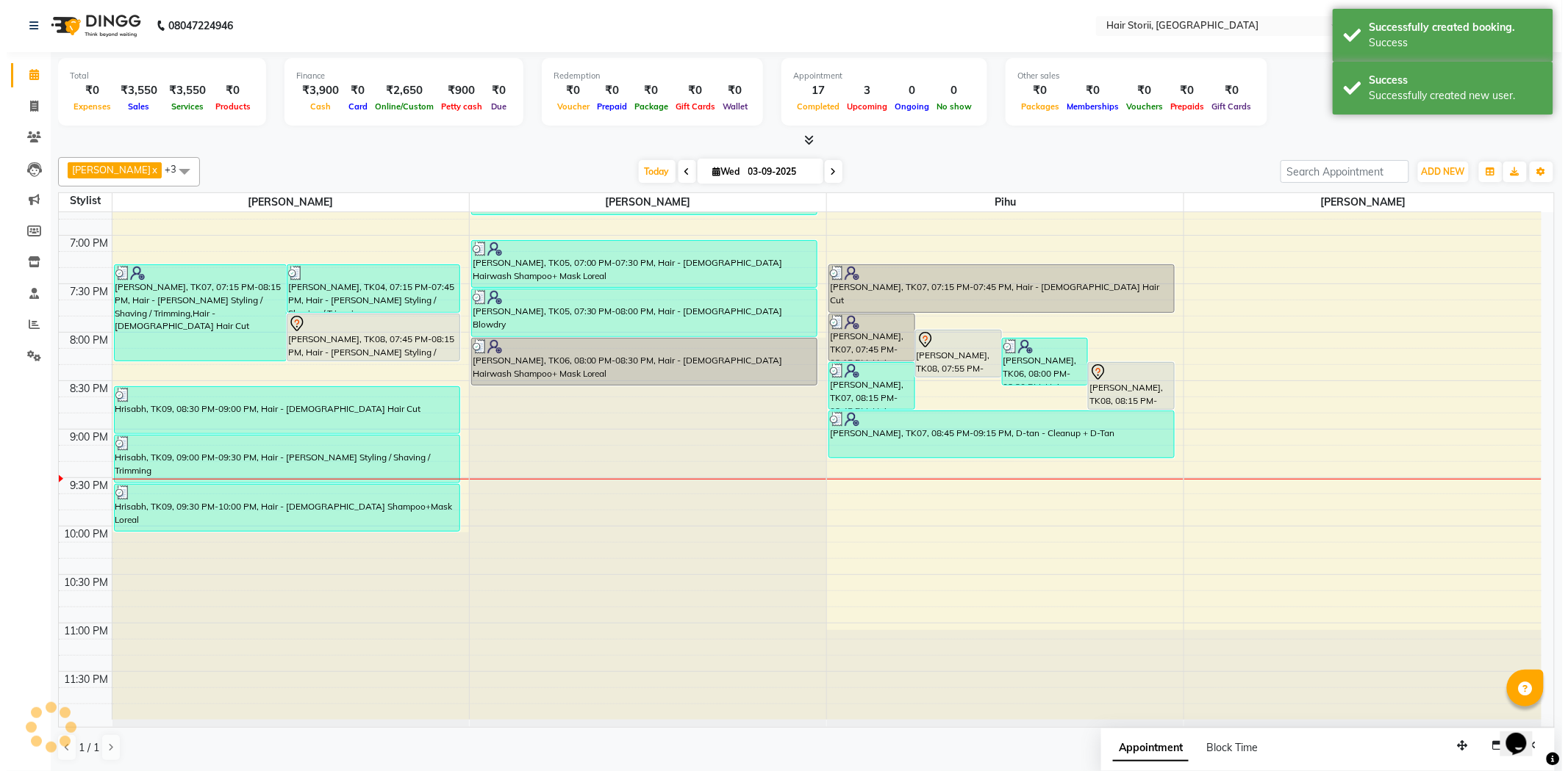
scroll to position [0, 0]
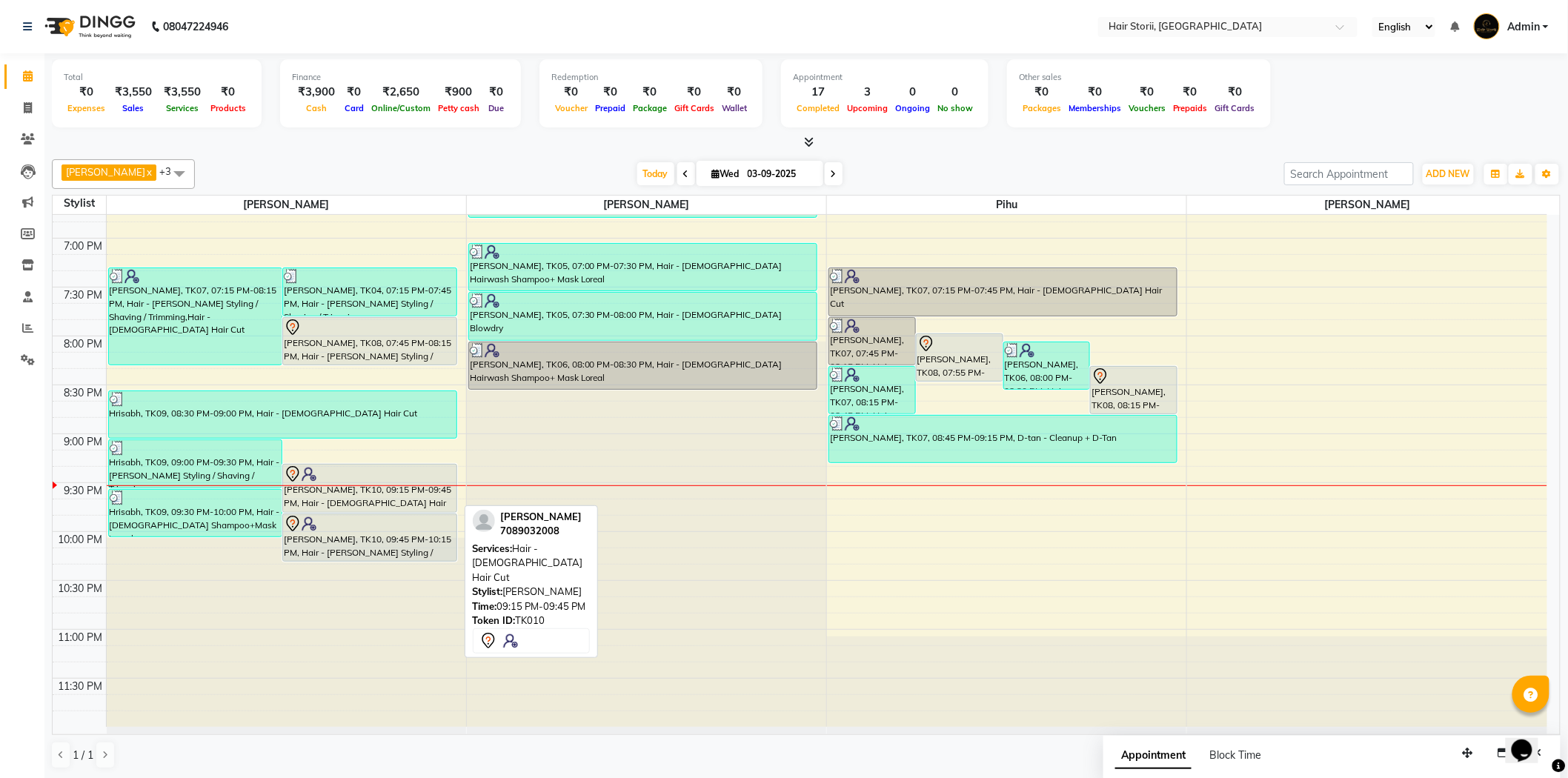
click at [401, 471] on div at bounding box center [369, 474] width 172 height 17
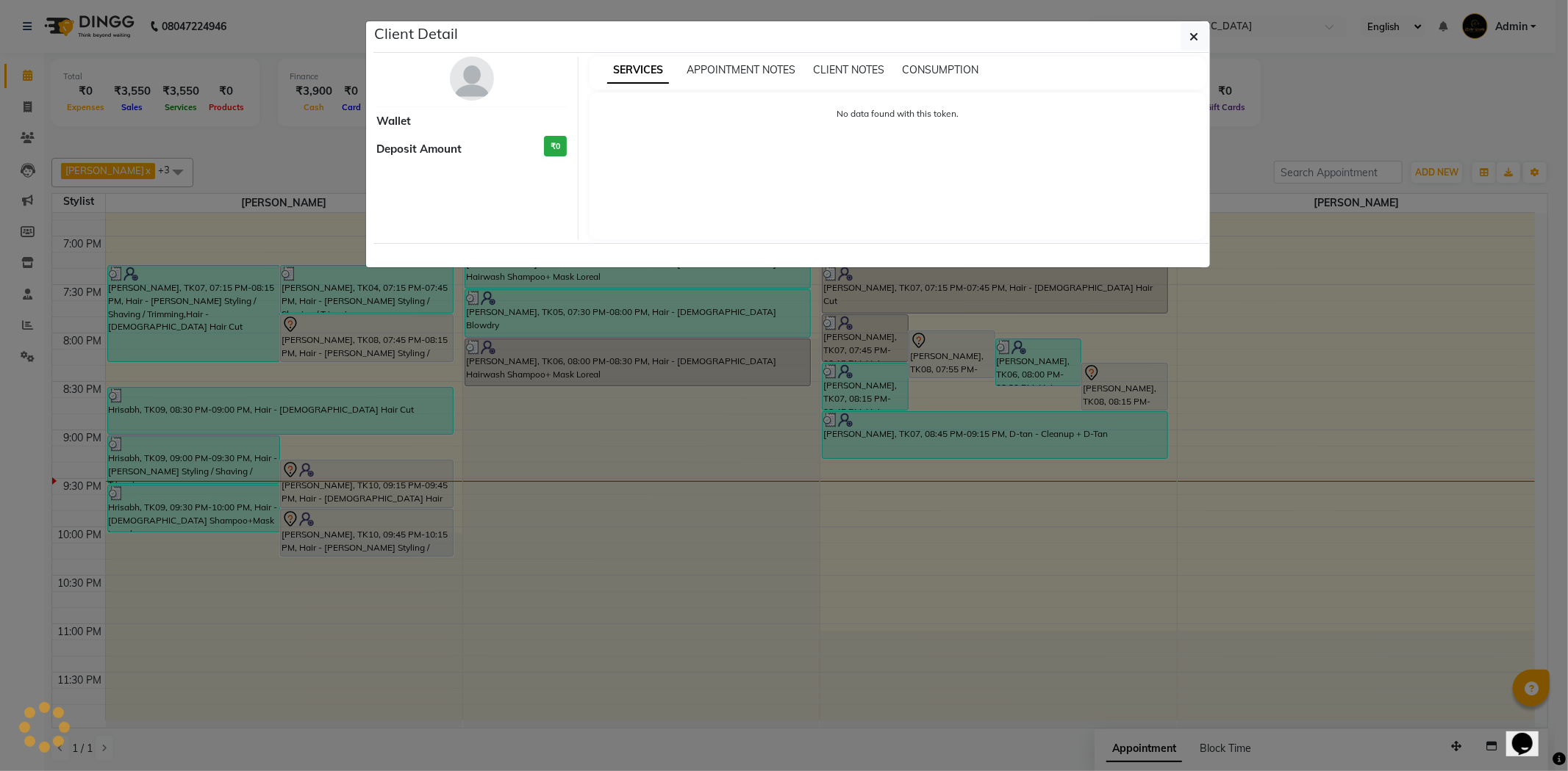
select select "7"
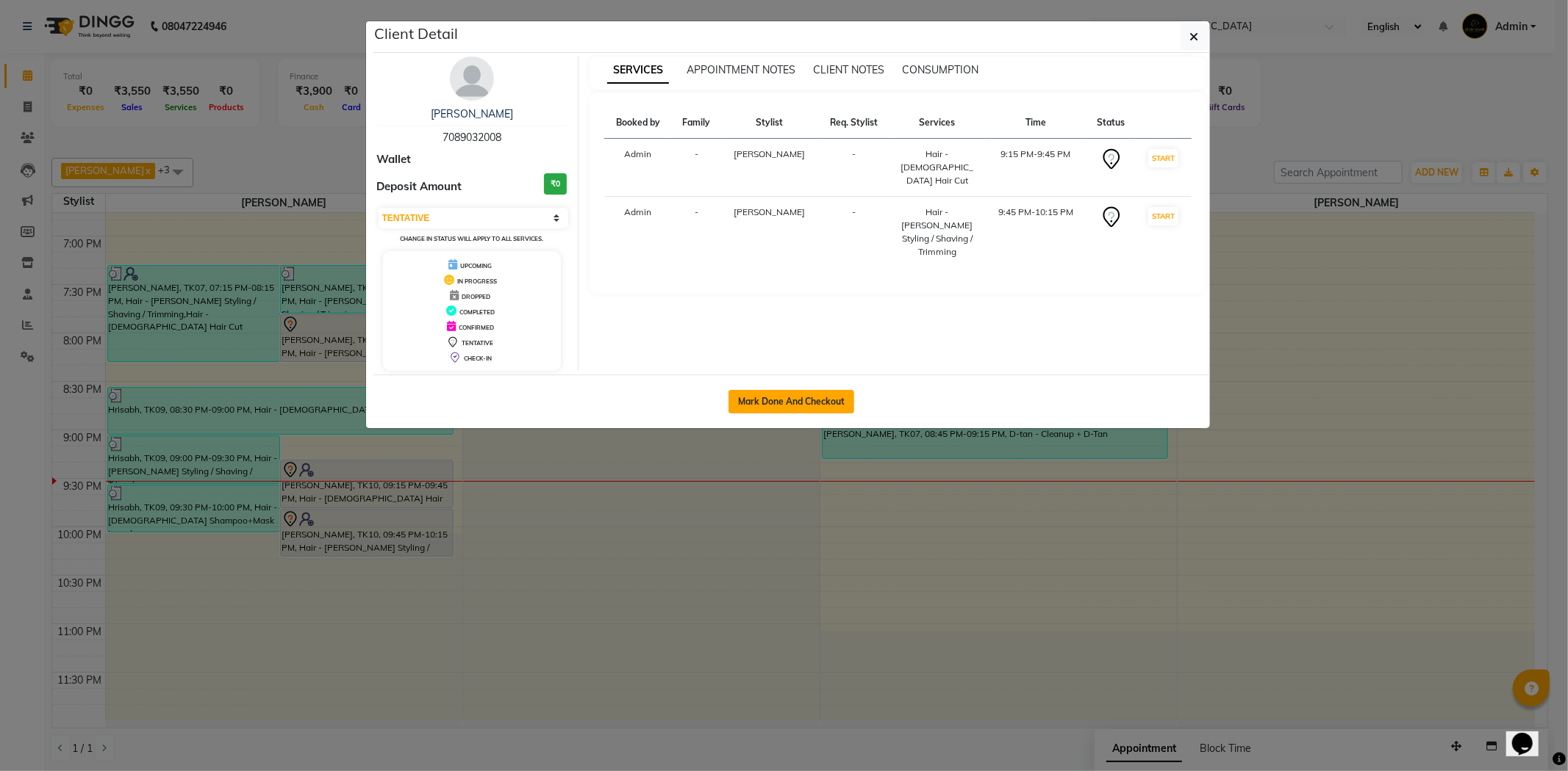
click at [823, 412] on button "Mark Done And Checkout" at bounding box center [791, 402] width 126 height 23
select select "service"
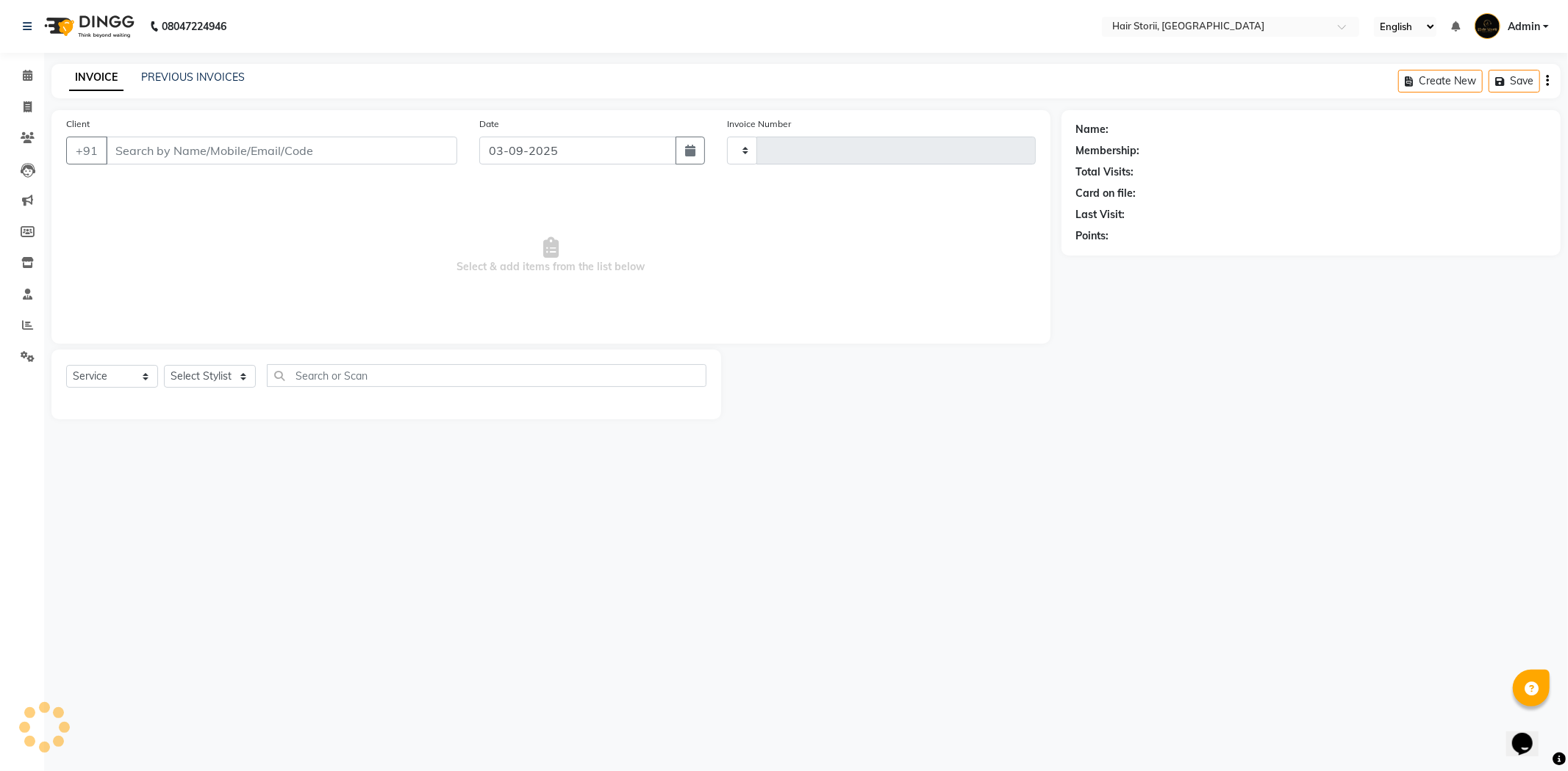
type input "1992"
select select "6638"
type input "7089032008"
select select "51423"
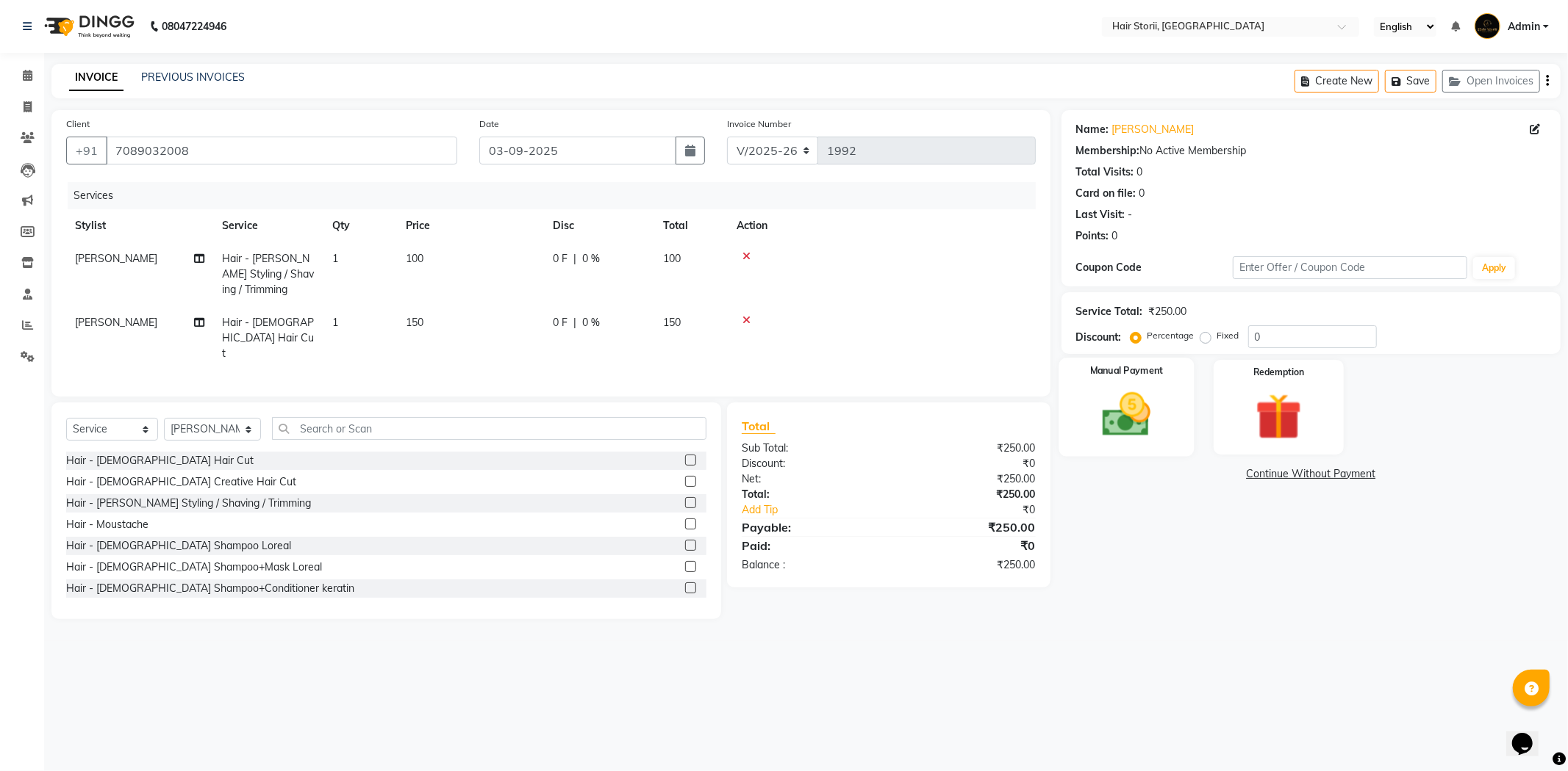
click at [1133, 443] on div "Manual Payment" at bounding box center [1125, 407] width 136 height 98
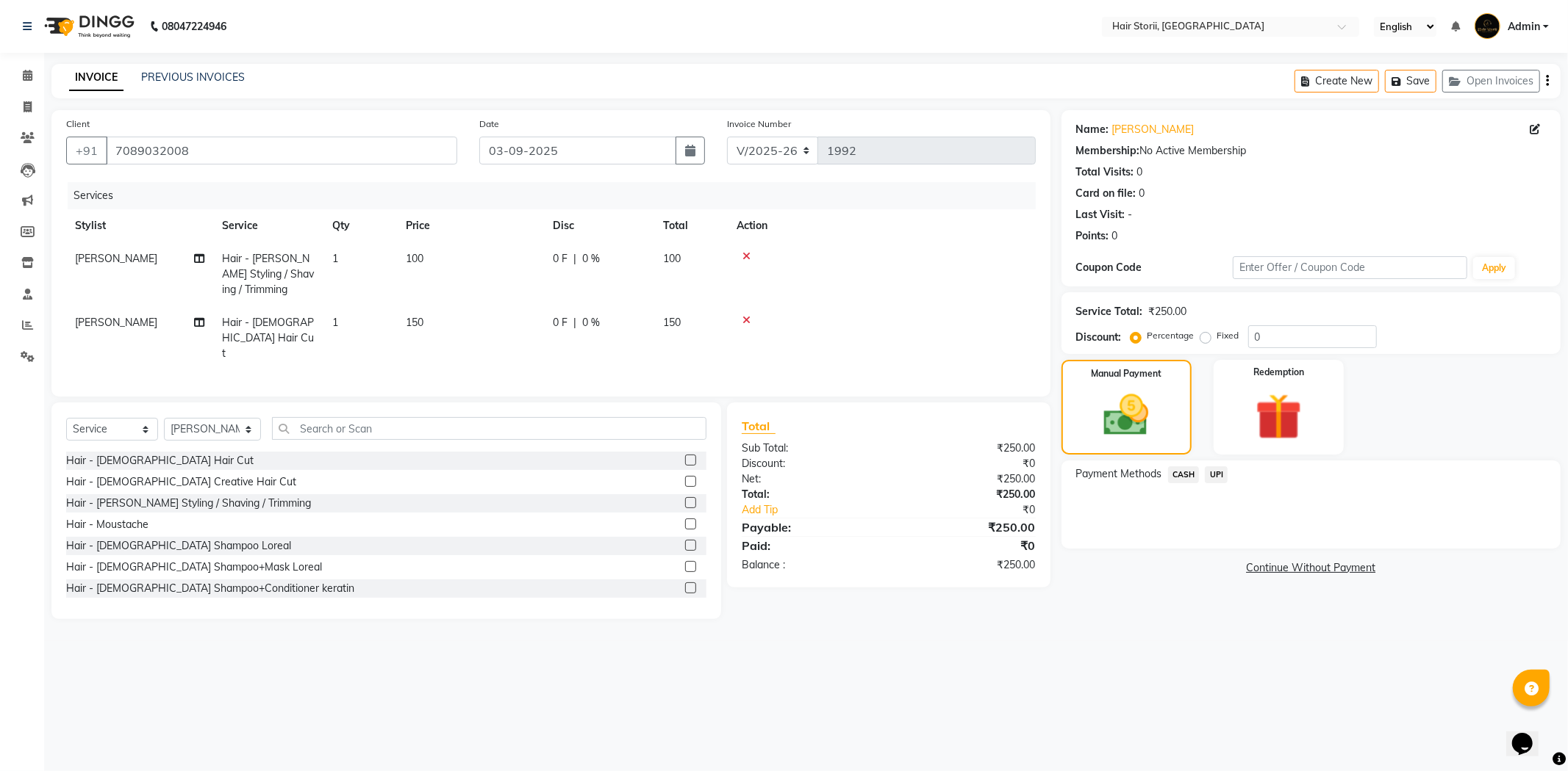
drag, startPoint x: 1218, startPoint y: 475, endPoint x: 1218, endPoint y: 484, distance: 9.0
click at [1218, 475] on span "UPI" at bounding box center [1216, 475] width 23 height 17
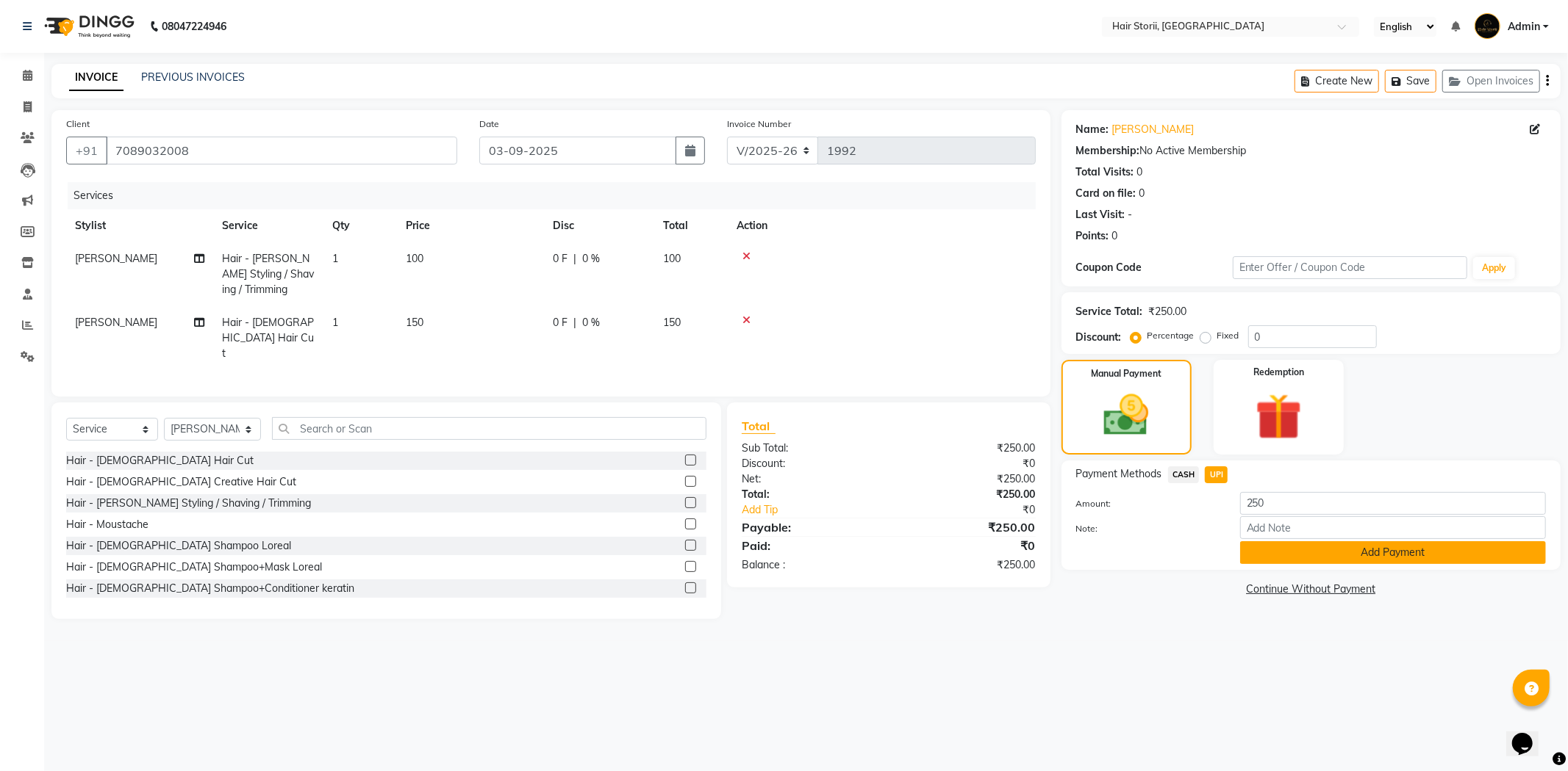
click at [1287, 553] on button "Add Payment" at bounding box center [1393, 553] width 306 height 23
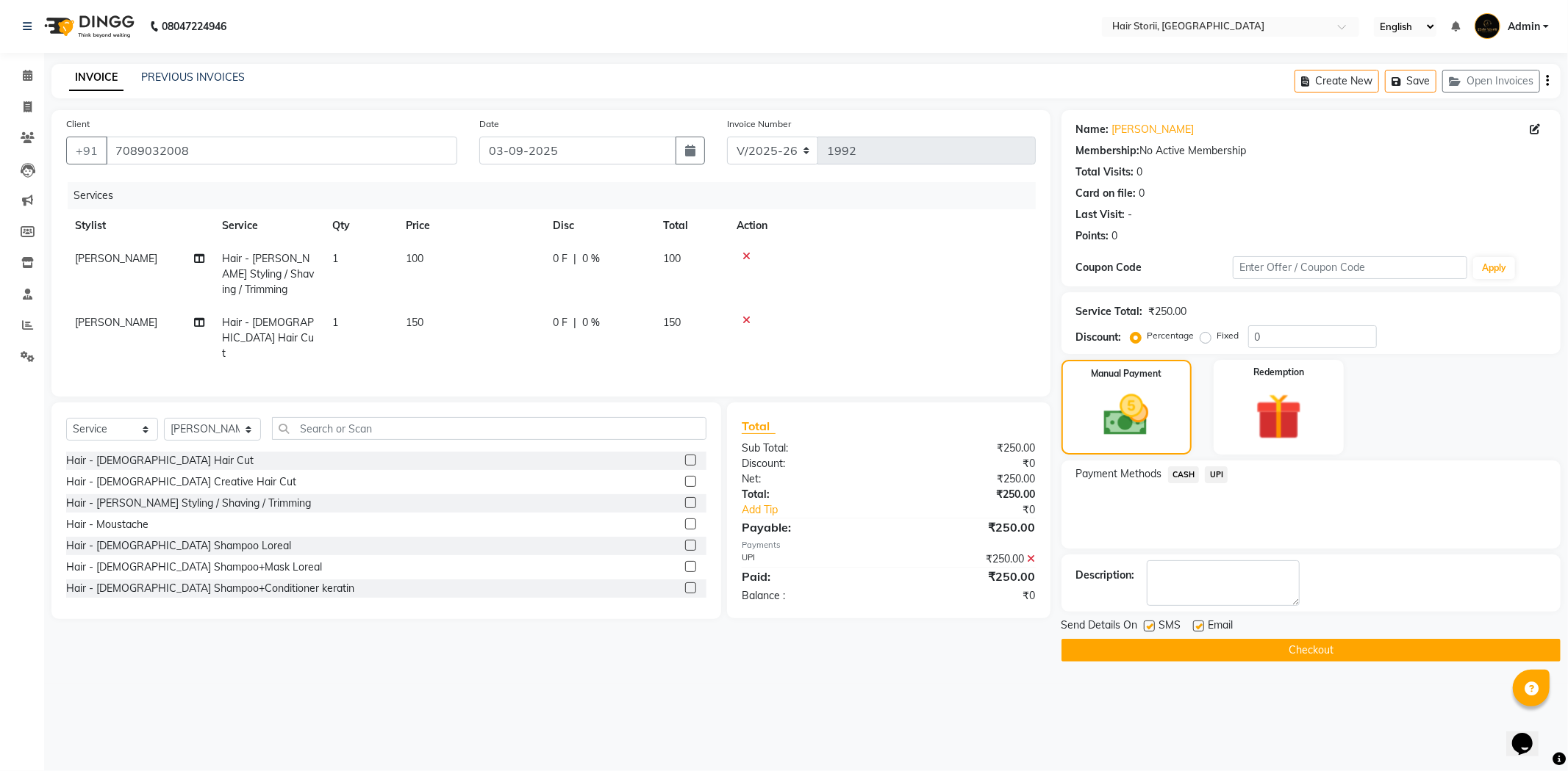
click at [1201, 627] on label at bounding box center [1198, 626] width 11 height 11
click at [1201, 627] on input "checkbox" at bounding box center [1198, 627] width 10 height 10
checkbox input "false"
click at [1144, 627] on label at bounding box center [1149, 626] width 11 height 11
click at [1144, 627] on input "checkbox" at bounding box center [1149, 627] width 10 height 10
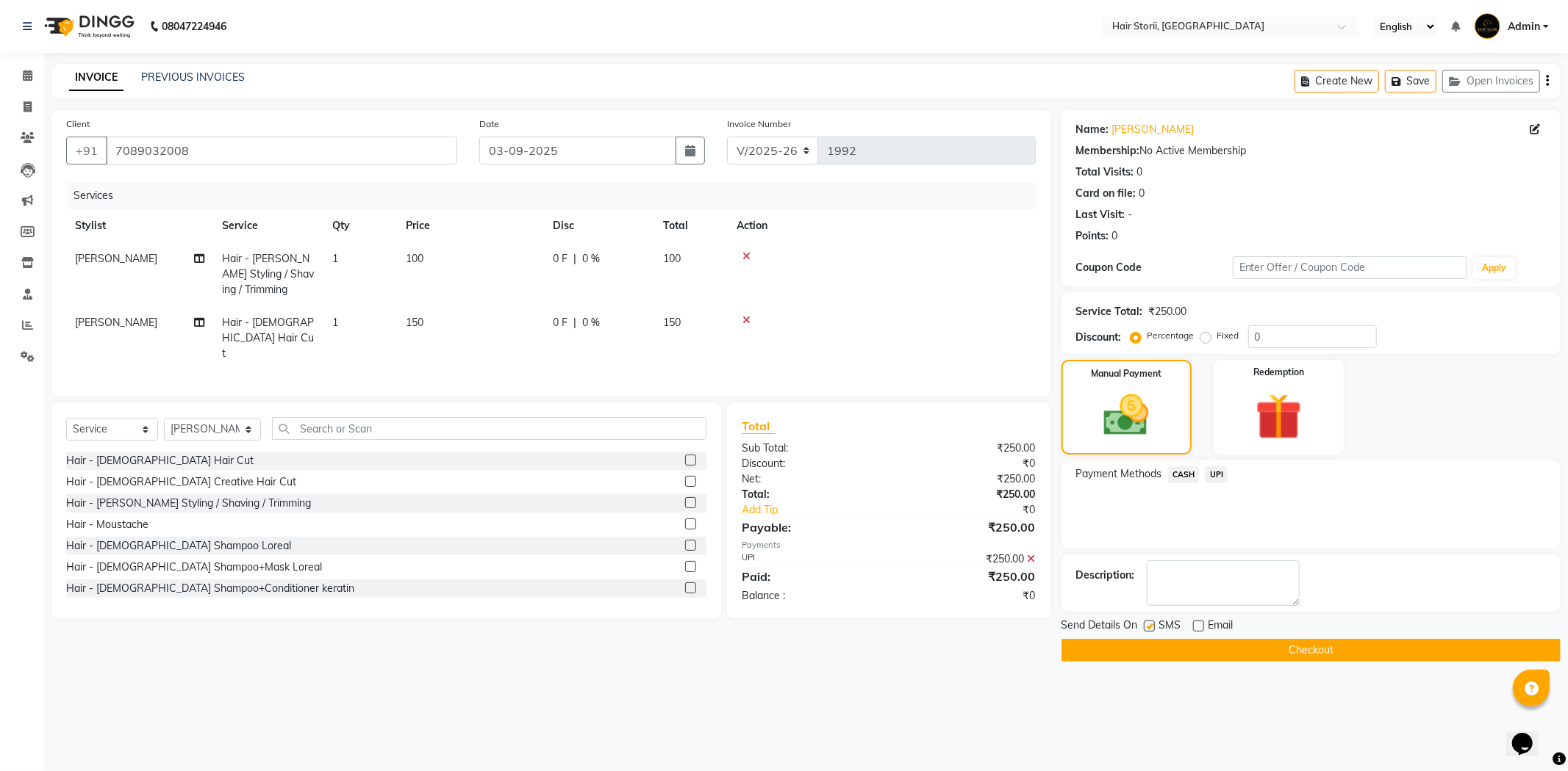
checkbox input "false"
click at [1138, 651] on button "Checkout" at bounding box center [1310, 651] width 499 height 23
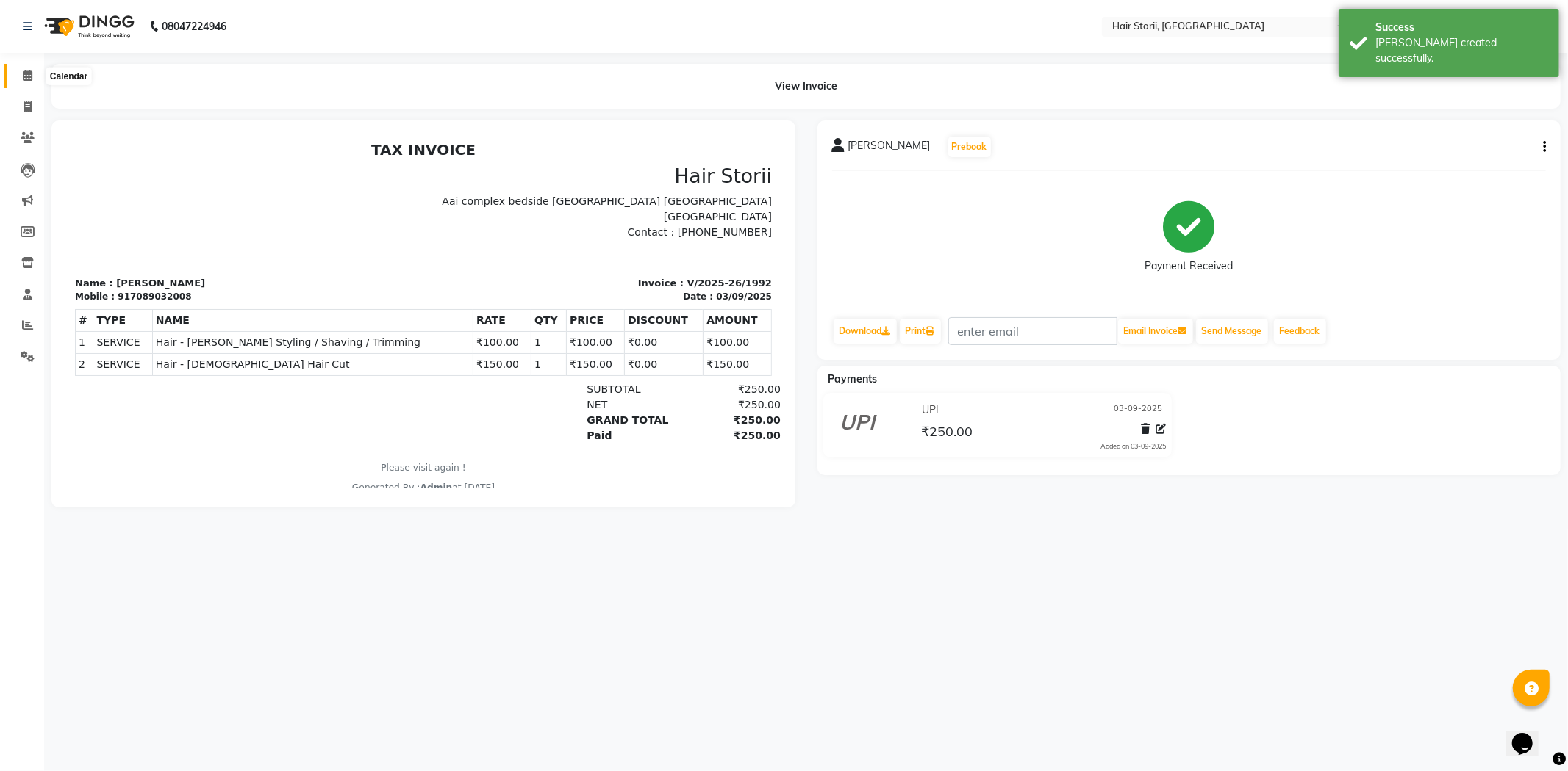
click at [27, 69] on span at bounding box center [27, 76] width 26 height 17
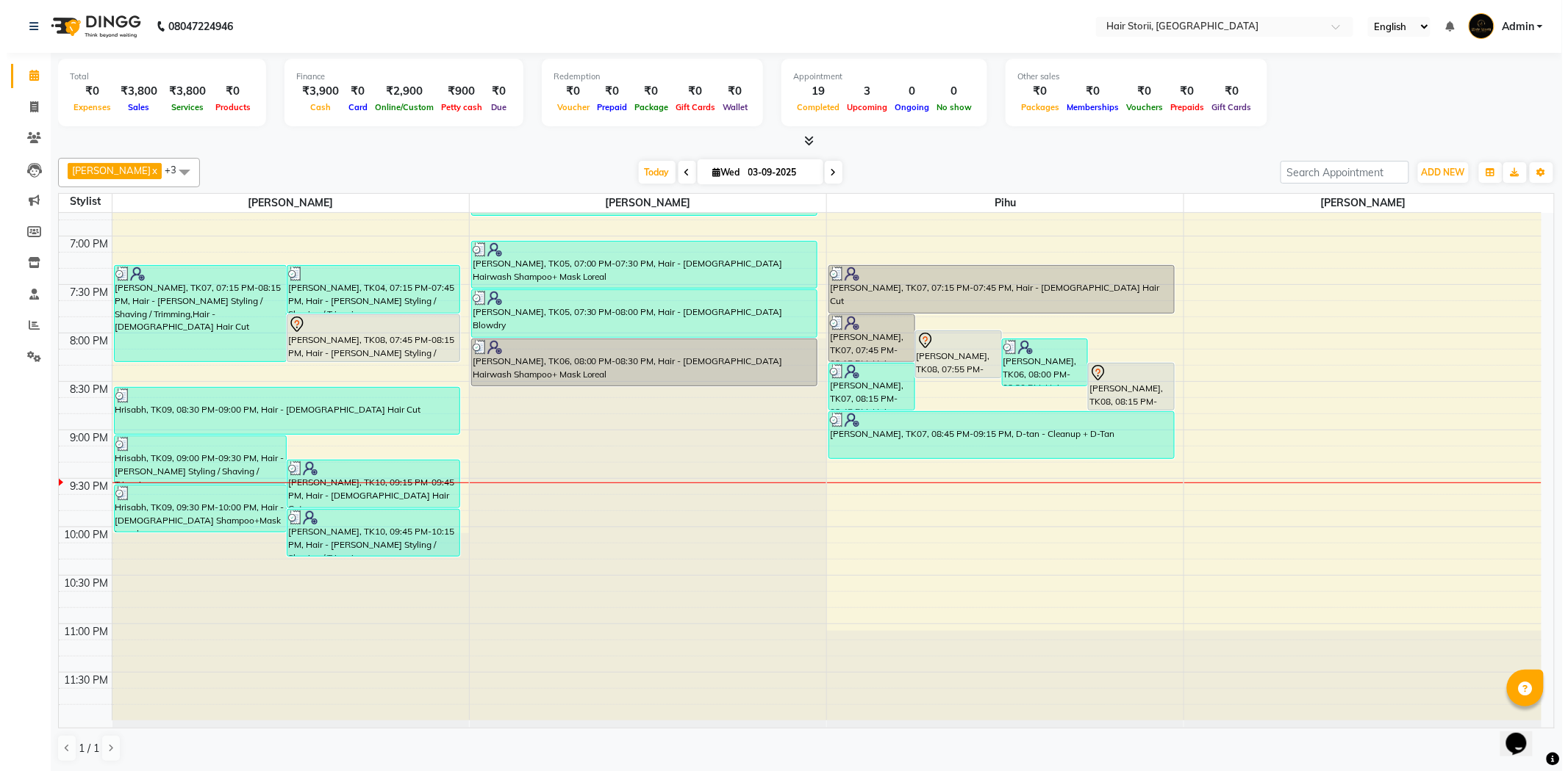
scroll to position [1, 0]
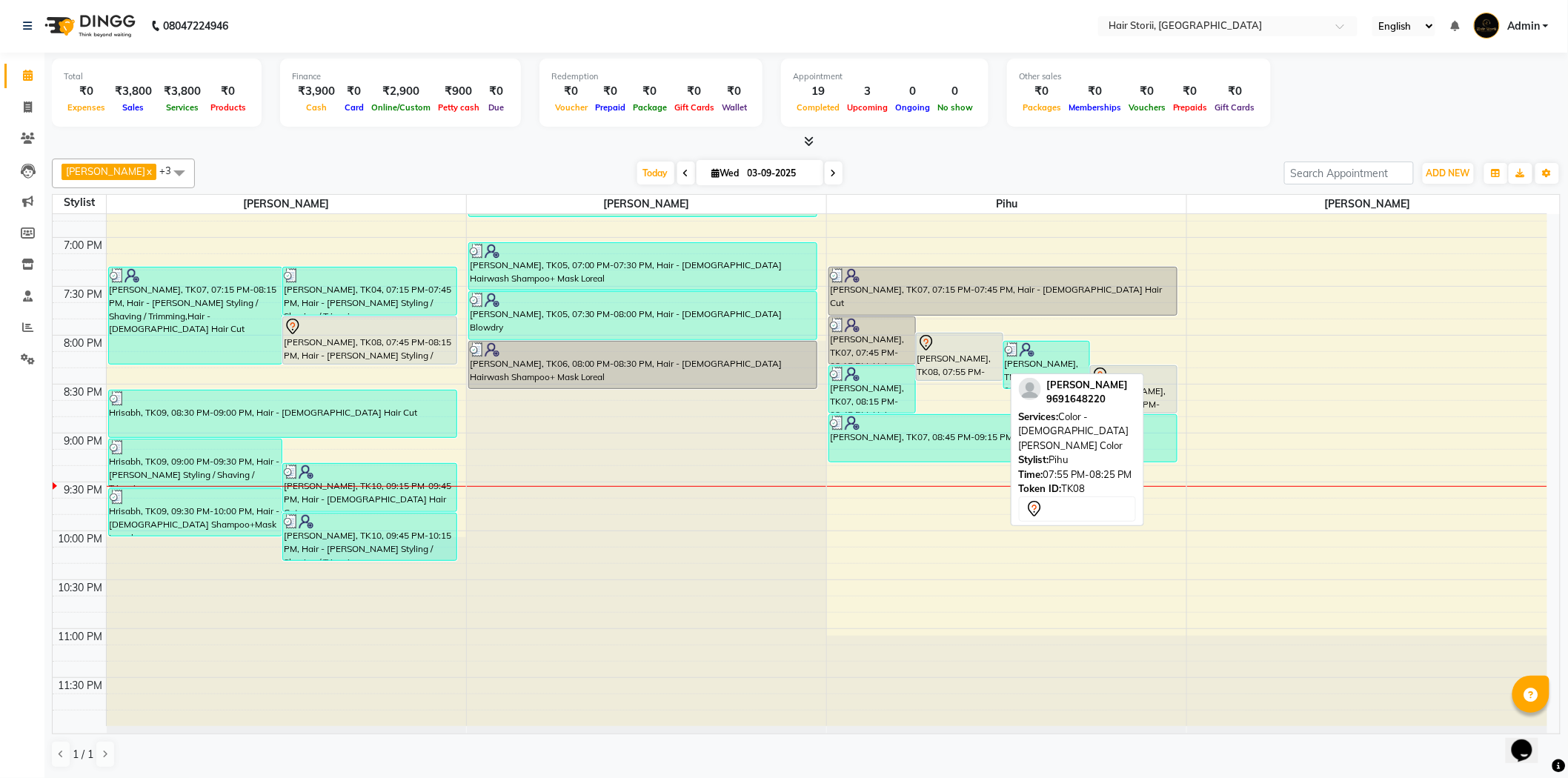
click at [944, 362] on div "[PERSON_NAME], TK08, 07:55 PM-08:25 PM, Color - [DEMOGRAPHIC_DATA] [PERSON_NAME…" at bounding box center [959, 357] width 86 height 47
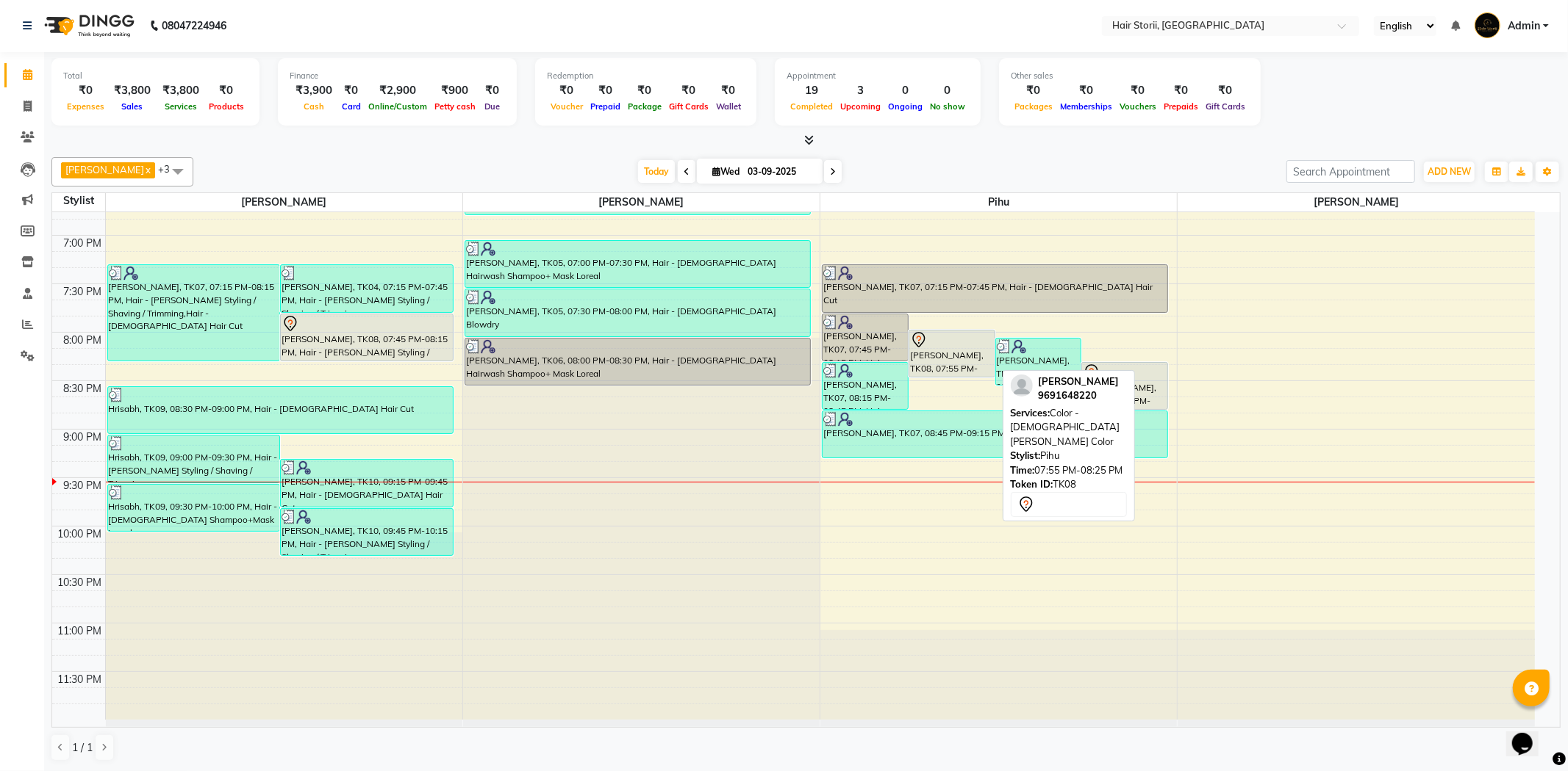
select select "7"
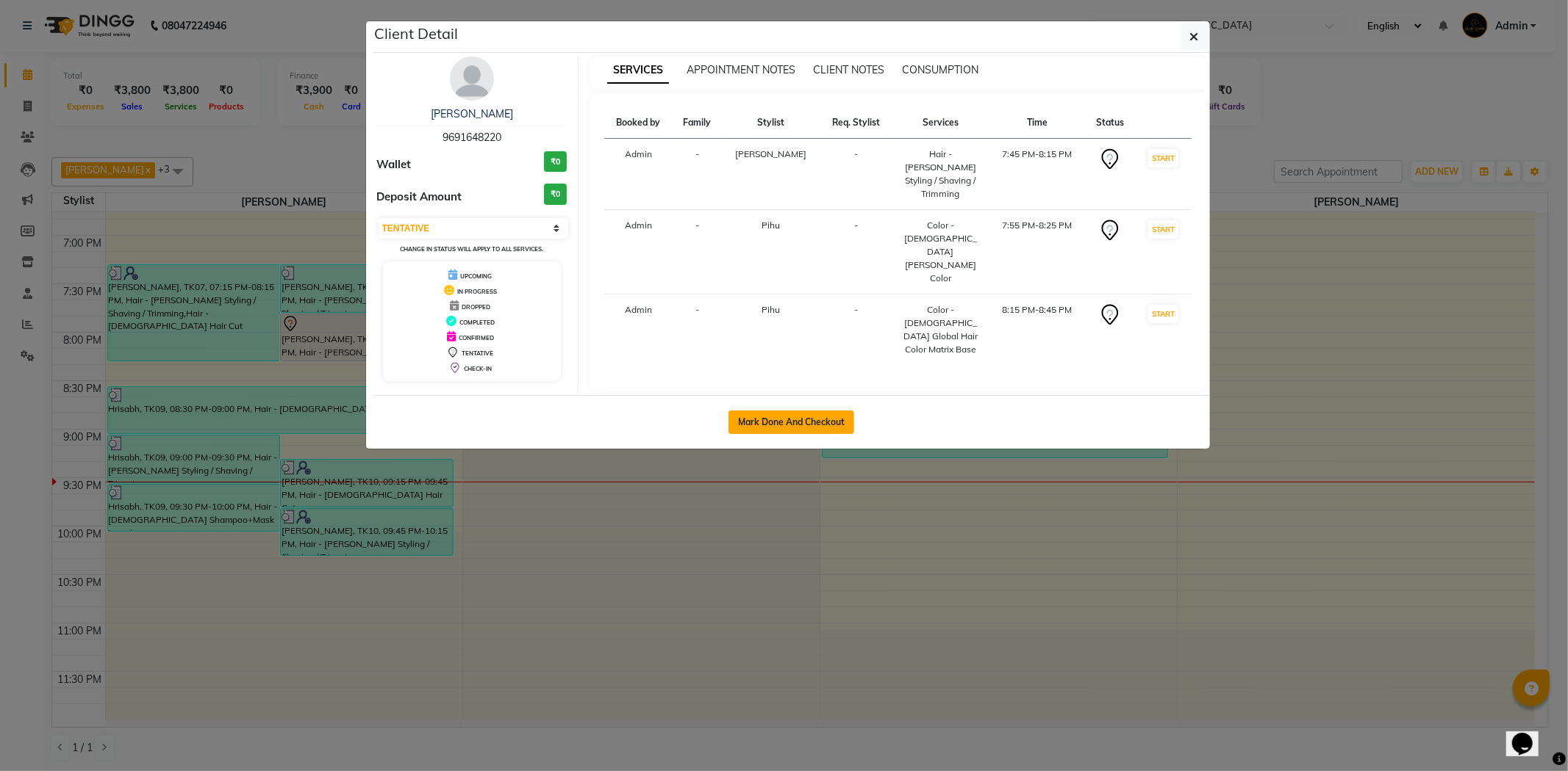
click at [825, 412] on button "Mark Done And Checkout" at bounding box center [791, 422] width 126 height 23
select select "service"
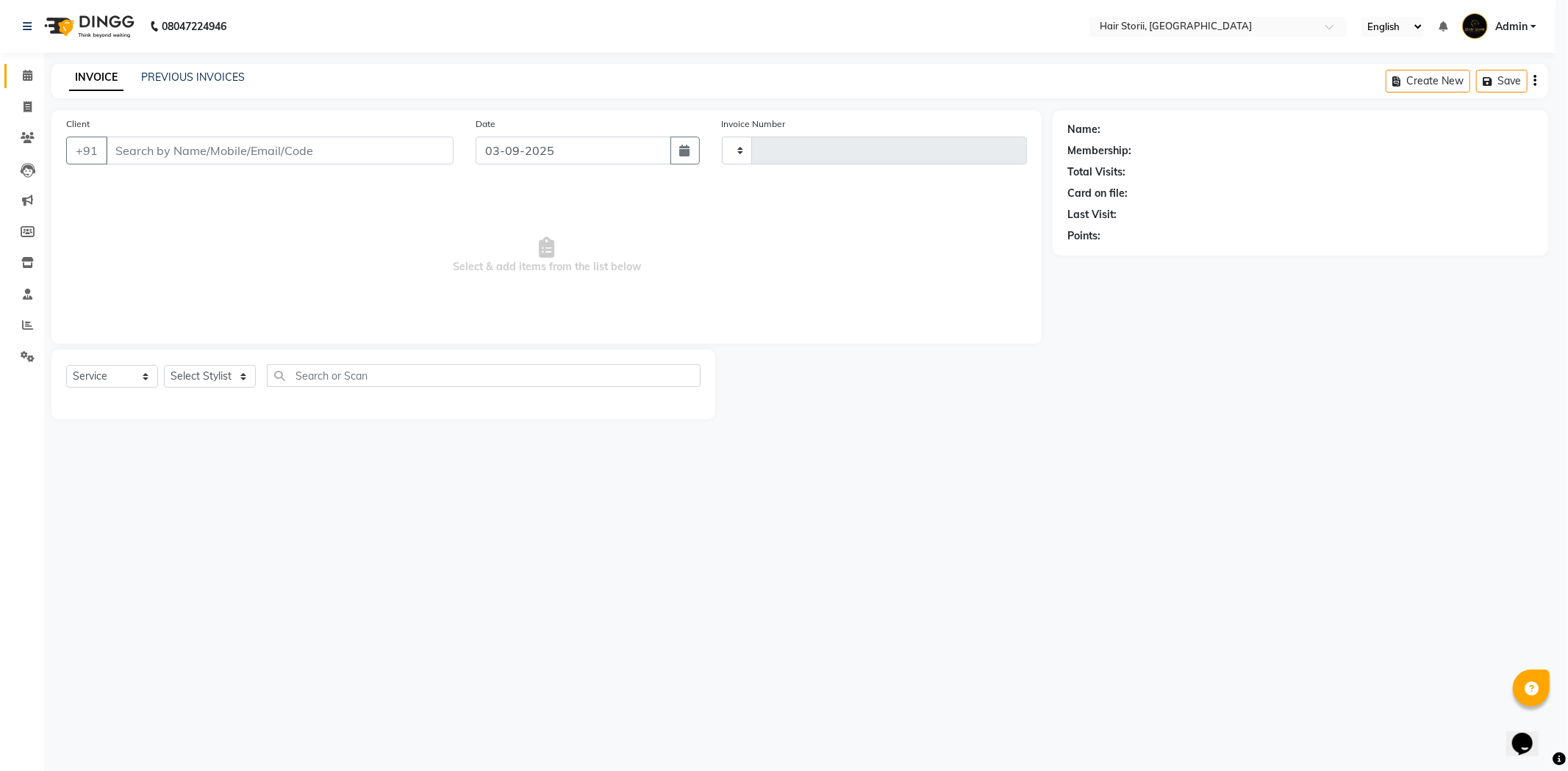
type input "1993"
select select "6638"
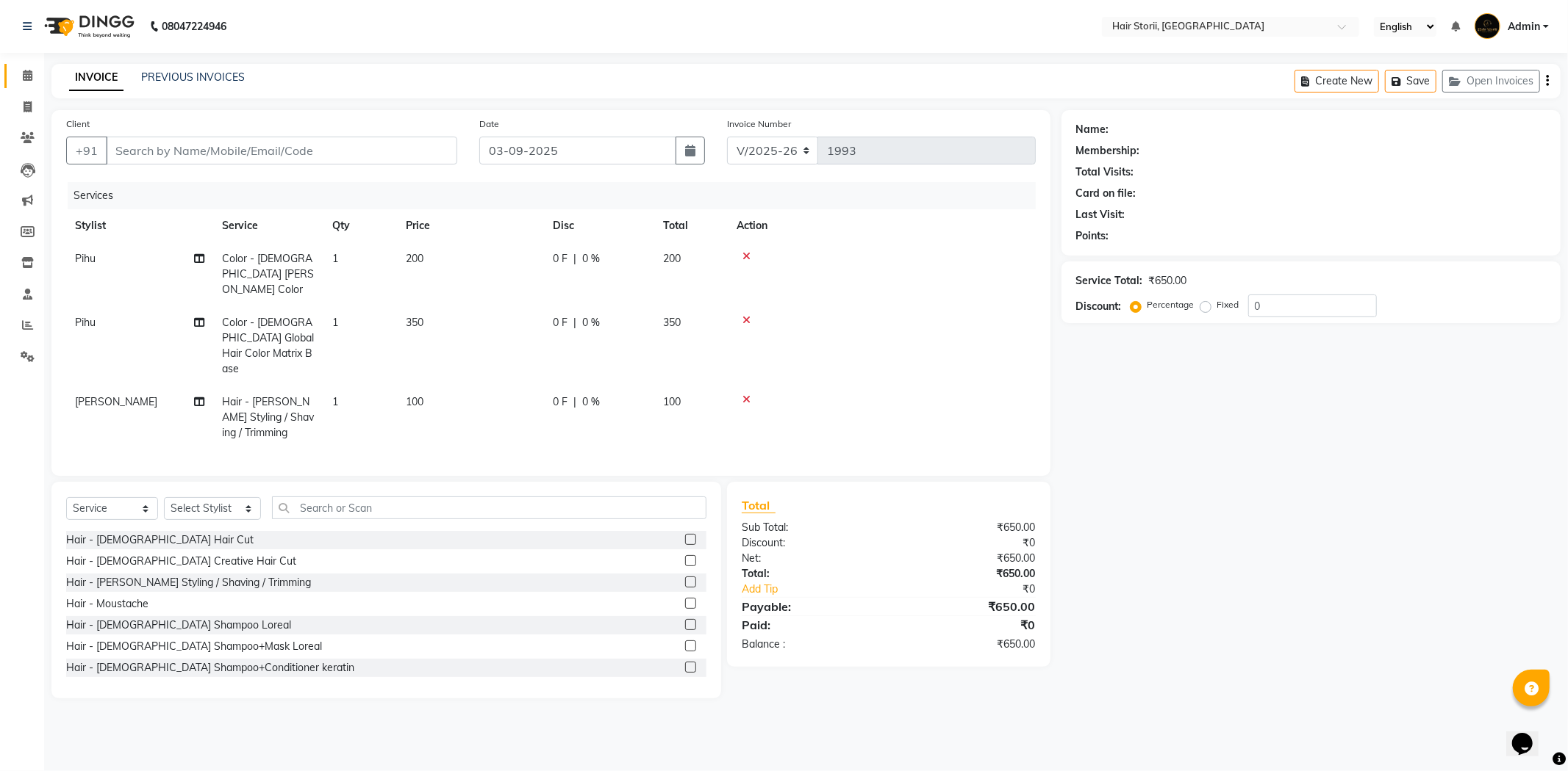
type input "9691648220"
select select "51423"
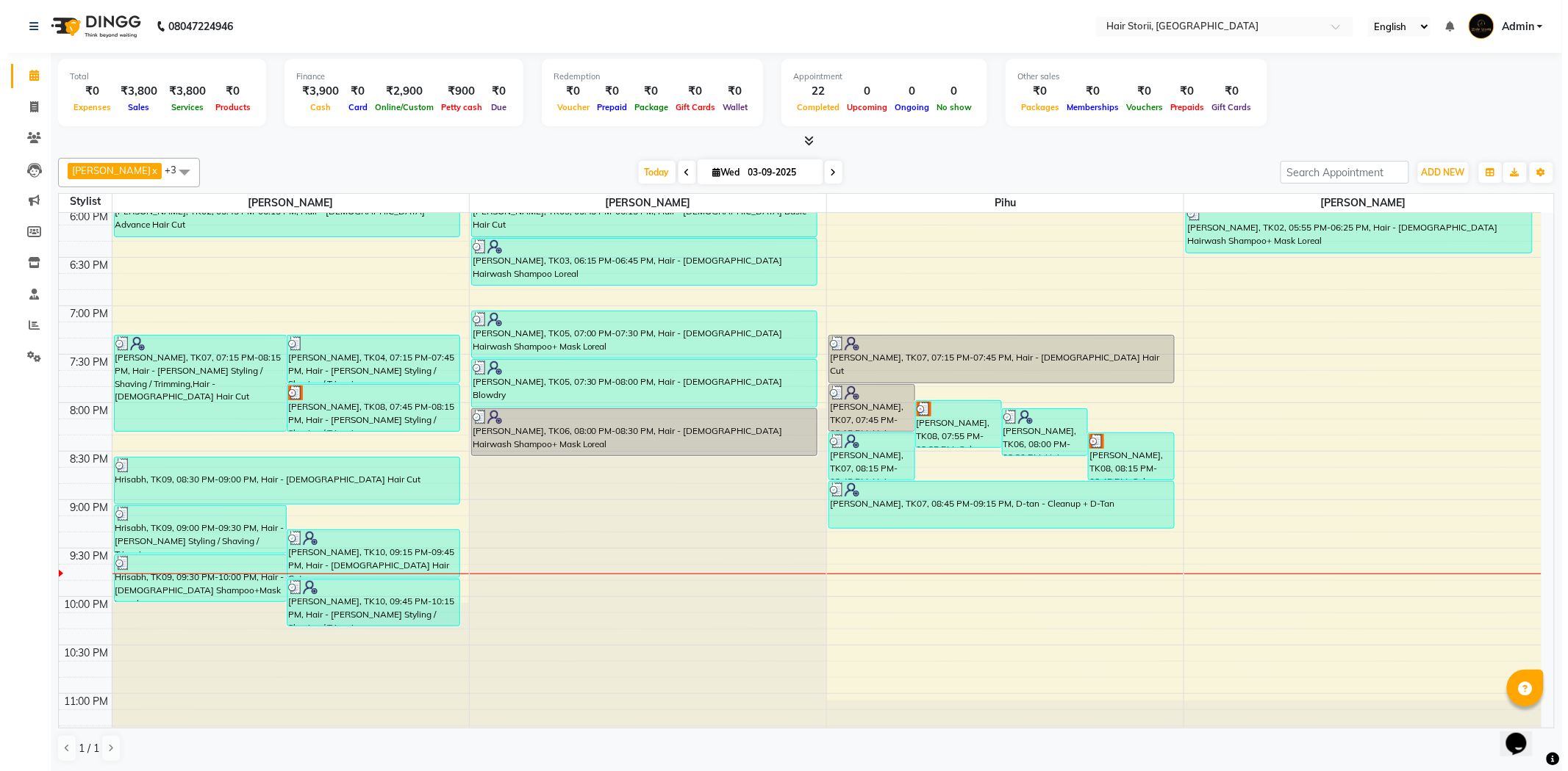
scroll to position [979, 0]
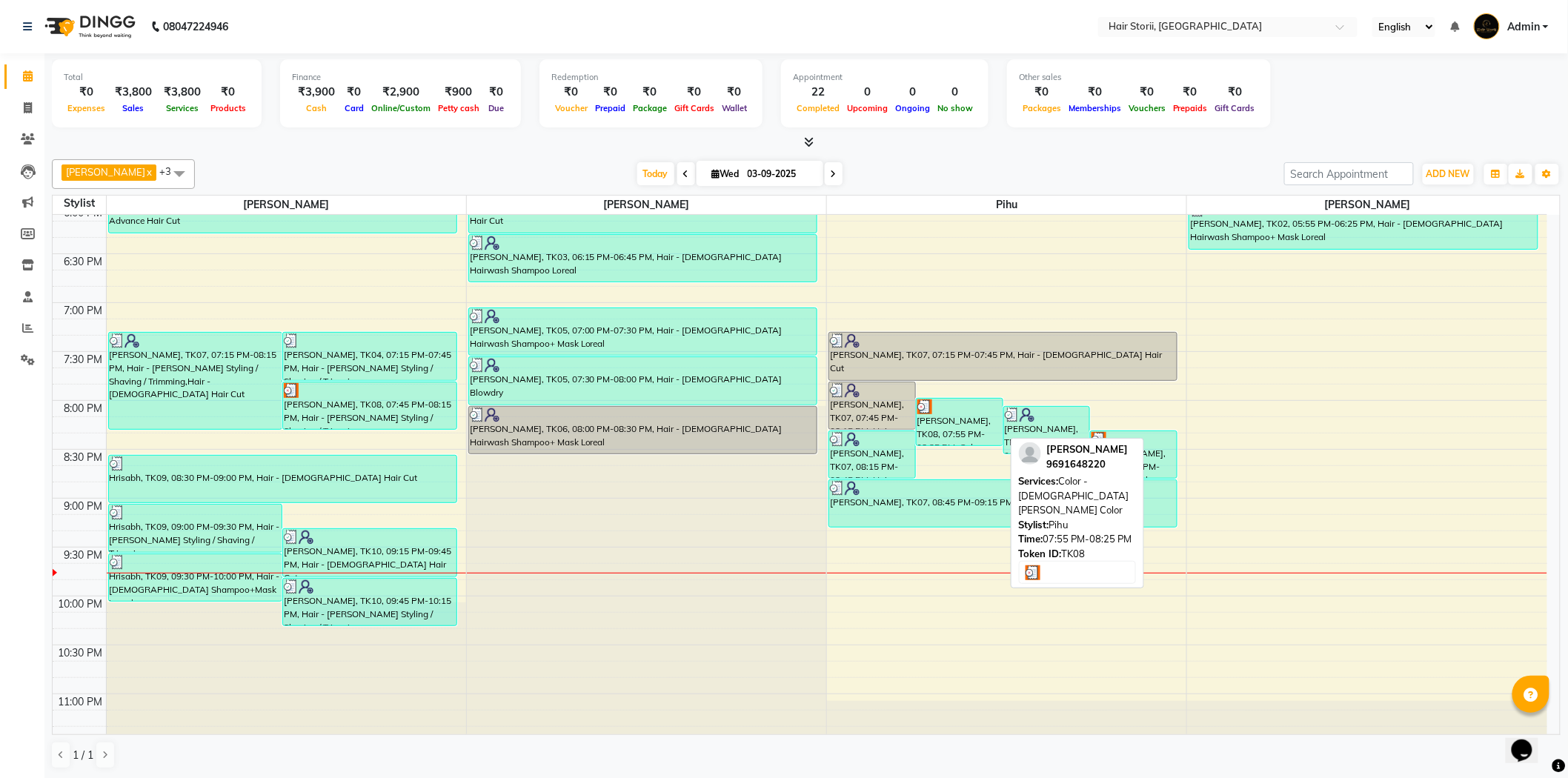
click at [927, 420] on div "[PERSON_NAME], TK08, 07:55 PM-08:25 PM, Color - [DEMOGRAPHIC_DATA] [PERSON_NAME…" at bounding box center [959, 422] width 86 height 47
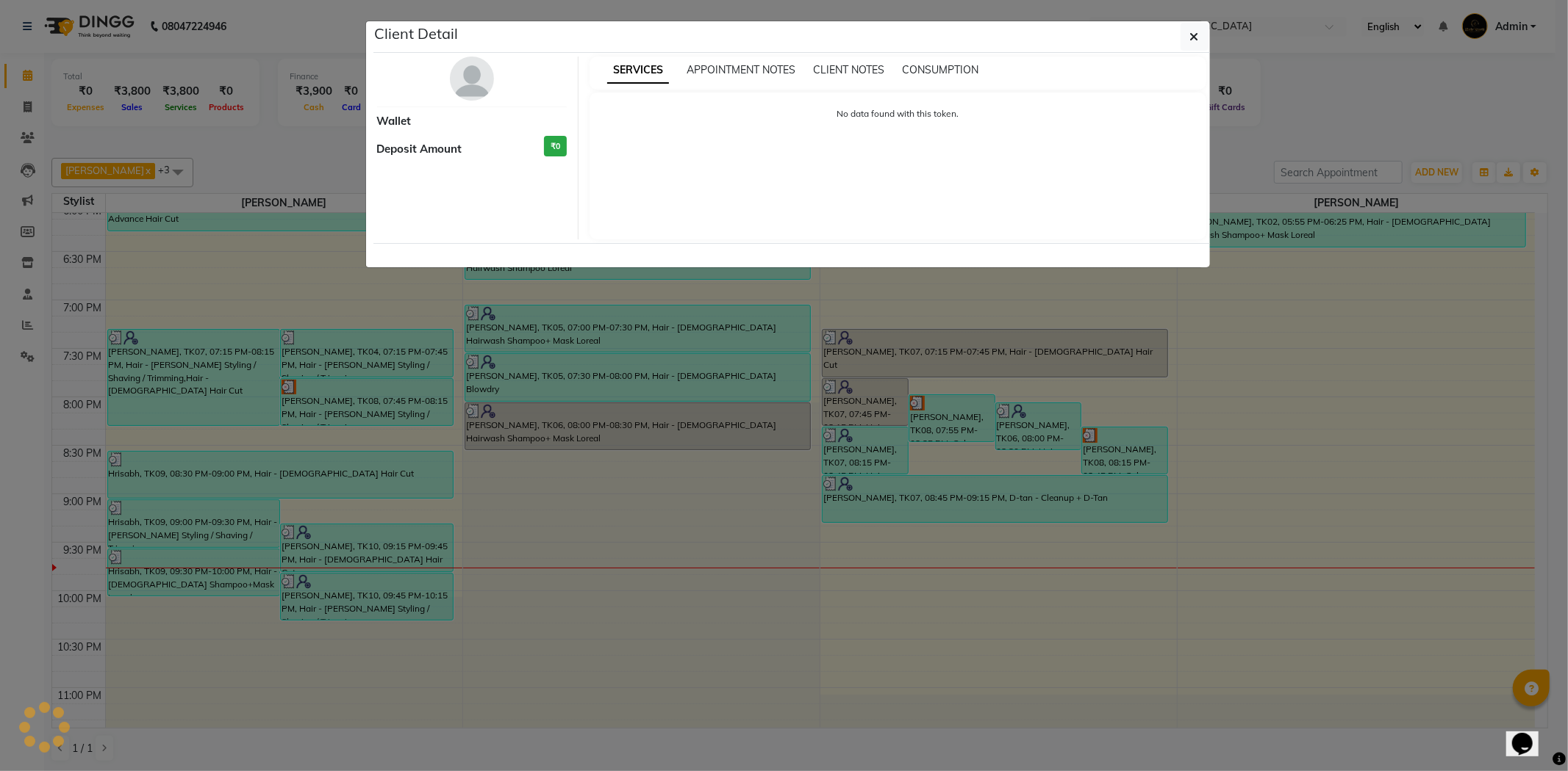
select select "3"
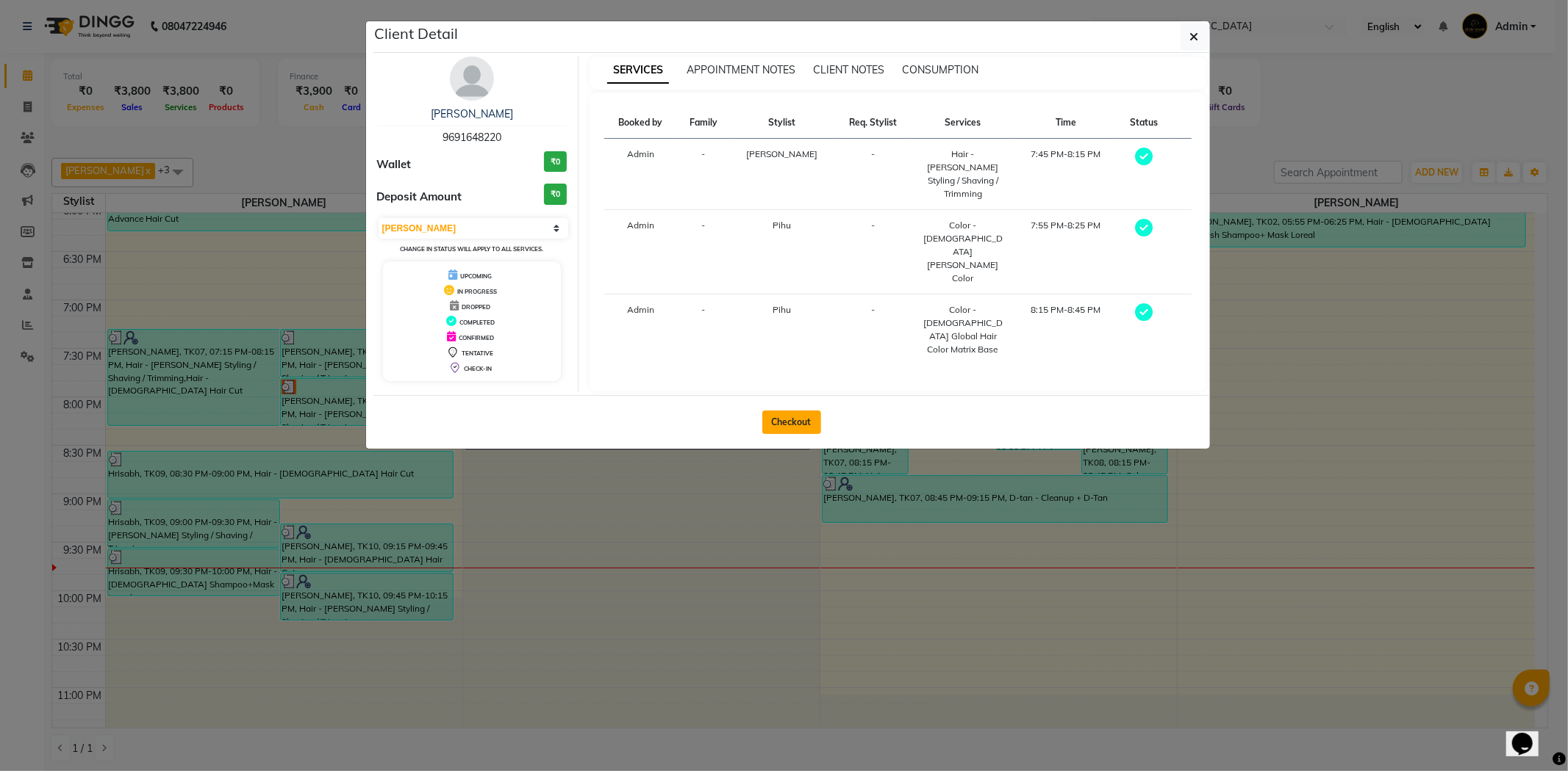
click at [790, 410] on button "Checkout" at bounding box center [791, 422] width 59 height 23
select select "service"
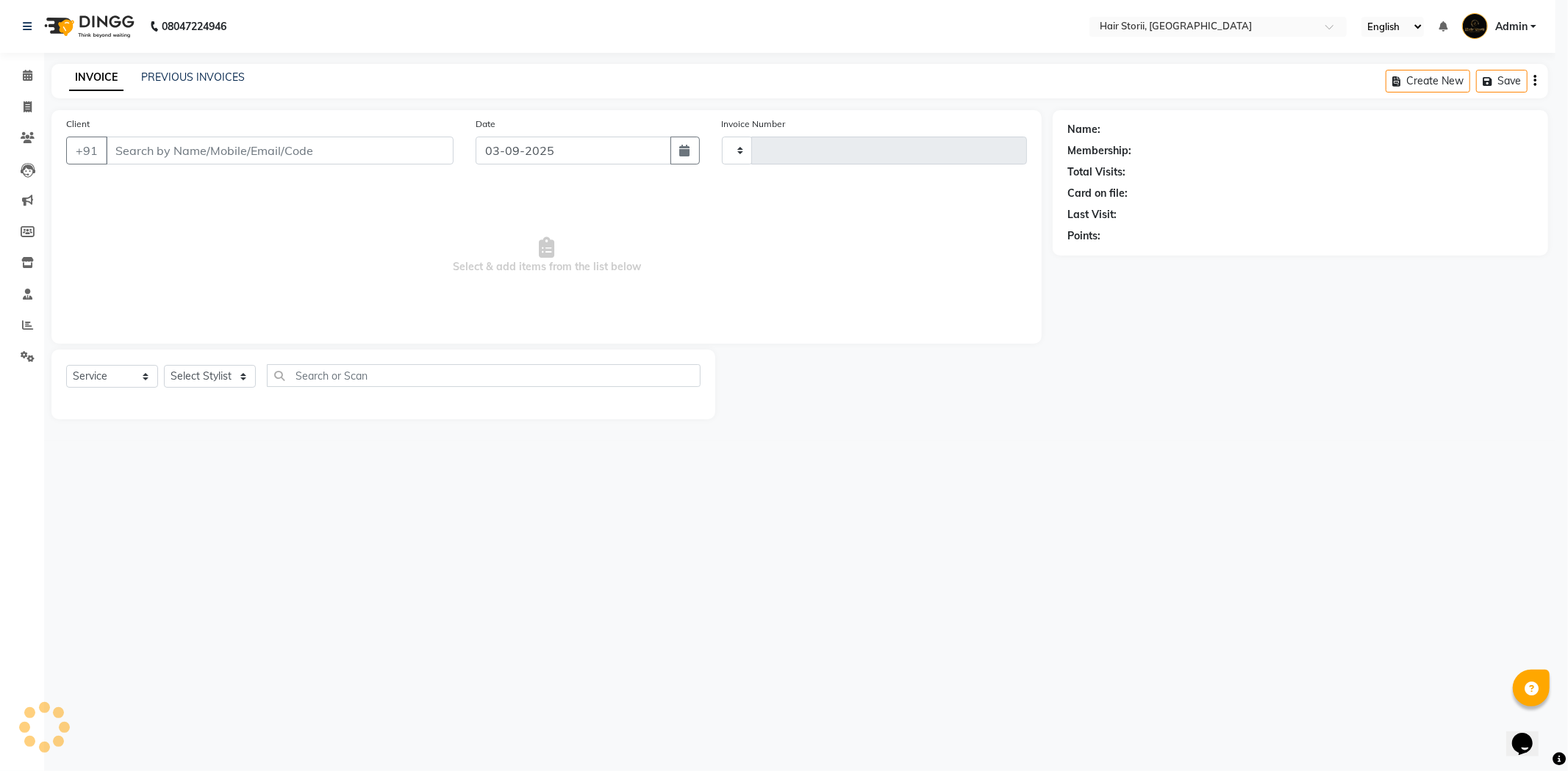
type input "1993"
select select "6638"
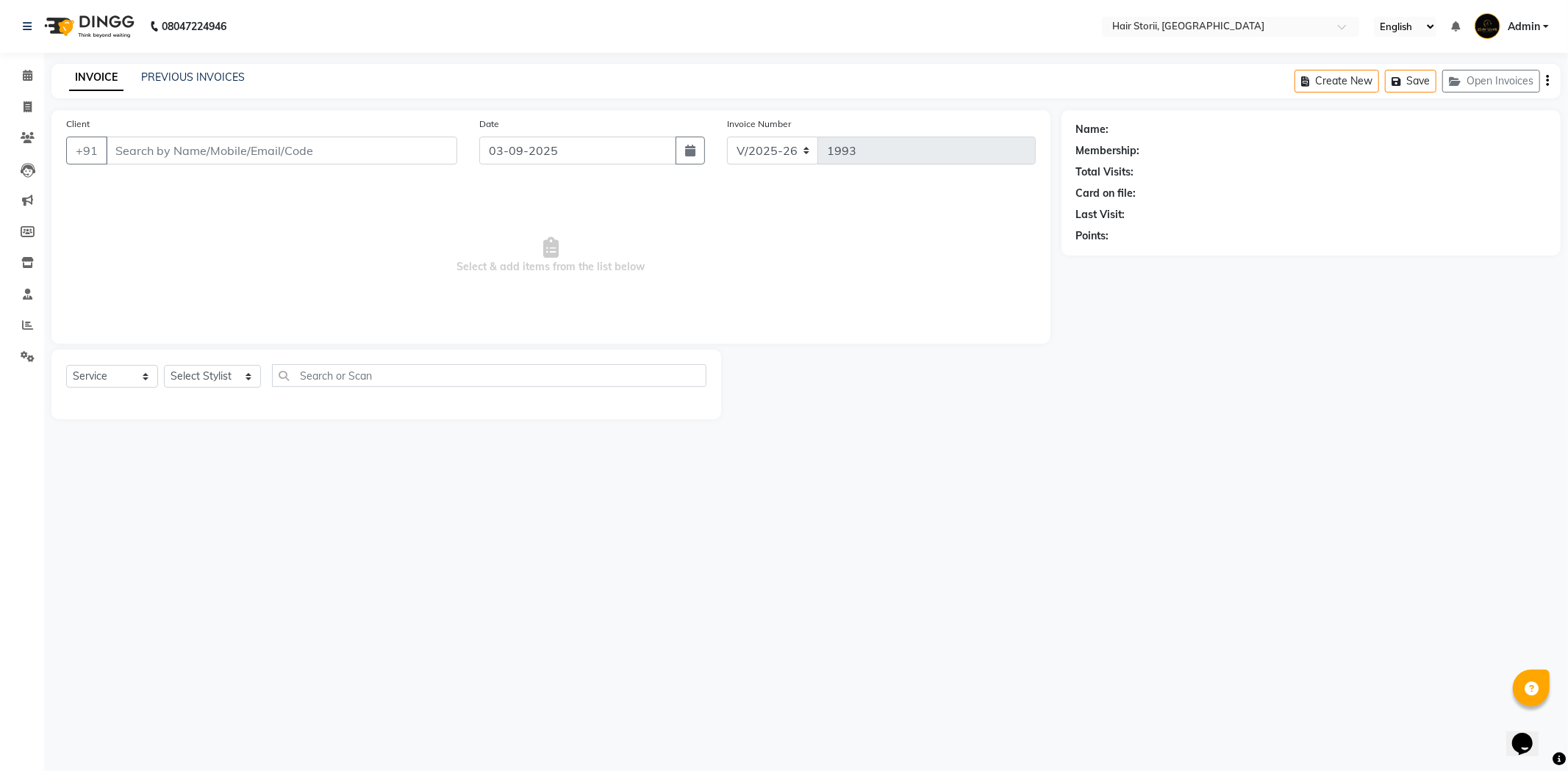
type input "9691648220"
select select "51423"
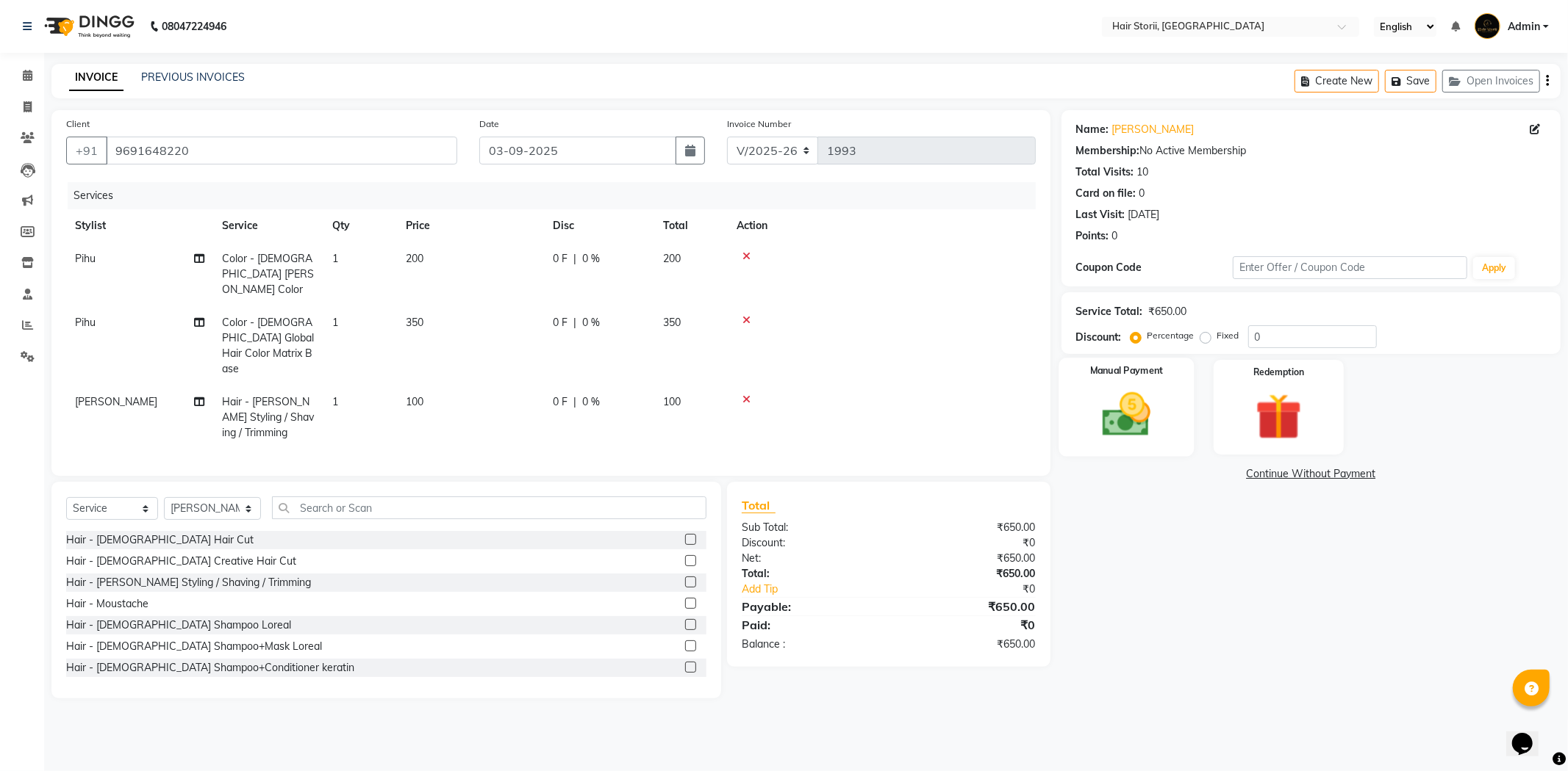
click at [1115, 443] on div "Manual Payment" at bounding box center [1125, 407] width 136 height 98
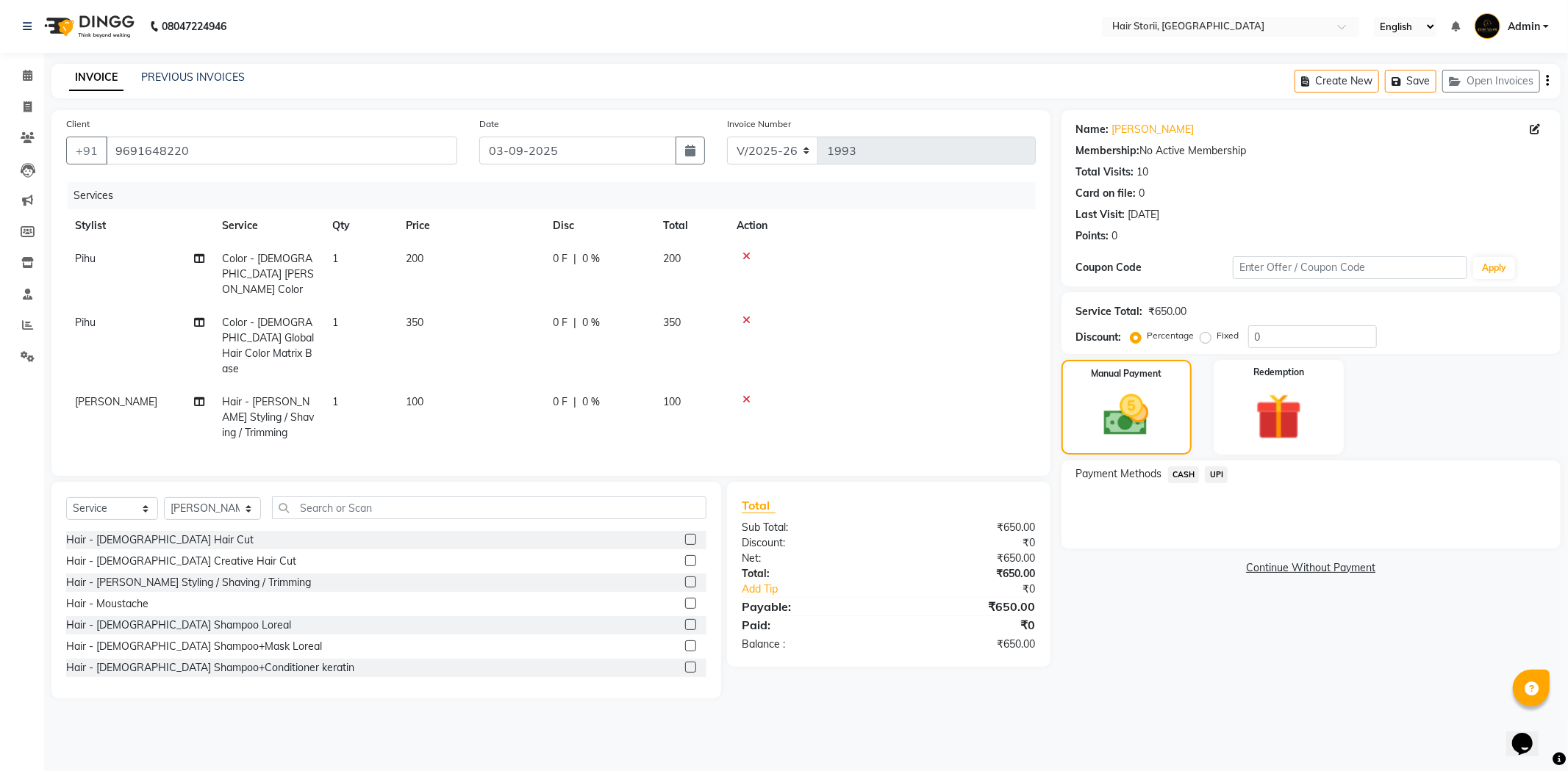
click at [1222, 476] on span "UPI" at bounding box center [1216, 475] width 23 height 17
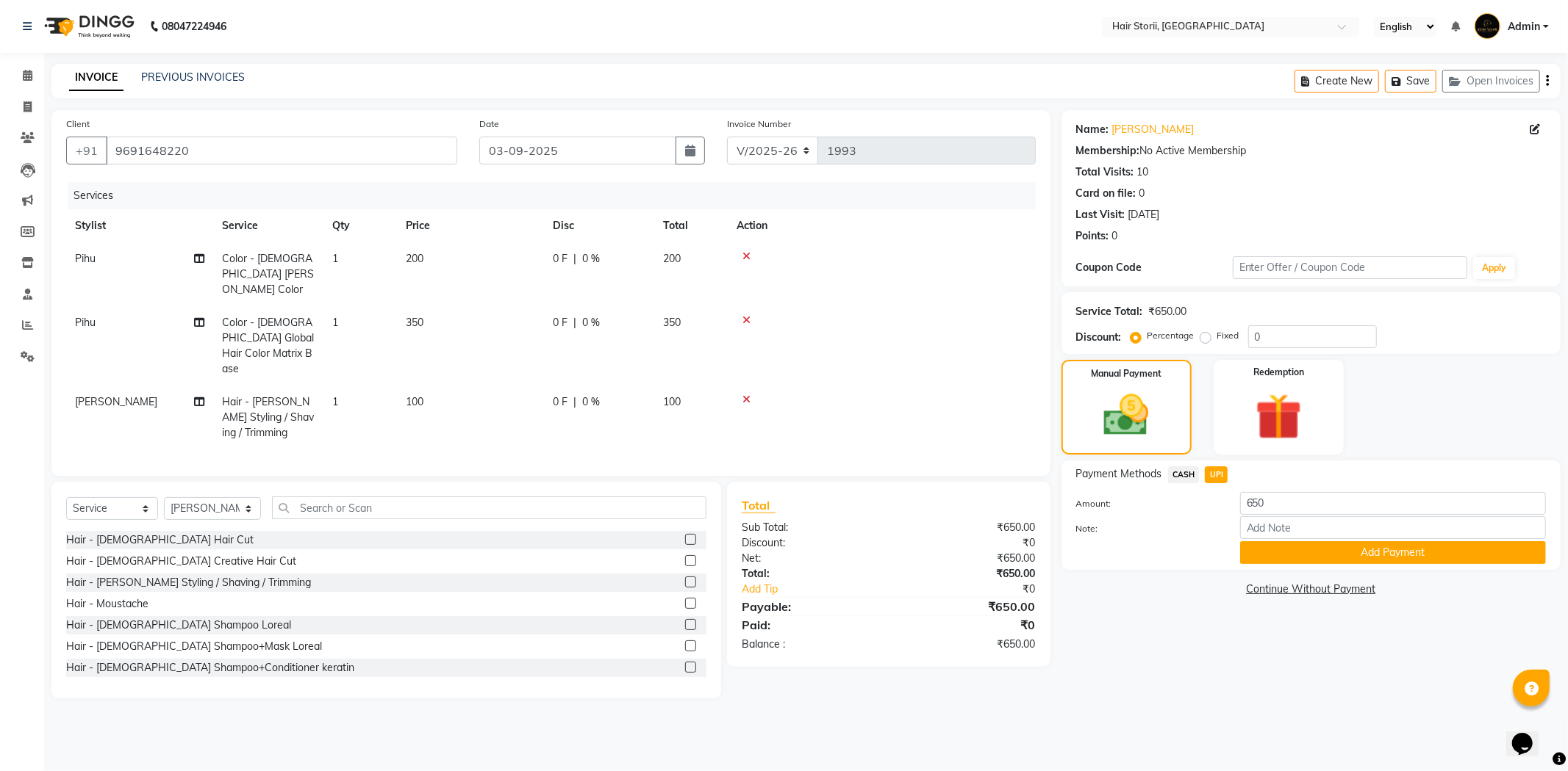
click at [1250, 549] on button "Add Payment" at bounding box center [1393, 553] width 306 height 23
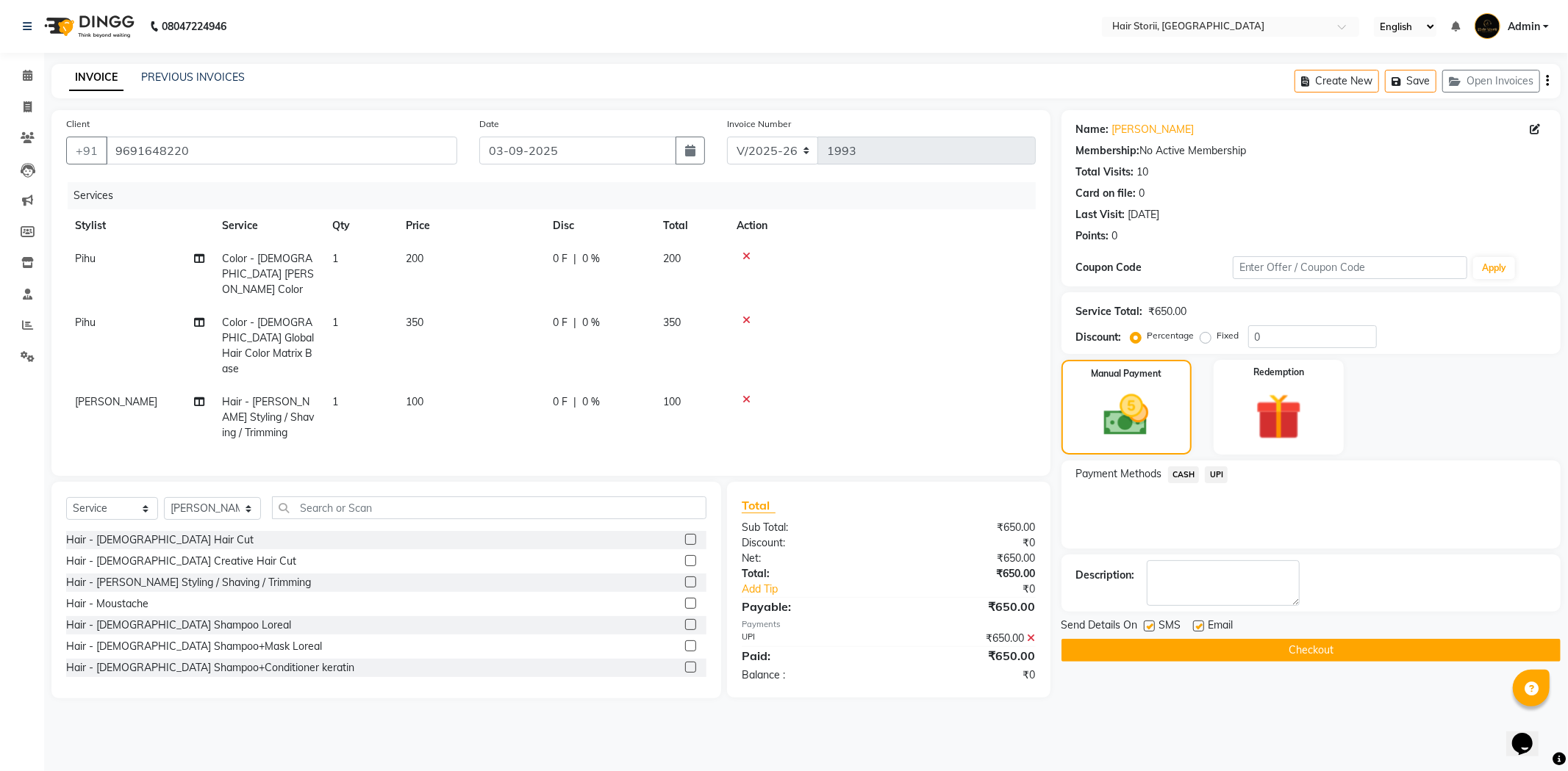
click at [1194, 622] on label at bounding box center [1198, 626] width 11 height 11
click at [1194, 622] on input "checkbox" at bounding box center [1198, 627] width 10 height 10
checkbox input "false"
click at [1150, 628] on label at bounding box center [1149, 626] width 11 height 11
click at [1150, 628] on input "checkbox" at bounding box center [1149, 627] width 10 height 10
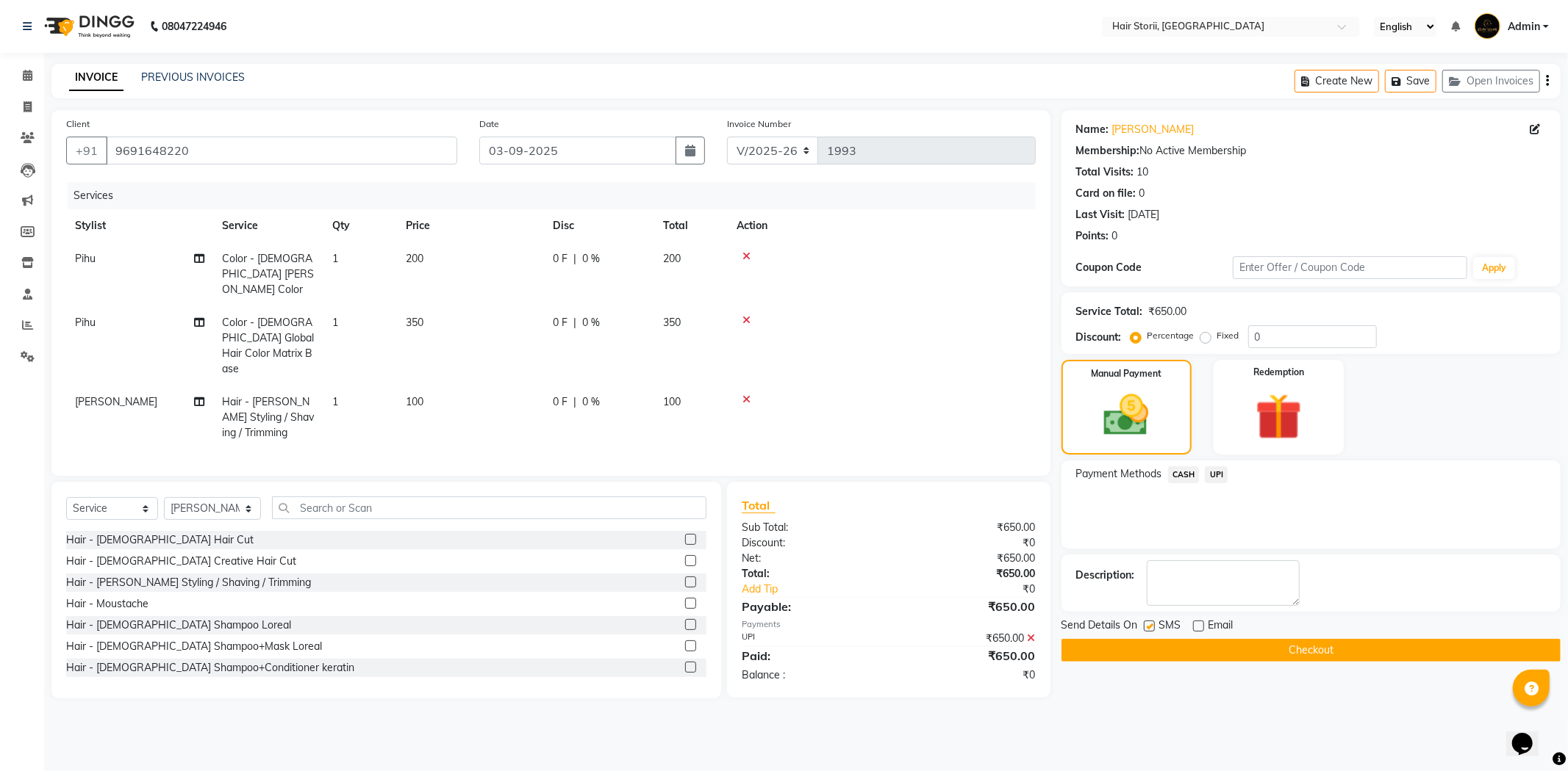
checkbox input "false"
click at [1148, 648] on button "Checkout" at bounding box center [1310, 651] width 499 height 23
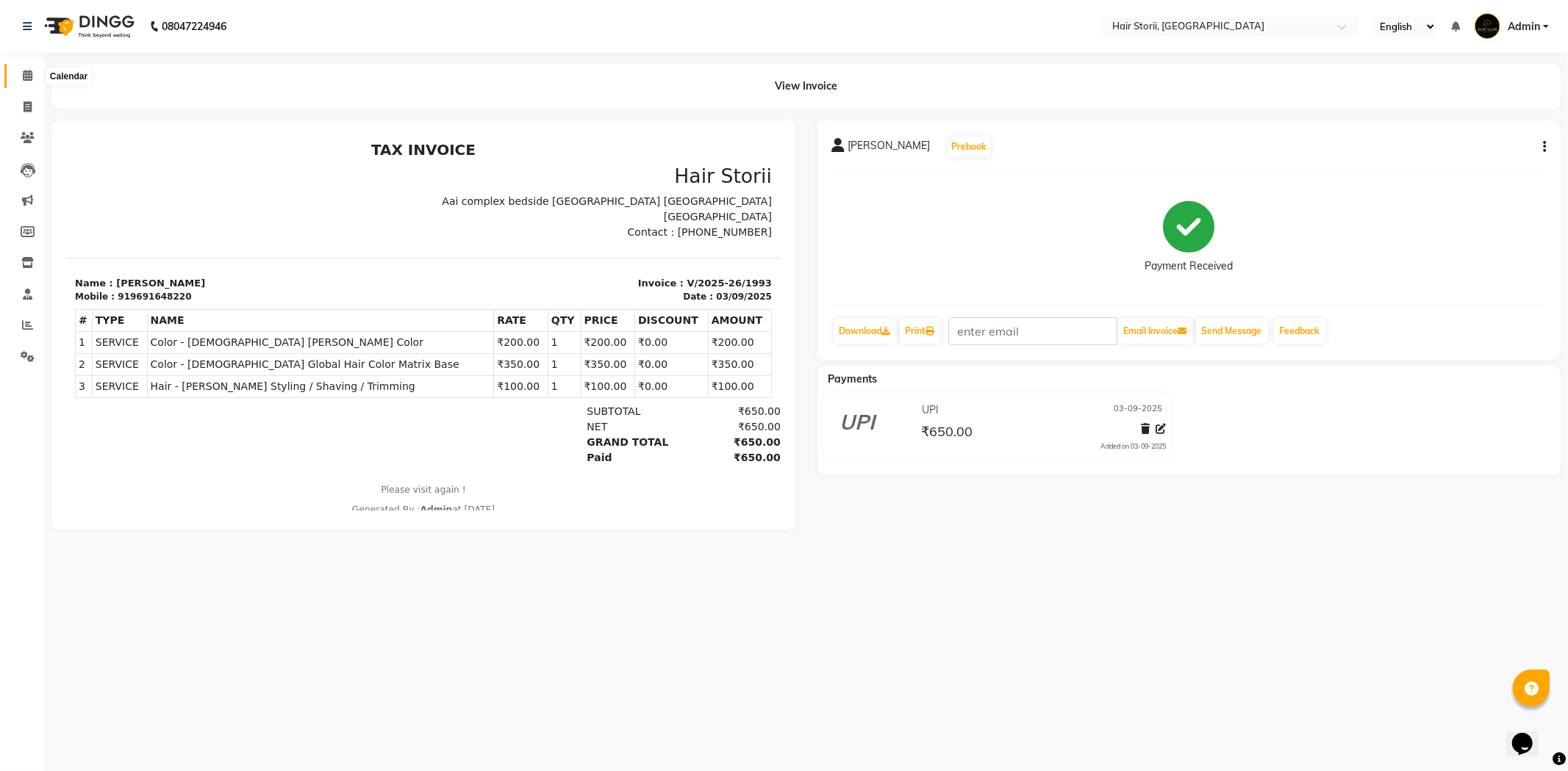
click at [27, 70] on icon at bounding box center [28, 75] width 10 height 11
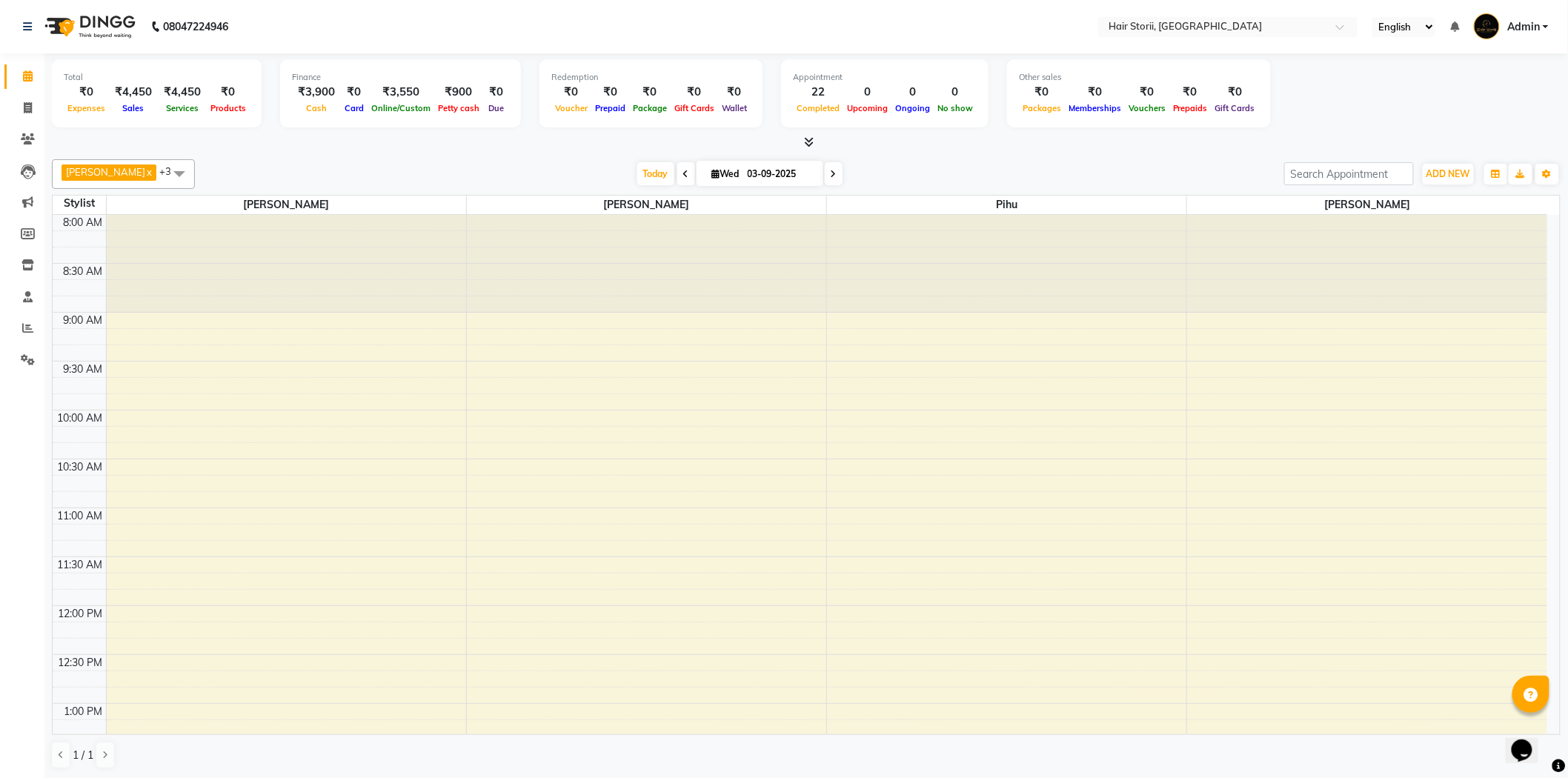
click at [761, 178] on input "03-09-2025" at bounding box center [780, 174] width 74 height 22
select select "9"
select select "2025"
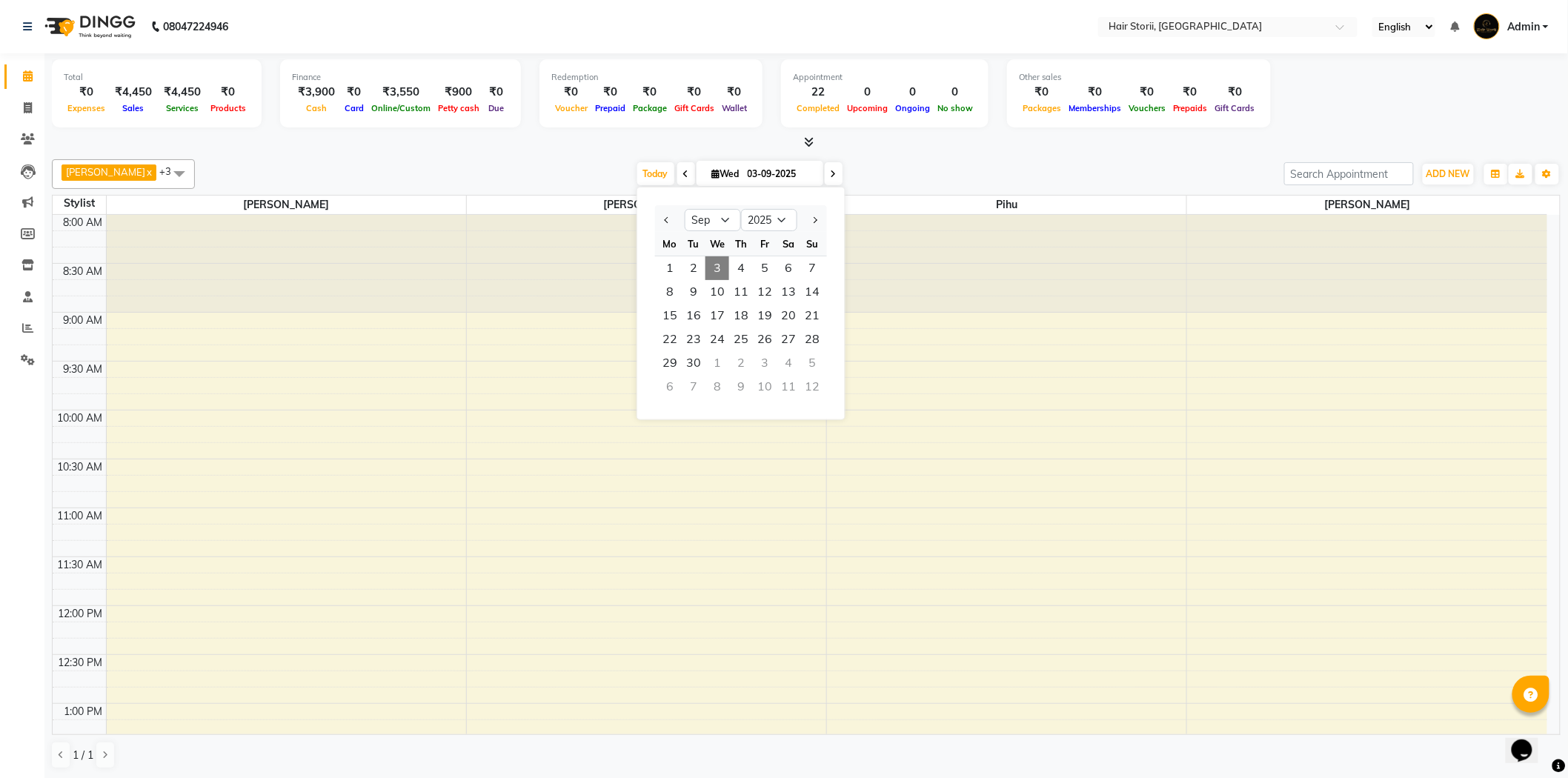
click at [812, 142] on icon at bounding box center [810, 142] width 10 height 11
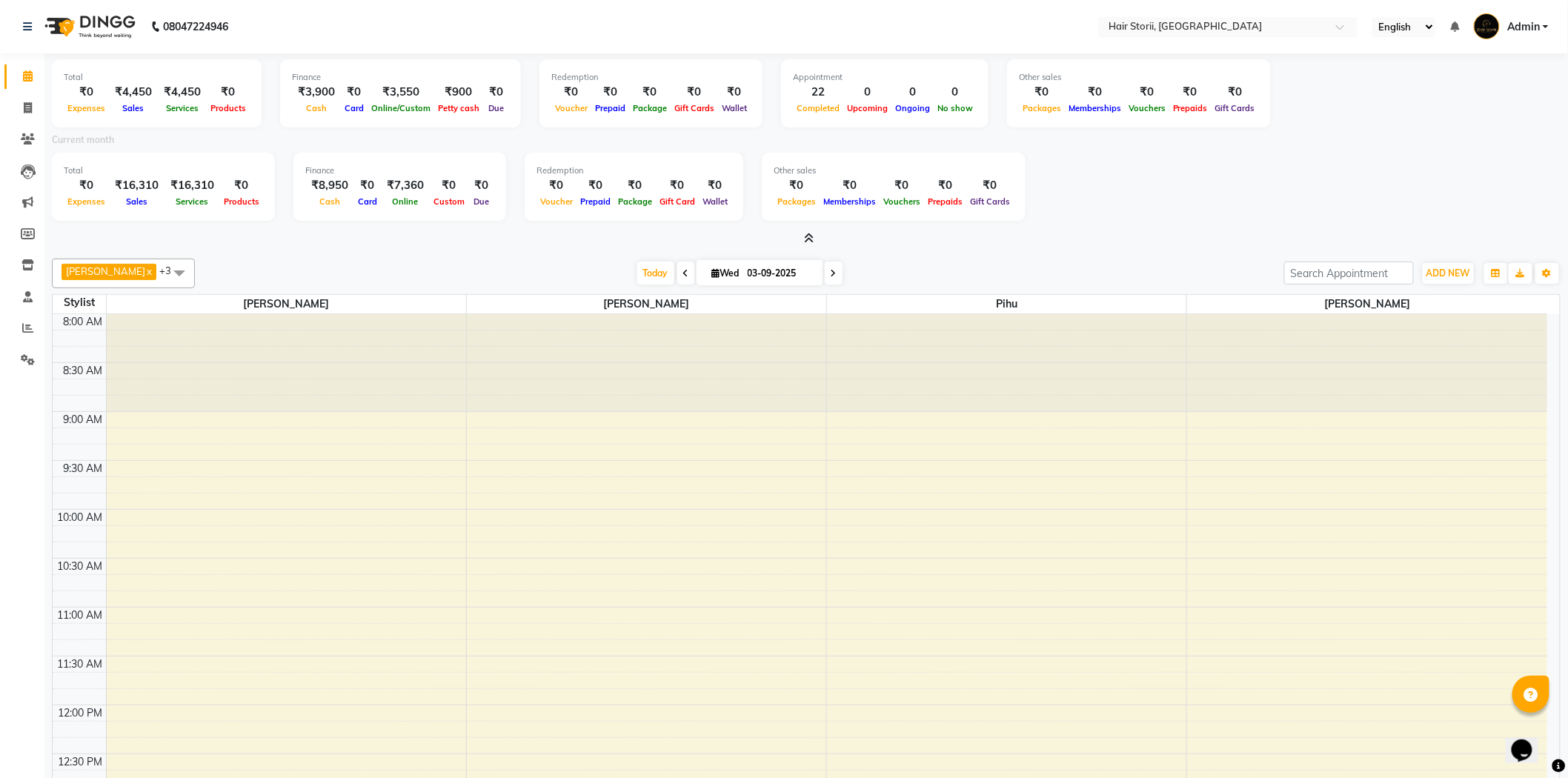
click at [806, 238] on icon at bounding box center [810, 238] width 10 height 11
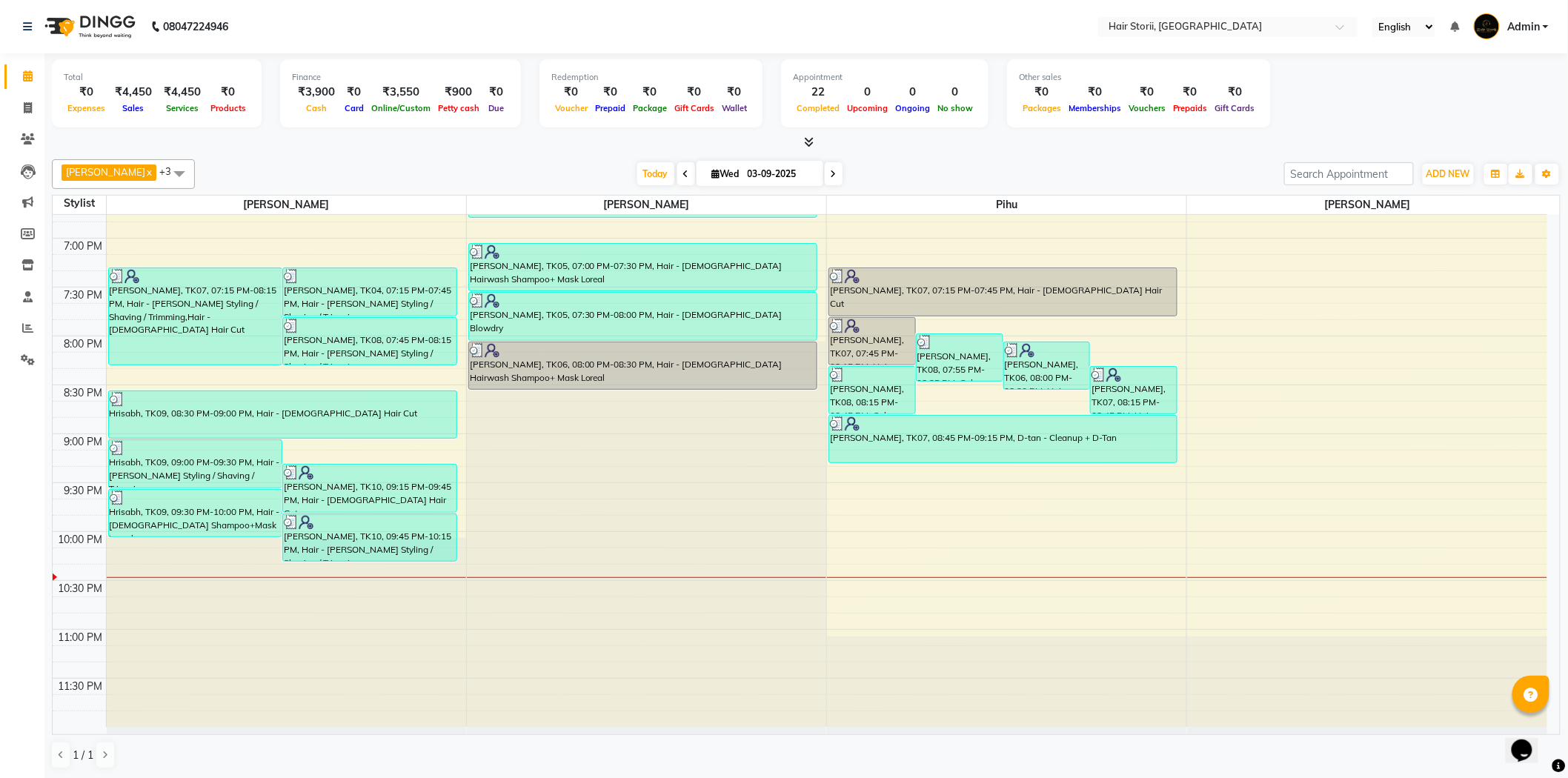
scroll to position [1, 0]
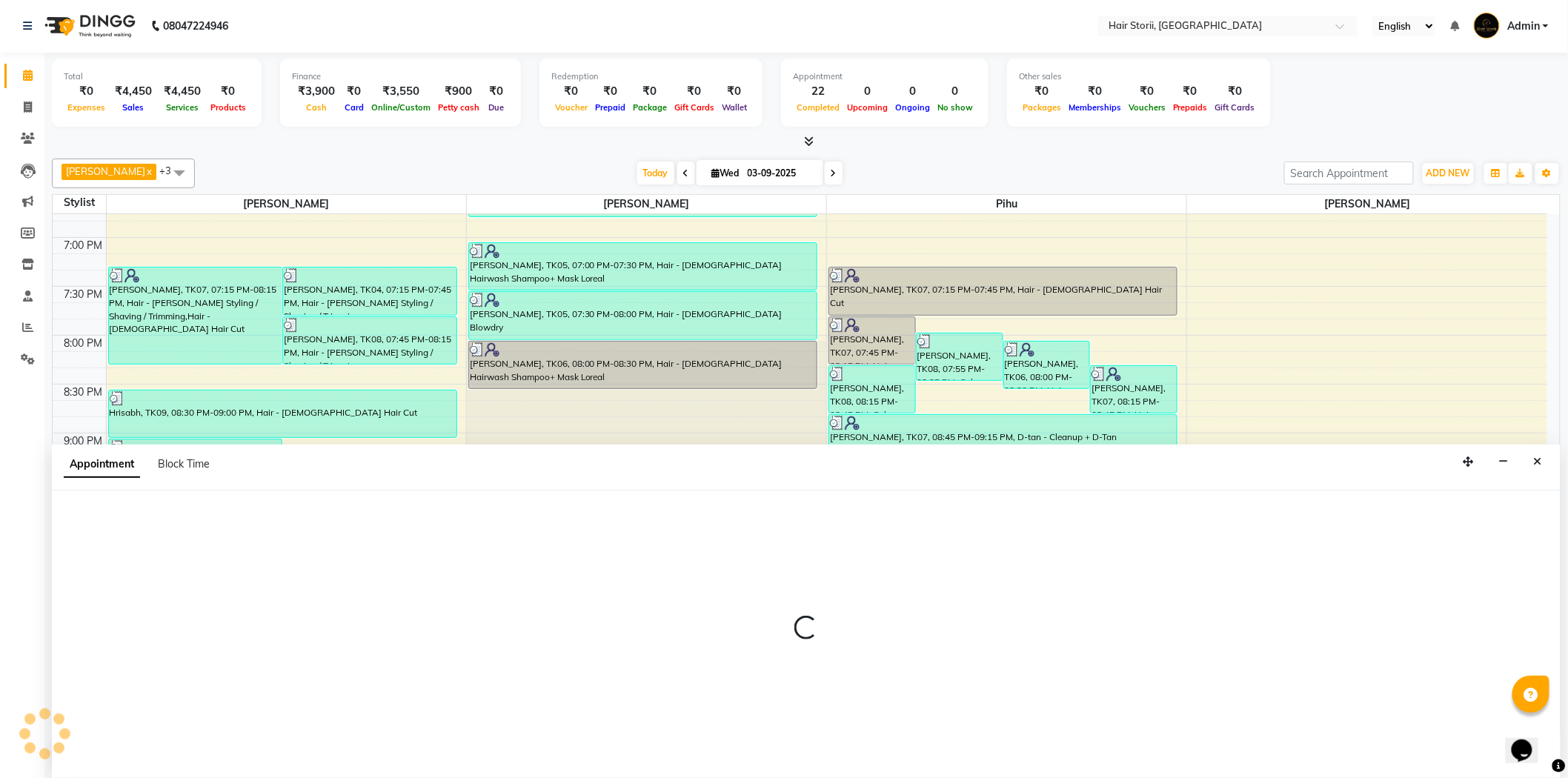
select select "83706"
select select "1275"
select select "tentative"
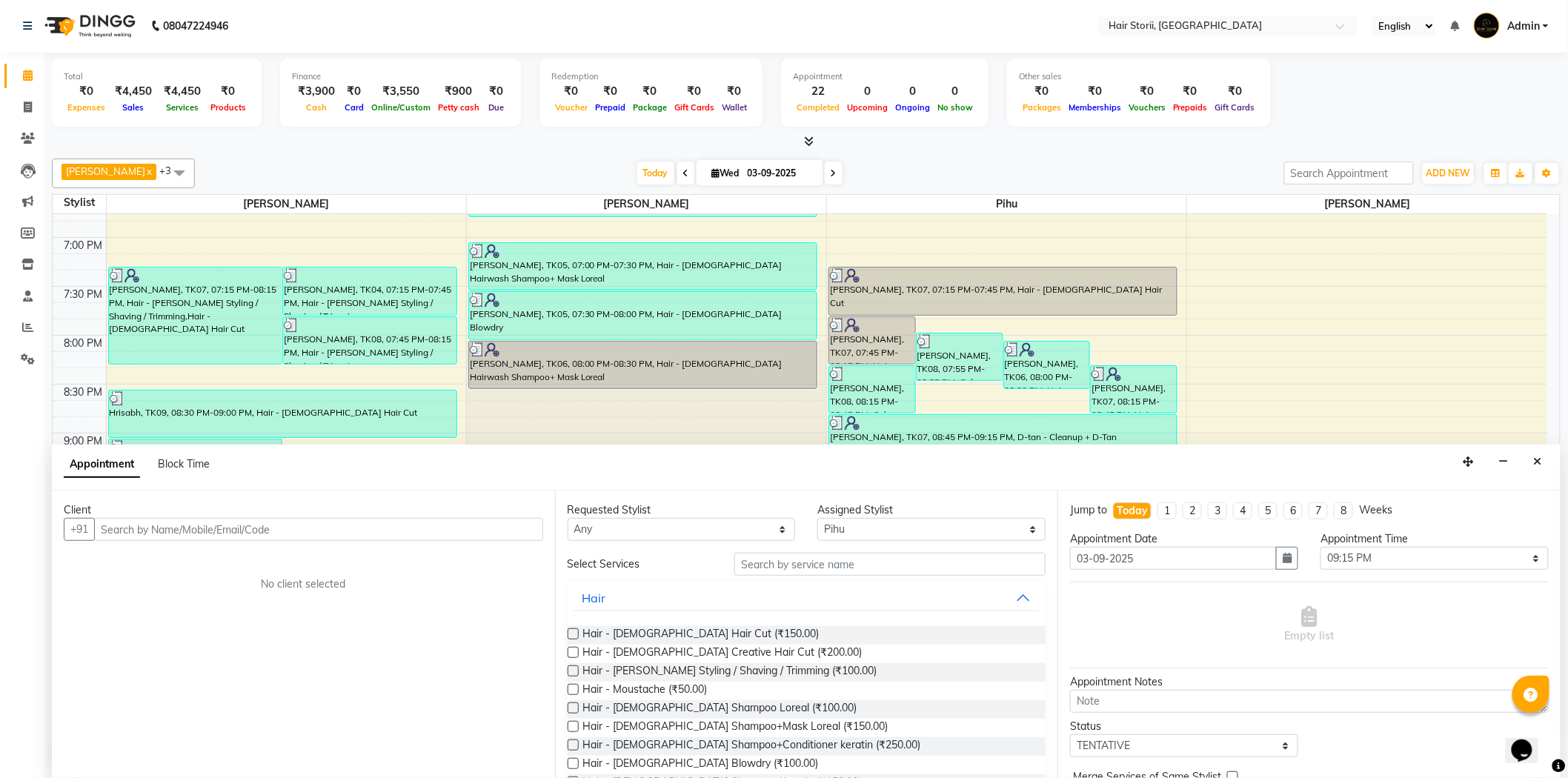
click at [571, 635] on label at bounding box center [572, 633] width 11 height 11
click at [571, 635] on input "checkbox" at bounding box center [572, 635] width 10 height 10
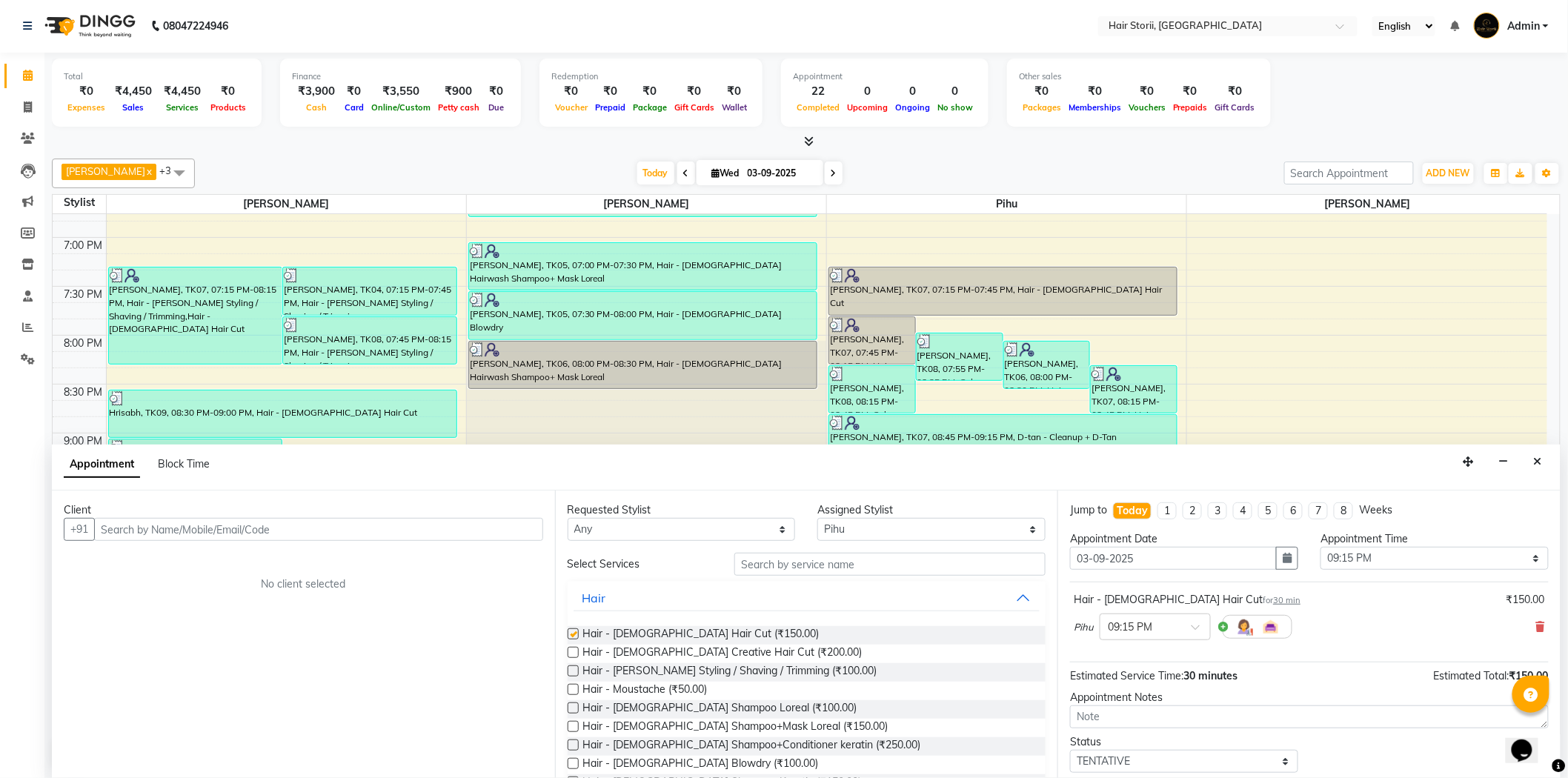
click at [571, 635] on label at bounding box center [572, 633] width 11 height 11
click at [571, 635] on input "checkbox" at bounding box center [572, 635] width 10 height 10
click at [571, 635] on label at bounding box center [572, 633] width 11 height 11
click at [571, 635] on input "checkbox" at bounding box center [572, 635] width 10 height 10
checkbox input "false"
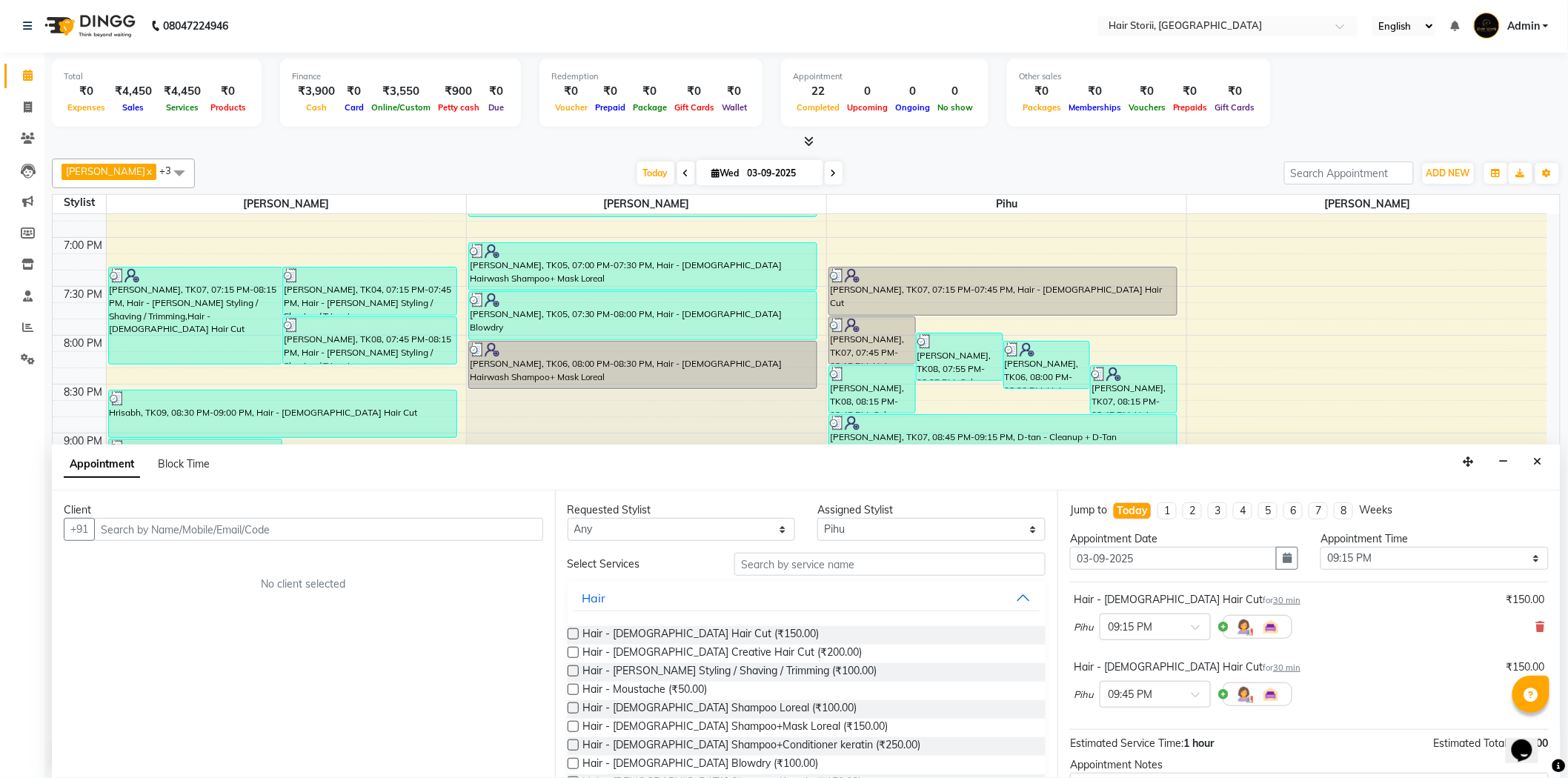
click at [572, 669] on label at bounding box center [572, 670] width 11 height 11
click at [572, 669] on input "checkbox" at bounding box center [572, 672] width 10 height 10
click at [572, 669] on label at bounding box center [572, 670] width 11 height 11
click at [572, 669] on input "checkbox" at bounding box center [572, 672] width 10 height 10
checkbox input "false"
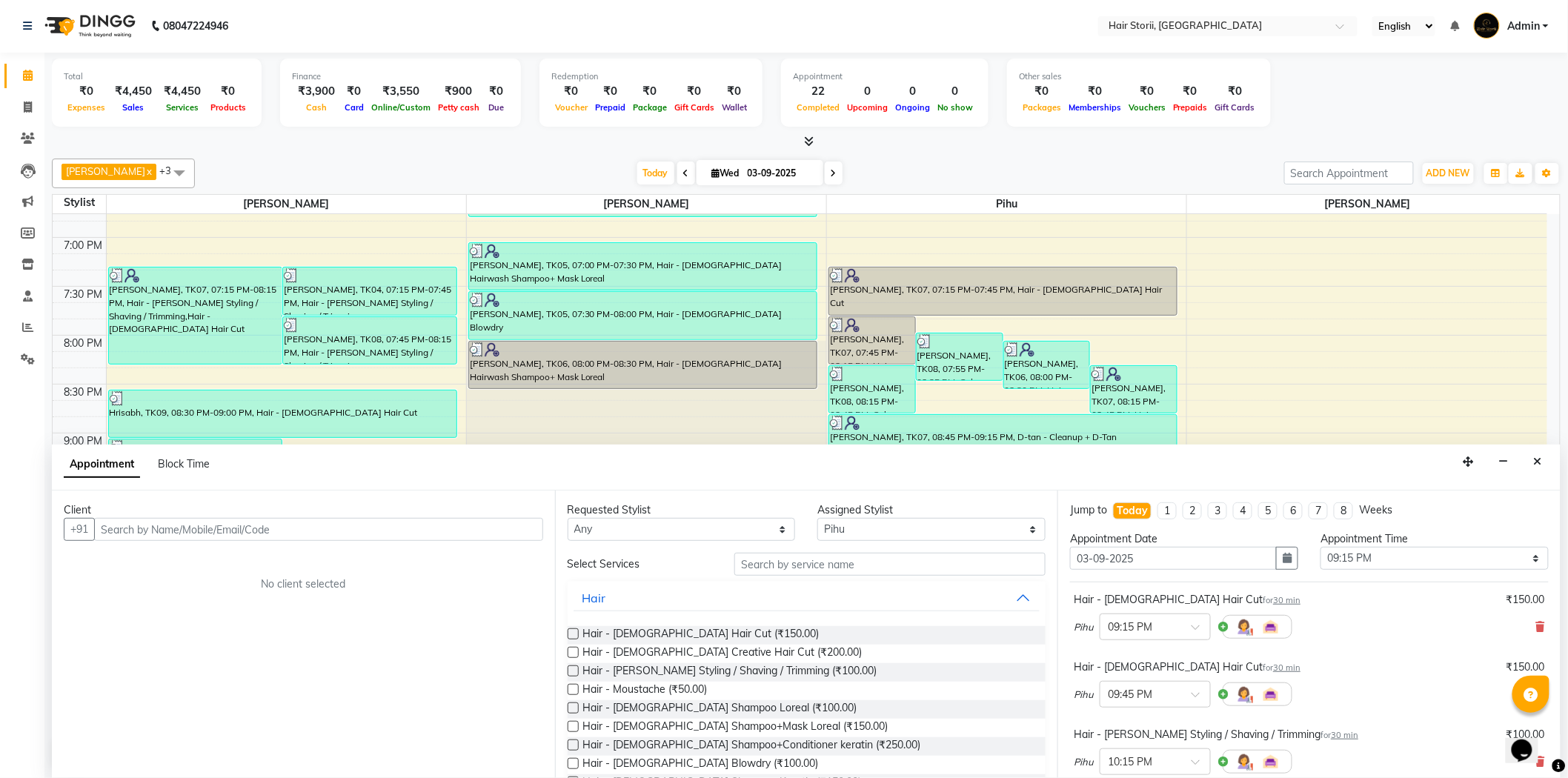
click at [573, 725] on label at bounding box center [572, 726] width 11 height 11
click at [573, 725] on input "checkbox" at bounding box center [572, 729] width 10 height 10
click at [573, 725] on label at bounding box center [572, 726] width 11 height 11
click at [573, 725] on input "checkbox" at bounding box center [572, 729] width 10 height 10
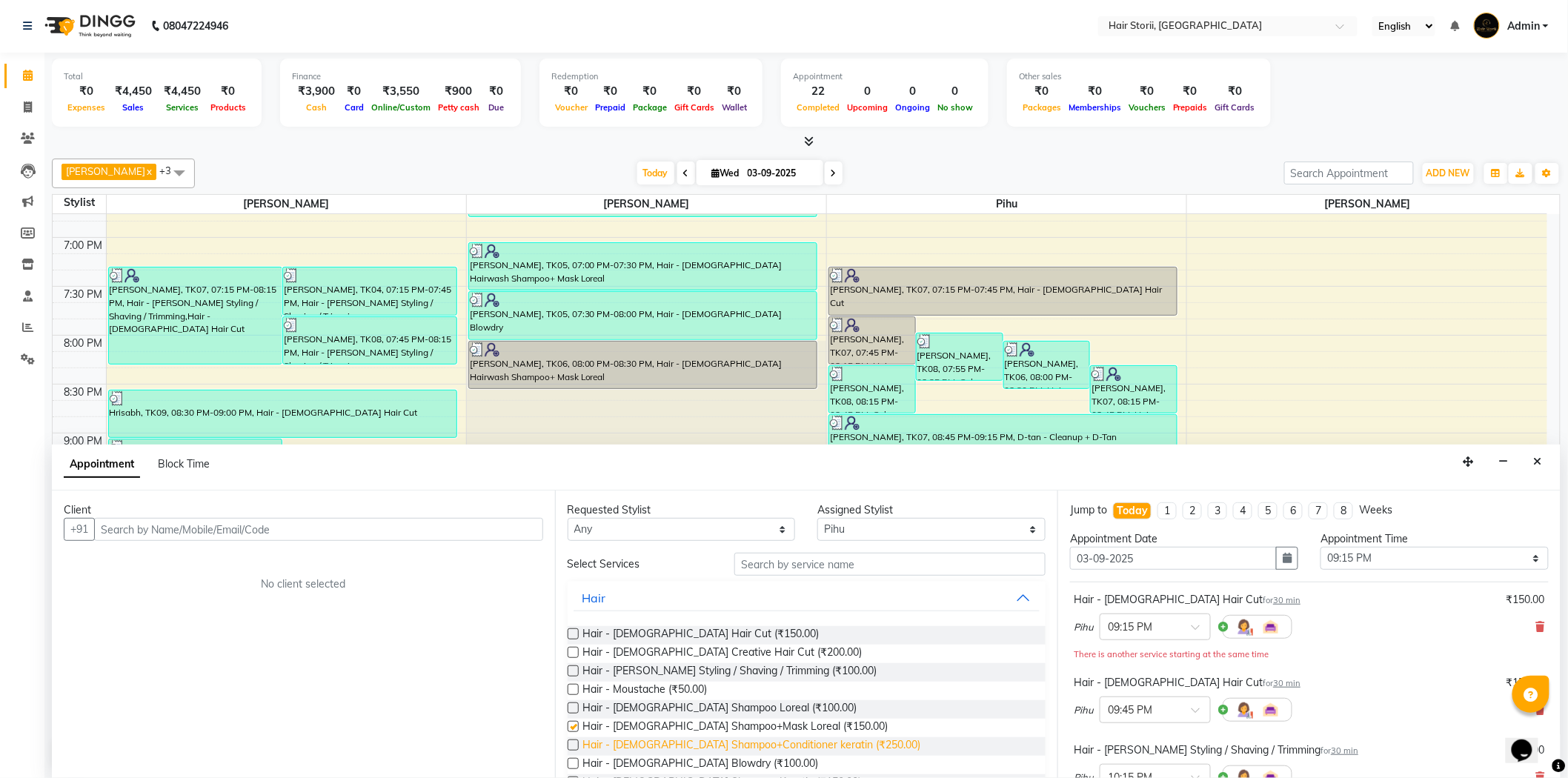
checkbox input "false"
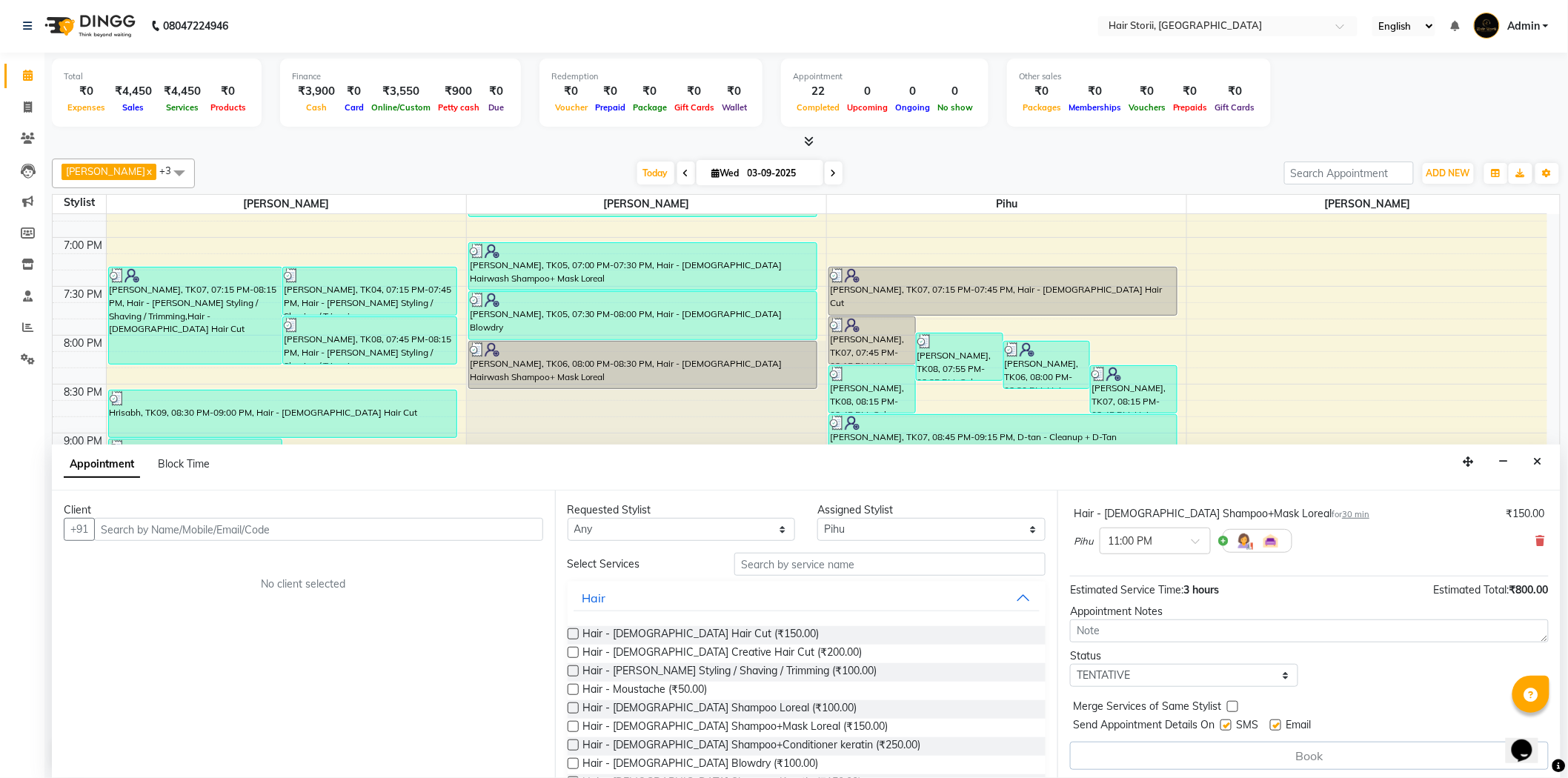
scroll to position [442, 0]
click at [1227, 722] on label at bounding box center [1225, 721] width 11 height 11
click at [1227, 722] on input "checkbox" at bounding box center [1225, 723] width 10 height 10
checkbox input "false"
click at [1276, 721] on label at bounding box center [1274, 721] width 11 height 11
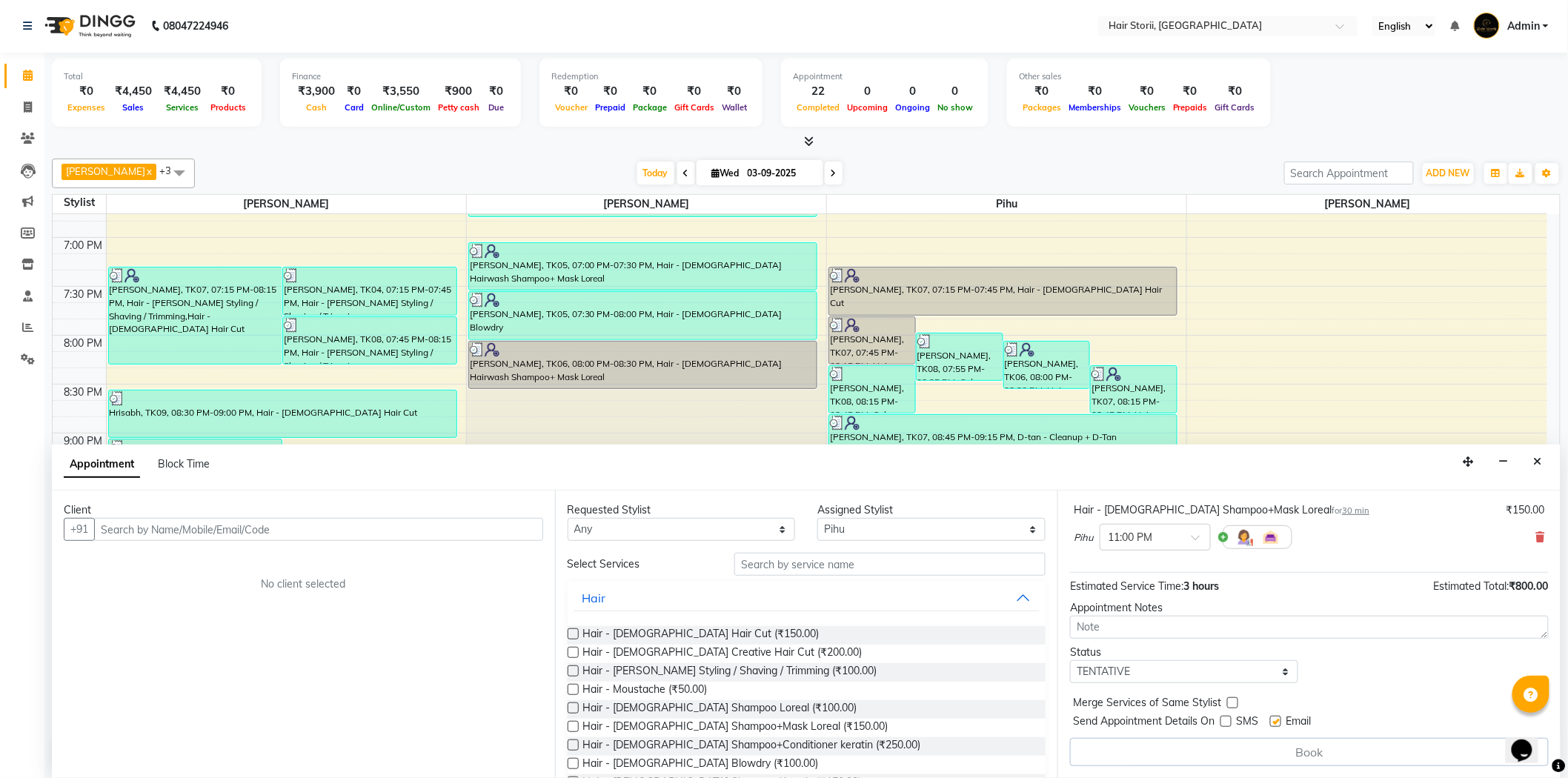
click at [1276, 721] on input "checkbox" at bounding box center [1274, 723] width 10 height 10
checkbox input "false"
click at [460, 537] on input "text" at bounding box center [318, 530] width 449 height 23
click at [500, 528] on input "text" at bounding box center [318, 530] width 449 height 23
drag, startPoint x: 326, startPoint y: 535, endPoint x: 324, endPoint y: 514, distance: 21.1
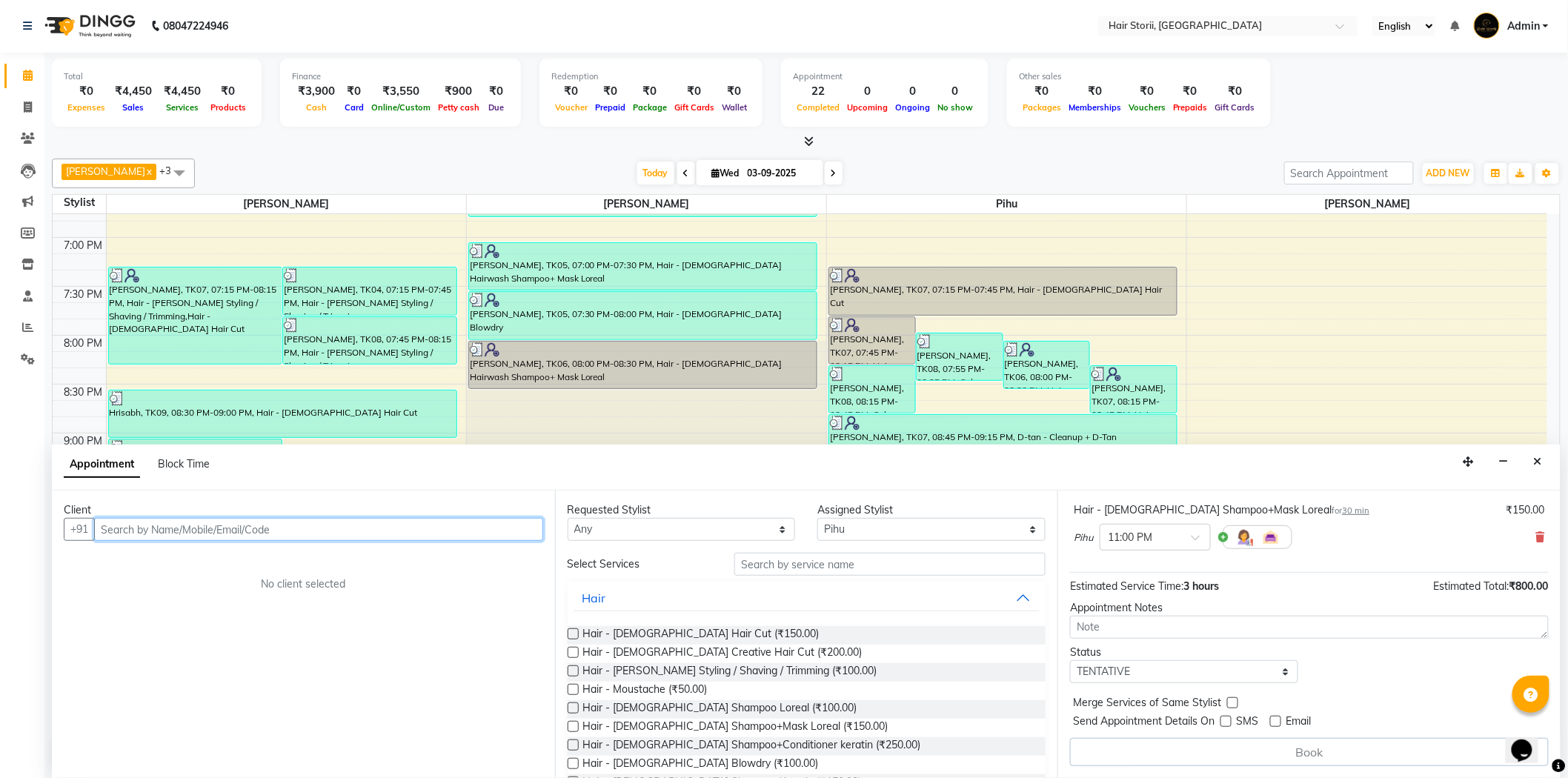
click at [328, 531] on input "text" at bounding box center [318, 530] width 449 height 23
click at [177, 565] on span "[PERSON_NAME]" at bounding box center [162, 561] width 96 height 15
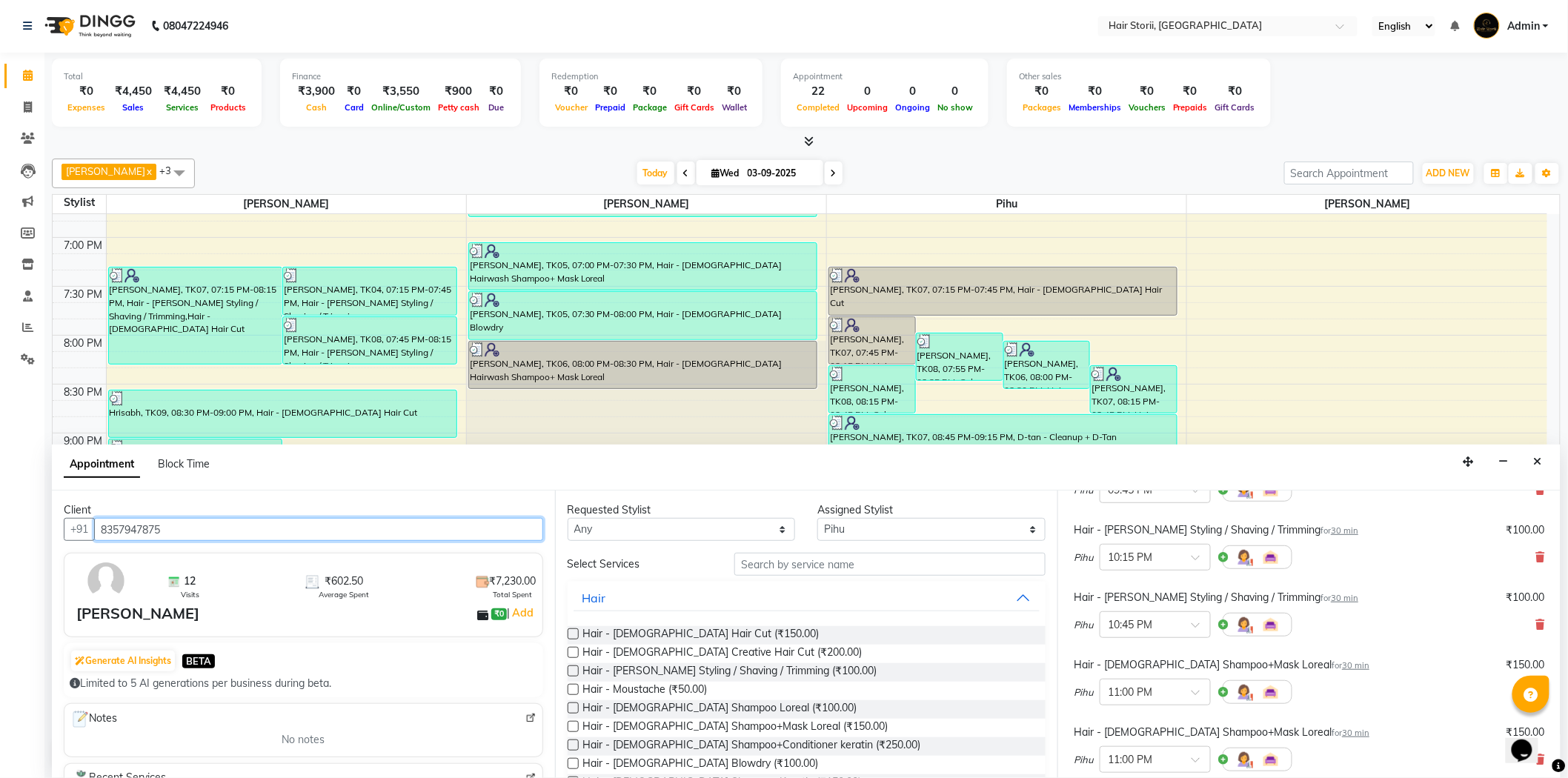
scroll to position [194, 0]
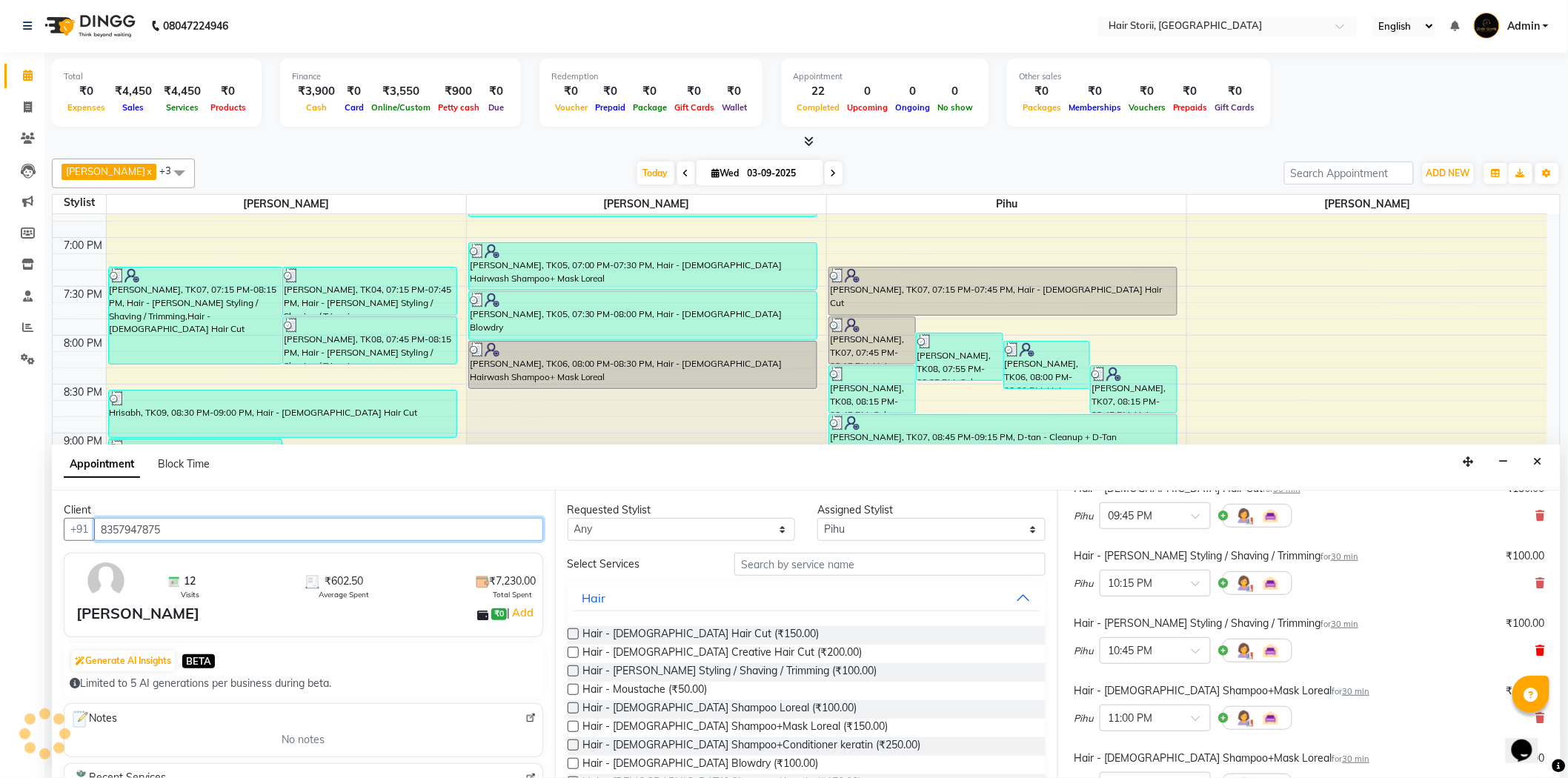
type input "8357947875"
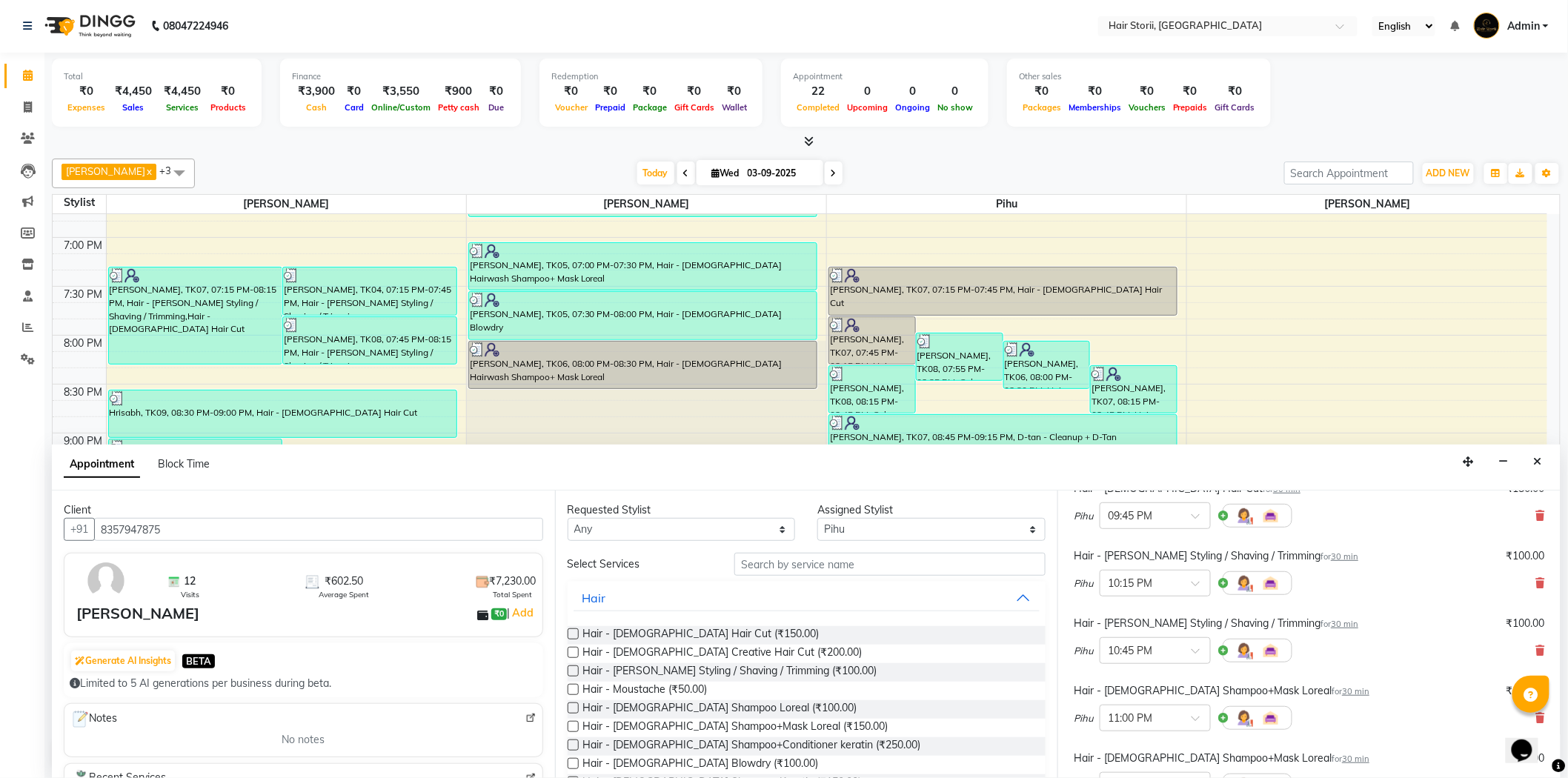
click at [1536, 651] on icon at bounding box center [1540, 650] width 9 height 11
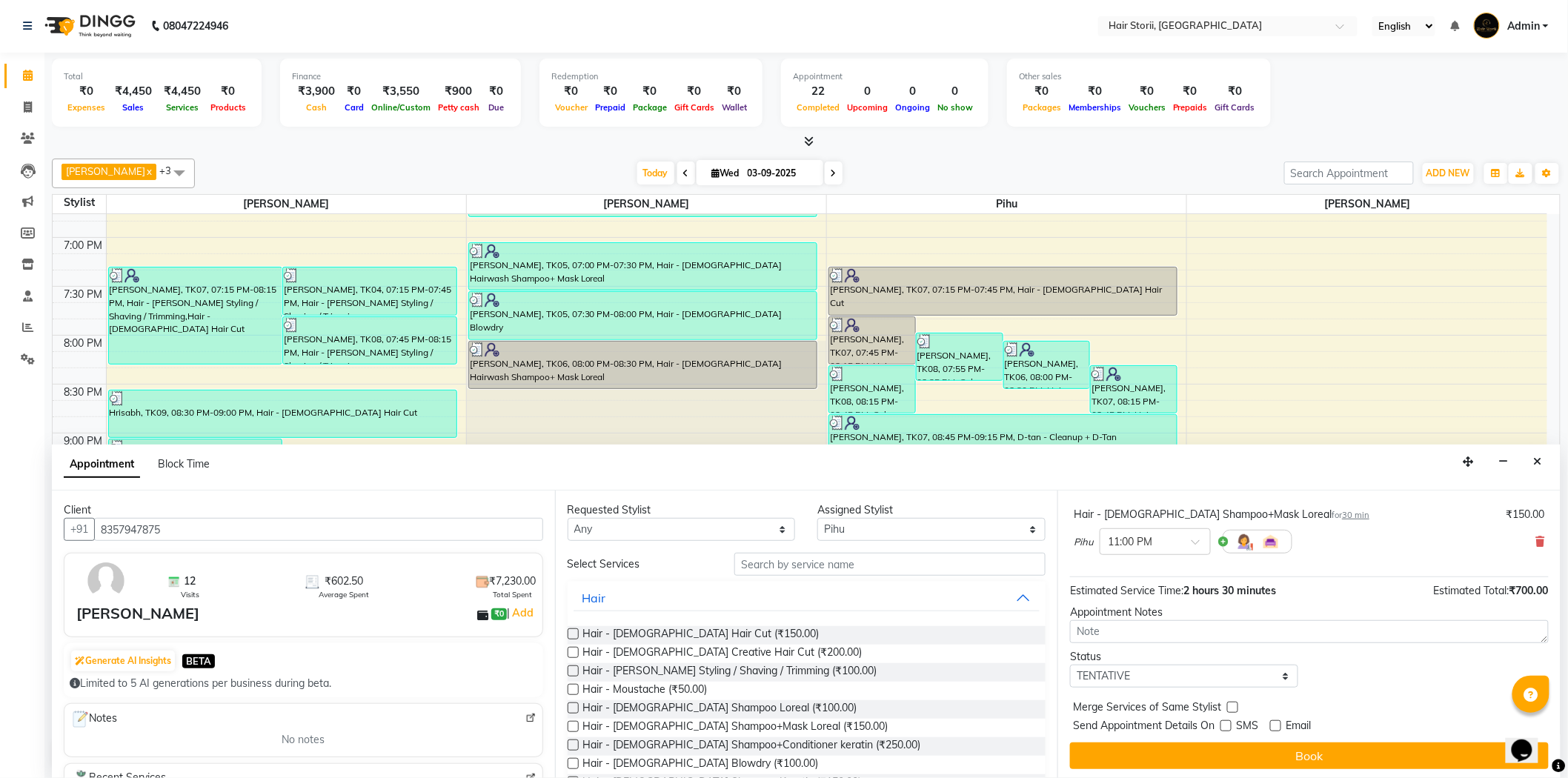
scroll to position [373, 0]
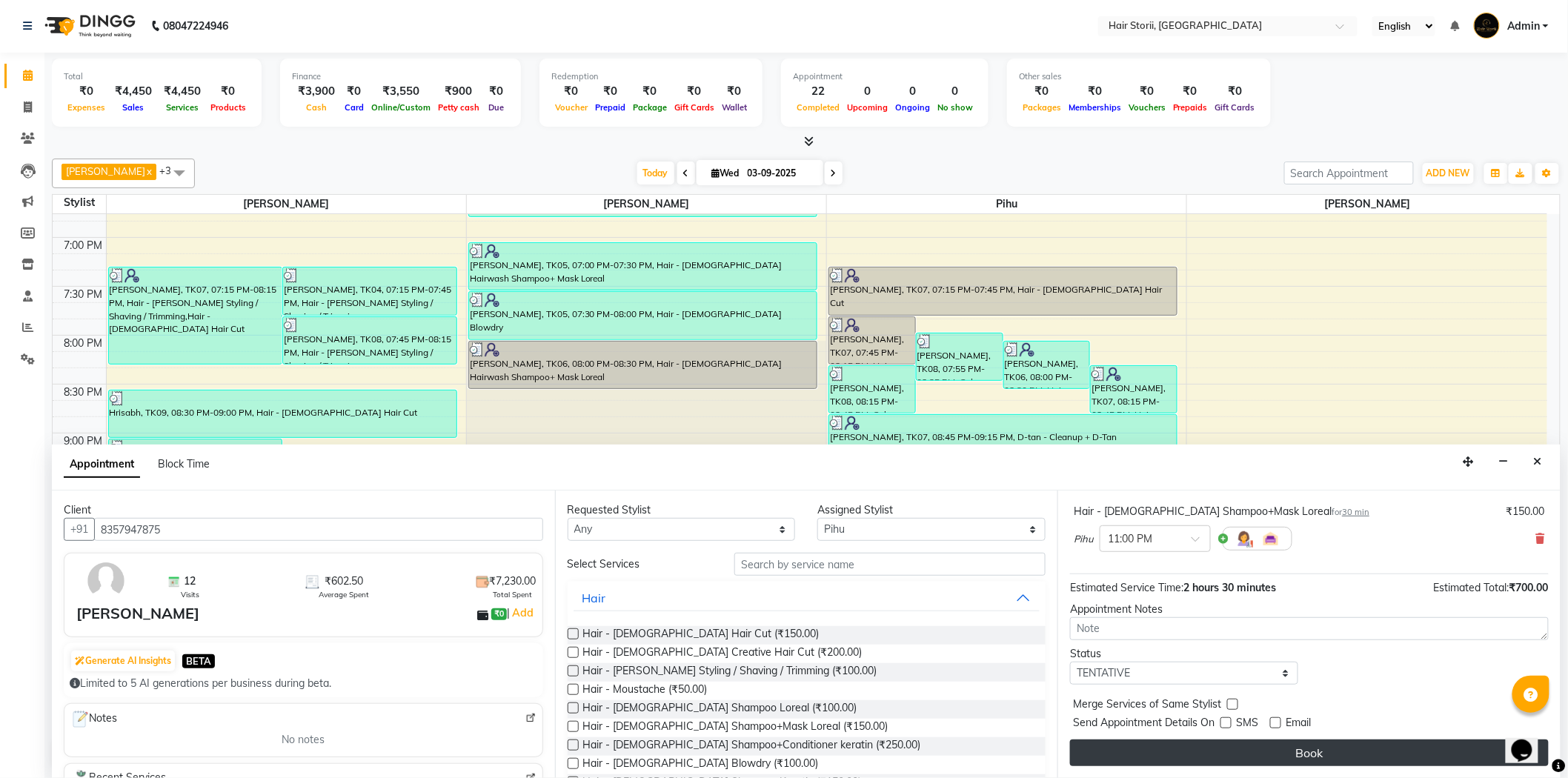
click at [1248, 752] on button "Book" at bounding box center [1309, 753] width 479 height 27
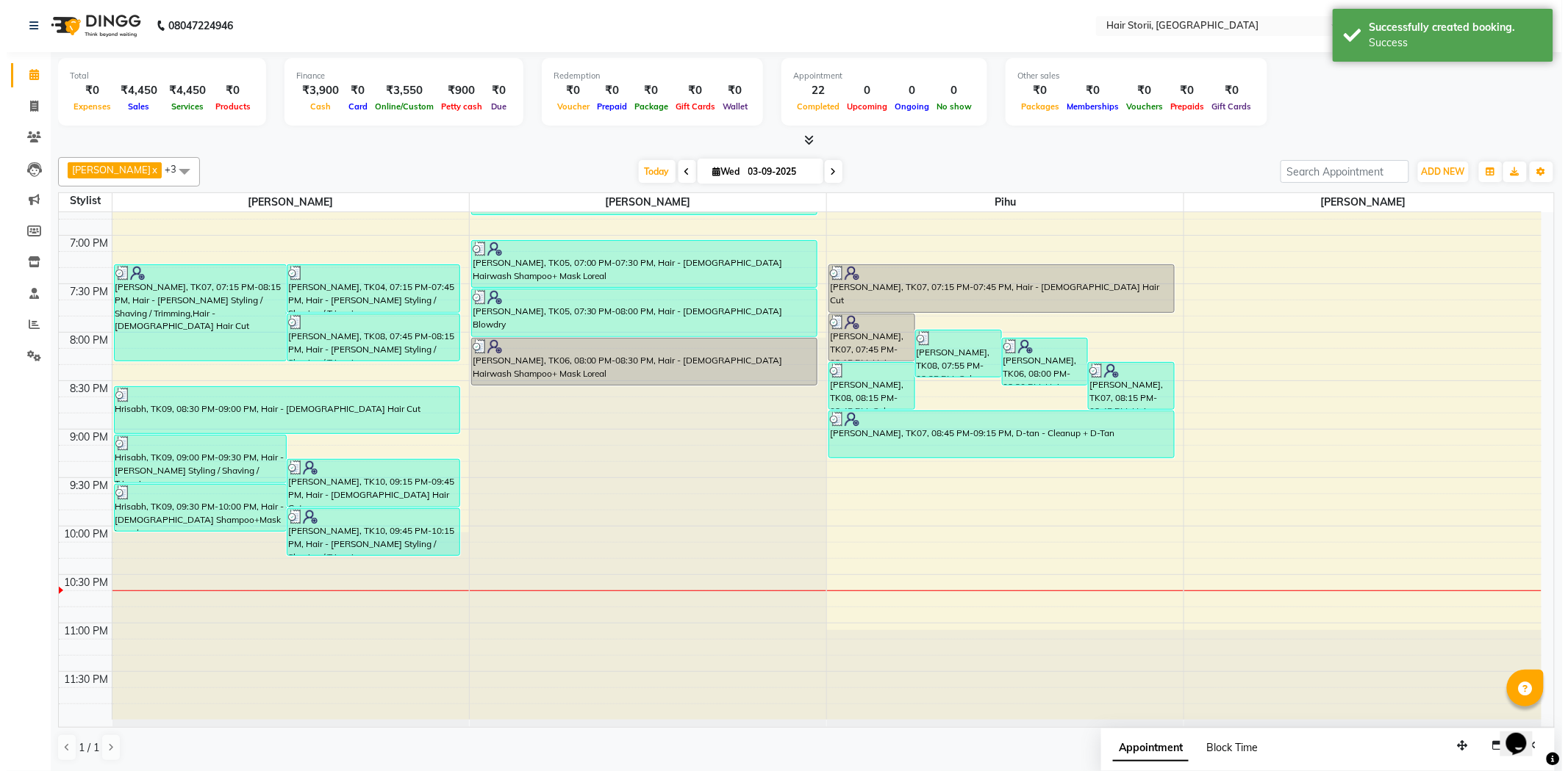
scroll to position [0, 0]
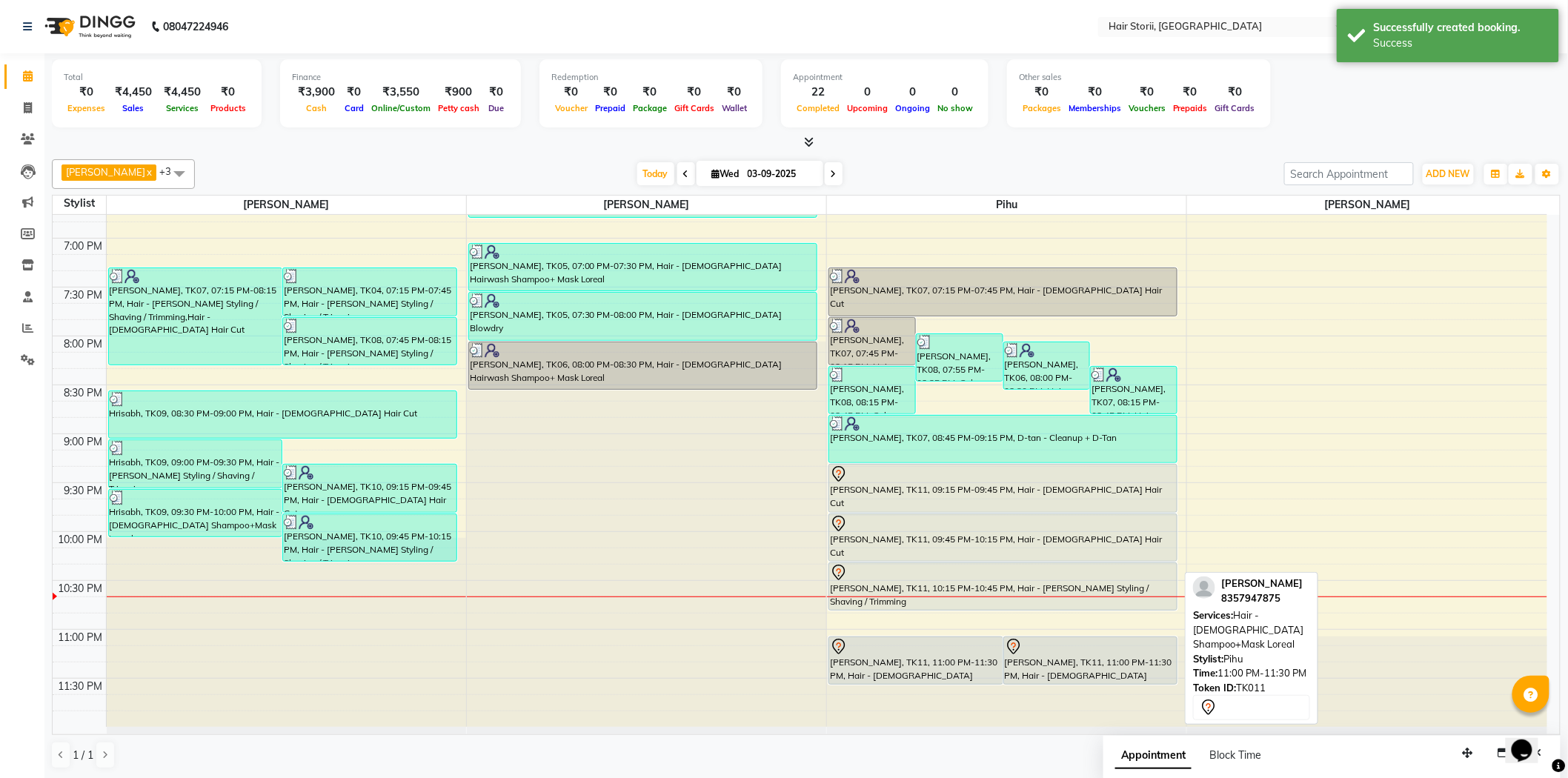
click at [1065, 667] on div "[PERSON_NAME], TK11, 11:00 PM-11:30 PM, Hair - [DEMOGRAPHIC_DATA] Shampoo+Mask …" at bounding box center [1090, 661] width 174 height 47
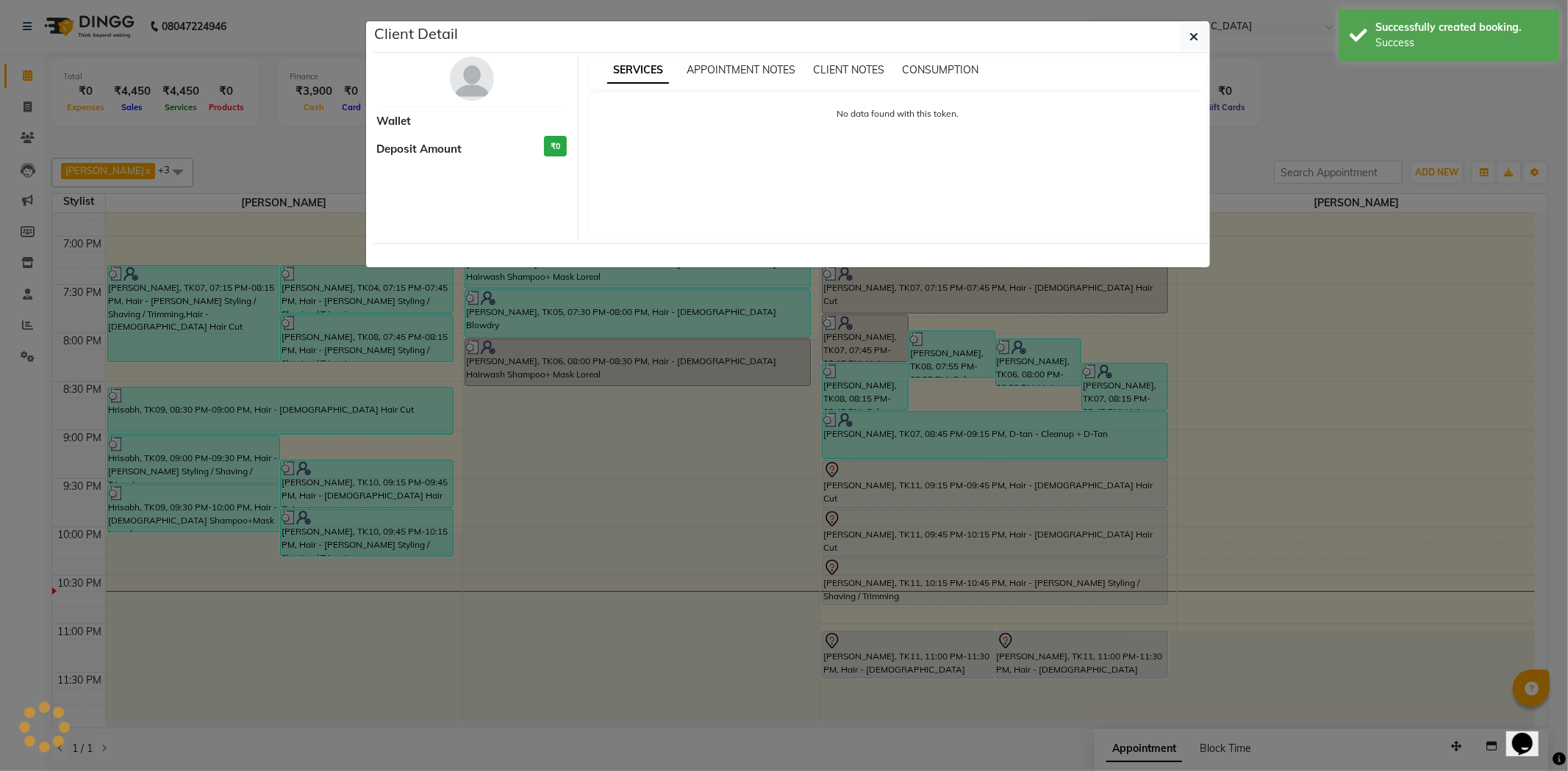
select select "7"
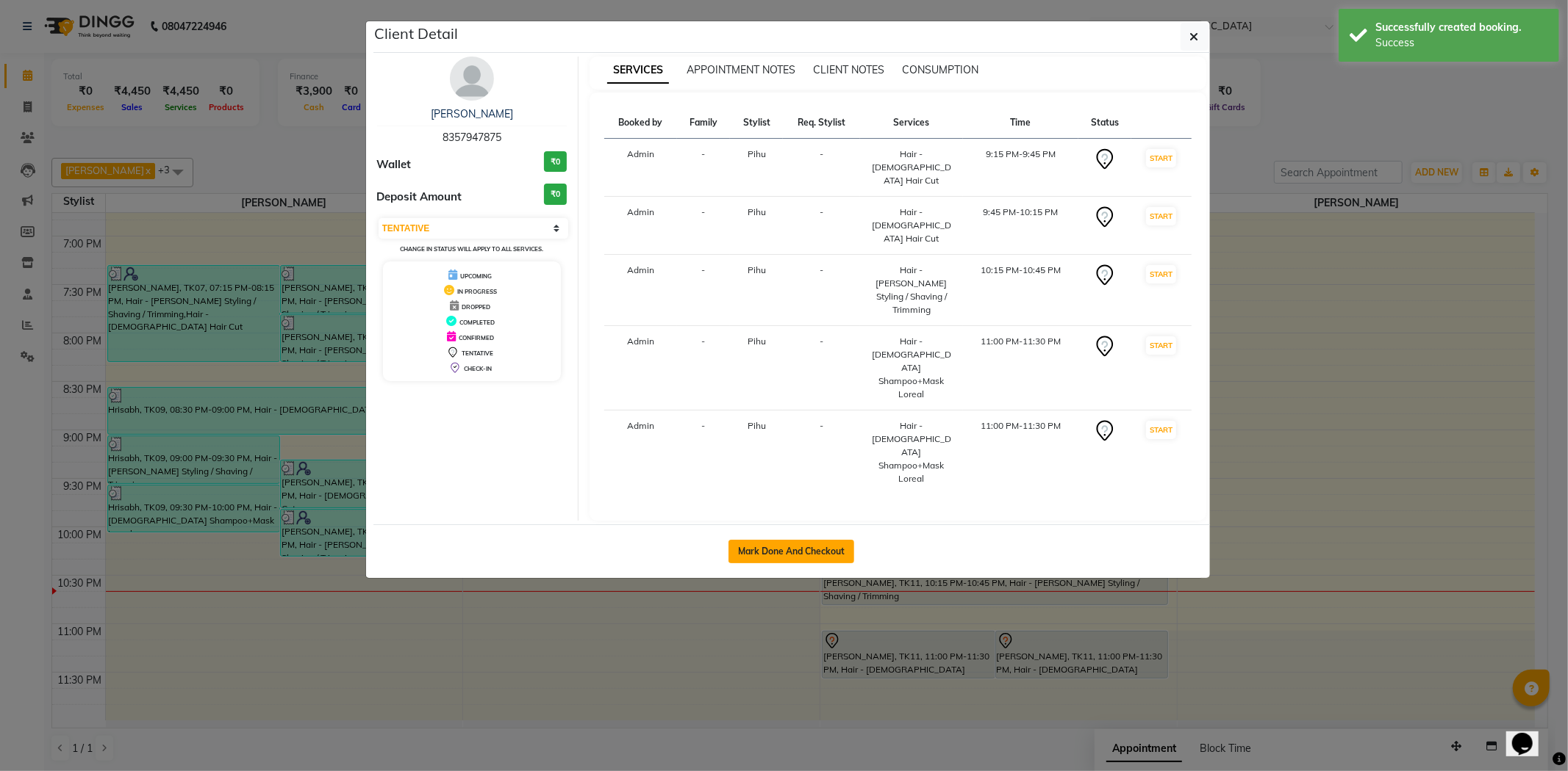
click at [836, 540] on button "Mark Done And Checkout" at bounding box center [791, 552] width 126 height 23
select select "service"
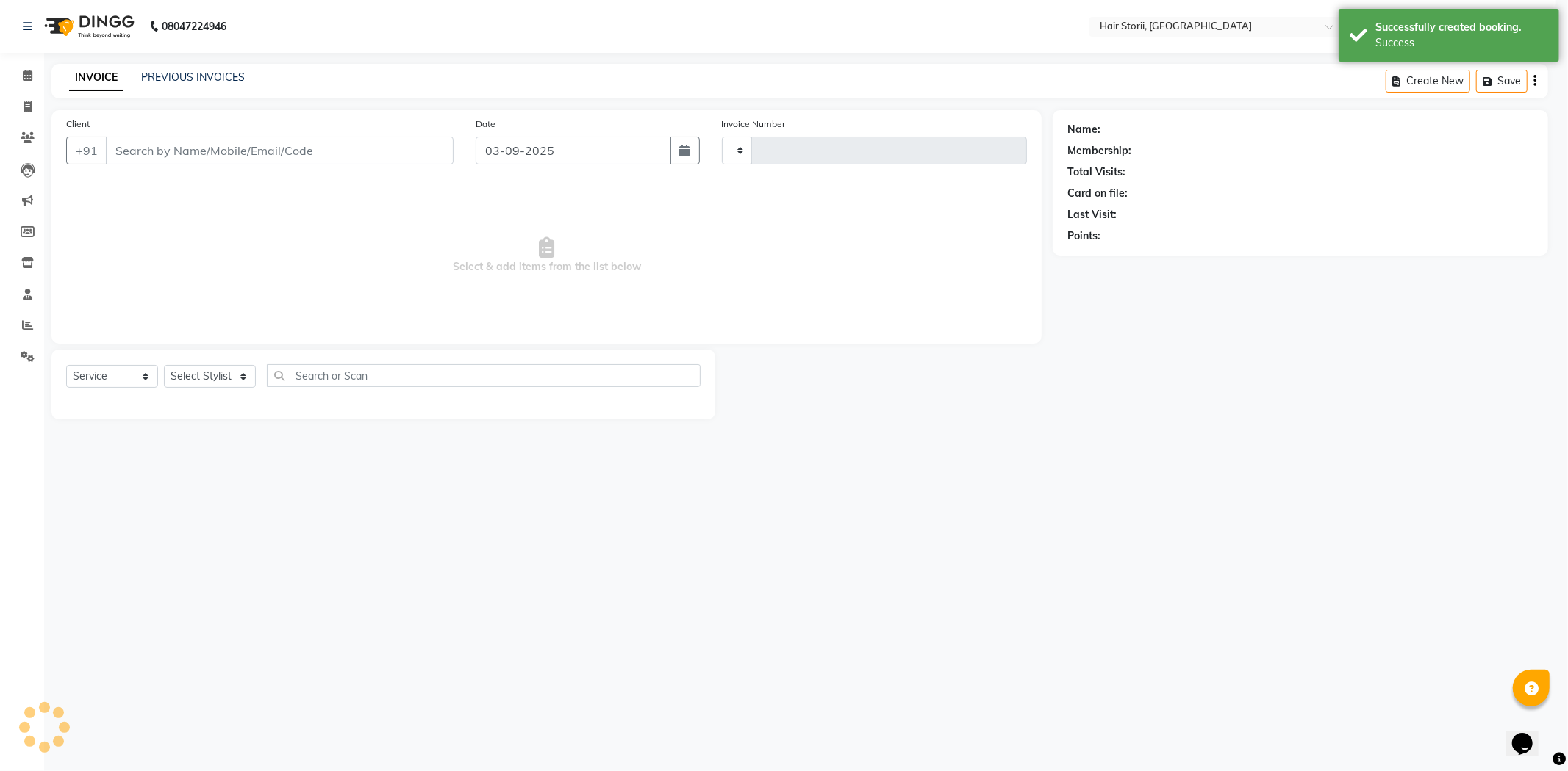
type input "1994"
select select "6638"
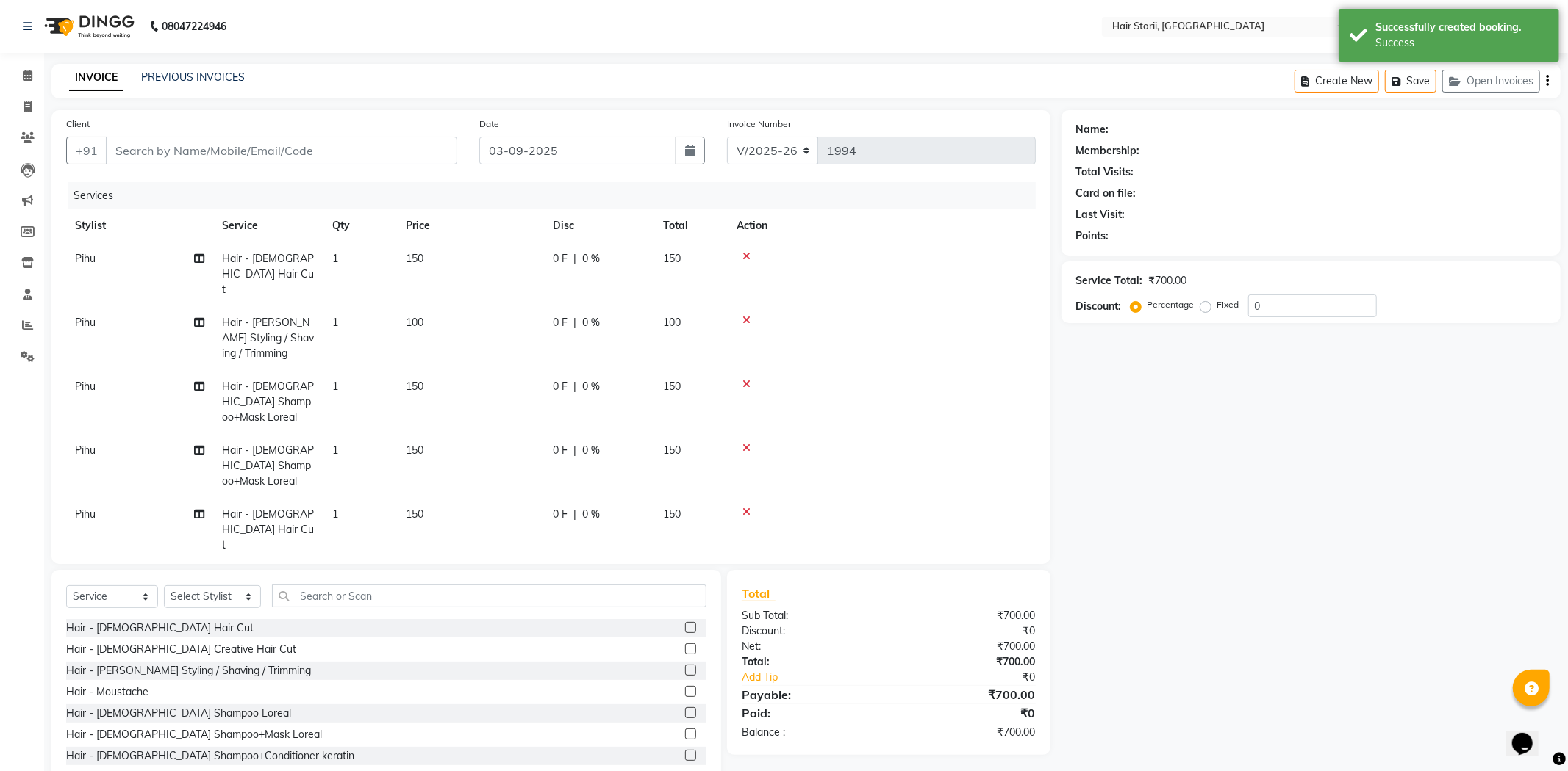
type input "8357947875"
select select "83706"
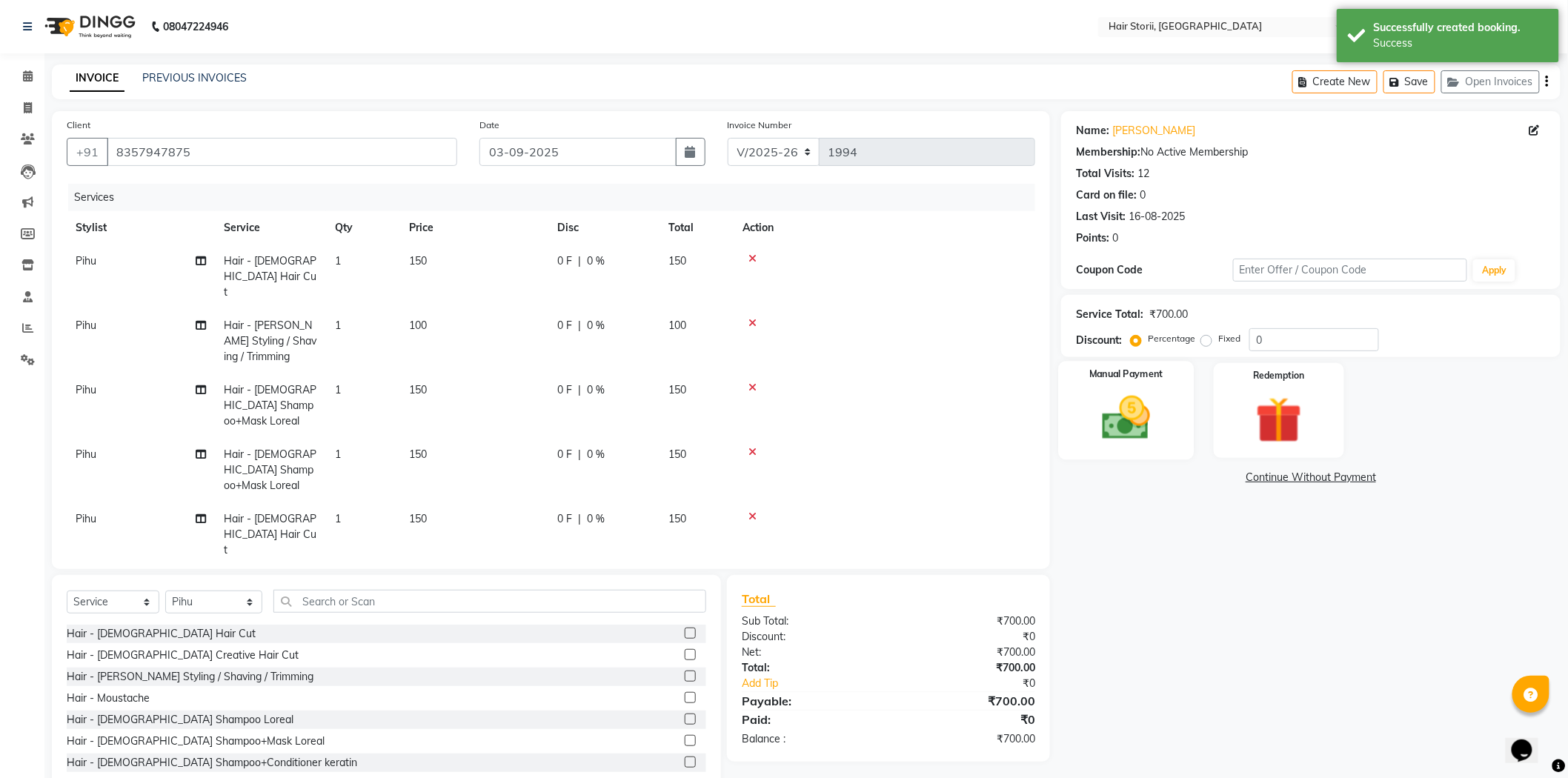
click at [1147, 453] on div "Manual Payment" at bounding box center [1127, 410] width 136 height 99
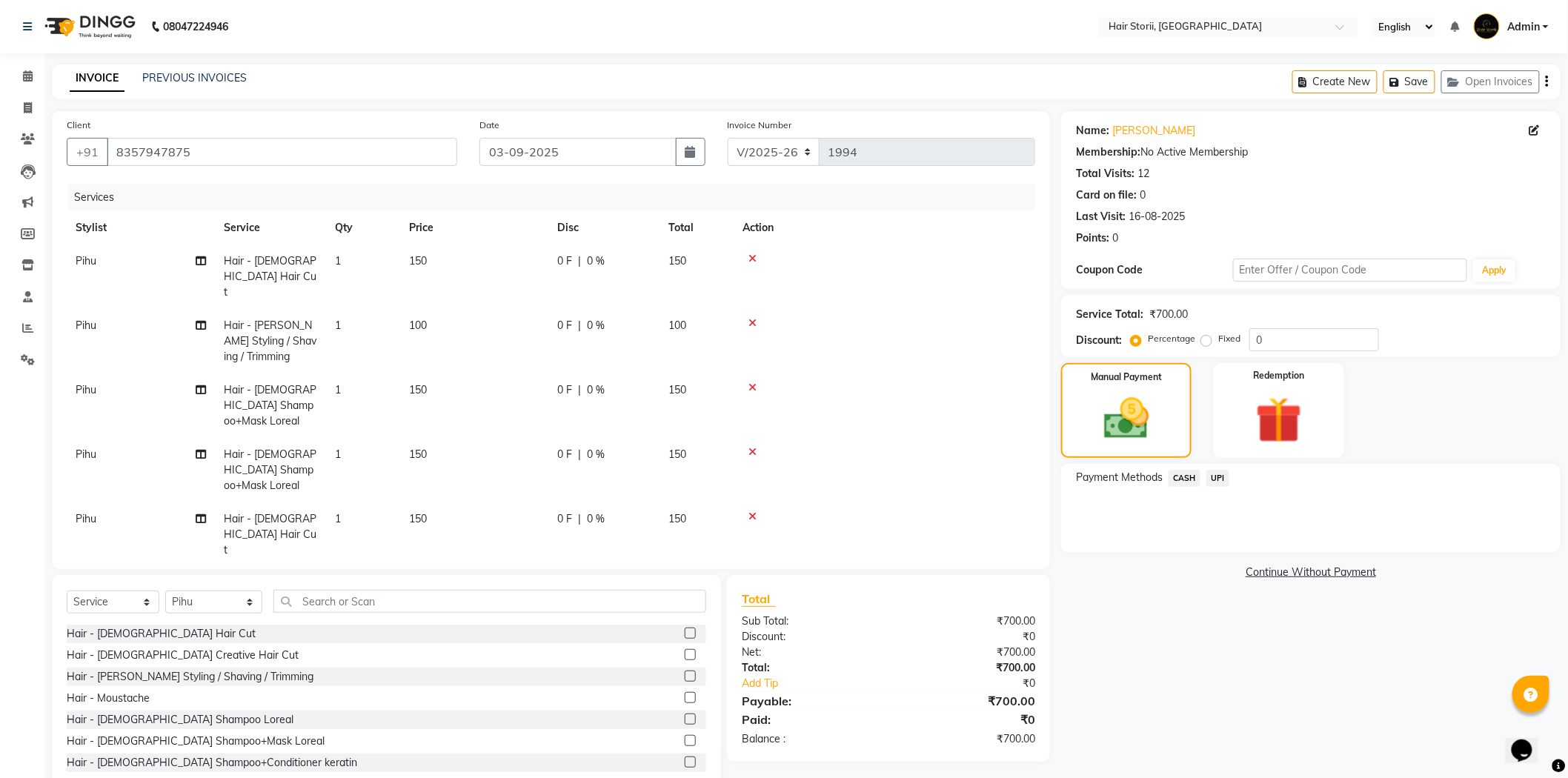
click at [1182, 479] on span "CASH" at bounding box center [1184, 478] width 32 height 17
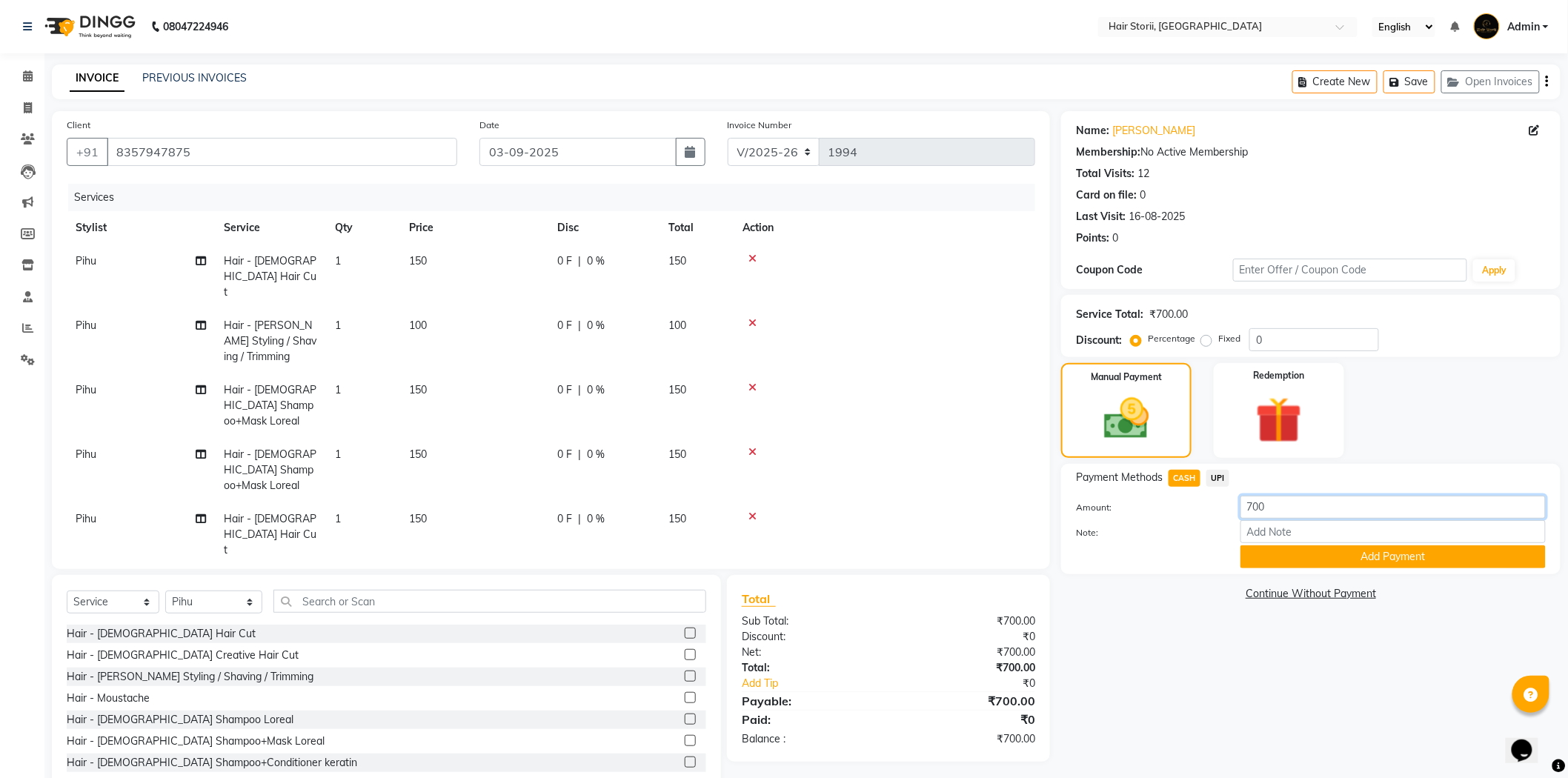
click at [1275, 507] on input "700" at bounding box center [1392, 507] width 305 height 23
type input "7"
type input "300"
click at [1289, 560] on button "Add Payment" at bounding box center [1392, 557] width 305 height 23
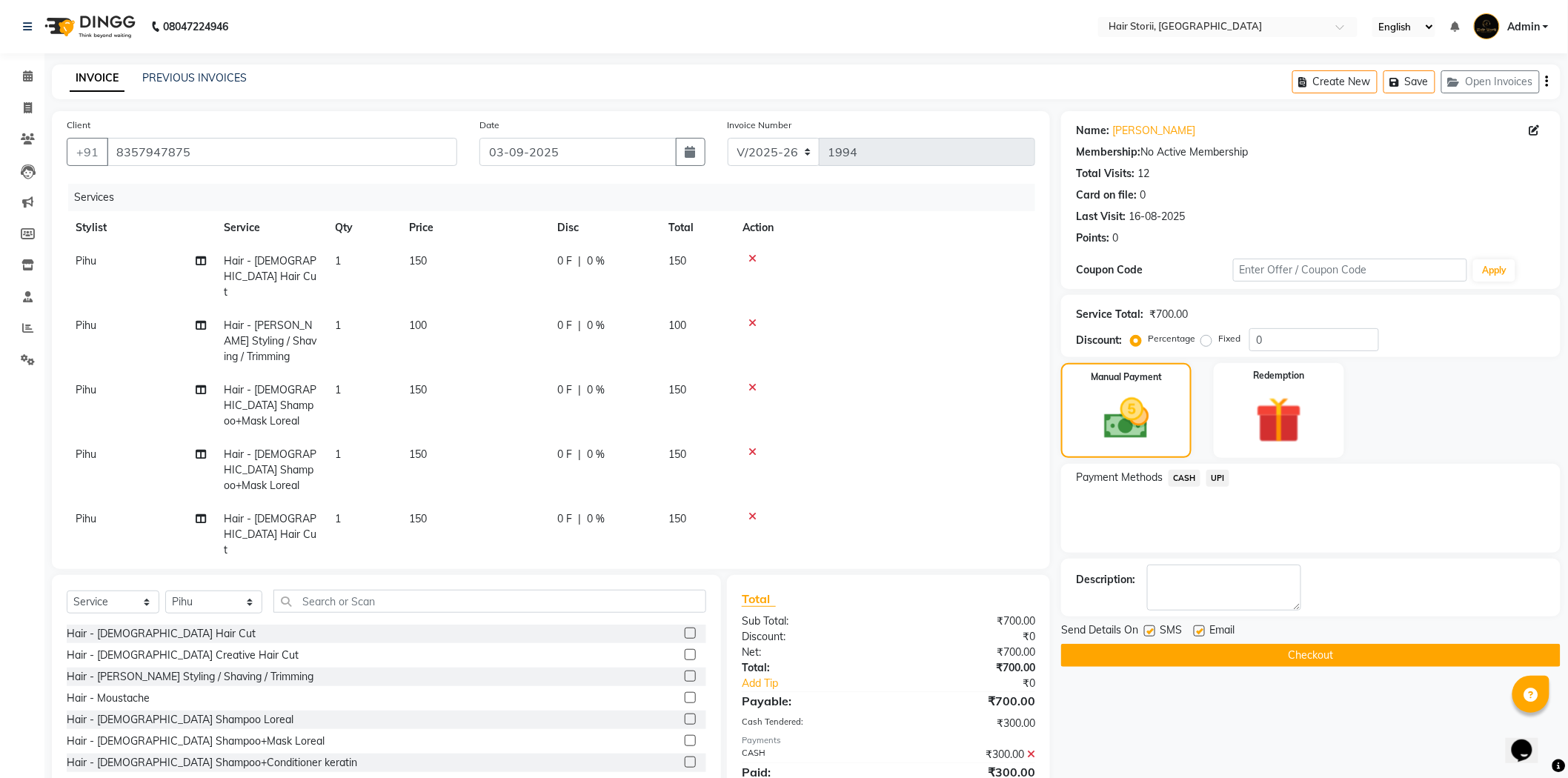
click at [1216, 476] on span "UPI" at bounding box center [1218, 478] width 23 height 17
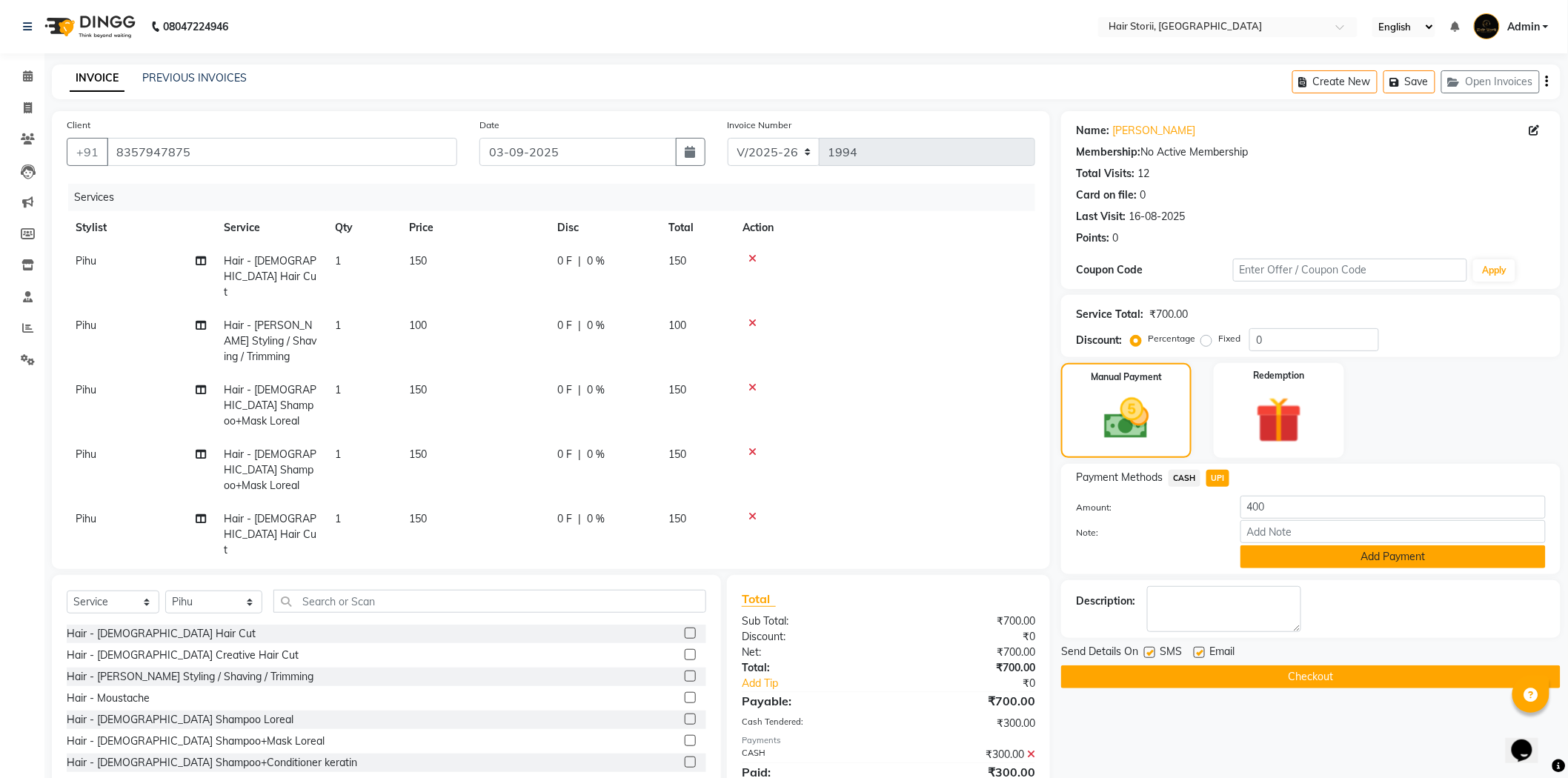
click at [1252, 551] on button "Add Payment" at bounding box center [1392, 557] width 305 height 23
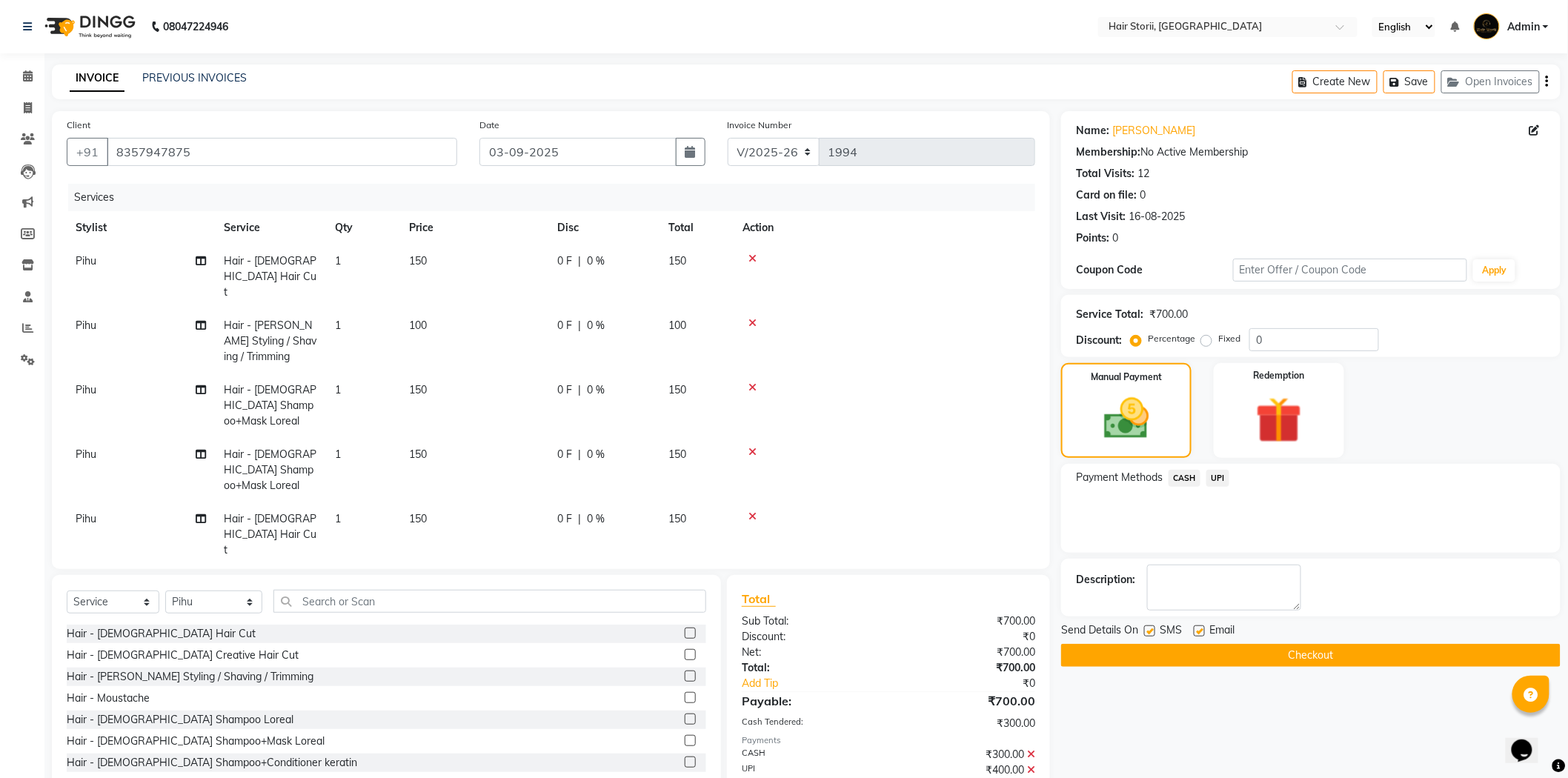
click at [1200, 632] on label at bounding box center [1199, 631] width 11 height 11
click at [1200, 632] on input "checkbox" at bounding box center [1199, 632] width 10 height 10
checkbox input "false"
click at [1144, 632] on label at bounding box center [1149, 631] width 11 height 11
click at [1144, 632] on input "checkbox" at bounding box center [1149, 632] width 10 height 10
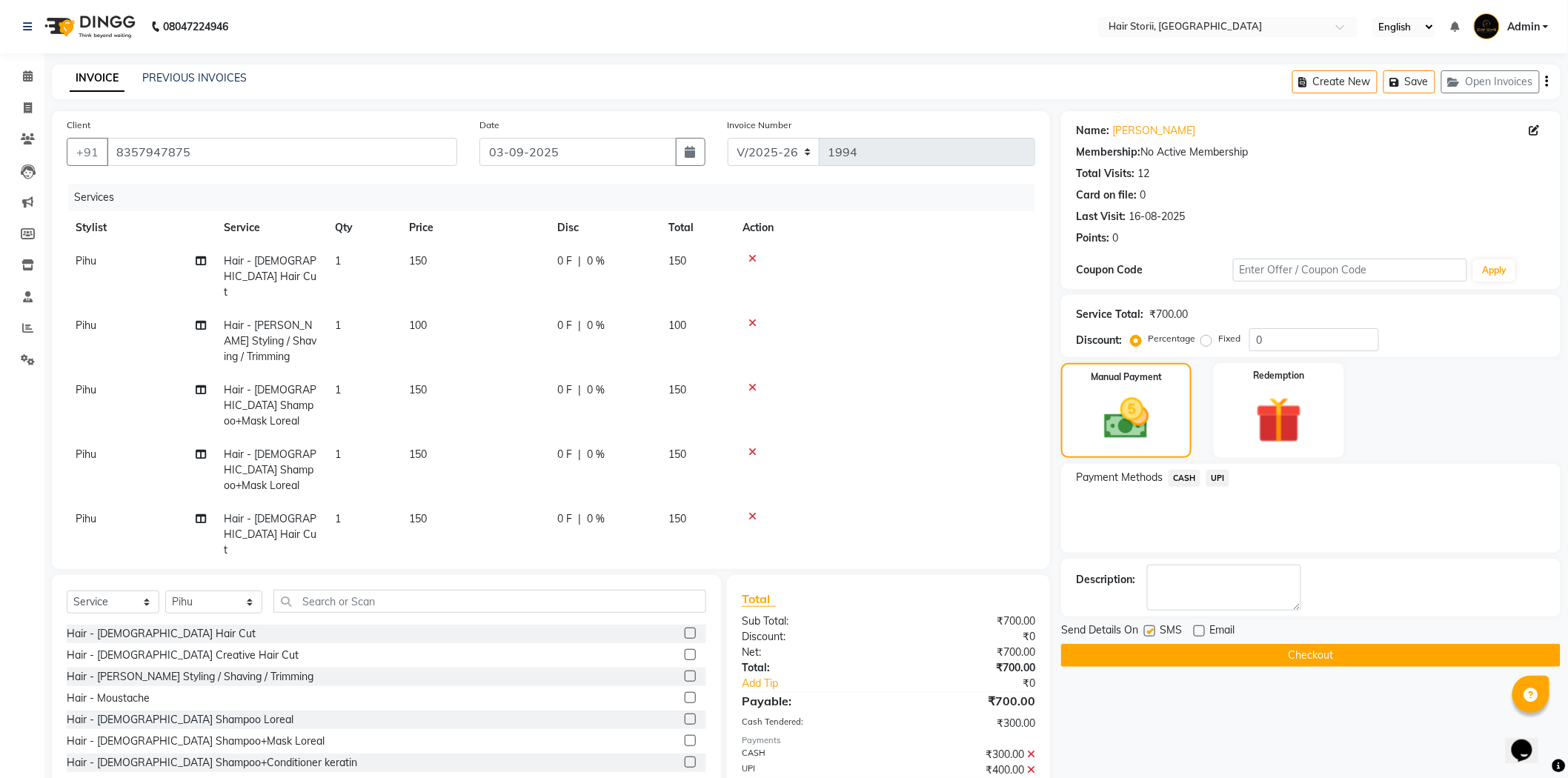
checkbox input "false"
drag, startPoint x: 1150, startPoint y: 654, endPoint x: 1132, endPoint y: 653, distance: 18.0
click at [1150, 655] on button "Checkout" at bounding box center [1310, 656] width 499 height 23
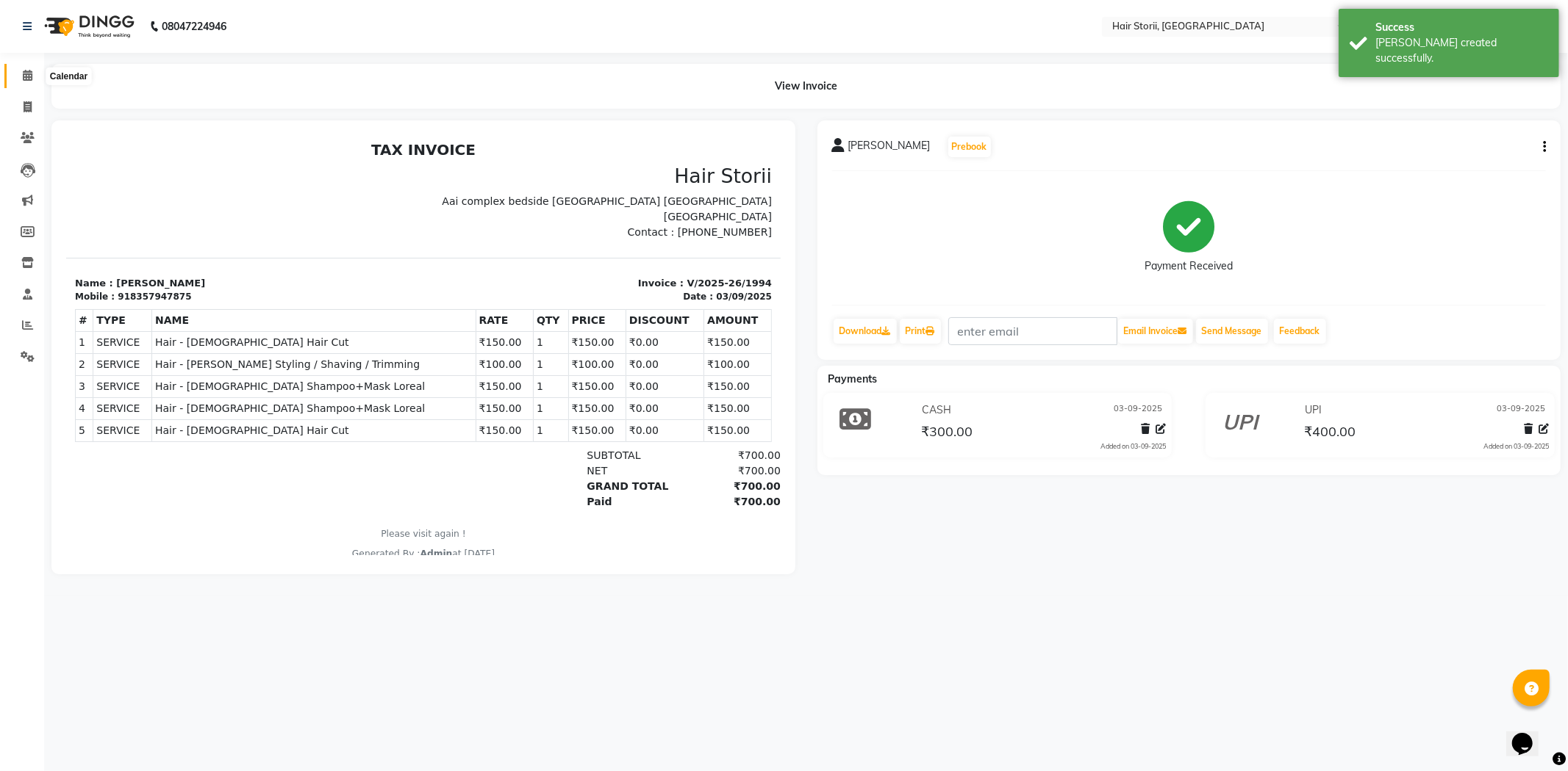
click at [26, 76] on icon at bounding box center [28, 75] width 10 height 11
